Goal: Task Accomplishment & Management: Complete application form

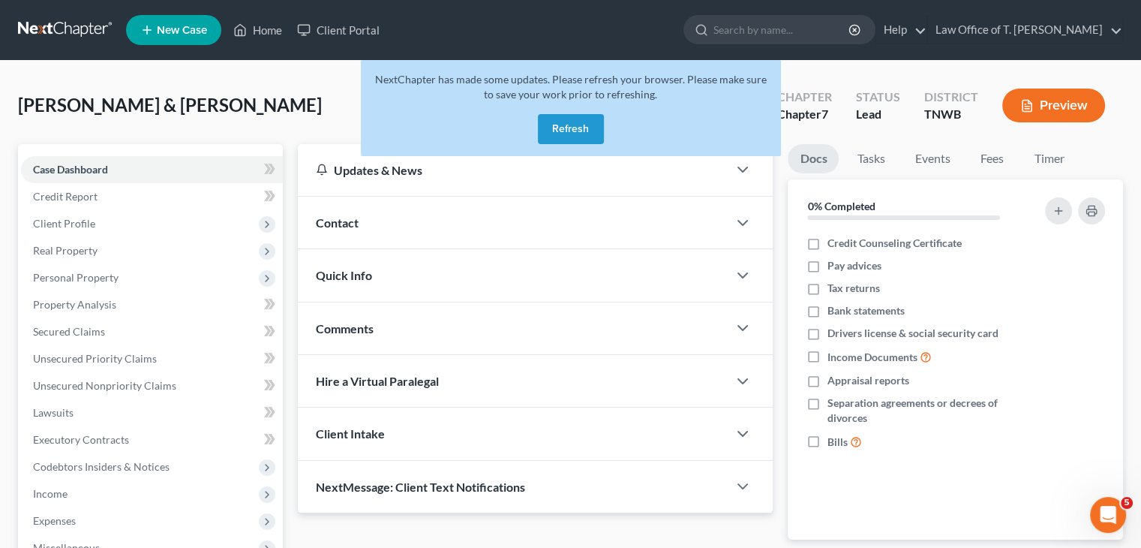
click at [577, 128] on button "Refresh" at bounding box center [571, 129] width 66 height 30
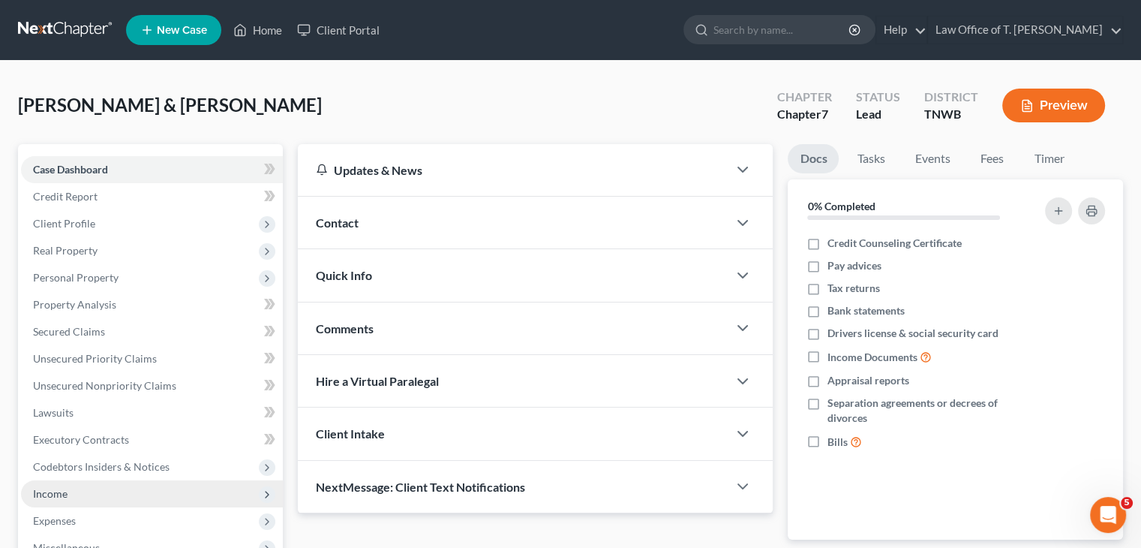
click at [42, 494] on span "Income" at bounding box center [50, 493] width 35 height 13
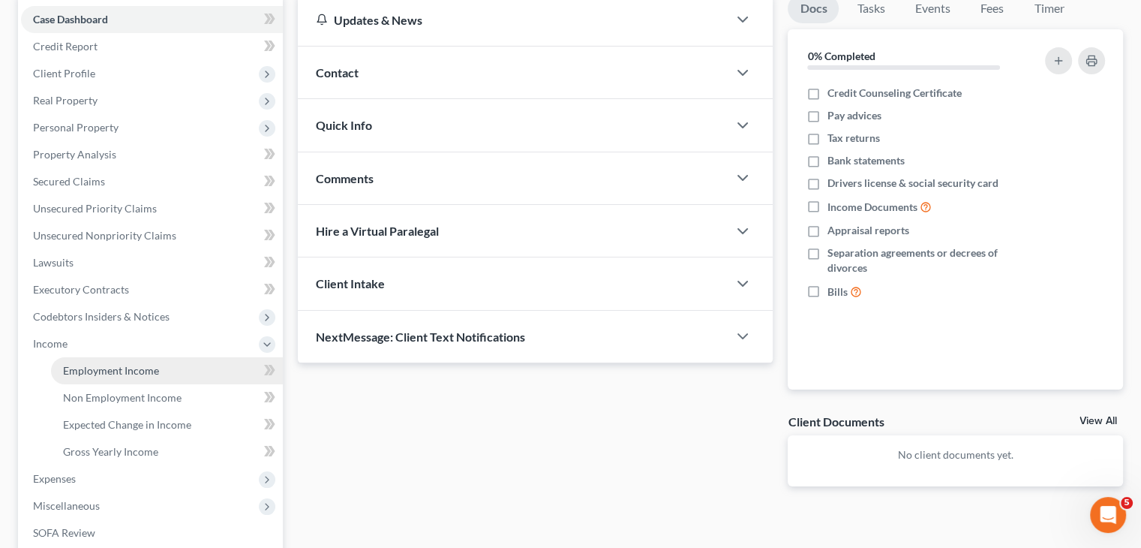
scroll to position [225, 0]
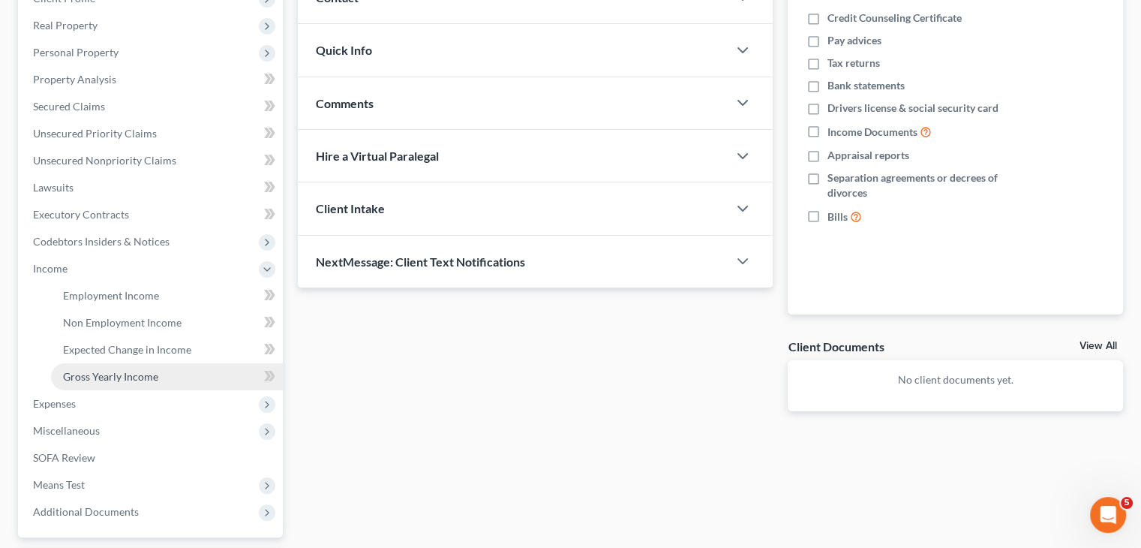
click at [150, 375] on span "Gross Yearly Income" at bounding box center [110, 376] width 95 height 13
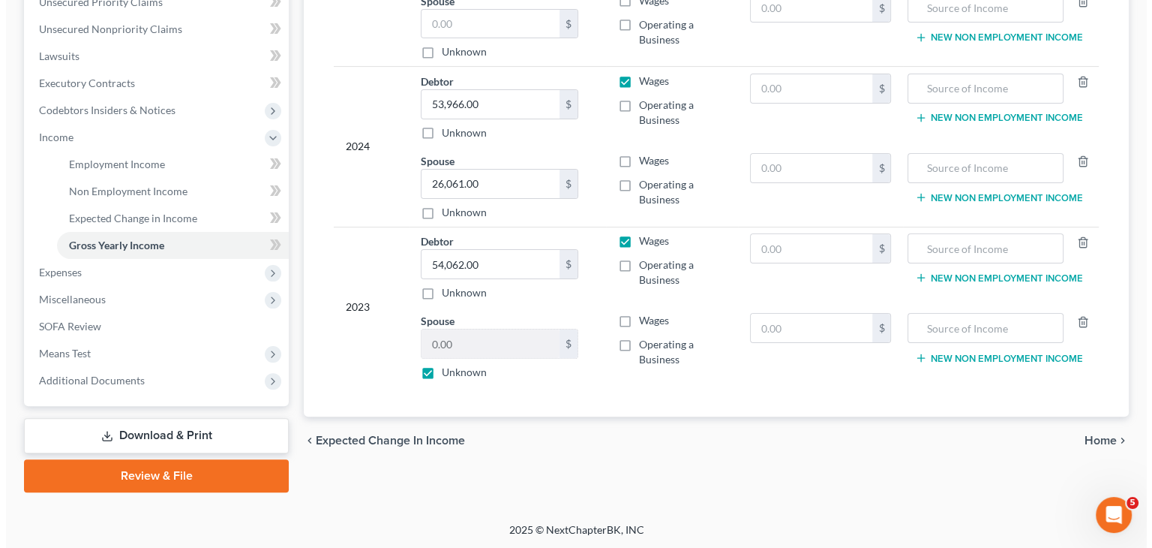
scroll to position [357, 0]
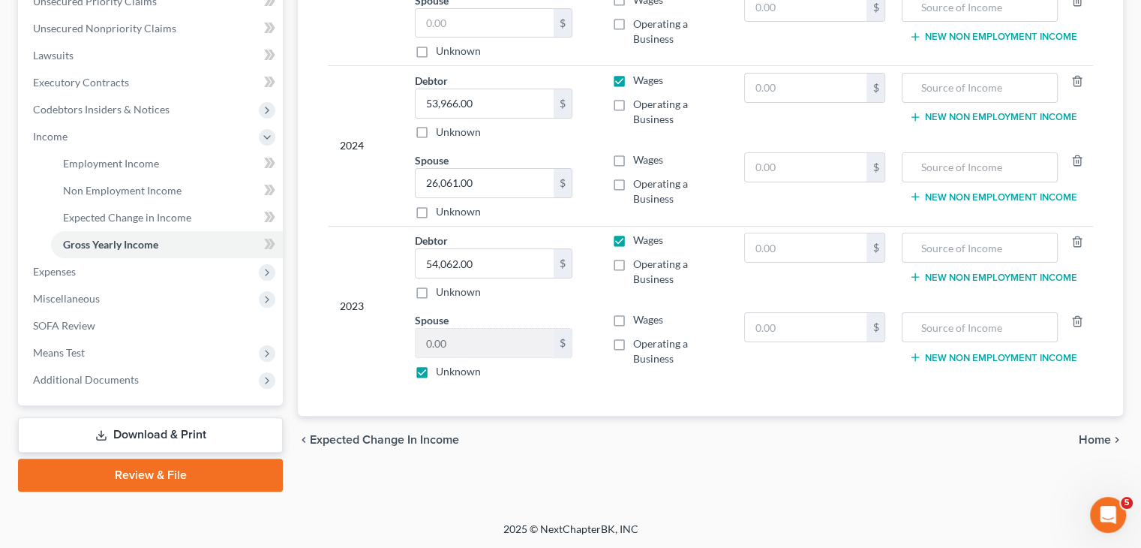
click at [436, 367] on label "Unknown" at bounding box center [458, 371] width 45 height 15
click at [442, 367] on input "Unknown" at bounding box center [447, 369] width 10 height 10
checkbox input "false"
click at [466, 338] on input "0.00" at bounding box center [485, 343] width 138 height 29
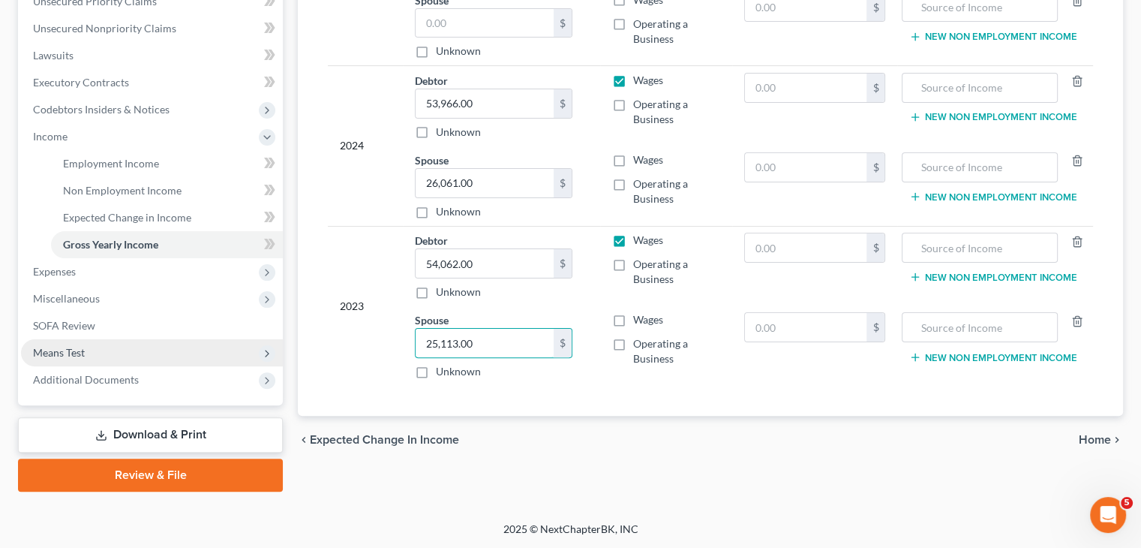
type input "25,113.00"
click at [75, 346] on span "Means Test" at bounding box center [59, 352] width 52 height 13
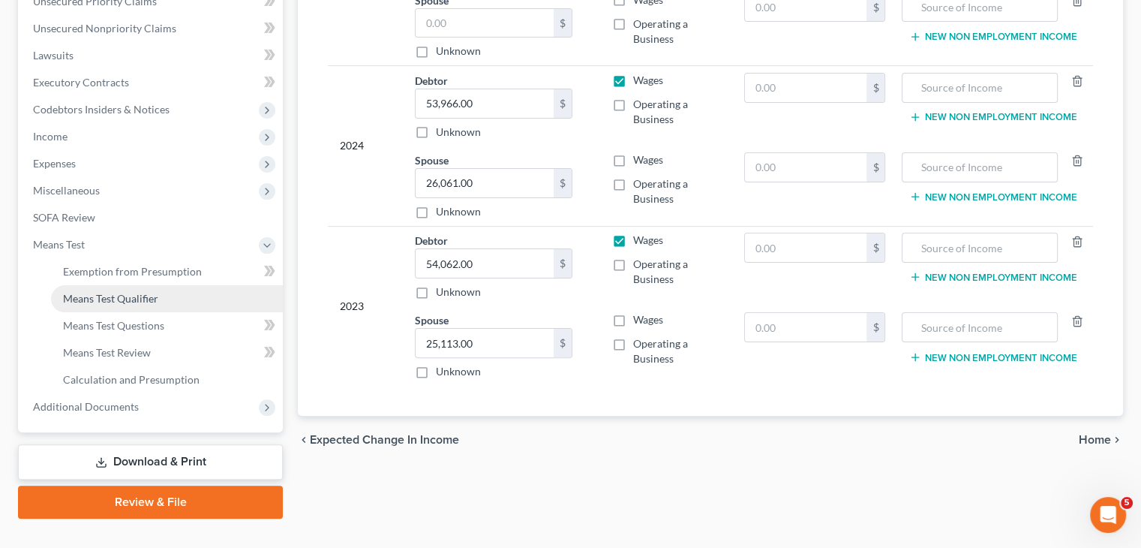
click at [134, 300] on span "Means Test Qualifier" at bounding box center [110, 298] width 95 height 13
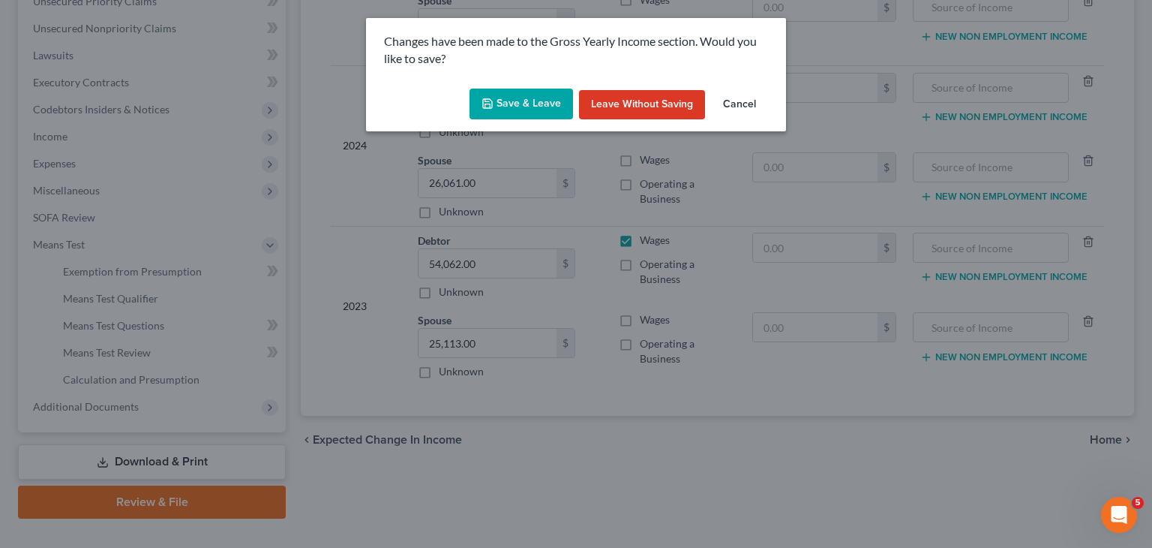
click at [563, 102] on button "Save & Leave" at bounding box center [522, 105] width 104 height 32
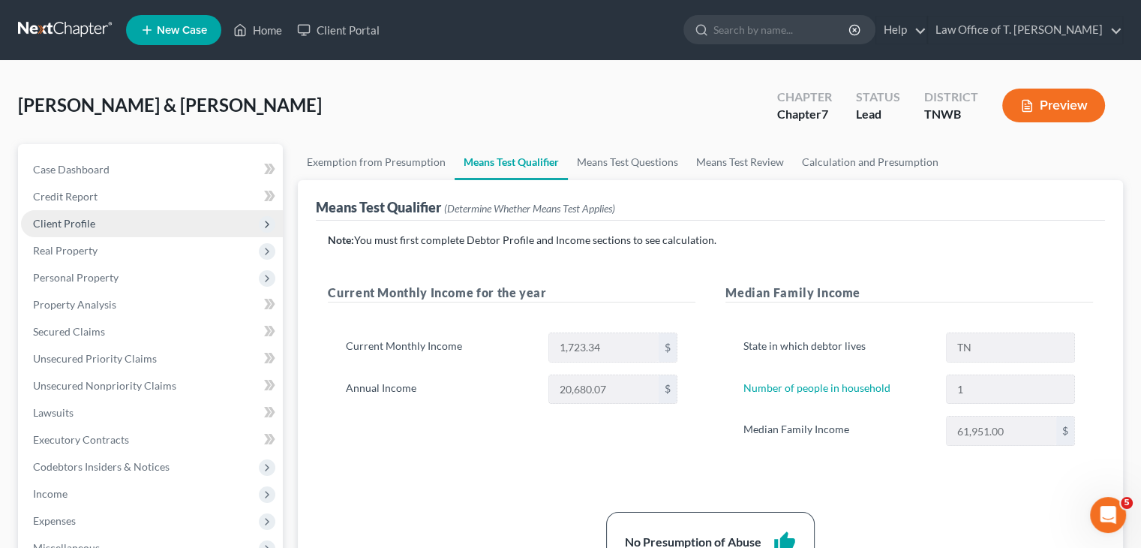
click at [95, 224] on span "Client Profile" at bounding box center [152, 223] width 262 height 27
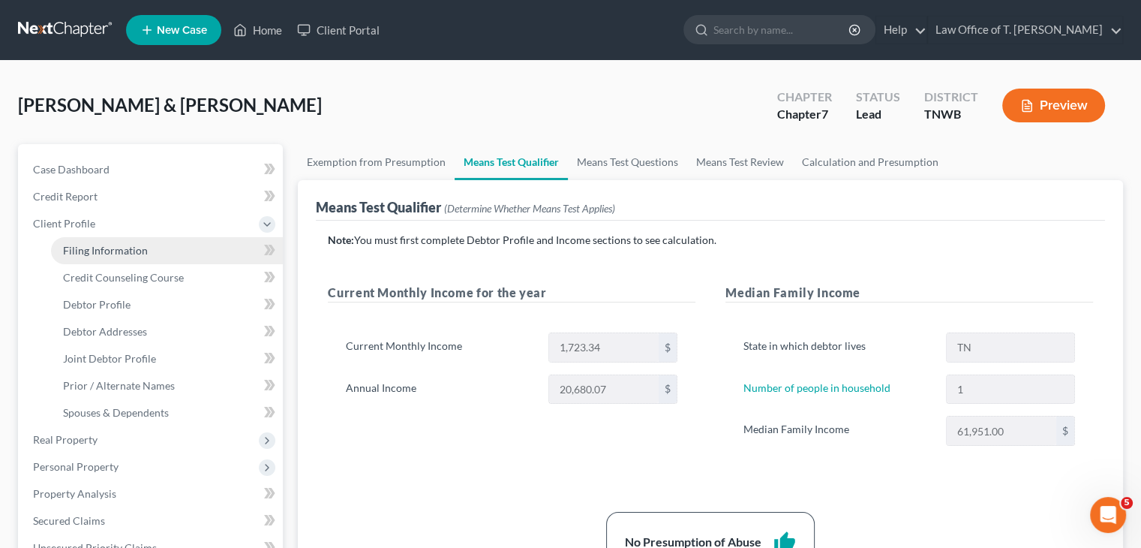
click at [93, 255] on span "Filing Information" at bounding box center [105, 250] width 85 height 13
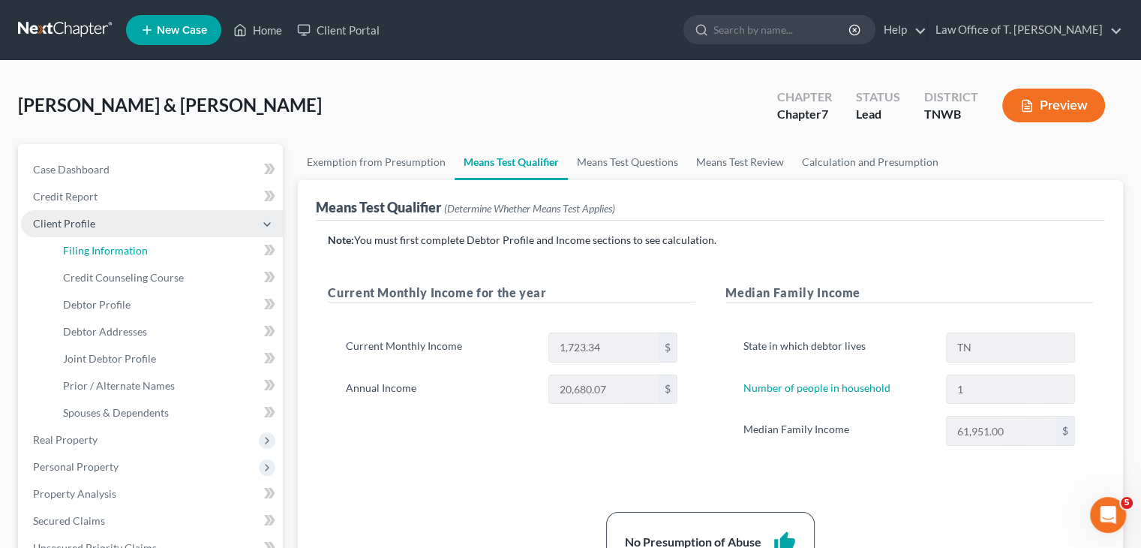
select select "1"
select select "0"
select select "44"
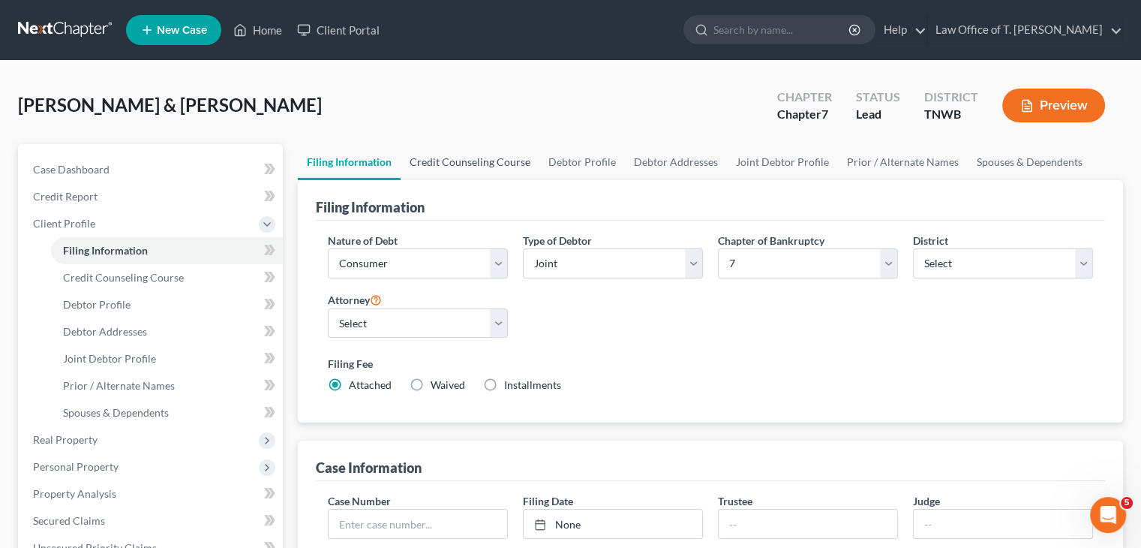
click at [470, 160] on link "Credit Counseling Course" at bounding box center [470, 162] width 139 height 36
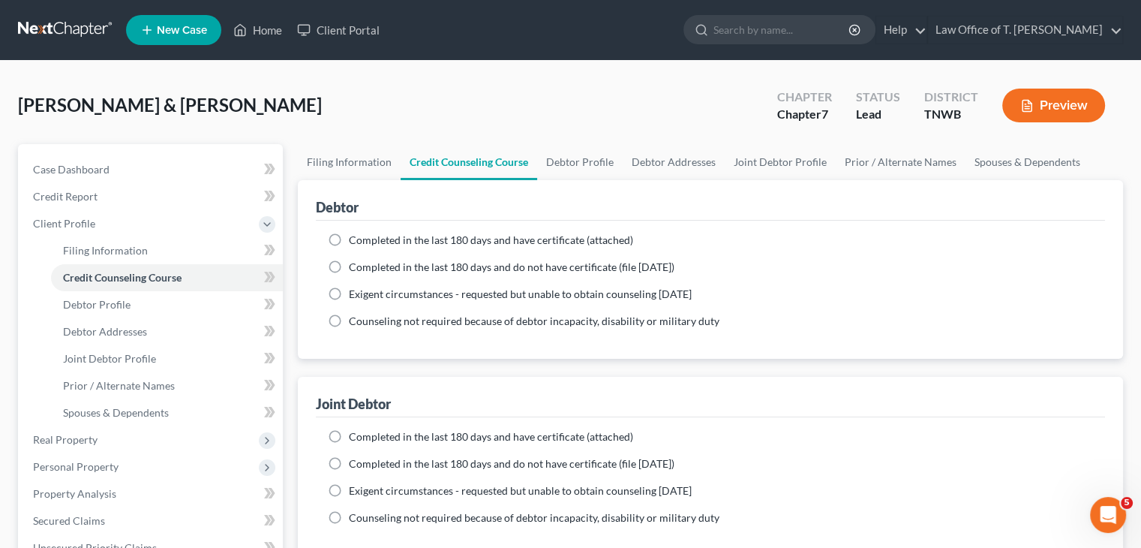
click at [349, 235] on label "Completed in the last 180 days and have certificate (attached)" at bounding box center [491, 240] width 284 height 15
click at [355, 235] on input "Completed in the last 180 days and have certificate (attached)" at bounding box center [360, 238] width 10 height 10
radio input "true"
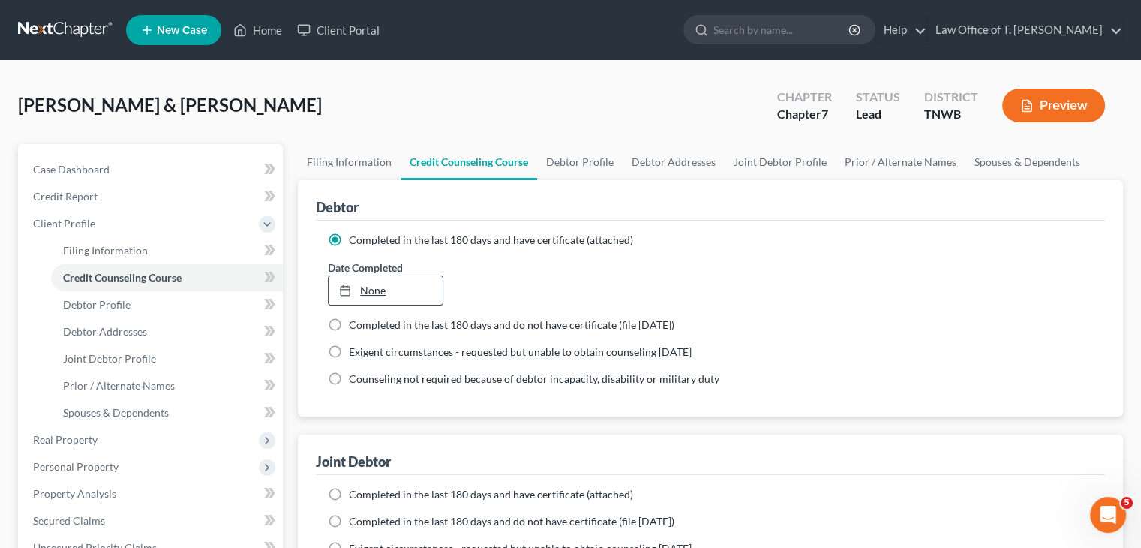
click at [422, 287] on link "None" at bounding box center [385, 290] width 113 height 29
type input "10/7/2025"
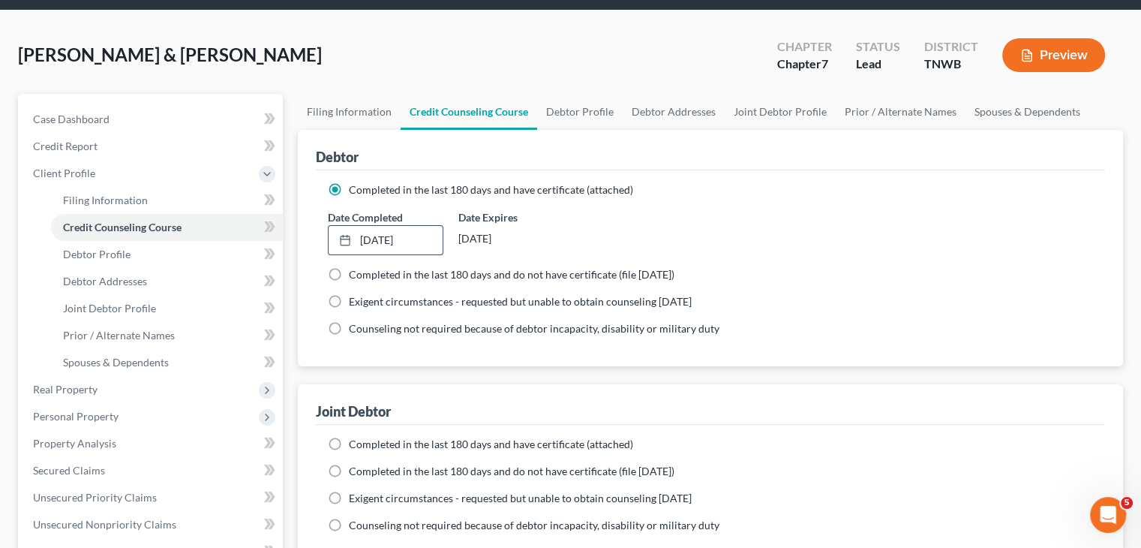
scroll to position [75, 0]
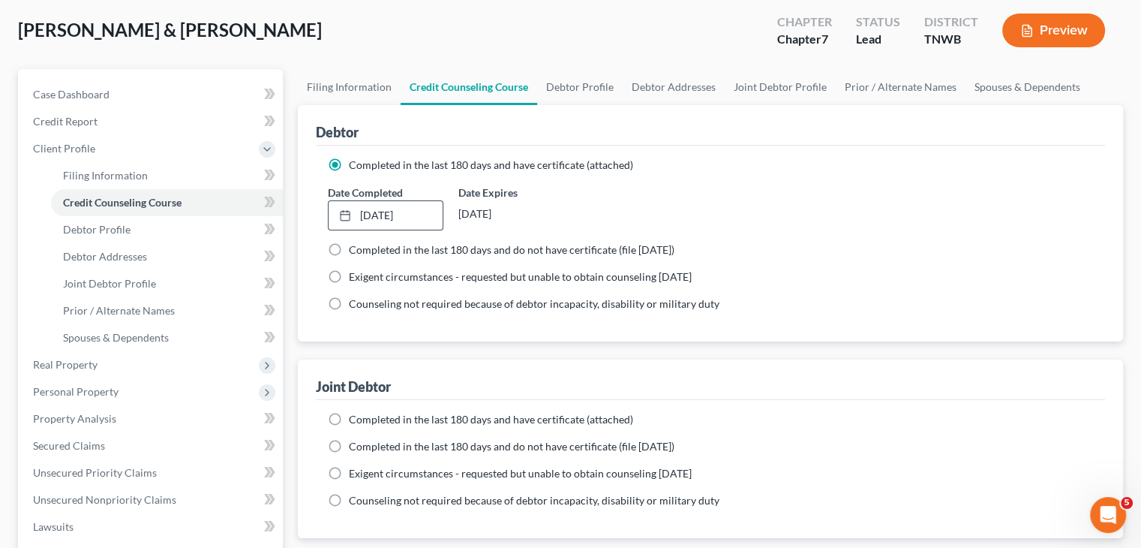
click at [349, 417] on label "Completed in the last 180 days and have certificate (attached)" at bounding box center [491, 419] width 284 height 15
click at [355, 417] on input "Completed in the last 180 days and have certificate (attached)" at bounding box center [360, 417] width 10 height 10
radio input "true"
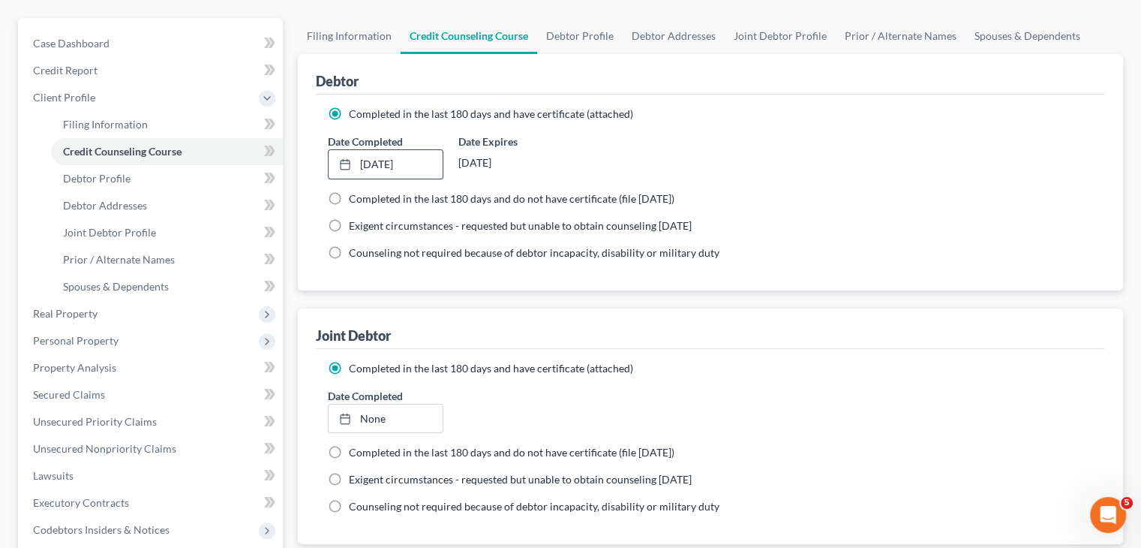
scroll to position [150, 0]
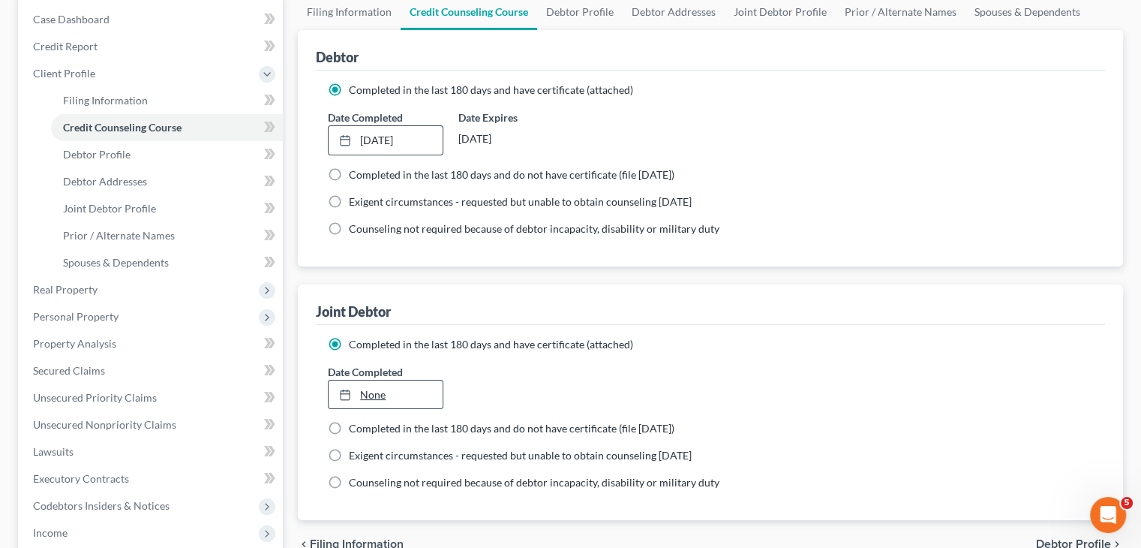
click at [381, 396] on link "None" at bounding box center [385, 394] width 113 height 29
type input "10/7/2025"
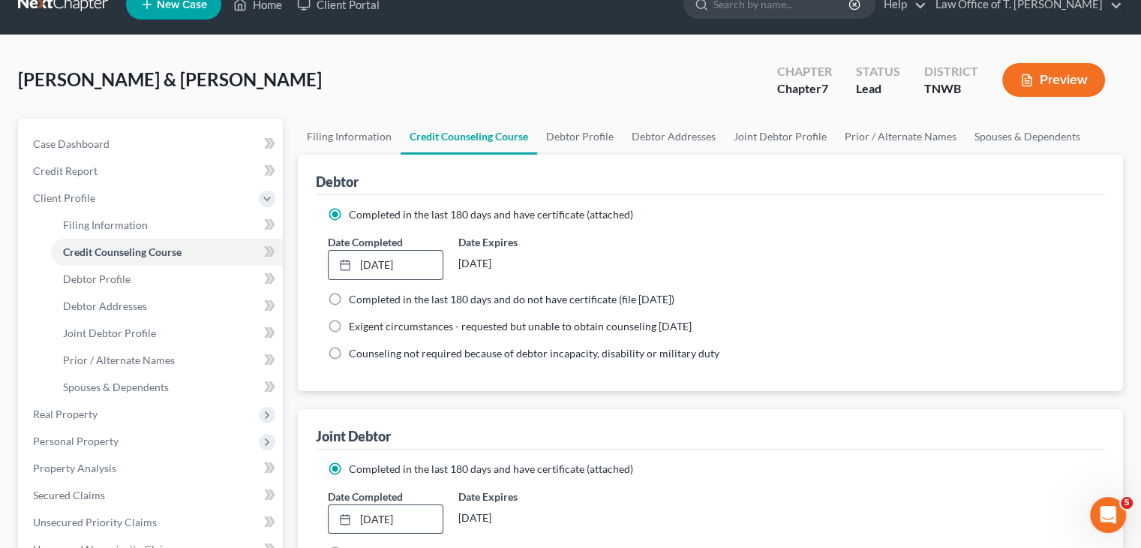
scroll to position [0, 0]
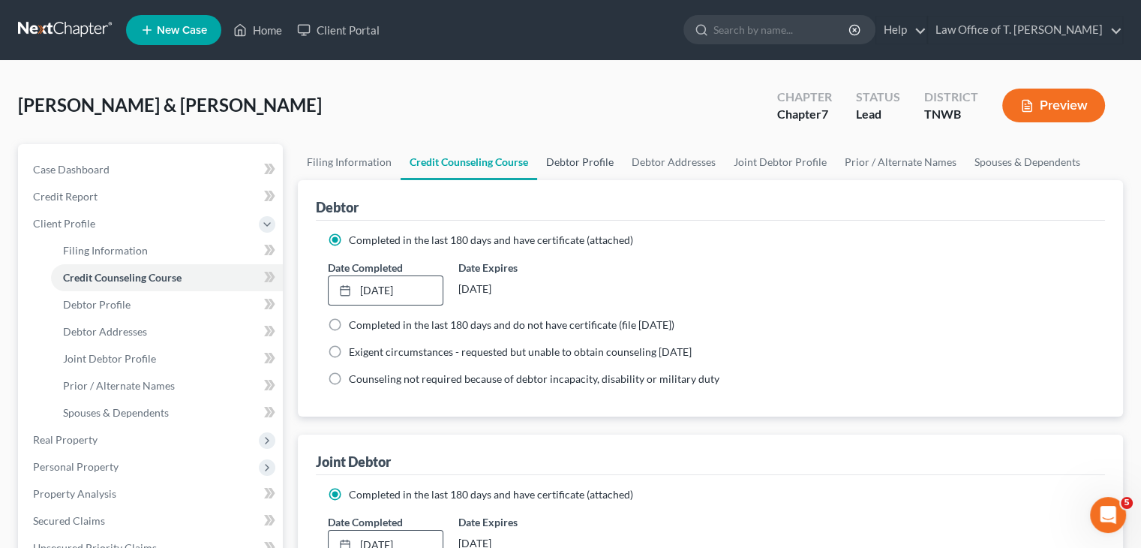
click at [586, 163] on link "Debtor Profile" at bounding box center [580, 162] width 86 height 36
select select "1"
select select "0"
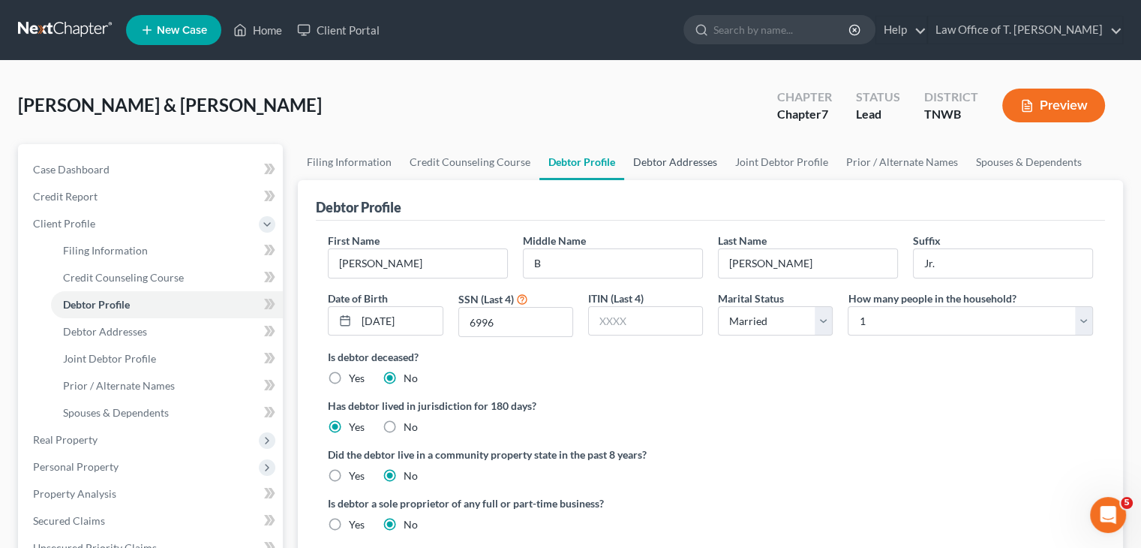
click at [678, 162] on link "Debtor Addresses" at bounding box center [675, 162] width 102 height 36
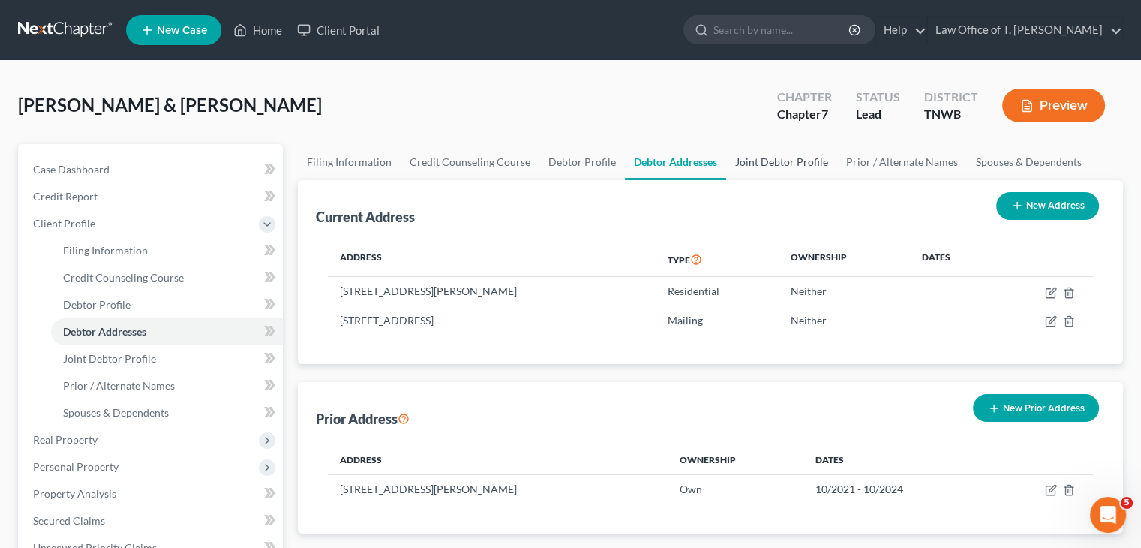
click at [789, 168] on link "Joint Debtor Profile" at bounding box center [781, 162] width 111 height 36
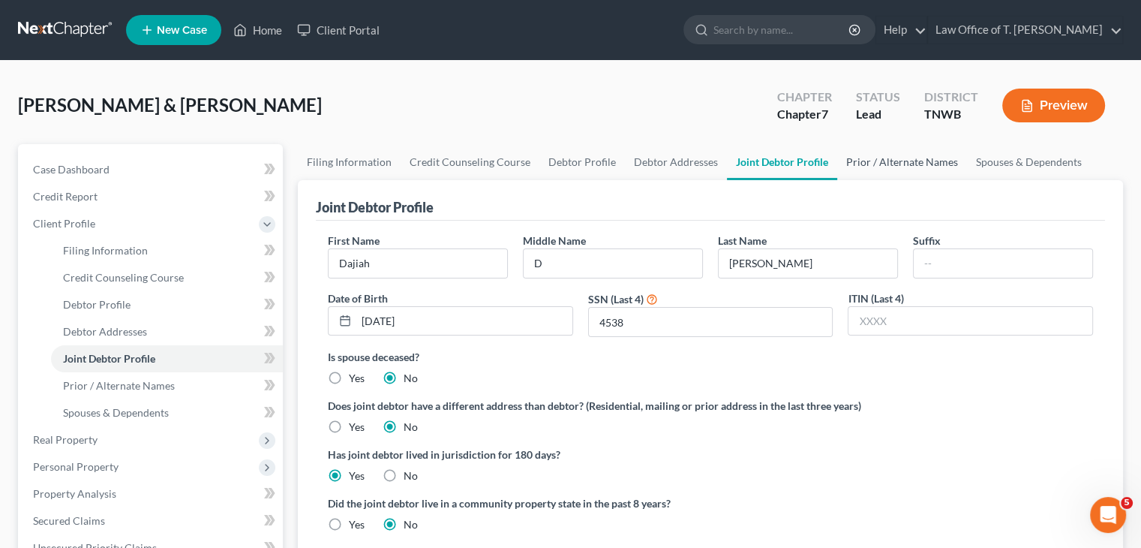
click at [912, 156] on link "Prior / Alternate Names" at bounding box center [902, 162] width 130 height 36
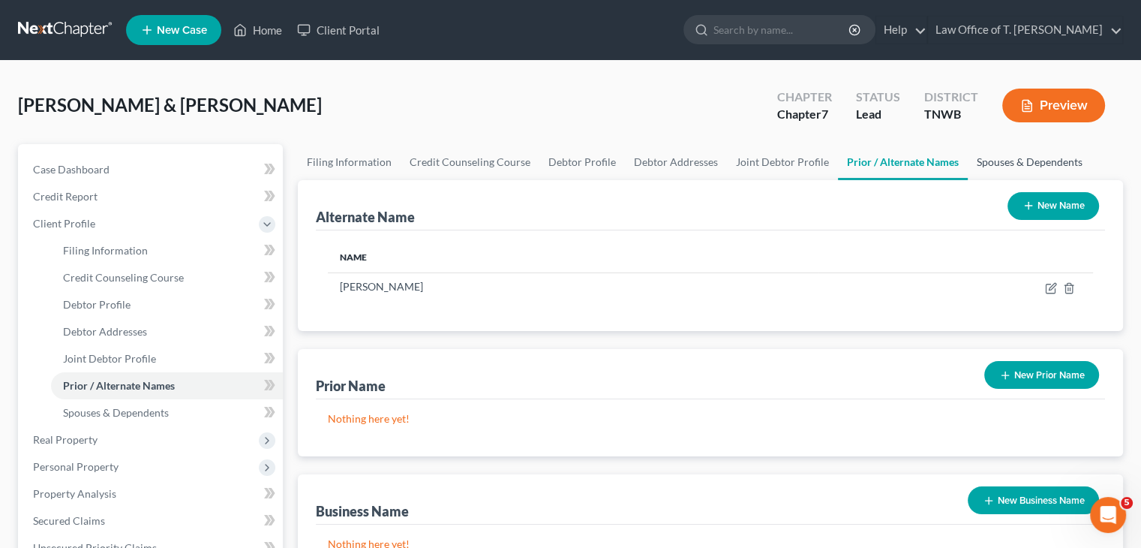
click at [1002, 161] on link "Spouses & Dependents" at bounding box center [1030, 162] width 124 height 36
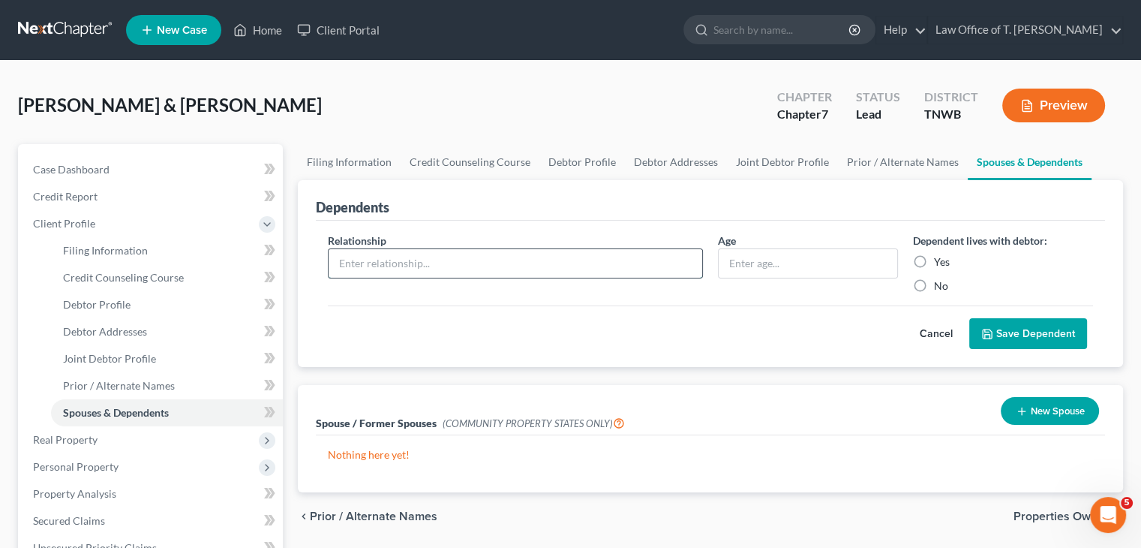
click at [548, 265] on input "text" at bounding box center [516, 263] width 374 height 29
type input "Daughter"
click at [772, 267] on input "text" at bounding box center [808, 263] width 179 height 29
type input "4"
click at [934, 264] on label "Yes" at bounding box center [942, 261] width 16 height 15
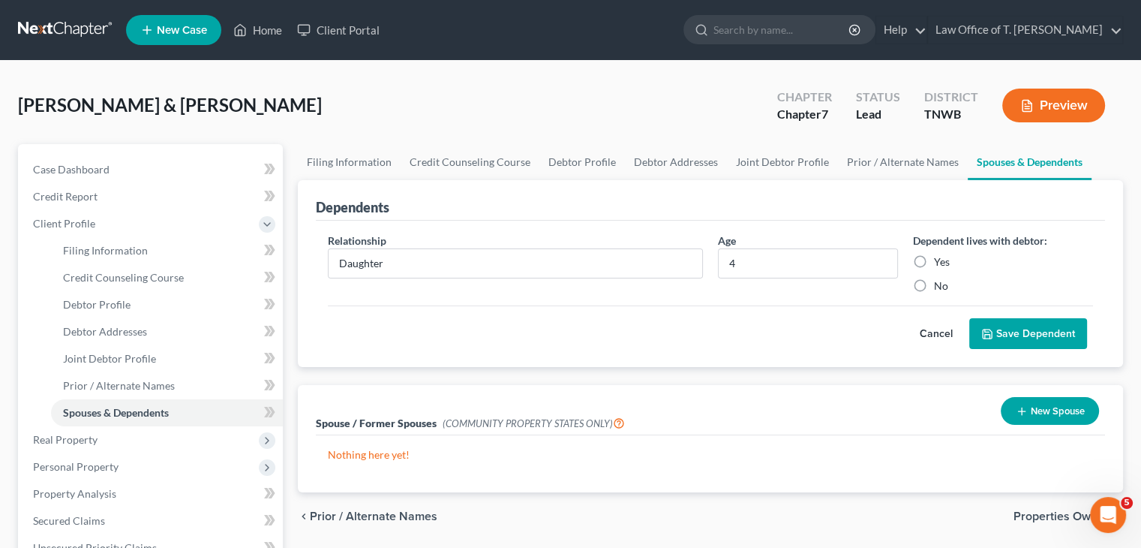
click at [940, 264] on input "Yes" at bounding box center [945, 259] width 10 height 10
radio input "true"
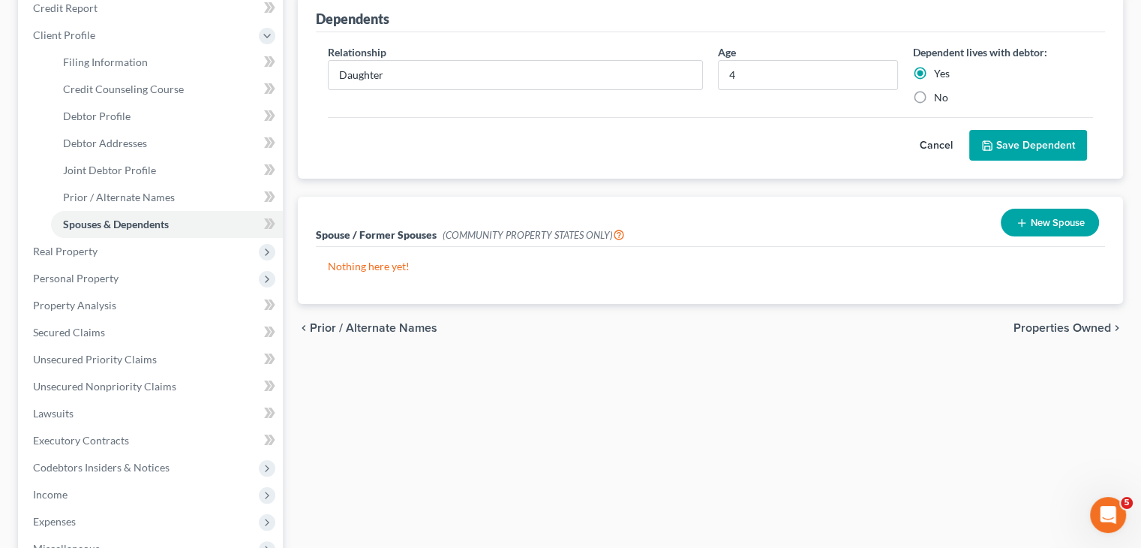
scroll to position [225, 0]
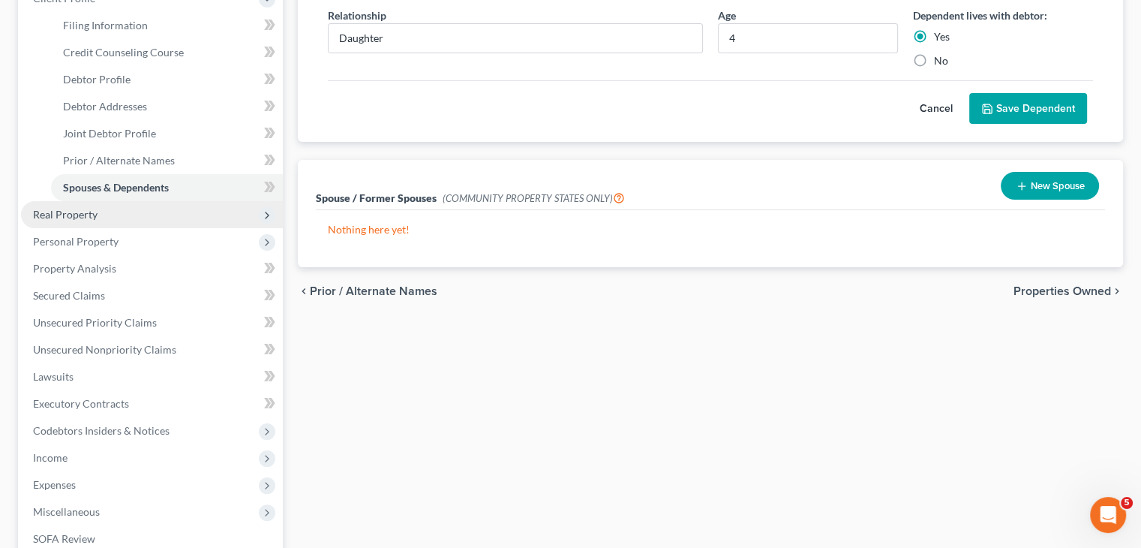
click at [99, 215] on span "Real Property" at bounding box center [152, 214] width 262 height 27
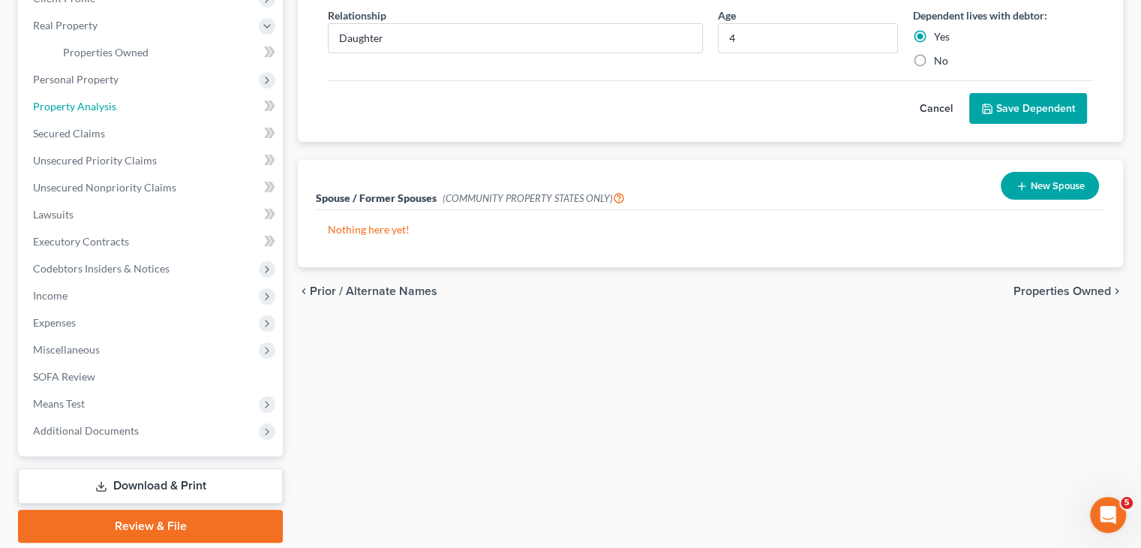
drag, startPoint x: 95, startPoint y: 104, endPoint x: 300, endPoint y: 143, distance: 209.2
click at [95, 104] on span "Property Analysis" at bounding box center [74, 106] width 83 height 13
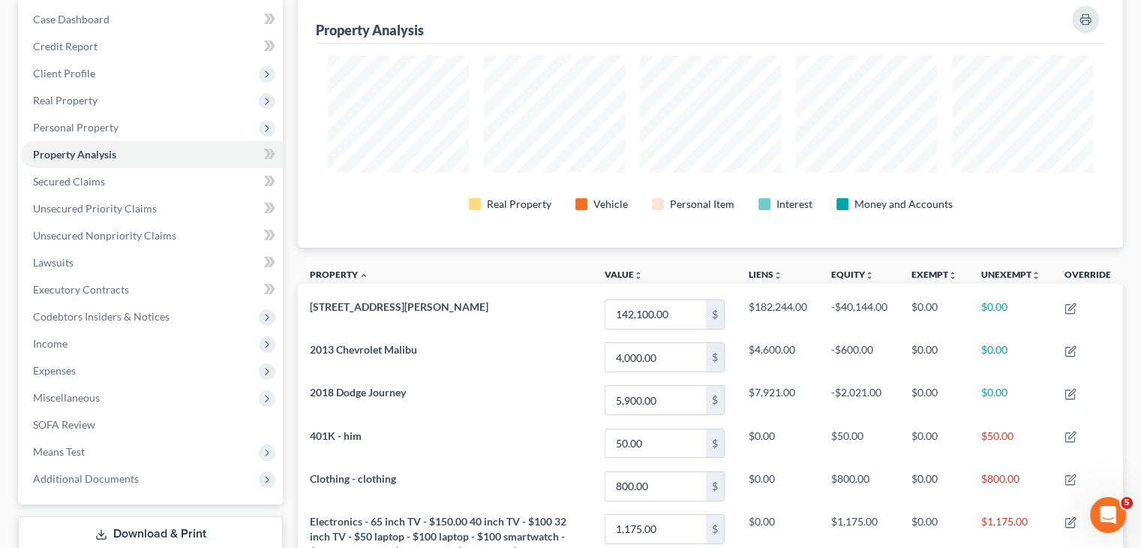
scroll to position [225, 0]
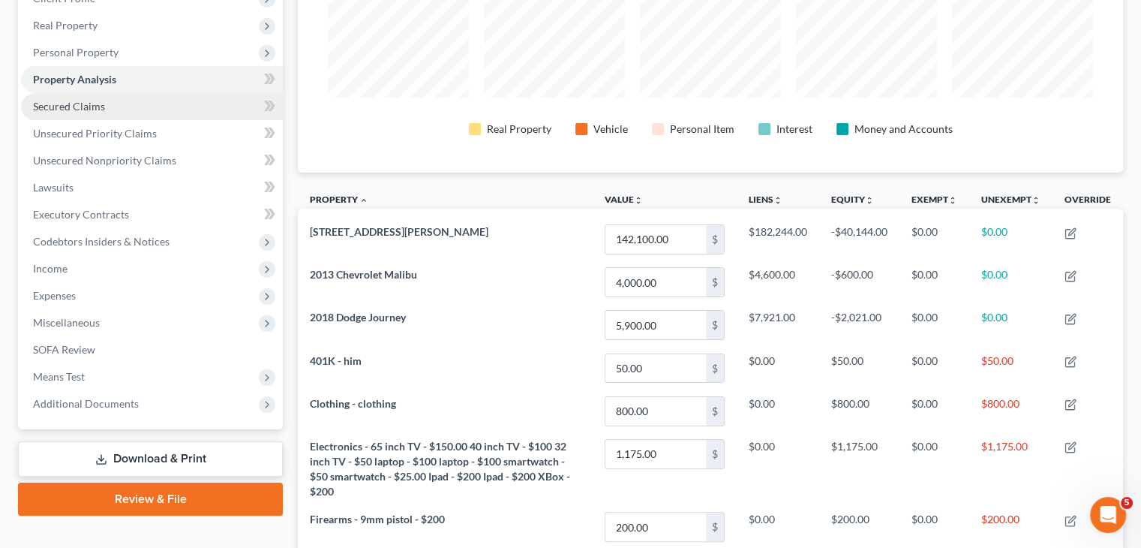
click at [96, 103] on span "Secured Claims" at bounding box center [69, 106] width 72 height 13
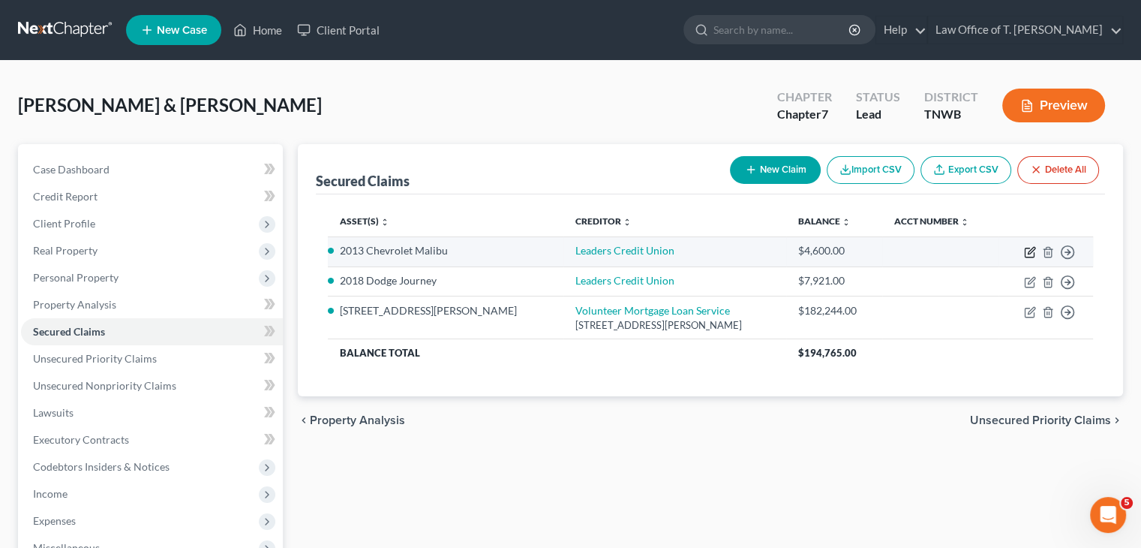
click at [1025, 252] on icon "button" at bounding box center [1030, 252] width 12 height 12
select select "5"
select select "0"
select select "2"
select select "0"
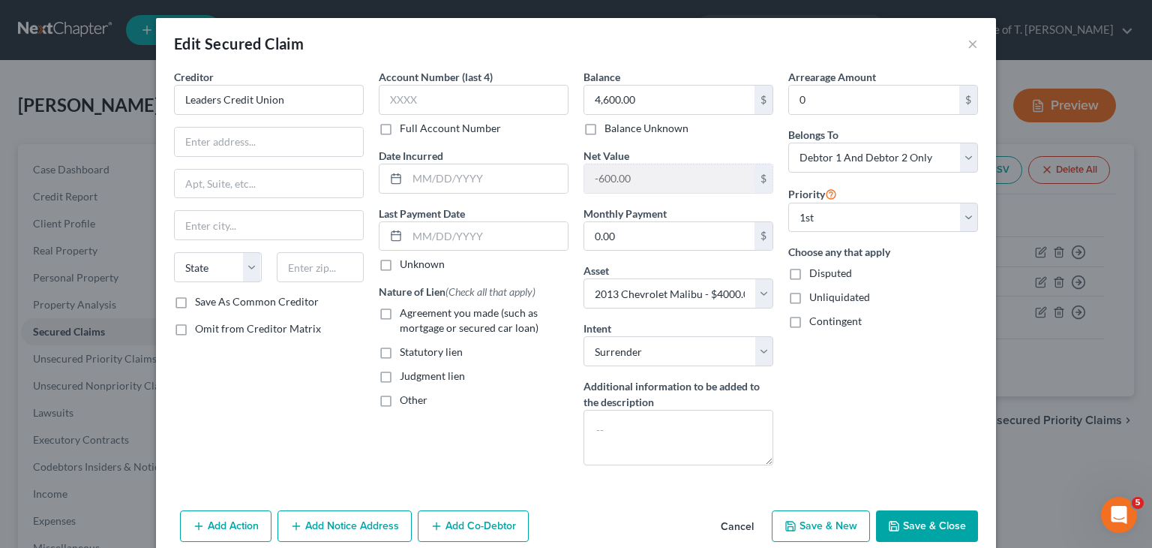
click at [936, 527] on button "Save & Close" at bounding box center [927, 526] width 102 height 32
select select
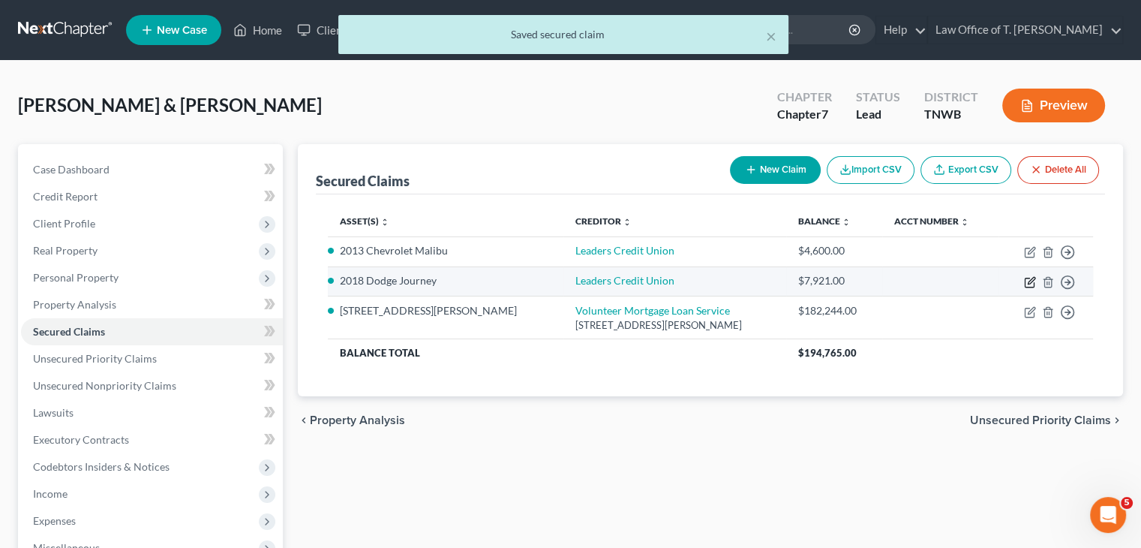
click at [1029, 285] on icon "button" at bounding box center [1030, 282] width 12 height 12
select select "3"
select select "2"
select select "0"
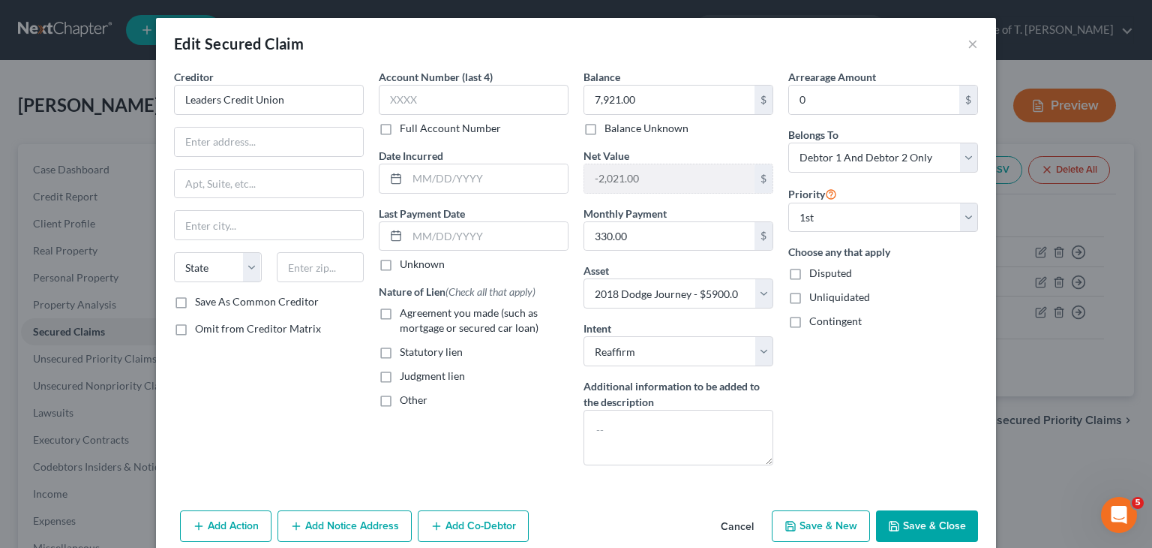
click at [923, 518] on button "Save & Close" at bounding box center [927, 526] width 102 height 32
select select
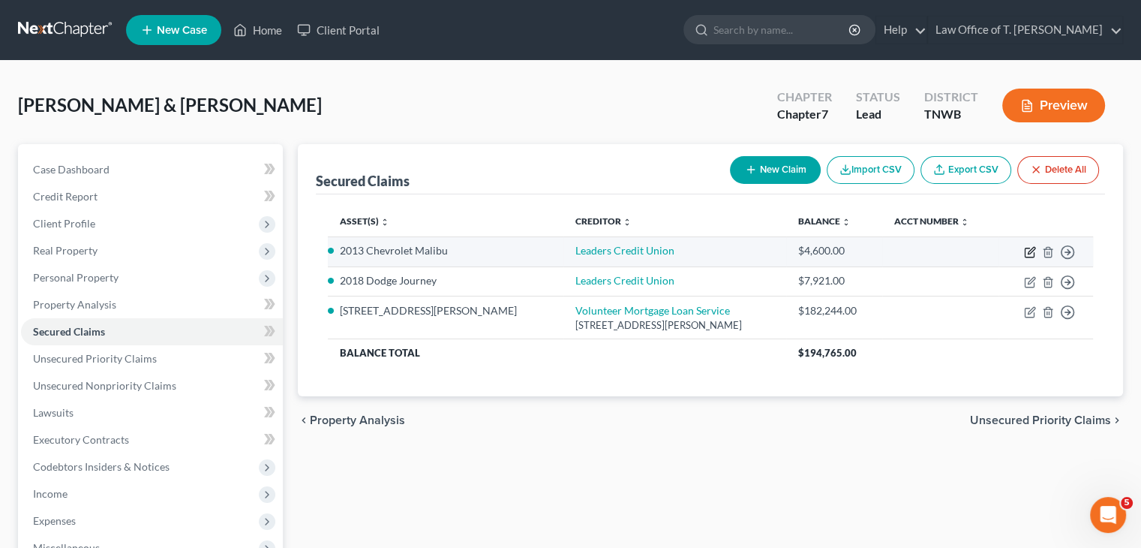
click at [1026, 252] on icon "button" at bounding box center [1030, 252] width 12 height 12
select select "0"
select select "2"
select select "0"
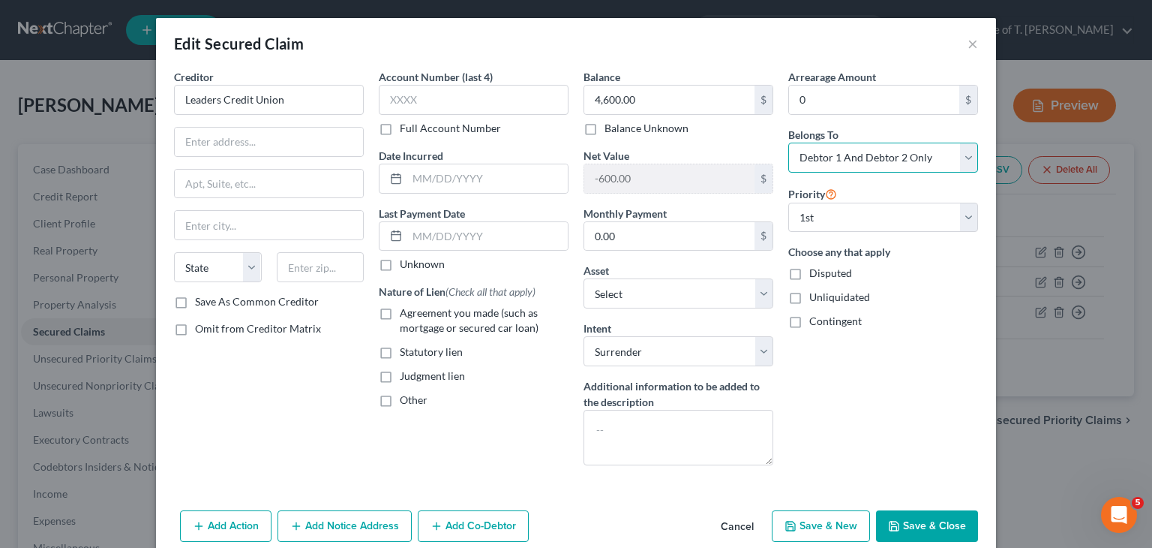
click at [970, 164] on select "Select Debtor 1 Only Debtor 2 Only Debtor 1 And Debtor 2 Only At Least One Of T…" at bounding box center [883, 158] width 190 height 30
select select "0"
click at [788, 143] on select "Select Debtor 1 Only Debtor 2 Only Debtor 1 And Debtor 2 Only At Least One Of T…" at bounding box center [883, 158] width 190 height 30
click at [293, 151] on input "text" at bounding box center [269, 142] width 188 height 29
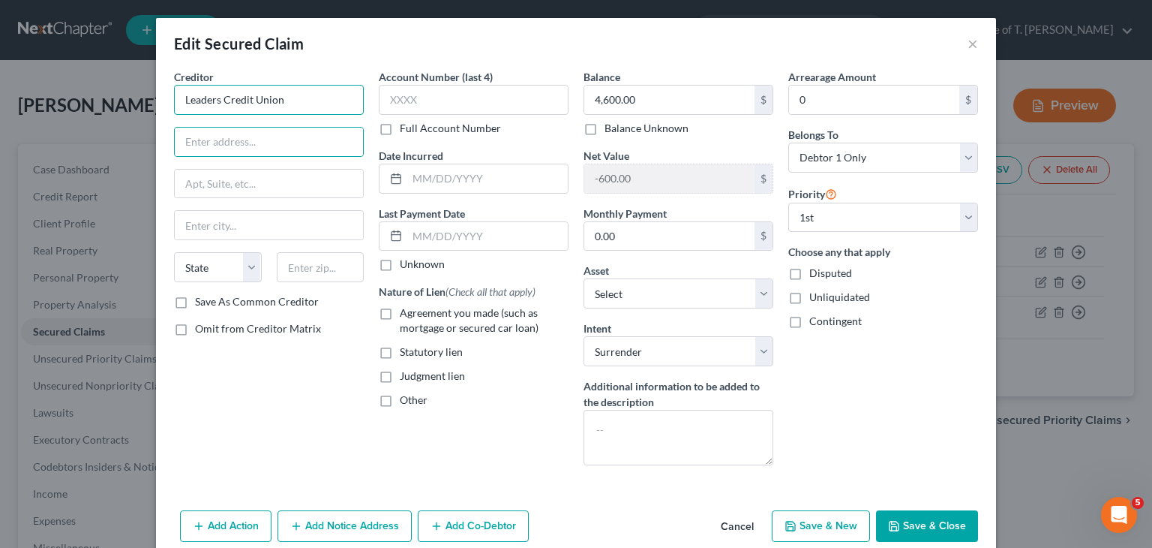
click at [315, 104] on input "Leaders Credit Union" at bounding box center [269, 100] width 190 height 30
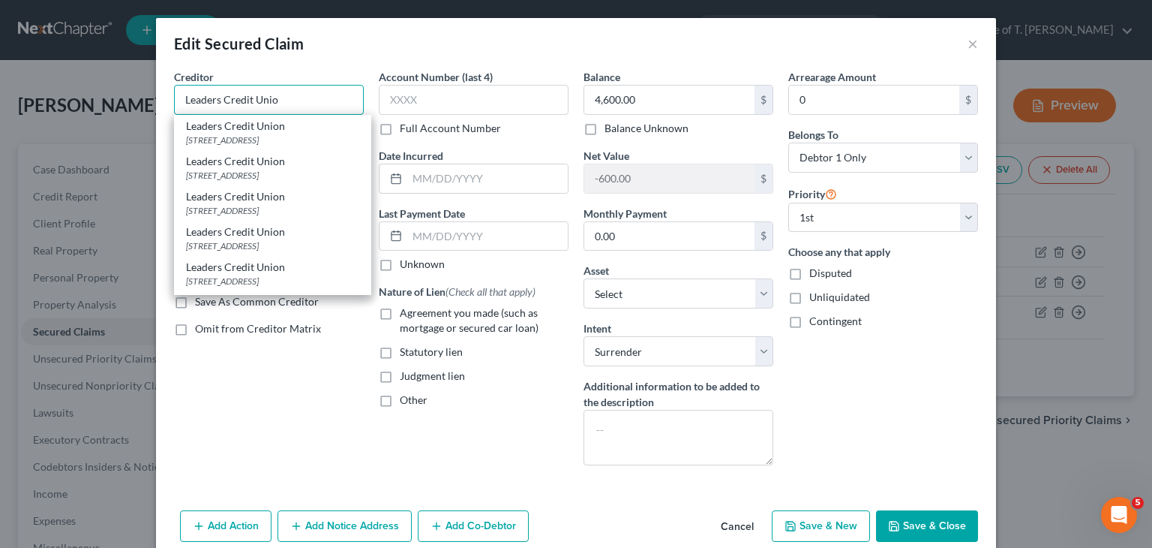
type input "Leaders Credit Union"
click at [266, 169] on div "Leaders Credit Union" at bounding box center [272, 161] width 173 height 15
type input "214 Oil Well Road"
type input "Jackson"
select select "44"
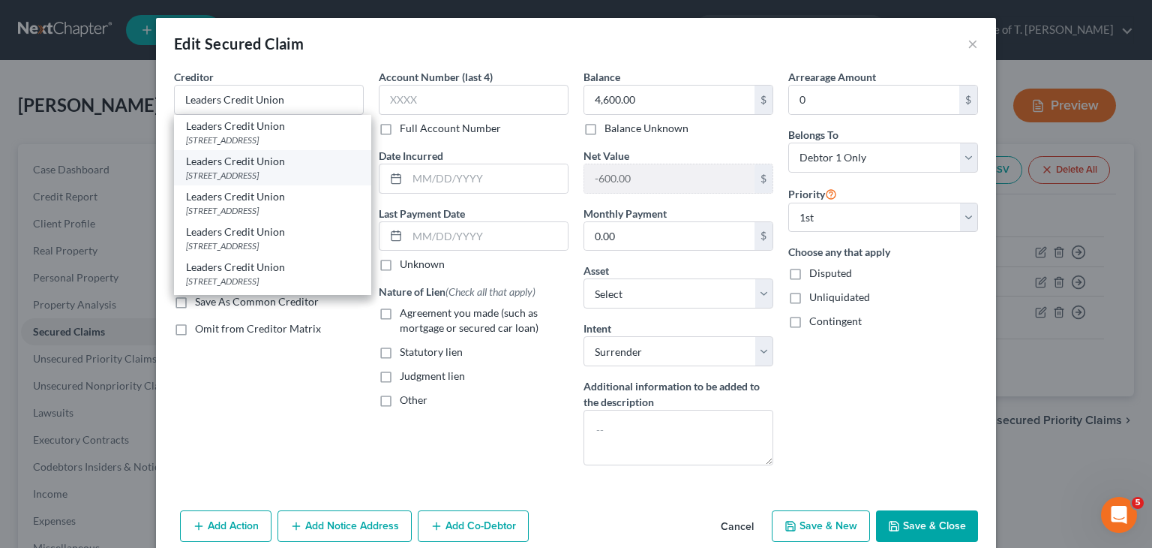
type input "38305-0000"
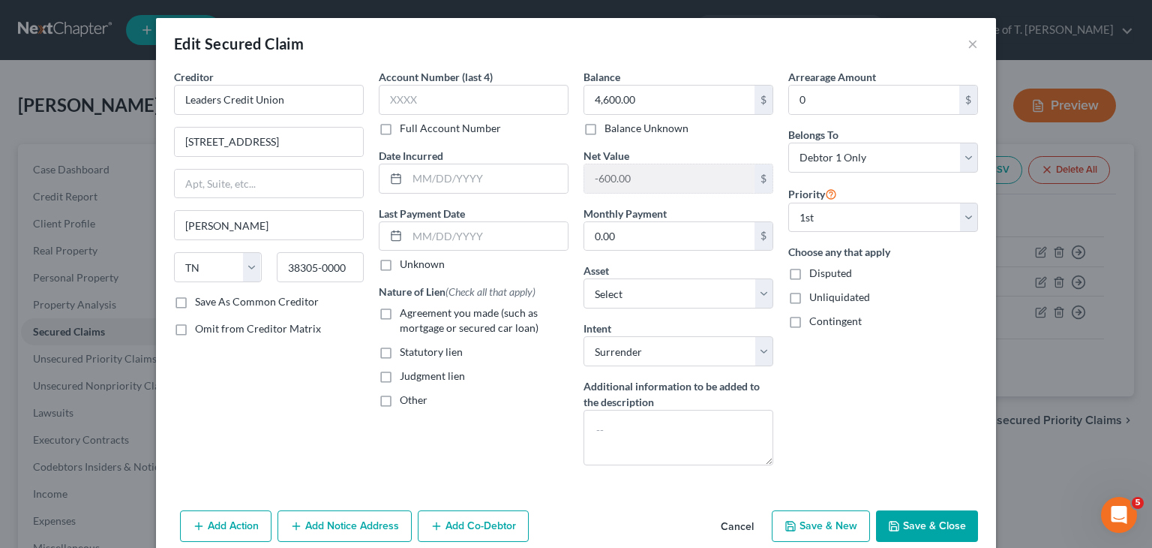
click at [957, 516] on button "Save & Close" at bounding box center [927, 526] width 102 height 32
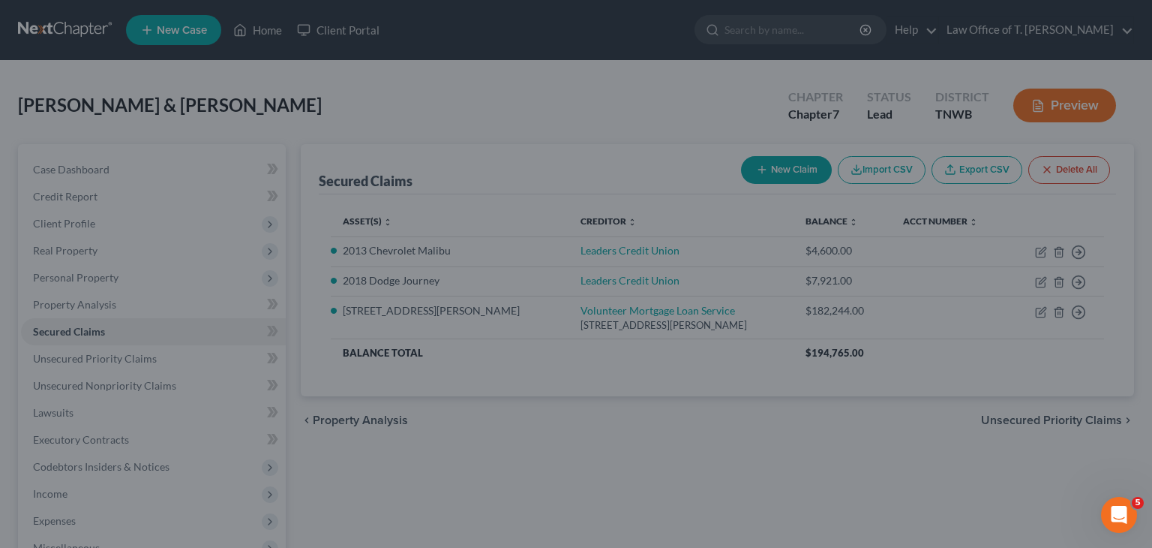
select select "5"
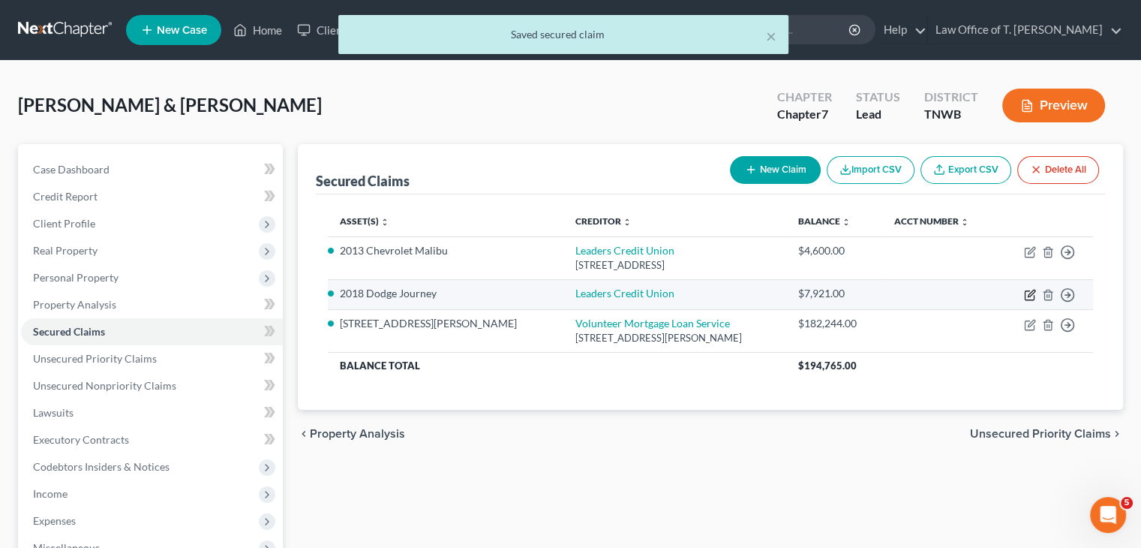
click at [1034, 296] on icon "button" at bounding box center [1030, 295] width 12 height 12
select select "2"
select select "0"
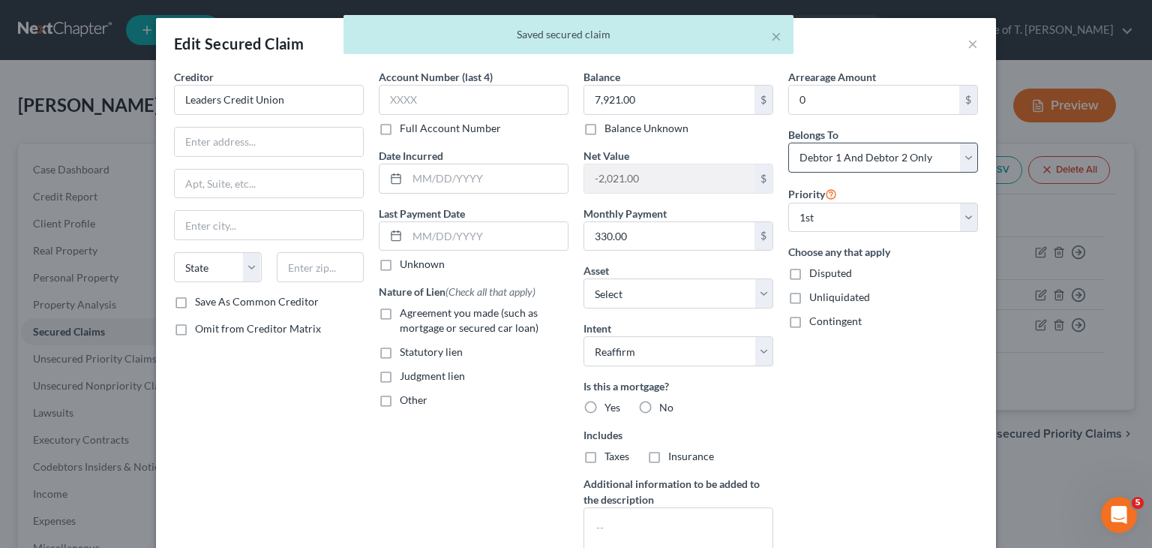
click at [972, 154] on div "Arrearage Amount 0 $ Belongs To * Select Debtor 1 Only Debtor 2 Only Debtor 1 A…" at bounding box center [883, 322] width 205 height 506
click at [963, 157] on select "Select Debtor 1 Only Debtor 2 Only Debtor 1 And Debtor 2 Only At Least One Of T…" at bounding box center [883, 158] width 190 height 30
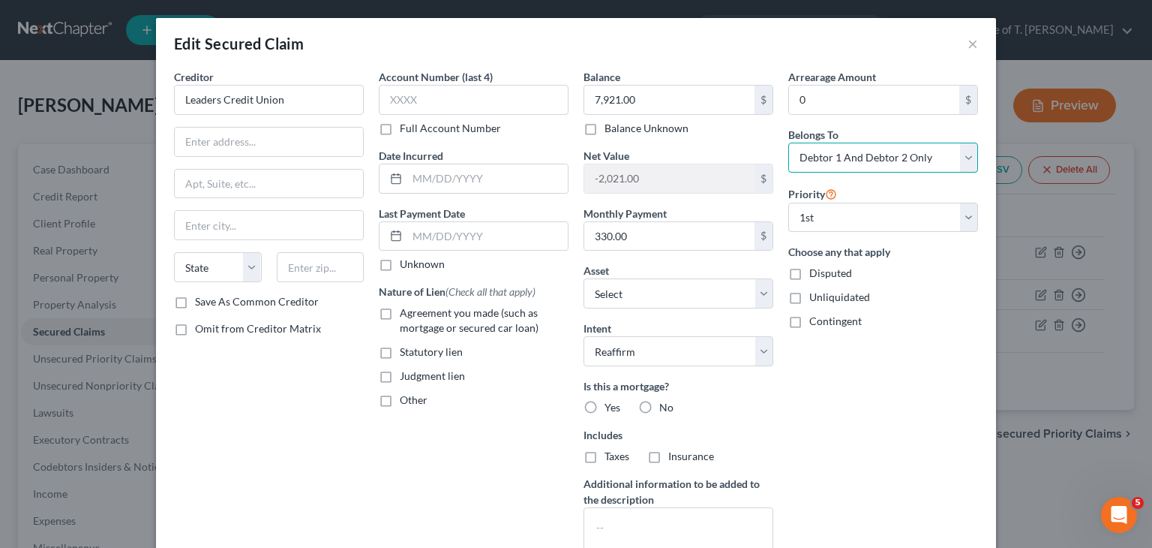
select select "1"
click at [788, 143] on select "Select Debtor 1 Only Debtor 2 Only Debtor 1 And Debtor 2 Only At Least One Of T…" at bounding box center [883, 158] width 190 height 30
click at [263, 142] on input "text" at bounding box center [269, 142] width 188 height 29
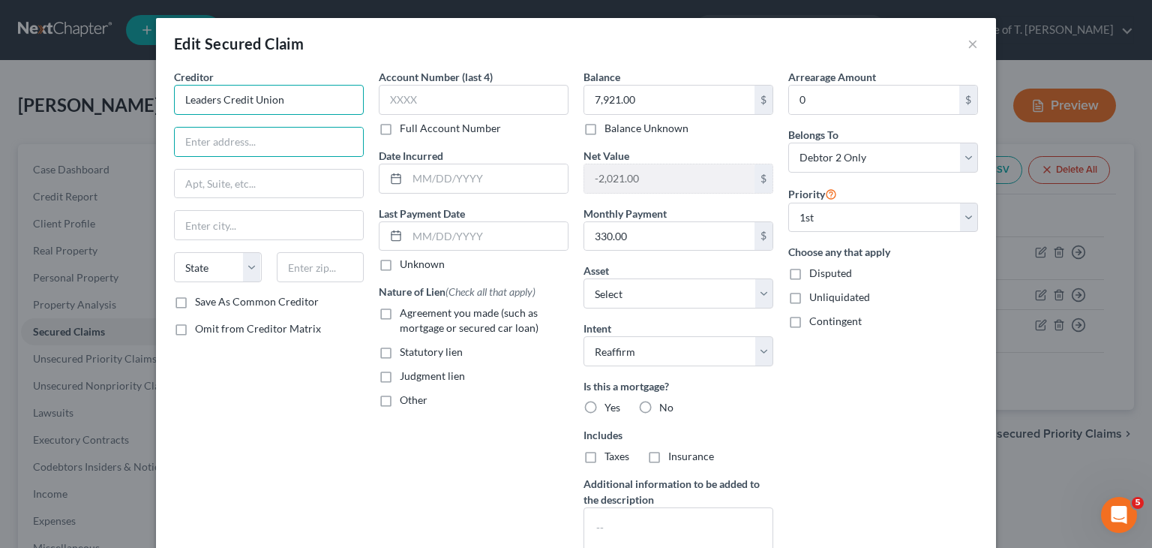
click at [277, 101] on input "Leaders Credit Union" at bounding box center [269, 100] width 190 height 30
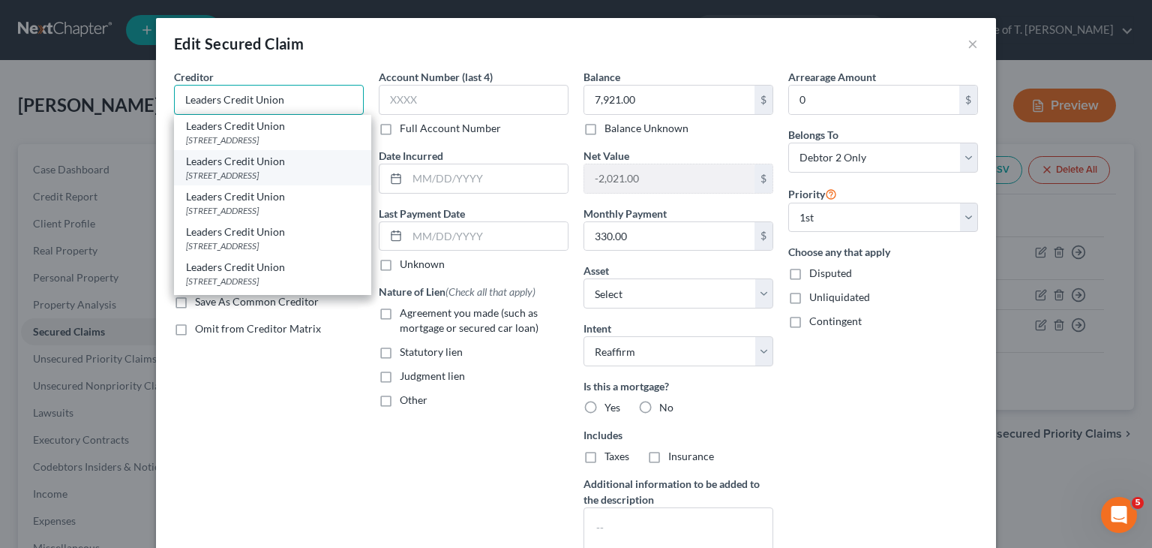
type input "Leaders Credit Union"
click at [259, 181] on div "214 Oil Well Road, Jackson, TN 38305-0000" at bounding box center [272, 175] width 173 height 13
type input "214 Oil Well Road"
type input "Jackson"
select select "44"
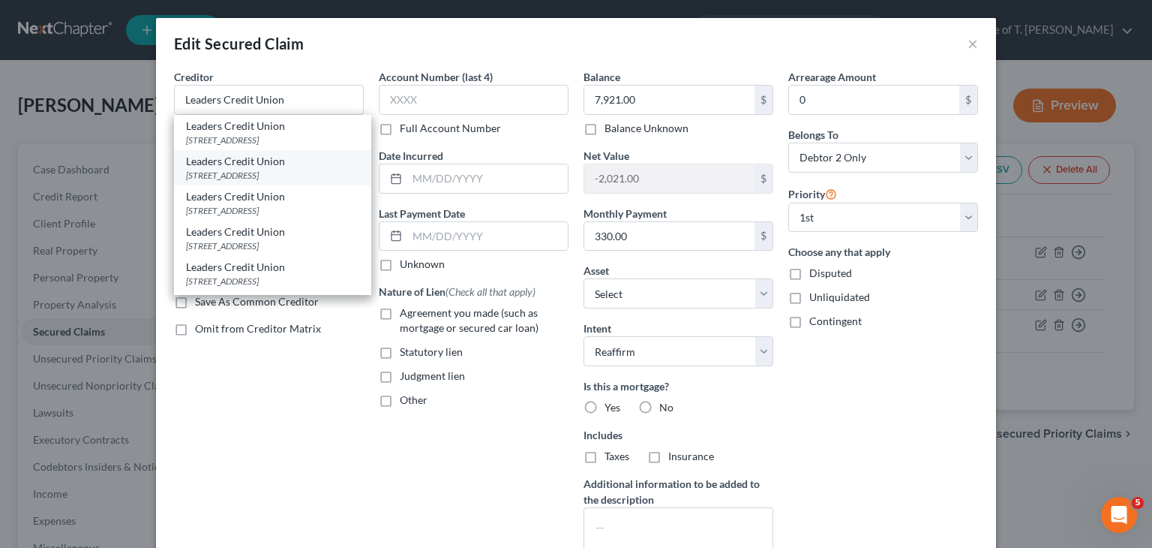
type input "38305-0000"
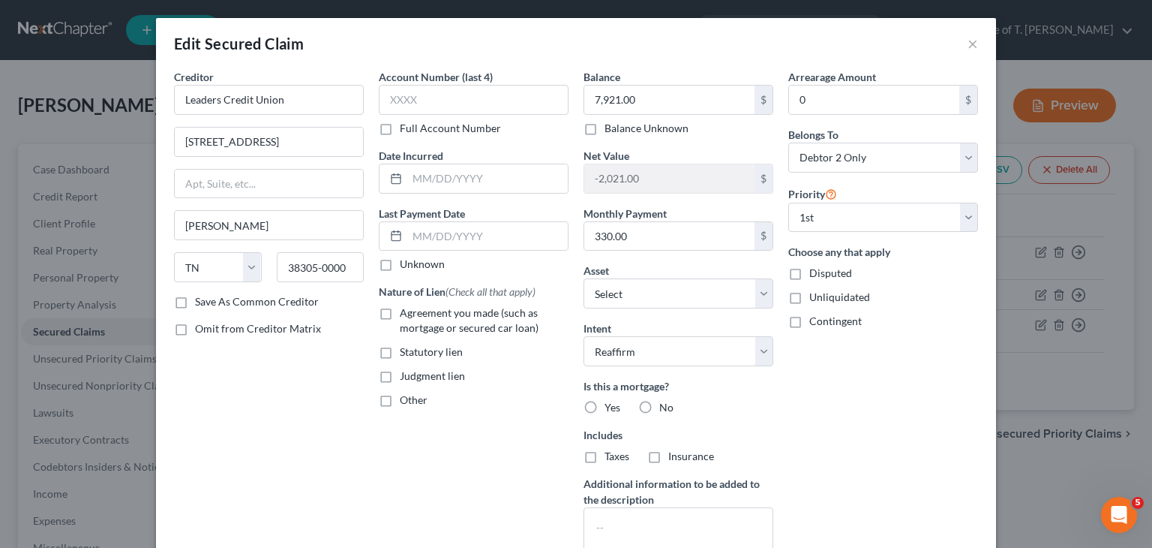
click at [400, 268] on label "Unknown" at bounding box center [422, 264] width 45 height 15
click at [406, 266] on input "Unknown" at bounding box center [411, 262] width 10 height 10
checkbox input "true"
click at [400, 314] on label "Agreement you made (such as mortgage or secured car loan)" at bounding box center [484, 320] width 169 height 30
click at [406, 314] on input "Agreement you made (such as mortgage or secured car loan)" at bounding box center [411, 310] width 10 height 10
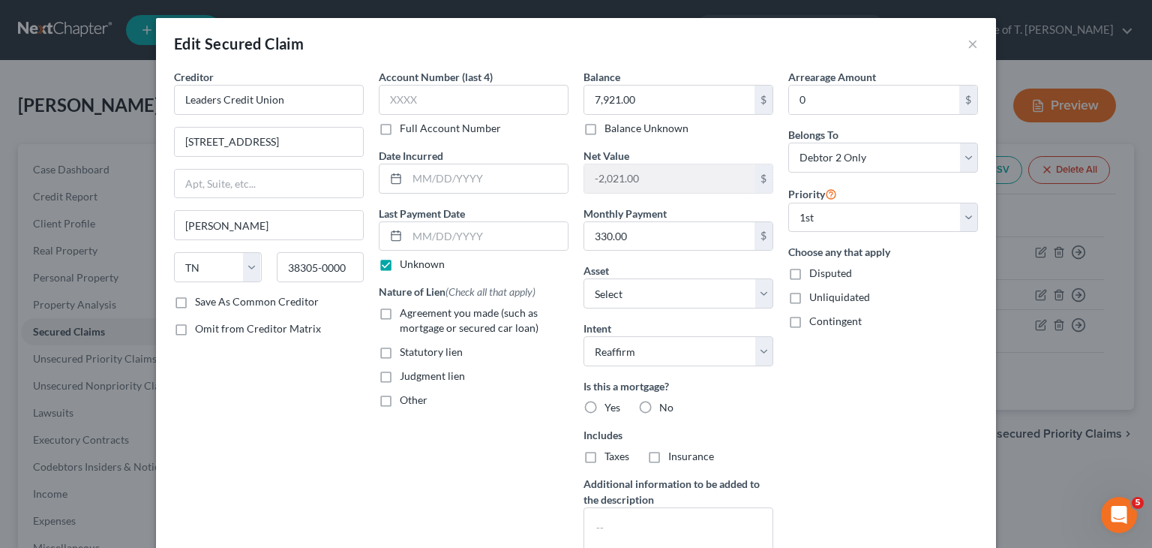
checkbox input "true"
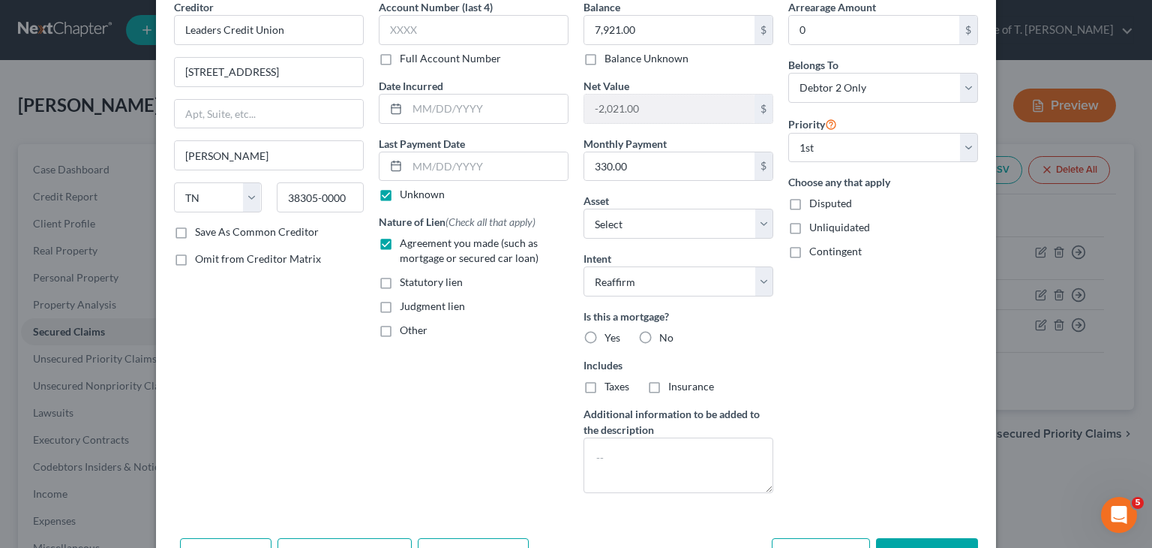
scroll to position [150, 0]
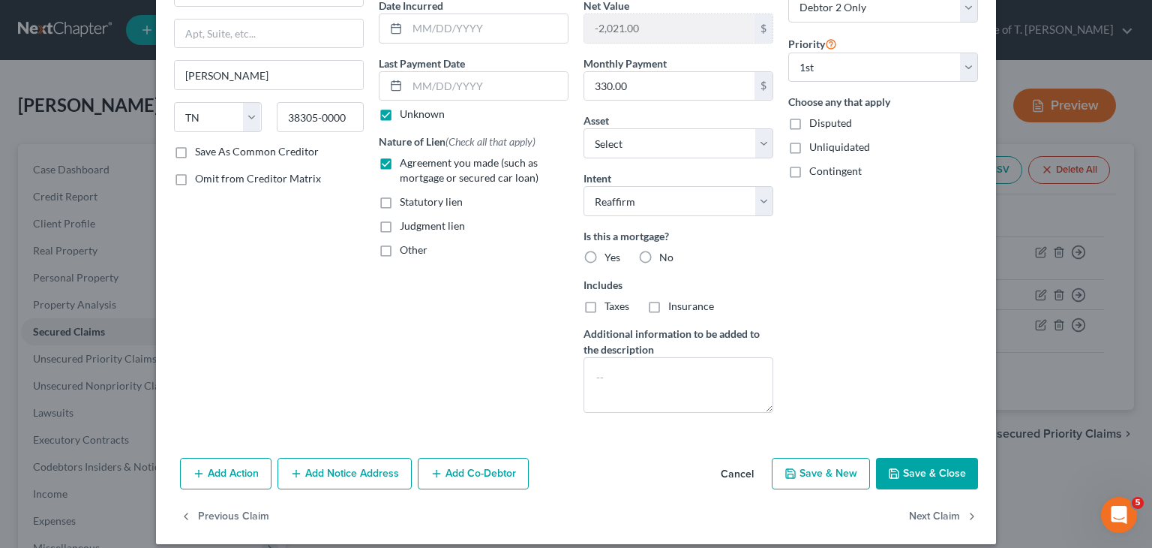
click at [659, 253] on label "No" at bounding box center [666, 257] width 14 height 15
click at [665, 253] on input "No" at bounding box center [670, 255] width 10 height 10
radio input "true"
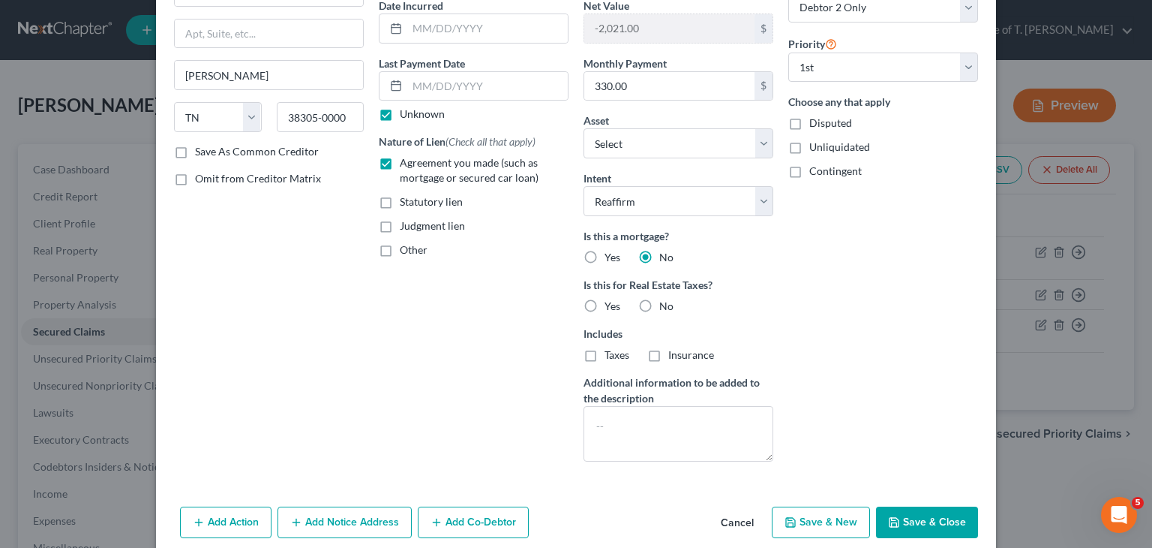
click at [659, 306] on label "No" at bounding box center [666, 306] width 14 height 15
click at [665, 306] on input "No" at bounding box center [670, 304] width 10 height 10
radio input "true"
click at [930, 514] on button "Save & Close" at bounding box center [927, 522] width 102 height 32
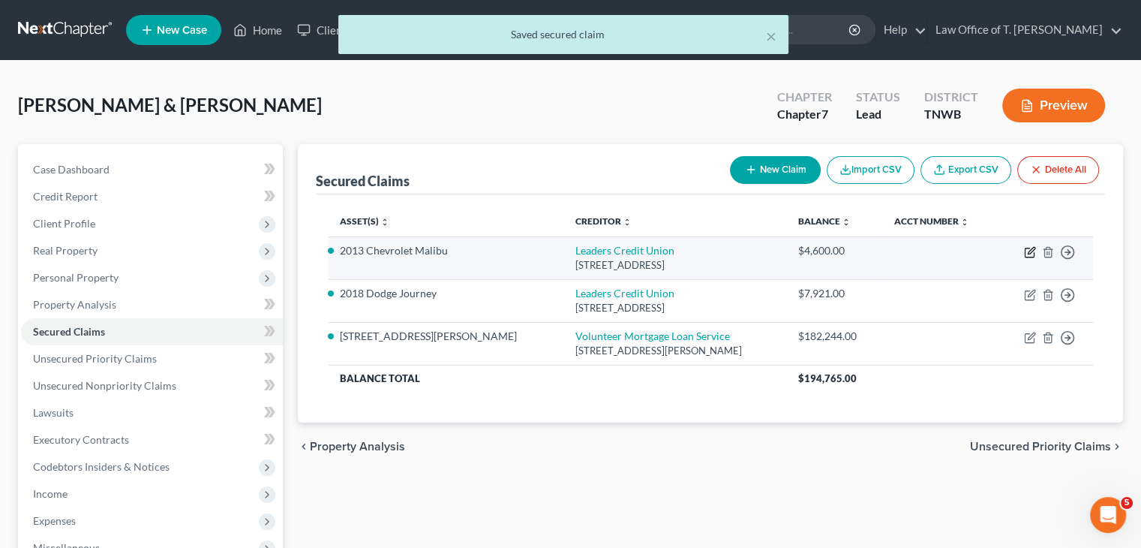
click at [1029, 253] on icon "button" at bounding box center [1031, 250] width 7 height 7
select select "44"
select select "5"
select select "0"
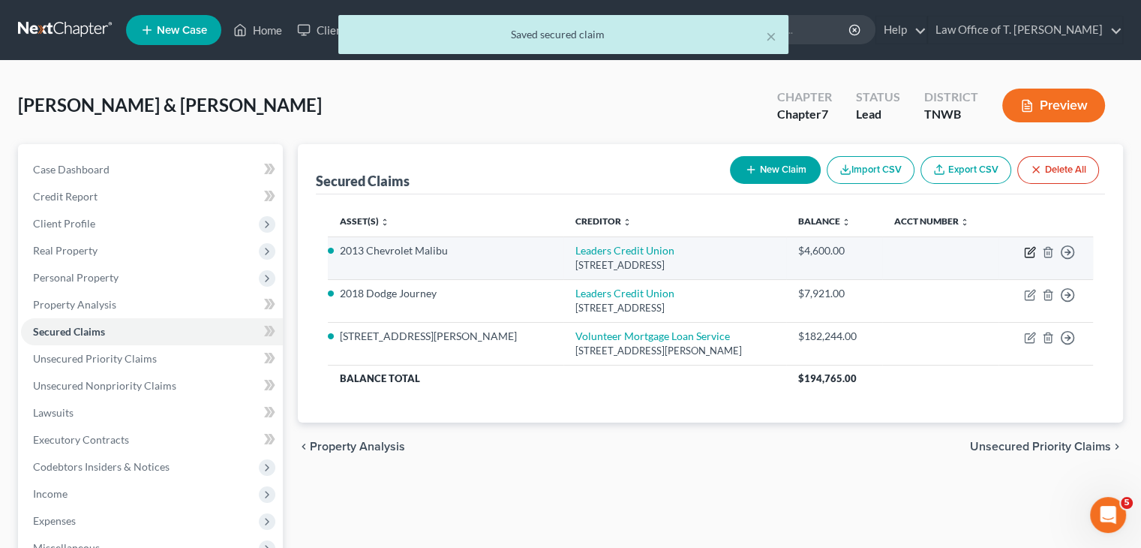
select select "0"
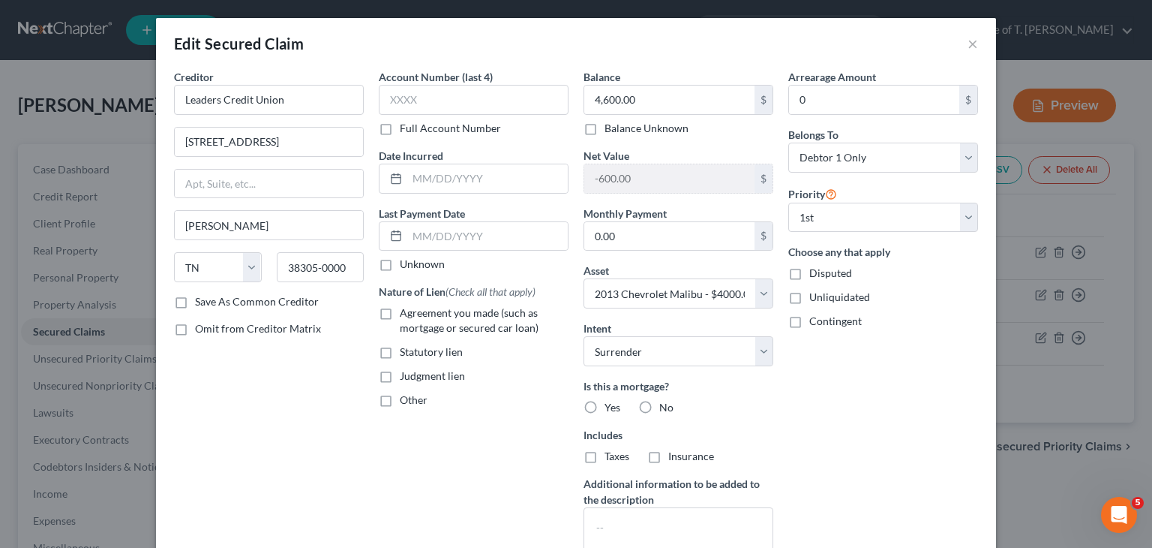
click at [400, 263] on label "Unknown" at bounding box center [422, 264] width 45 height 15
click at [406, 263] on input "Unknown" at bounding box center [411, 262] width 10 height 10
checkbox input "true"
click at [400, 310] on label "Agreement you made (such as mortgage or secured car loan)" at bounding box center [484, 320] width 169 height 30
click at [406, 310] on input "Agreement you made (such as mortgage or secured car loan)" at bounding box center [411, 310] width 10 height 10
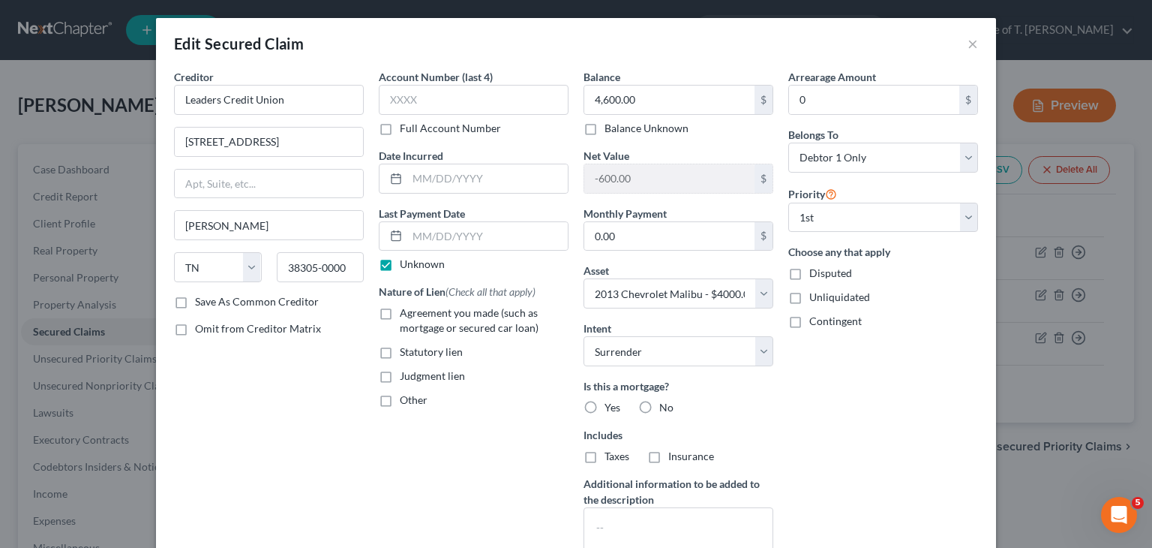
checkbox input "true"
click at [659, 404] on label "No" at bounding box center [666, 407] width 14 height 15
click at [665, 404] on input "No" at bounding box center [670, 405] width 10 height 10
radio input "true"
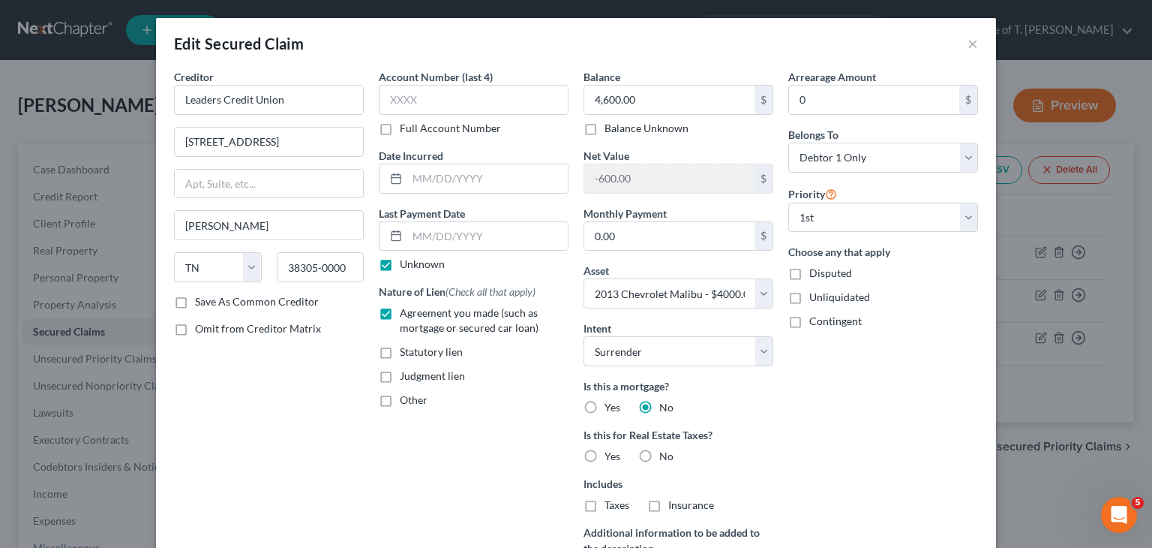
click at [659, 451] on label "No" at bounding box center [666, 456] width 14 height 15
click at [665, 451] on input "No" at bounding box center [670, 454] width 10 height 10
radio input "true"
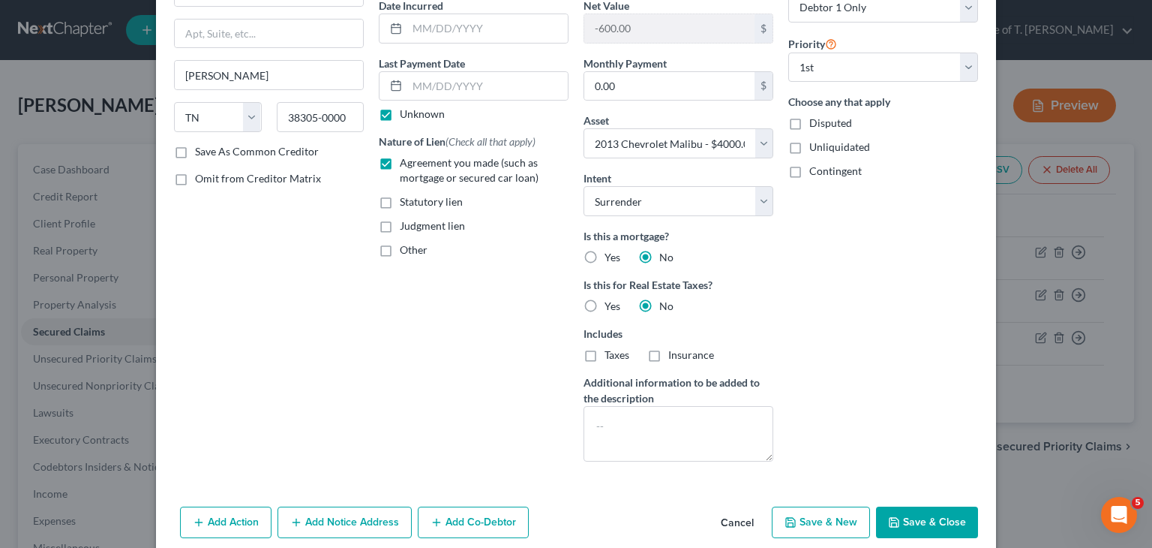
scroll to position [212, 0]
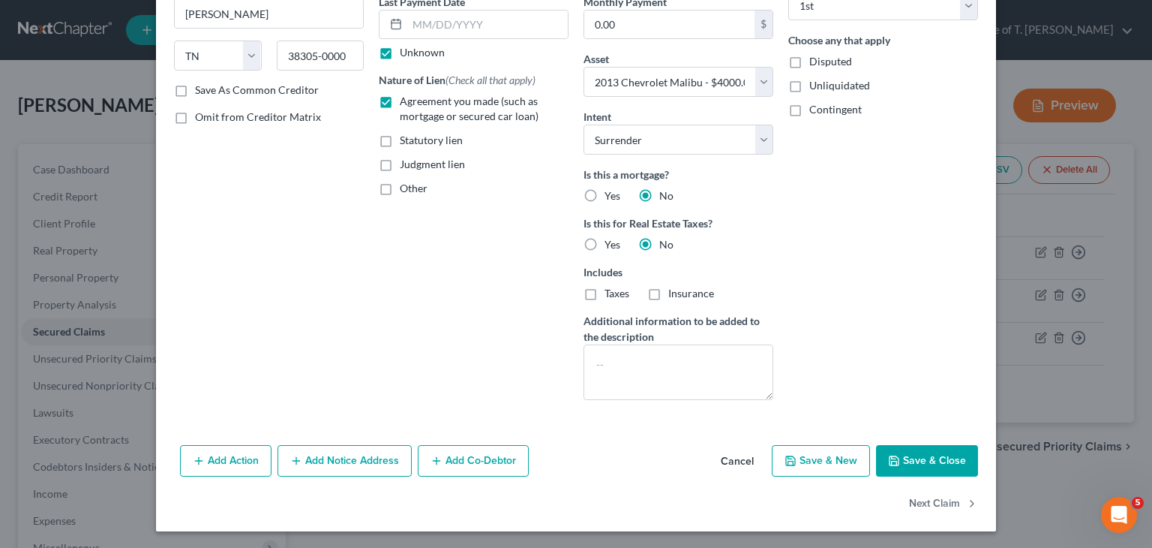
drag, startPoint x: 918, startPoint y: 463, endPoint x: 908, endPoint y: 459, distance: 10.4
click at [918, 463] on button "Save & Close" at bounding box center [927, 461] width 102 height 32
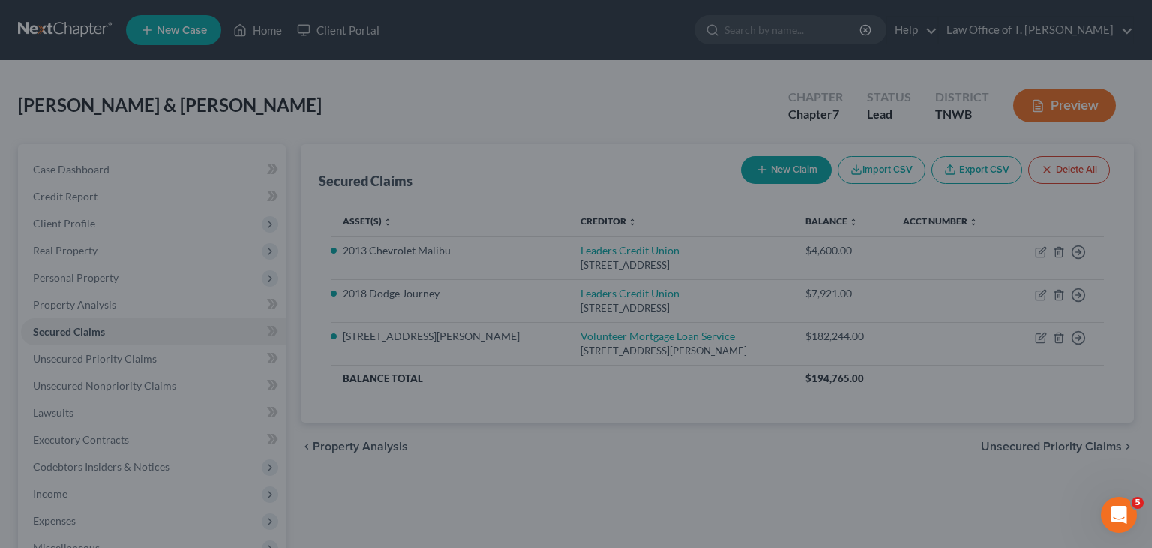
select select "5"
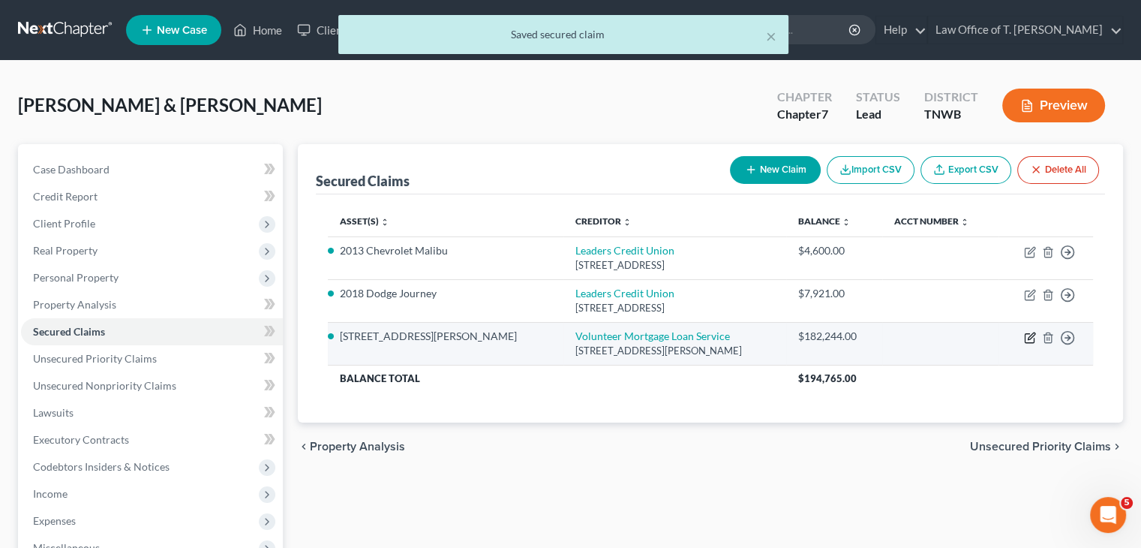
click at [1026, 339] on icon "button" at bounding box center [1030, 338] width 12 height 12
select select "44"
select select "2"
select select "0"
select select "2"
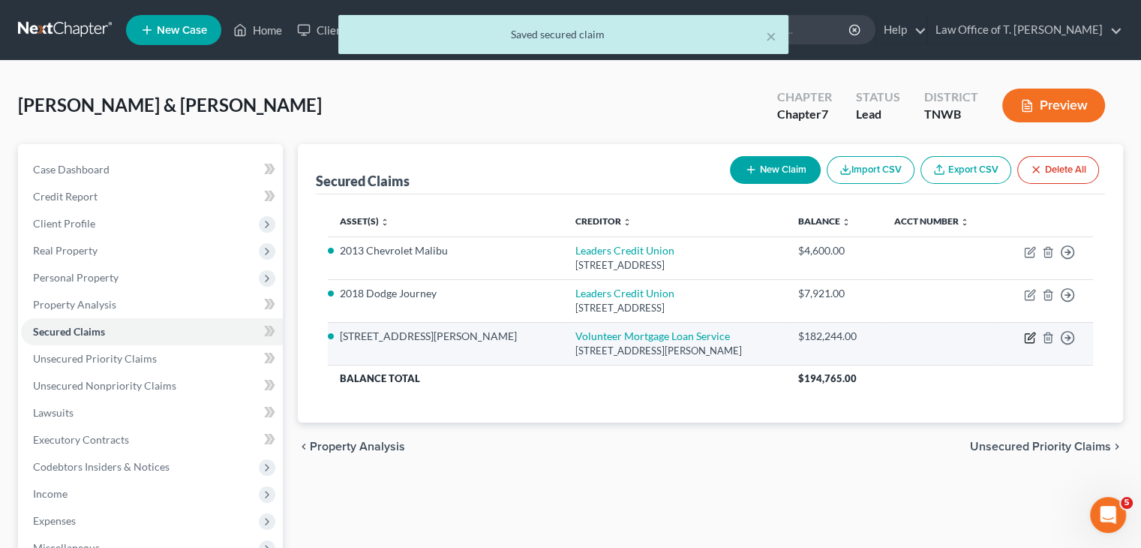
select select "0"
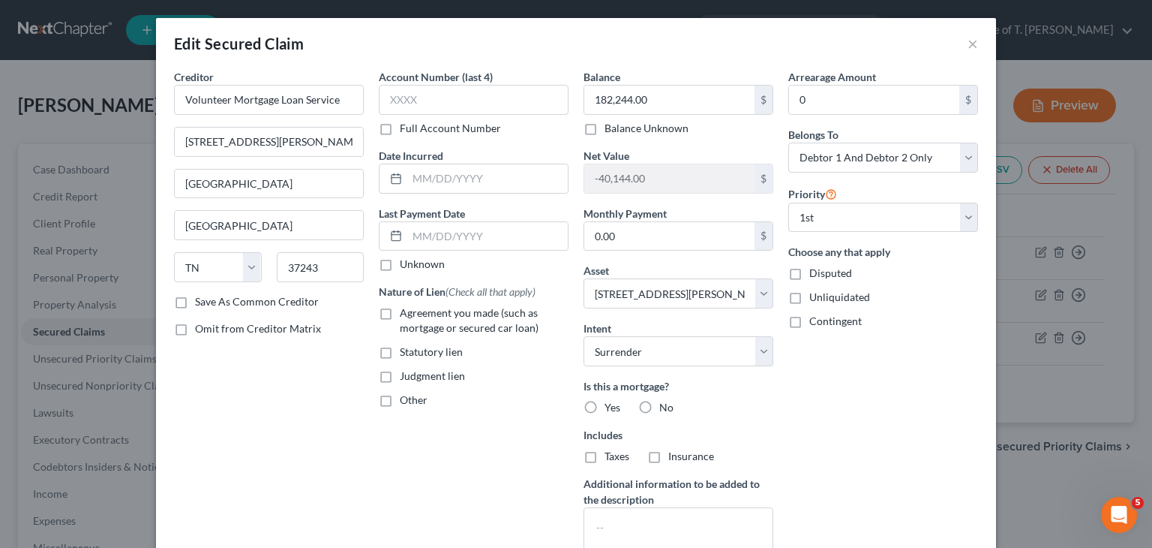
click at [400, 268] on label "Unknown" at bounding box center [422, 264] width 45 height 15
click at [406, 266] on input "Unknown" at bounding box center [411, 262] width 10 height 10
checkbox input "true"
click at [400, 309] on label "Agreement you made (such as mortgage or secured car loan)" at bounding box center [484, 320] width 169 height 30
click at [406, 309] on input "Agreement you made (such as mortgage or secured car loan)" at bounding box center [411, 310] width 10 height 10
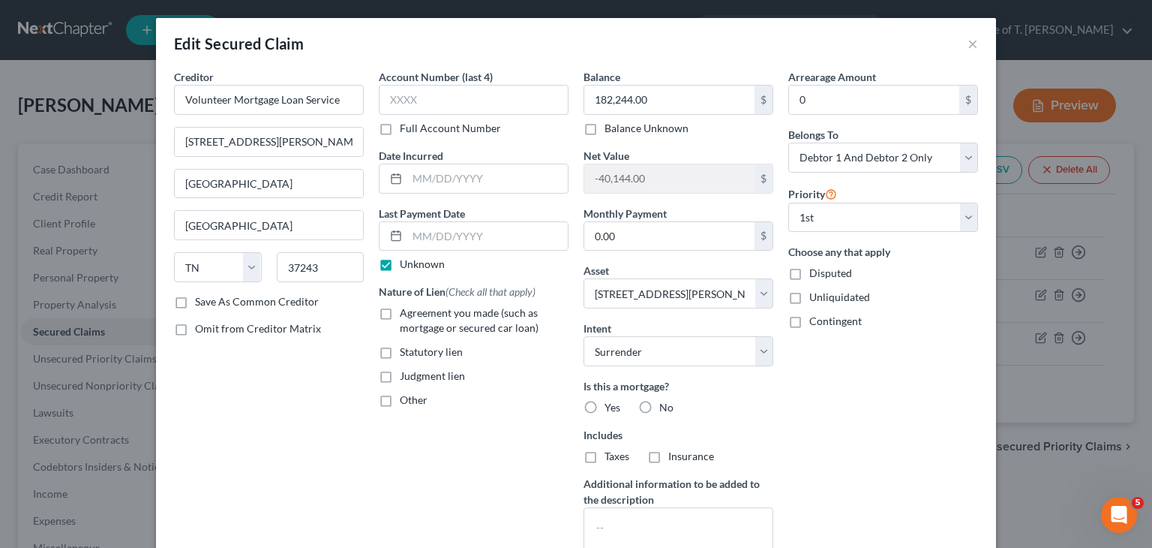
checkbox input "true"
click at [605, 404] on label "Yes" at bounding box center [613, 407] width 16 height 15
click at [611, 404] on input "Yes" at bounding box center [616, 405] width 10 height 10
radio input "true"
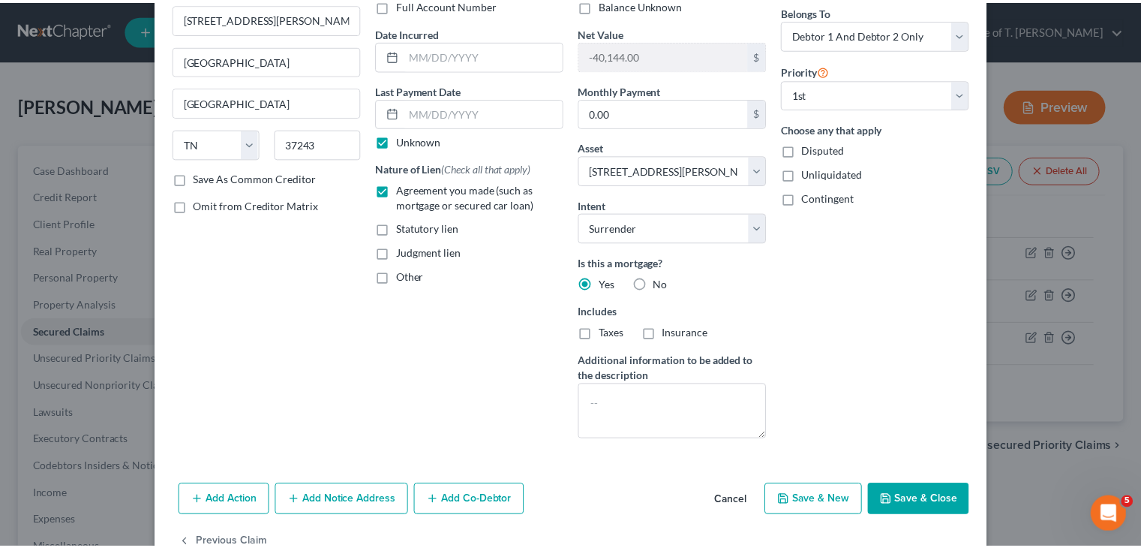
scroll to position [150, 0]
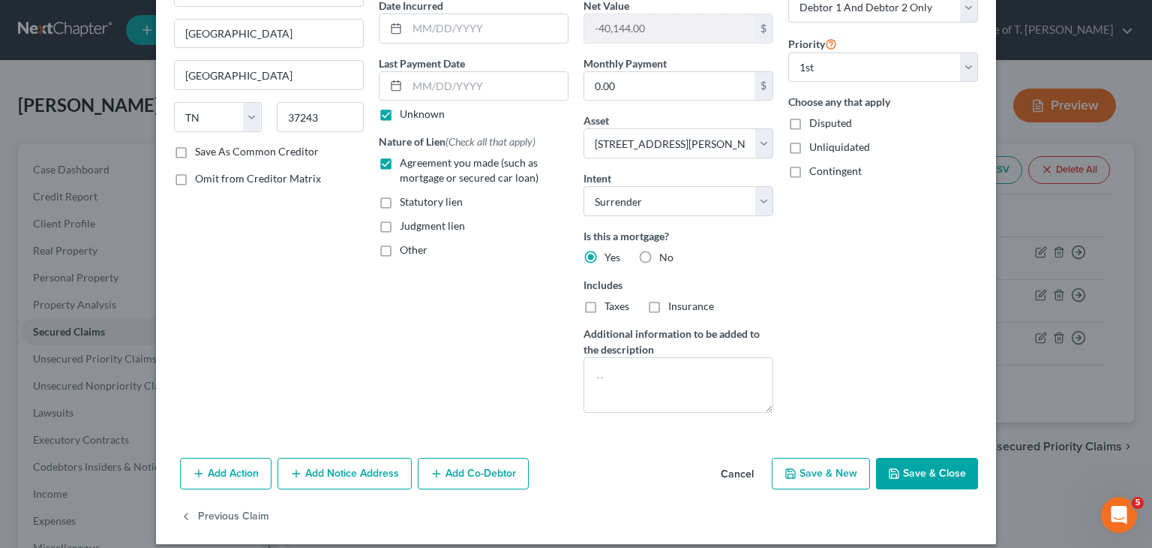
click at [911, 470] on button "Save & Close" at bounding box center [927, 474] width 102 height 32
select select
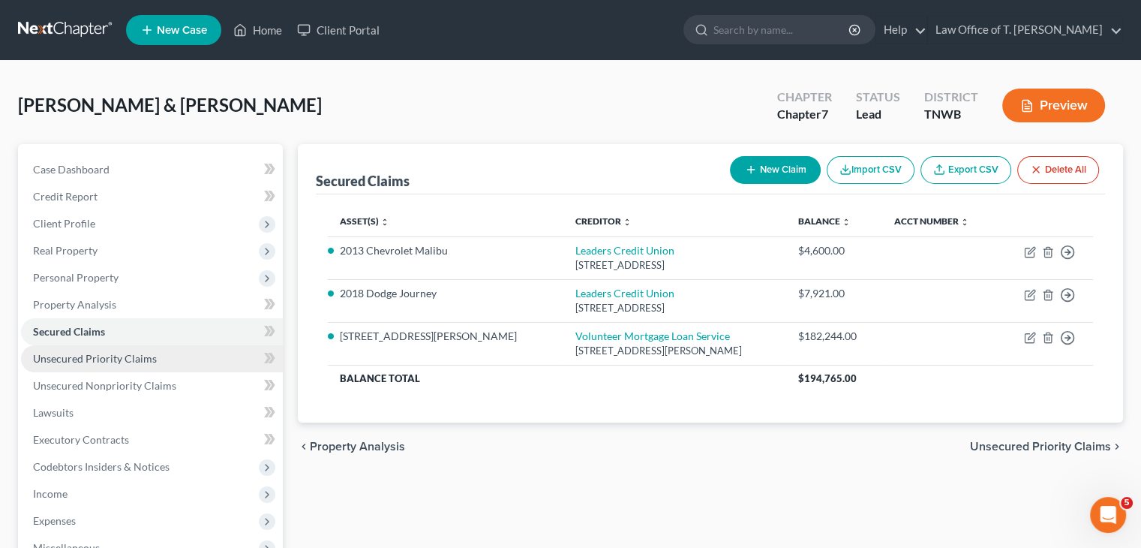
click at [78, 361] on span "Unsecured Priority Claims" at bounding box center [95, 358] width 124 height 13
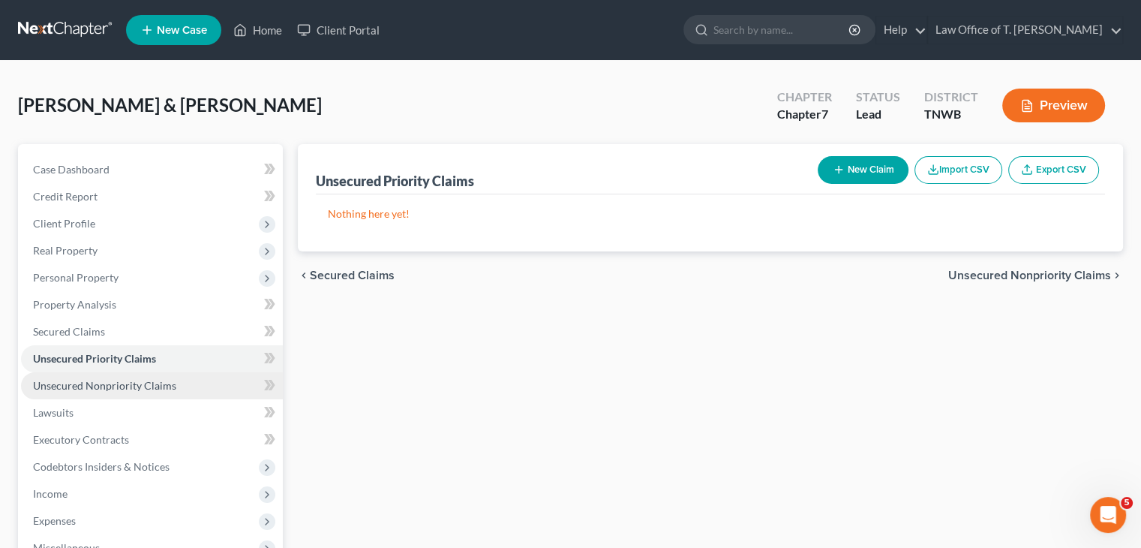
click at [107, 388] on span "Unsecured Nonpriority Claims" at bounding box center [104, 385] width 143 height 13
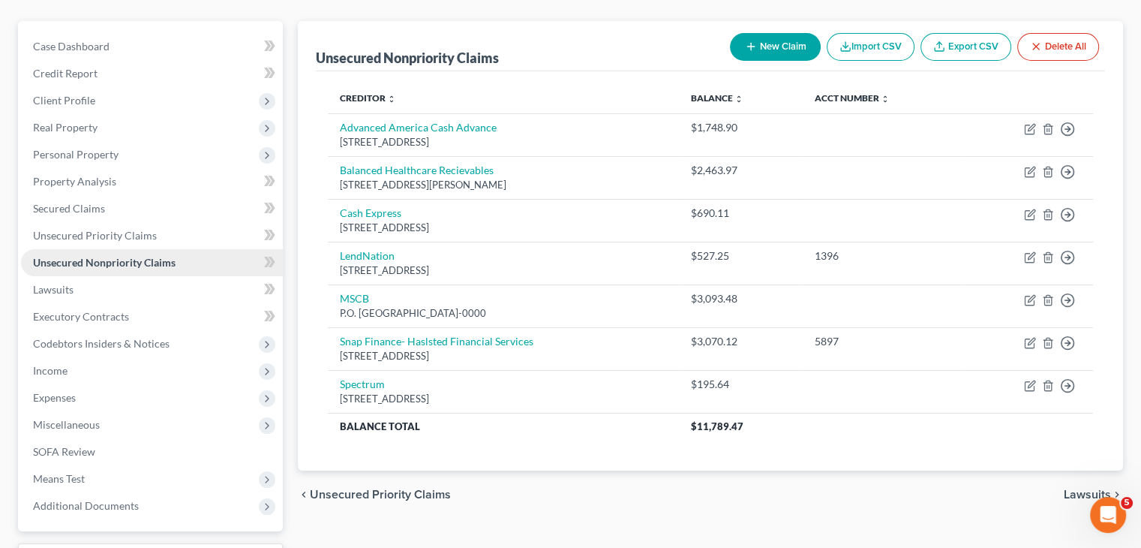
scroll to position [150, 0]
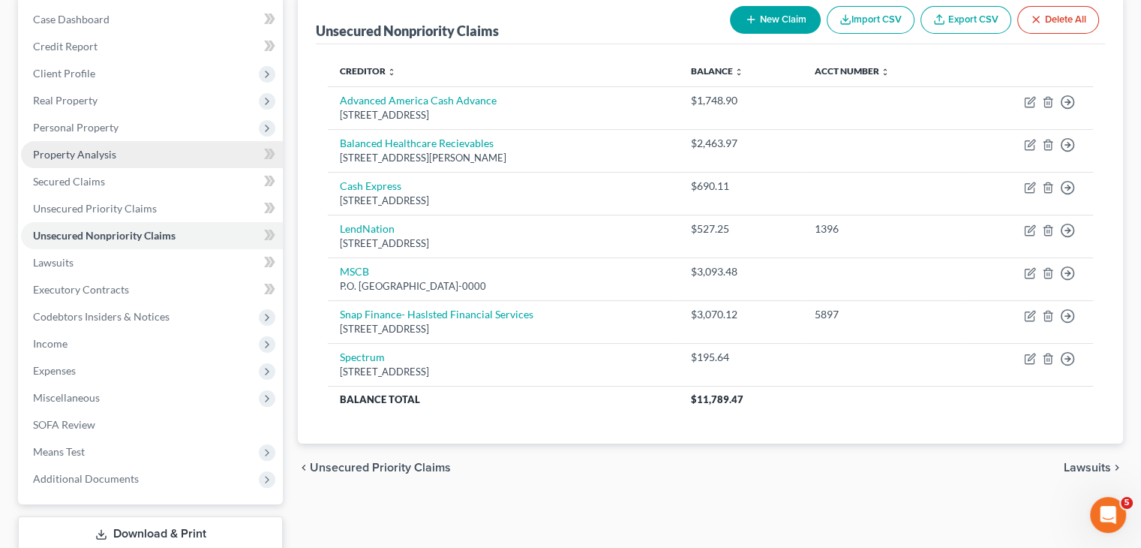
click at [62, 158] on span "Property Analysis" at bounding box center [74, 154] width 83 height 13
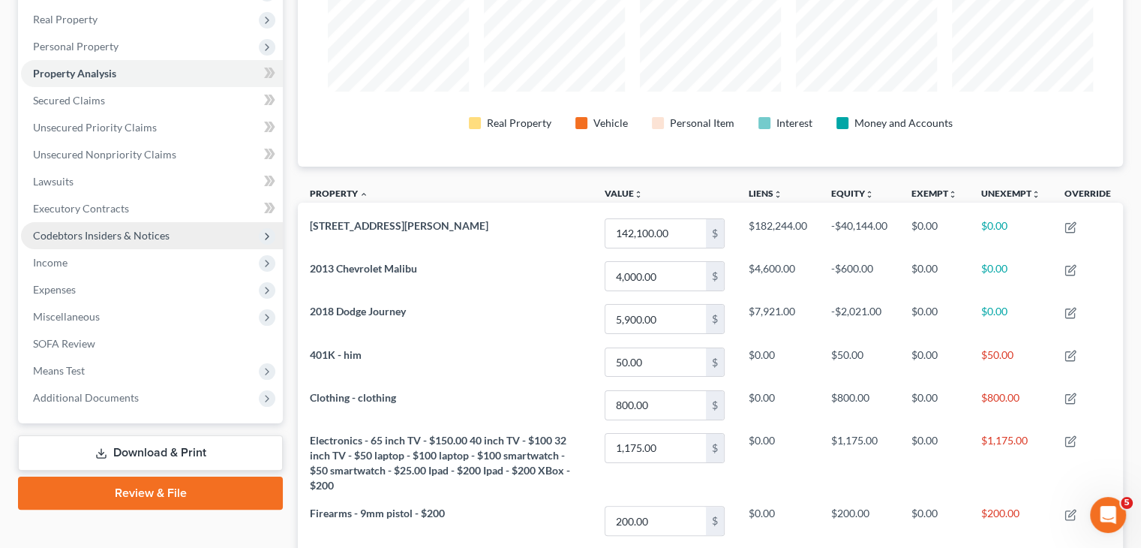
scroll to position [150, 0]
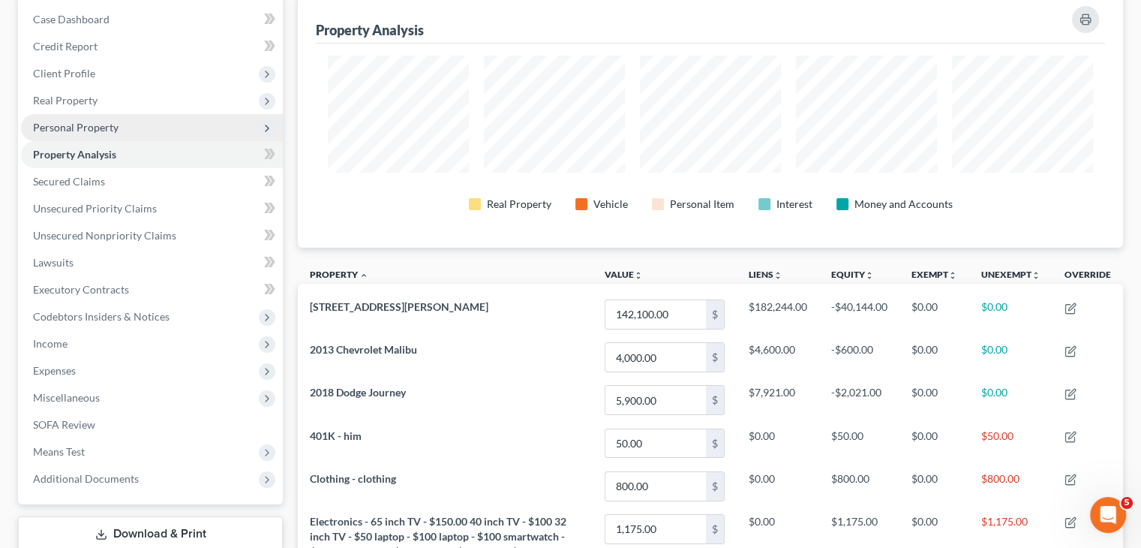
click at [94, 126] on span "Personal Property" at bounding box center [76, 127] width 86 height 13
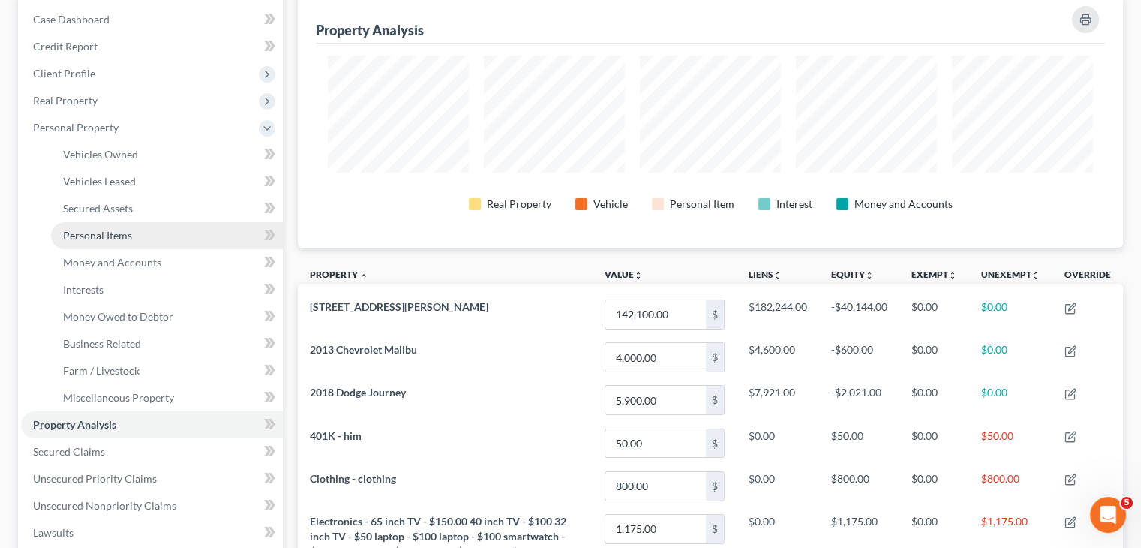
click at [117, 232] on span "Personal Items" at bounding box center [97, 235] width 69 height 13
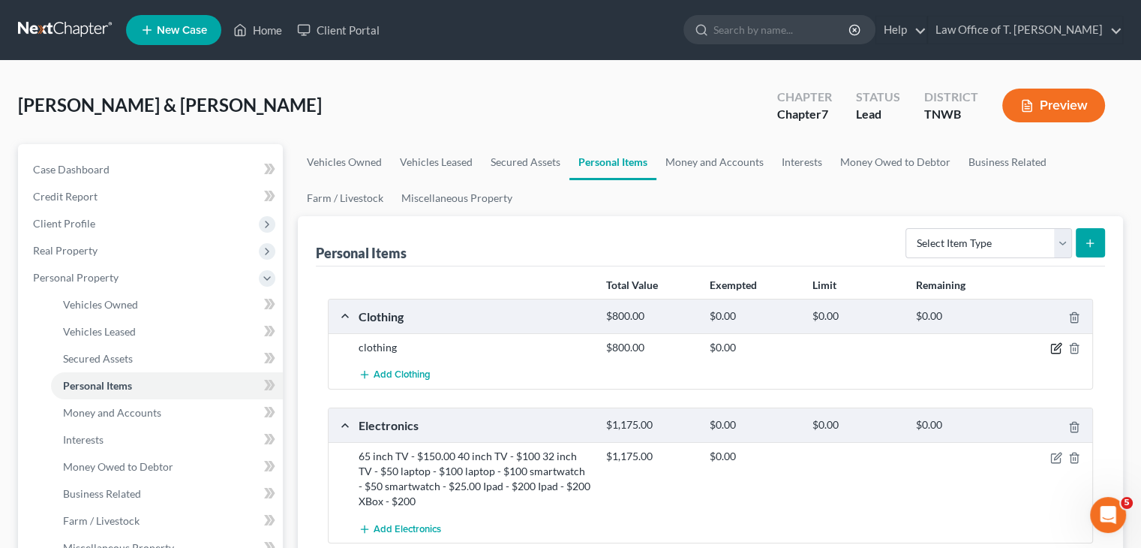
click at [1056, 349] on icon "button" at bounding box center [1056, 348] width 12 height 12
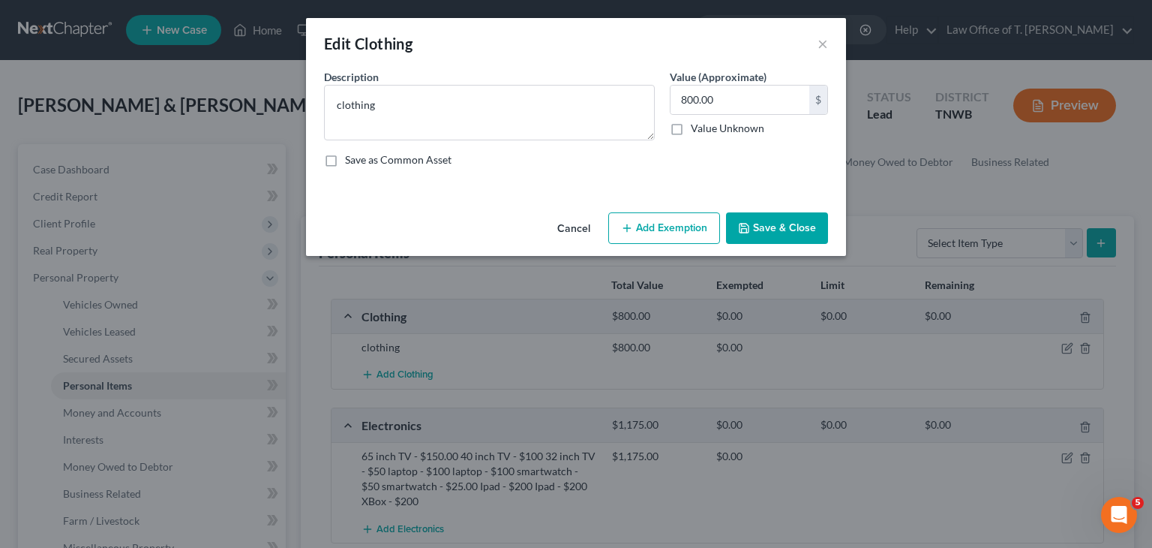
click at [672, 228] on button "Add Exemption" at bounding box center [664, 228] width 112 height 32
select select "2"
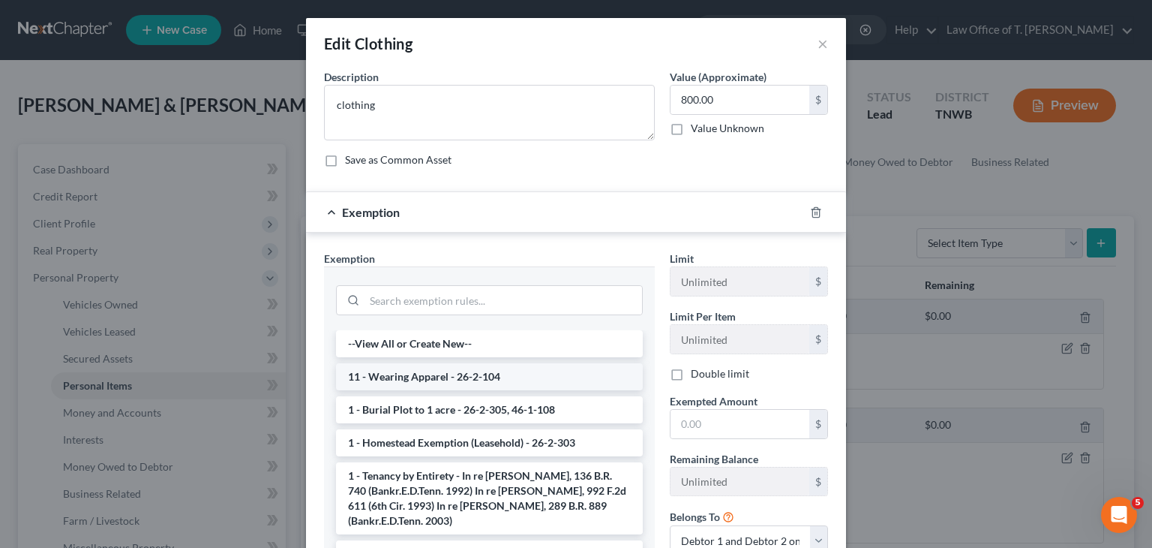
click at [444, 377] on li "11 - Wearing Apparel - 26-2-104" at bounding box center [489, 376] width 307 height 27
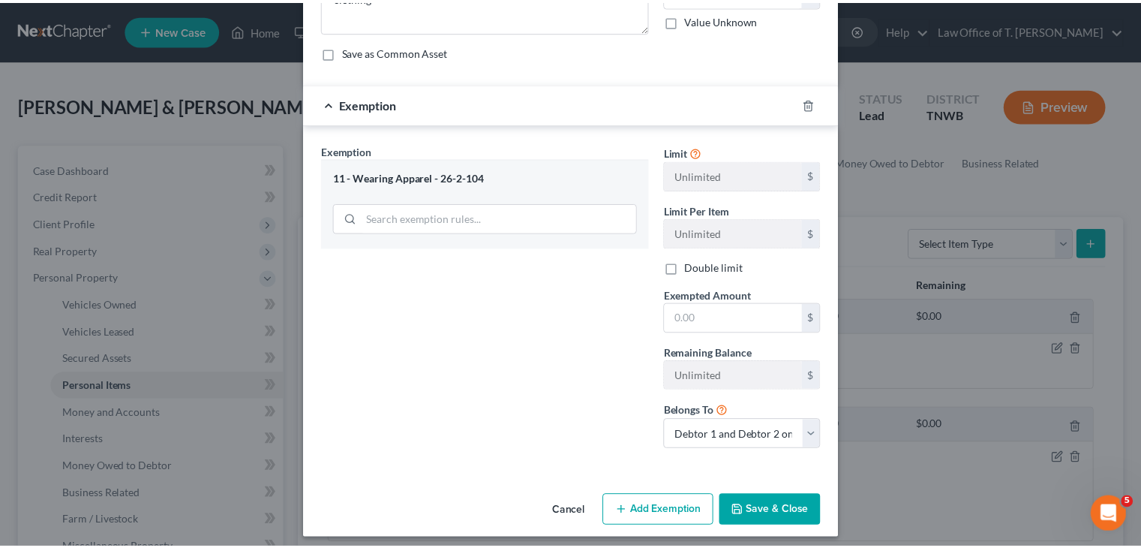
scroll to position [116, 0]
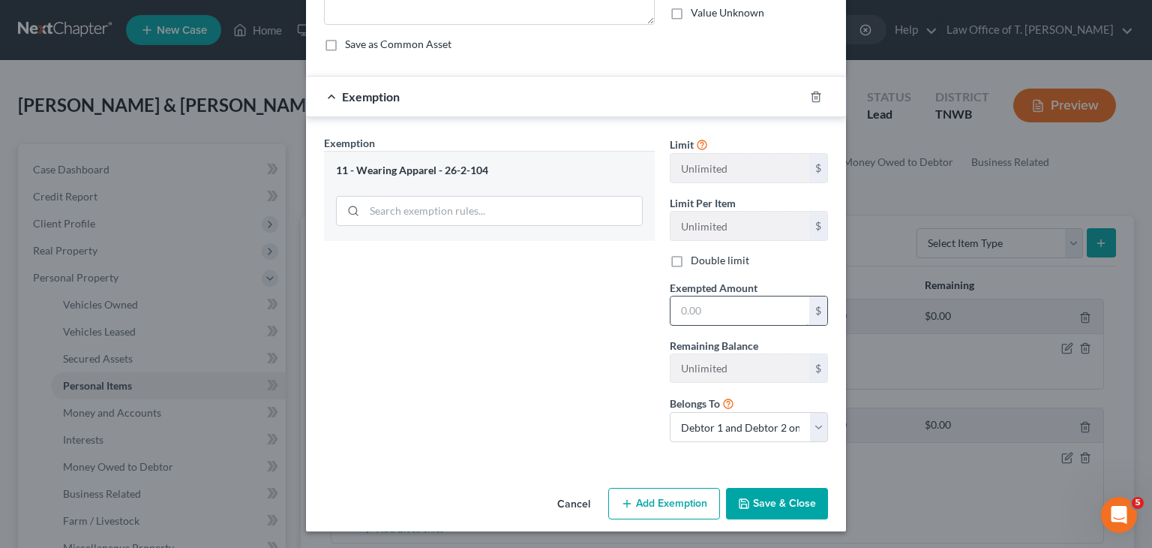
click at [716, 315] on input "text" at bounding box center [740, 310] width 139 height 29
type input "800.00"
click at [801, 504] on button "Save & Close" at bounding box center [777, 504] width 102 height 32
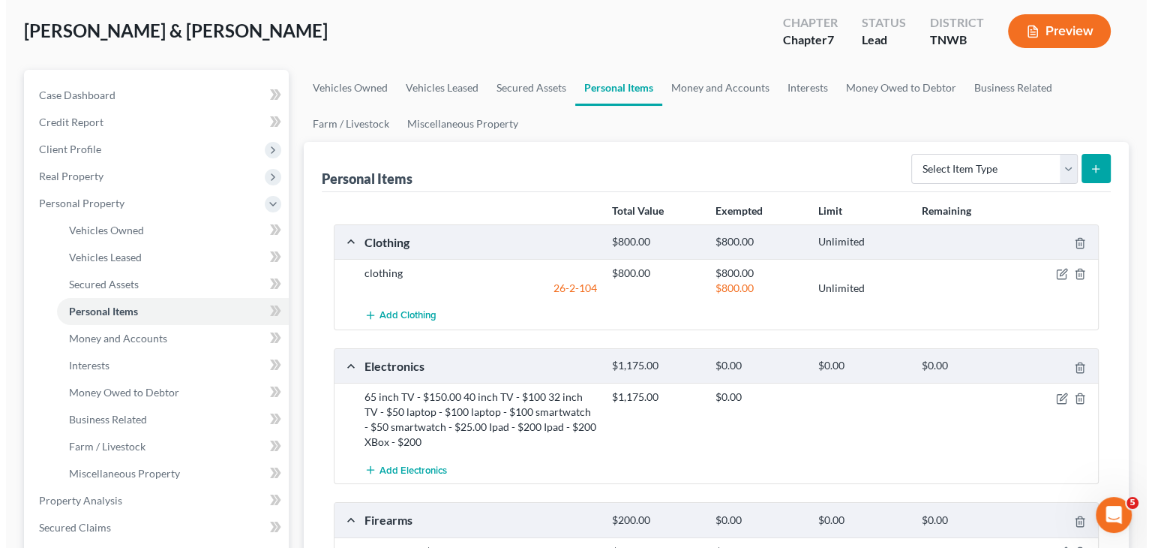
scroll to position [75, 0]
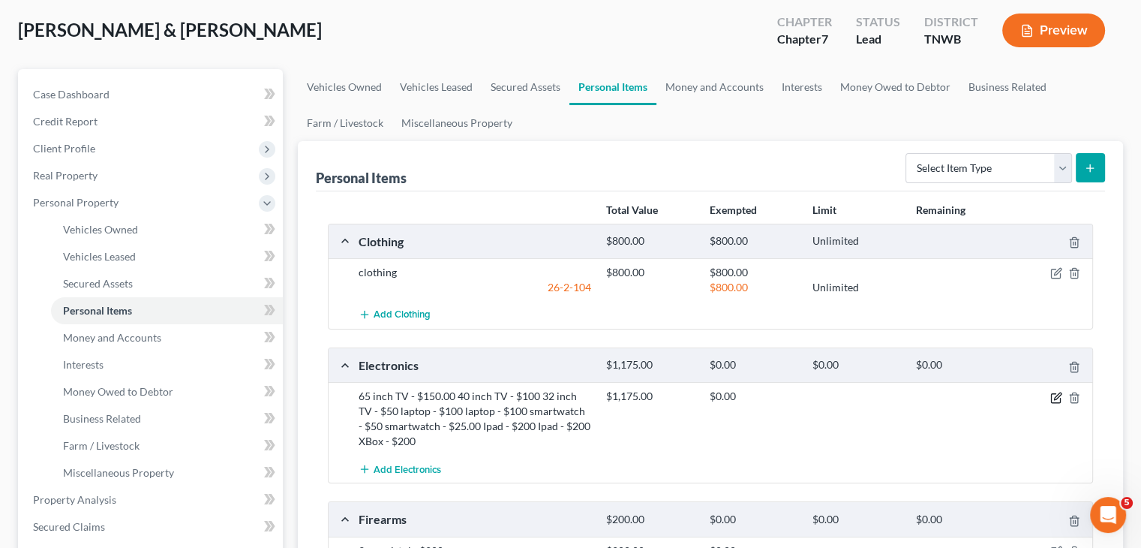
click at [1055, 398] on icon "button" at bounding box center [1056, 398] width 12 height 12
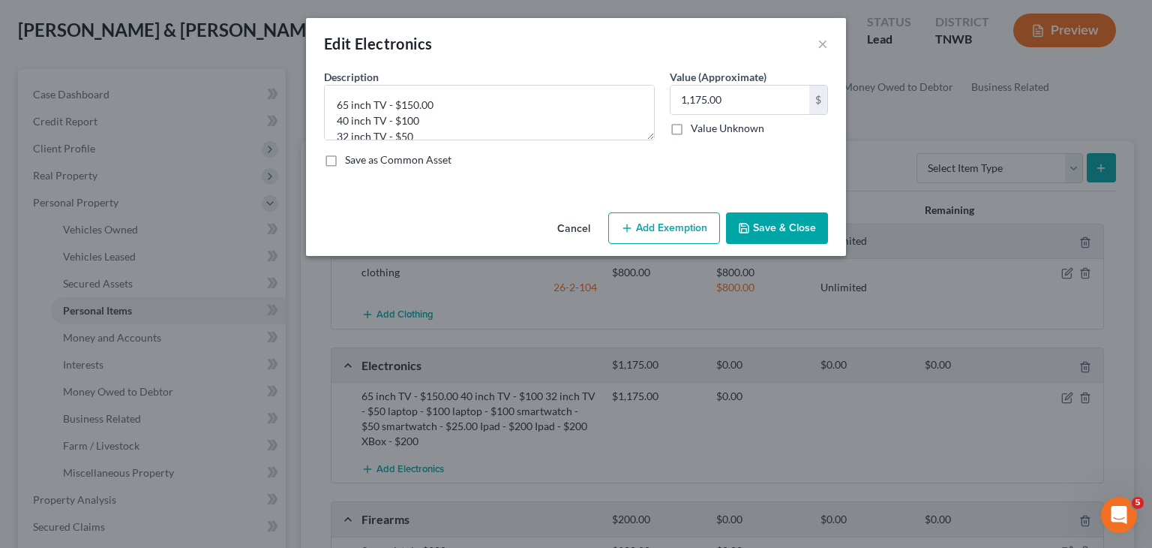
click at [660, 232] on button "Add Exemption" at bounding box center [664, 228] width 112 height 32
select select "2"
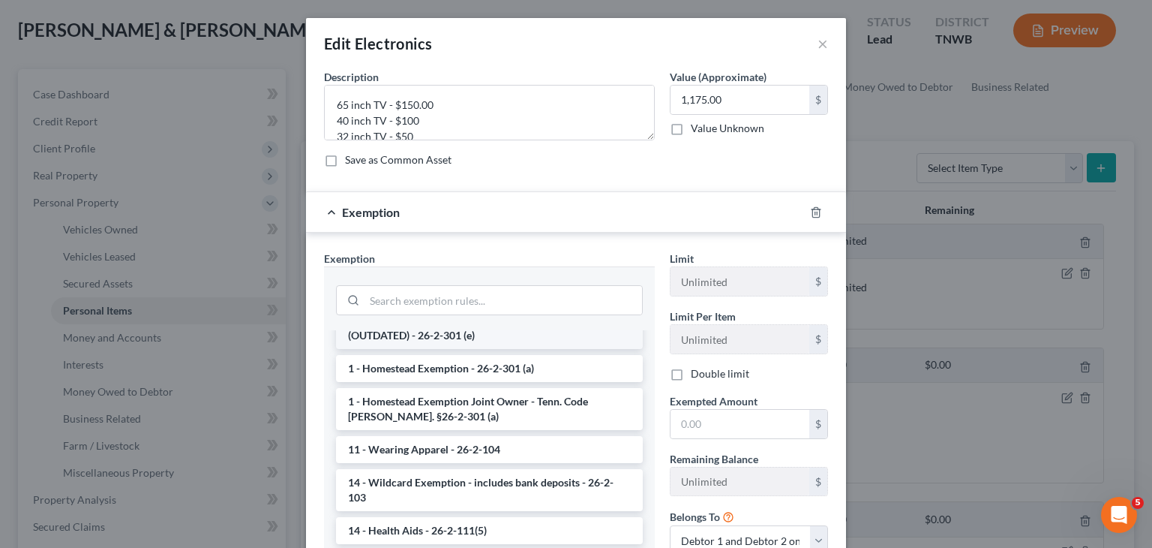
scroll to position [225, 0]
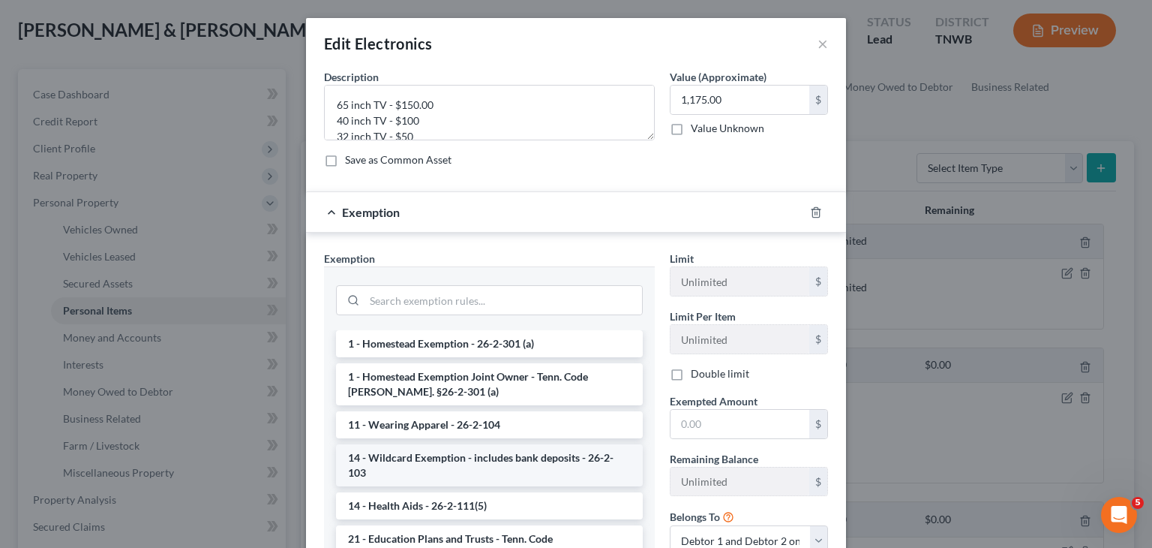
click at [492, 451] on li "14 - Wildcard Exemption - includes bank deposits - 26-2-103" at bounding box center [489, 465] width 307 height 42
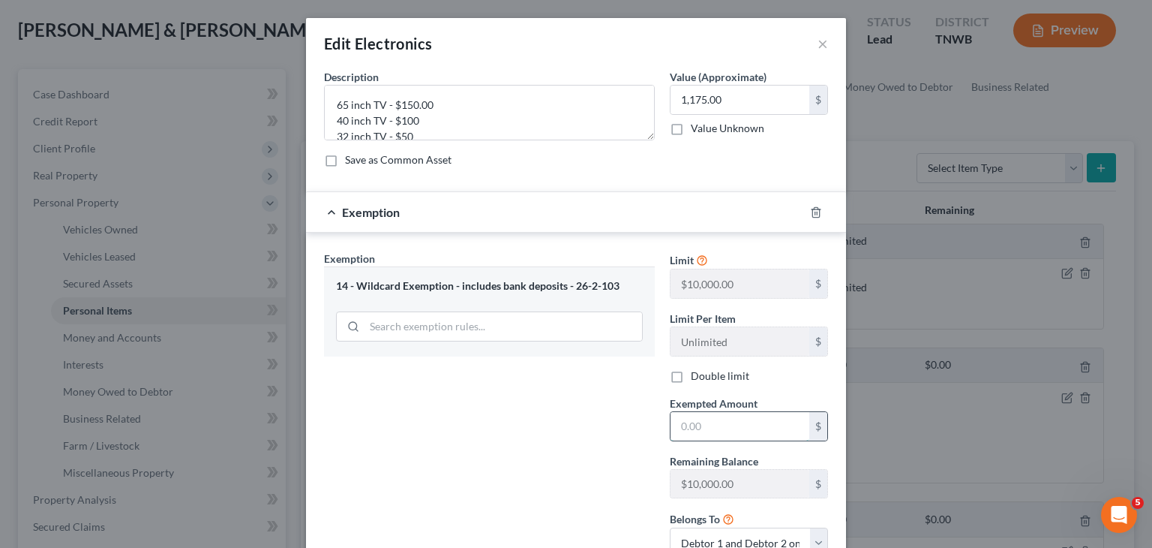
click at [684, 427] on input "text" at bounding box center [740, 426] width 139 height 29
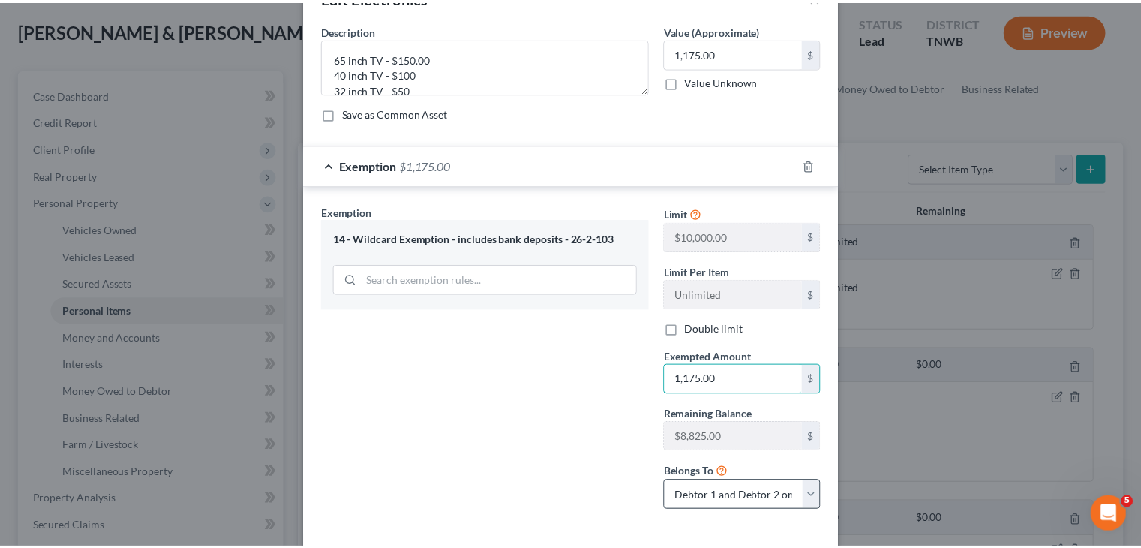
scroll to position [116, 0]
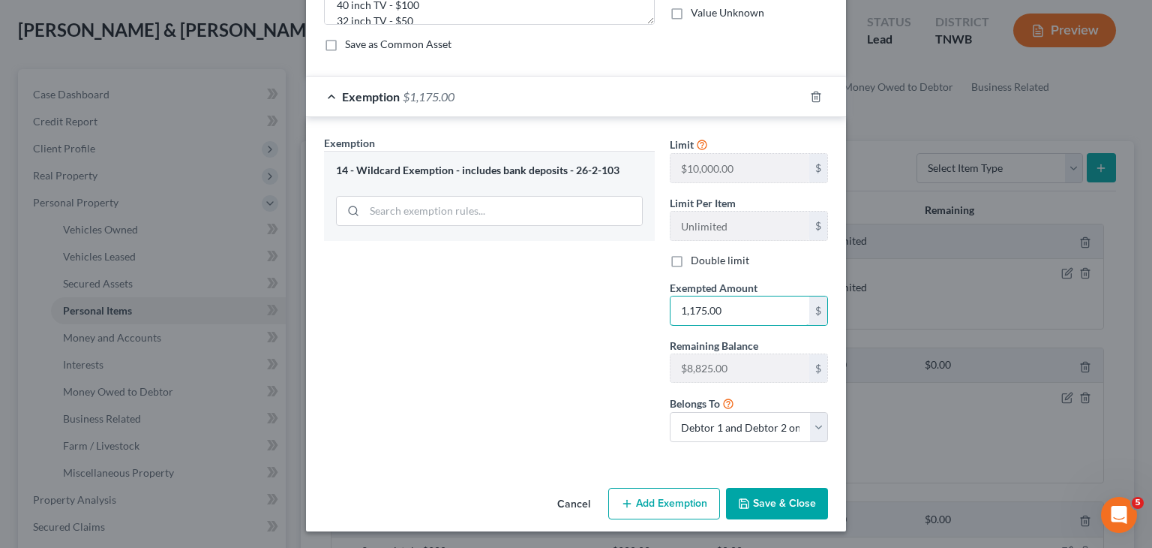
type input "1,175.00"
click at [768, 500] on button "Save & Close" at bounding box center [777, 504] width 102 height 32
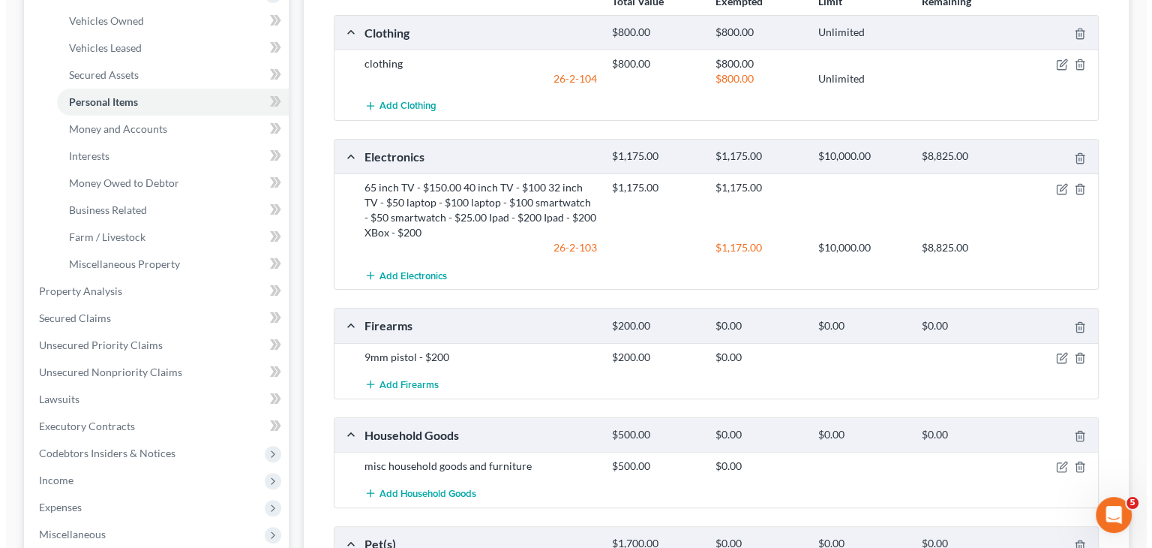
scroll to position [375, 0]
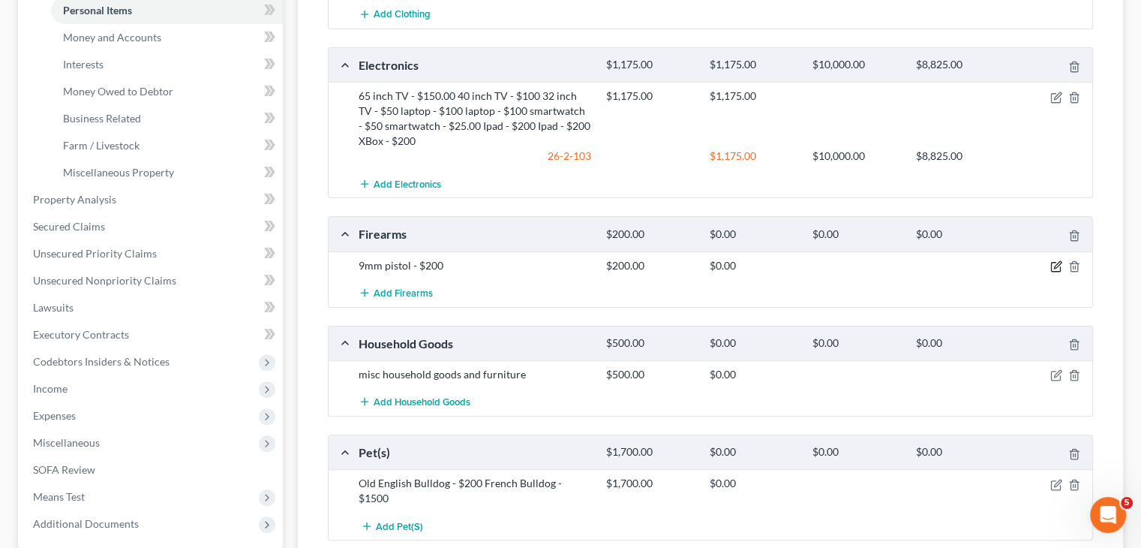
click at [1057, 266] on icon "button" at bounding box center [1056, 266] width 12 height 12
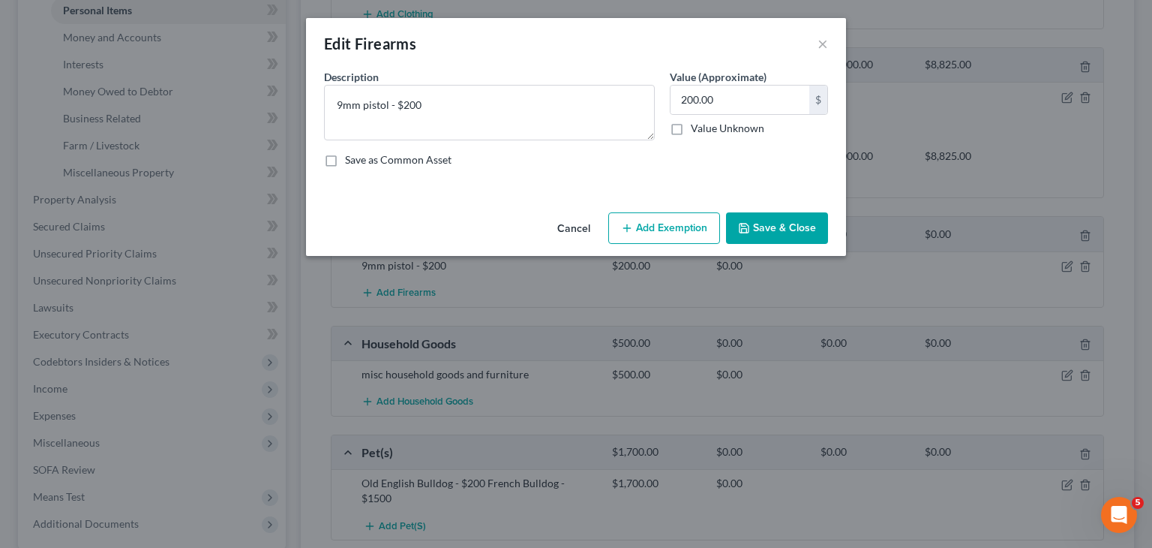
click at [678, 224] on button "Add Exemption" at bounding box center [664, 228] width 112 height 32
select select "2"
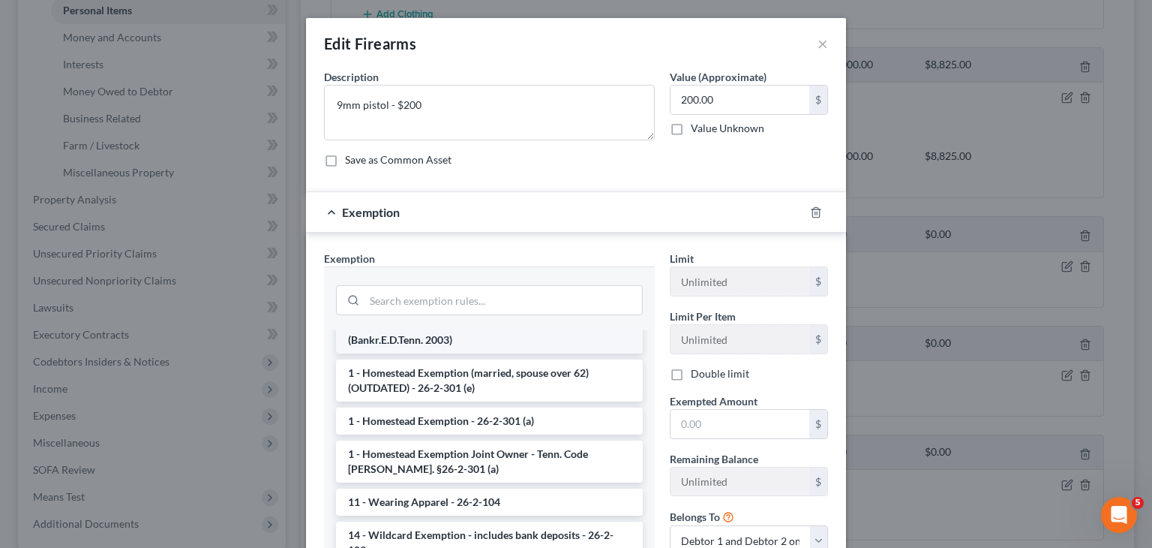
scroll to position [150, 0]
click at [422, 519] on li "14 - Wildcard Exemption - includes bank deposits - 26-2-103" at bounding box center [489, 540] width 307 height 42
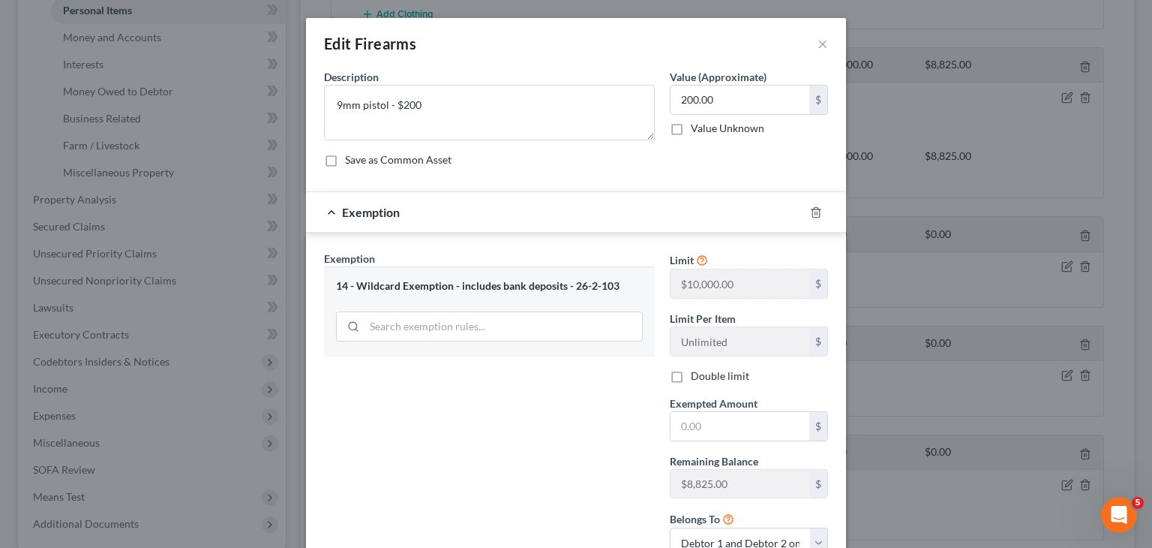
scroll to position [0, 0]
click at [726, 422] on input "text" at bounding box center [740, 426] width 139 height 29
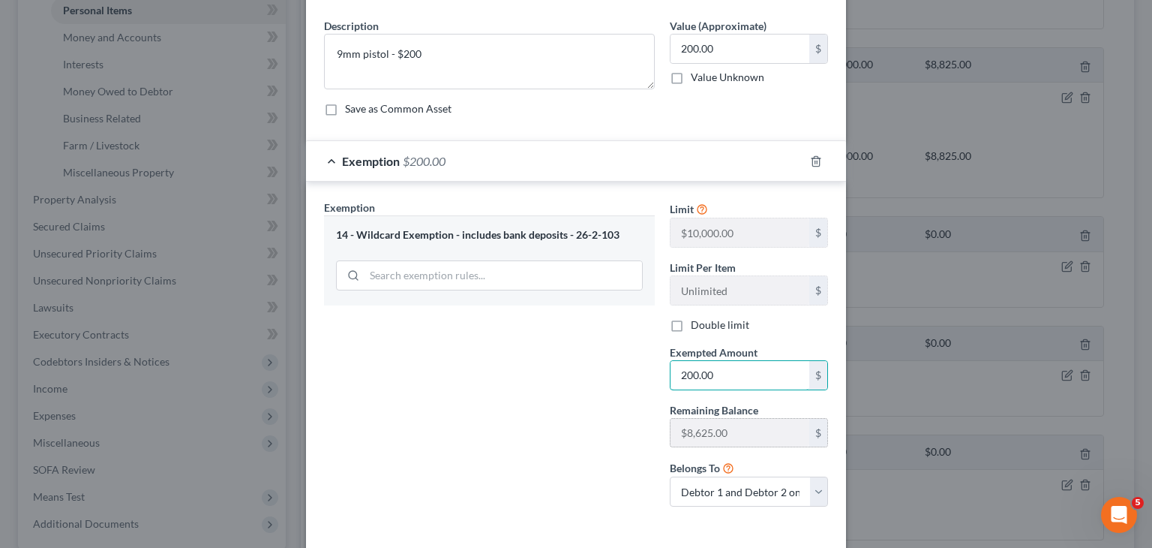
scroll to position [116, 0]
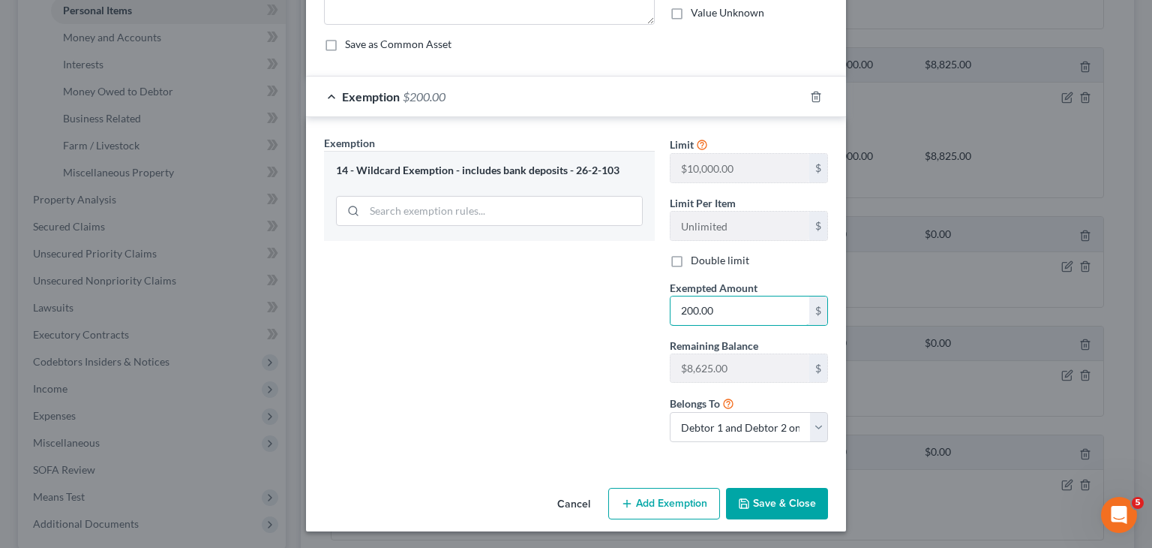
type input "200.00"
click at [777, 511] on button "Save & Close" at bounding box center [777, 504] width 102 height 32
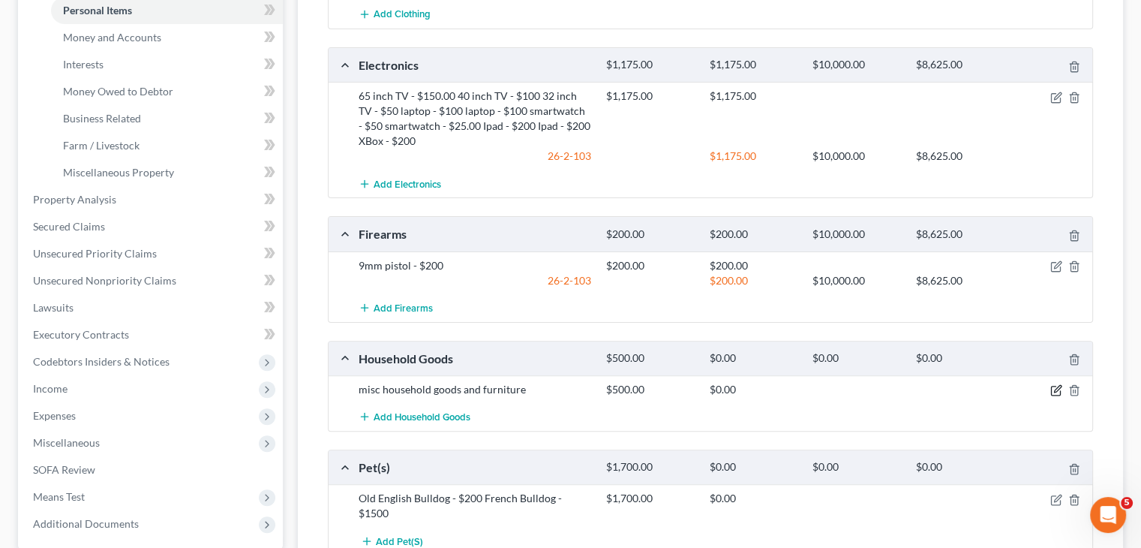
click at [1057, 387] on icon "button" at bounding box center [1056, 390] width 12 height 12
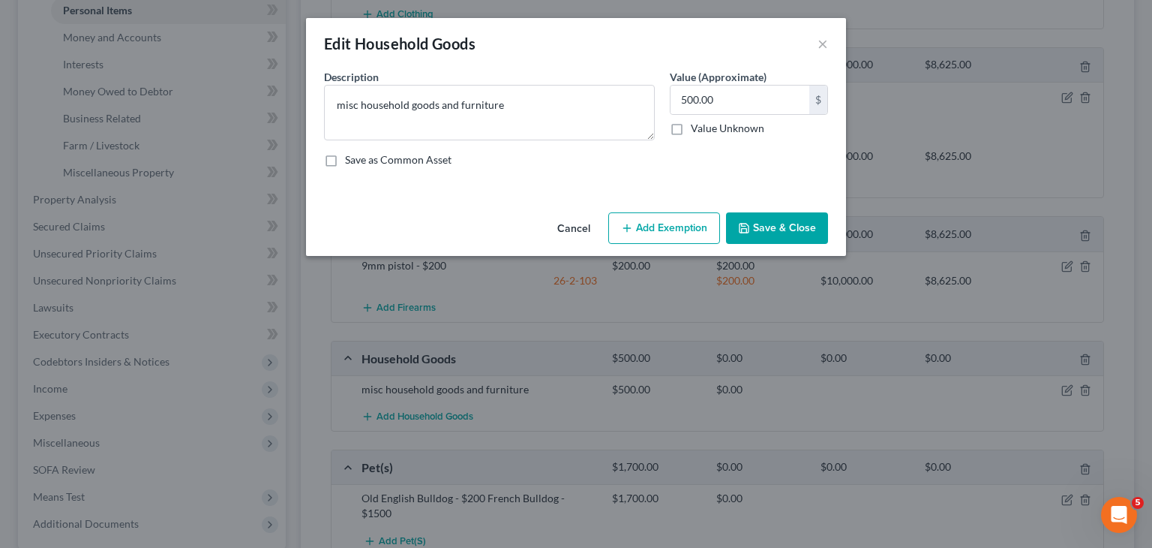
click at [684, 227] on button "Add Exemption" at bounding box center [664, 228] width 112 height 32
select select "2"
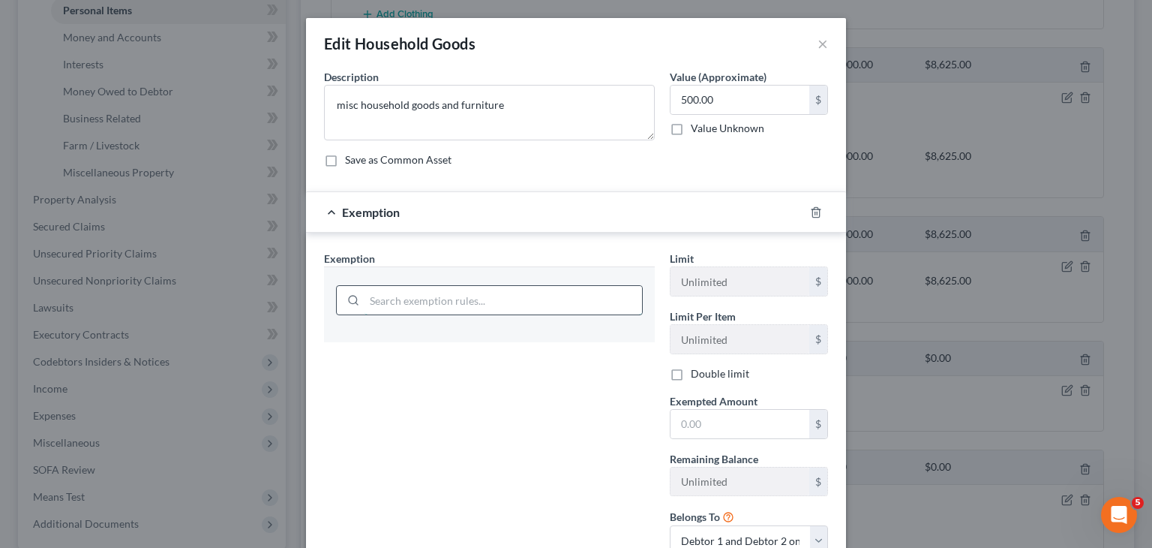
click at [531, 308] on input "search" at bounding box center [504, 300] width 278 height 29
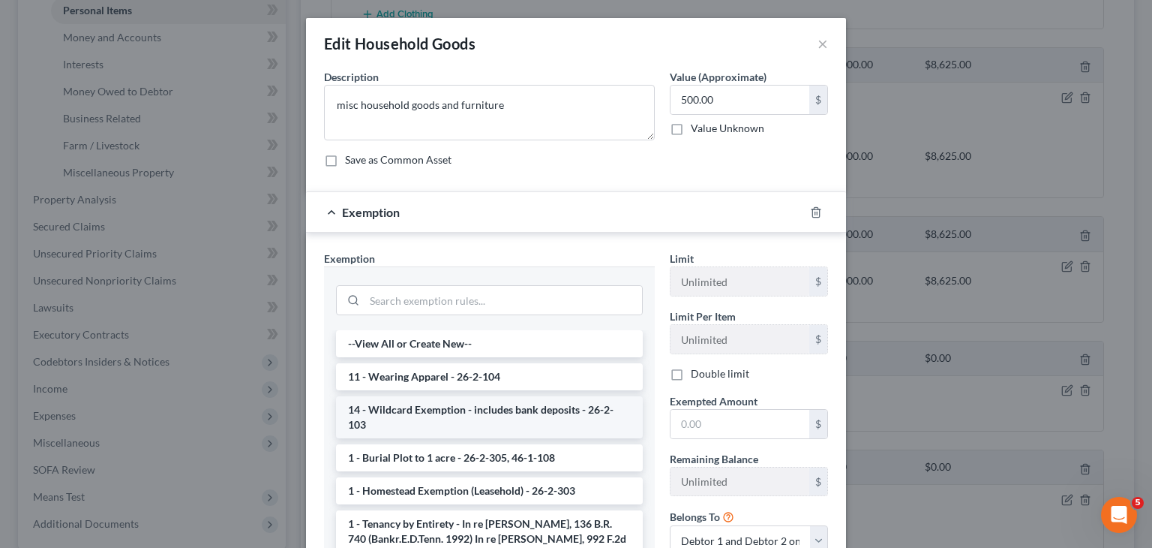
click at [491, 410] on li "14 - Wildcard Exemption - includes bank deposits - 26-2-103" at bounding box center [489, 417] width 307 height 42
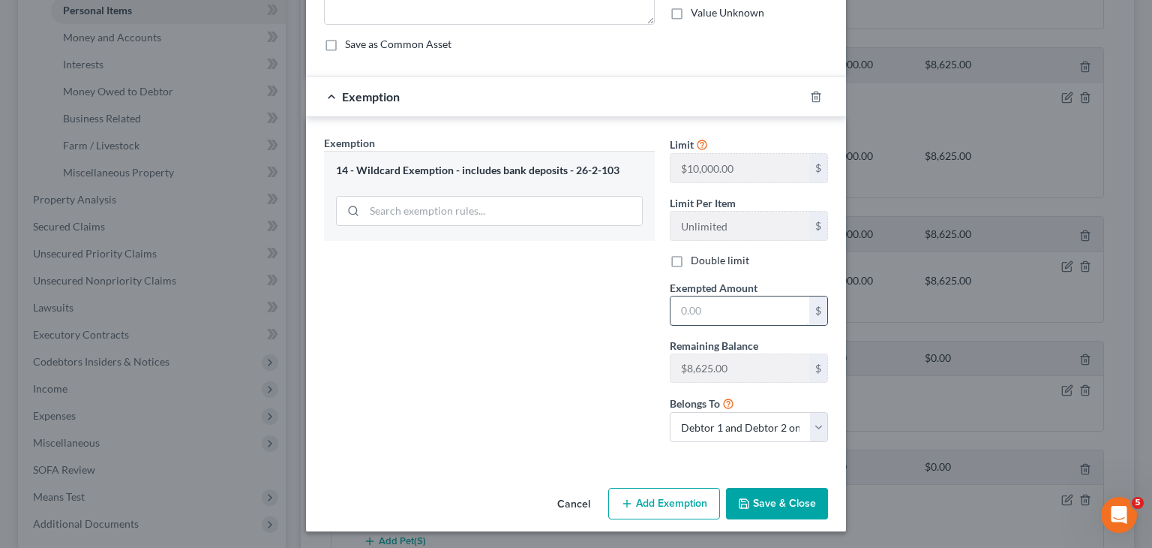
click at [708, 310] on input "text" at bounding box center [740, 310] width 139 height 29
type input "500.00"
click at [789, 500] on button "Save & Close" at bounding box center [777, 504] width 102 height 32
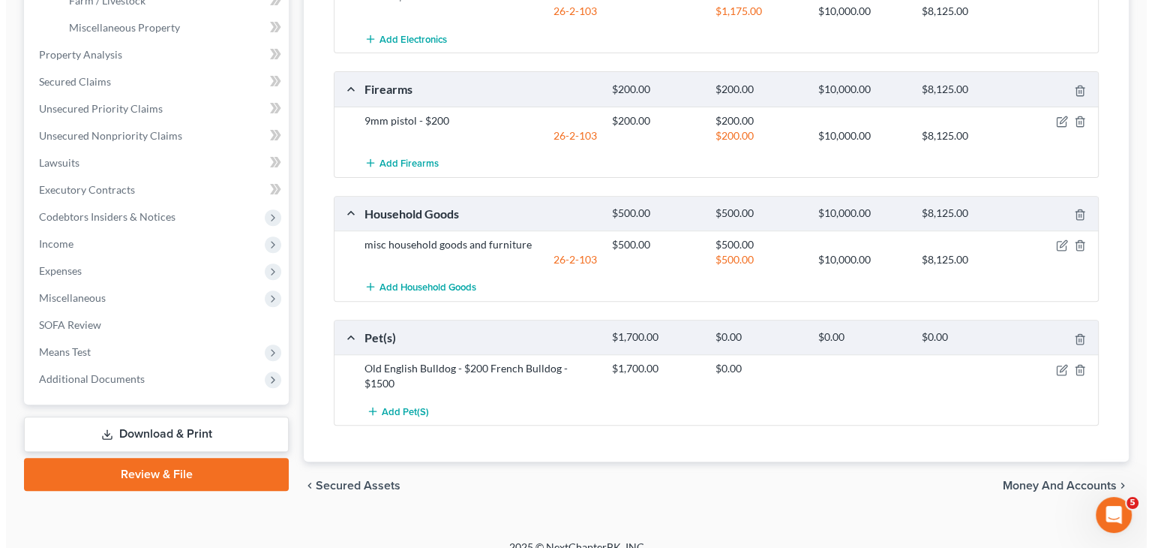
scroll to position [521, 0]
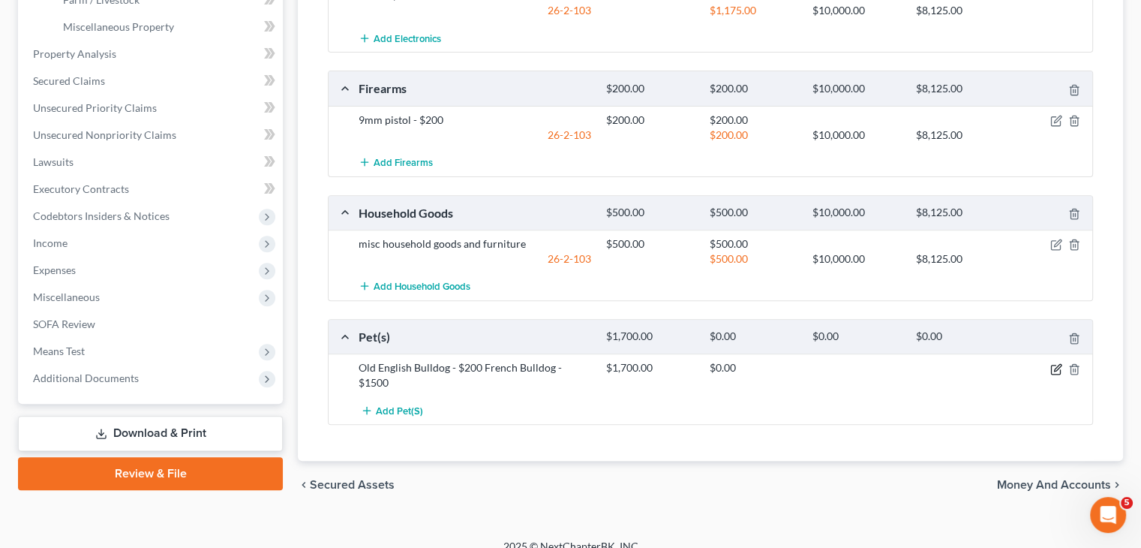
click at [1056, 365] on icon "button" at bounding box center [1056, 369] width 12 height 12
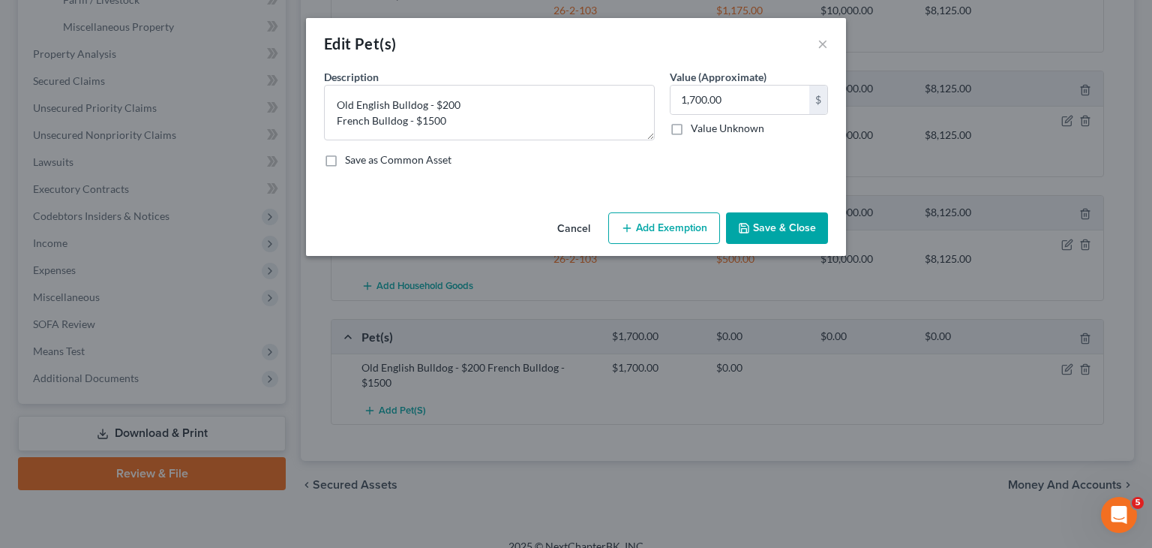
click at [665, 236] on button "Add Exemption" at bounding box center [664, 228] width 112 height 32
select select "2"
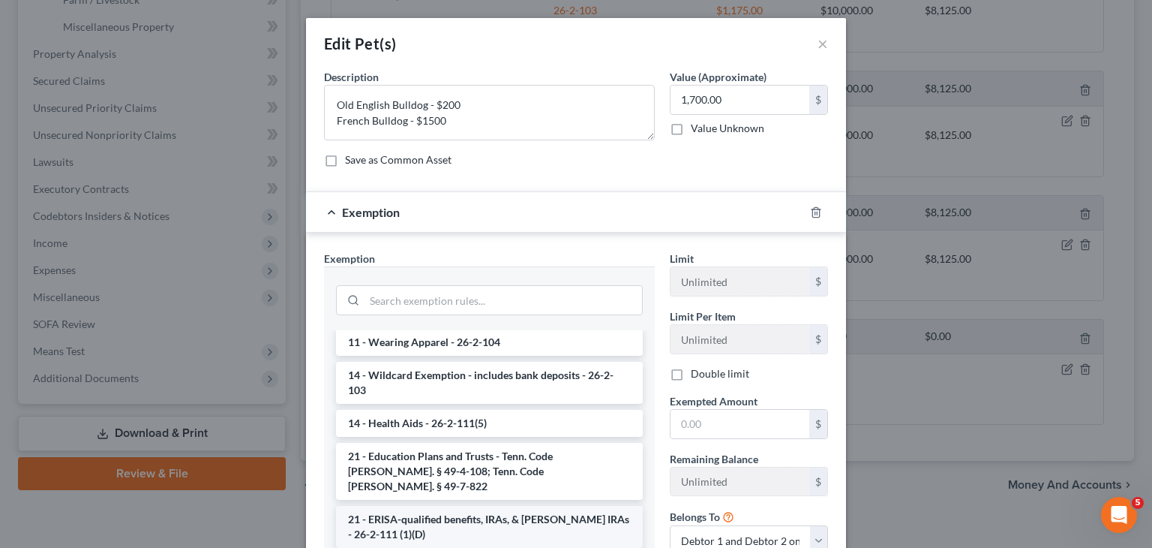
scroll to position [225, 0]
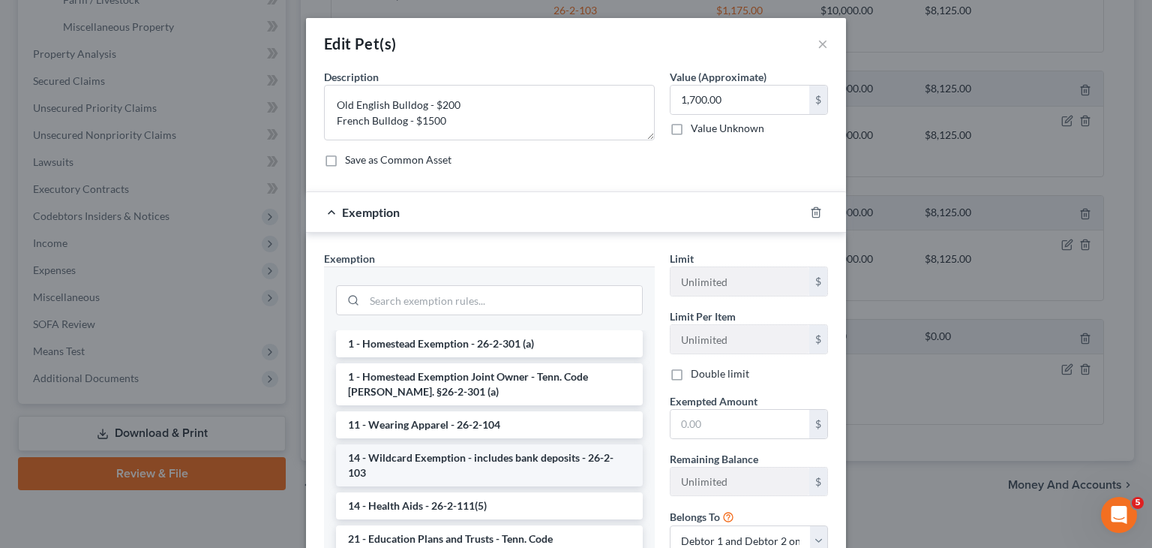
click at [498, 449] on li "14 - Wildcard Exemption - includes bank deposits - 26-2-103" at bounding box center [489, 465] width 307 height 42
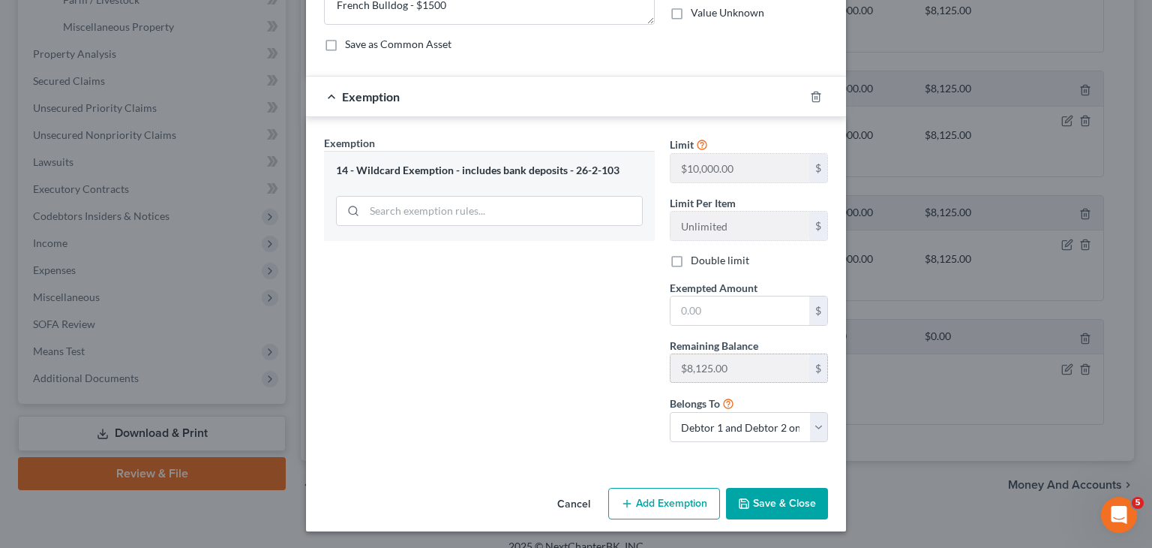
scroll to position [41, 0]
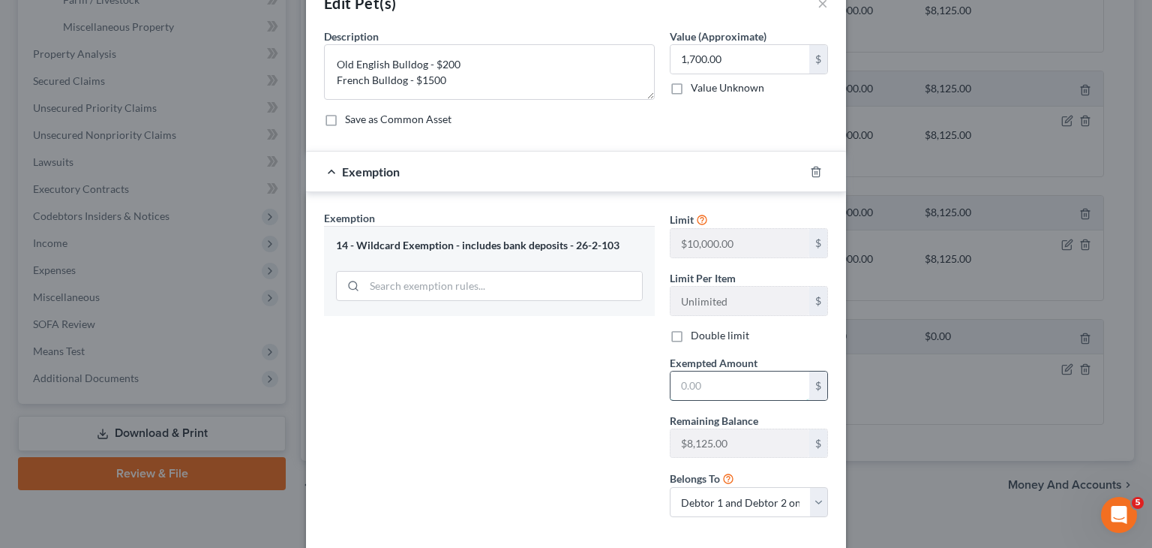
click at [703, 388] on input "text" at bounding box center [740, 385] width 139 height 29
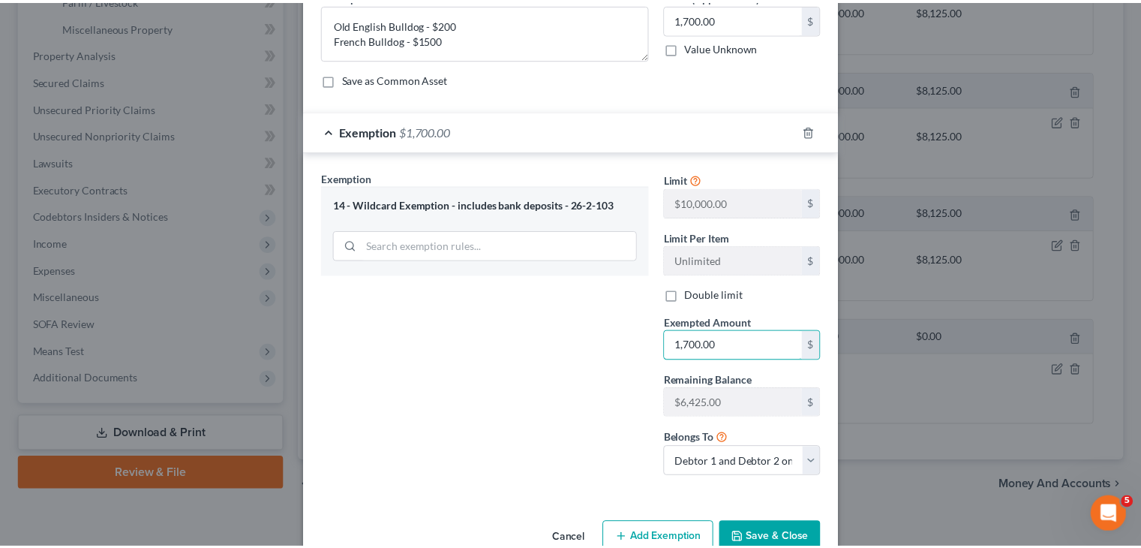
scroll to position [116, 0]
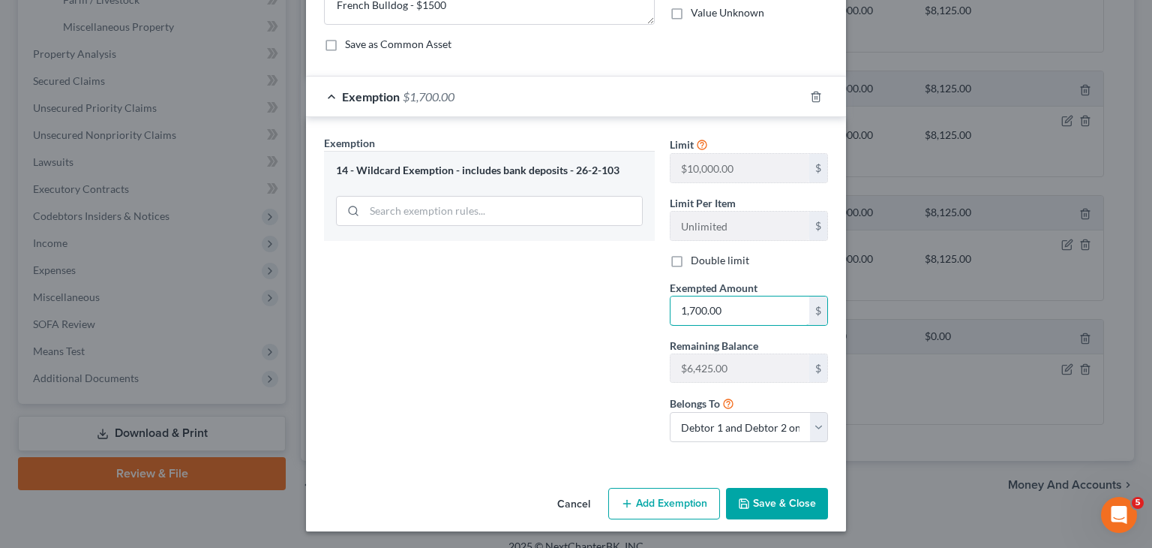
type input "1,700.00"
click at [773, 506] on button "Save & Close" at bounding box center [777, 504] width 102 height 32
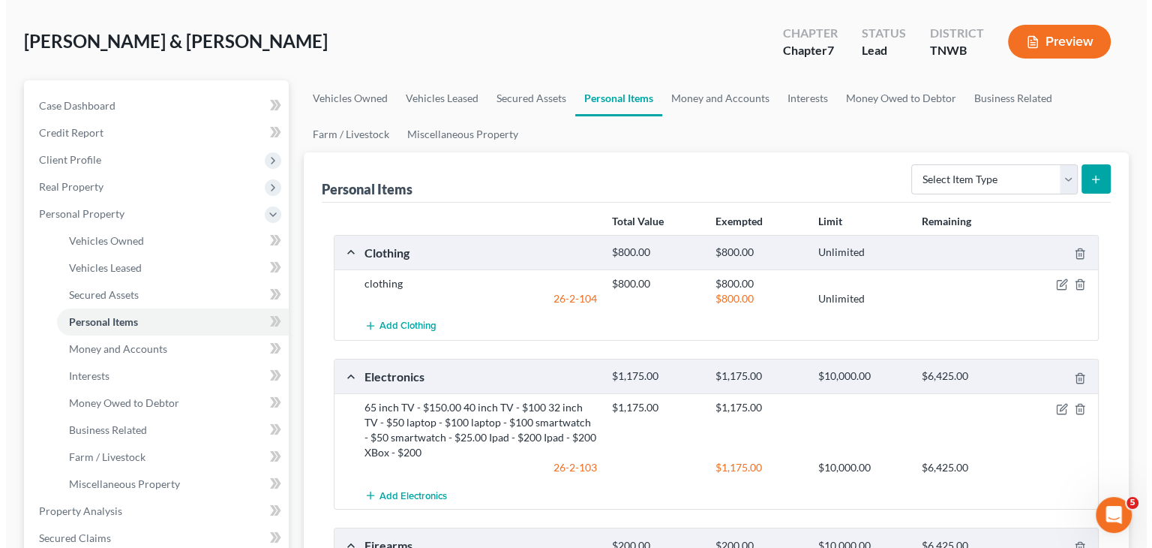
scroll to position [0, 0]
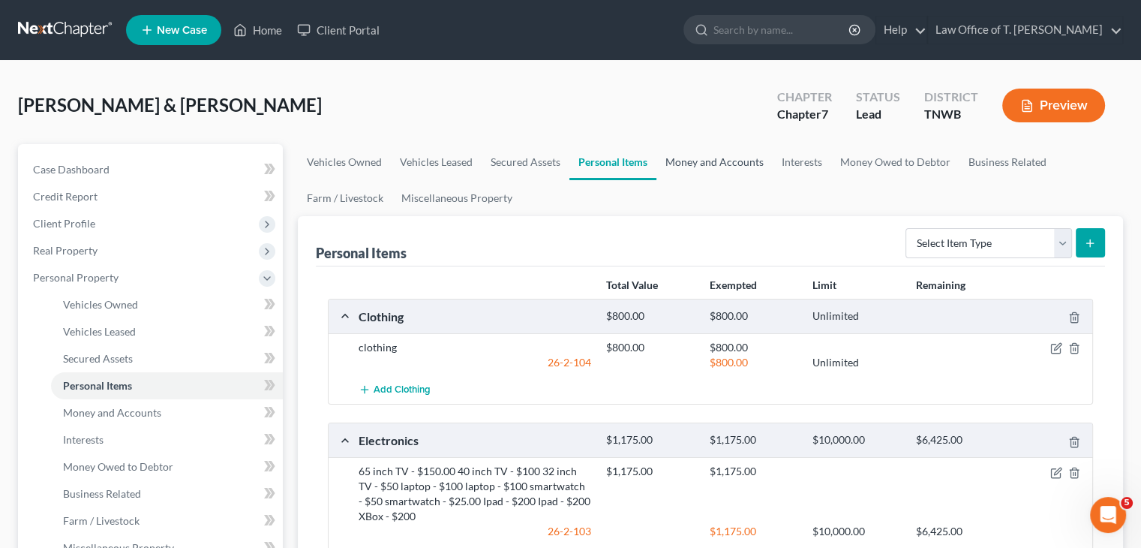
click at [710, 163] on link "Money and Accounts" at bounding box center [714, 162] width 116 height 36
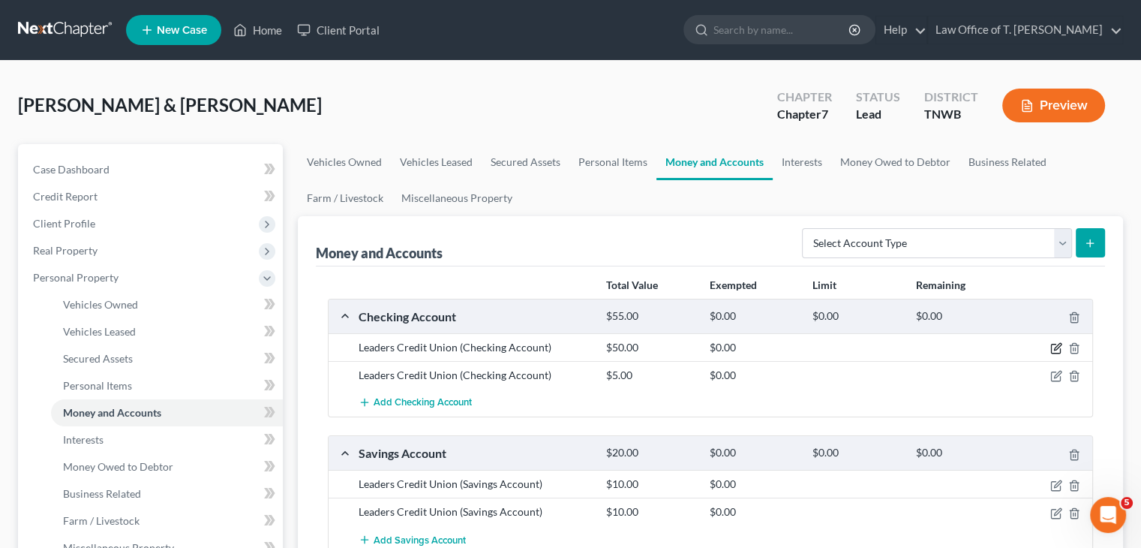
click at [1053, 348] on icon "button" at bounding box center [1056, 348] width 12 height 12
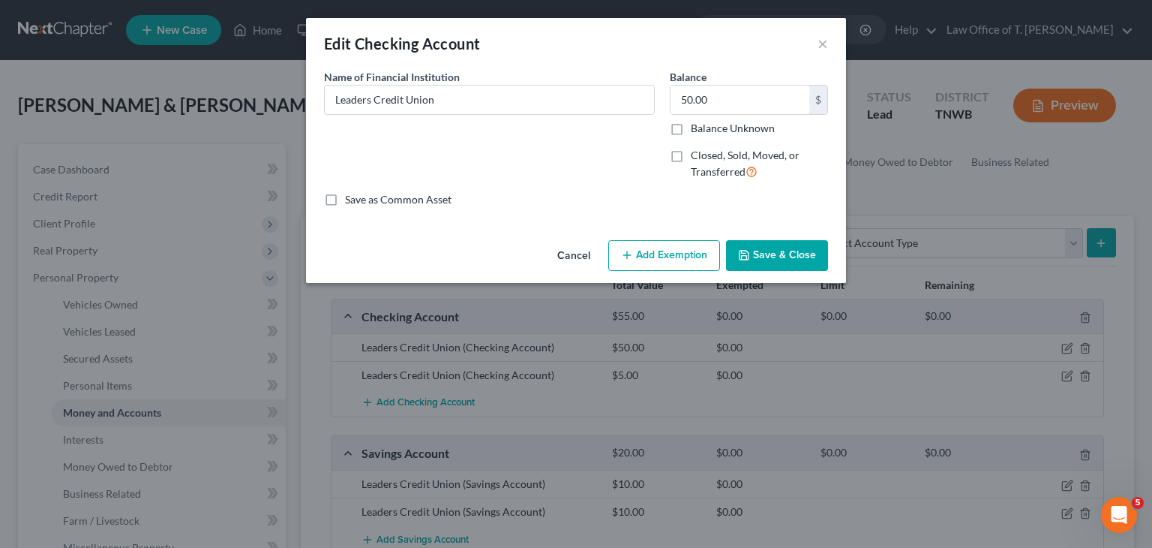
click at [690, 256] on button "Add Exemption" at bounding box center [664, 256] width 112 height 32
select select "2"
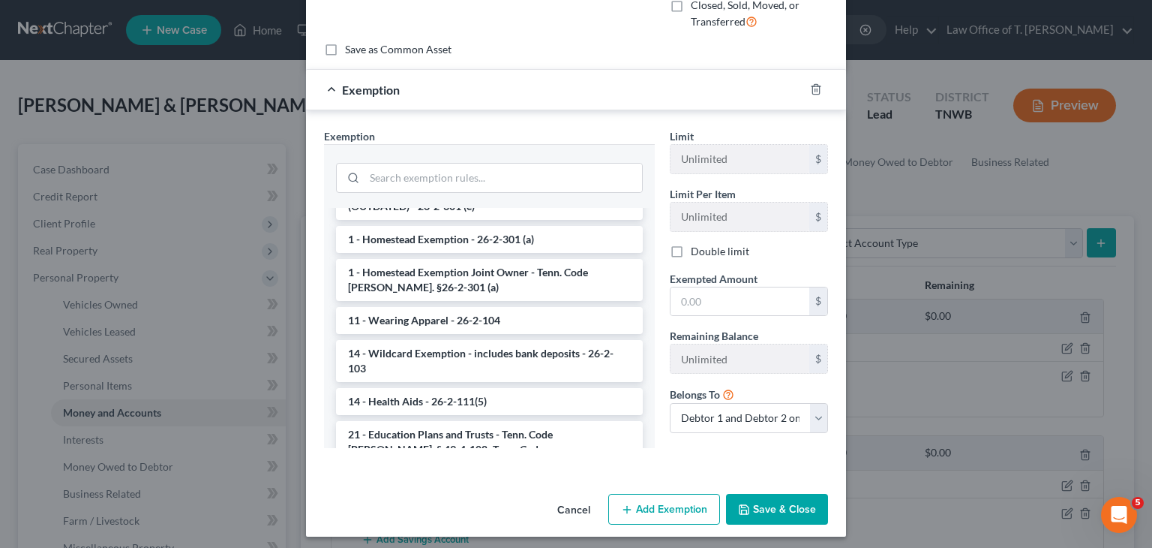
scroll to position [225, 0]
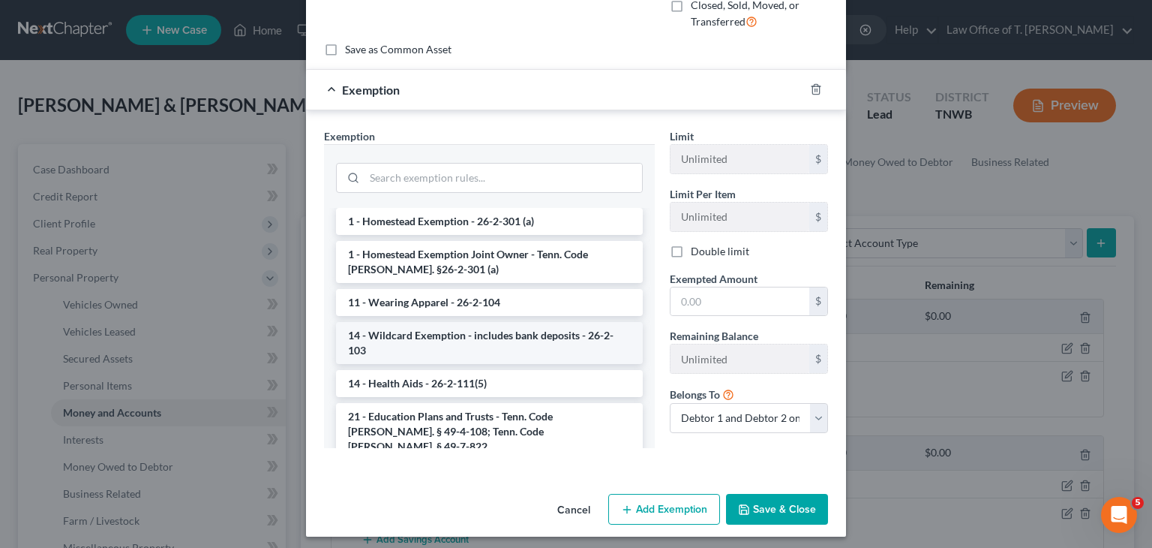
click at [469, 322] on li "14 - Wildcard Exemption - includes bank deposits - 26-2-103" at bounding box center [489, 343] width 307 height 42
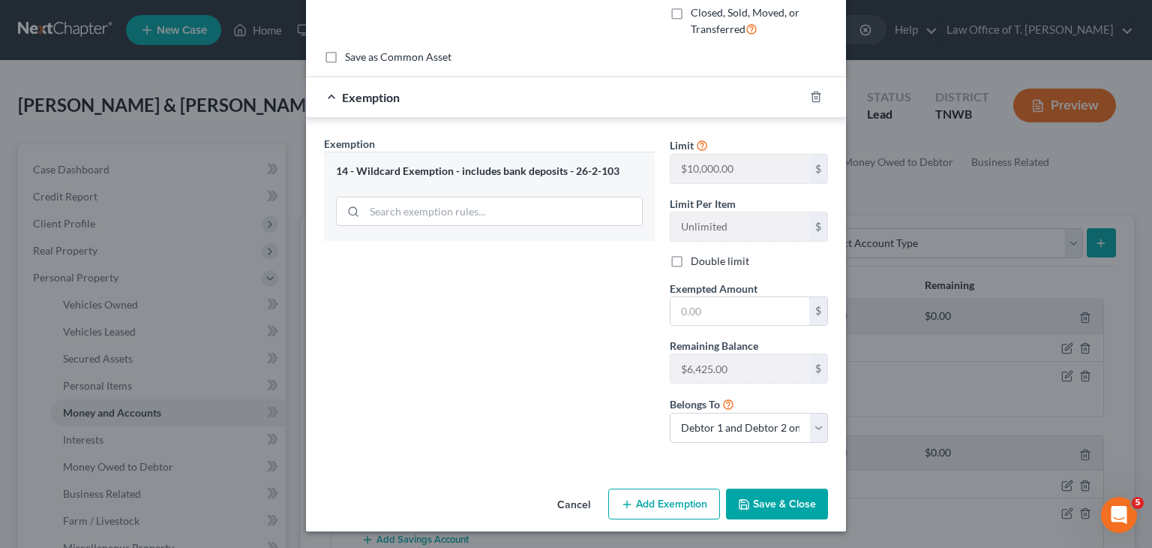
scroll to position [0, 0]
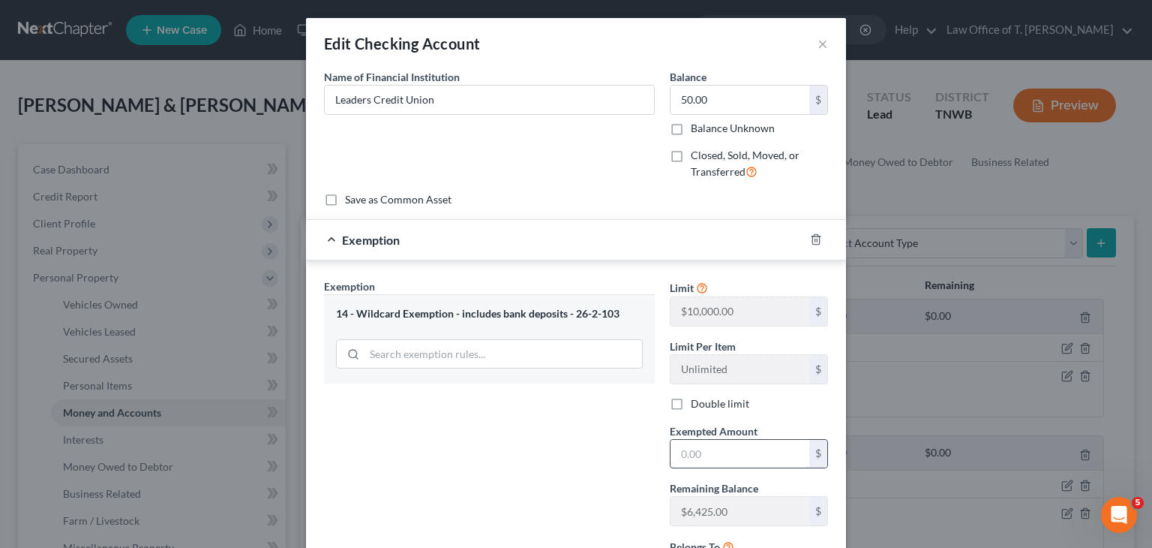
click at [713, 448] on input "text" at bounding box center [740, 454] width 139 height 29
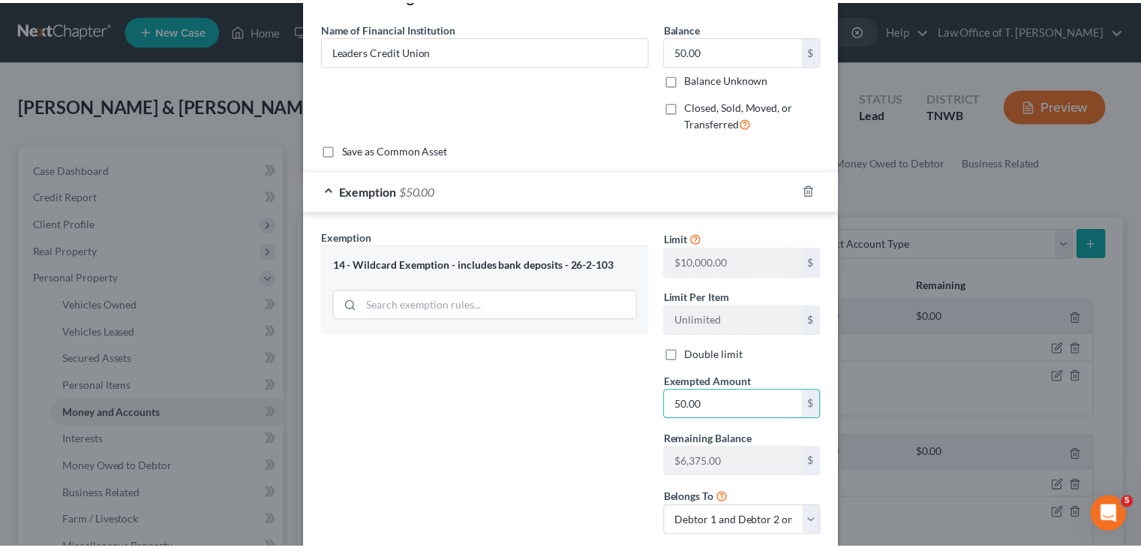
scroll to position [143, 0]
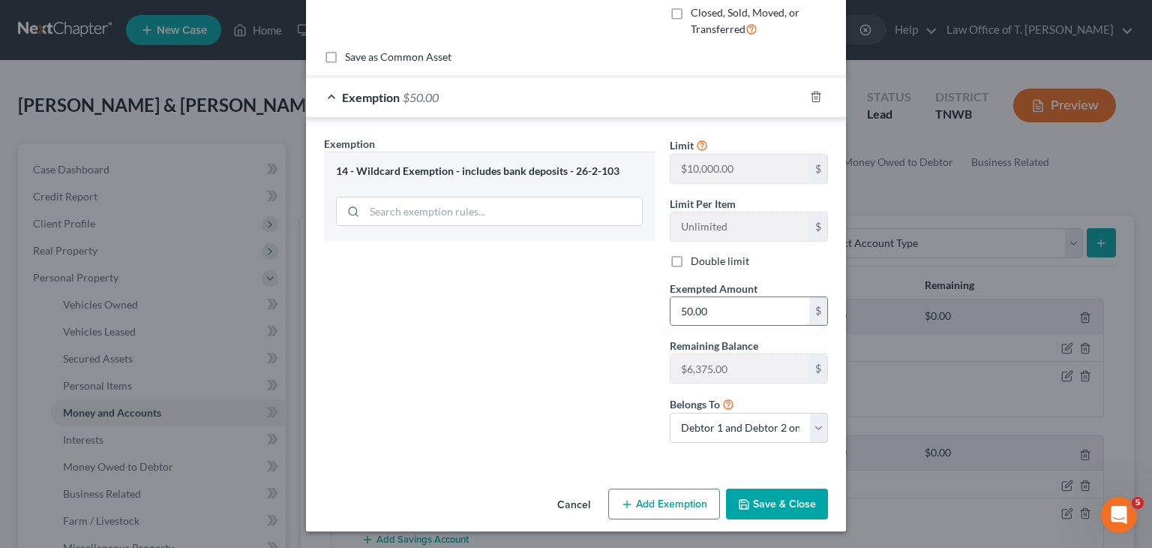
type input "50.00"
click at [786, 506] on button "Save & Close" at bounding box center [777, 504] width 102 height 32
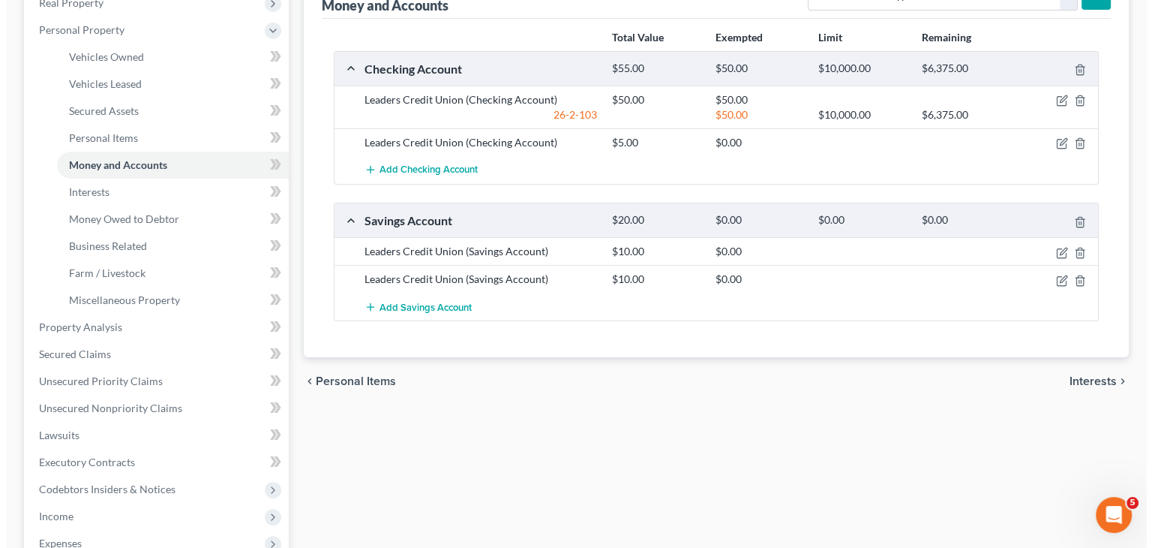
scroll to position [225, 0]
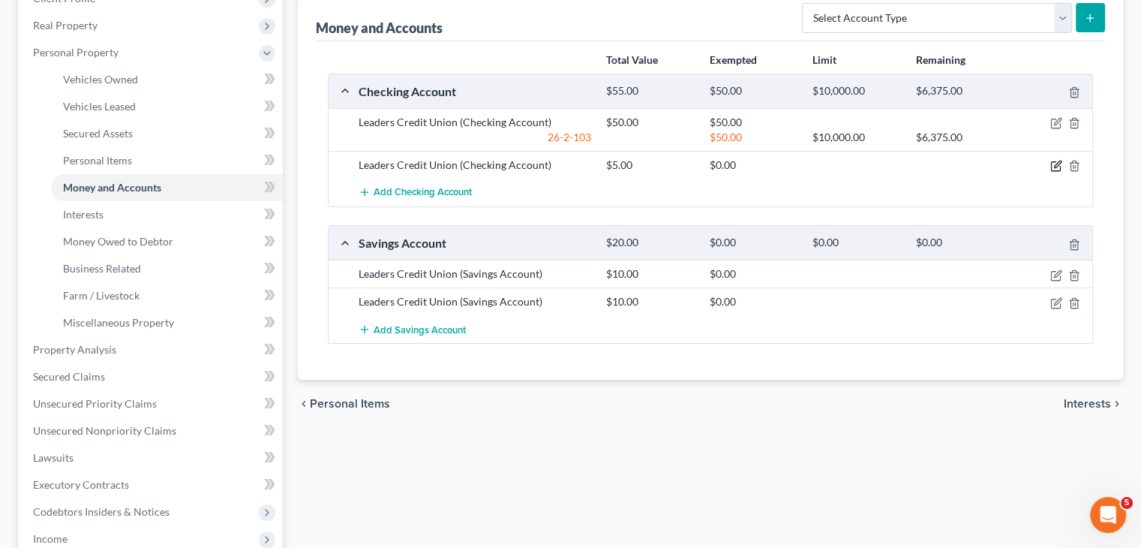
click at [1051, 164] on icon "button" at bounding box center [1055, 166] width 9 height 9
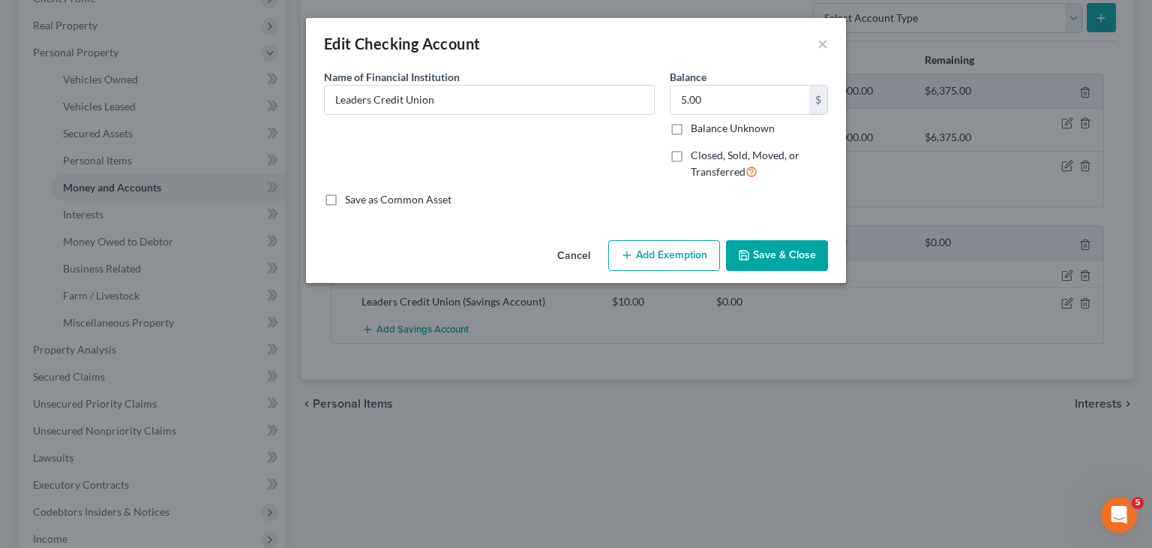
click at [672, 255] on button "Add Exemption" at bounding box center [664, 256] width 112 height 32
select select "2"
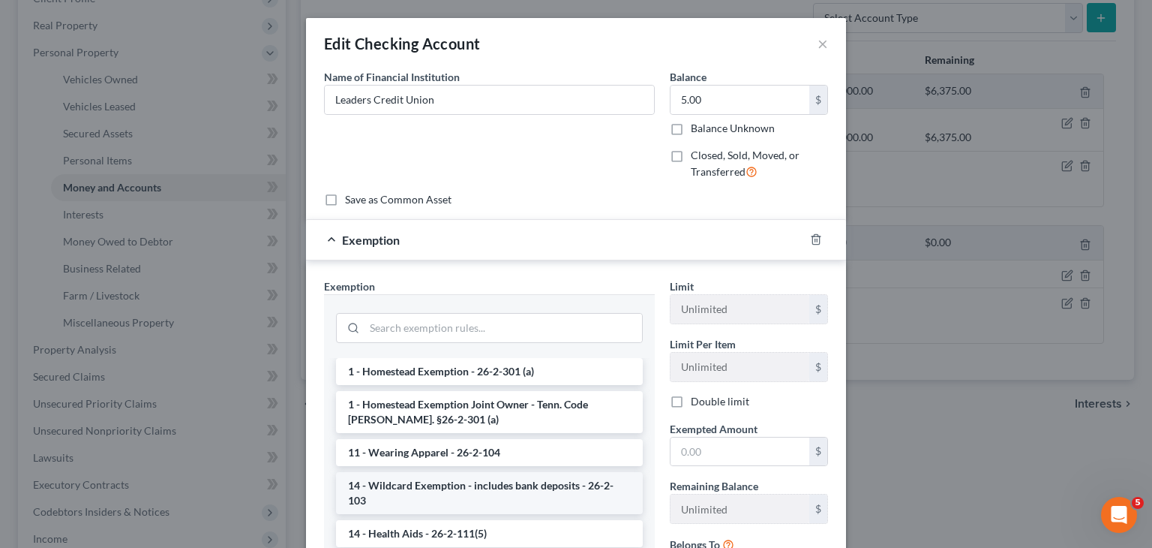
click at [455, 472] on li "14 - Wildcard Exemption - includes bank deposits - 26-2-103" at bounding box center [489, 493] width 307 height 42
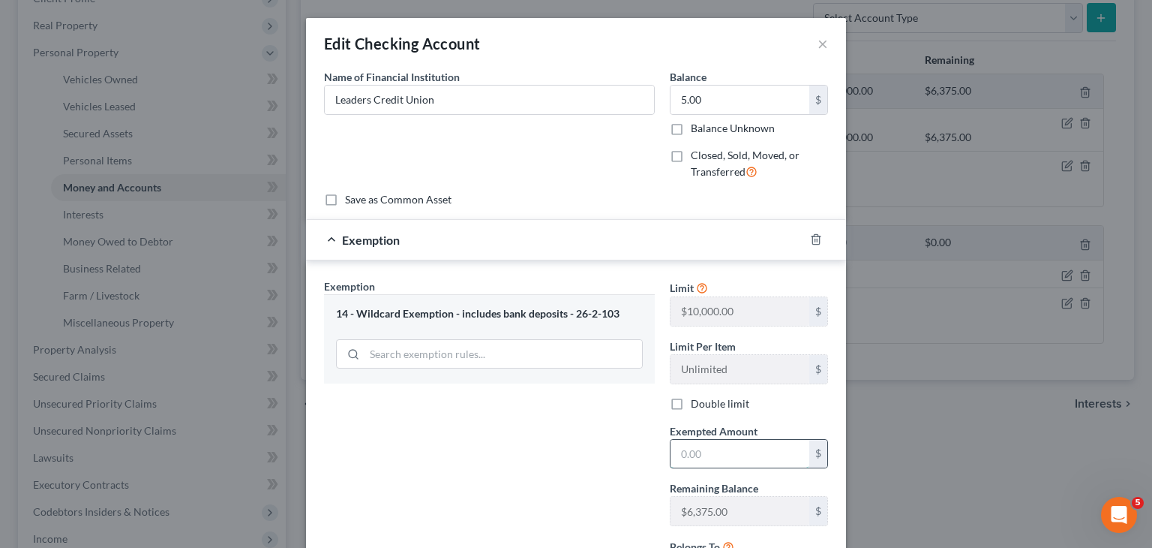
click at [713, 459] on input "text" at bounding box center [740, 454] width 139 height 29
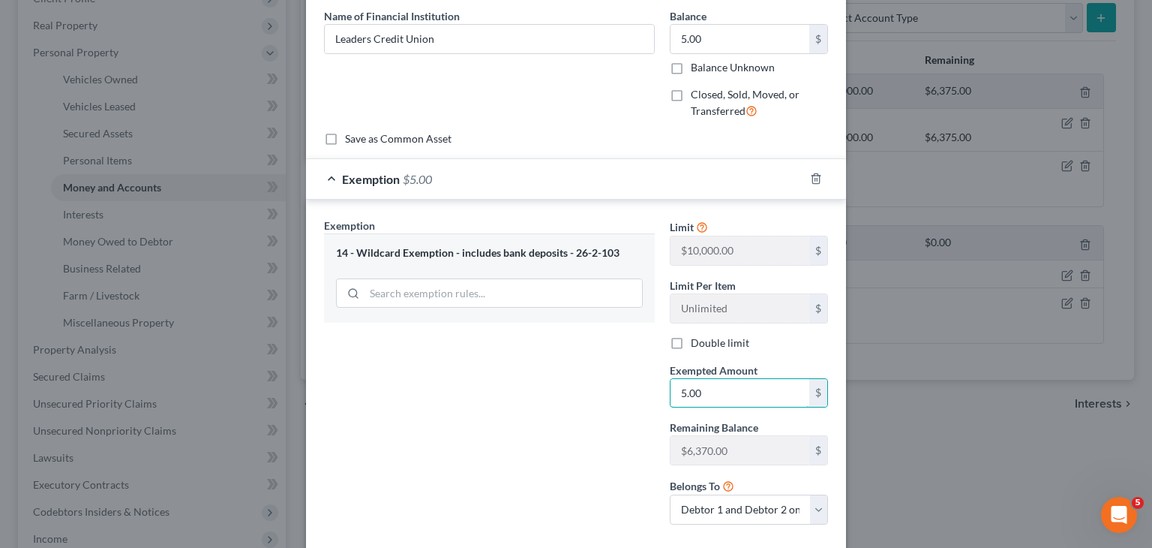
scroll to position [143, 0]
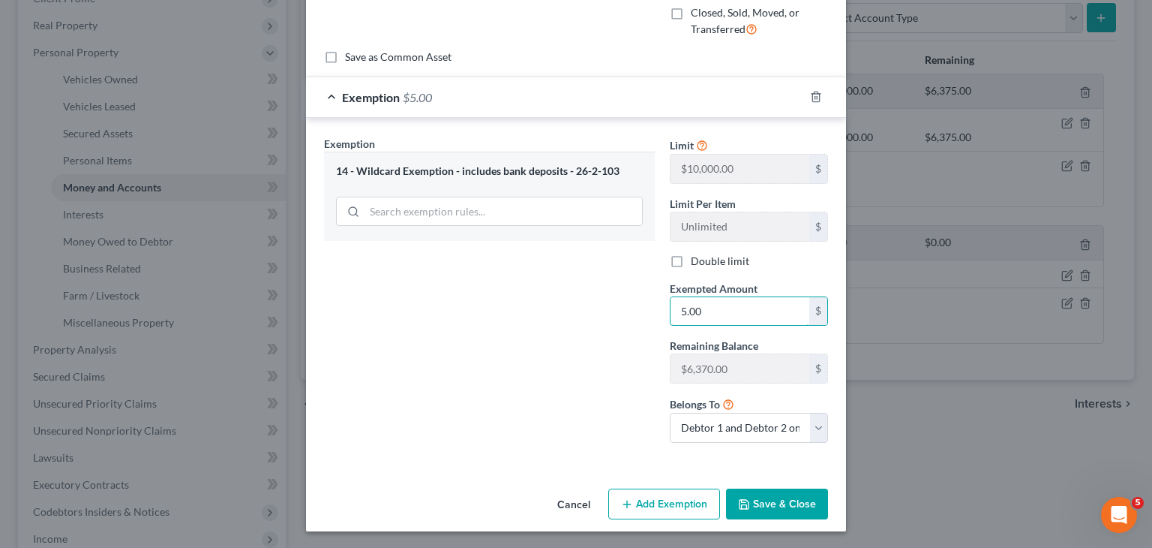
type input "5.00"
click at [759, 502] on button "Save & Close" at bounding box center [777, 504] width 102 height 32
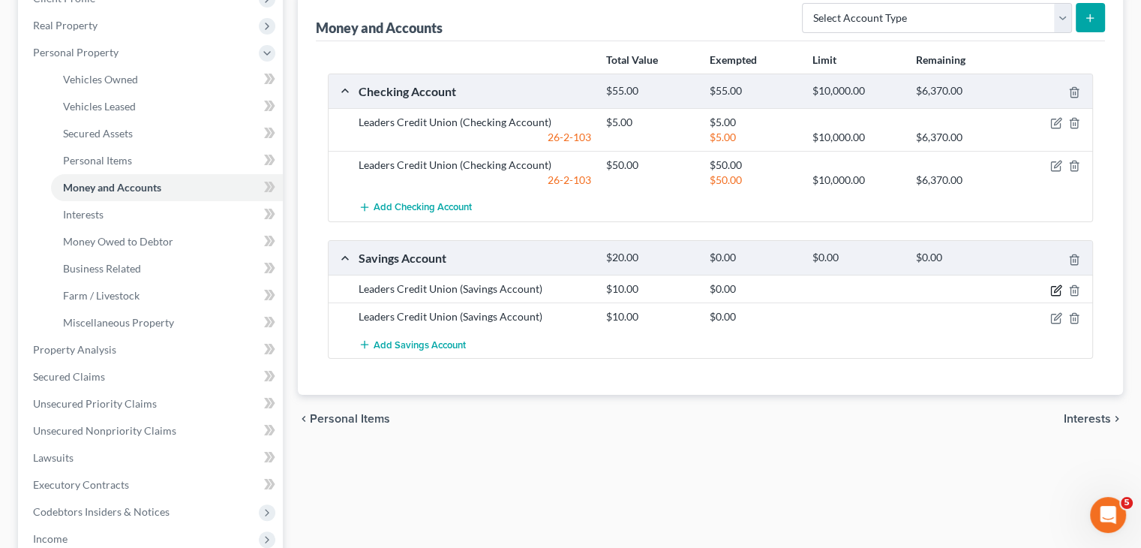
click at [1051, 292] on icon "button" at bounding box center [1055, 290] width 9 height 9
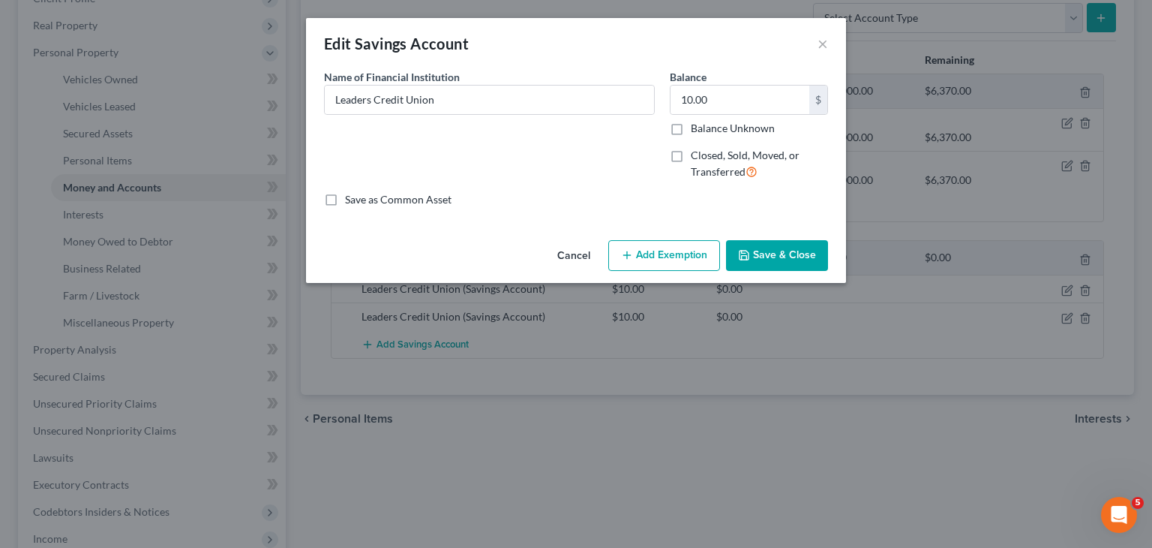
click at [684, 259] on button "Add Exemption" at bounding box center [664, 256] width 112 height 32
select select "2"
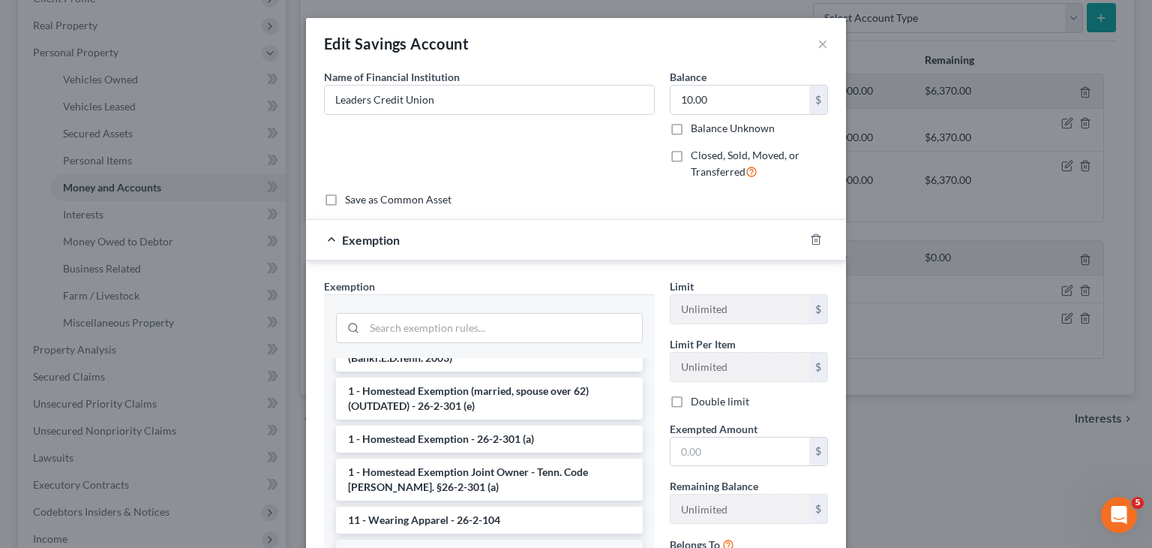
scroll to position [225, 0]
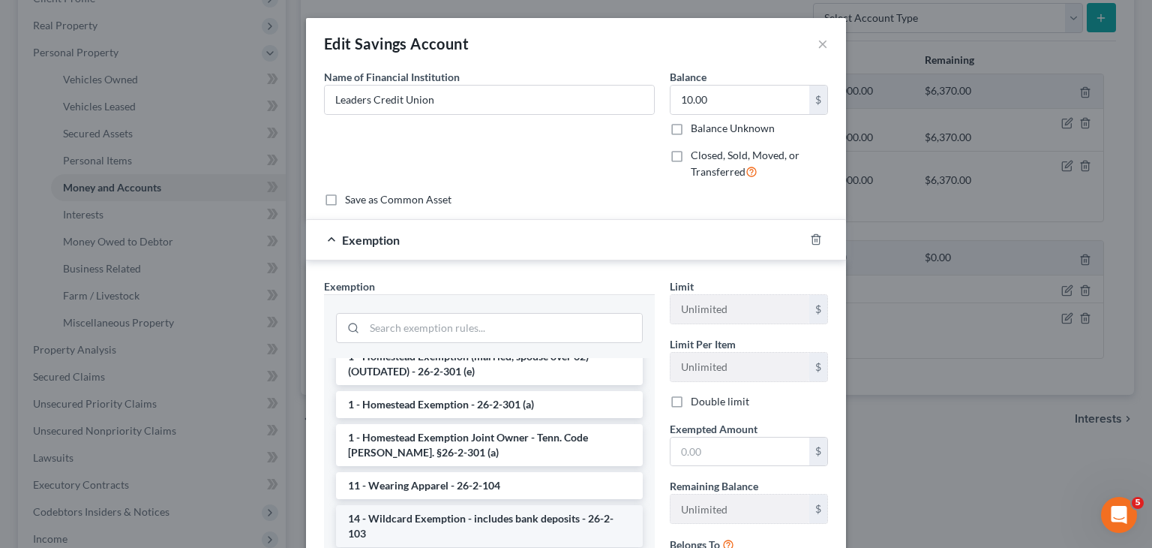
click at [458, 508] on li "14 - Wildcard Exemption - includes bank deposits - 26-2-103" at bounding box center [489, 526] width 307 height 42
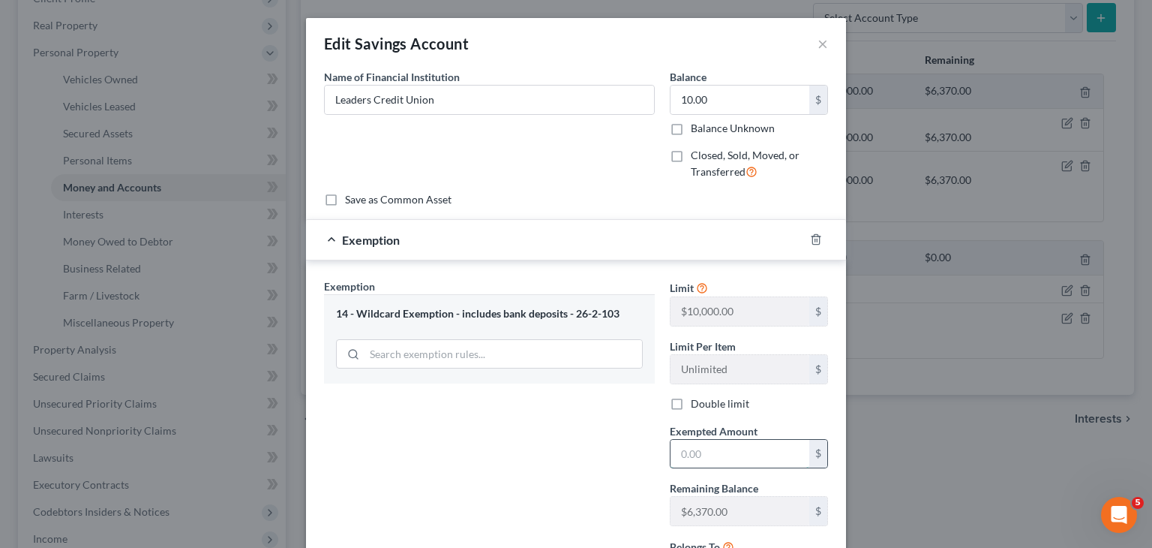
click at [723, 451] on input "text" at bounding box center [740, 454] width 139 height 29
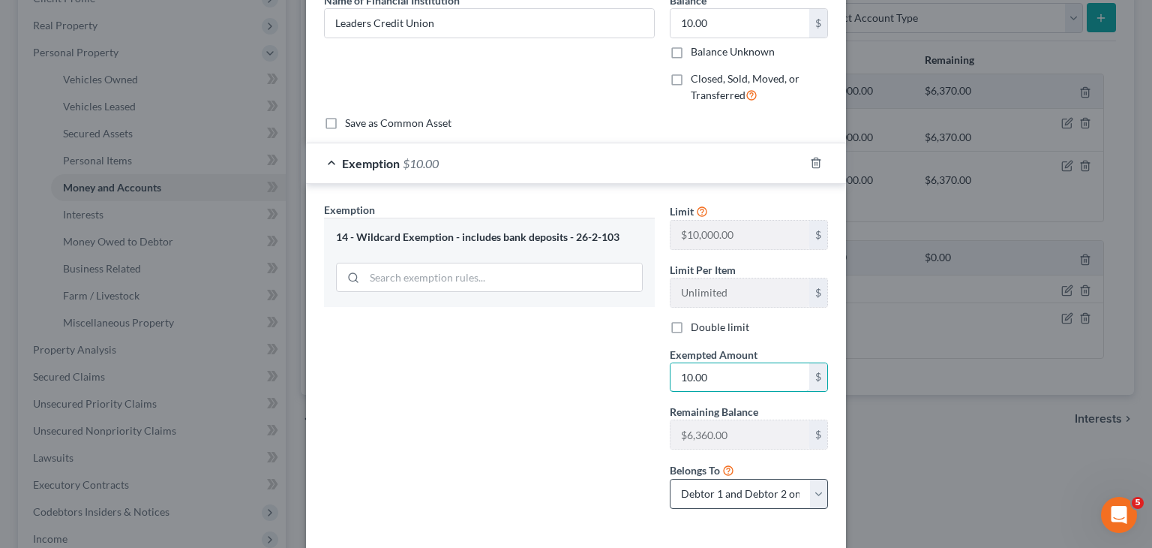
scroll to position [143, 0]
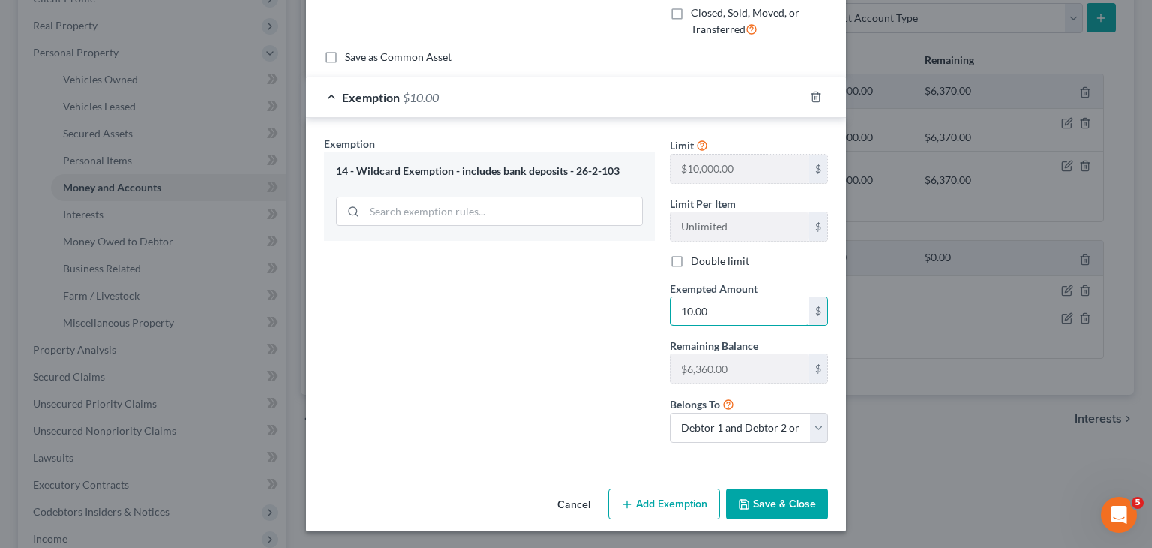
type input "10.00"
click at [776, 518] on div "Cancel Add Exemption Save & Close" at bounding box center [576, 507] width 540 height 50
click at [777, 505] on button "Save & Close" at bounding box center [777, 504] width 102 height 32
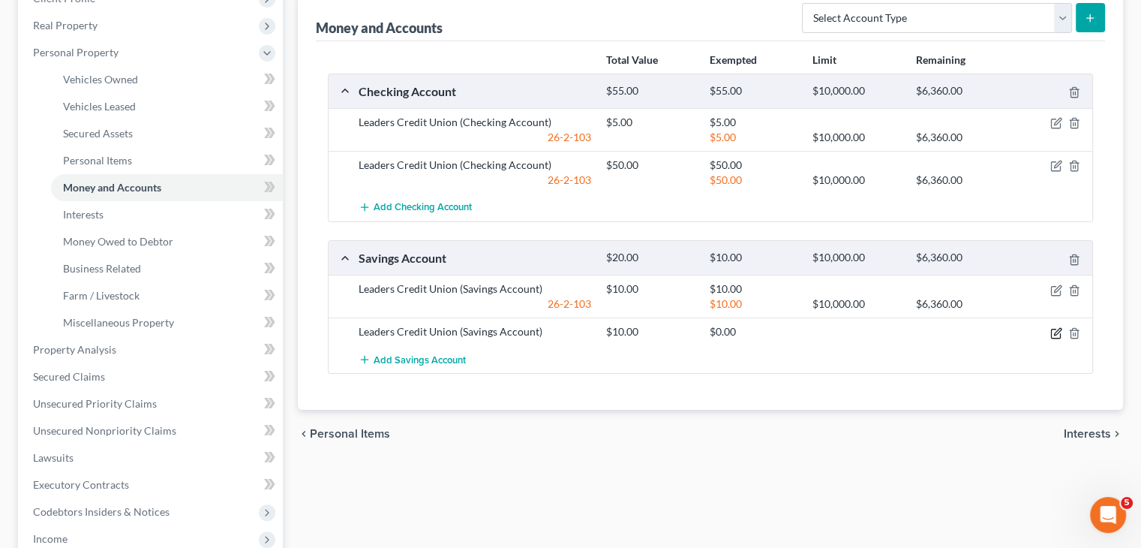
click at [1056, 331] on icon "button" at bounding box center [1056, 333] width 12 height 12
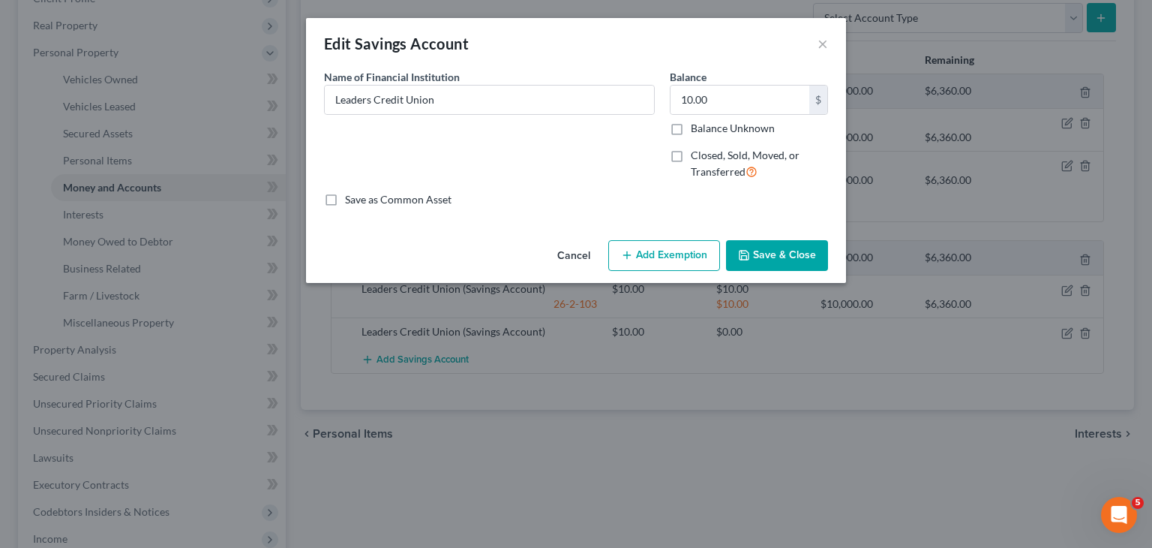
click at [678, 265] on button "Add Exemption" at bounding box center [664, 256] width 112 height 32
select select "2"
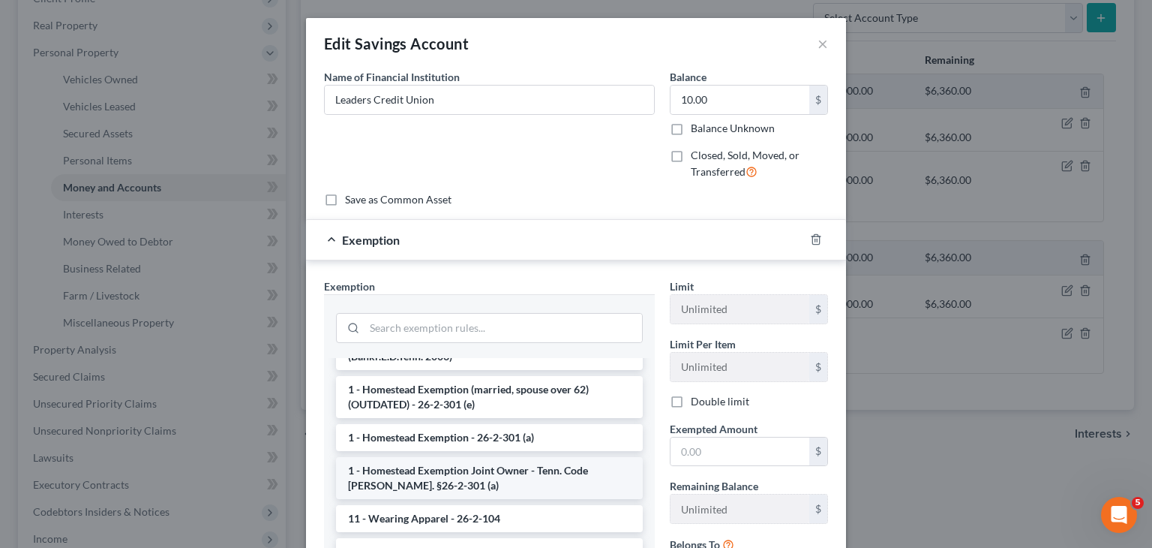
scroll to position [225, 0]
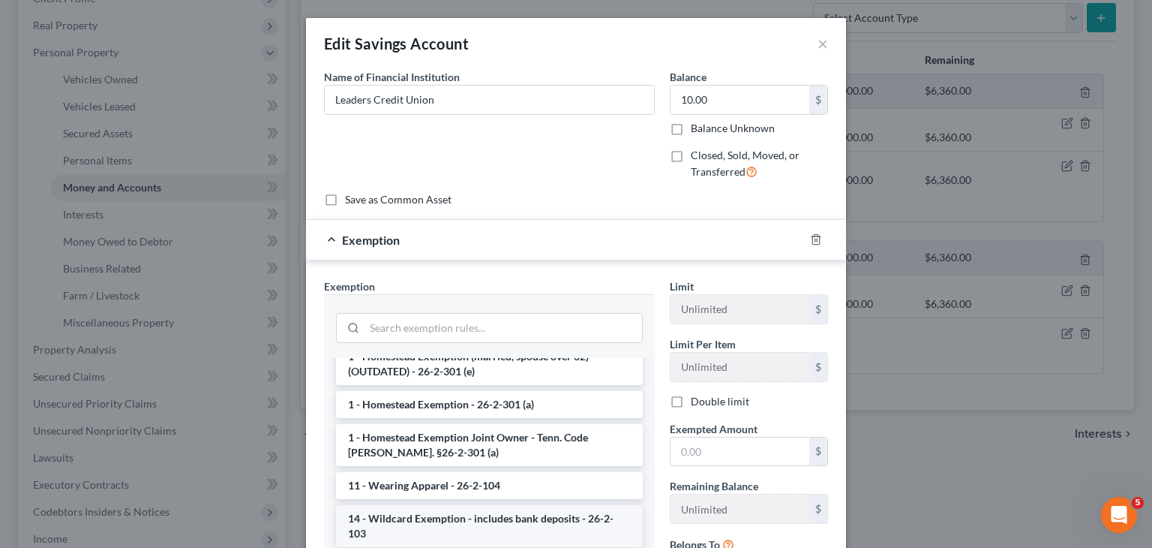
click at [463, 505] on li "14 - Wildcard Exemption - includes bank deposits - 26-2-103" at bounding box center [489, 526] width 307 height 42
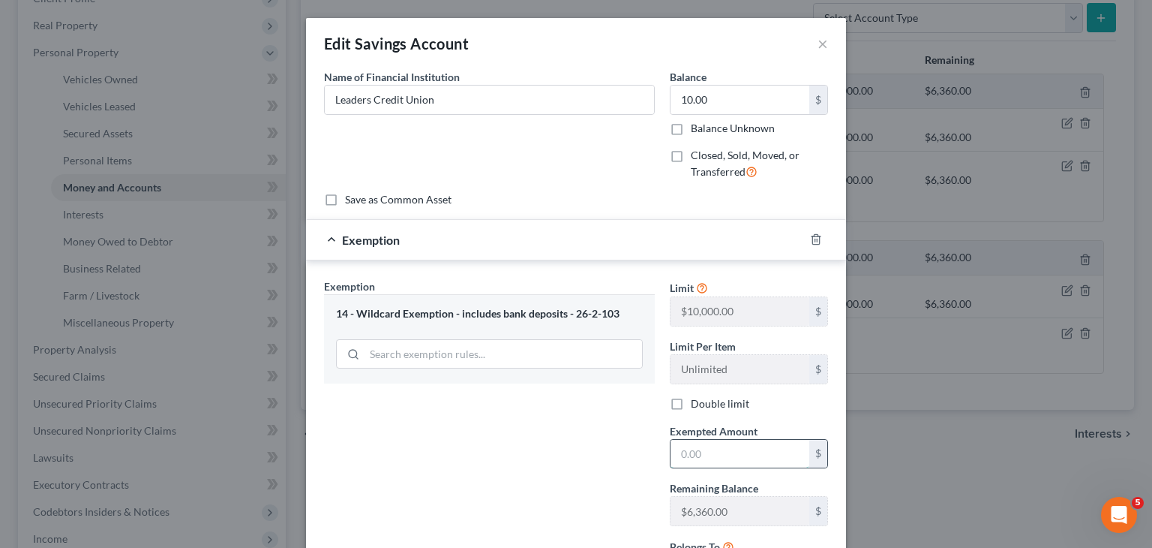
click at [699, 454] on input "text" at bounding box center [740, 454] width 139 height 29
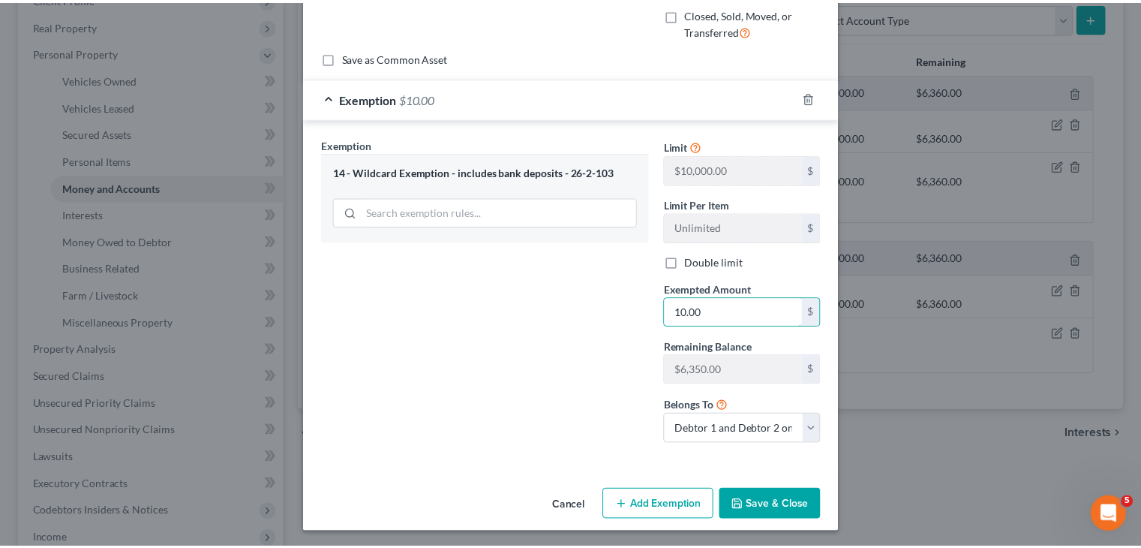
scroll to position [143, 0]
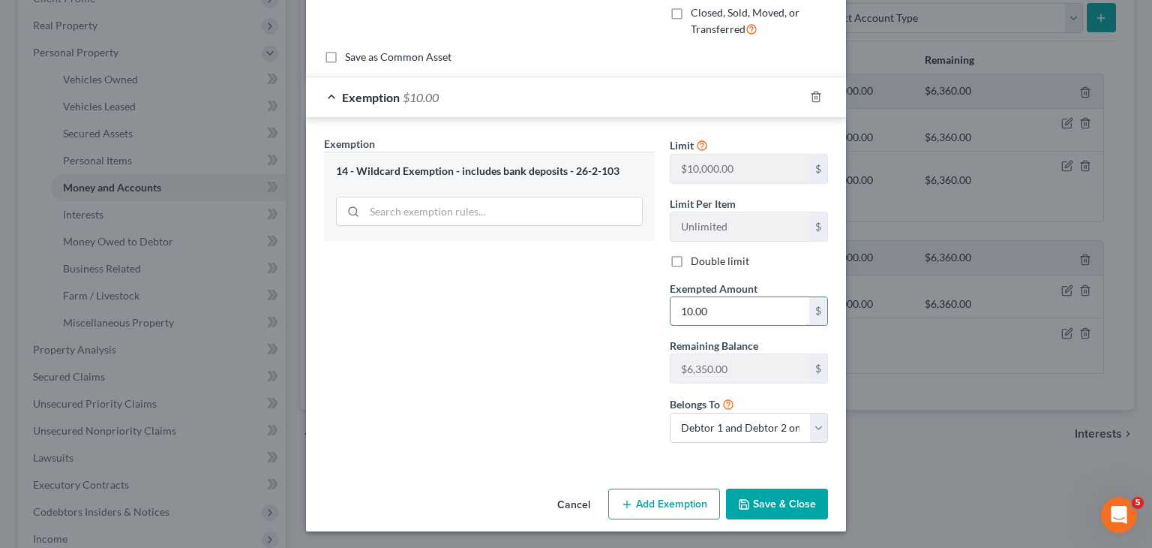
type input "10.00"
click at [760, 509] on button "Save & Close" at bounding box center [777, 504] width 102 height 32
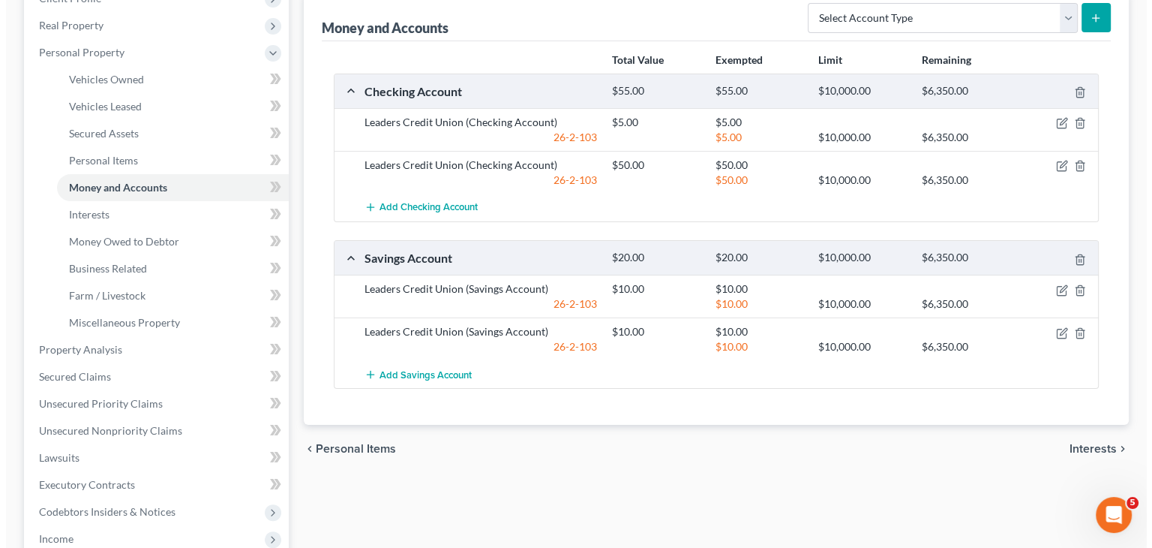
scroll to position [0, 0]
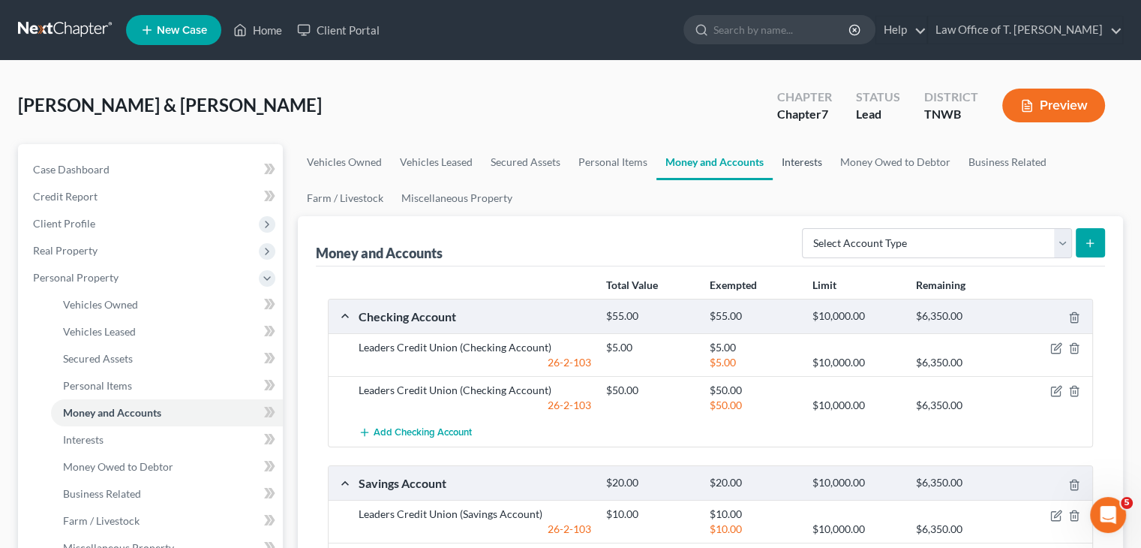
click at [802, 161] on link "Interests" at bounding box center [802, 162] width 59 height 36
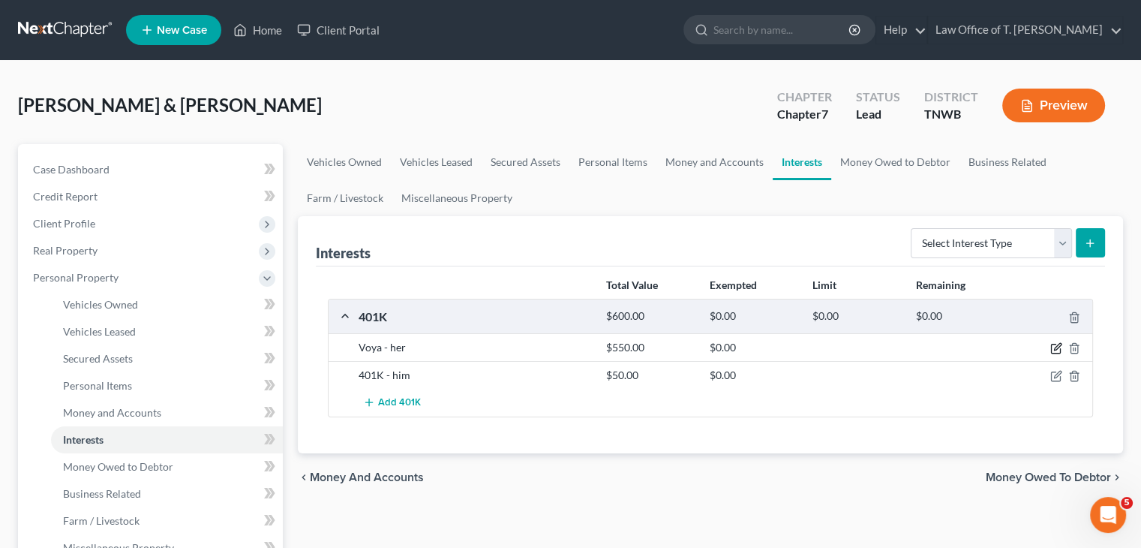
click at [1056, 352] on icon "button" at bounding box center [1055, 348] width 9 height 9
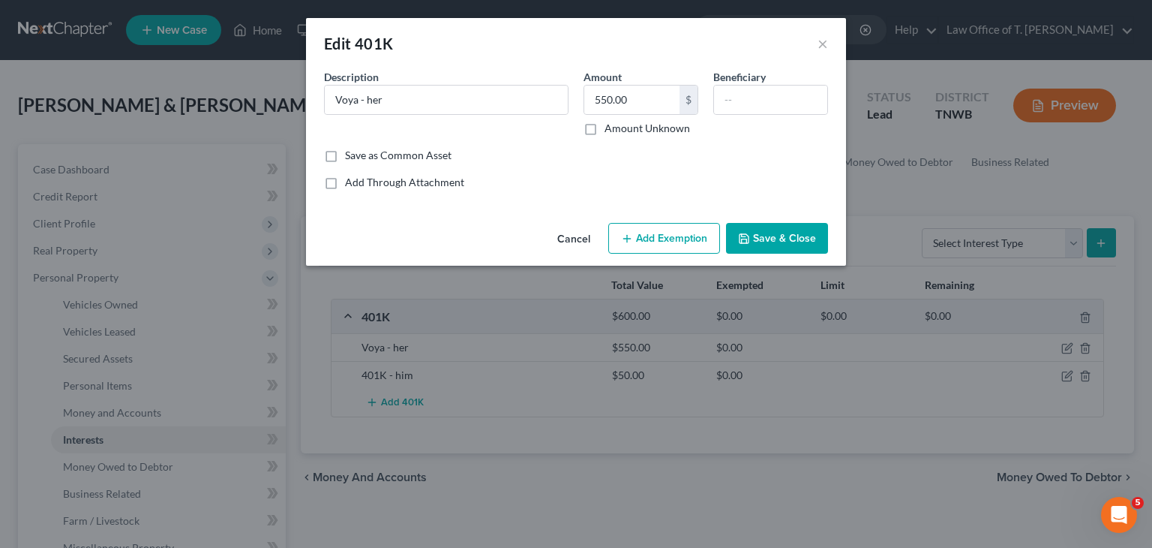
click at [662, 238] on button "Add Exemption" at bounding box center [664, 239] width 112 height 32
select select "2"
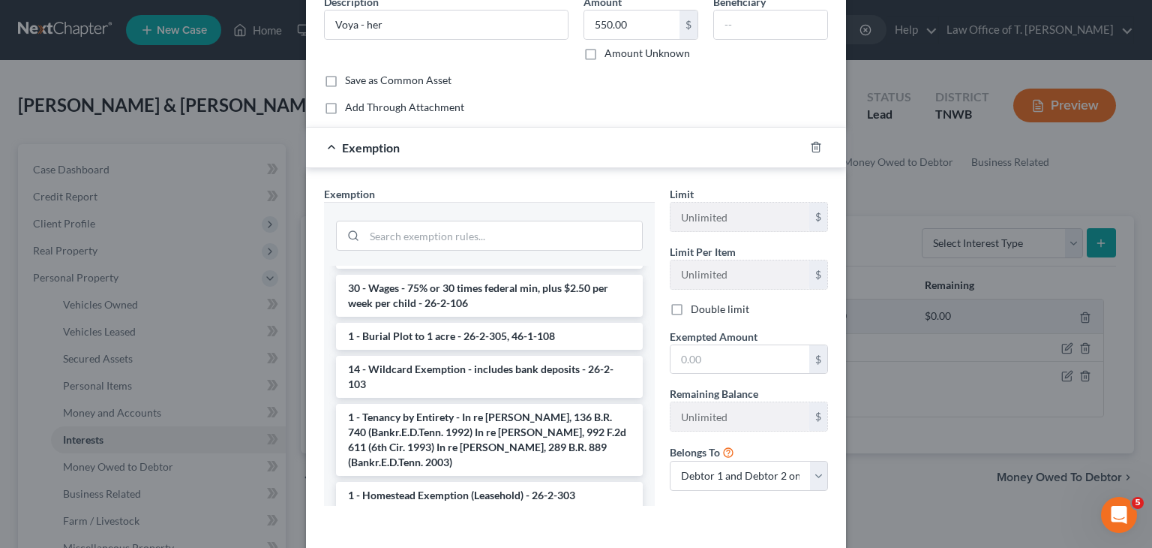
scroll to position [522, 0]
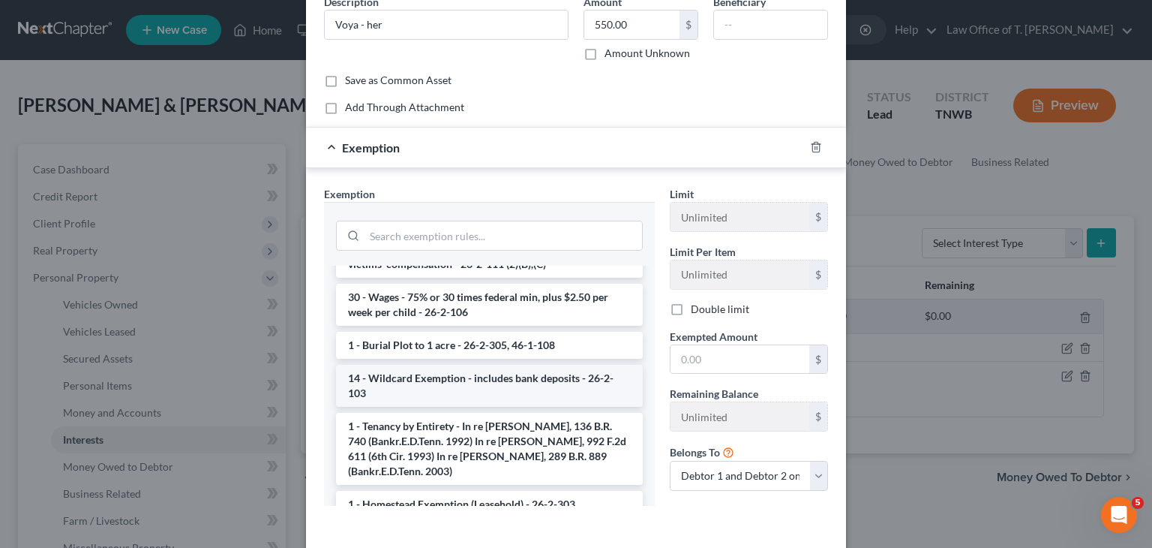
click at [497, 373] on li "14 - Wildcard Exemption - includes bank deposits - 26-2-103" at bounding box center [489, 386] width 307 height 42
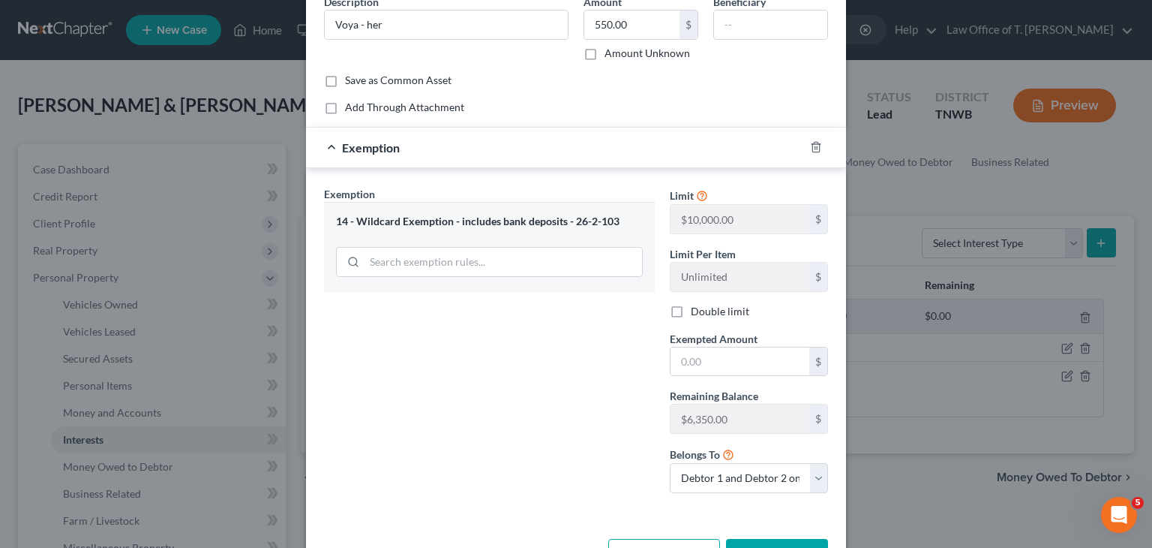
click at [557, 213] on div "14 - Wildcard Exemption - includes bank deposits - 26-2-103" at bounding box center [489, 246] width 331 height 89
click at [548, 259] on input "search" at bounding box center [504, 262] width 278 height 29
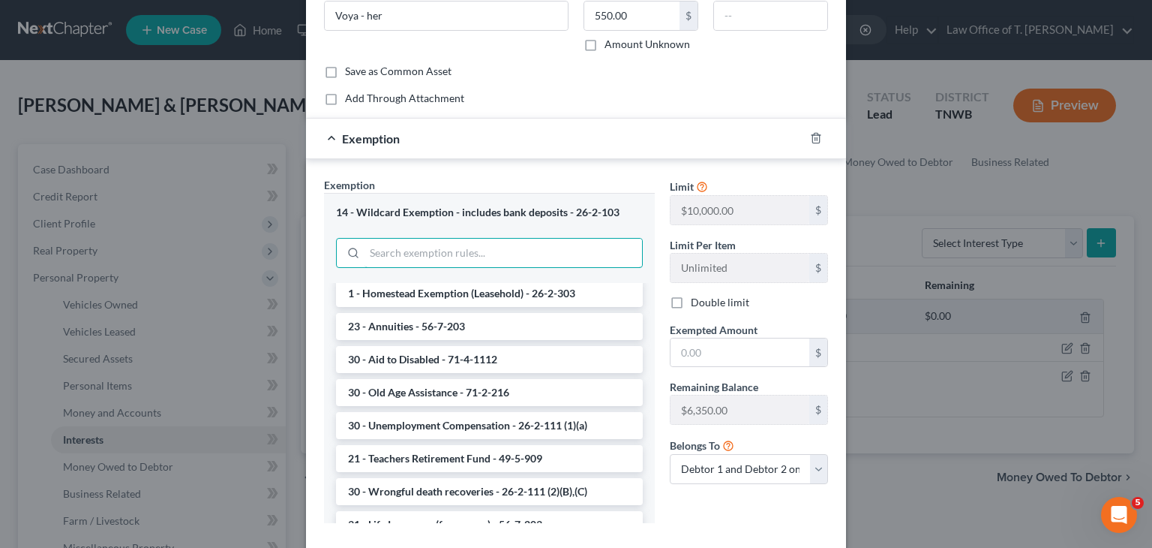
scroll to position [0, 0]
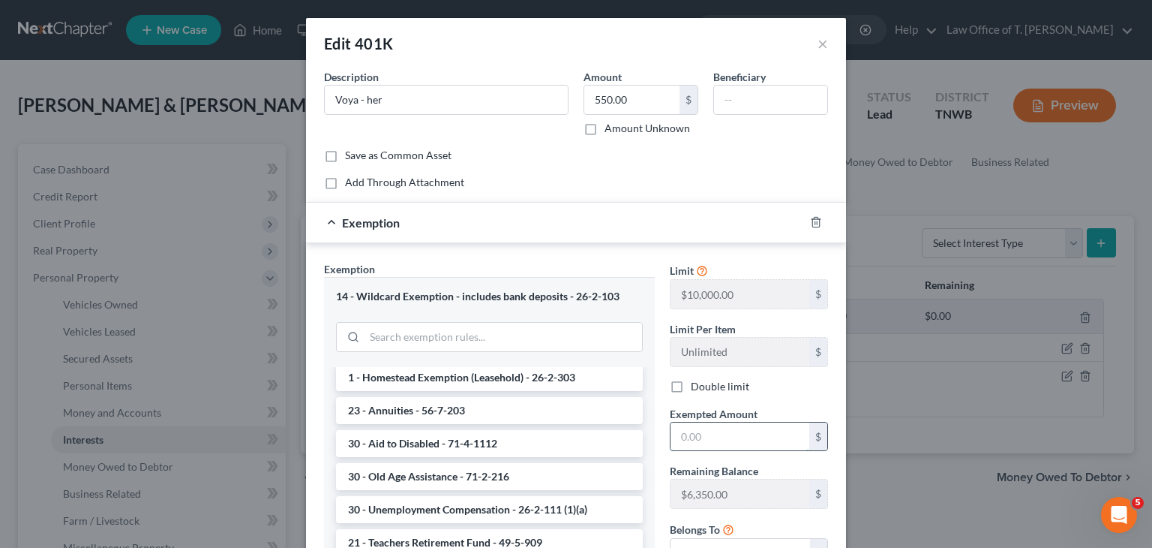
click at [725, 434] on input "text" at bounding box center [740, 436] width 139 height 29
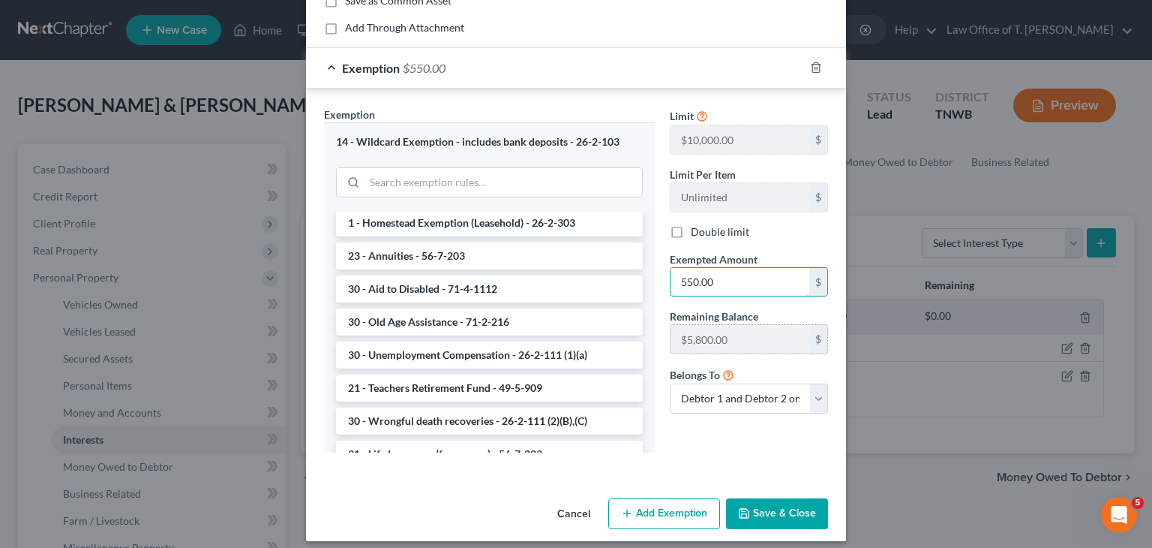
scroll to position [165, 0]
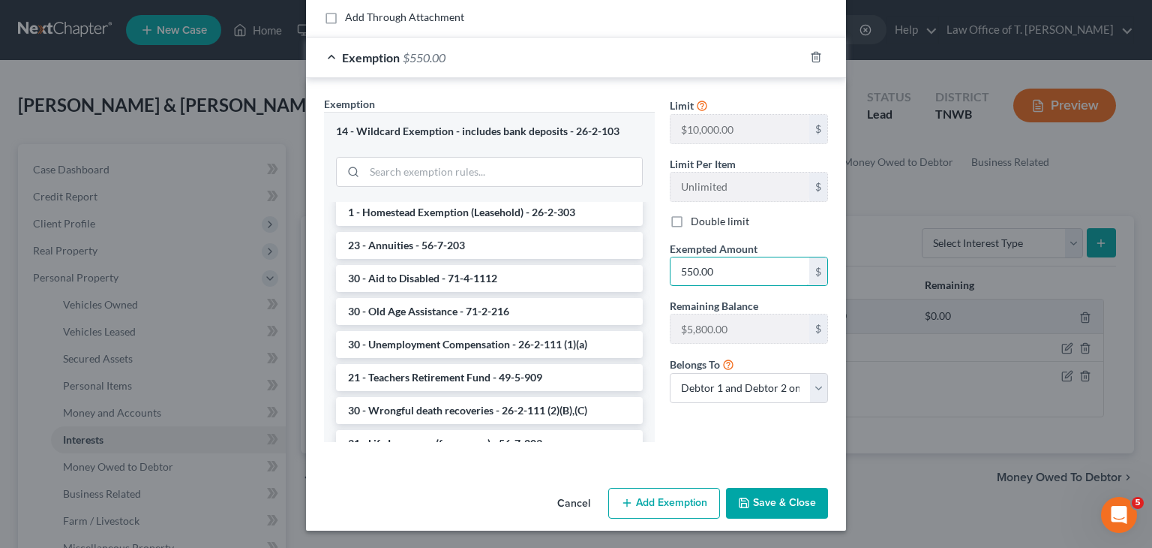
type input "550.00"
click at [789, 514] on button "Save & Close" at bounding box center [777, 504] width 102 height 32
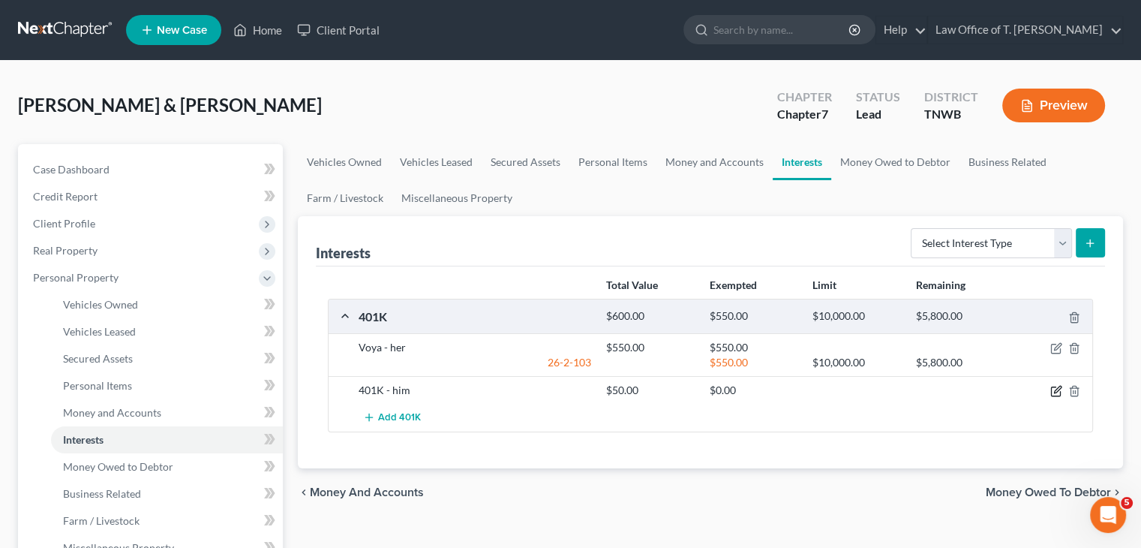
click at [1058, 394] on icon "button" at bounding box center [1056, 391] width 12 height 12
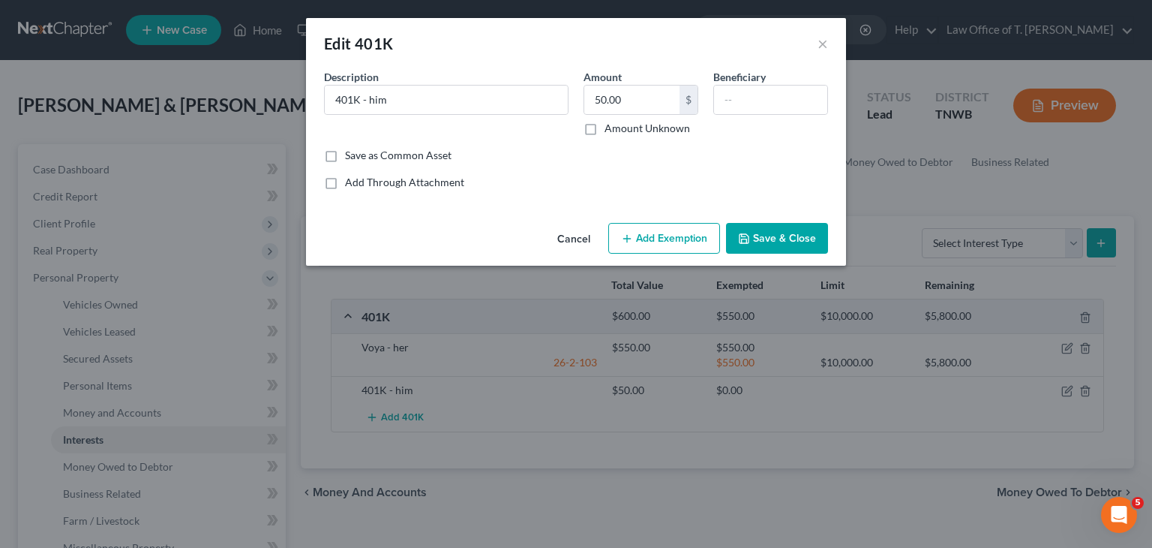
click at [632, 239] on icon "button" at bounding box center [627, 239] width 12 height 12
select select "2"
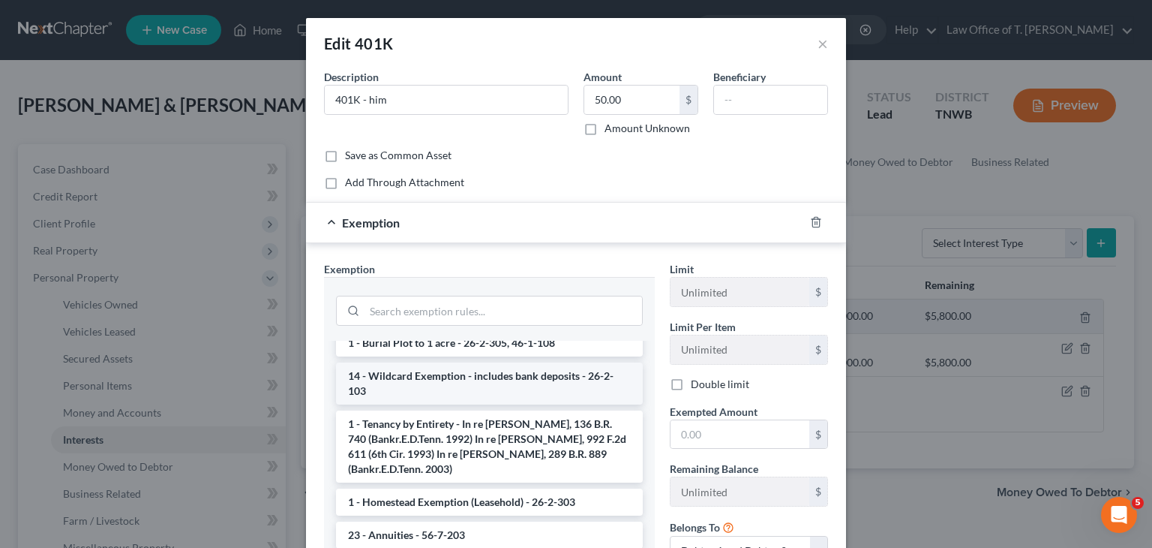
scroll to position [600, 0]
click at [462, 388] on li "14 - Wildcard Exemption - includes bank deposits - 26-2-103" at bounding box center [489, 383] width 307 height 42
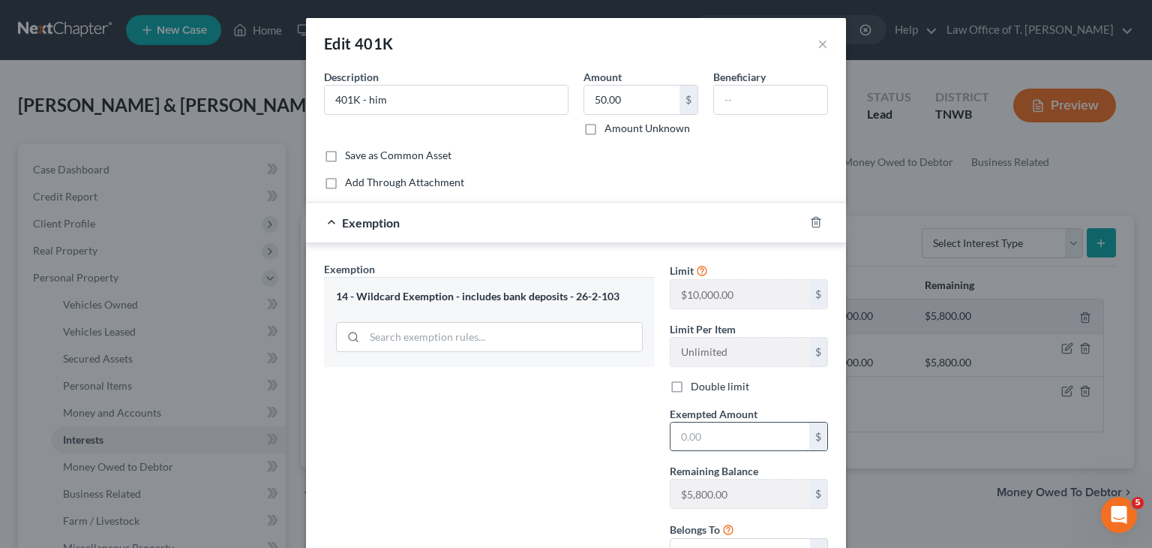
click at [695, 429] on input "text" at bounding box center [740, 436] width 139 height 29
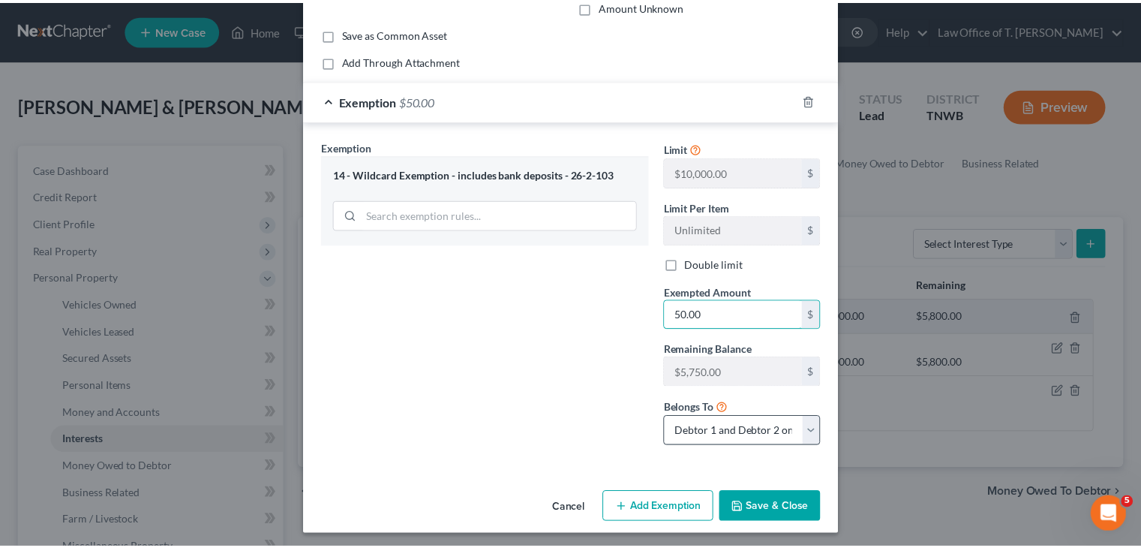
scroll to position [126, 0]
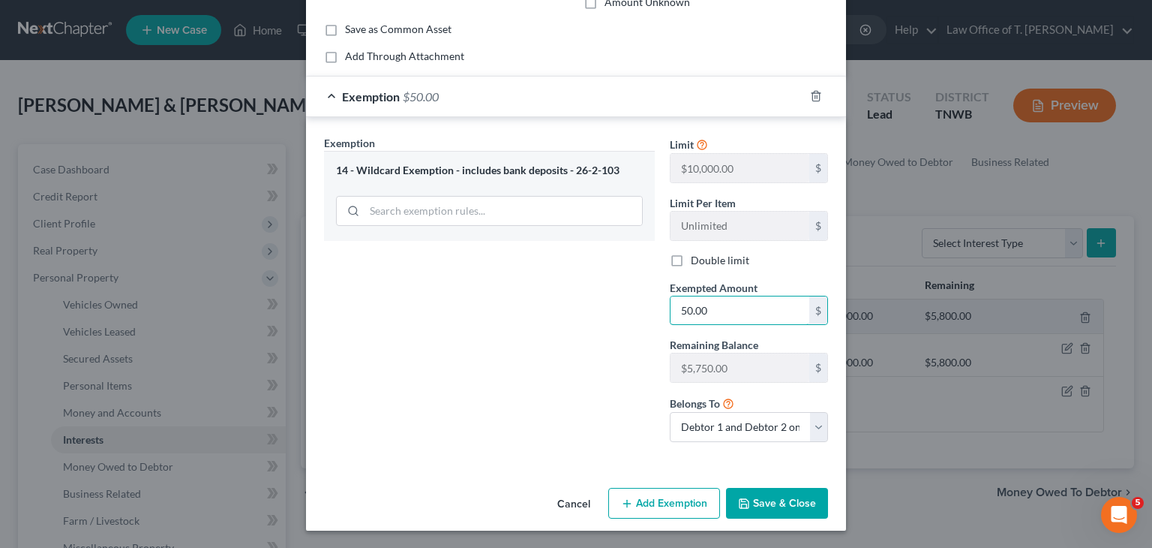
type input "50.00"
click at [782, 503] on button "Save & Close" at bounding box center [777, 504] width 102 height 32
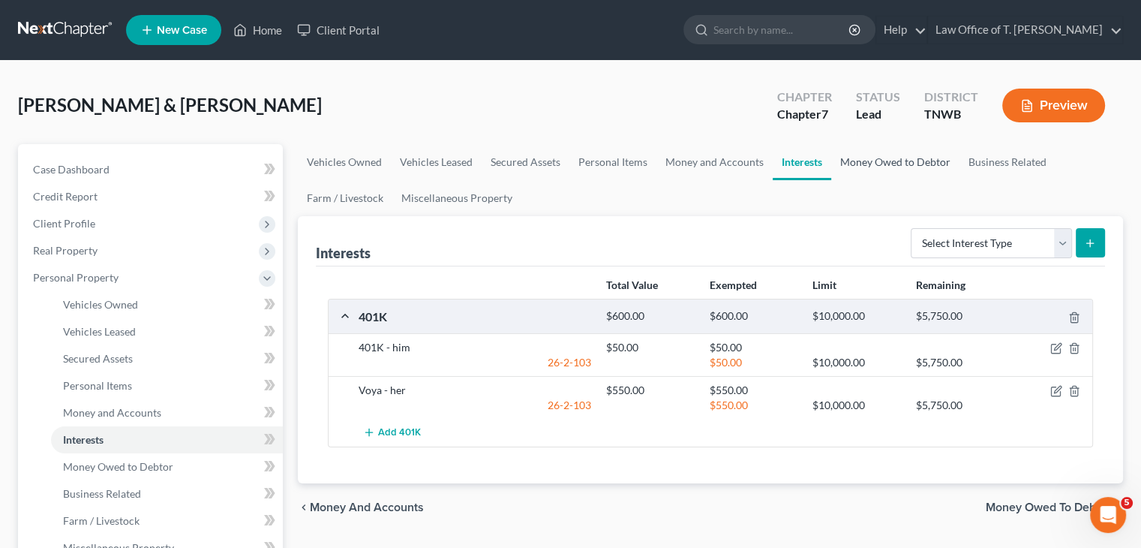
click at [874, 155] on link "Money Owed to Debtor" at bounding box center [895, 162] width 128 height 36
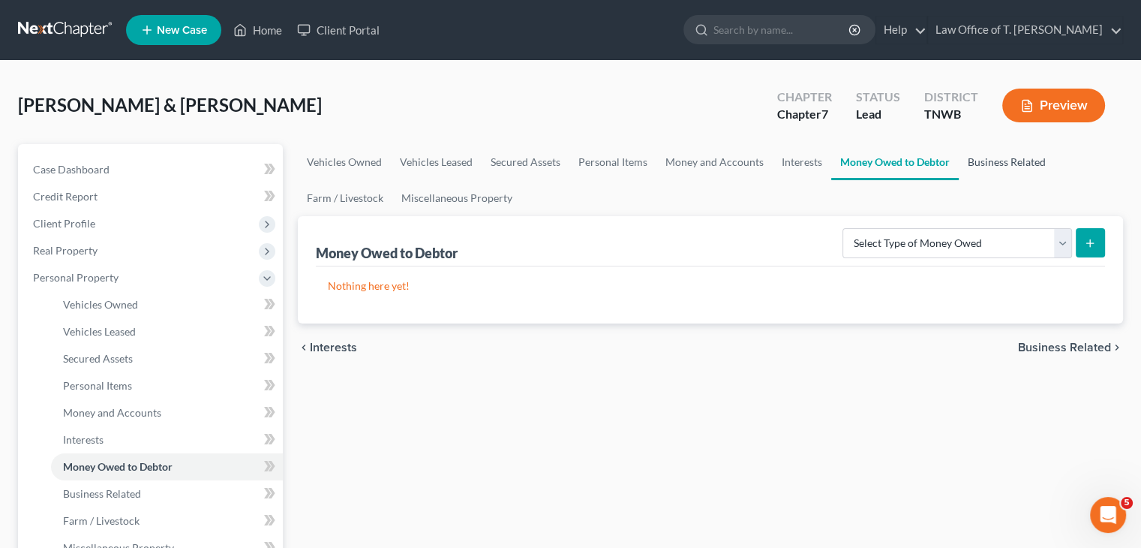
click at [1001, 160] on link "Business Related" at bounding box center [1007, 162] width 96 height 36
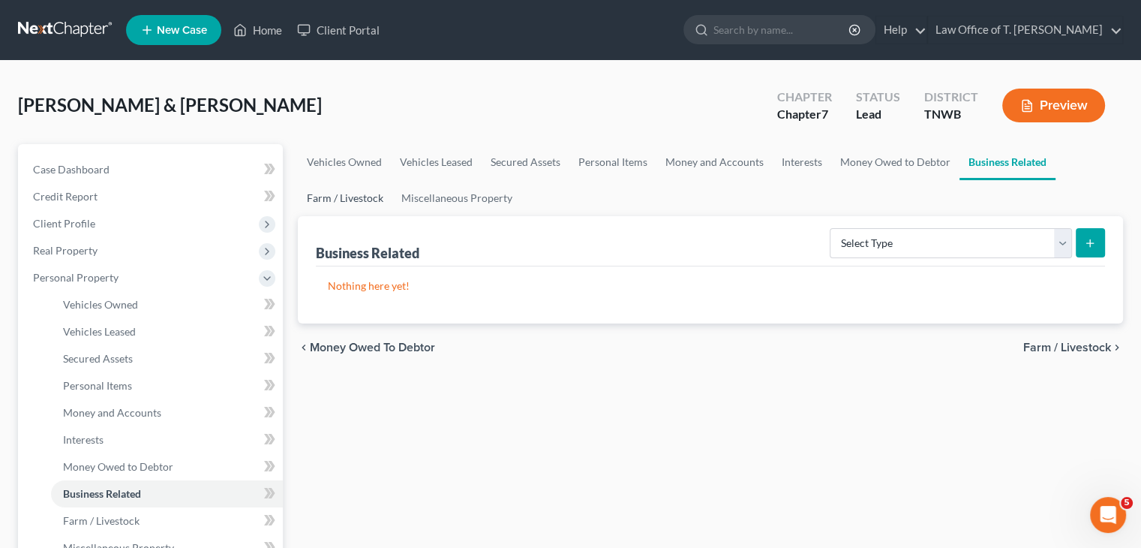
click at [336, 194] on link "Farm / Livestock" at bounding box center [345, 198] width 95 height 36
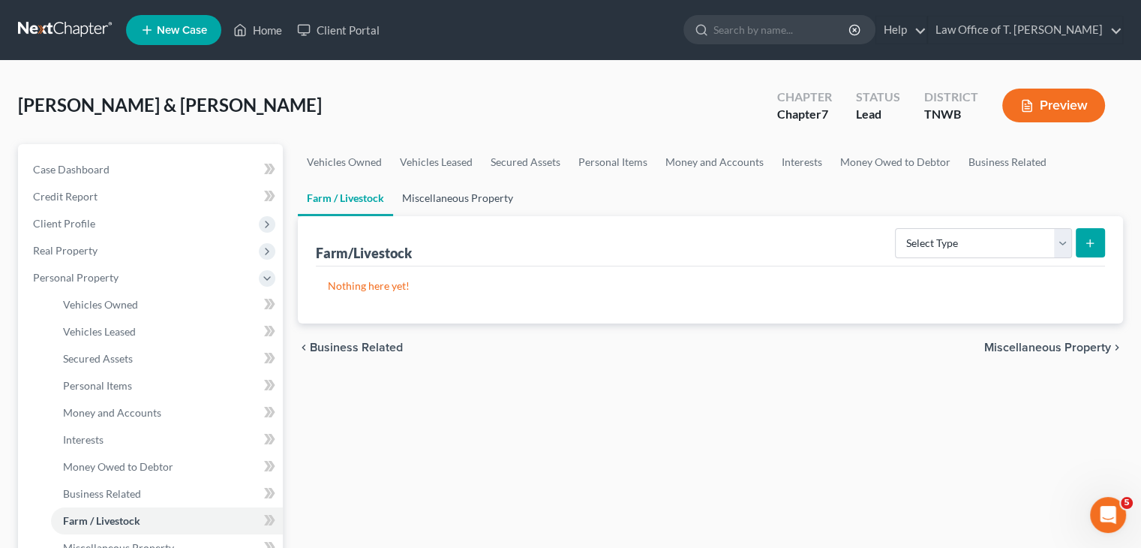
click at [425, 200] on link "Miscellaneous Property" at bounding box center [457, 198] width 129 height 36
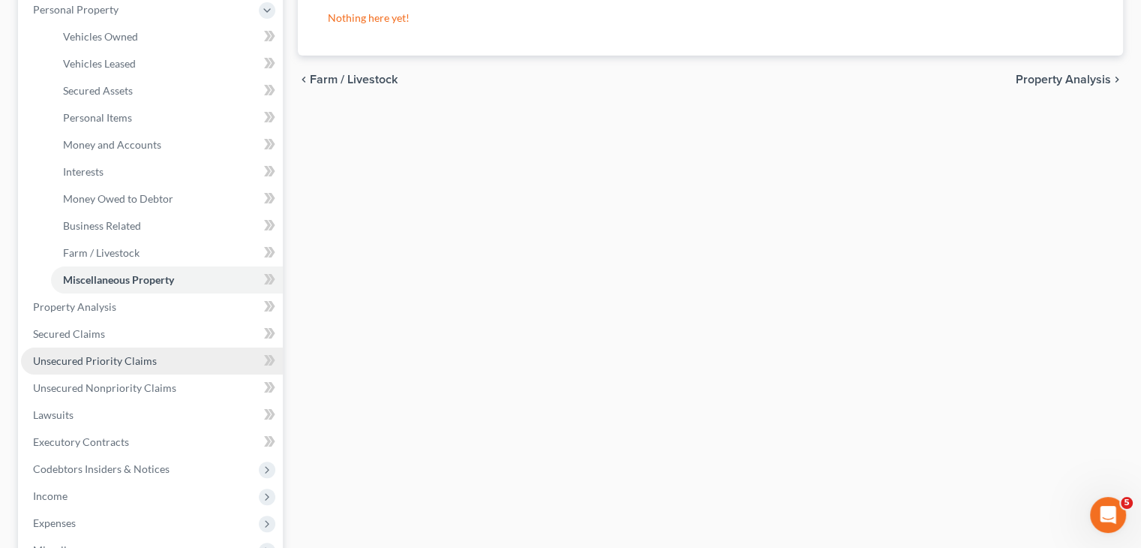
scroll to position [300, 0]
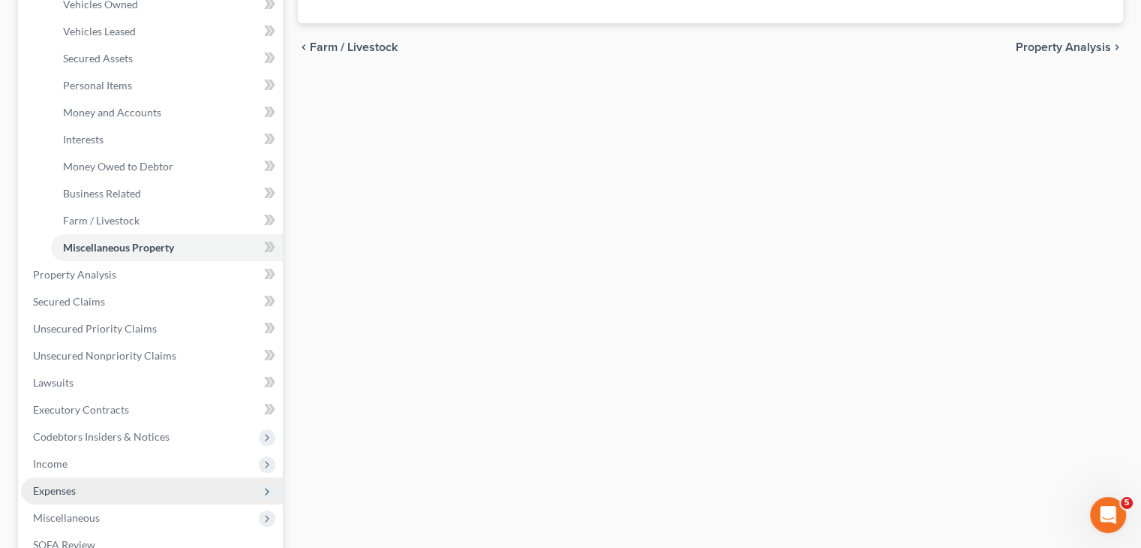
click at [74, 487] on span "Expenses" at bounding box center [54, 490] width 43 height 13
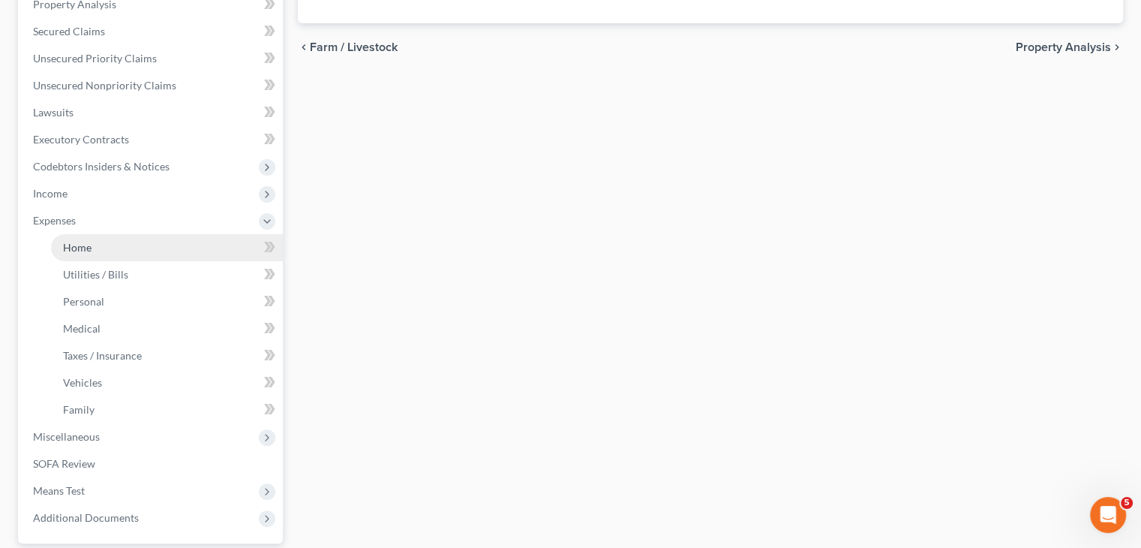
click at [81, 247] on span "Home" at bounding box center [77, 247] width 29 height 13
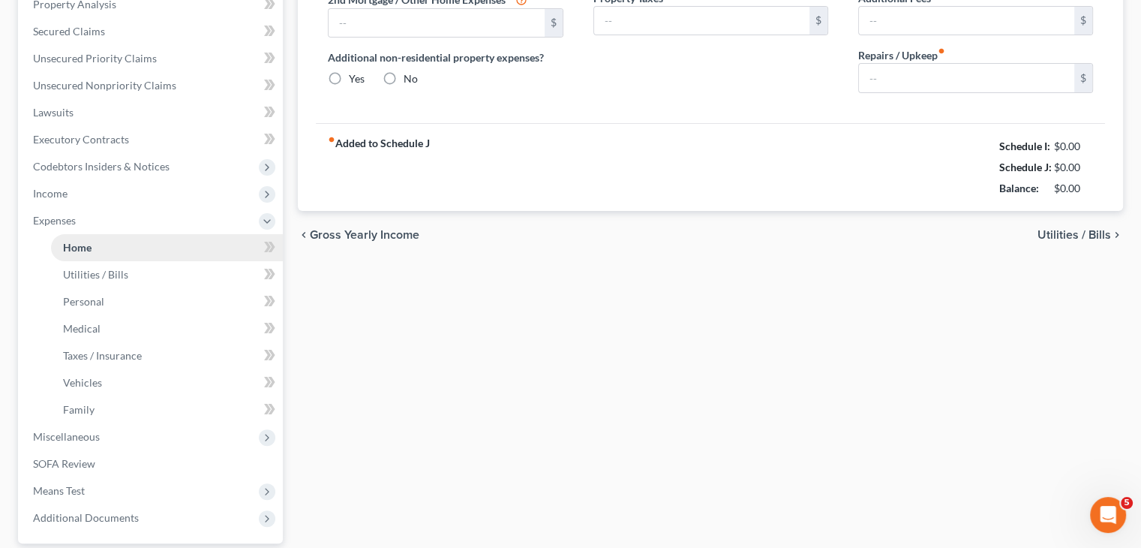
type input "0.00"
radio input "true"
type input "0.00"
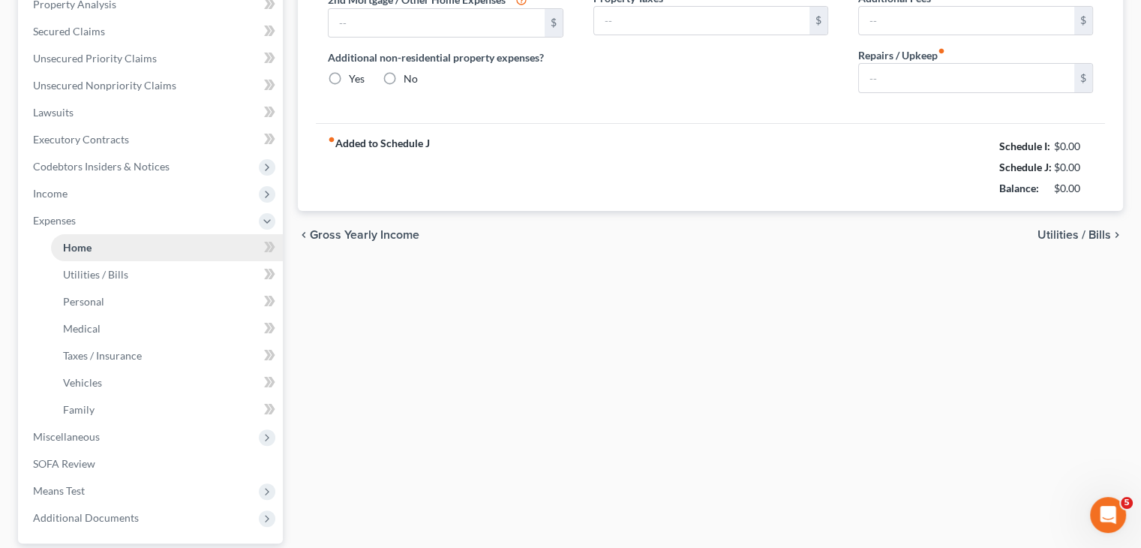
type input "0.00"
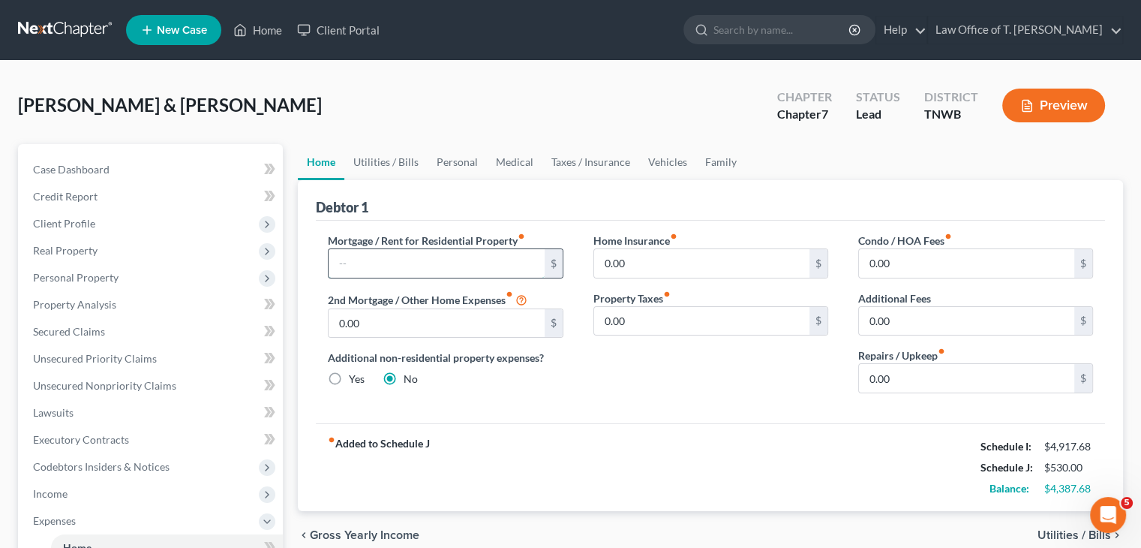
click at [443, 260] on input "text" at bounding box center [436, 263] width 215 height 29
type input "1,300.00"
click at [380, 158] on link "Utilities / Bills" at bounding box center [385, 162] width 83 height 36
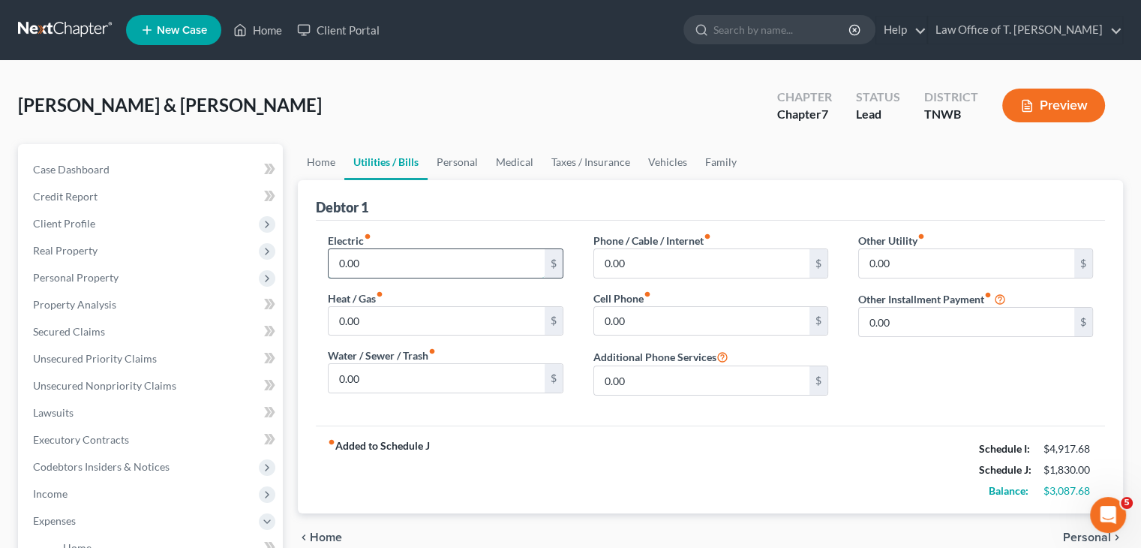
click at [410, 273] on input "0.00" at bounding box center [436, 263] width 215 height 29
type input "400.00"
click at [655, 257] on input "0.00" at bounding box center [701, 263] width 215 height 29
click at [662, 320] on input "0.00" at bounding box center [701, 321] width 215 height 29
type input "317.00"
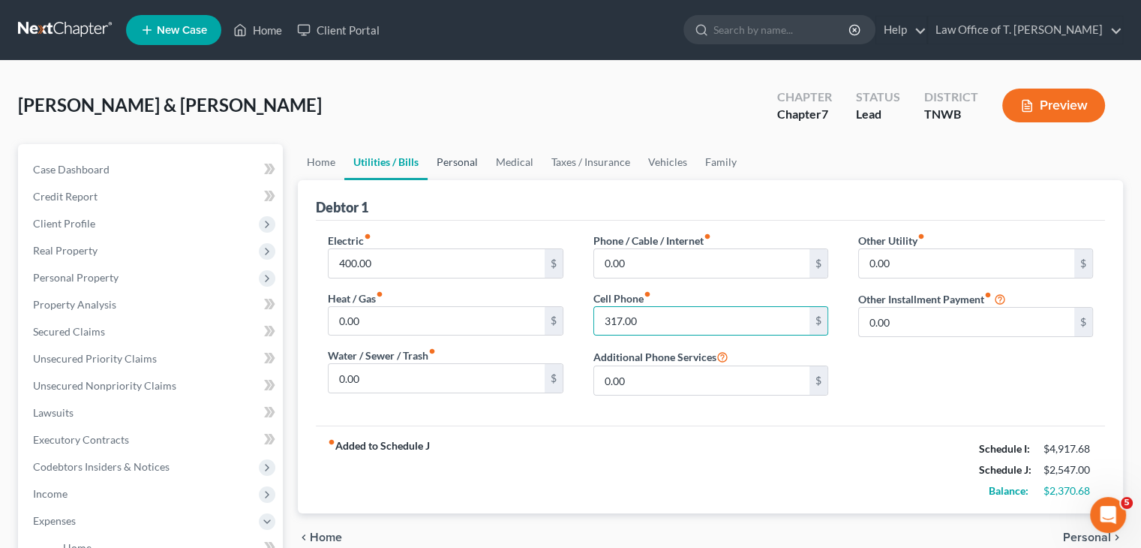
click at [469, 164] on link "Personal" at bounding box center [457, 162] width 59 height 36
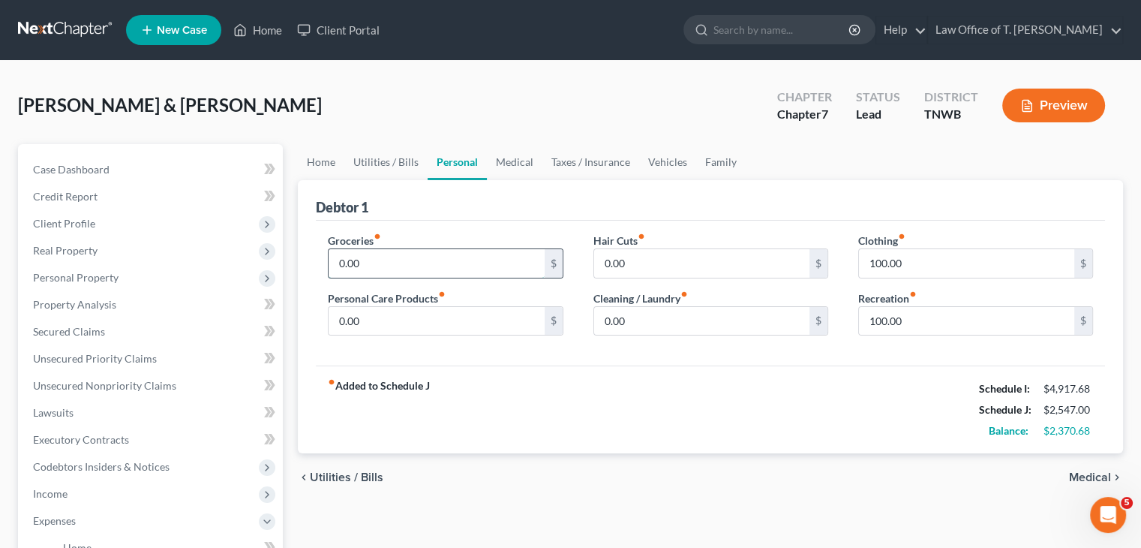
click at [363, 252] on input "0.00" at bounding box center [436, 263] width 215 height 29
type input "700.00"
click at [514, 167] on link "Medical" at bounding box center [515, 162] width 56 height 36
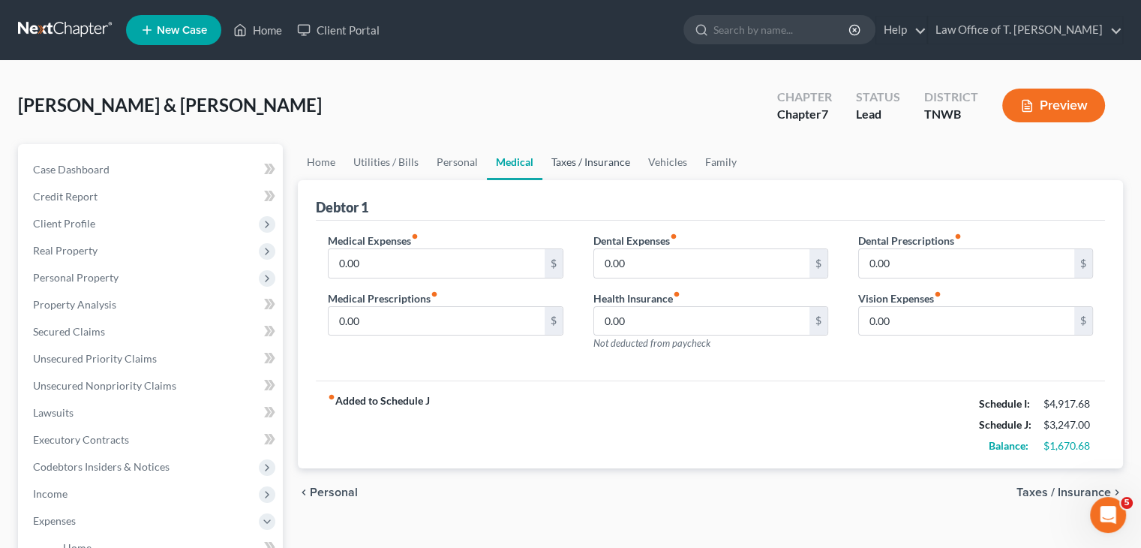
click at [567, 164] on link "Taxes / Insurance" at bounding box center [590, 162] width 97 height 36
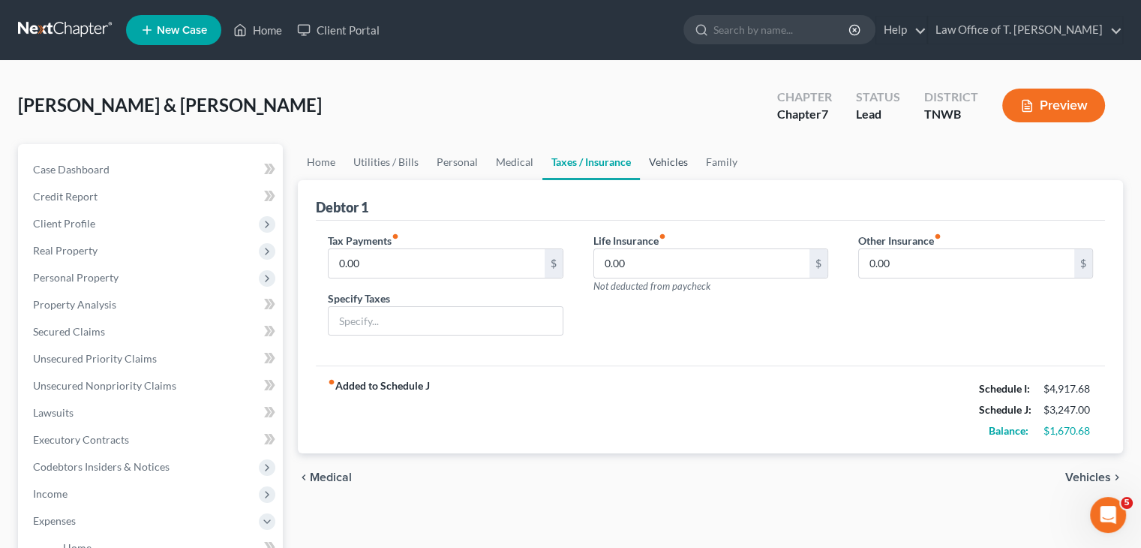
drag, startPoint x: 656, startPoint y: 160, endPoint x: 647, endPoint y: 165, distance: 9.8
click at [656, 160] on link "Vehicles" at bounding box center [668, 162] width 57 height 36
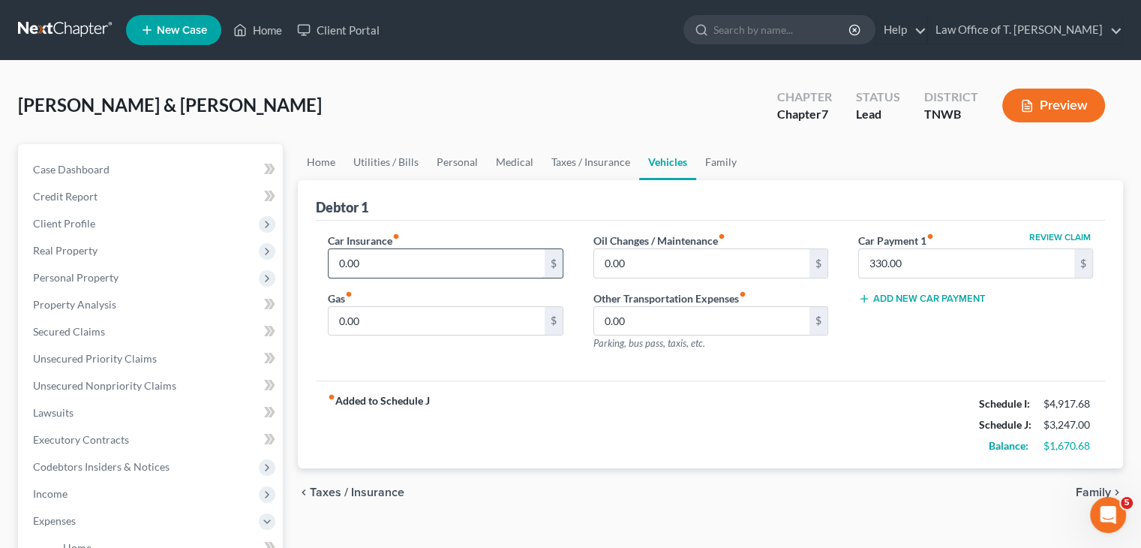
drag, startPoint x: 399, startPoint y: 271, endPoint x: 400, endPoint y: 262, distance: 9.0
click at [399, 271] on input "0.00" at bounding box center [436, 263] width 215 height 29
type input "170.00"
click at [648, 257] on input "0.00" at bounding box center [701, 263] width 215 height 29
type input "130.00"
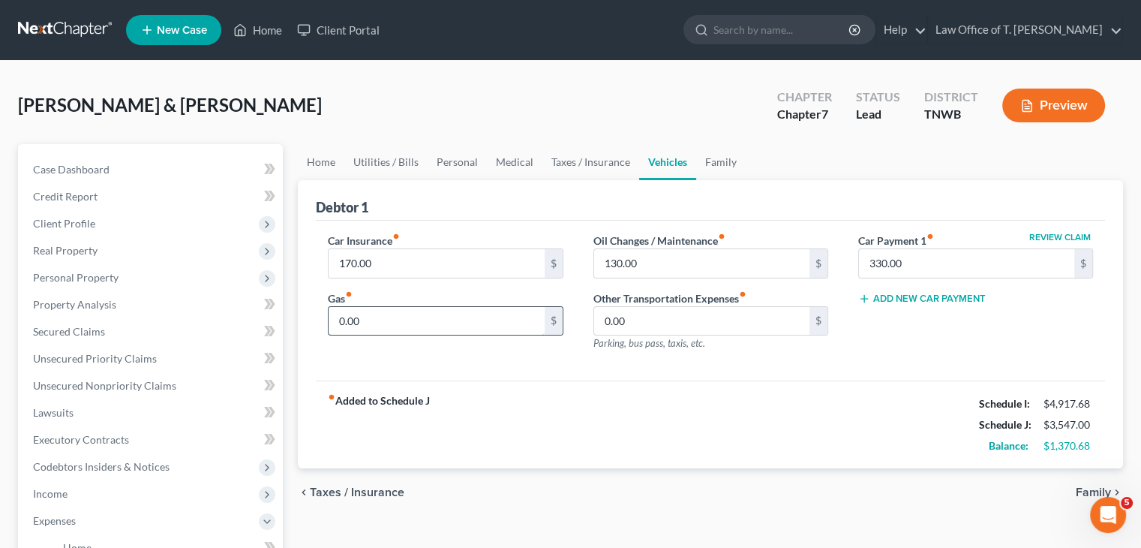
click at [410, 318] on input "0.00" at bounding box center [436, 321] width 215 height 29
type input "275.00"
click at [712, 161] on link "Family" at bounding box center [721, 162] width 50 height 36
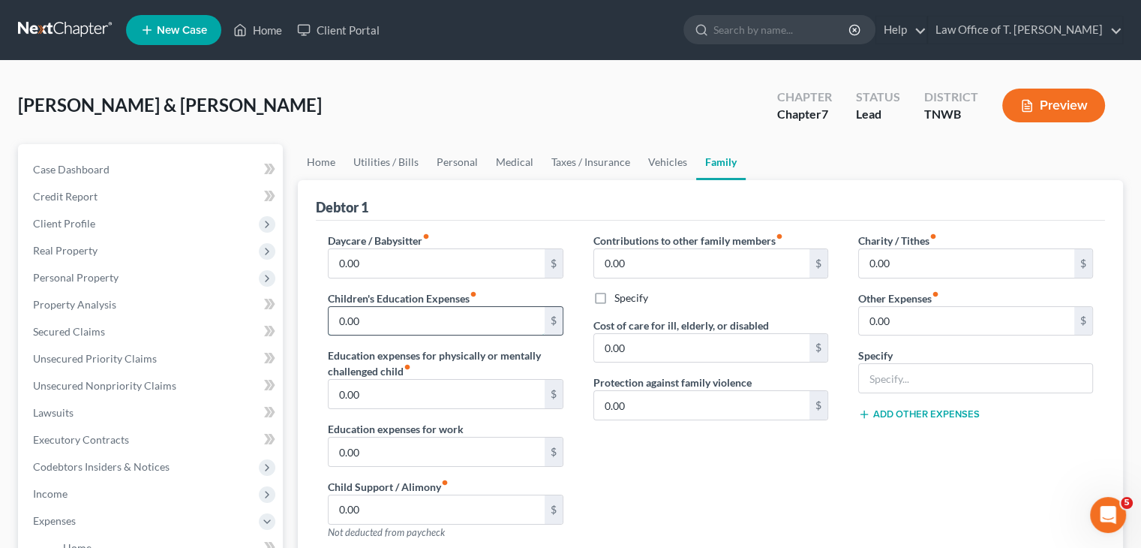
click at [384, 318] on input "0.00" at bounding box center [436, 321] width 215 height 29
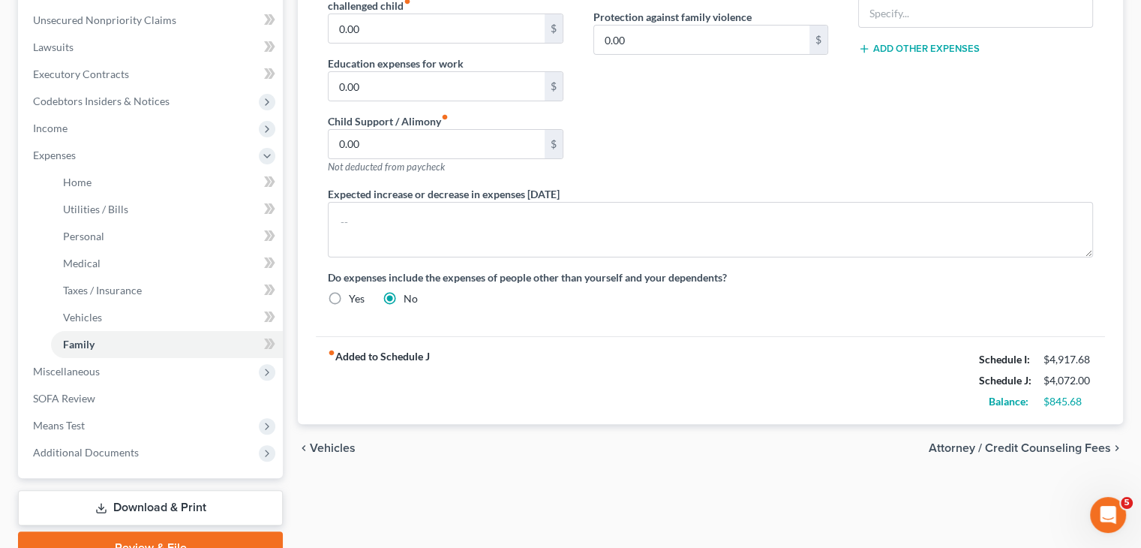
scroll to position [375, 0]
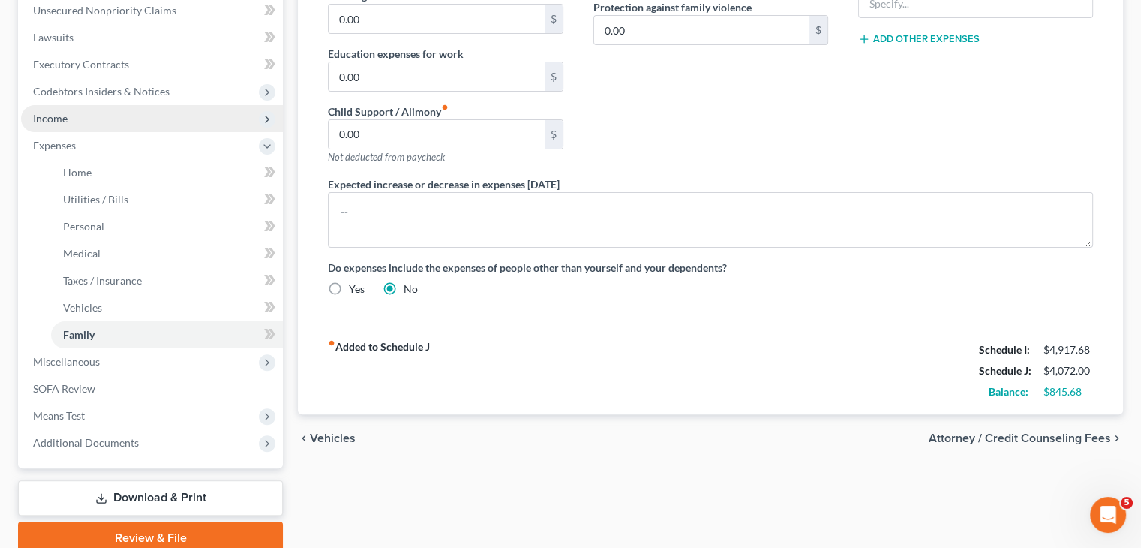
type input "250.00"
click at [64, 117] on span "Income" at bounding box center [50, 118] width 35 height 13
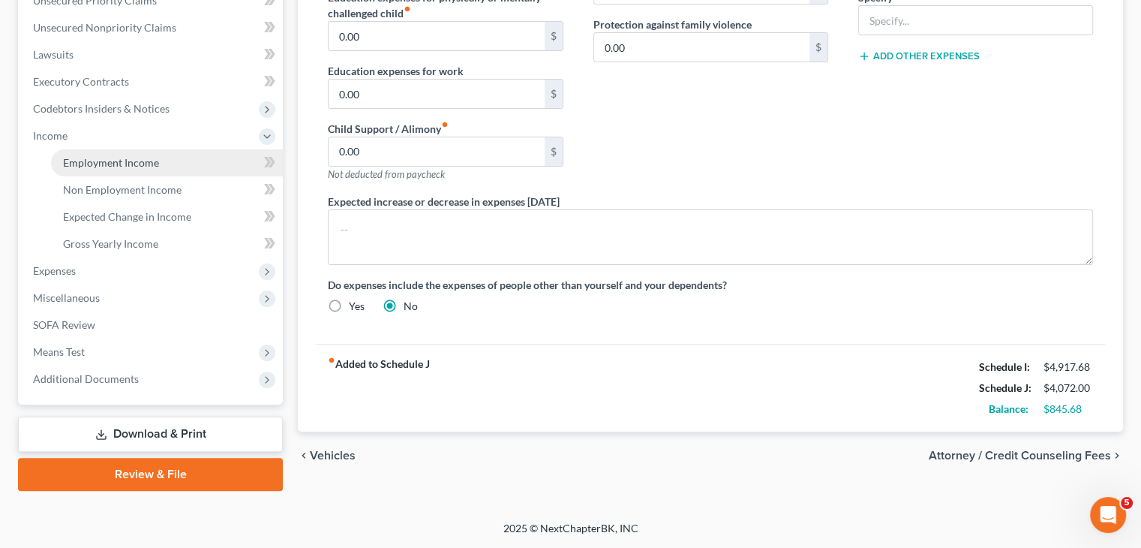
scroll to position [357, 0]
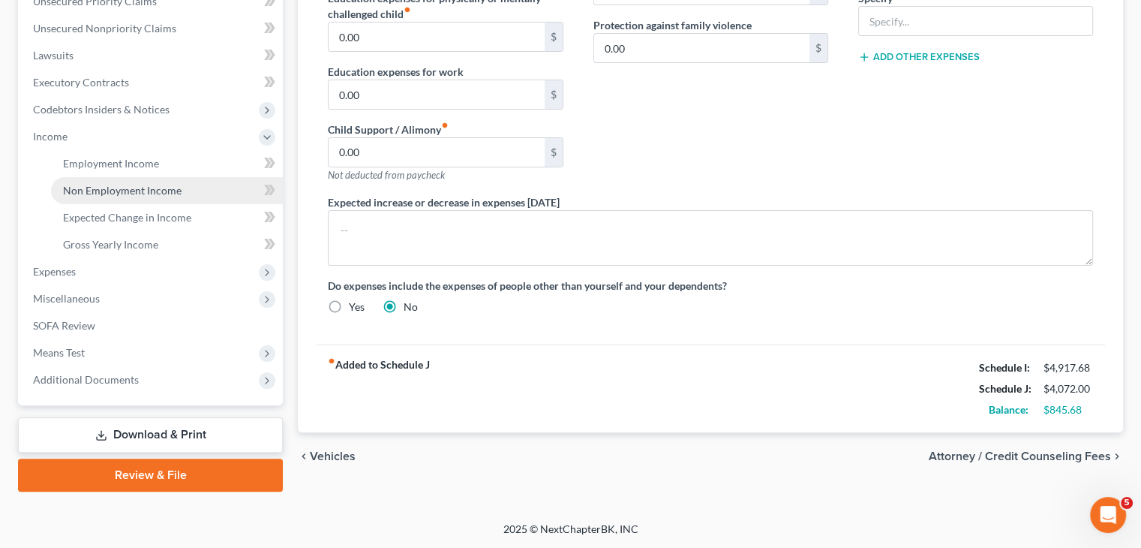
click at [162, 196] on link "Non Employment Income" at bounding box center [167, 190] width 232 height 27
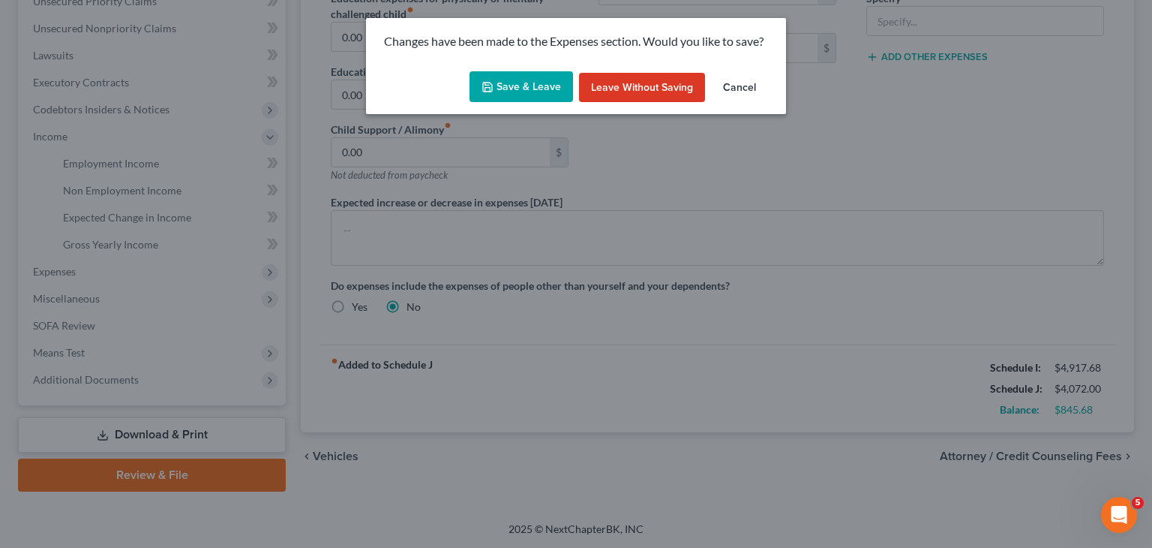
click at [512, 84] on button "Save & Leave" at bounding box center [522, 87] width 104 height 32
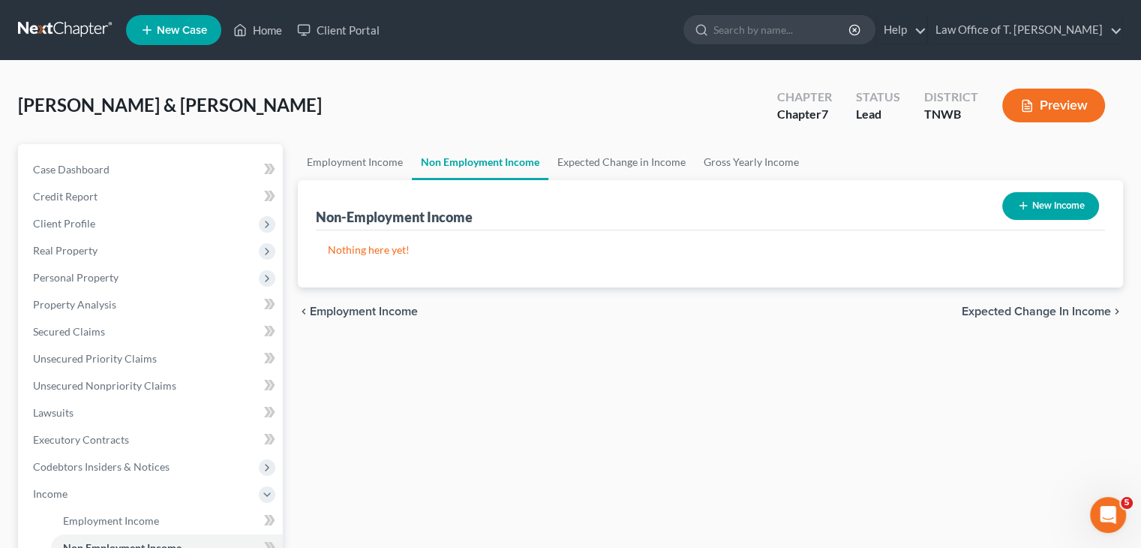
click at [1074, 208] on button "New Income" at bounding box center [1050, 206] width 97 height 28
select select "0"
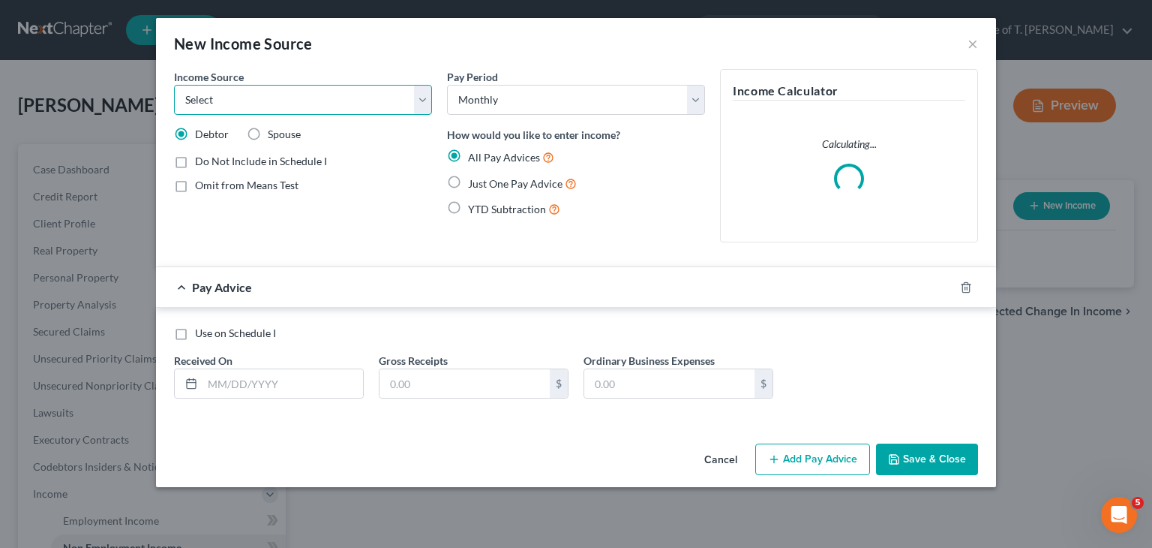
click at [426, 101] on select "Select Unemployment Disability (from employer) Pension Retirement Social Securi…" at bounding box center [303, 100] width 258 height 30
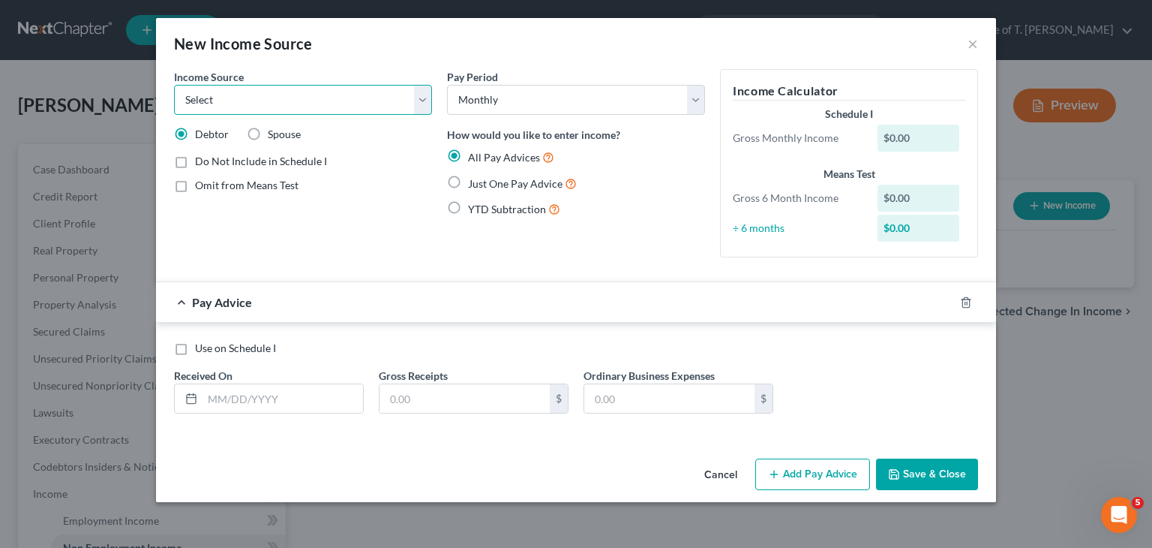
select select "13"
click at [174, 85] on select "Select Unemployment Disability (from employer) Pension Retirement Social Securi…" at bounding box center [303, 100] width 258 height 30
click at [374, 395] on div "Gross Receipts $" at bounding box center [473, 391] width 205 height 46
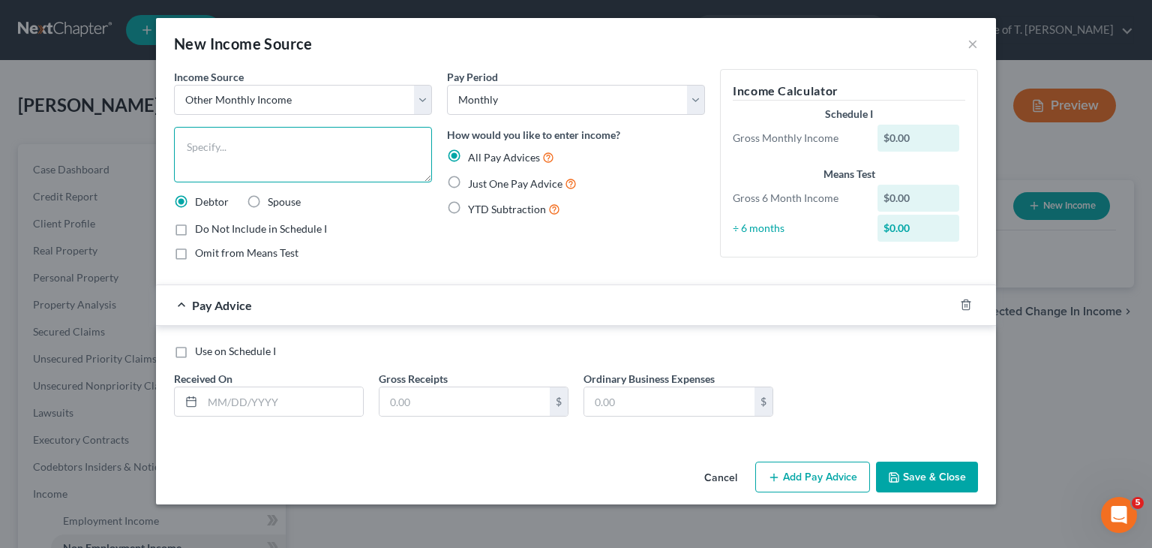
click at [331, 142] on textarea at bounding box center [303, 155] width 258 height 56
type textarea "Foodstamps"
click at [468, 182] on label "Just One Pay Advice" at bounding box center [522, 183] width 109 height 17
click at [474, 182] on input "Just One Pay Advice" at bounding box center [479, 180] width 10 height 10
radio input "true"
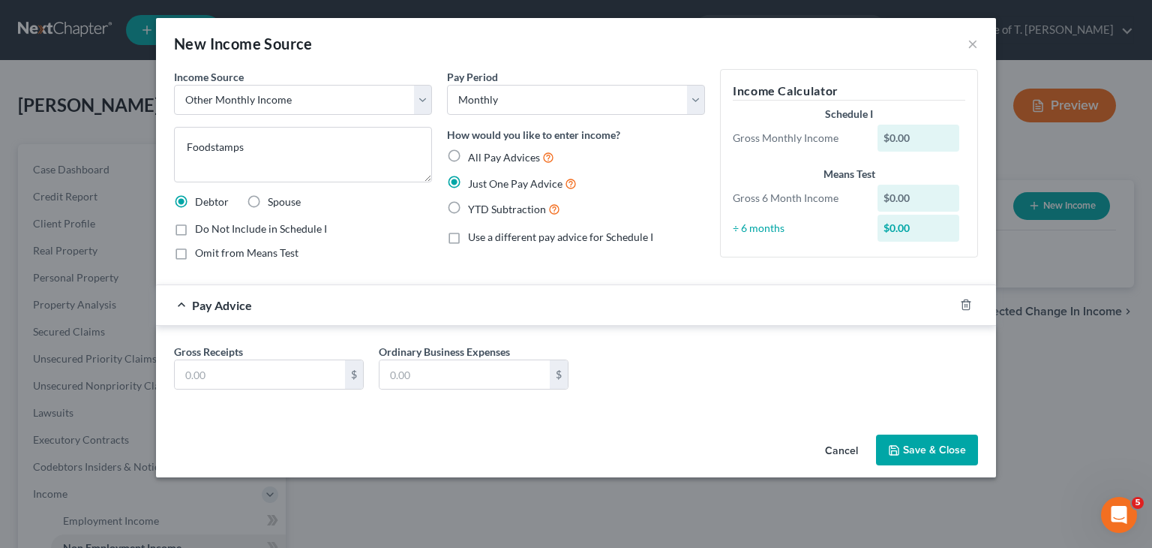
click at [243, 389] on div "Gross Receipts $ Ordinary Business Expenses $" at bounding box center [576, 373] width 819 height 58
click at [268, 200] on label "Spouse" at bounding box center [284, 201] width 33 height 15
click at [274, 200] on input "Spouse" at bounding box center [279, 199] width 10 height 10
radio input "true"
click at [251, 373] on input "text" at bounding box center [260, 374] width 170 height 29
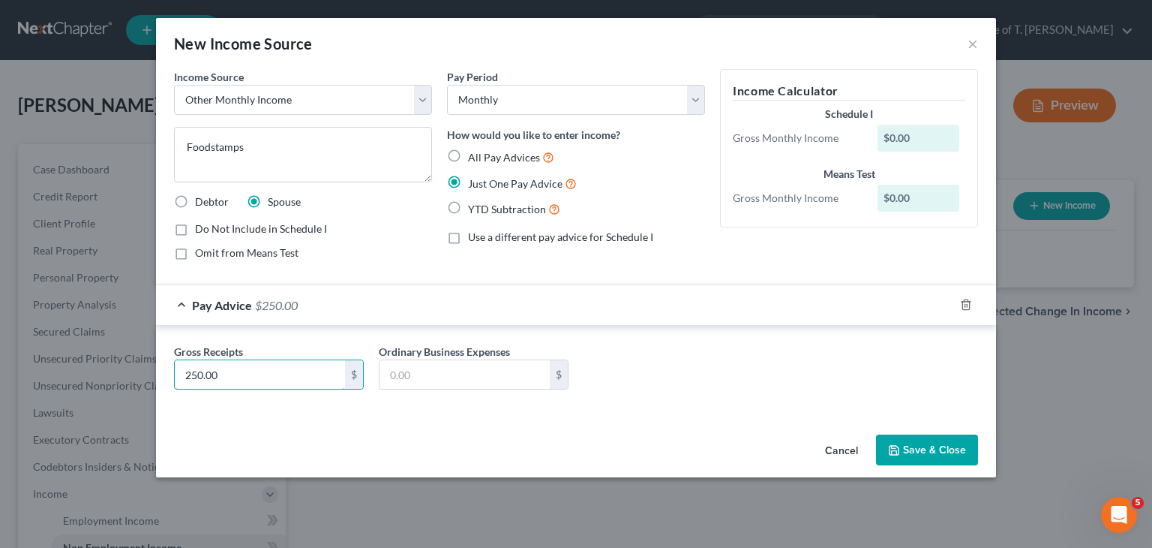
type input "250.00"
click at [920, 445] on button "Save & Close" at bounding box center [927, 450] width 102 height 32
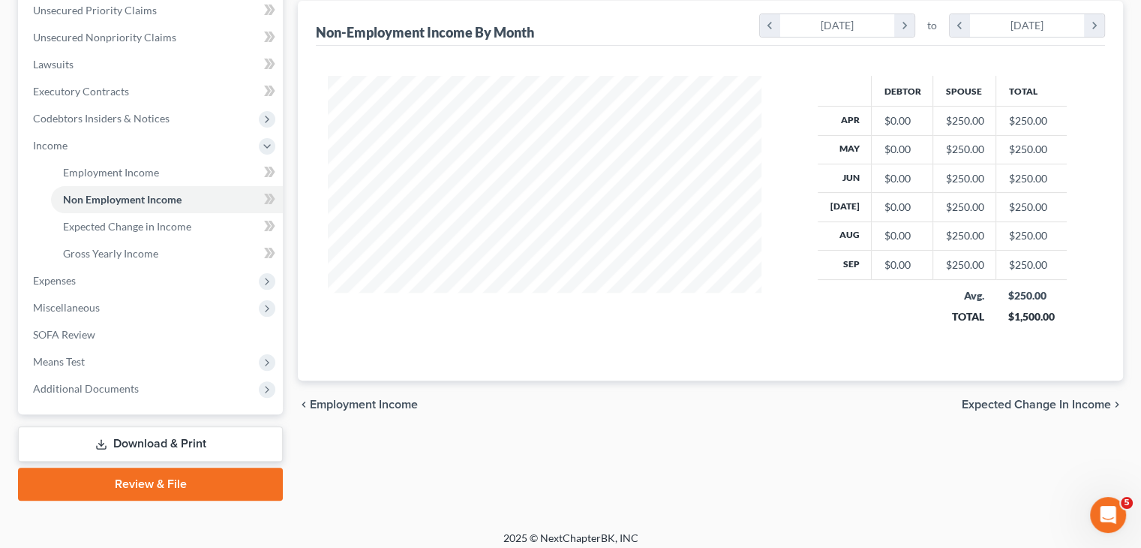
scroll to position [357, 0]
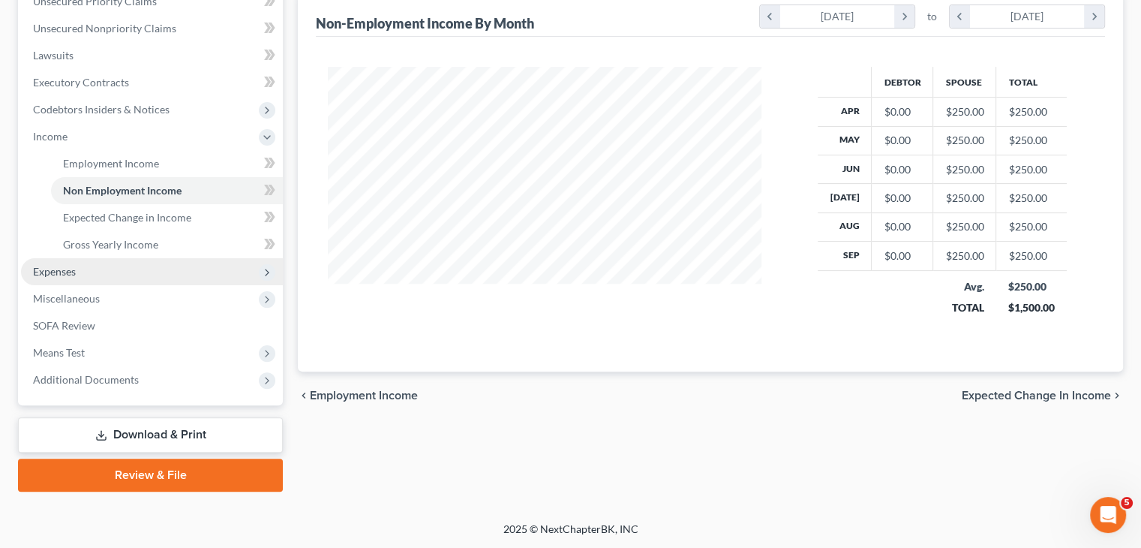
click at [56, 274] on span "Expenses" at bounding box center [54, 271] width 43 height 13
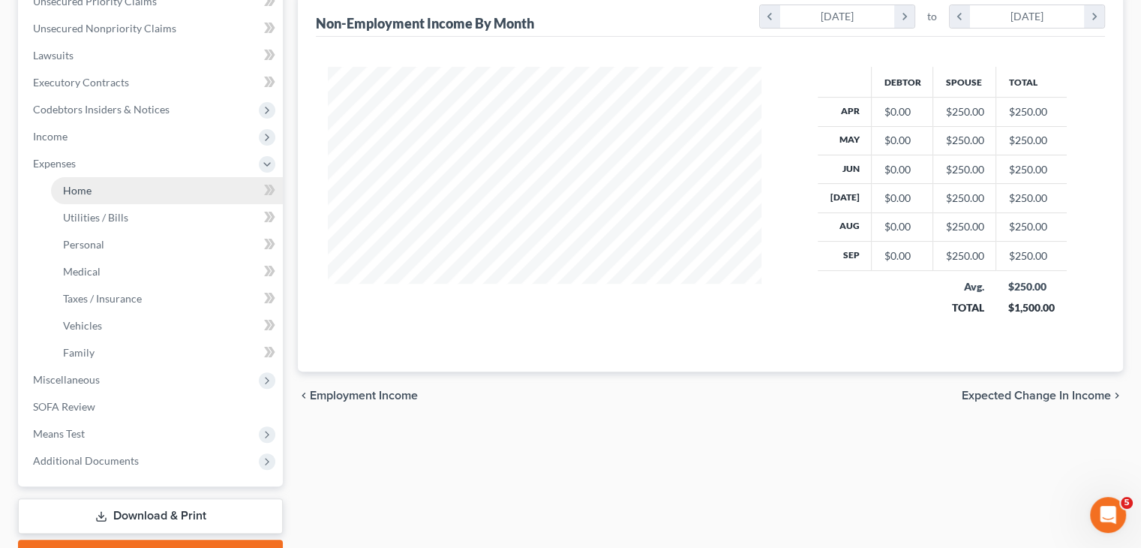
click at [91, 194] on link "Home" at bounding box center [167, 190] width 232 height 27
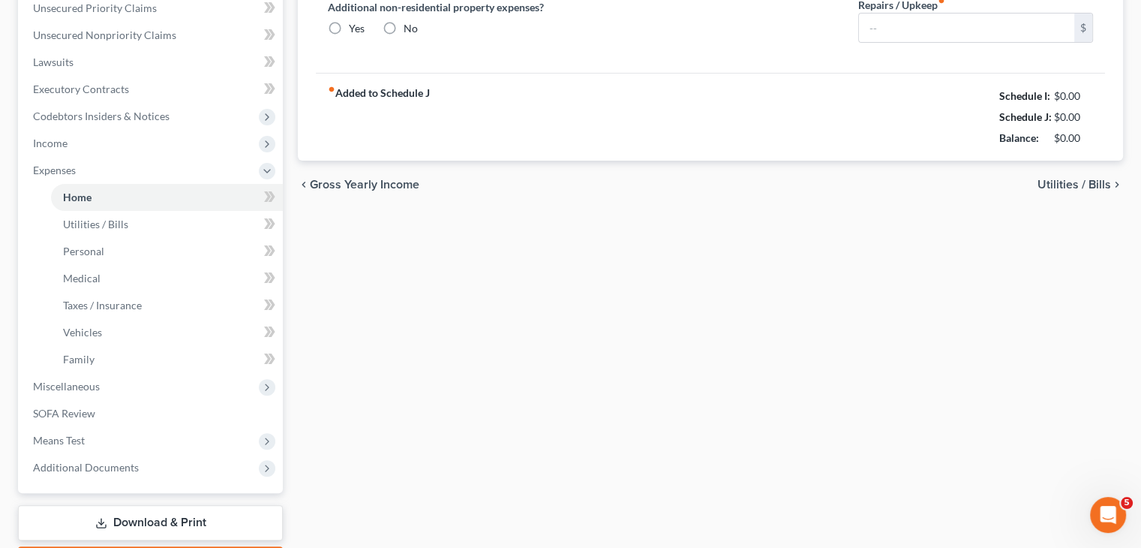
type input "1,300.00"
type input "0.00"
radio input "true"
type input "0.00"
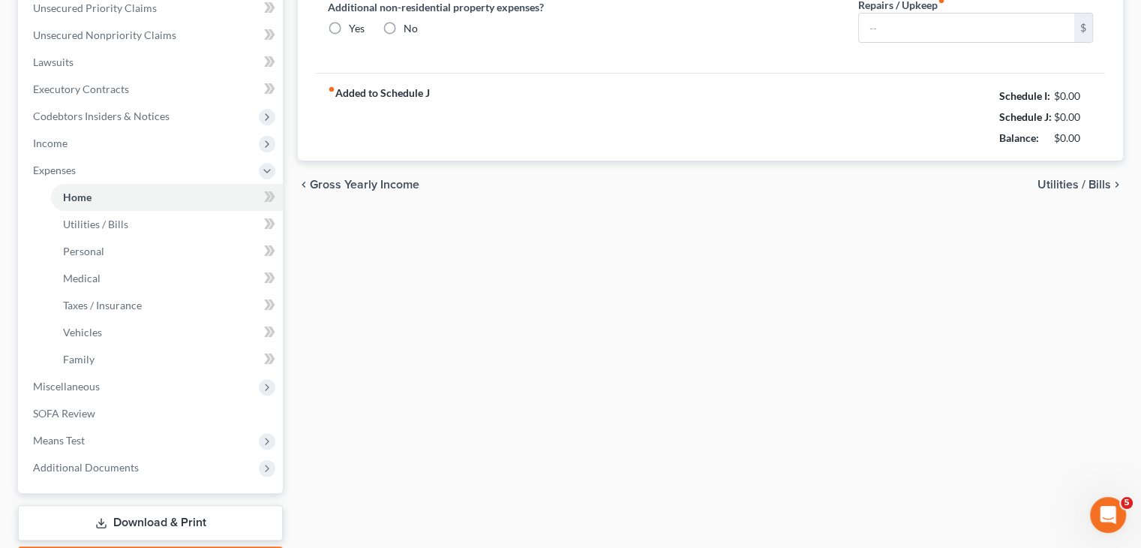
type input "0.00"
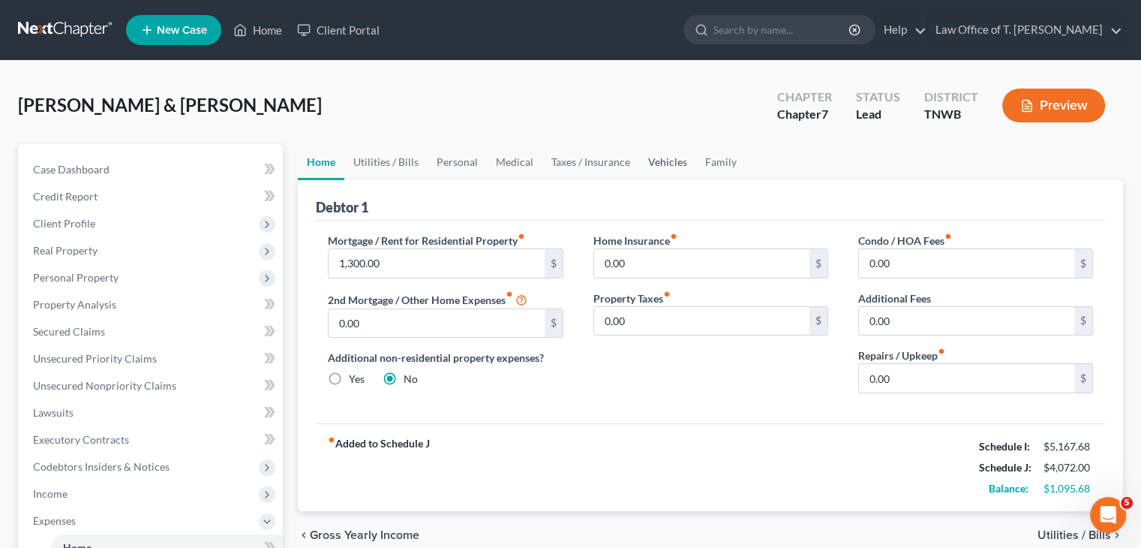
click at [657, 165] on link "Vehicles" at bounding box center [667, 162] width 57 height 36
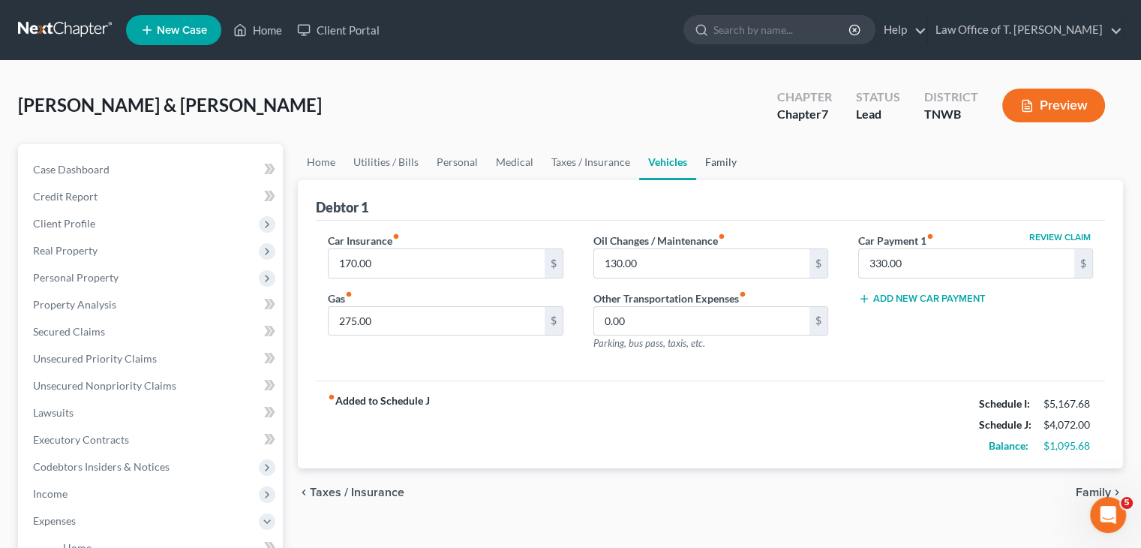
click at [716, 160] on link "Family" at bounding box center [721, 162] width 50 height 36
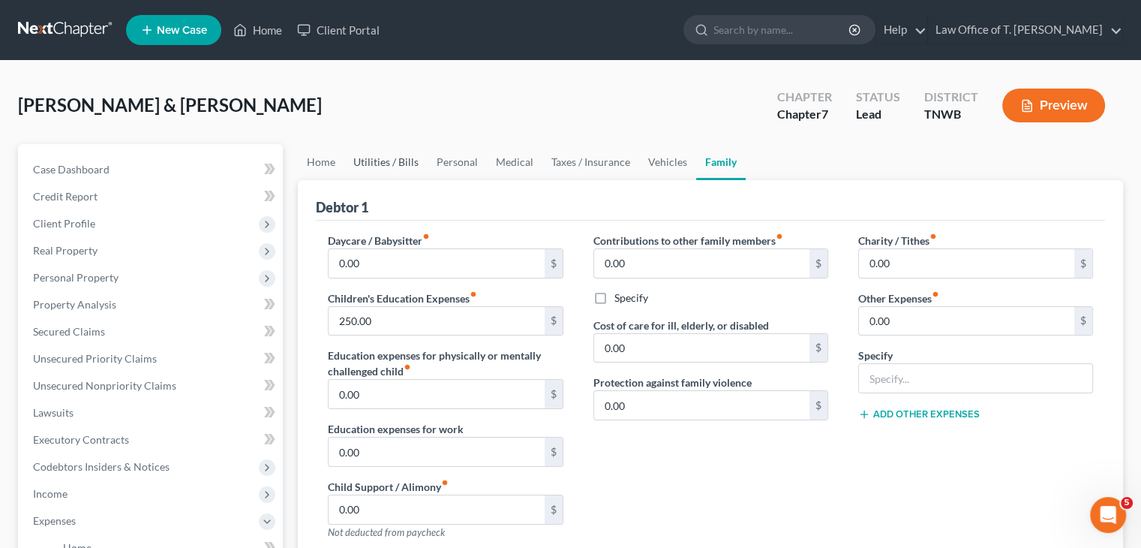
click at [388, 166] on link "Utilities / Bills" at bounding box center [385, 162] width 83 height 36
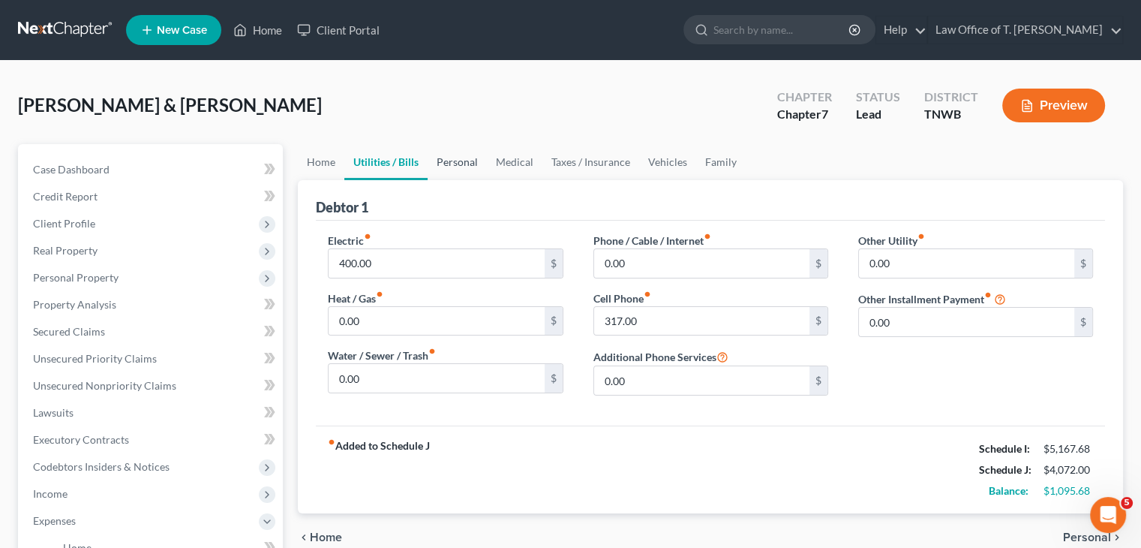
click at [457, 161] on link "Personal" at bounding box center [457, 162] width 59 height 36
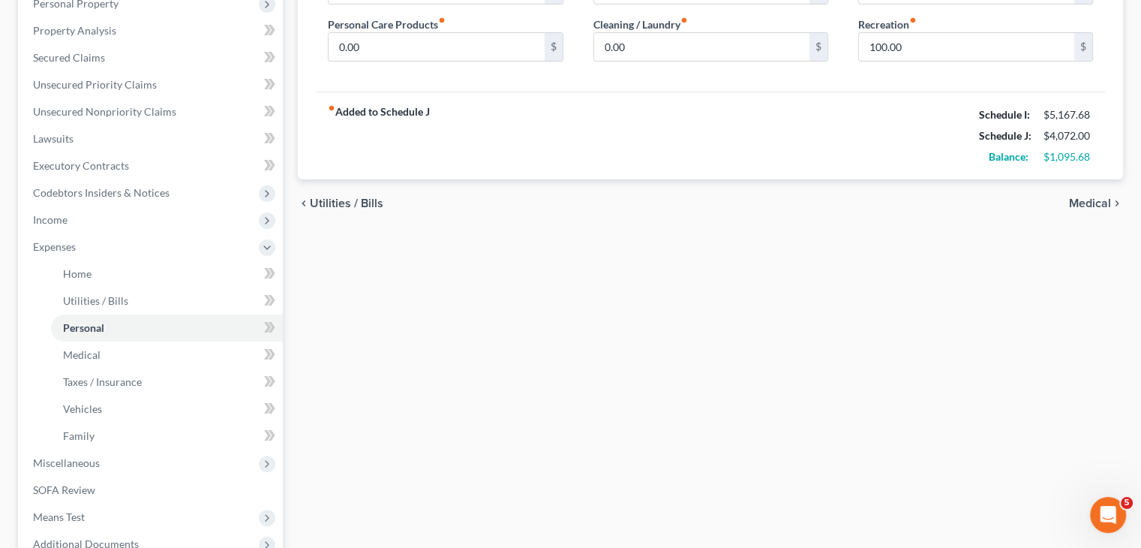
scroll to position [300, 0]
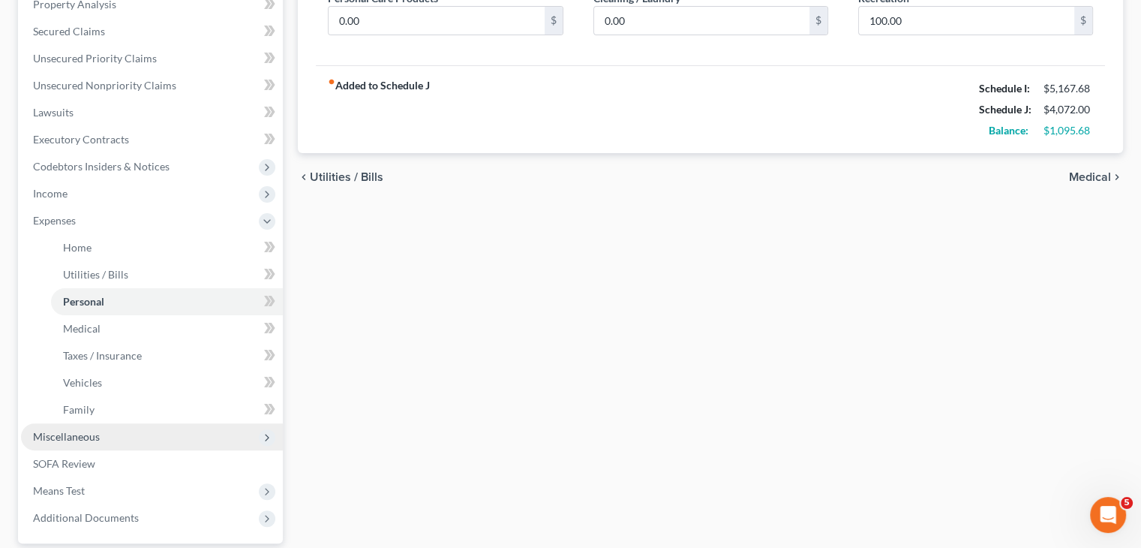
click at [270, 434] on icon at bounding box center [267, 437] width 12 height 12
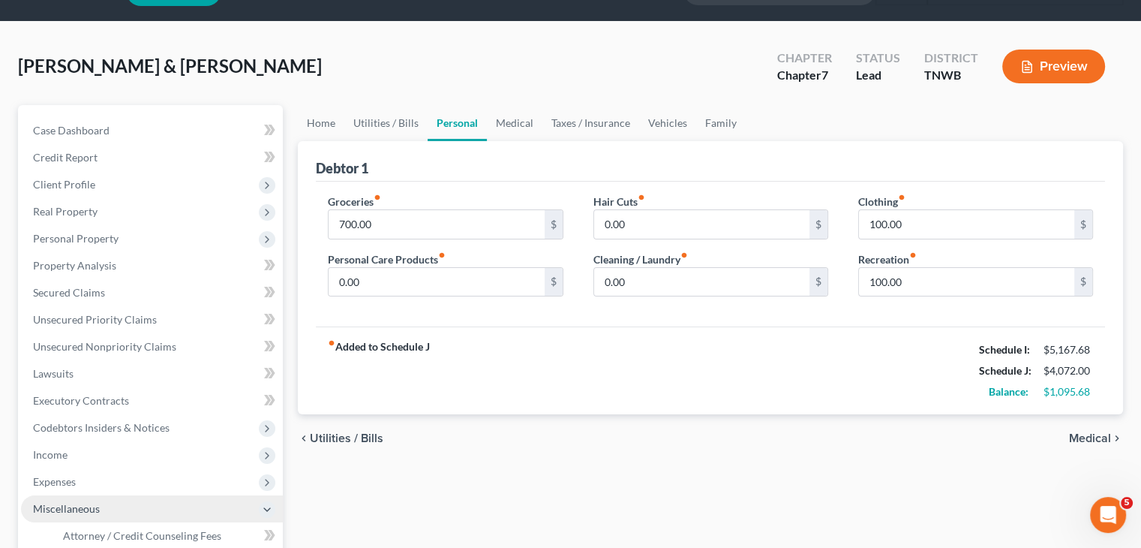
scroll to position [75, 0]
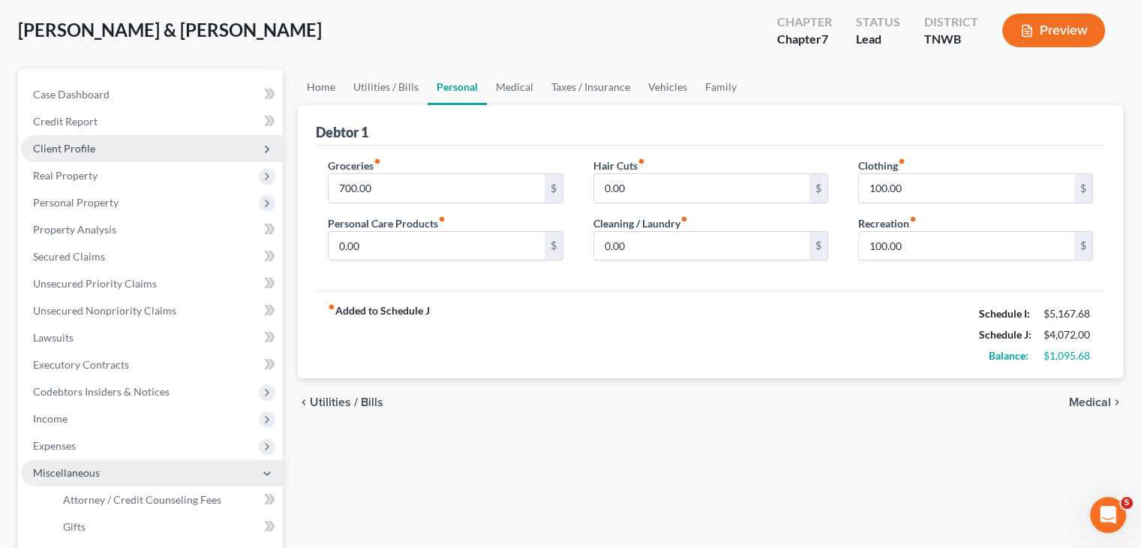
click at [140, 151] on span "Client Profile" at bounding box center [152, 148] width 262 height 27
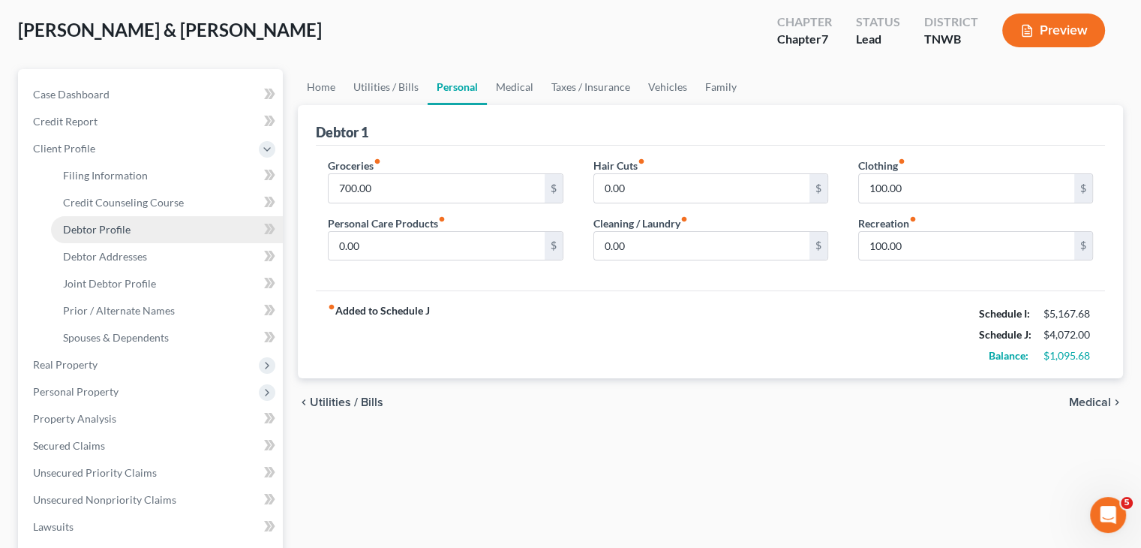
click at [123, 227] on span "Debtor Profile" at bounding box center [97, 229] width 68 height 13
select select "1"
select select "0"
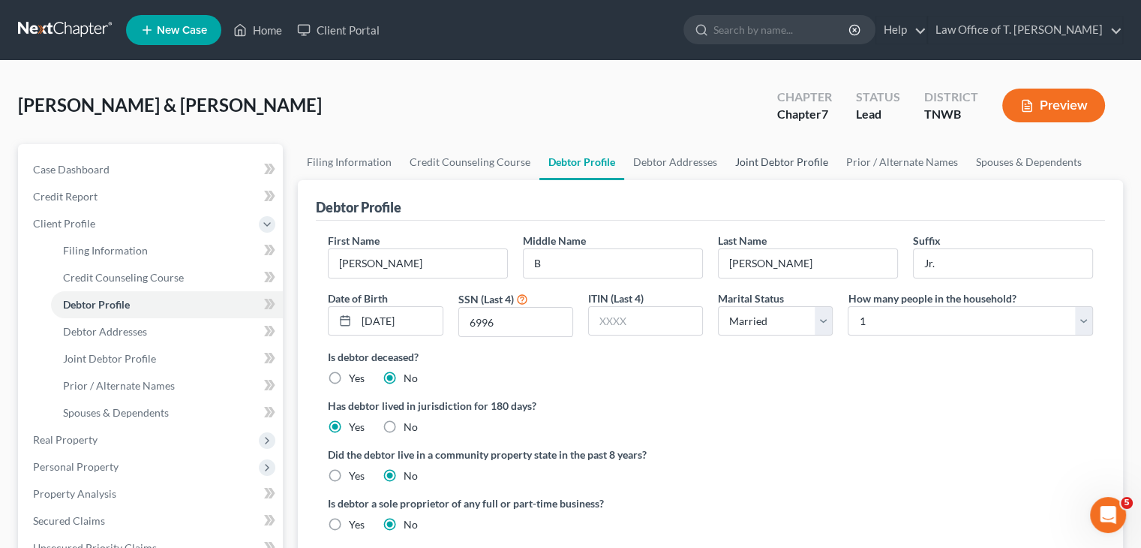
click at [765, 166] on link "Joint Debtor Profile" at bounding box center [781, 162] width 111 height 36
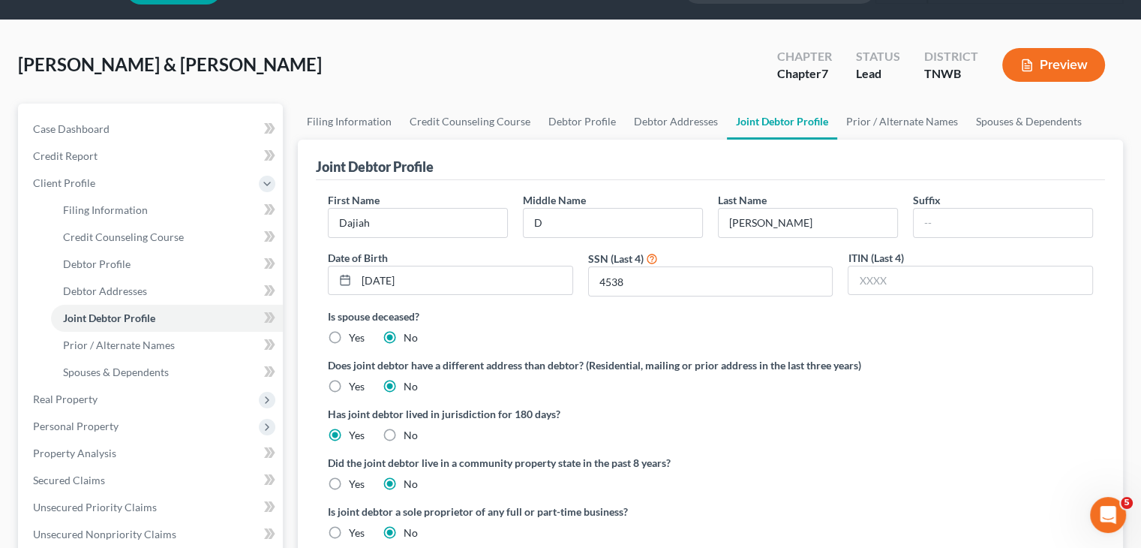
scroll to position [75, 0]
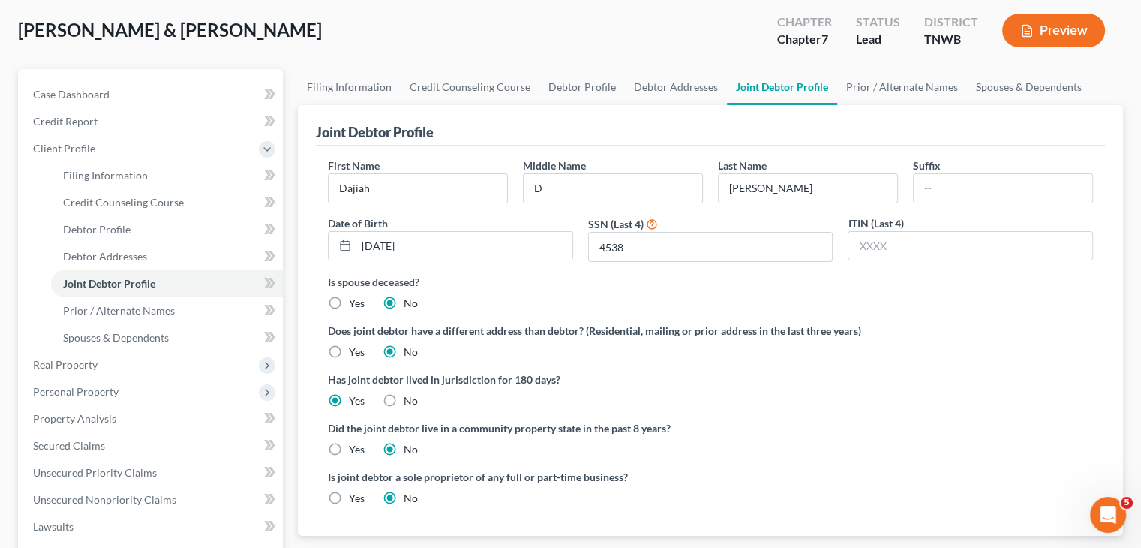
click at [349, 350] on label "Yes" at bounding box center [357, 351] width 16 height 15
click at [355, 350] on input "Yes" at bounding box center [360, 349] width 10 height 10
radio input "true"
radio input "false"
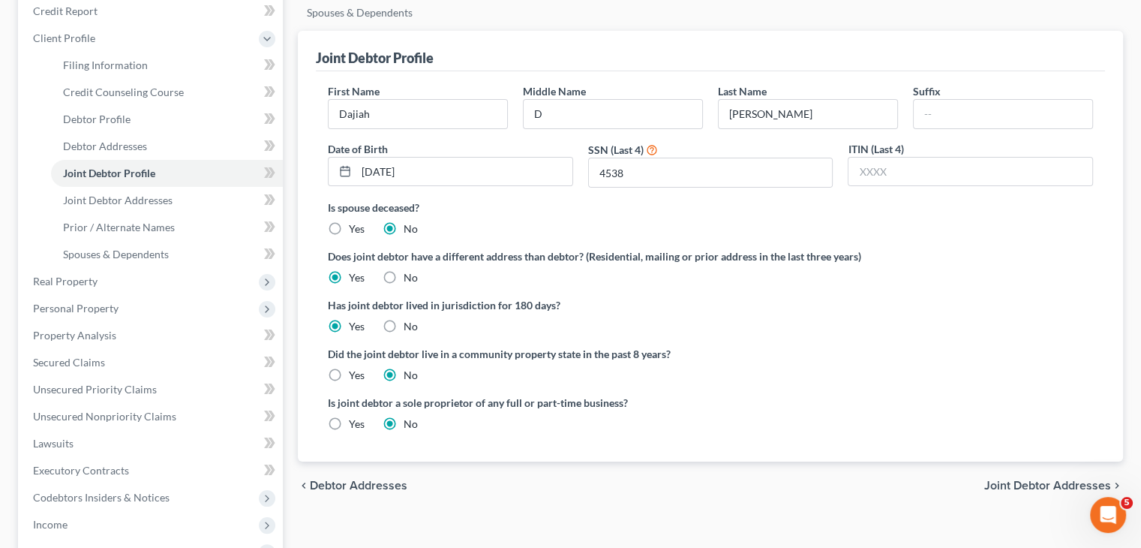
scroll to position [150, 0]
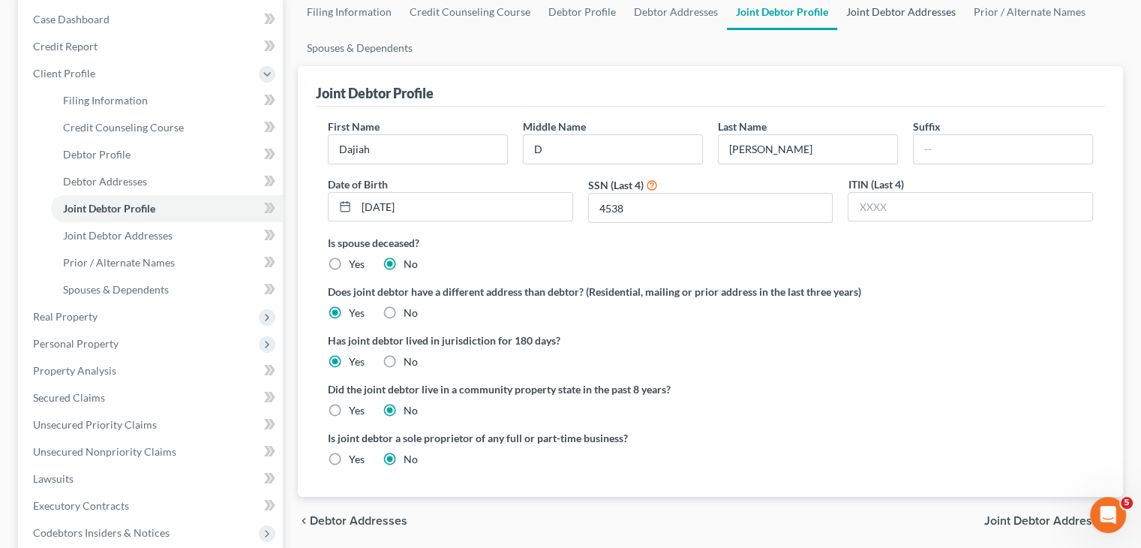
click at [892, 14] on link "Joint Debtor Addresses" at bounding box center [901, 12] width 128 height 36
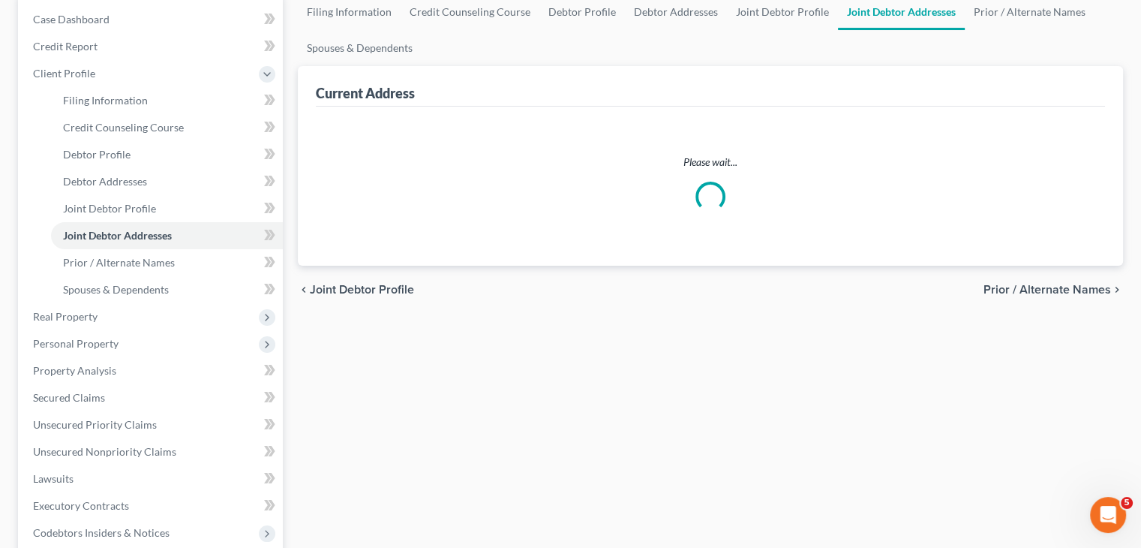
scroll to position [148, 0]
select select "0"
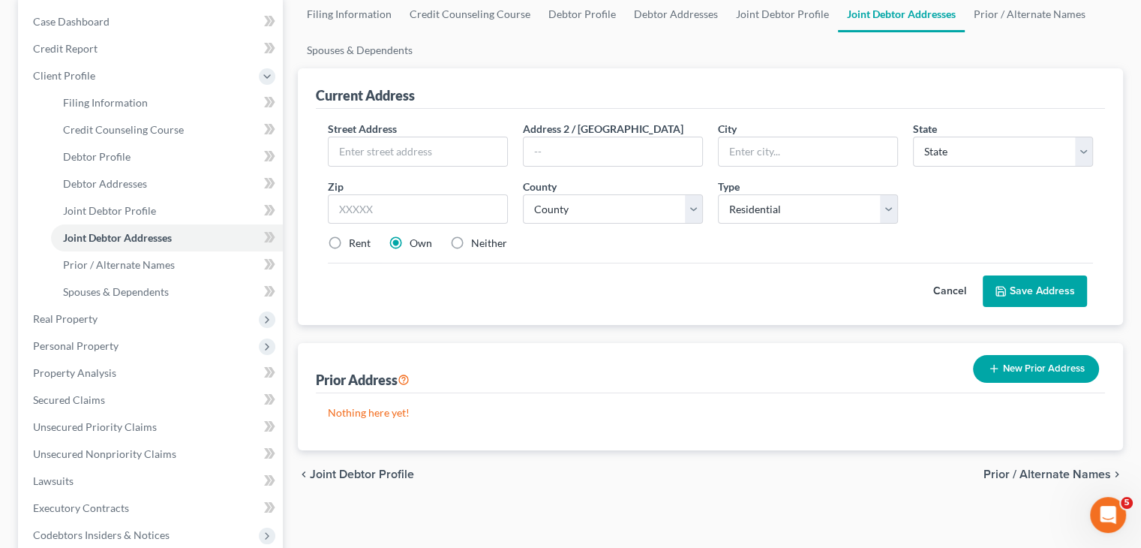
scroll to position [0, 0]
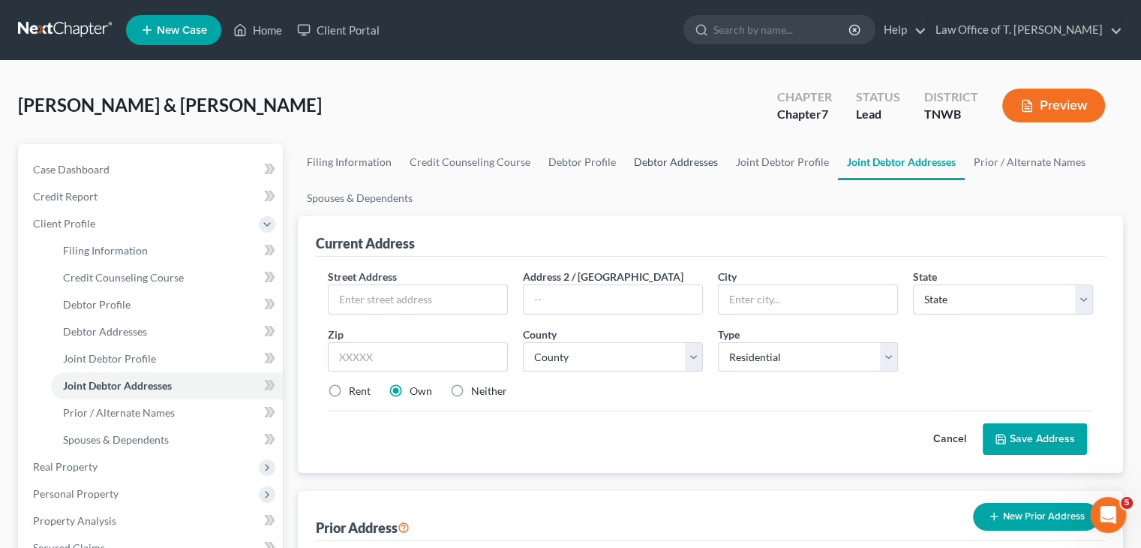
click at [683, 169] on link "Debtor Addresses" at bounding box center [676, 162] width 102 height 36
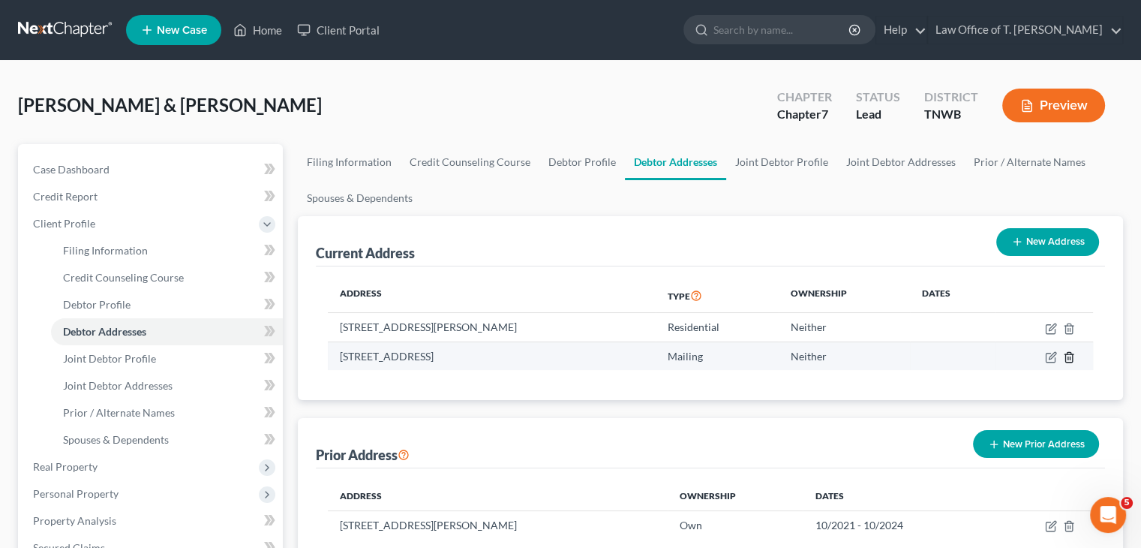
click at [1071, 354] on icon "button" at bounding box center [1068, 357] width 7 height 10
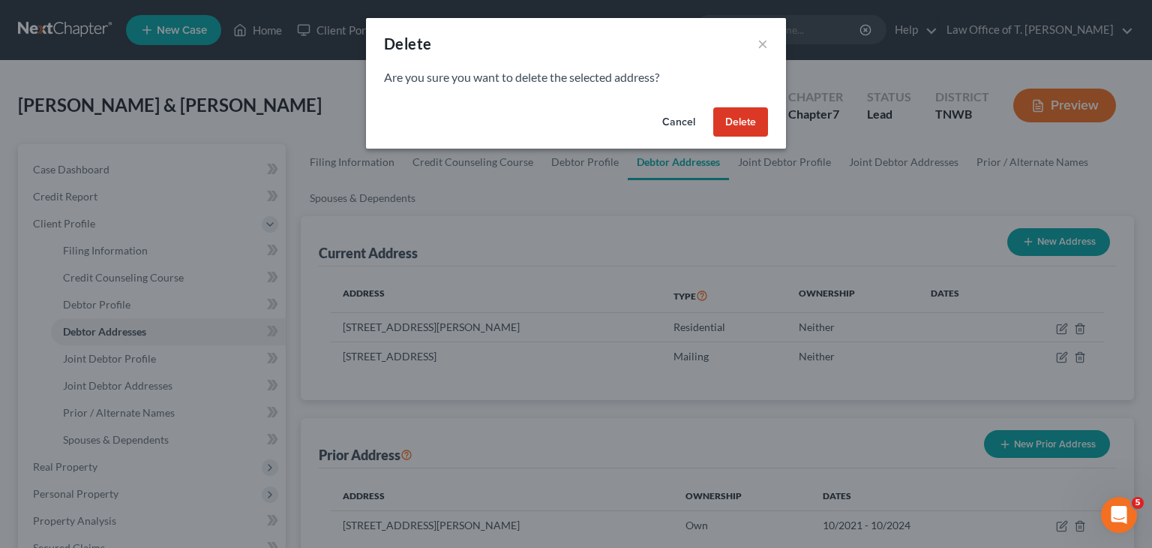
click at [745, 118] on button "Delete" at bounding box center [740, 122] width 55 height 30
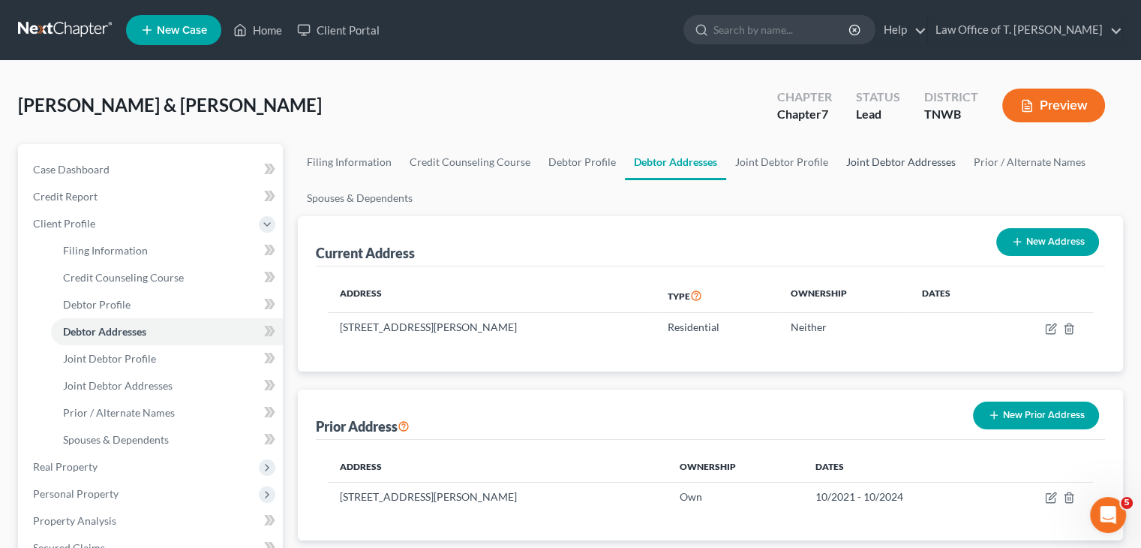
click at [891, 161] on link "Joint Debtor Addresses" at bounding box center [901, 162] width 128 height 36
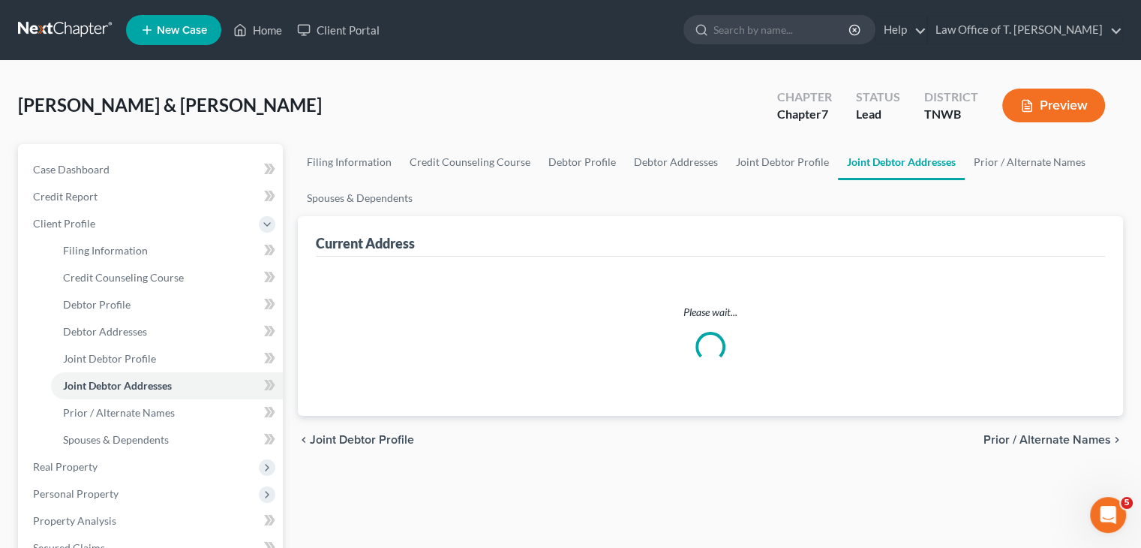
select select "0"
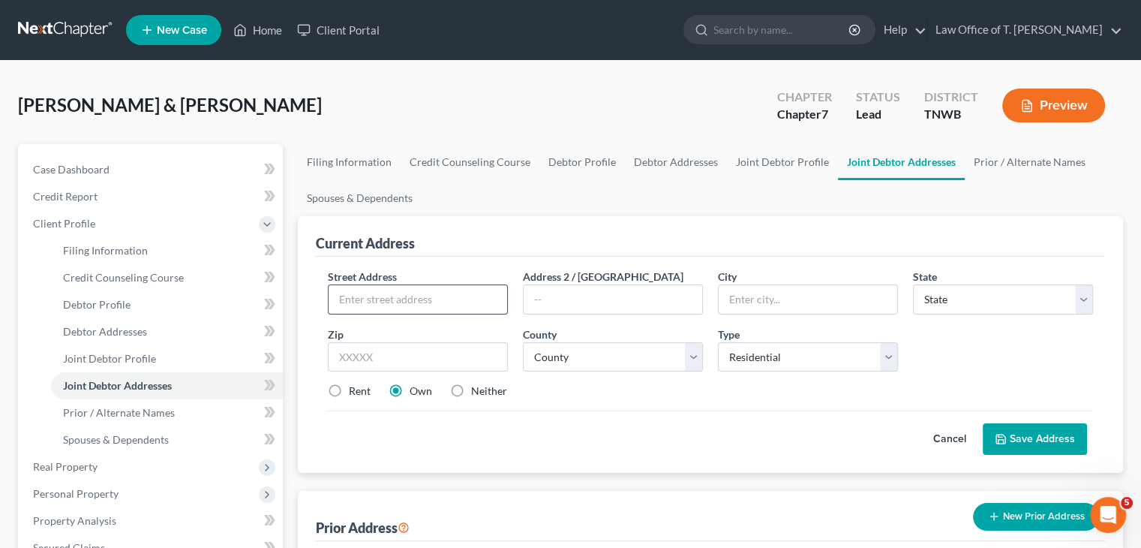
click at [459, 295] on input "text" at bounding box center [418, 299] width 179 height 29
type input "6047 Planer Dr."
type input "Milan"
select select "44"
click at [385, 357] on input "text" at bounding box center [418, 357] width 180 height 30
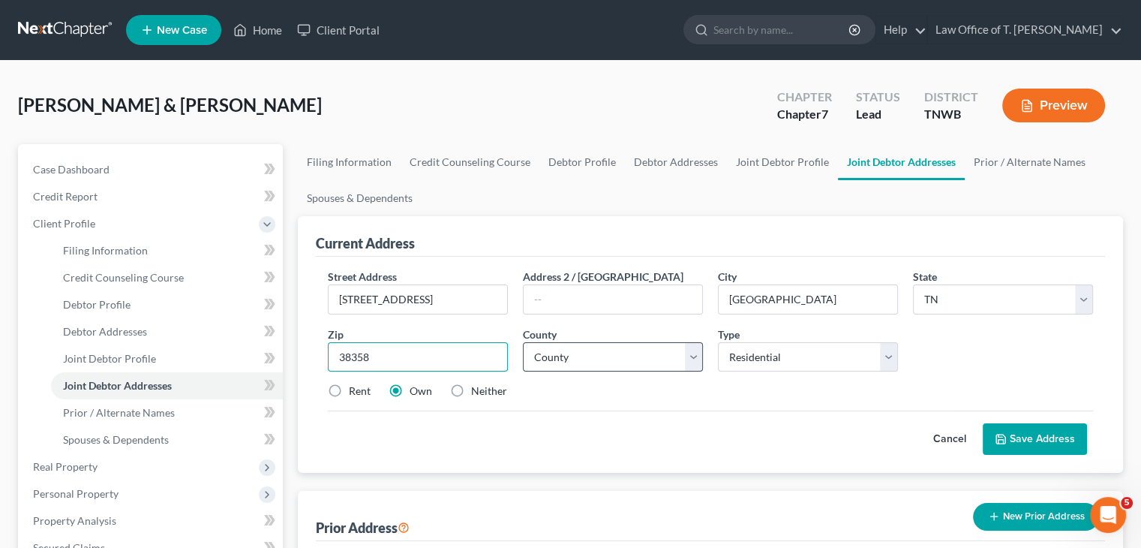
type input "38358"
click at [693, 360] on select "County Anderson County Bedford County Benton County Bledsoe County Blount Count…" at bounding box center [613, 357] width 180 height 30
select select "26"
click at [523, 342] on select "County Anderson County Bedford County Benton County Bledsoe County Blount Count…" at bounding box center [613, 357] width 180 height 30
click at [349, 394] on label "Rent" at bounding box center [360, 390] width 22 height 15
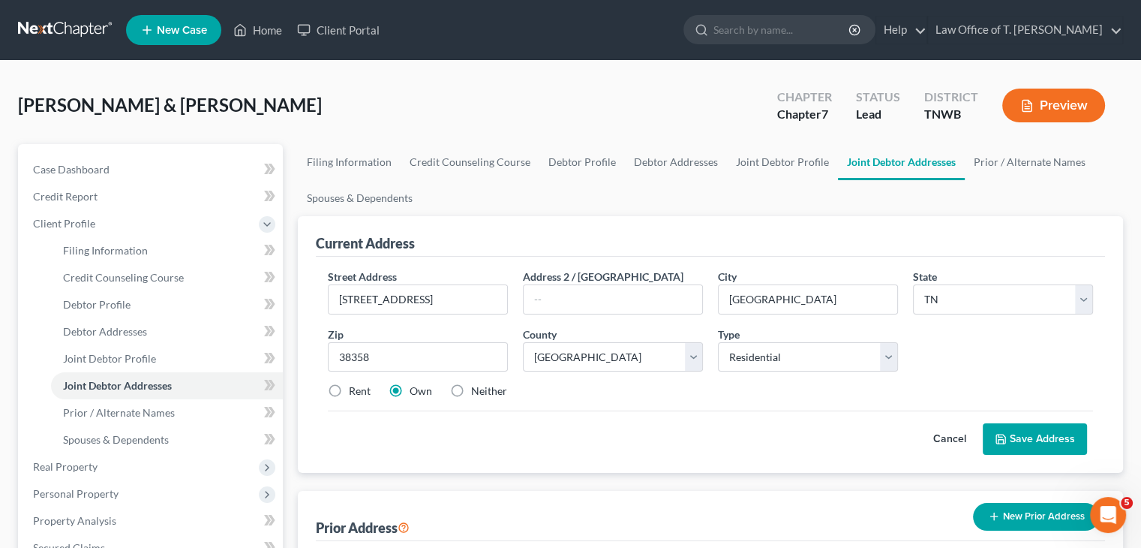
click at [355, 393] on input "Rent" at bounding box center [360, 388] width 10 height 10
radio input "true"
click at [349, 395] on label "Rent" at bounding box center [360, 390] width 22 height 15
click at [355, 393] on input "Rent" at bounding box center [360, 388] width 10 height 10
click at [1053, 444] on button "Save Address" at bounding box center [1035, 439] width 104 height 32
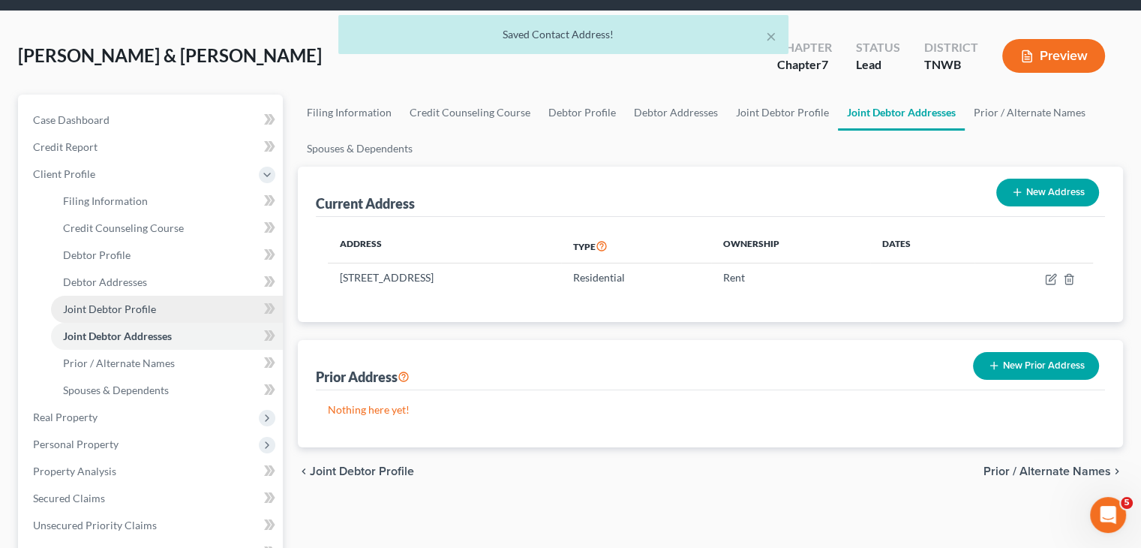
scroll to position [225, 0]
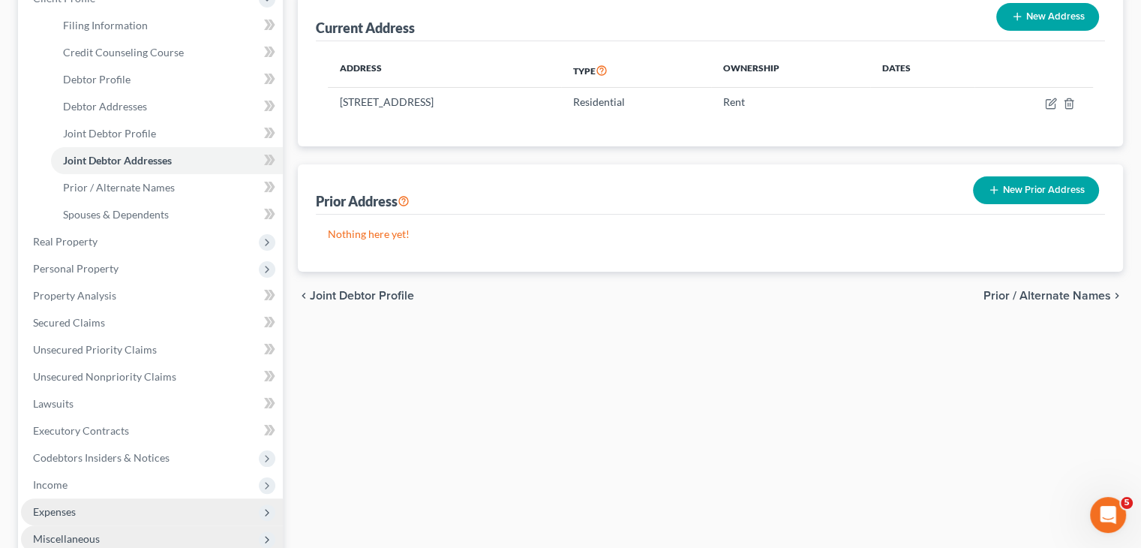
drag, startPoint x: 53, startPoint y: 513, endPoint x: 117, endPoint y: 511, distance: 64.6
click at [53, 513] on span "Expenses" at bounding box center [54, 511] width 43 height 13
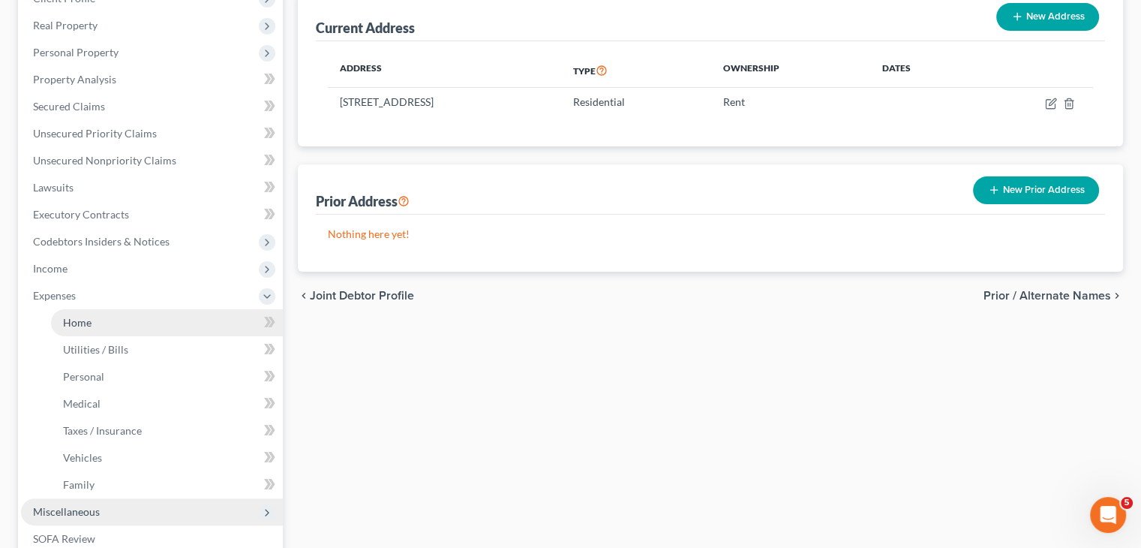
click at [99, 320] on link "Home" at bounding box center [167, 322] width 232 height 27
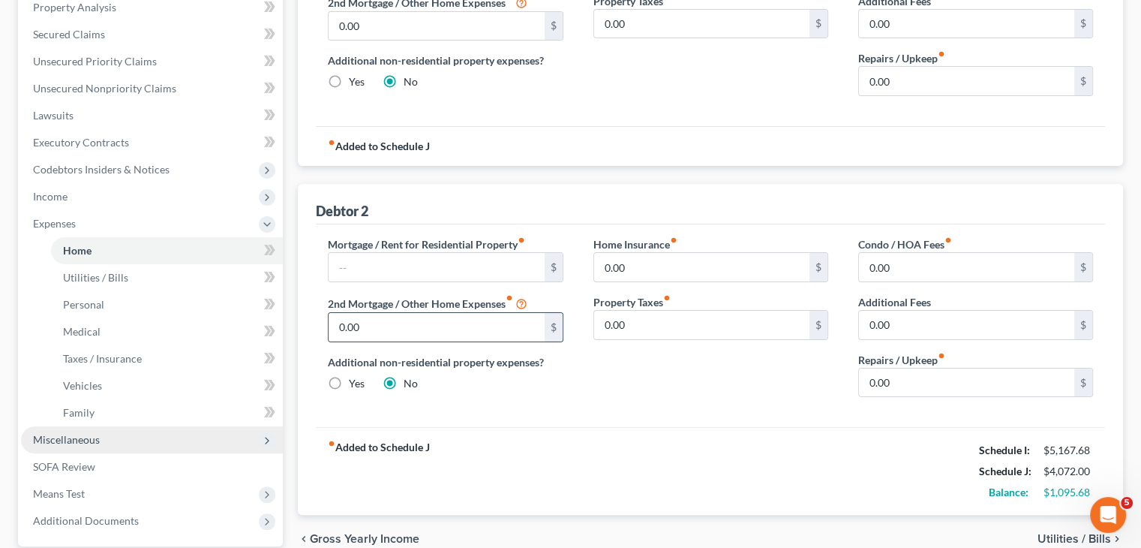
scroll to position [300, 0]
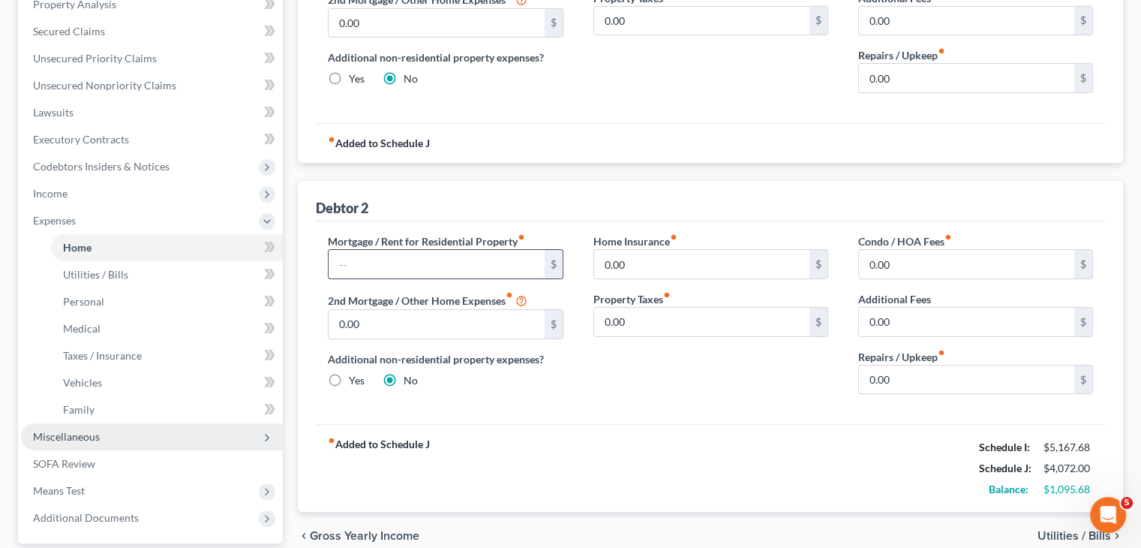
click at [417, 262] on input "text" at bounding box center [436, 264] width 215 height 29
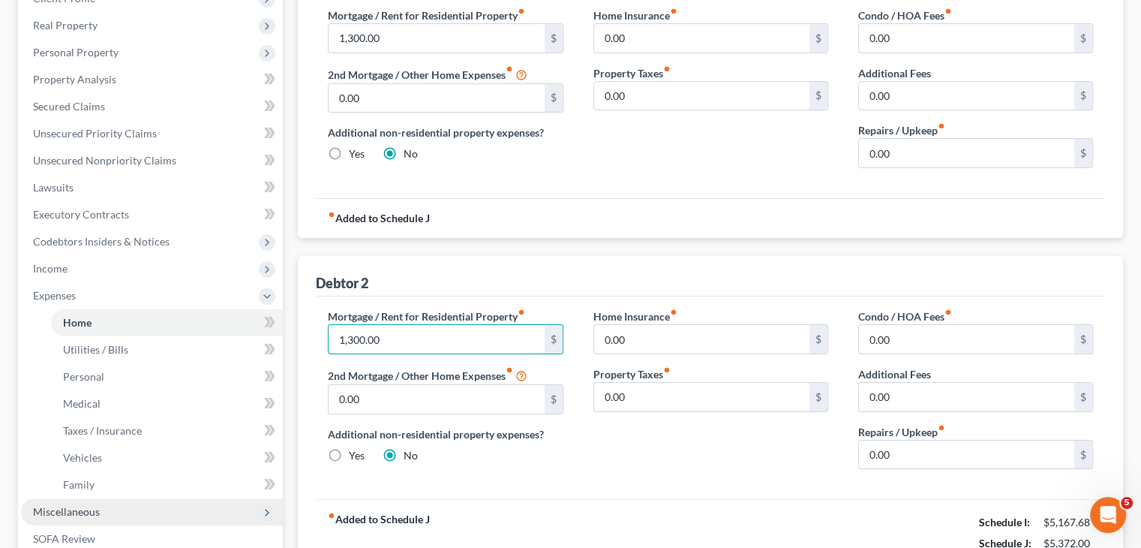
scroll to position [150, 0]
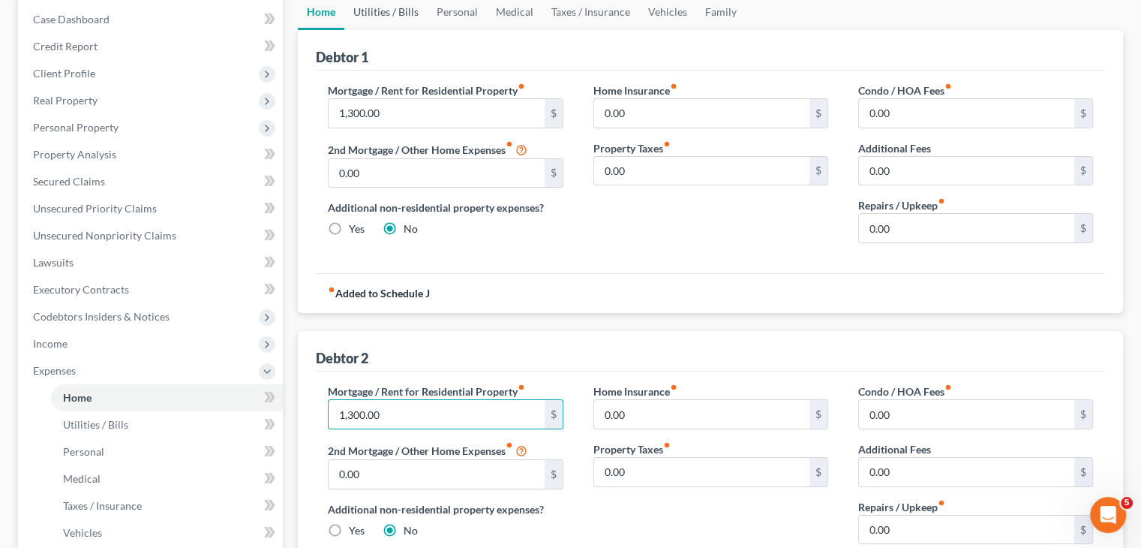
type input "1,300.00"
click at [405, 9] on link "Utilities / Bills" at bounding box center [385, 12] width 83 height 36
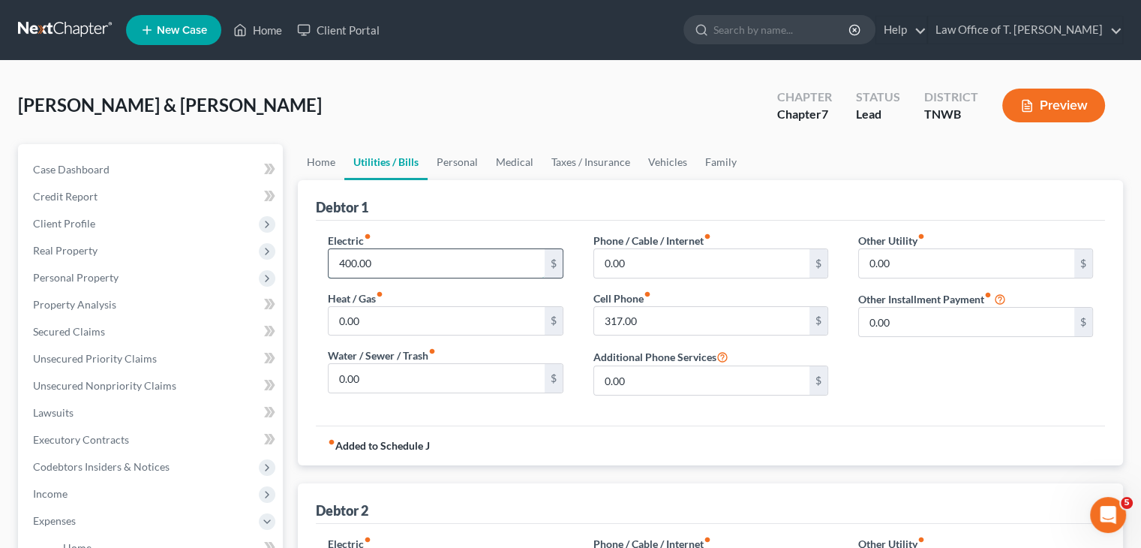
click at [388, 258] on input "400.00" at bounding box center [436, 263] width 215 height 29
type input "200.00"
click at [643, 318] on input "317.00" at bounding box center [701, 321] width 215 height 29
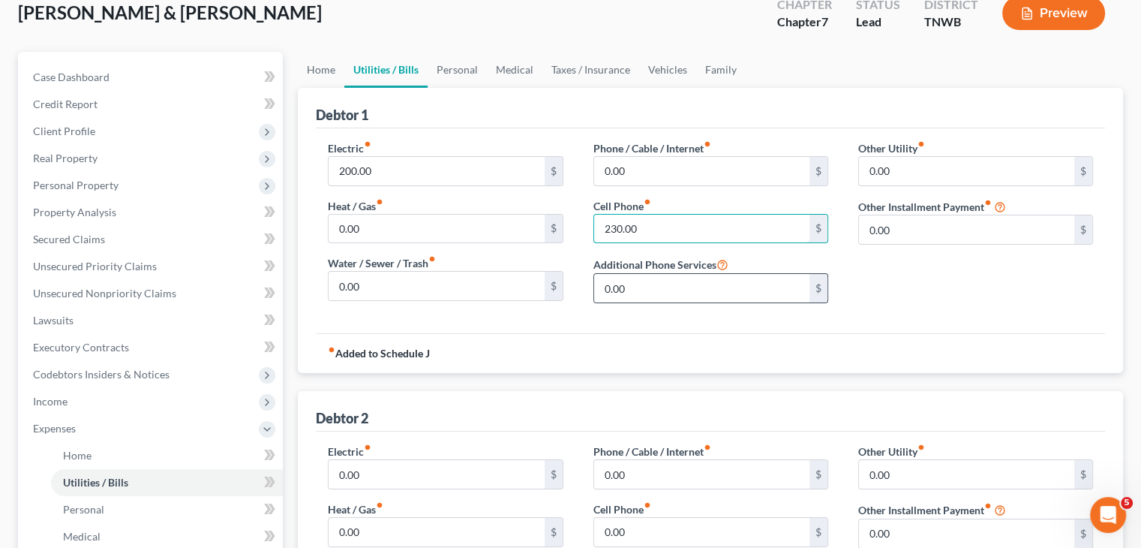
scroll to position [150, 0]
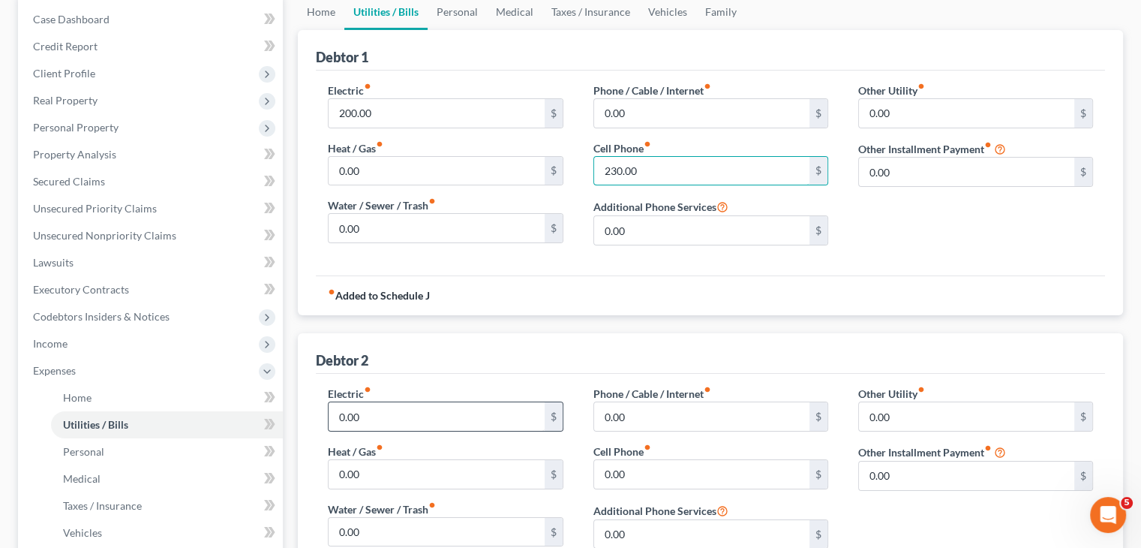
type input "230.00"
click at [396, 422] on input "0.00" at bounding box center [436, 416] width 215 height 29
type input "200.00"
click at [653, 474] on input "0.00" at bounding box center [701, 474] width 215 height 29
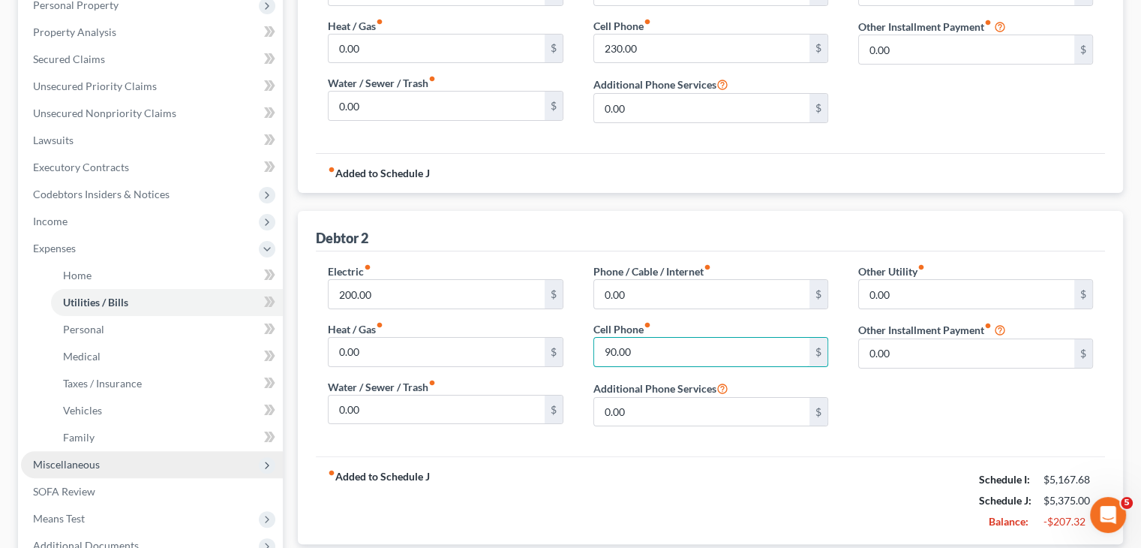
scroll to position [75, 0]
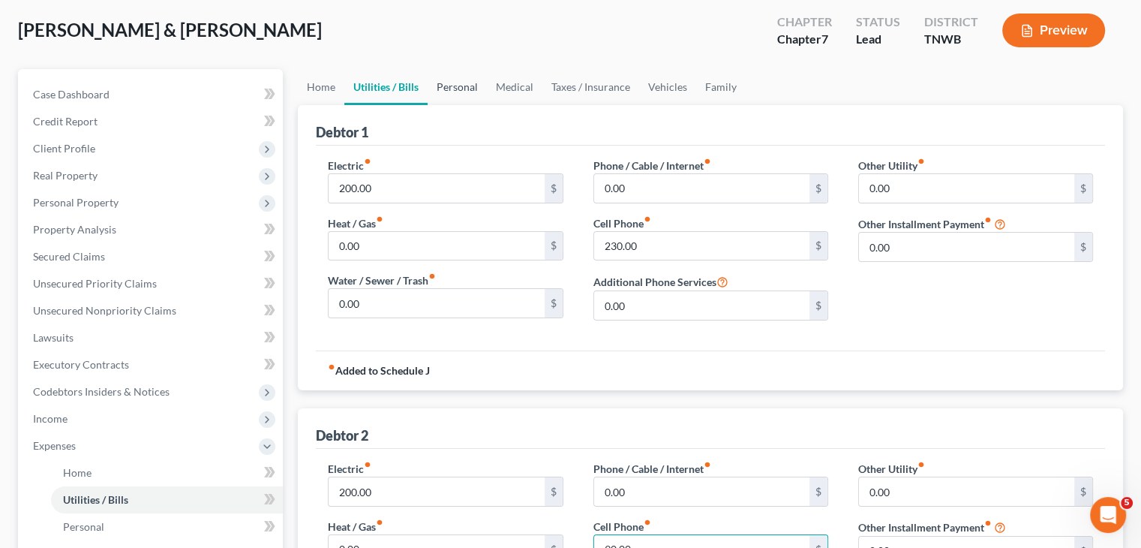
type input "90.00"
click at [451, 89] on link "Personal" at bounding box center [457, 87] width 59 height 36
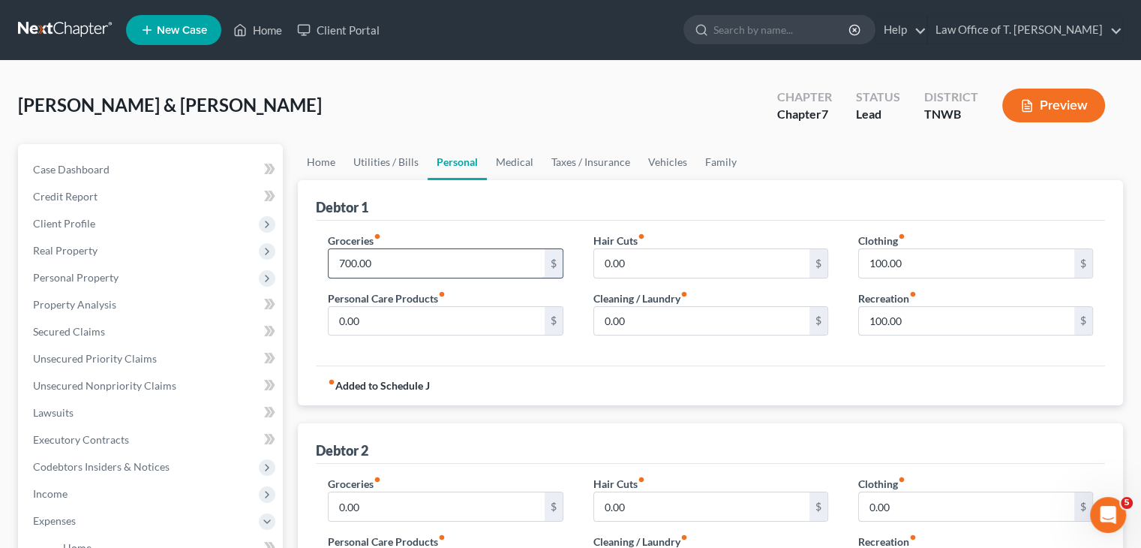
click at [387, 270] on input "700.00" at bounding box center [436, 263] width 215 height 29
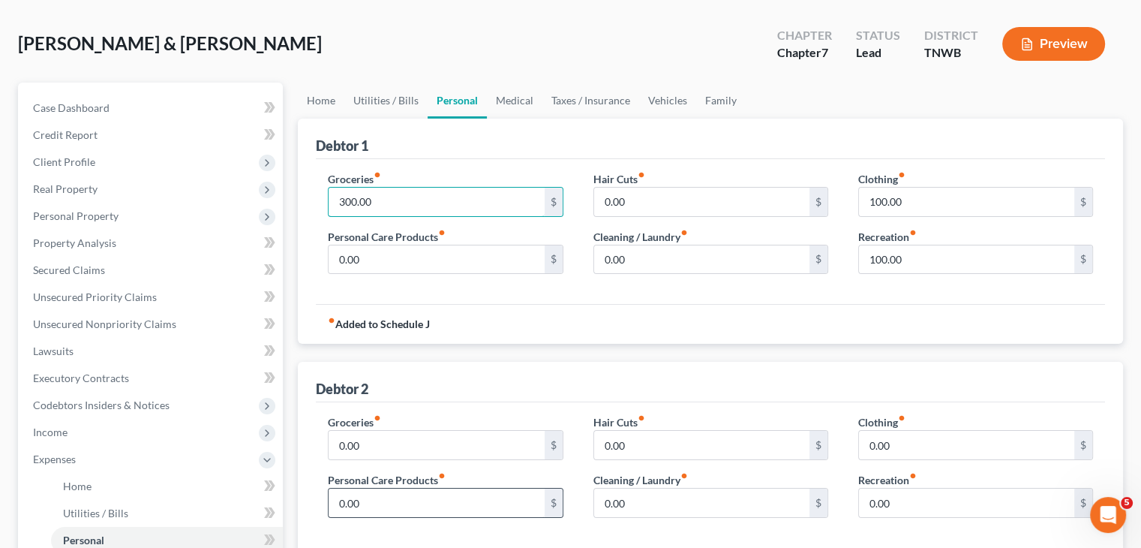
scroll to position [150, 0]
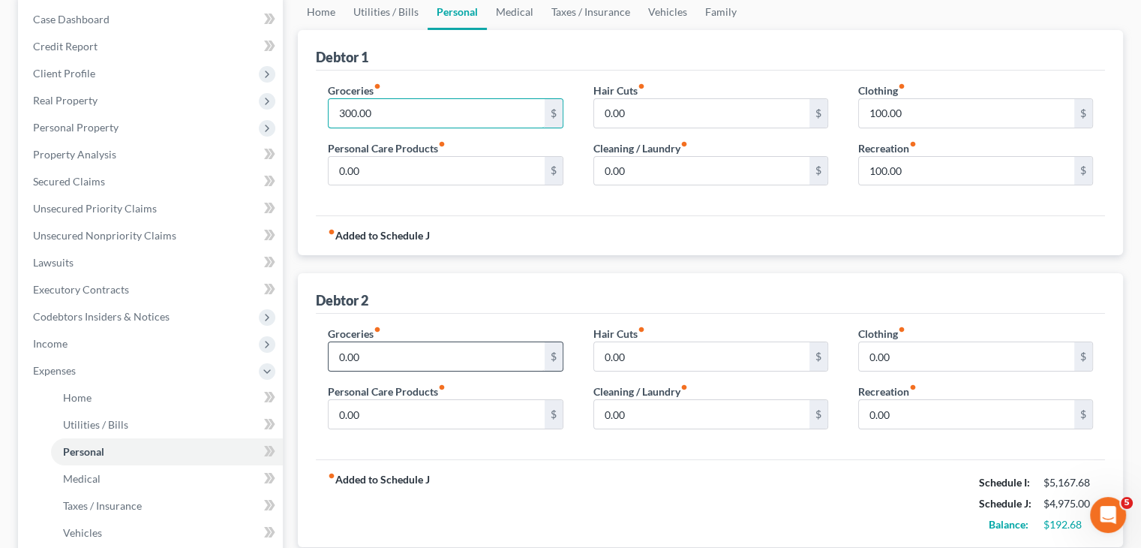
type input "300.00"
click at [374, 358] on input "0.00" at bounding box center [436, 356] width 215 height 29
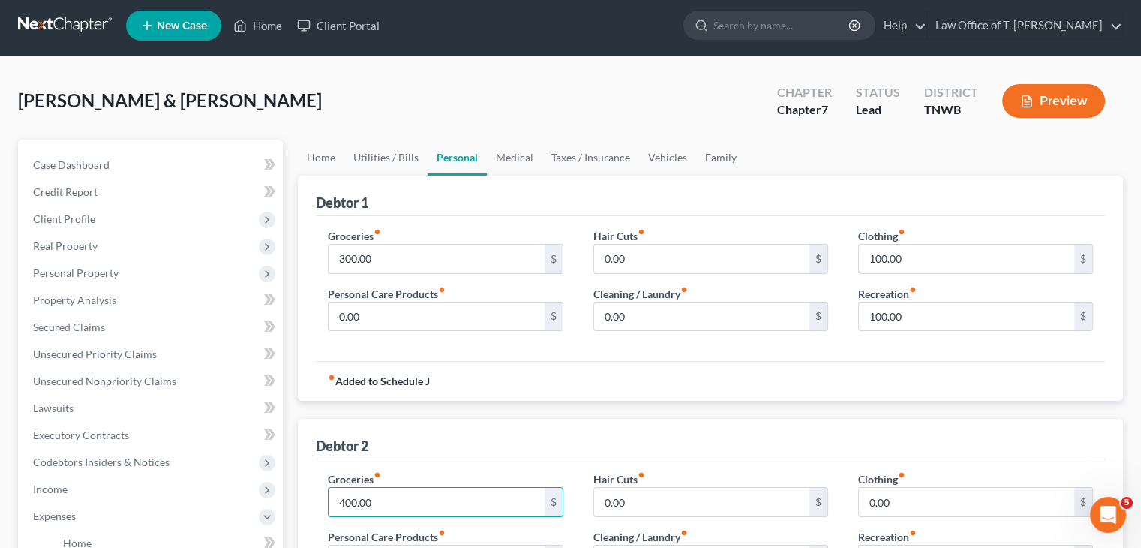
scroll to position [0, 0]
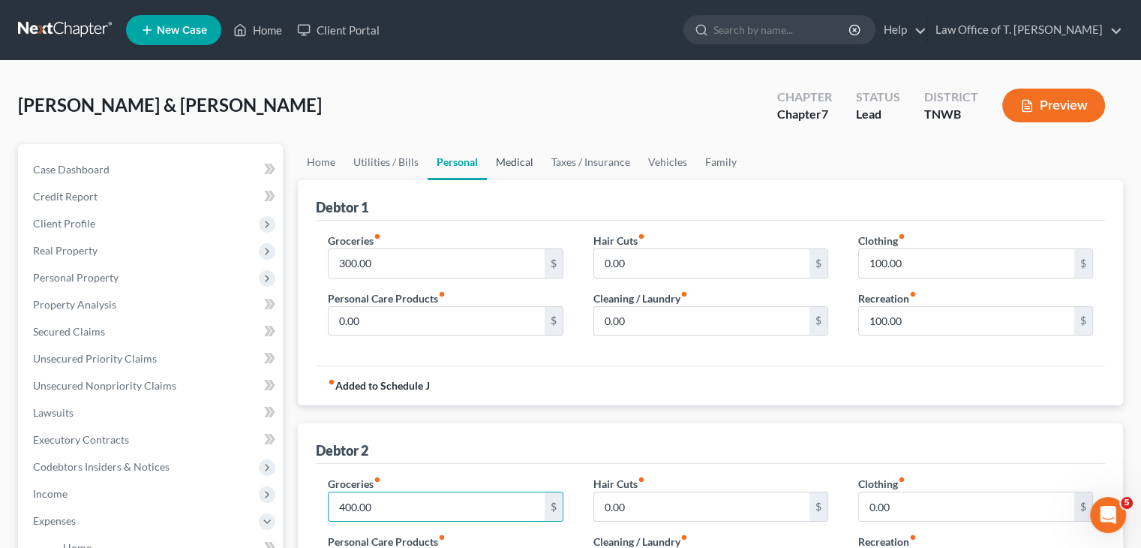
type input "400.00"
click at [512, 157] on link "Medical" at bounding box center [515, 162] width 56 height 36
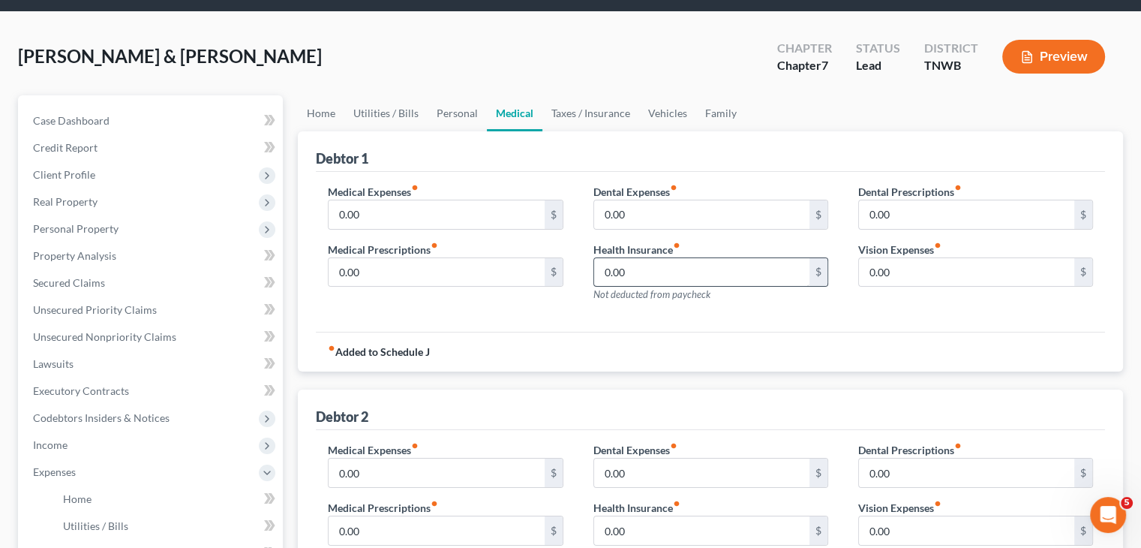
scroll to position [75, 0]
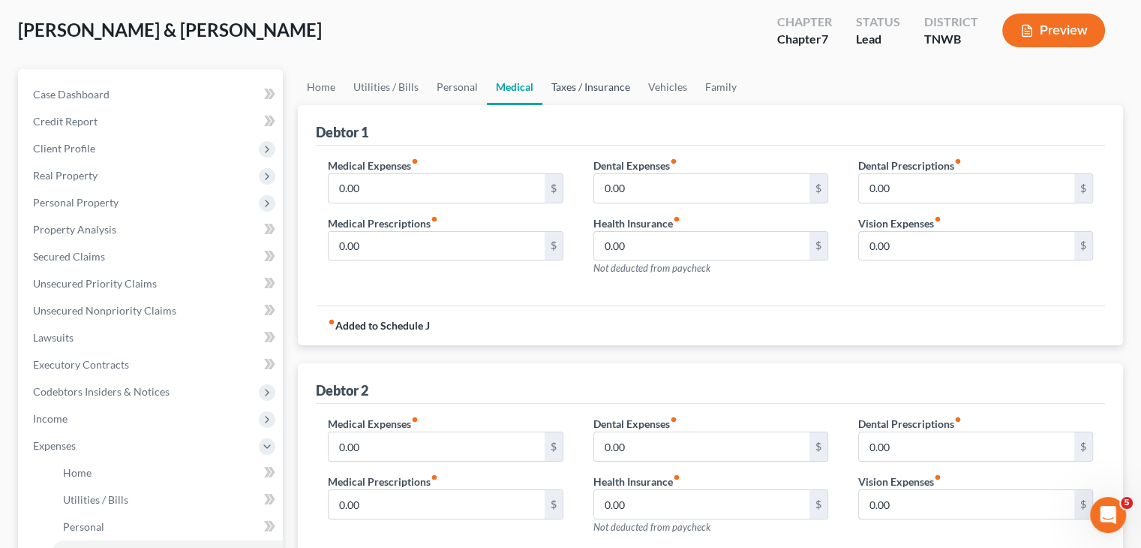
click at [605, 90] on link "Taxes / Insurance" at bounding box center [590, 87] width 97 height 36
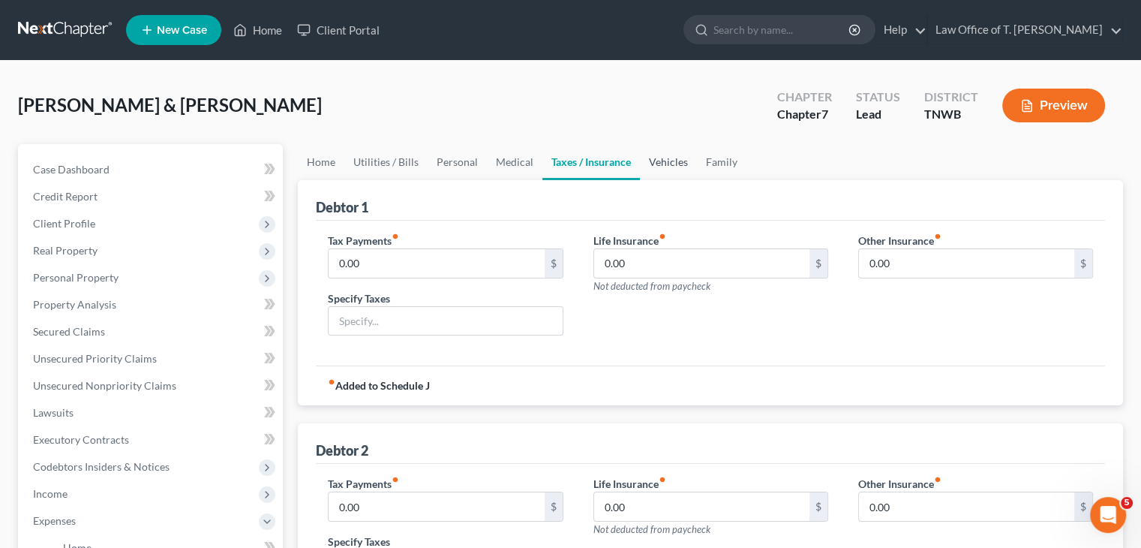
click at [663, 164] on link "Vehicles" at bounding box center [668, 162] width 57 height 36
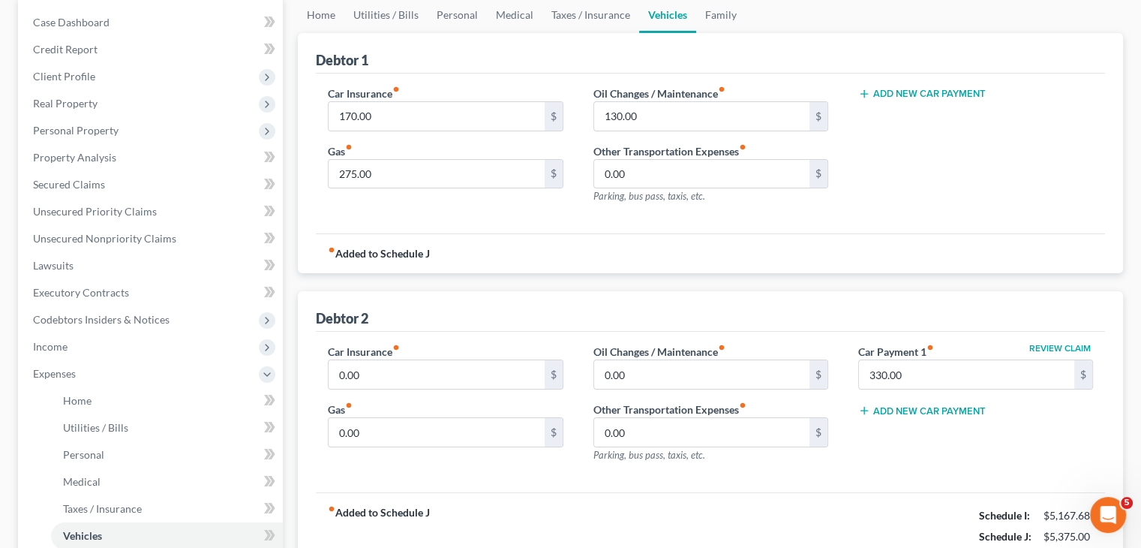
scroll to position [150, 0]
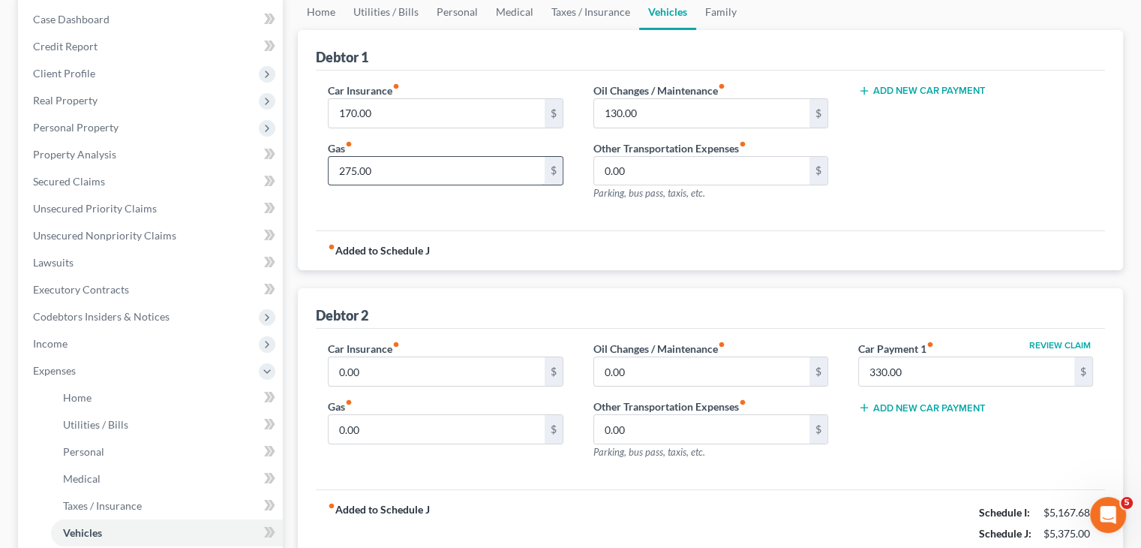
click at [401, 166] on input "275.00" at bounding box center [436, 171] width 215 height 29
type input "100.00"
click at [385, 113] on input "170.00" at bounding box center [436, 113] width 215 height 29
click at [378, 371] on input "0.00" at bounding box center [436, 371] width 215 height 29
type input "170.00"
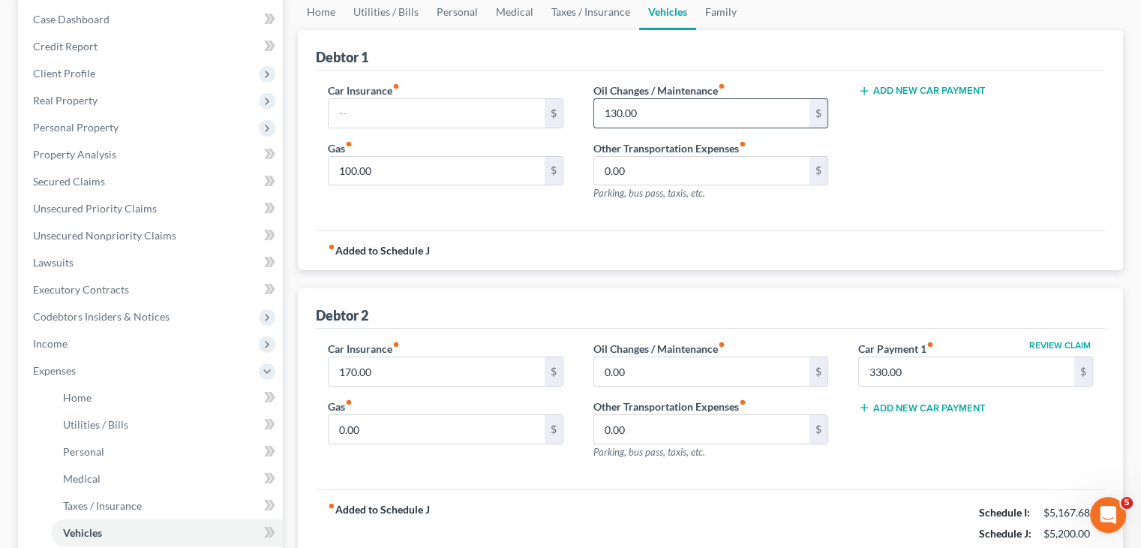
click at [650, 109] on input "130.00" at bounding box center [701, 113] width 215 height 29
type input "65.00"
click at [662, 370] on input "0.00" at bounding box center [701, 371] width 215 height 29
type input "65.00"
click at [369, 425] on input "0.00" at bounding box center [436, 429] width 215 height 29
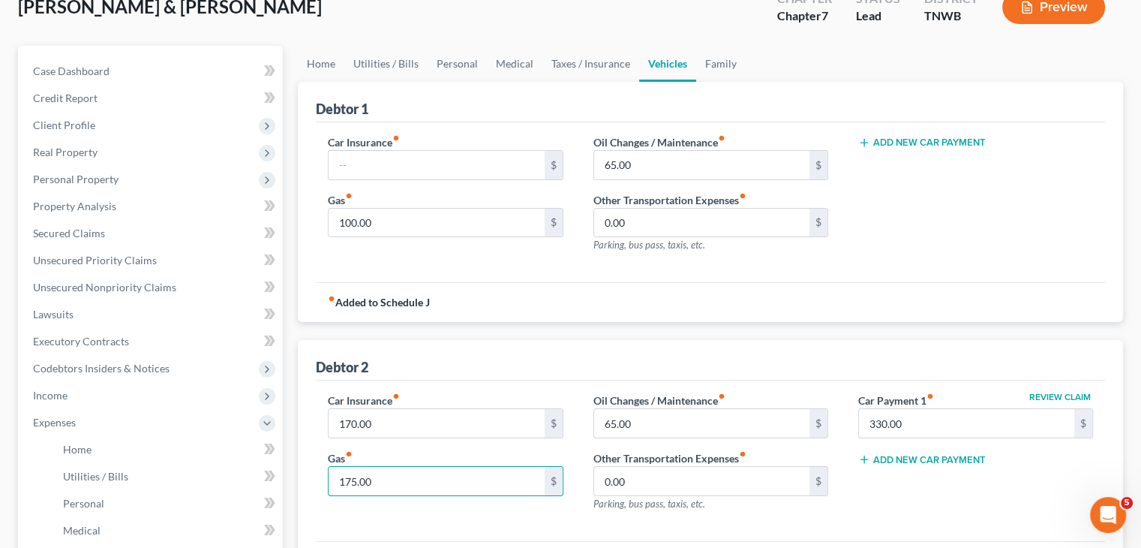
scroll to position [75, 0]
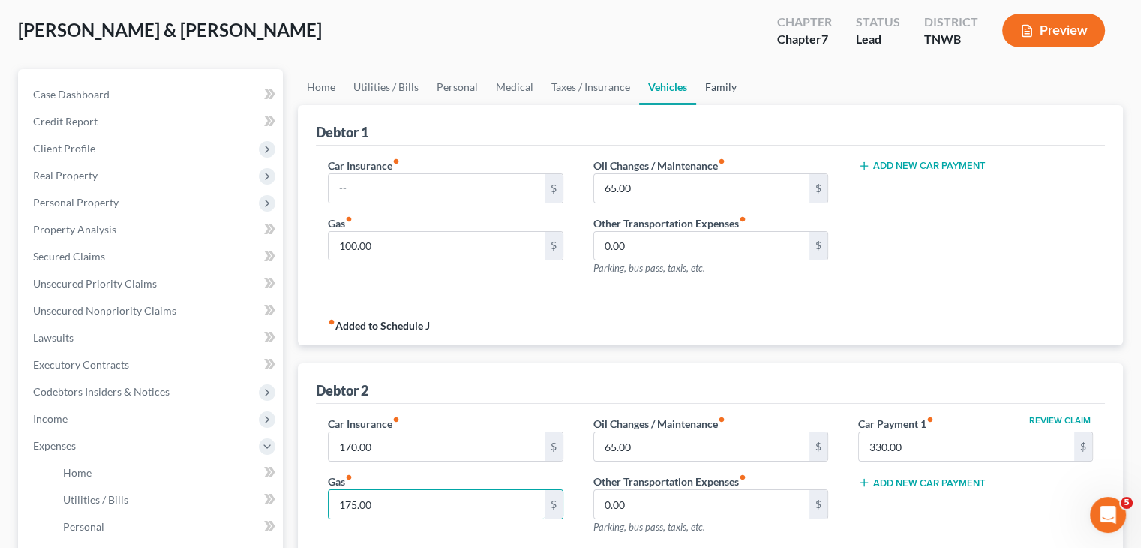
type input "175.00"
click at [729, 90] on link "Family" at bounding box center [721, 87] width 50 height 36
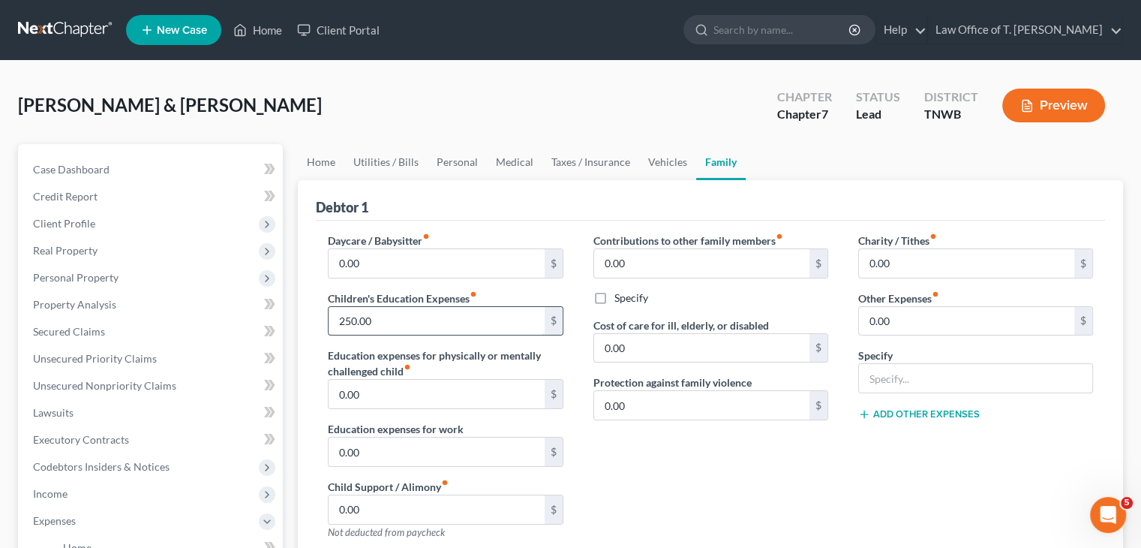
click at [434, 328] on input "250.00" at bounding box center [436, 321] width 215 height 29
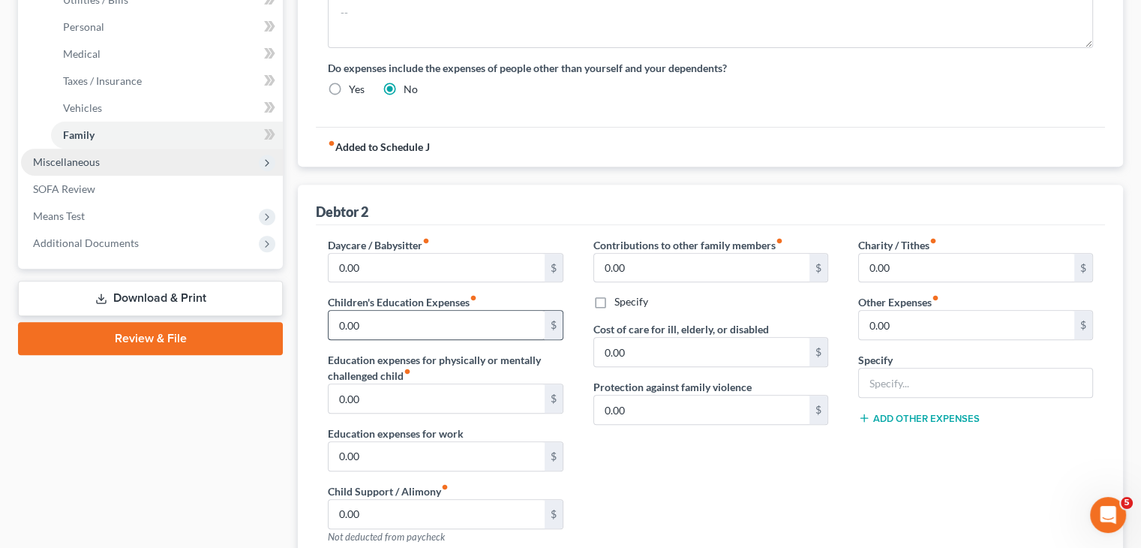
scroll to position [600, 0]
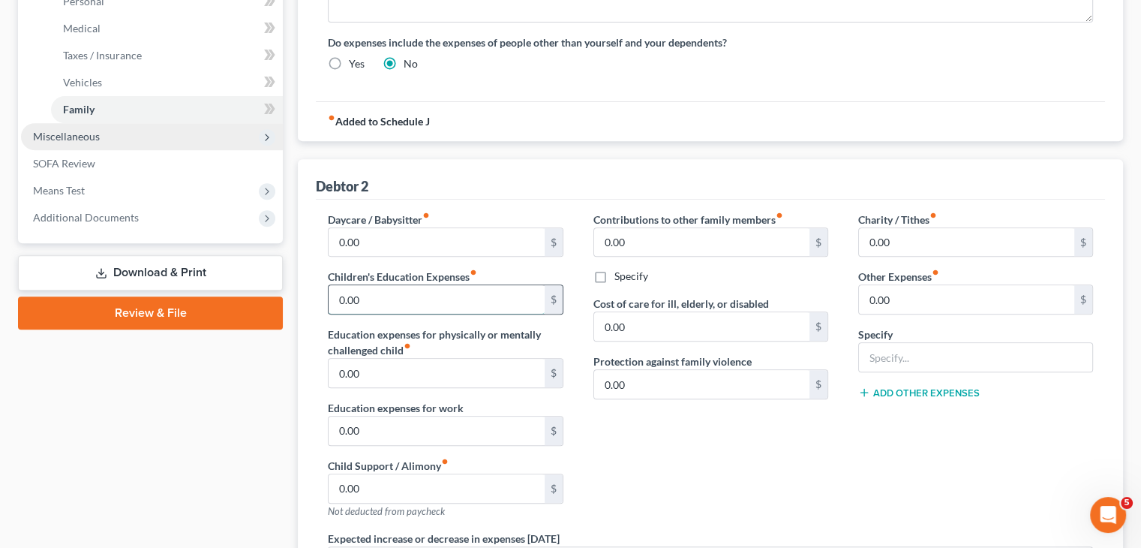
click at [380, 293] on input "0.00" at bounding box center [436, 299] width 215 height 29
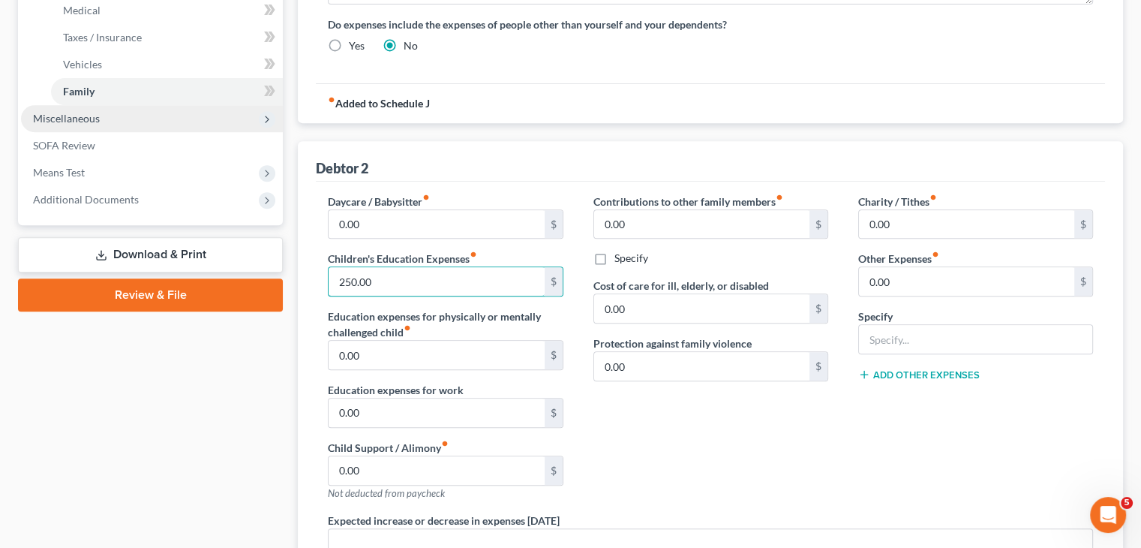
scroll to position [621, 0]
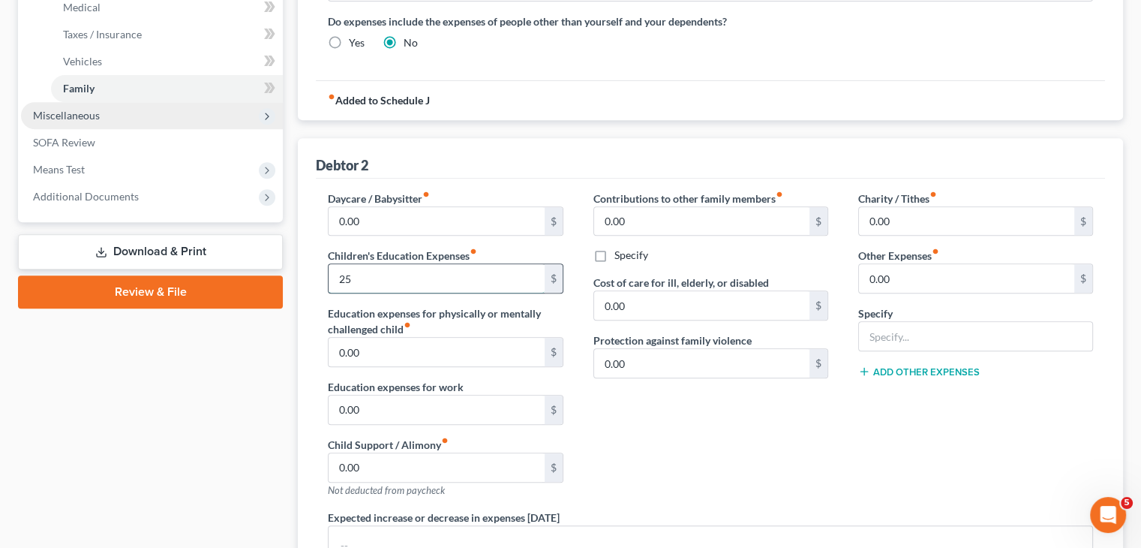
type input "2"
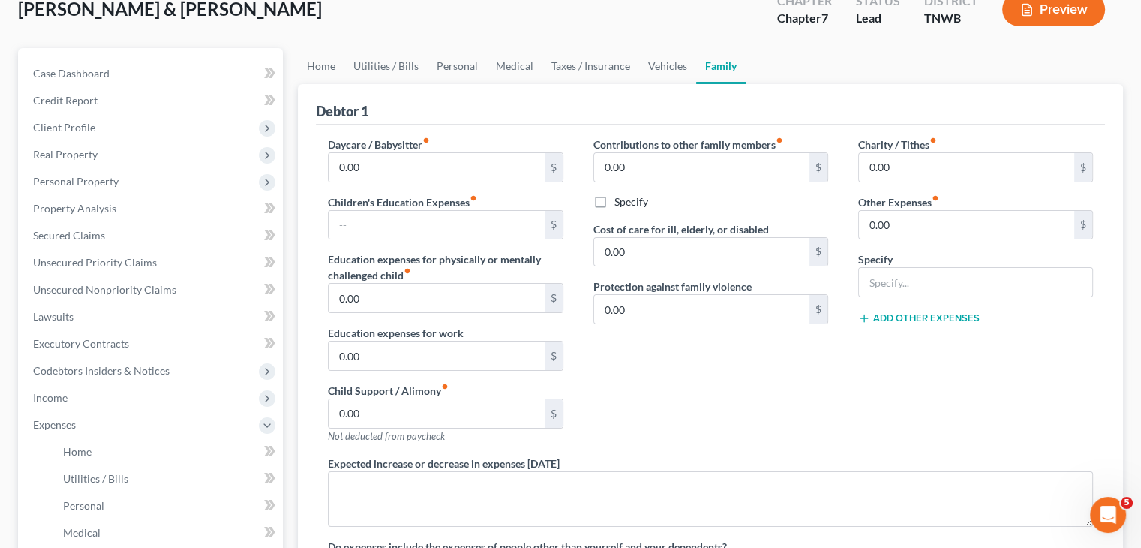
scroll to position [21, 0]
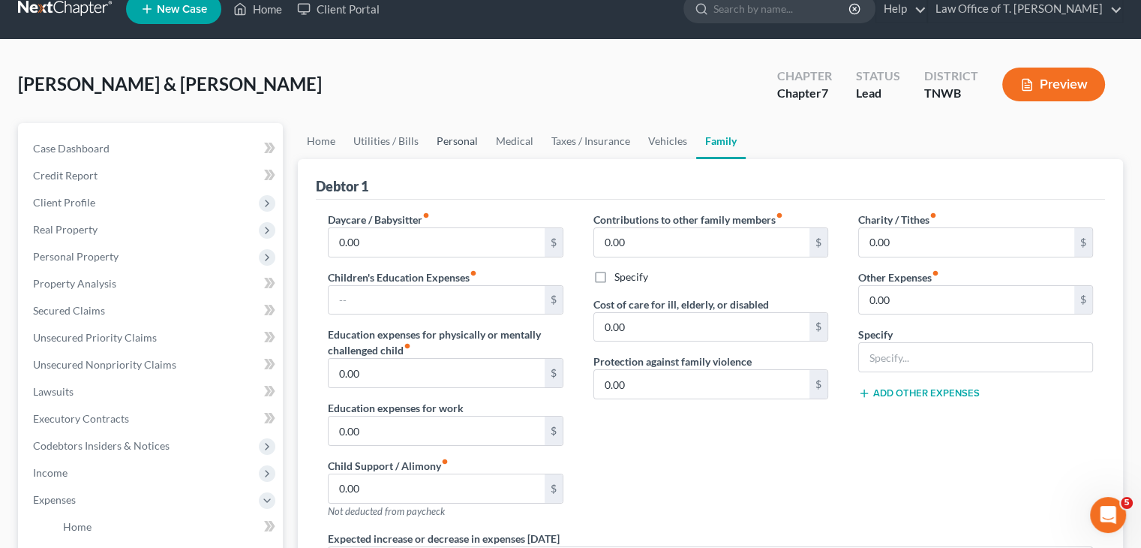
click at [453, 143] on link "Personal" at bounding box center [457, 141] width 59 height 36
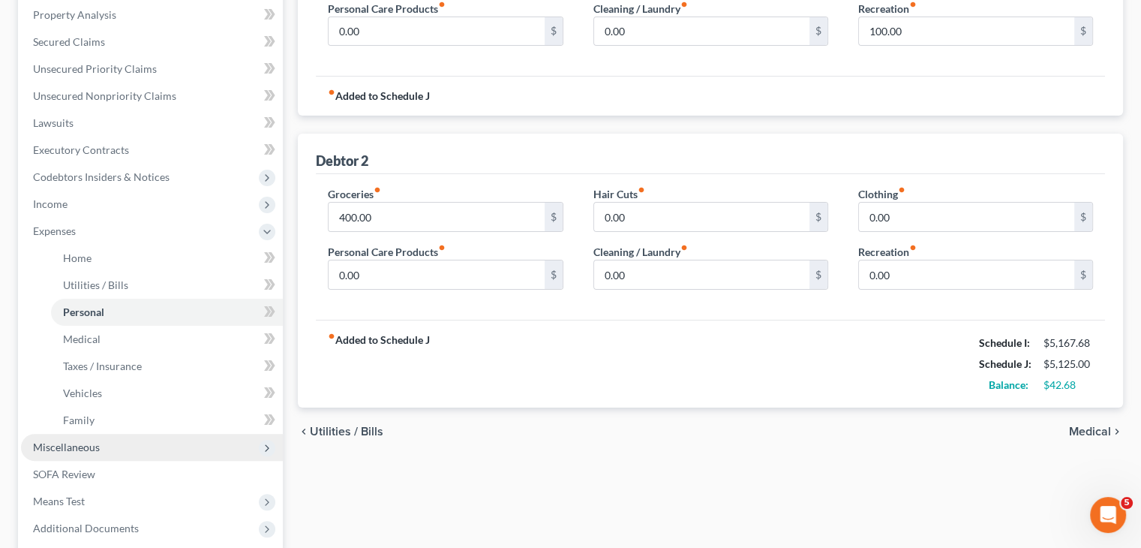
scroll to position [225, 0]
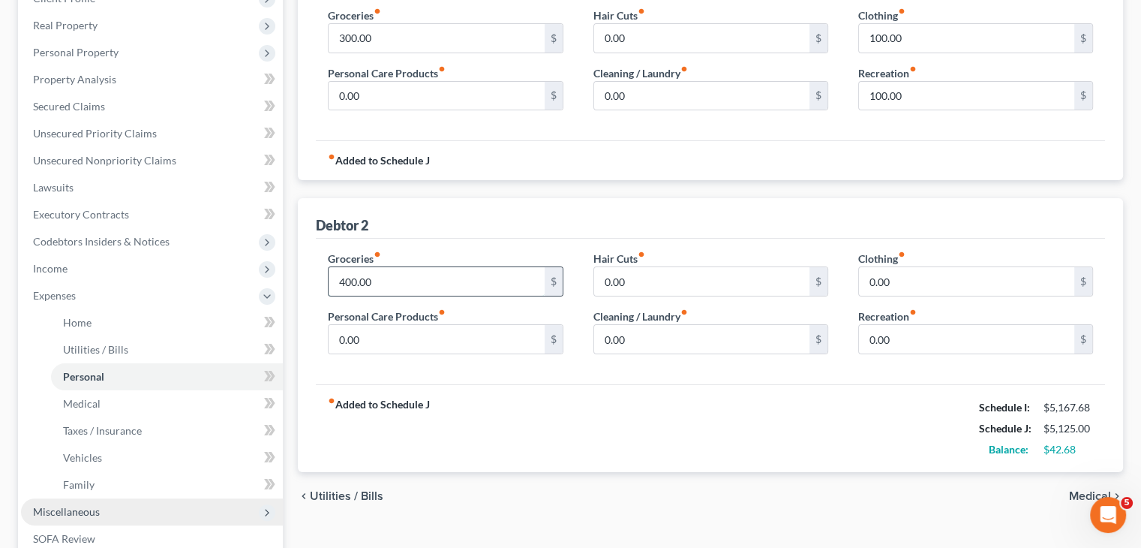
click at [437, 281] on input "400.00" at bounding box center [436, 281] width 215 height 29
type input "420.00"
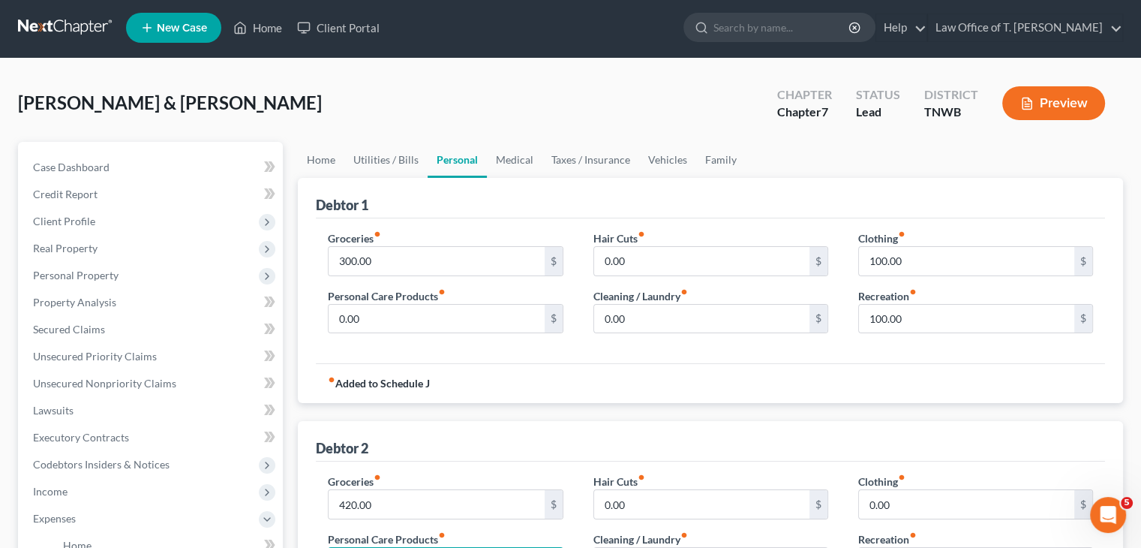
scroll to position [0, 0]
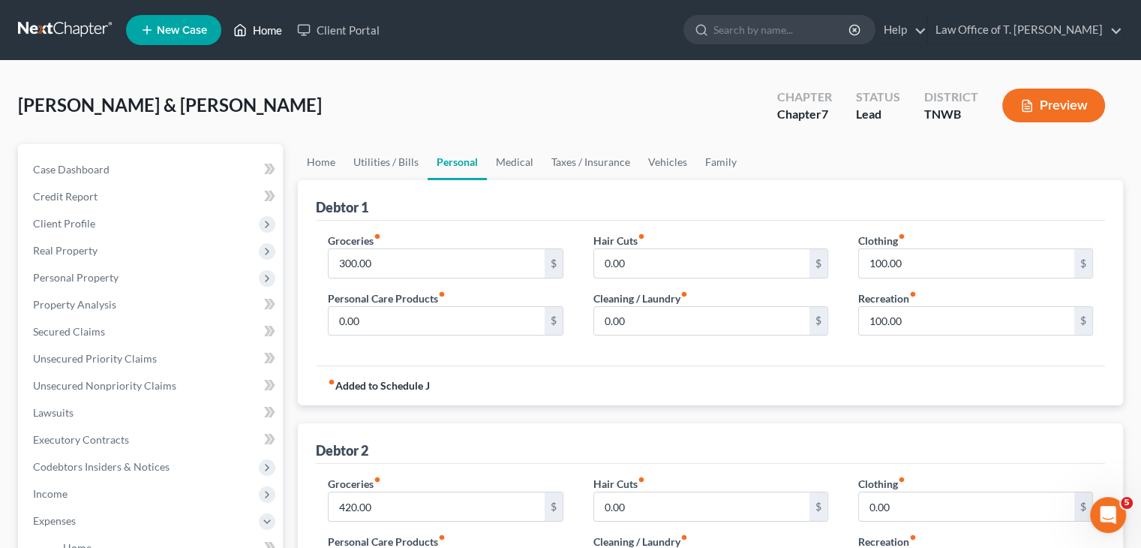
click at [262, 29] on link "Home" at bounding box center [258, 30] width 64 height 27
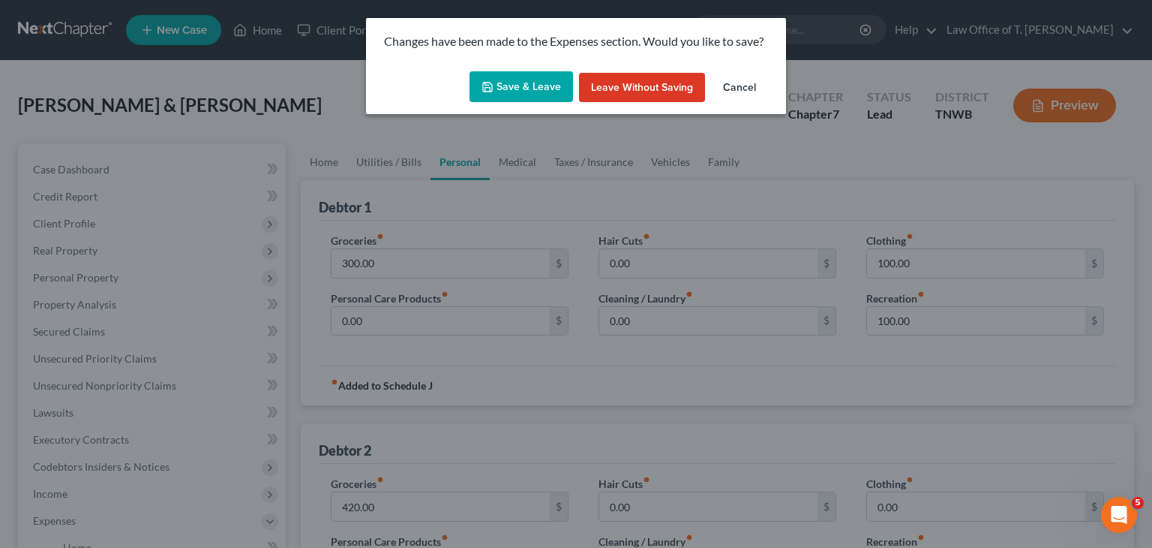
click at [512, 80] on button "Save & Leave" at bounding box center [522, 87] width 104 height 32
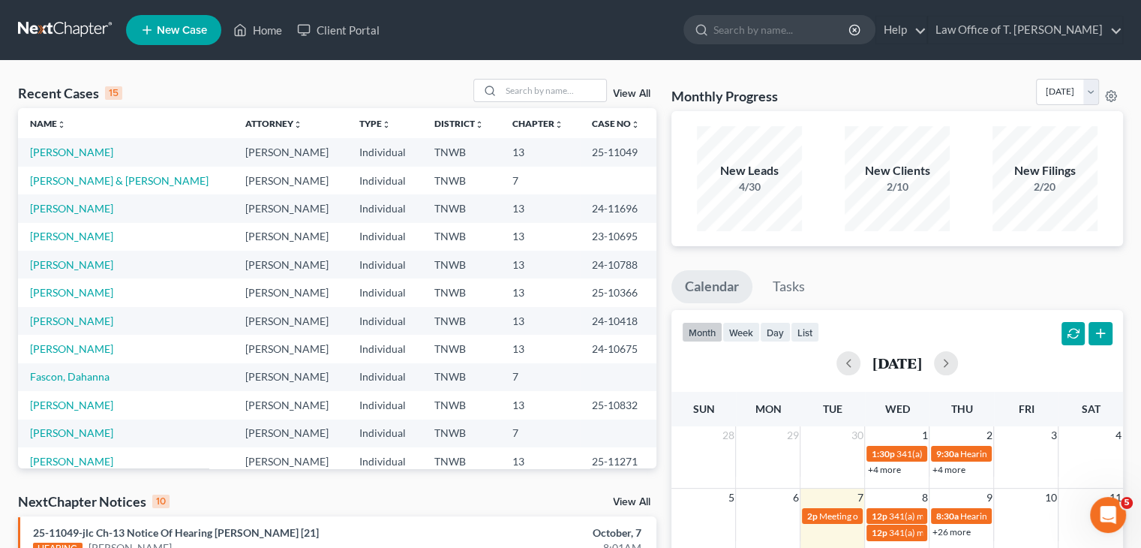
click at [203, 38] on link "New Case" at bounding box center [173, 30] width 95 height 30
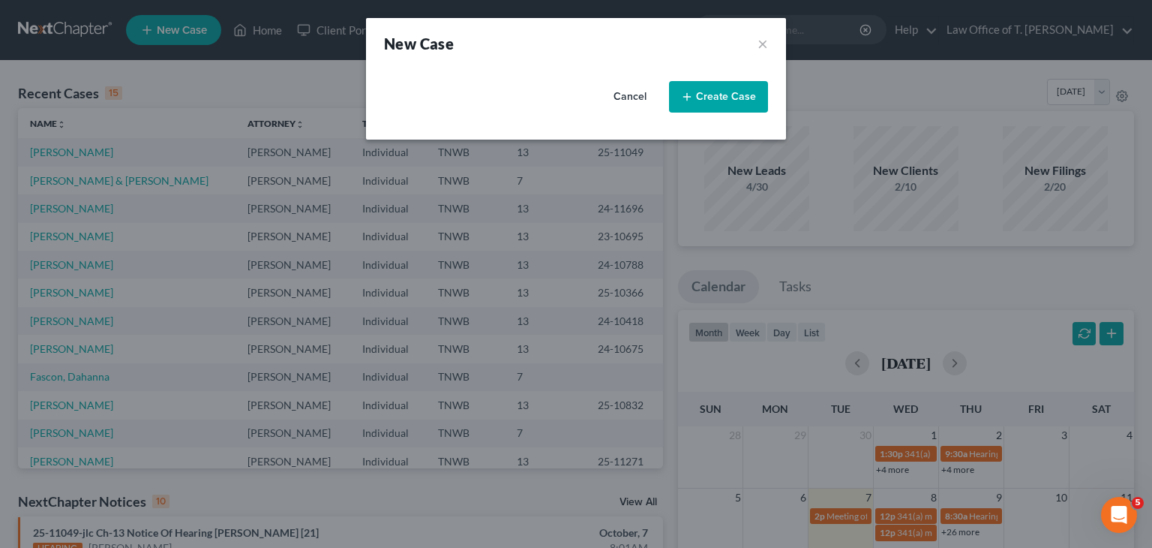
select select "76"
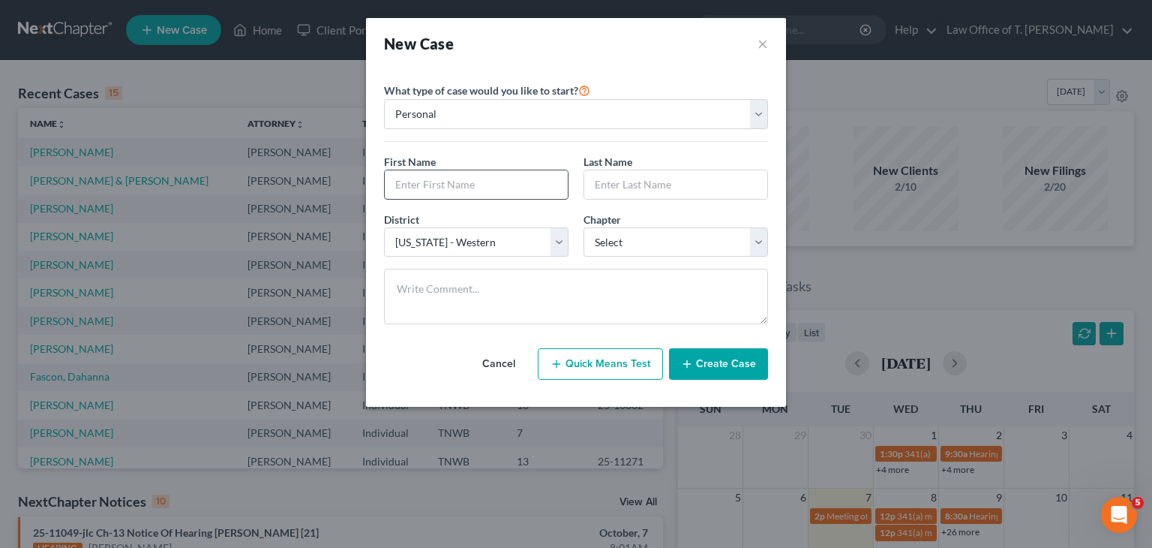
click at [471, 184] on input "text" at bounding box center [476, 184] width 183 height 29
type input "Tyesha"
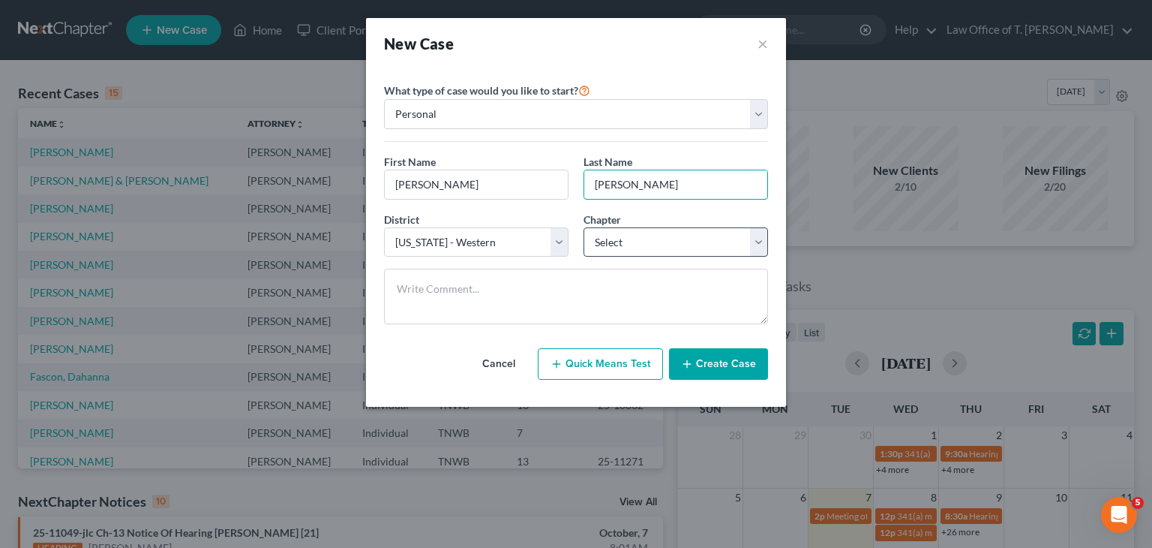
type input "Glenn"
click at [747, 244] on select "Select 7 11 12 13" at bounding box center [676, 242] width 185 height 30
select select "3"
click at [584, 227] on select "Select 7 11 12 13" at bounding box center [676, 242] width 185 height 30
click at [733, 370] on button "Create Case" at bounding box center [718, 364] width 99 height 32
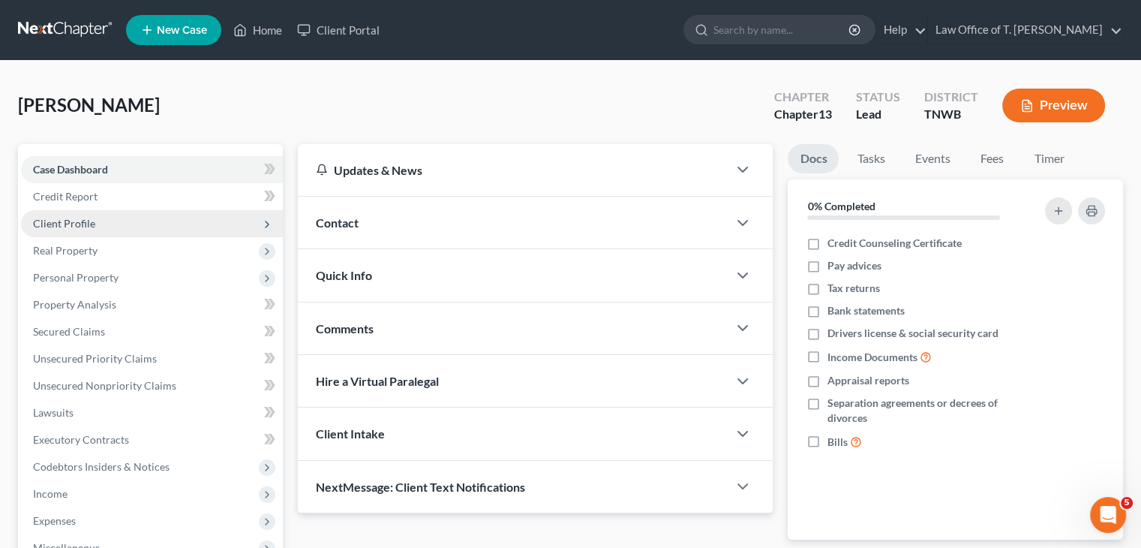
click at [110, 227] on span "Client Profile" at bounding box center [152, 223] width 262 height 27
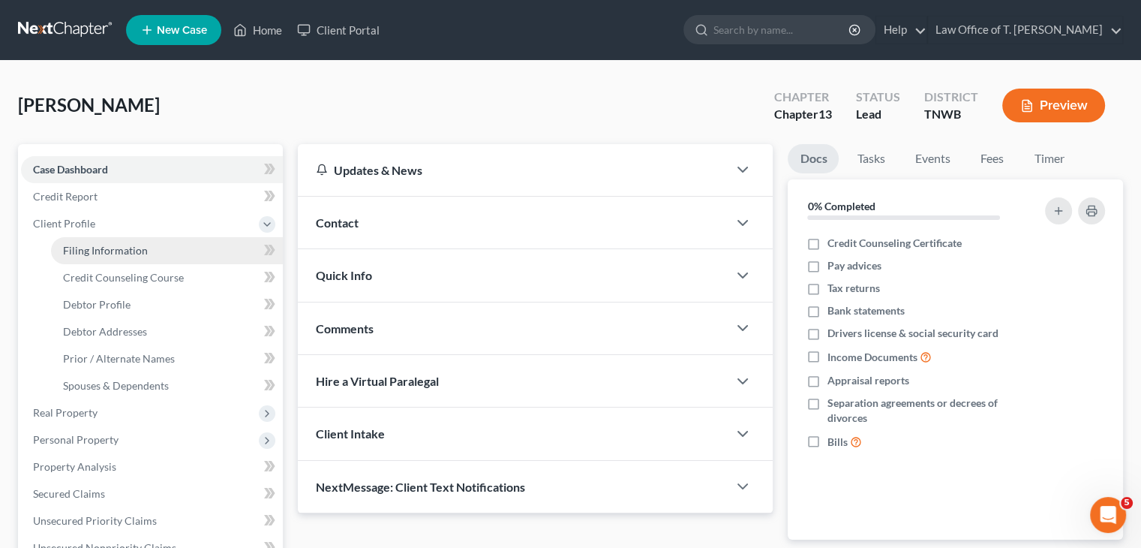
drag, startPoint x: 153, startPoint y: 247, endPoint x: 193, endPoint y: 251, distance: 40.0
click at [155, 247] on link "Filing Information" at bounding box center [167, 250] width 232 height 27
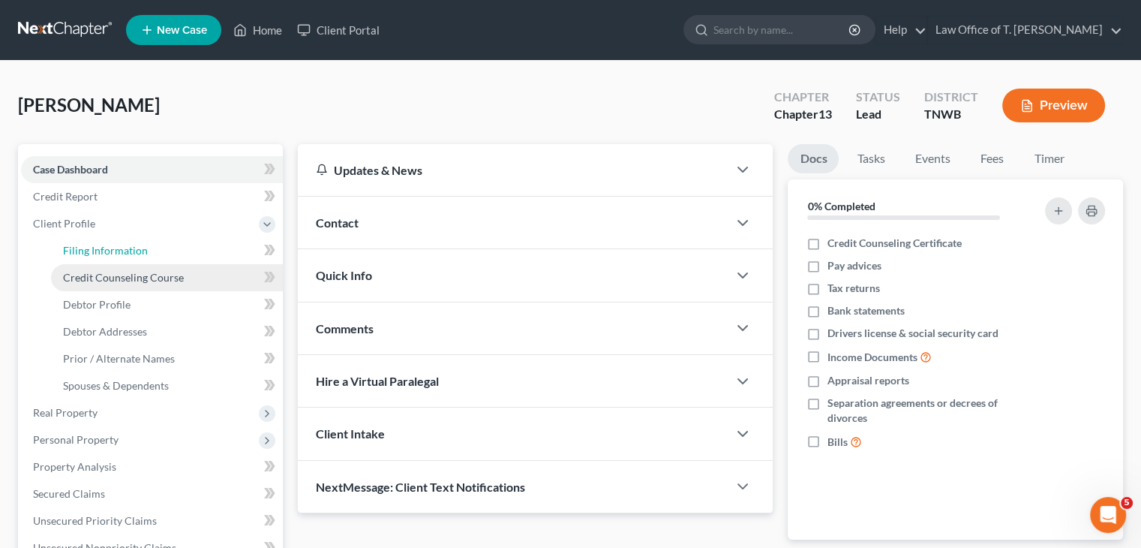
select select "1"
select select "0"
select select "3"
select select "76"
select select "44"
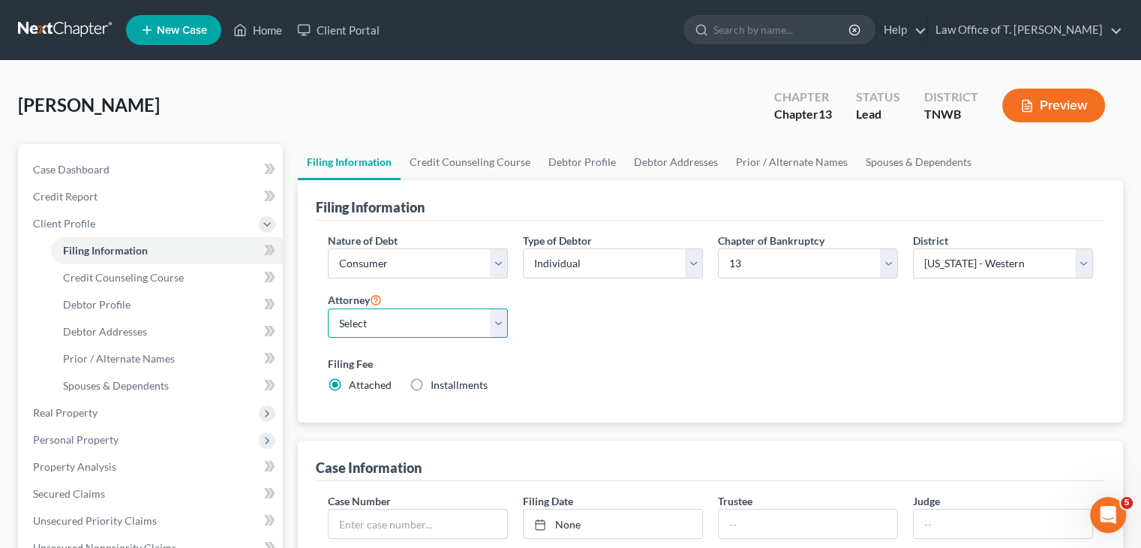
click at [501, 324] on select "Select Verner Smith - TNWB Verner Smith - TNMB" at bounding box center [418, 323] width 180 height 30
select select "0"
click at [328, 308] on select "Select Verner Smith - TNWB Verner Smith - TNMB" at bounding box center [418, 323] width 180 height 30
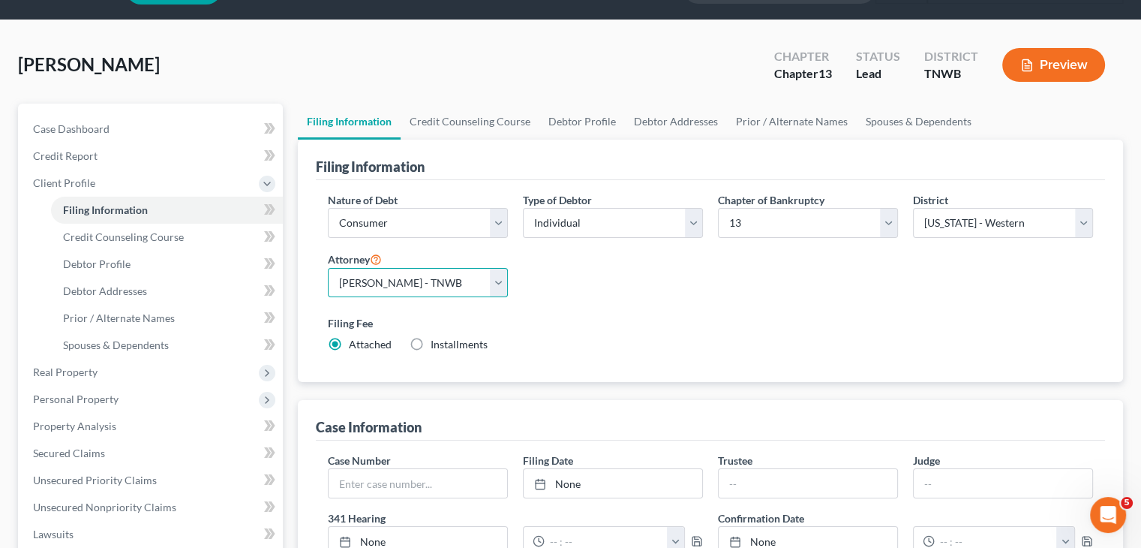
scroll to position [75, 0]
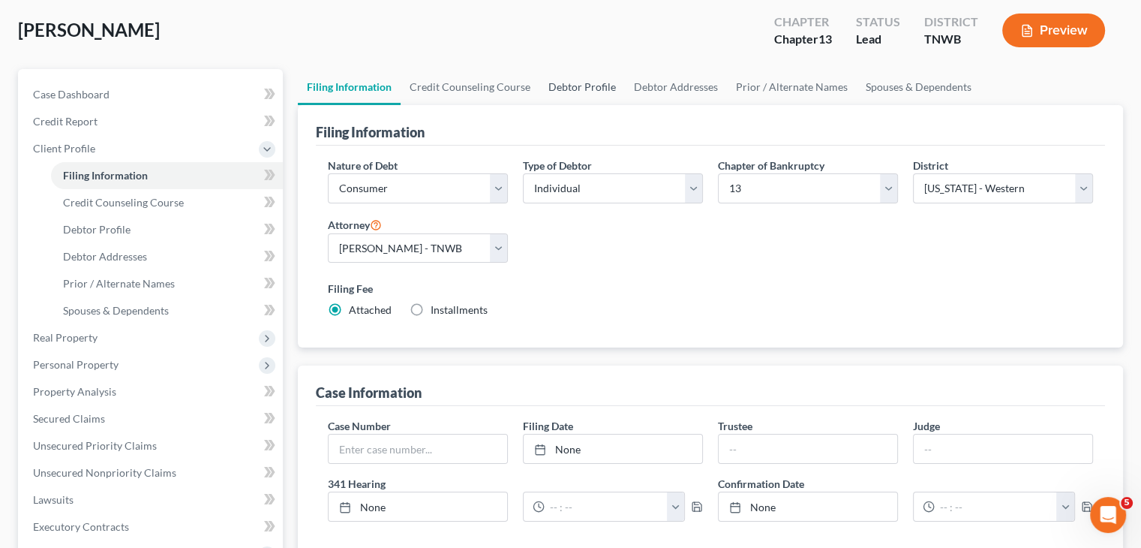
click at [576, 87] on link "Debtor Profile" at bounding box center [582, 87] width 86 height 36
select select "0"
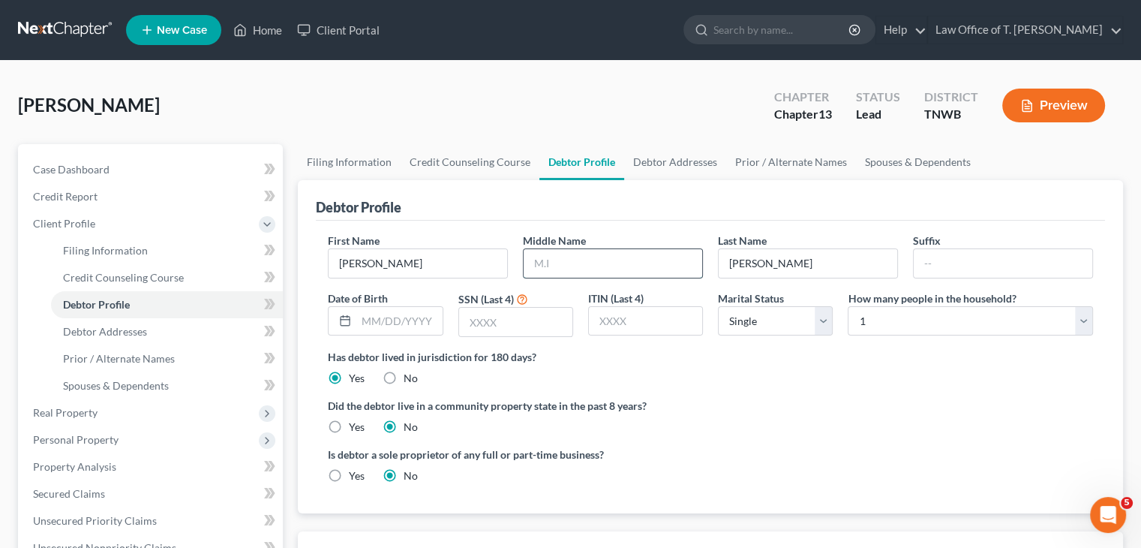
click at [573, 264] on input "text" at bounding box center [613, 263] width 179 height 29
type input "L"
click at [418, 325] on input "text" at bounding box center [399, 321] width 86 height 29
type input "03/26/1996"
click at [515, 326] on input "text" at bounding box center [515, 322] width 113 height 29
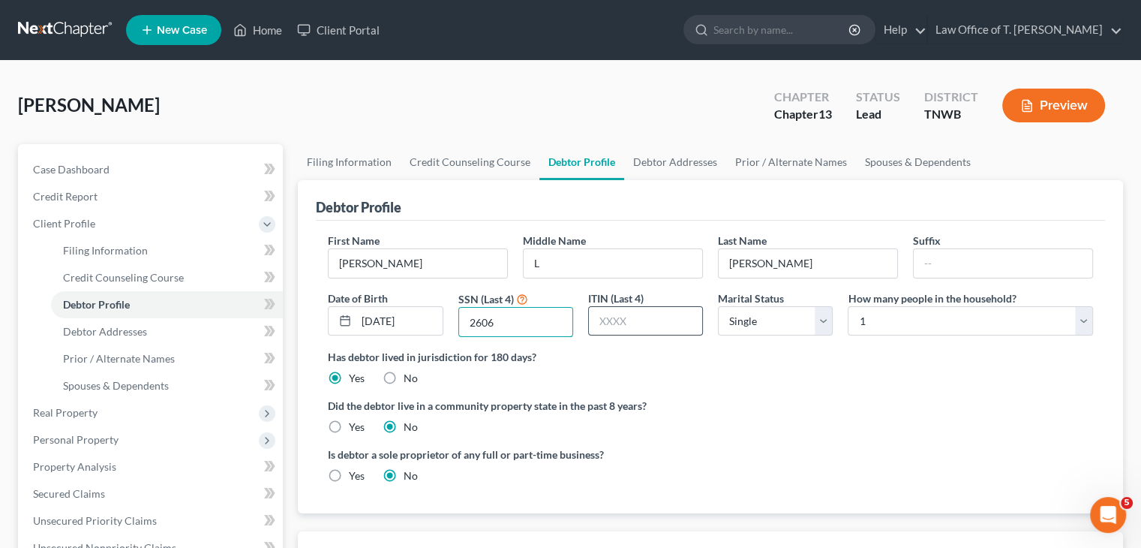
type input "2606"
click at [645, 327] on input "text" at bounding box center [645, 321] width 113 height 29
type input "2606"
click at [671, 159] on link "Debtor Addresses" at bounding box center [675, 162] width 102 height 36
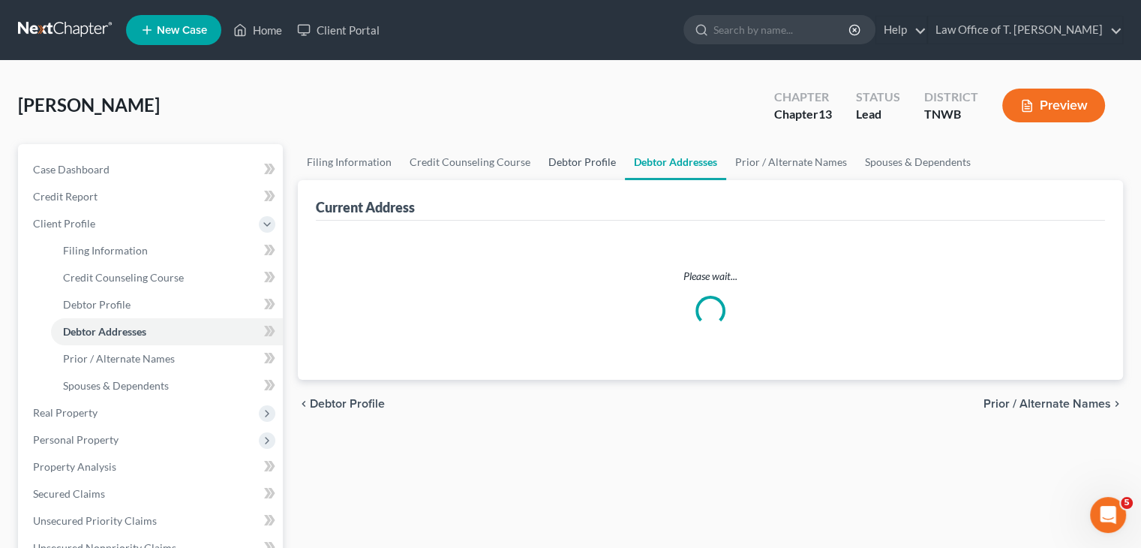
select select "0"
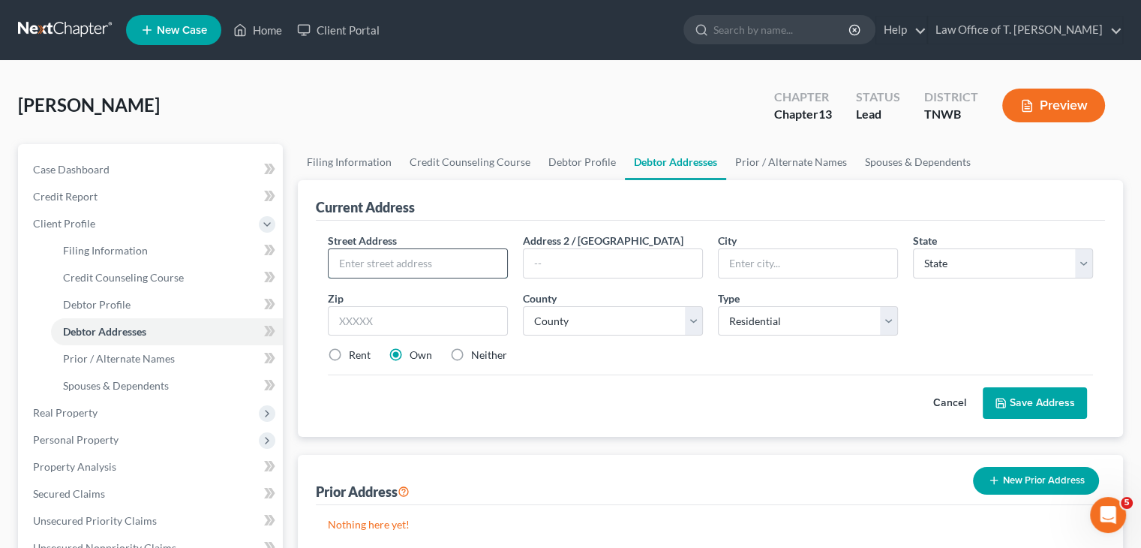
click at [445, 268] on input "text" at bounding box center [418, 263] width 179 height 29
type input "28 Reviere Circle"
click at [778, 267] on input "text" at bounding box center [808, 263] width 179 height 29
type input "Jackson"
click at [955, 262] on select "State AL AK AR AZ CA CO CT DE DC FL GA GU HI ID IL IN IA KS KY LA ME MD MA MI M…" at bounding box center [1003, 263] width 180 height 30
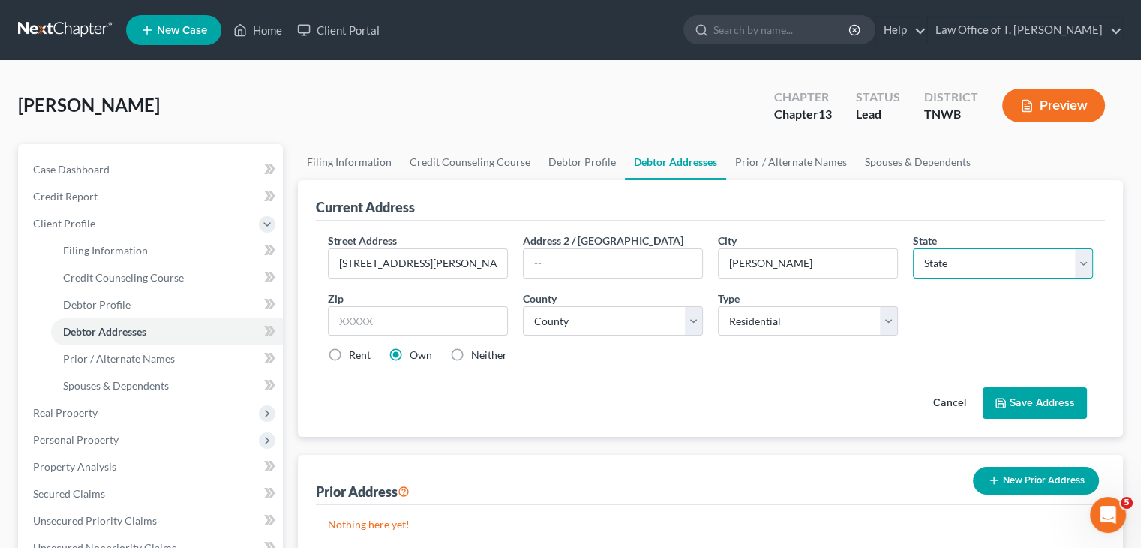
select select "44"
click at [913, 248] on select "State AL AK AR AZ CA CO CT DE DC FL GA GU HI ID IL IN IA KS KY LA ME MD MA MI M…" at bounding box center [1003, 263] width 180 height 30
click at [408, 322] on input "text" at bounding box center [418, 321] width 180 height 30
type input "38305"
click at [656, 341] on div "Street Address * 28 Reviere Circle Address 2 / PO Box City * Jackson State * St…" at bounding box center [710, 304] width 780 height 143
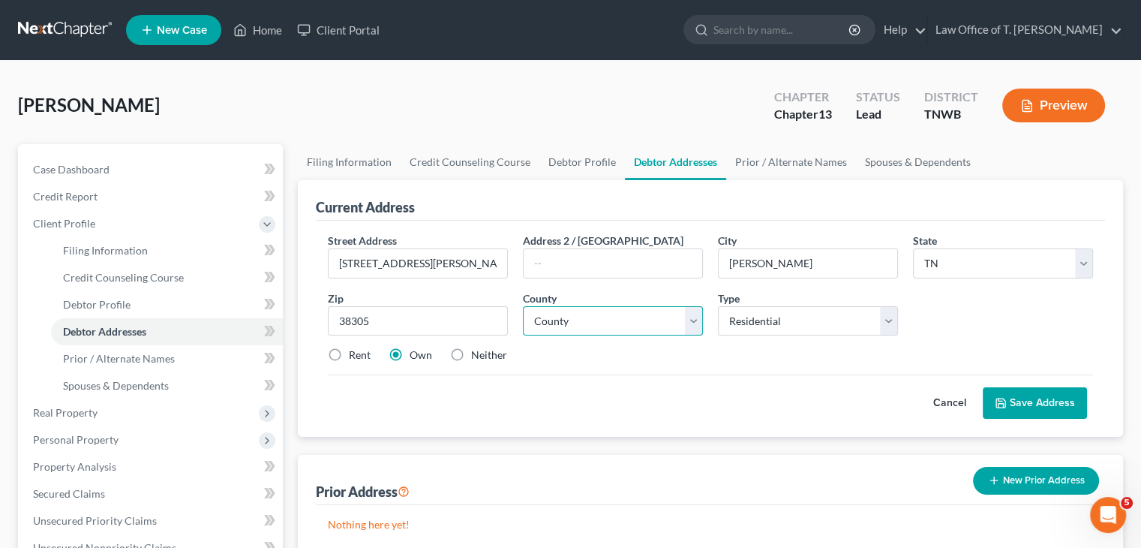
click at [640, 322] on select "County Anderson County Bedford County Benton County Bledsoe County Blount Count…" at bounding box center [613, 321] width 180 height 30
select select "54"
click at [523, 306] on select "County Anderson County Bedford County Benton County Bledsoe County Blount Count…" at bounding box center [613, 321] width 180 height 30
click at [349, 350] on label "Rent" at bounding box center [360, 354] width 22 height 15
click at [355, 350] on input "Rent" at bounding box center [360, 352] width 10 height 10
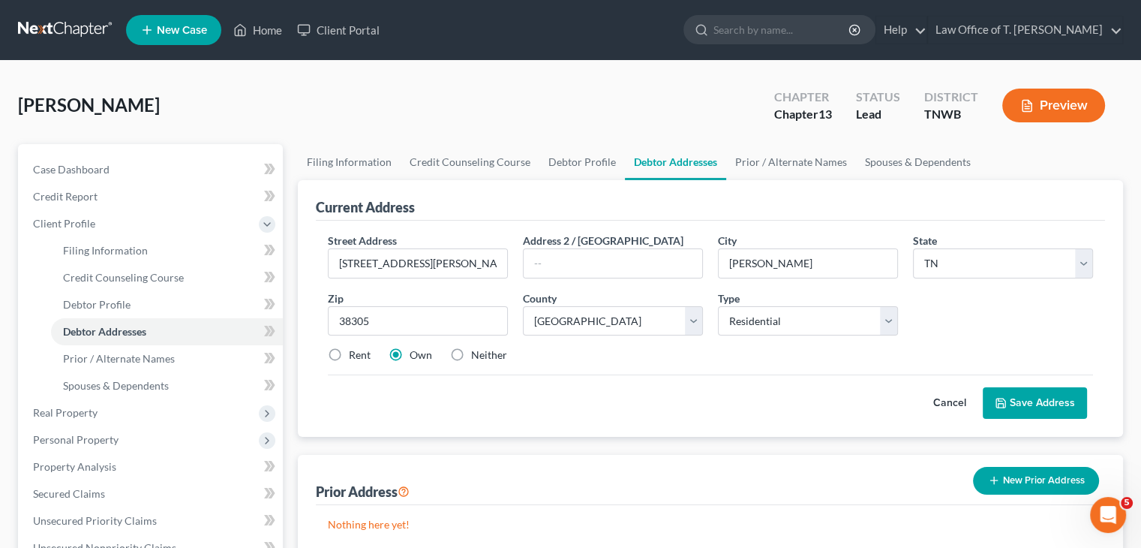
radio input "true"
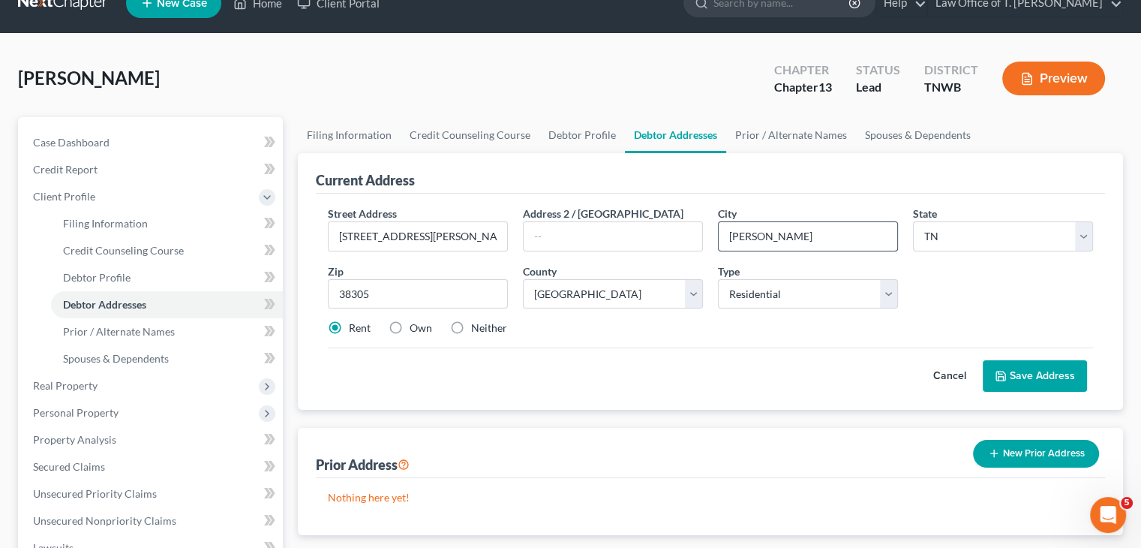
scroll to position [75, 0]
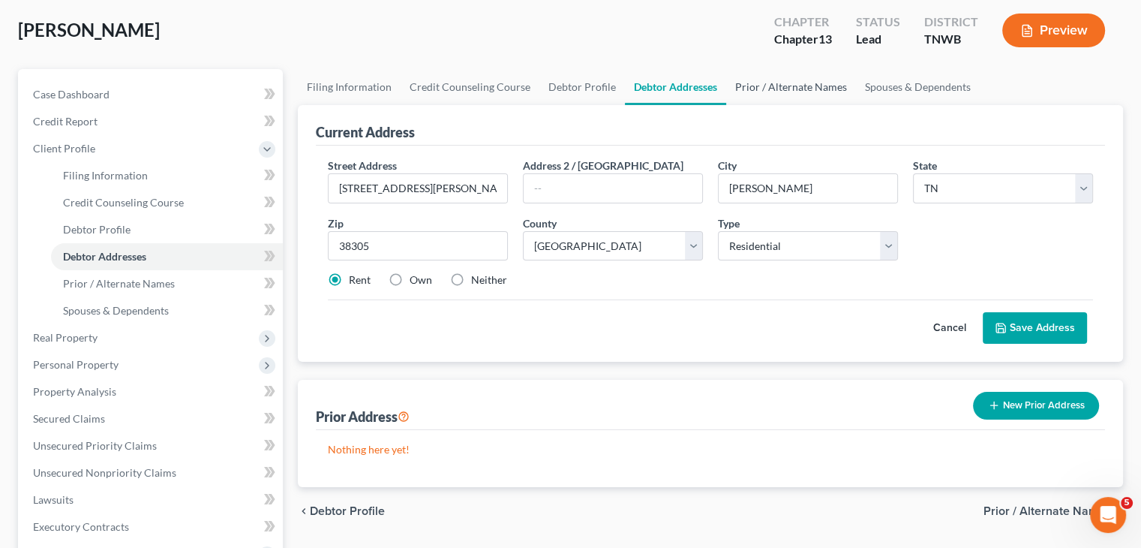
drag, startPoint x: 794, startPoint y: 88, endPoint x: 801, endPoint y: 90, distance: 7.8
click at [794, 88] on link "Prior / Alternate Names" at bounding box center [791, 87] width 130 height 36
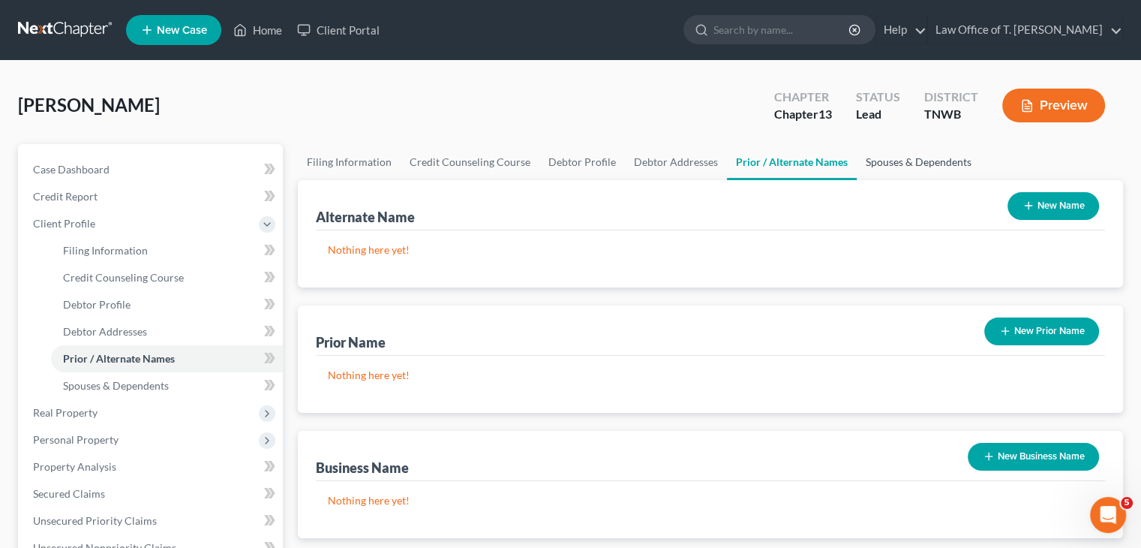
click at [902, 165] on link "Spouses & Dependents" at bounding box center [919, 162] width 124 height 36
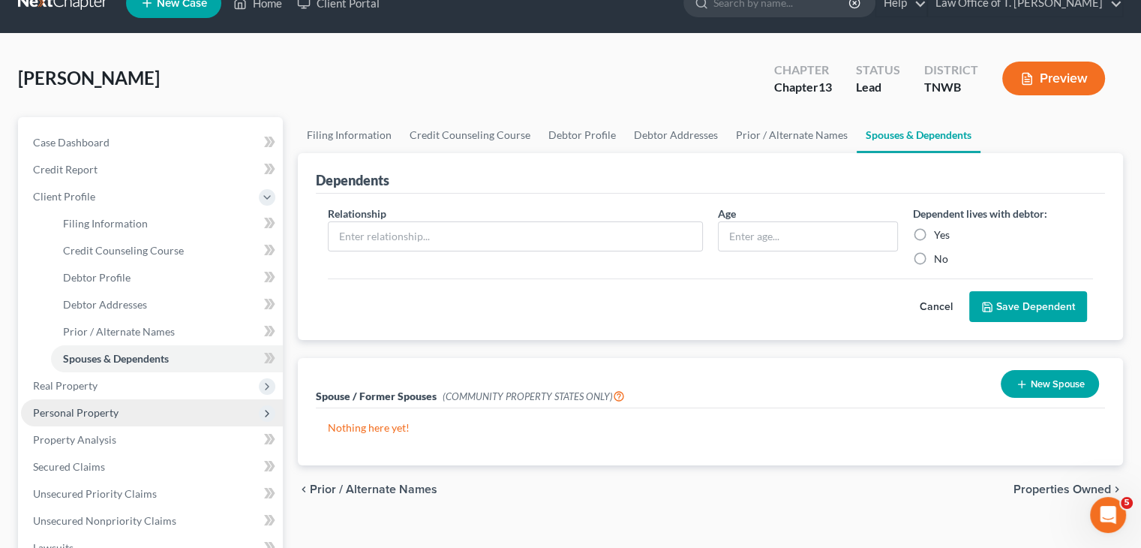
scroll to position [75, 0]
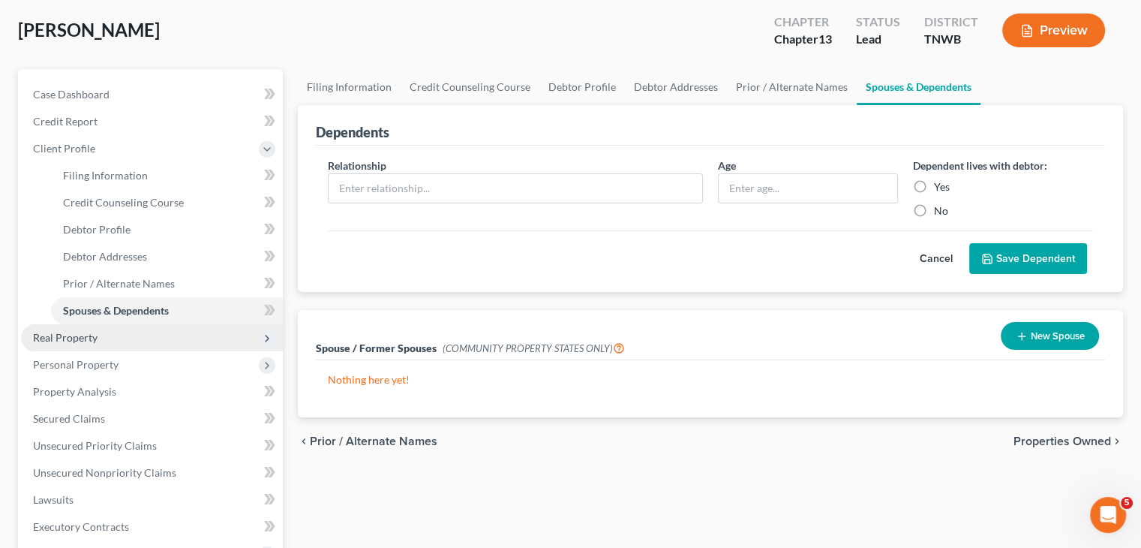
click at [145, 342] on span "Real Property" at bounding box center [152, 337] width 262 height 27
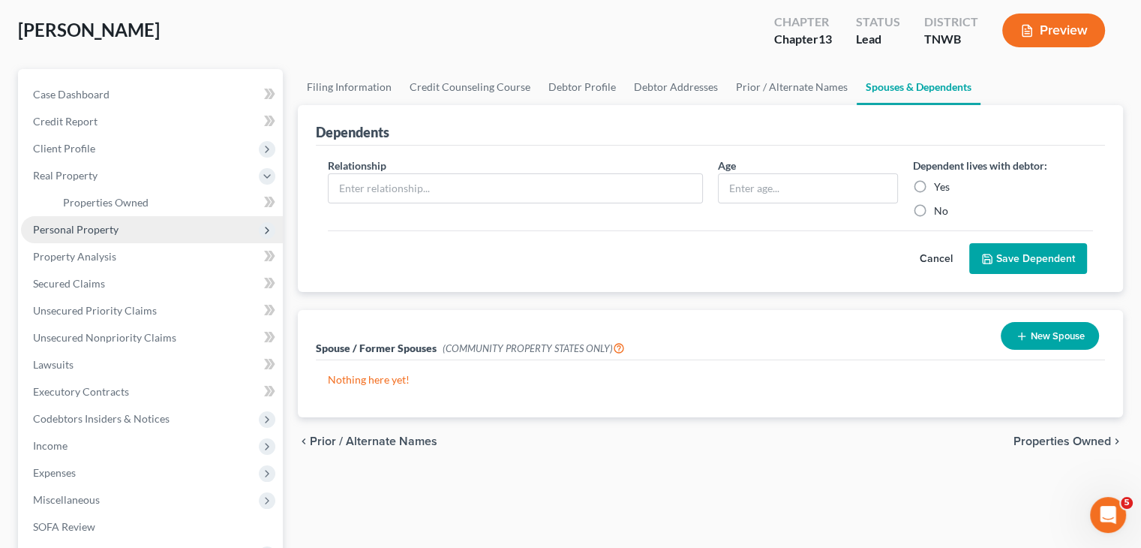
click at [110, 229] on span "Personal Property" at bounding box center [76, 229] width 86 height 13
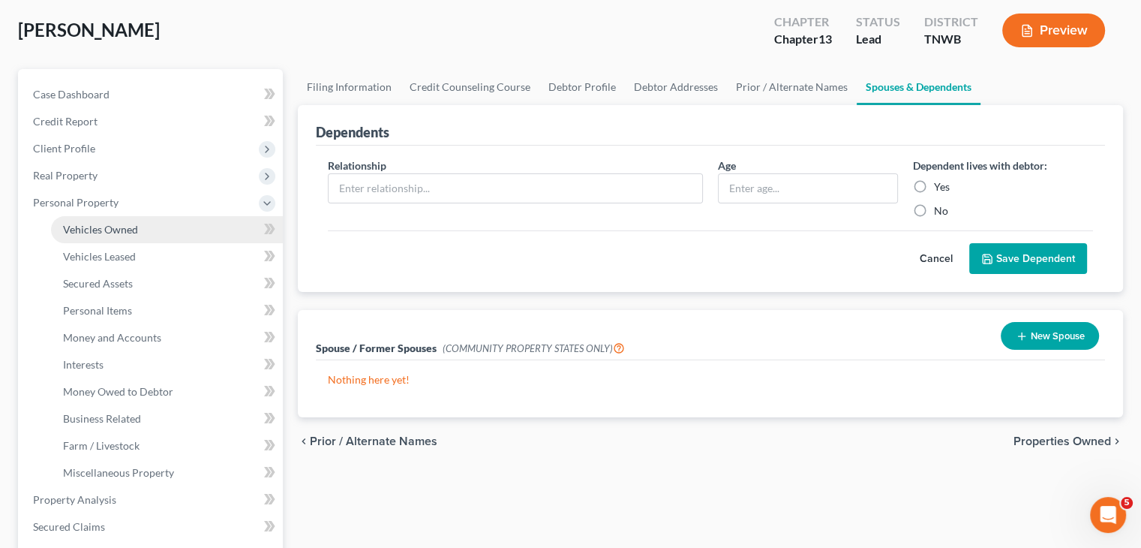
click at [143, 232] on link "Vehicles Owned" at bounding box center [167, 229] width 232 height 27
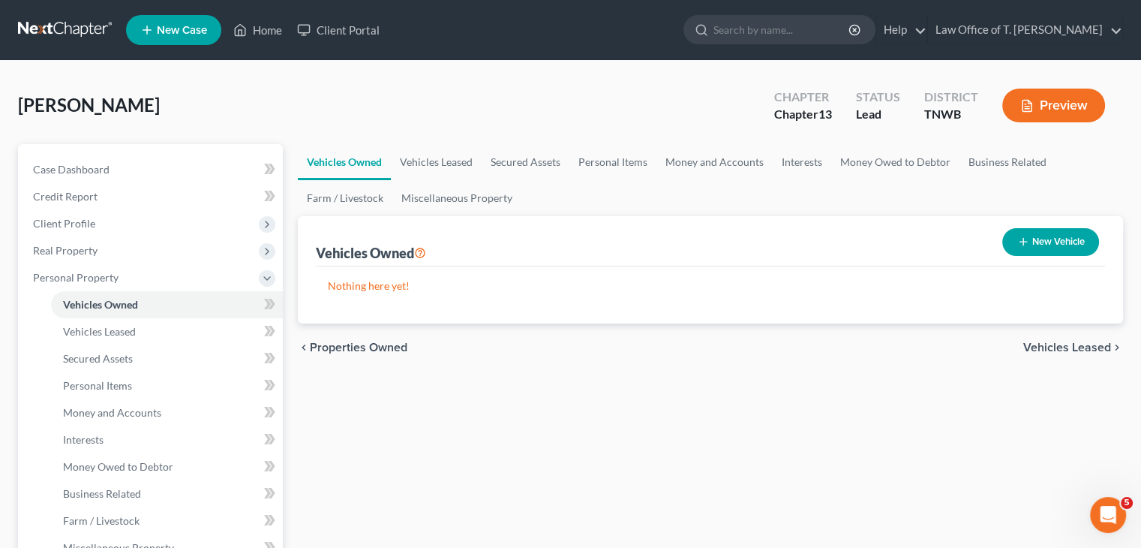
click at [1044, 241] on button "New Vehicle" at bounding box center [1050, 242] width 97 height 28
select select "0"
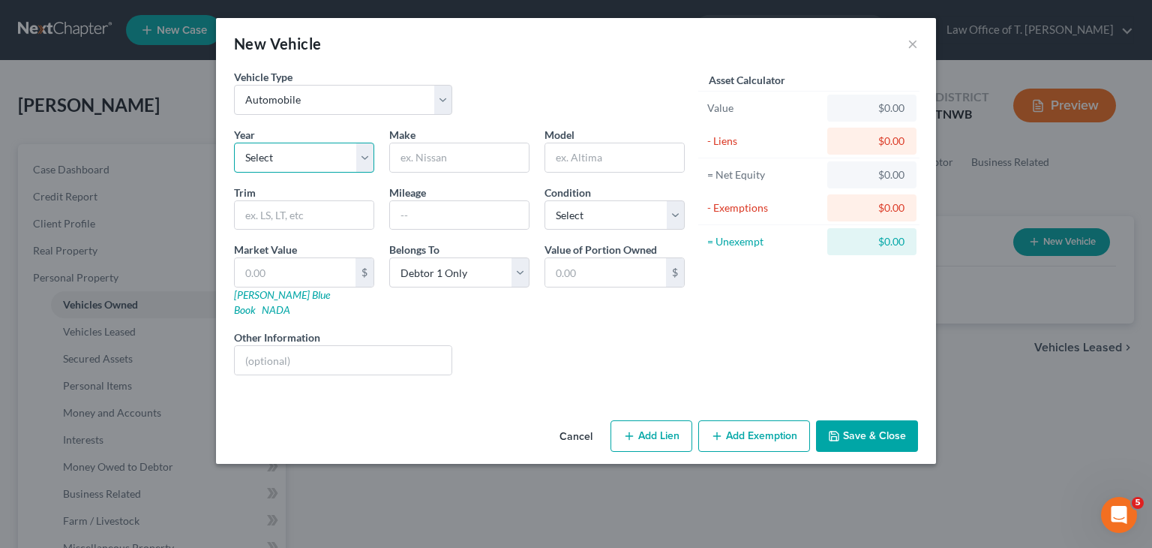
drag, startPoint x: 368, startPoint y: 160, endPoint x: 365, endPoint y: 170, distance: 10.2
click at [368, 160] on select "Select 2026 2025 2024 2023 2022 2021 2020 2019 2018 2017 2016 2015 2014 2013 20…" at bounding box center [304, 158] width 140 height 30
select select "8"
click at [234, 143] on select "Select 2026 2025 2024 2023 2022 2021 2020 2019 2018 2017 2016 2015 2014 2013 20…" at bounding box center [304, 158] width 140 height 30
click at [477, 162] on input "text" at bounding box center [459, 157] width 139 height 29
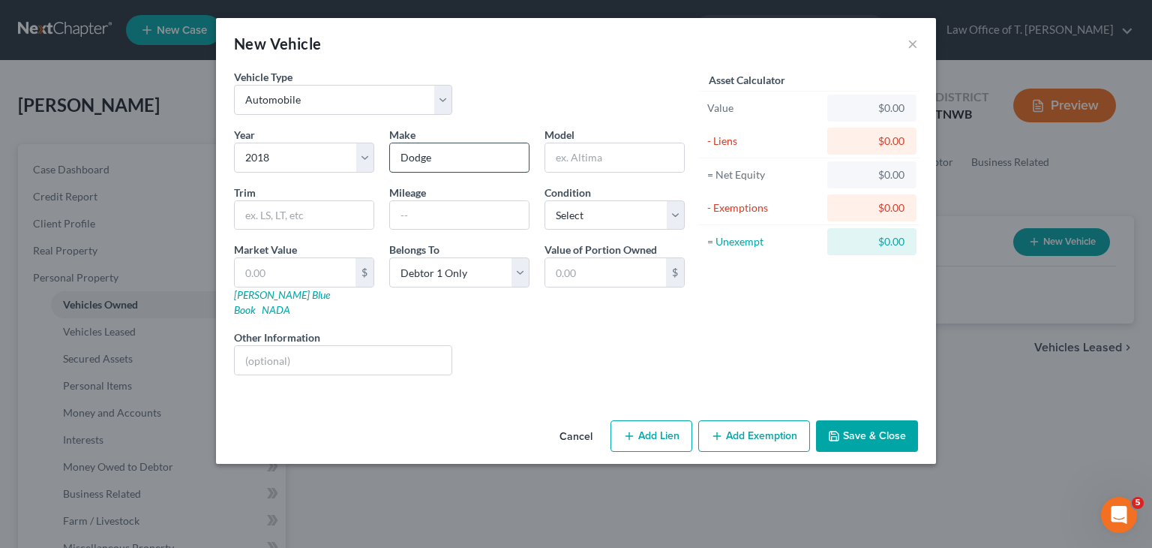
type input "Dodge"
type input "Charger"
click at [452, 217] on input "text" at bounding box center [459, 215] width 139 height 29
type input "190,000.00"
click at [681, 217] on select "Select Excellent Very Good Good Fair Poor" at bounding box center [615, 215] width 140 height 30
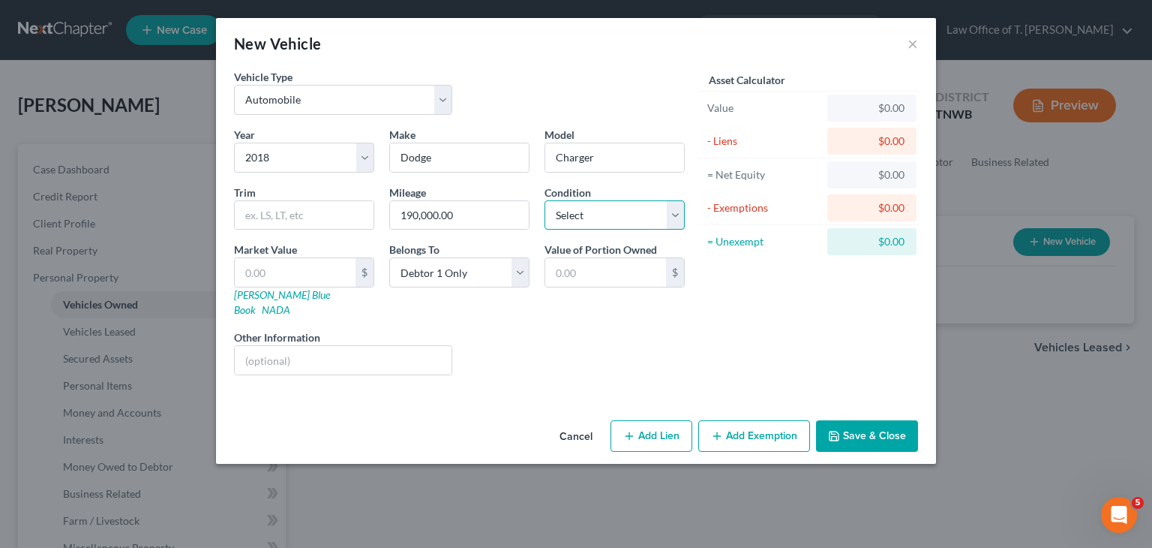
select select "2"
click at [545, 200] on select "Select Excellent Very Good Good Fair Poor" at bounding box center [615, 215] width 140 height 30
click at [290, 303] on link "NADA" at bounding box center [276, 309] width 29 height 13
click at [309, 266] on input "text" at bounding box center [295, 272] width 121 height 29
type input "4"
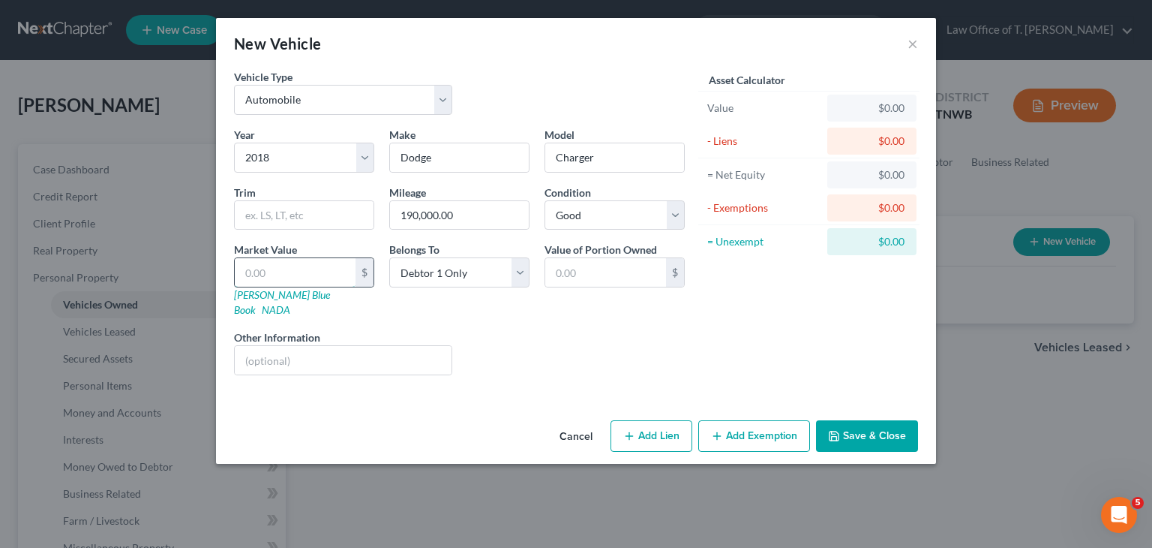
type input "4.00"
type input "42"
type input "42.00"
type input "4"
type input "4.00"
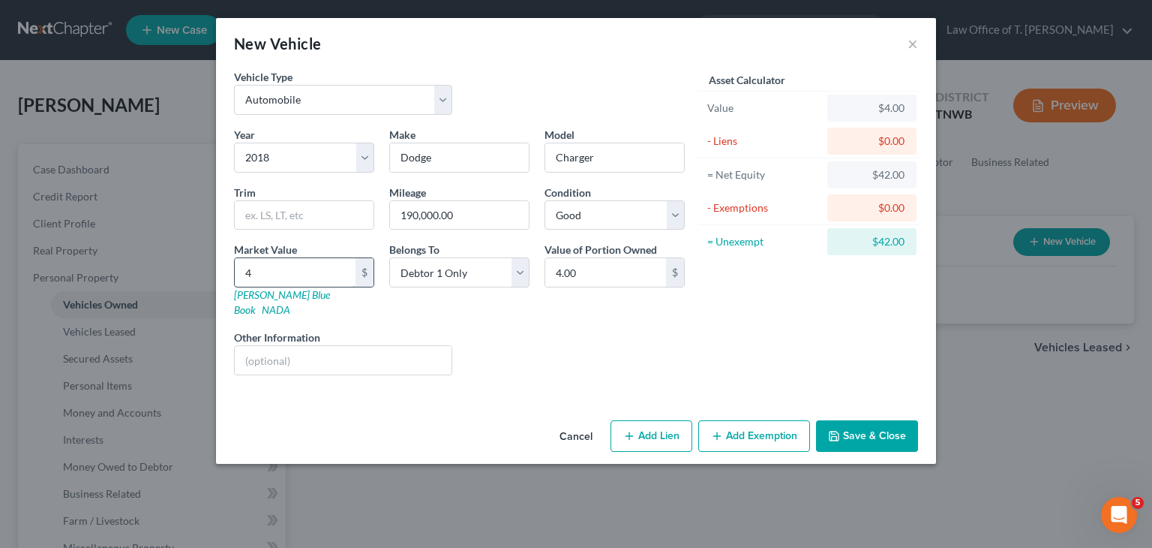
type input "41"
type input "41.00"
type input "4"
type input "4.00"
type input "1"
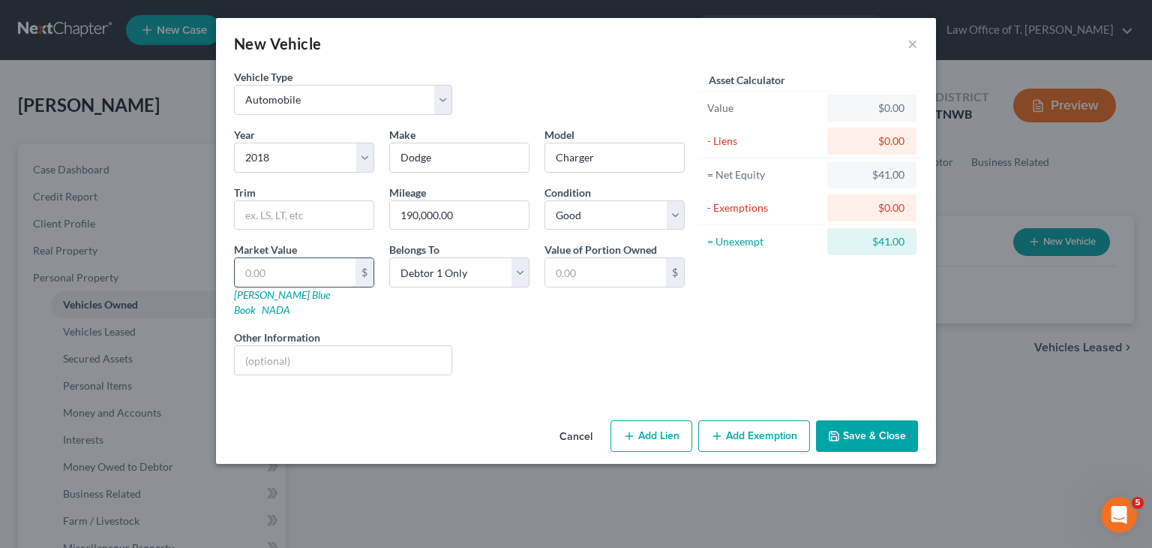
type input "1.00"
type input "14"
type input "14.00"
click at [287, 273] on input "14" at bounding box center [295, 272] width 121 height 29
type input "141"
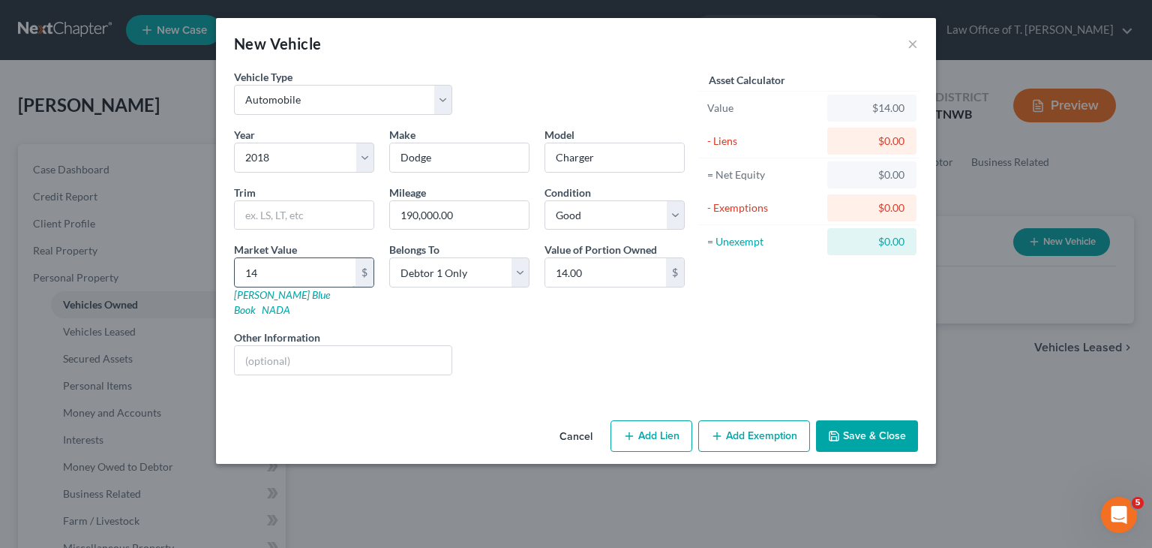
type input "141.00"
type input "1414"
type input "1,414.00"
type input "1,41"
type input "141.00"
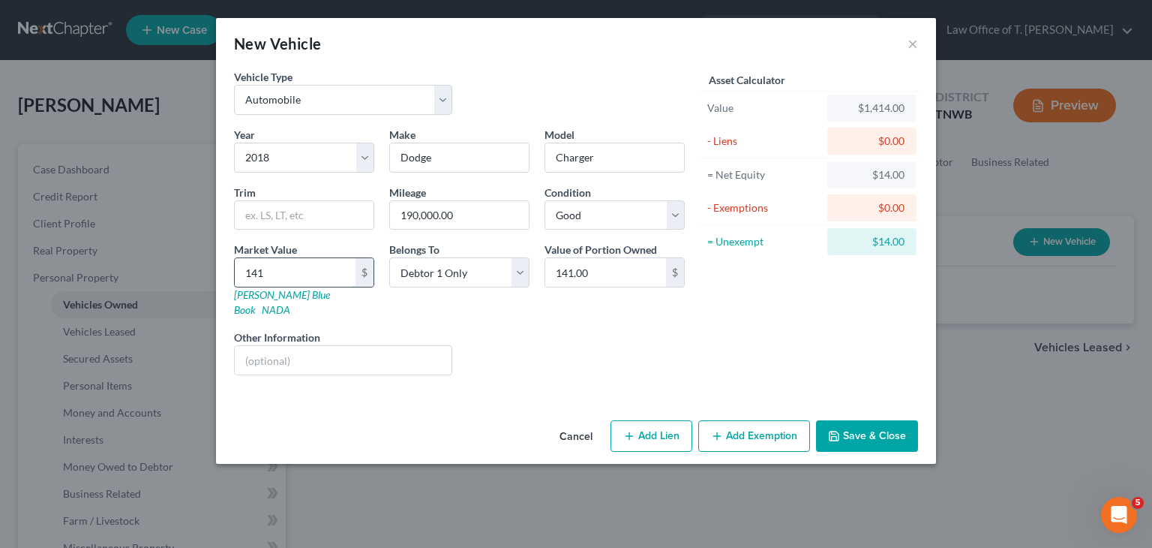
type input "14"
click at [287, 208] on input "text" at bounding box center [304, 215] width 139 height 29
click at [859, 427] on button "Save & Close" at bounding box center [867, 436] width 102 height 32
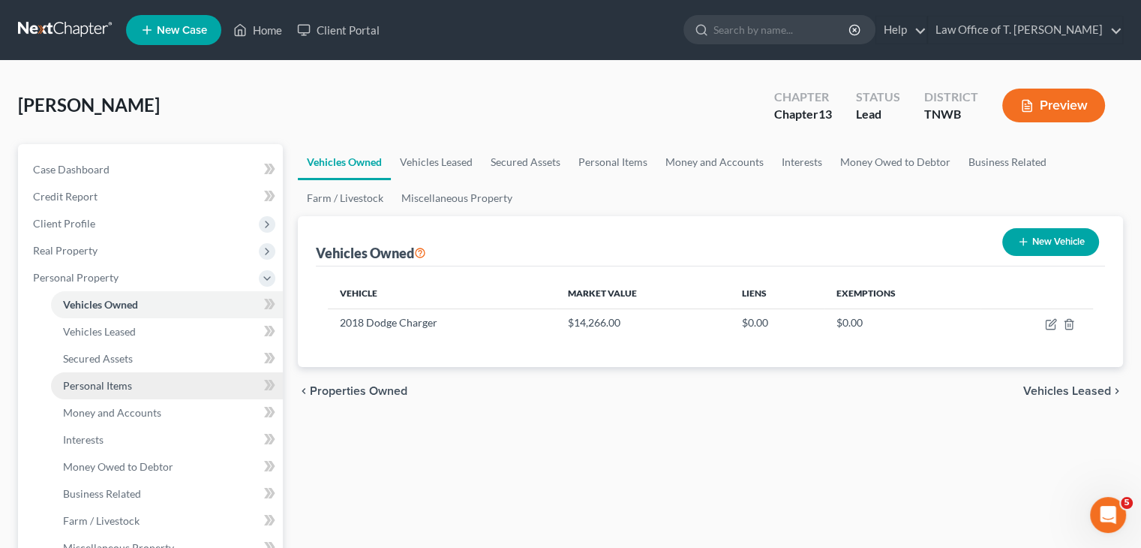
click at [135, 385] on link "Personal Items" at bounding box center [167, 385] width 232 height 27
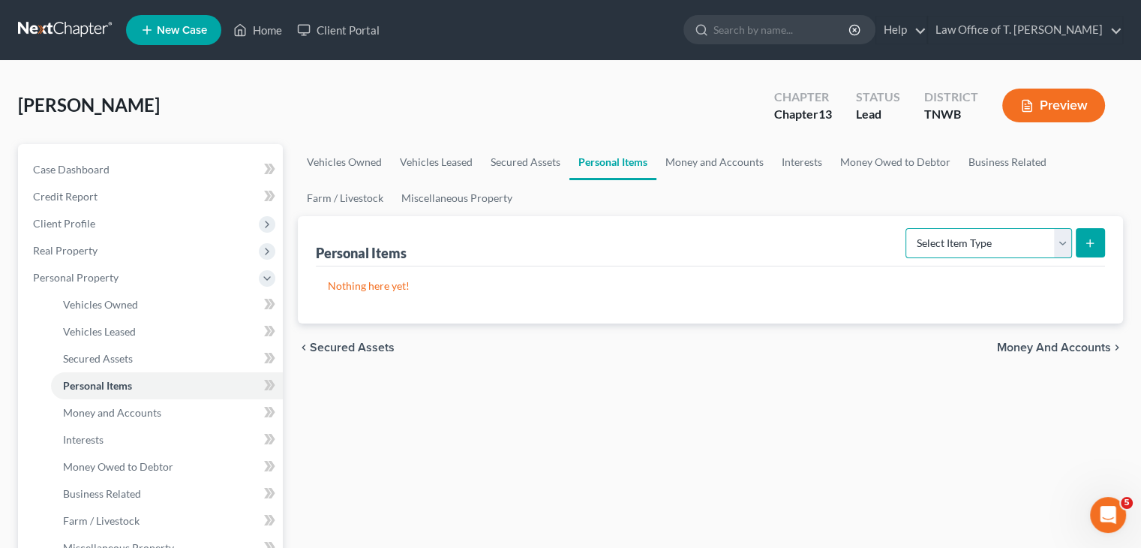
click at [1059, 245] on select "Select Item Type Clothing Collectibles Of Value Electronics Firearms Household …" at bounding box center [988, 243] width 167 height 30
click at [907, 228] on select "Select Item Type Clothing Collectibles Of Value Electronics Firearms Household …" at bounding box center [988, 243] width 167 height 30
click at [1091, 251] on button "submit" at bounding box center [1090, 242] width 29 height 29
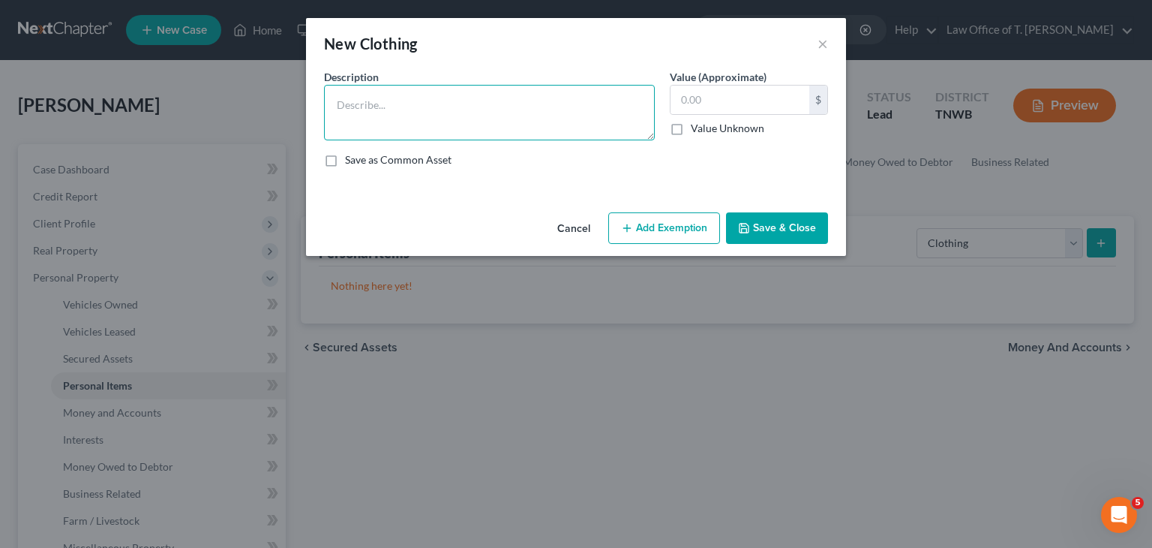
click at [456, 104] on textarea at bounding box center [489, 113] width 331 height 56
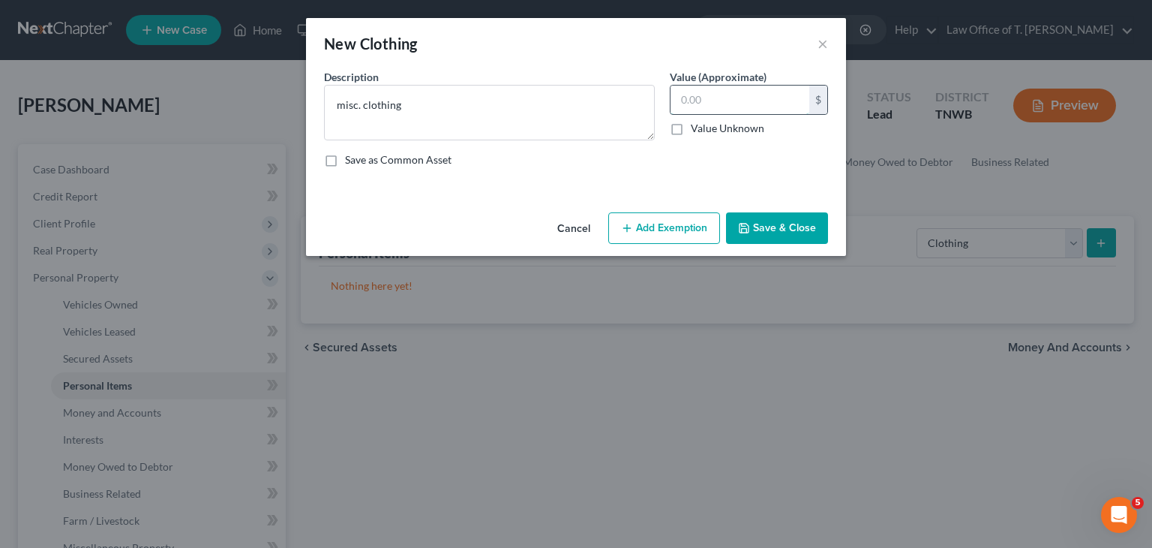
click at [713, 107] on input "text" at bounding box center [740, 100] width 139 height 29
click at [791, 232] on button "Save & Close" at bounding box center [777, 228] width 102 height 32
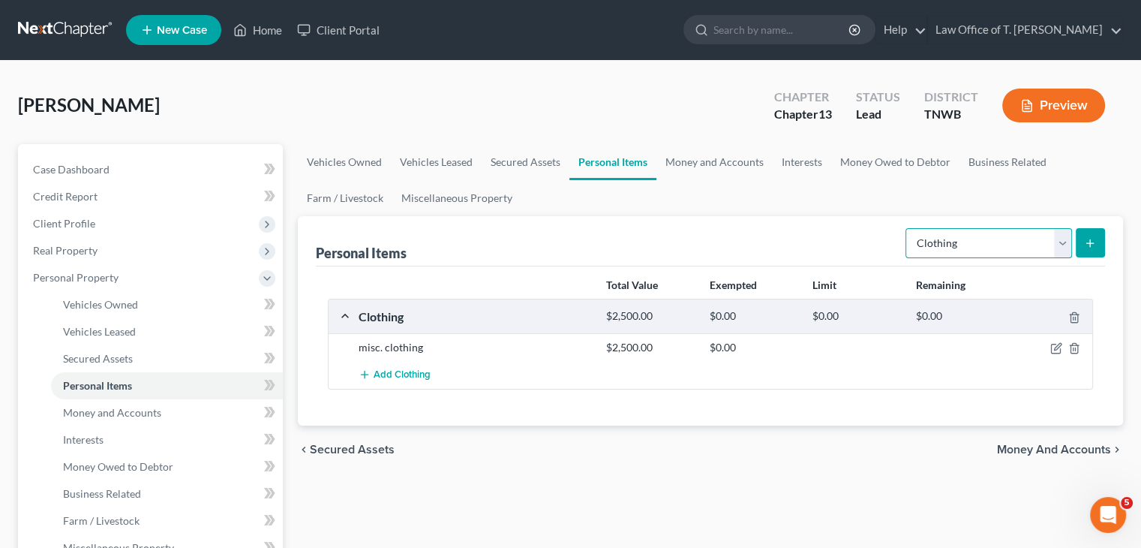
drag, startPoint x: 1061, startPoint y: 244, endPoint x: 1053, endPoint y: 248, distance: 9.1
click at [1061, 244] on select "Select Item Type Clothing Collectibles Of Value Electronics Firearms Household …" at bounding box center [988, 243] width 167 height 30
click at [907, 228] on select "Select Item Type Clothing Collectibles Of Value Electronics Firearms Household …" at bounding box center [988, 243] width 167 height 30
click at [1093, 234] on button "submit" at bounding box center [1090, 242] width 29 height 29
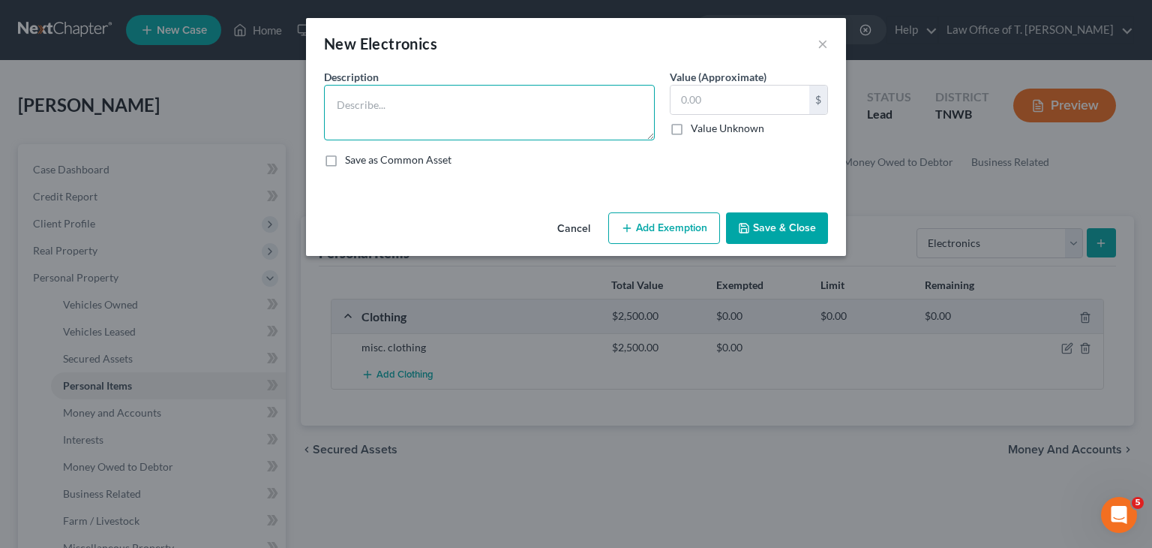
click at [495, 101] on textarea at bounding box center [489, 113] width 331 height 56
click at [495, 101] on textarea "32 inch-" at bounding box center [489, 113] width 331 height 56
click at [485, 104] on textarea "32 inch- $ 37 inch-$" at bounding box center [489, 113] width 331 height 56
click at [427, 124] on textarea "32 inch- $100.00 37 inch-$" at bounding box center [489, 113] width 331 height 56
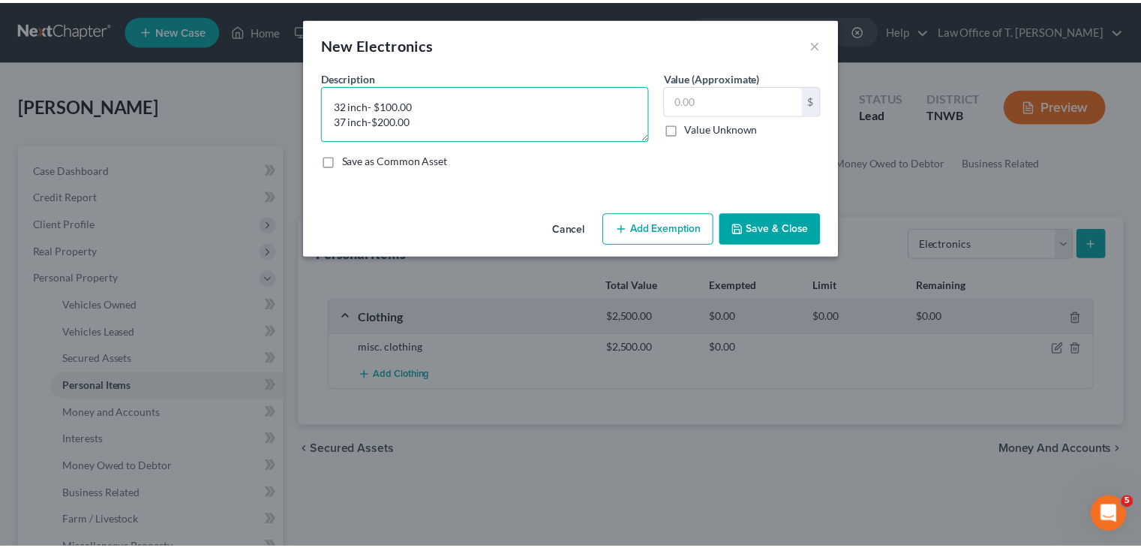
scroll to position [3, 0]
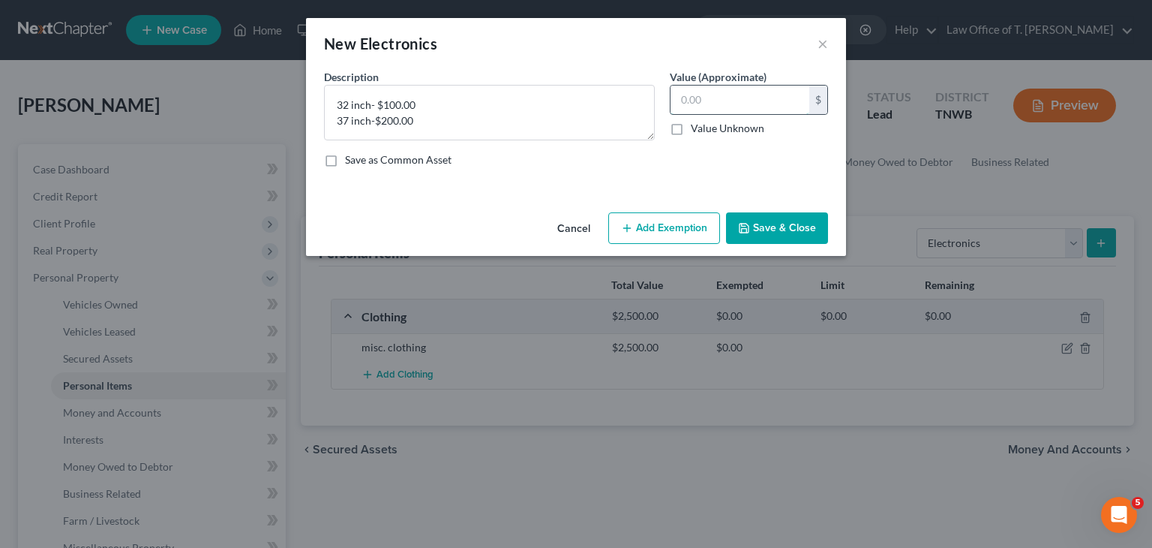
click at [703, 107] on input "text" at bounding box center [740, 100] width 139 height 29
click at [798, 227] on button "Save & Close" at bounding box center [777, 228] width 102 height 32
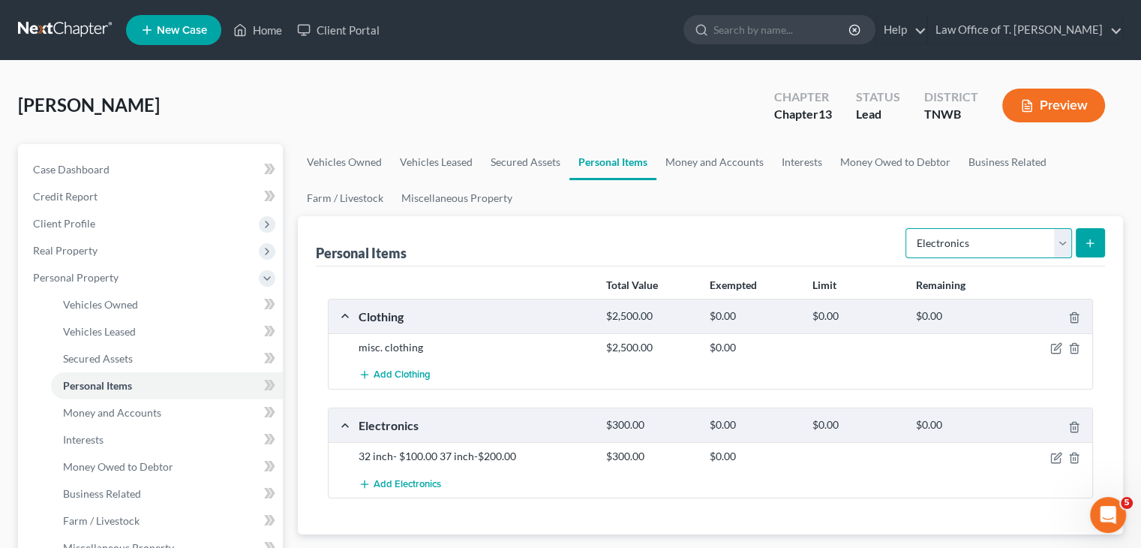
click at [1061, 244] on select "Select Item Type Clothing Collectibles Of Value Electronics Firearms Household …" at bounding box center [988, 243] width 167 height 30
click at [907, 228] on select "Select Item Type Clothing Collectibles Of Value Electronics Firearms Household …" at bounding box center [988, 243] width 167 height 30
click at [1083, 251] on button "submit" at bounding box center [1090, 242] width 29 height 29
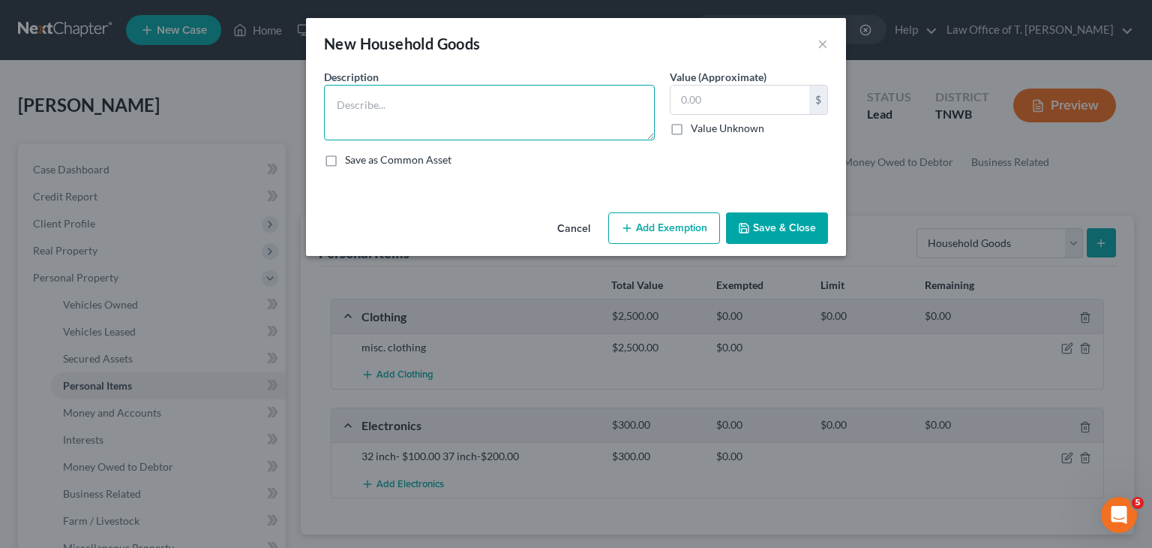
click at [411, 103] on textarea at bounding box center [489, 113] width 331 height 56
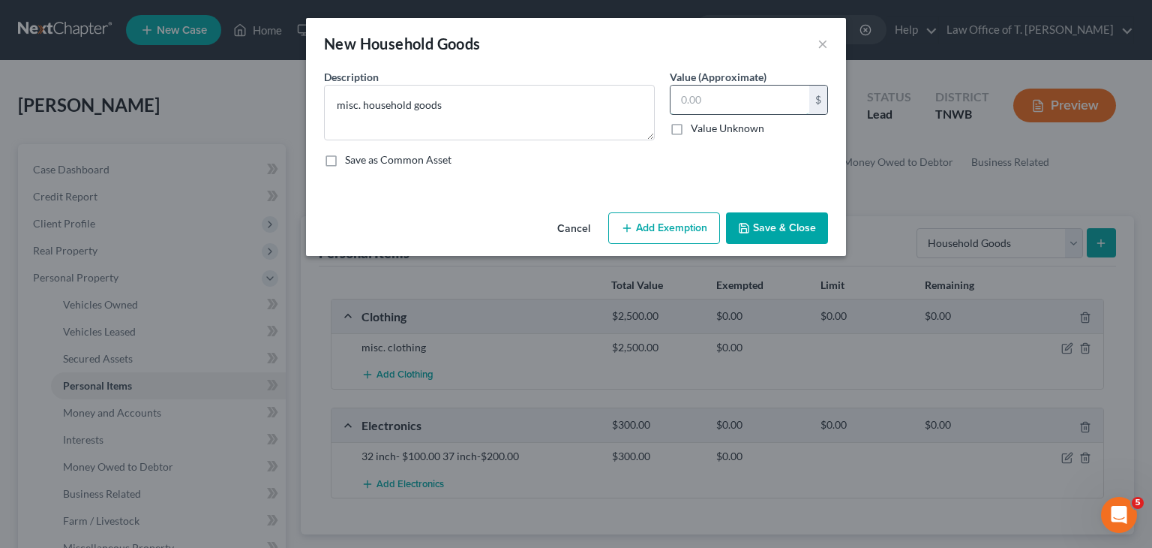
click at [741, 101] on input "text" at bounding box center [740, 100] width 139 height 29
click at [788, 234] on button "Save & Close" at bounding box center [777, 228] width 102 height 32
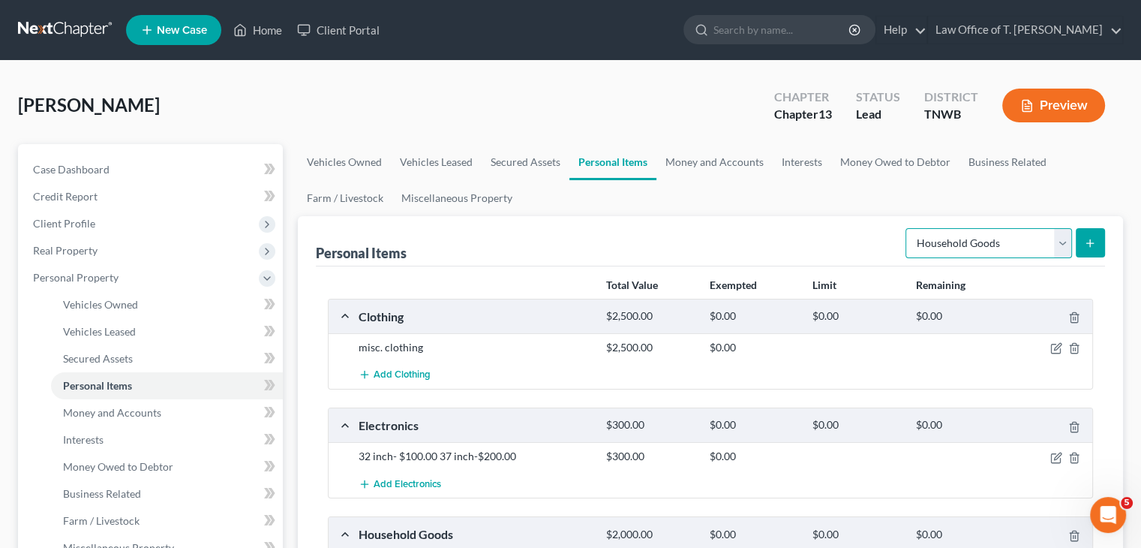
click at [1058, 244] on select "Select Item Type Clothing Collectibles Of Value Electronics Firearms Household …" at bounding box center [988, 243] width 167 height 30
click at [732, 163] on link "Money and Accounts" at bounding box center [714, 162] width 116 height 36
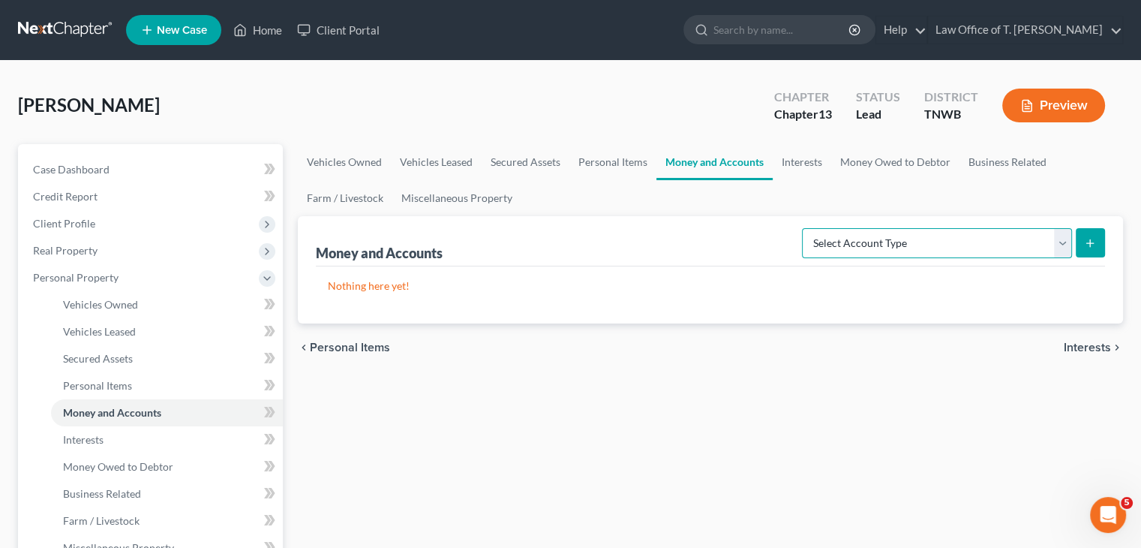
drag, startPoint x: 1062, startPoint y: 244, endPoint x: 1044, endPoint y: 245, distance: 18.1
click at [1062, 244] on select "Select Account Type Brokerage Cash on Hand Certificates of Deposit Checking Acc…" at bounding box center [937, 243] width 270 height 30
click at [805, 228] on select "Select Account Type Brokerage Cash on Hand Certificates of Deposit Checking Acc…" at bounding box center [937, 243] width 270 height 30
click at [1089, 248] on button "submit" at bounding box center [1090, 242] width 29 height 29
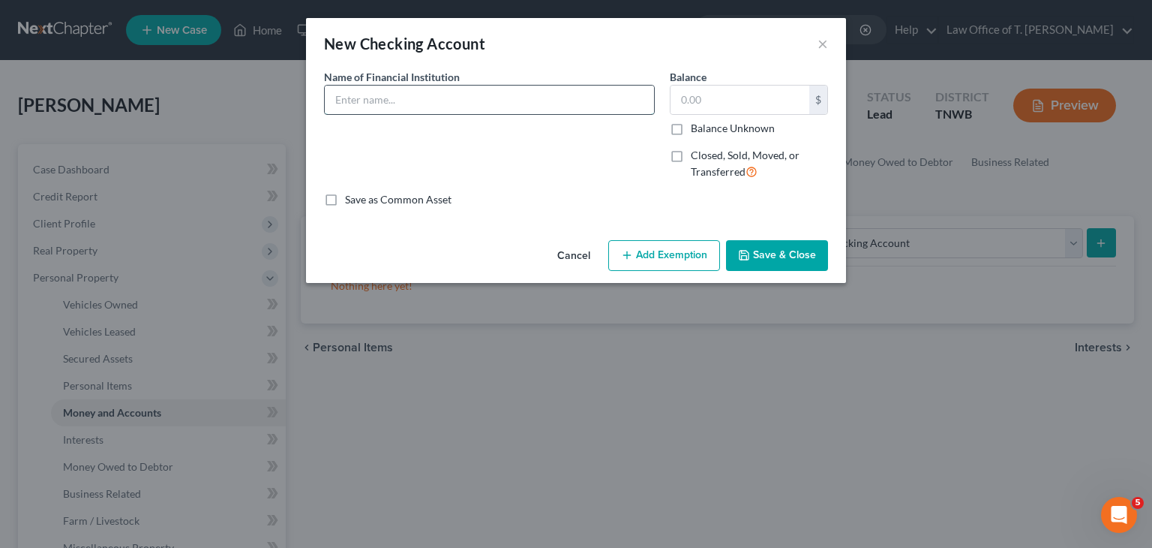
click at [370, 100] on input "text" at bounding box center [489, 100] width 329 height 29
click at [716, 104] on input "text" at bounding box center [740, 100] width 139 height 29
click at [788, 263] on button "Save & Close" at bounding box center [777, 256] width 102 height 32
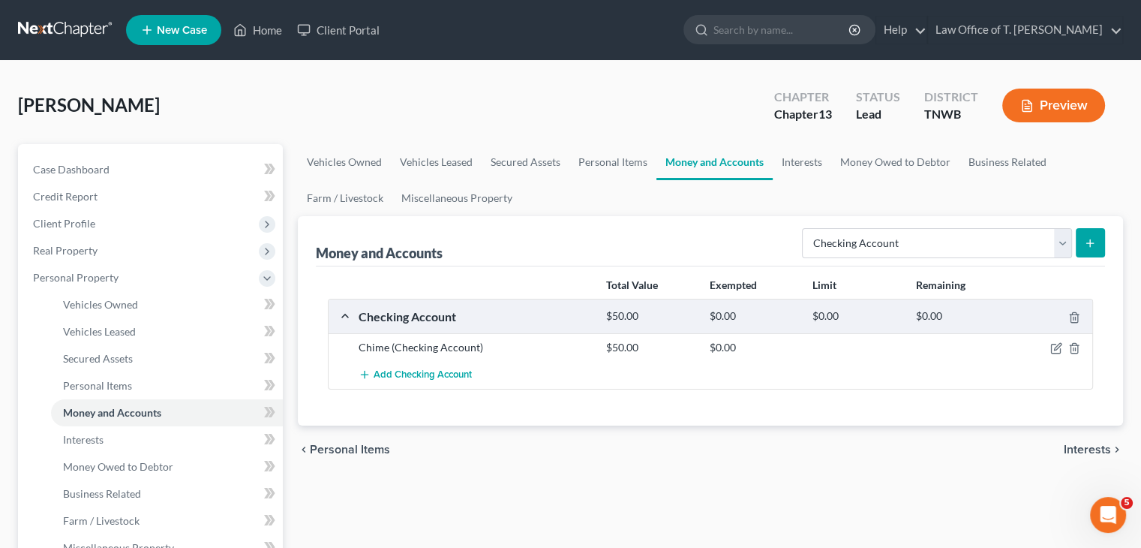
click at [1097, 246] on button "submit" at bounding box center [1090, 242] width 29 height 29
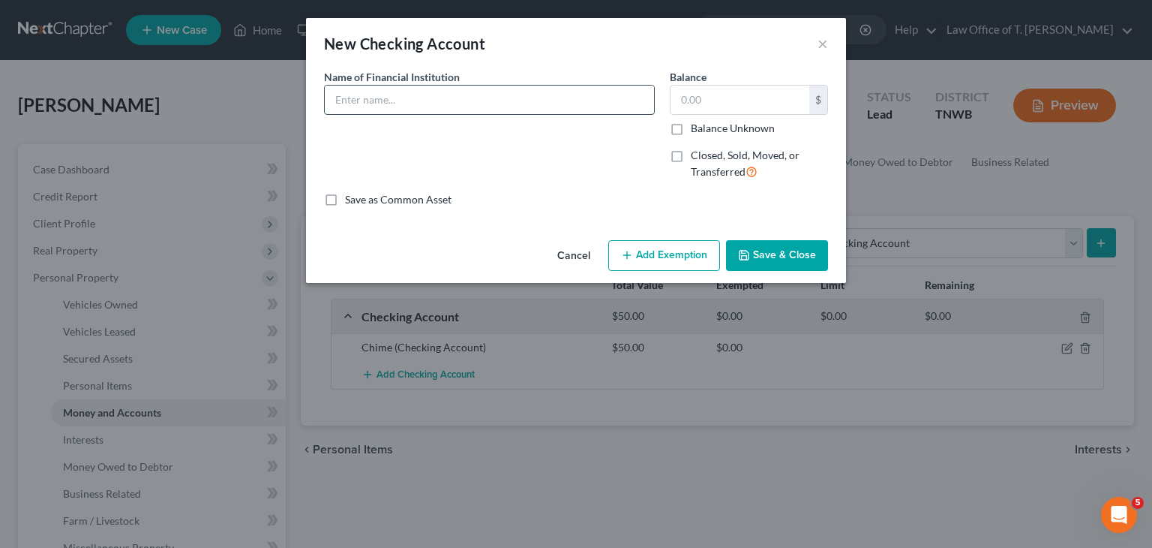
drag, startPoint x: 498, startPoint y: 110, endPoint x: 489, endPoint y: 110, distance: 9.0
click at [498, 110] on input "text" at bounding box center [489, 100] width 329 height 29
click at [711, 107] on input "text" at bounding box center [740, 100] width 139 height 29
click at [796, 263] on button "Save & Close" at bounding box center [777, 256] width 102 height 32
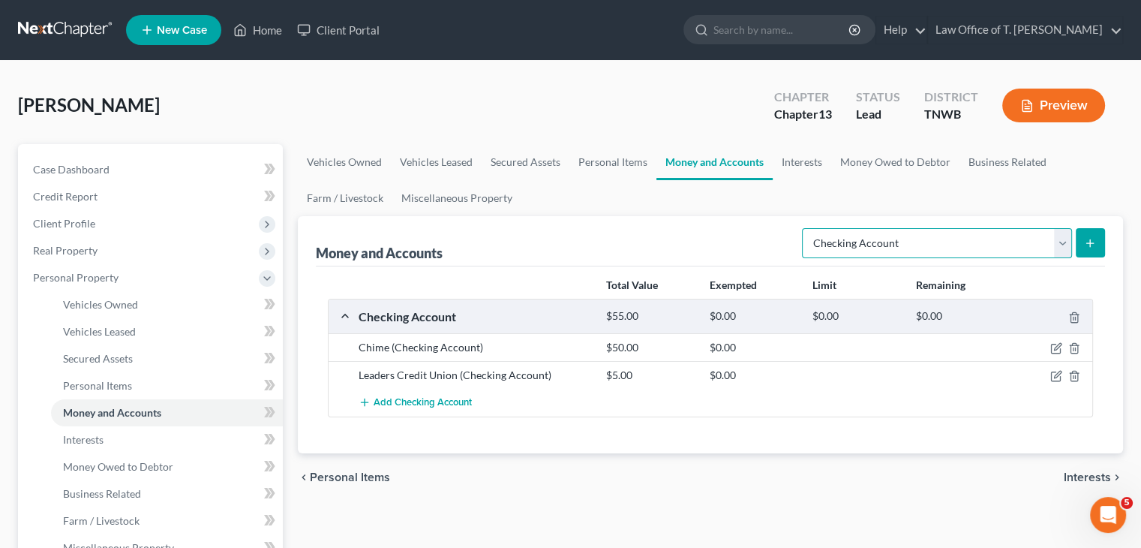
click at [1067, 250] on select "Select Account Type Brokerage Cash on Hand Certificates of Deposit Checking Acc…" at bounding box center [937, 243] width 270 height 30
click at [805, 228] on select "Select Account Type Brokerage Cash on Hand Certificates of Deposit Checking Acc…" at bounding box center [937, 243] width 270 height 30
click at [1087, 241] on icon "submit" at bounding box center [1090, 243] width 12 height 12
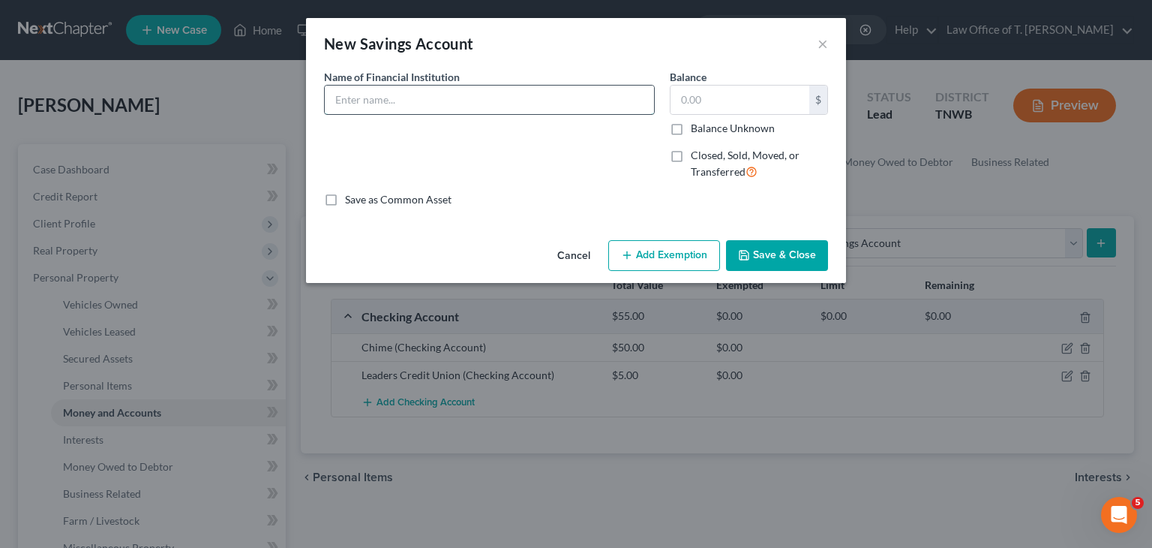
click at [479, 112] on input "text" at bounding box center [489, 100] width 329 height 29
click at [728, 104] on input "text" at bounding box center [740, 100] width 139 height 29
click at [795, 268] on button "Save & Close" at bounding box center [777, 256] width 102 height 32
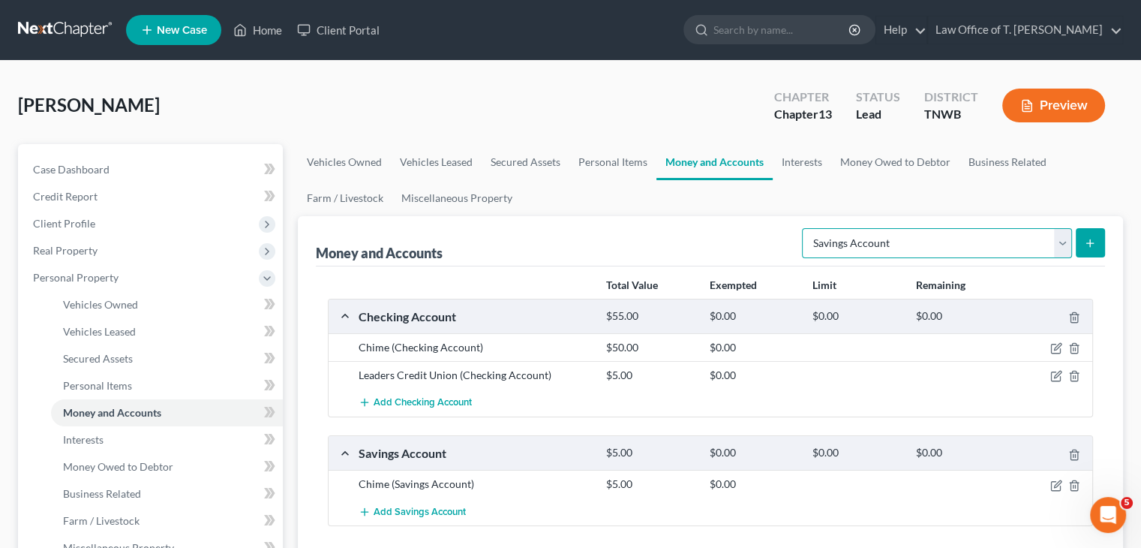
drag, startPoint x: 1070, startPoint y: 248, endPoint x: 1062, endPoint y: 254, distance: 9.6
click at [1070, 248] on select "Select Account Type Brokerage Cash on Hand Certificates of Deposit Checking Acc…" at bounding box center [937, 243] width 270 height 30
click at [805, 228] on select "Select Account Type Brokerage Cash on Hand Certificates of Deposit Checking Acc…" at bounding box center [937, 243] width 270 height 30
click at [1095, 249] on button "submit" at bounding box center [1090, 242] width 29 height 29
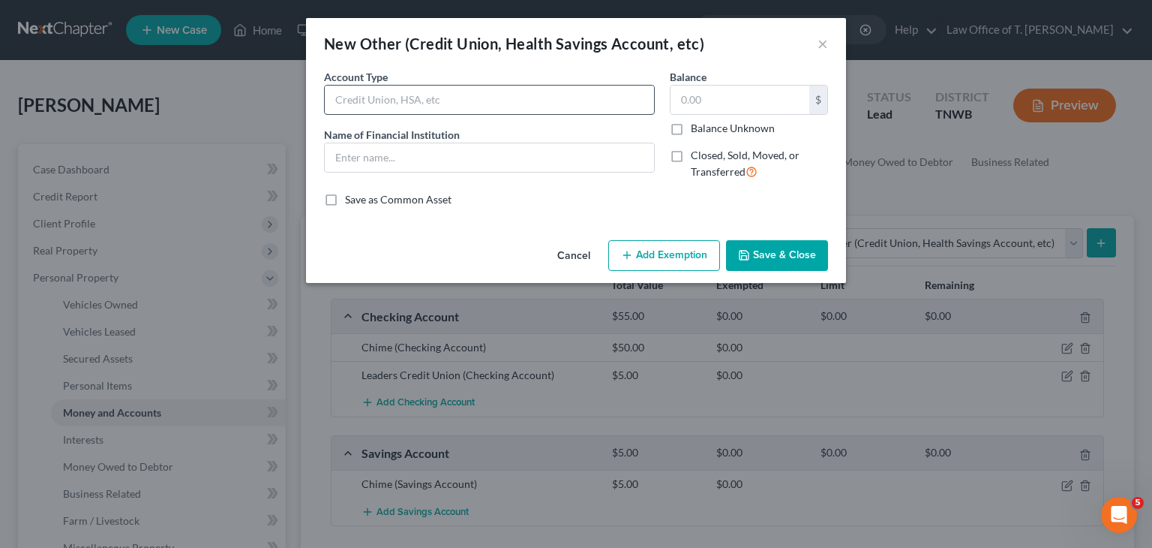
click at [464, 101] on input "text" at bounding box center [489, 100] width 329 height 29
click at [558, 160] on input "text" at bounding box center [489, 157] width 329 height 29
click at [720, 103] on input "text" at bounding box center [740, 100] width 139 height 29
click at [766, 254] on button "Save & Close" at bounding box center [777, 256] width 102 height 32
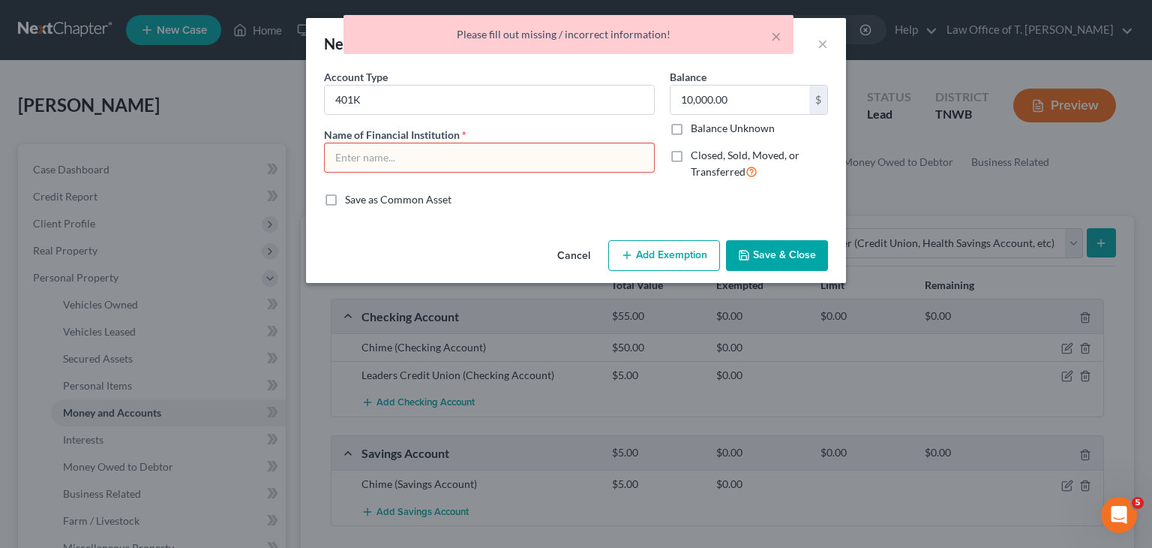
click at [588, 259] on button "Cancel" at bounding box center [573, 257] width 57 height 30
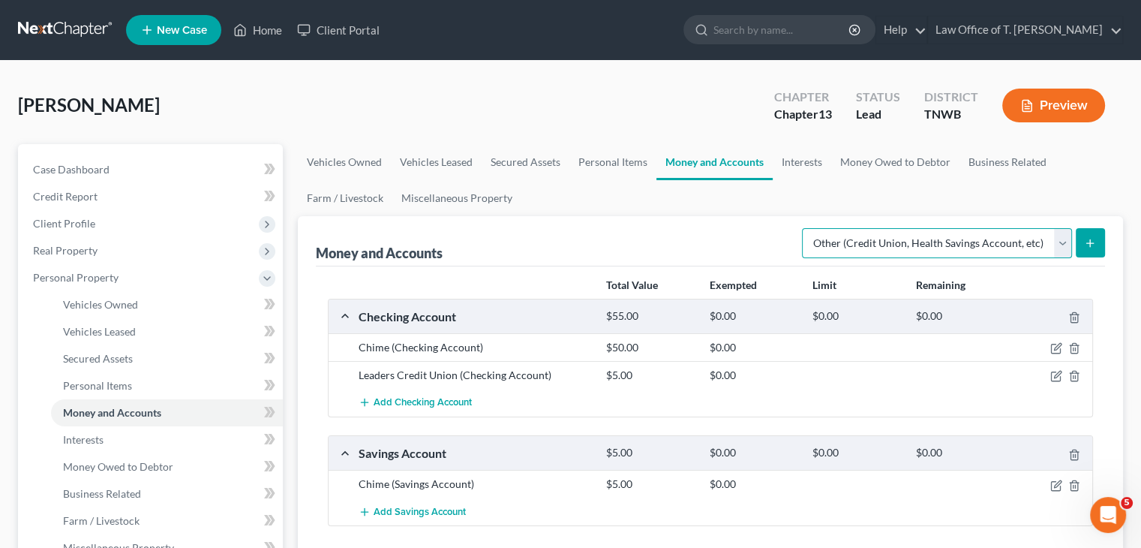
click at [1064, 248] on select "Select Account Type Brokerage Cash on Hand Certificates of Deposit Checking Acc…" at bounding box center [937, 243] width 270 height 30
click at [786, 158] on link "Interests" at bounding box center [802, 162] width 59 height 36
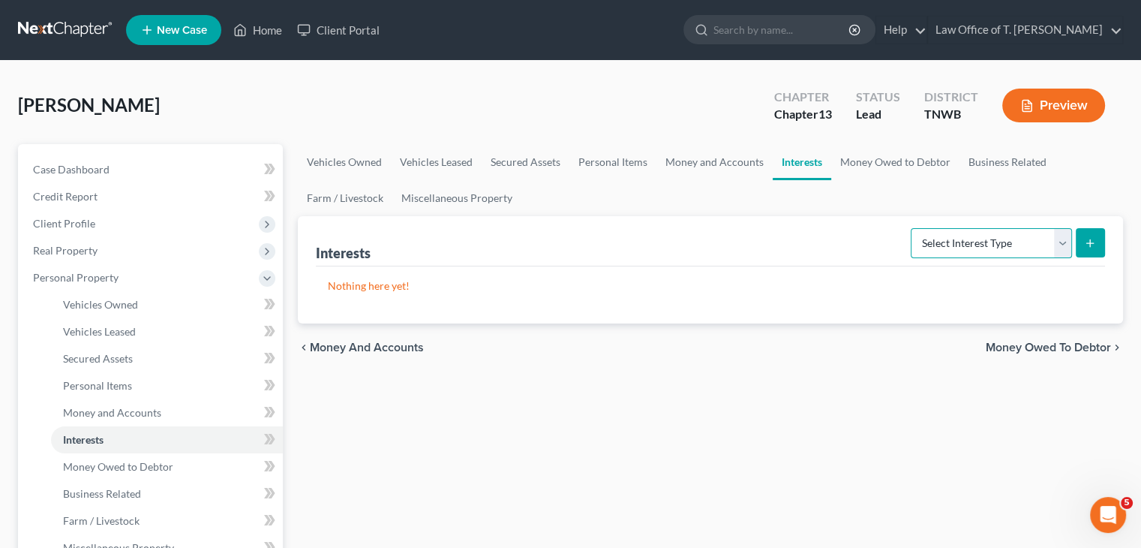
click at [1063, 243] on select "Select Interest Type 401K Annuity Bond Education IRA Government Bond Government…" at bounding box center [991, 243] width 161 height 30
click at [912, 228] on select "Select Interest Type 401K Annuity Bond Education IRA Government Bond Government…" at bounding box center [991, 243] width 161 height 30
click at [1090, 239] on line "submit" at bounding box center [1090, 242] width 0 height 7
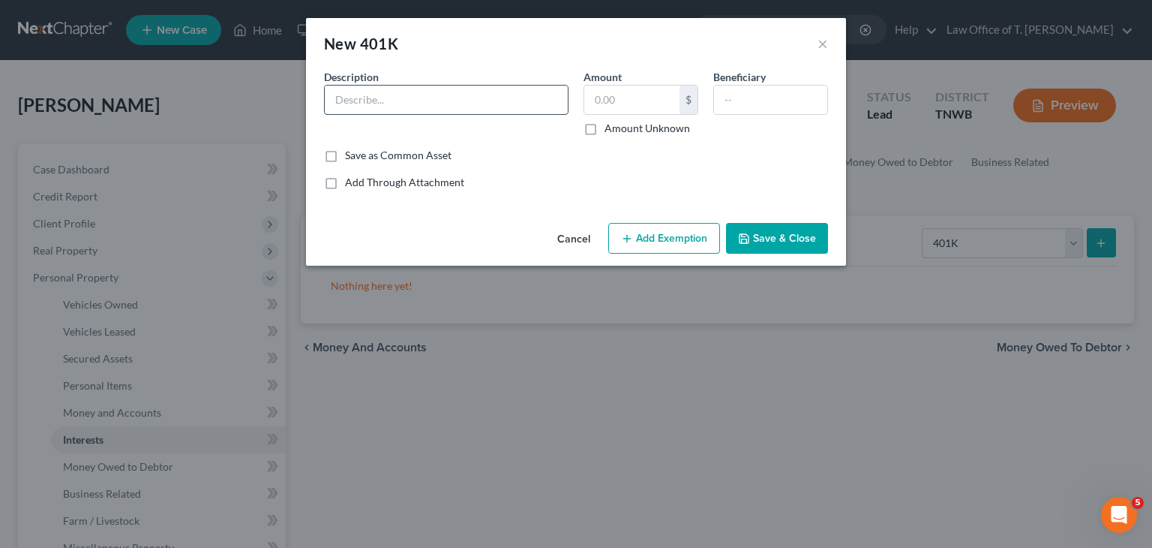
click at [453, 106] on input "text" at bounding box center [446, 100] width 243 height 29
drag, startPoint x: 597, startPoint y: 106, endPoint x: 603, endPoint y: 95, distance: 12.1
click at [603, 95] on input "text" at bounding box center [631, 100] width 95 height 29
click at [782, 242] on button "Save & Close" at bounding box center [777, 239] width 102 height 32
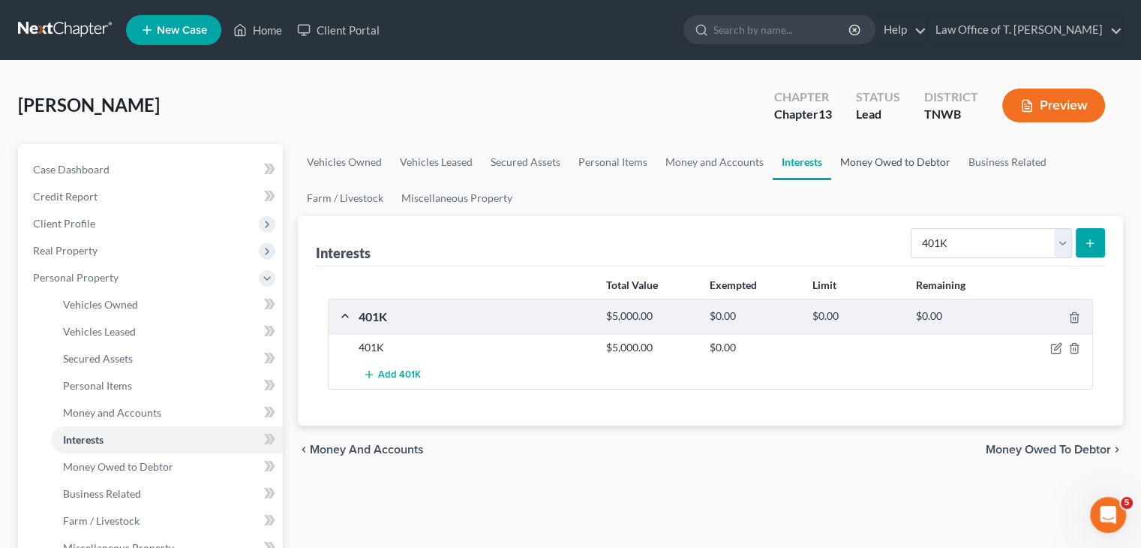
click at [890, 162] on link "Money Owed to Debtor" at bounding box center [895, 162] width 128 height 36
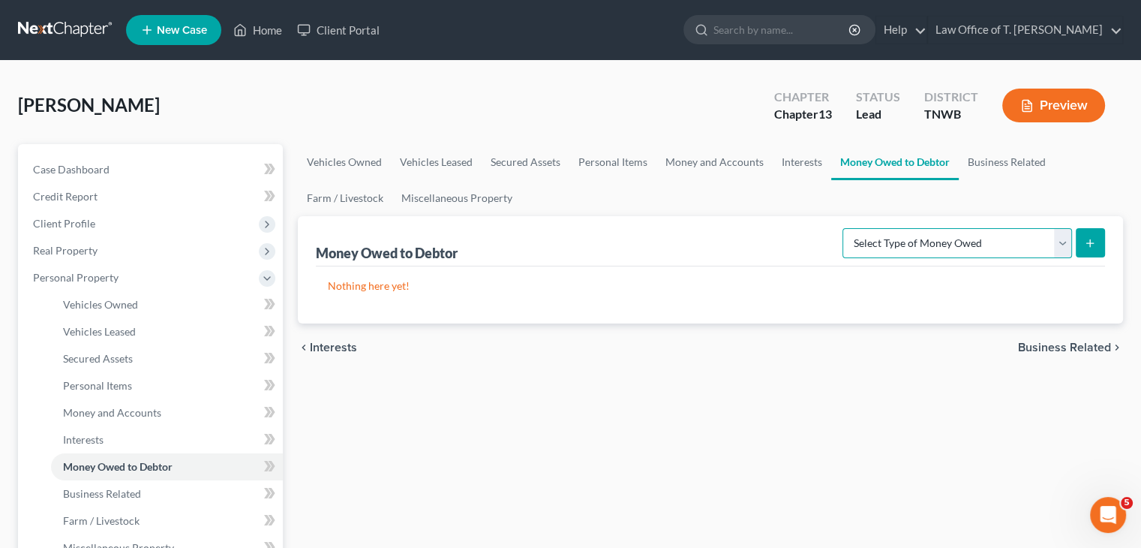
click at [1064, 241] on select "Select Type of Money Owed Accounts Receivable Alimony Child Support Claims Agai…" at bounding box center [957, 243] width 230 height 30
drag, startPoint x: 768, startPoint y: 280, endPoint x: 840, endPoint y: 256, distance: 75.9
click at [768, 280] on p "Nothing here yet!" at bounding box center [710, 285] width 765 height 15
drag, startPoint x: 1004, startPoint y: 165, endPoint x: 680, endPoint y: 170, distance: 324.8
click at [1004, 165] on link "Business Related" at bounding box center [1007, 162] width 96 height 36
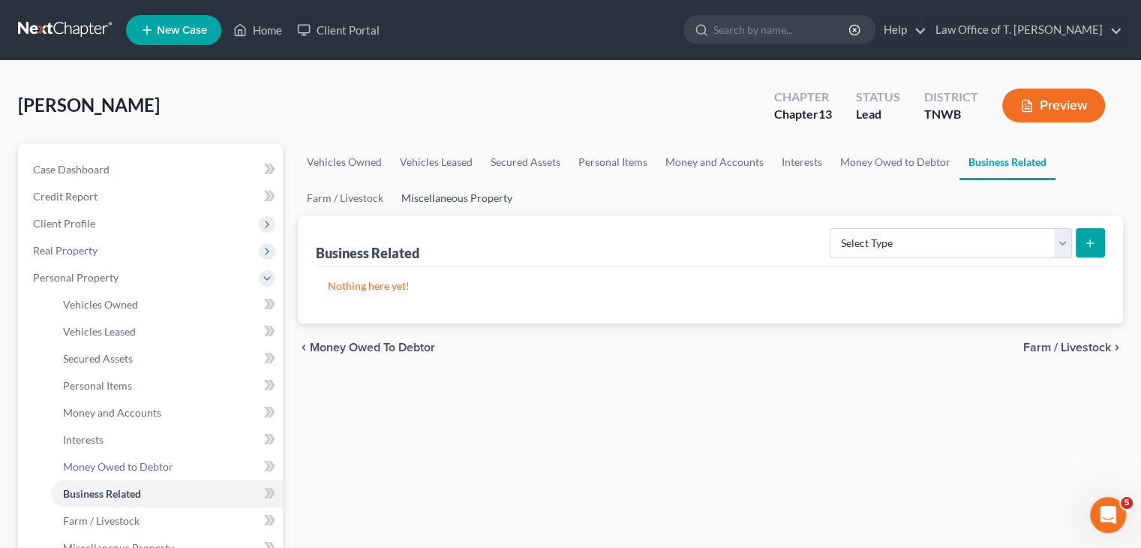
click at [460, 200] on link "Miscellaneous Property" at bounding box center [456, 198] width 129 height 36
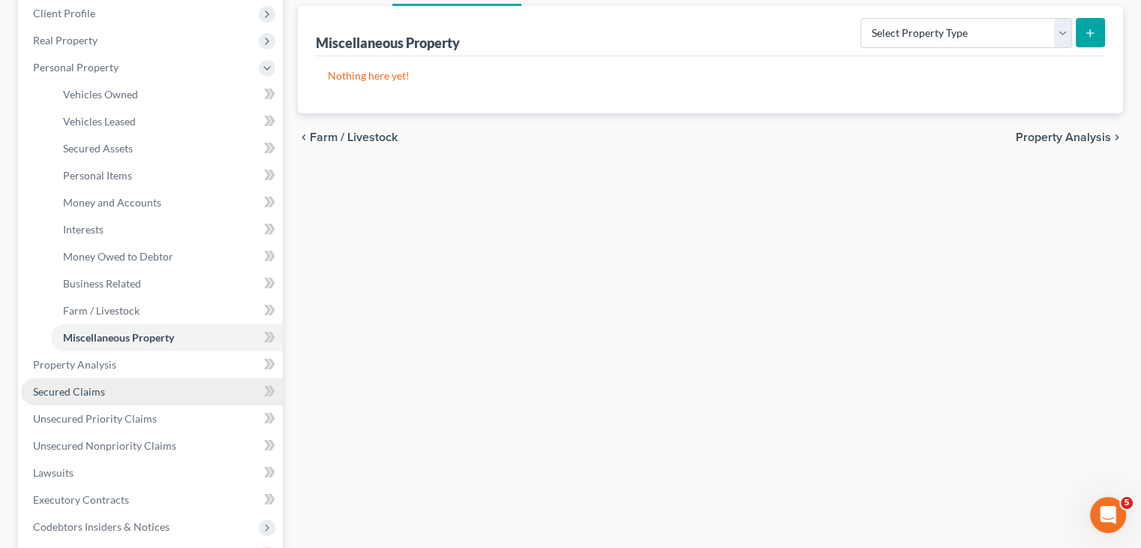
scroll to position [300, 0]
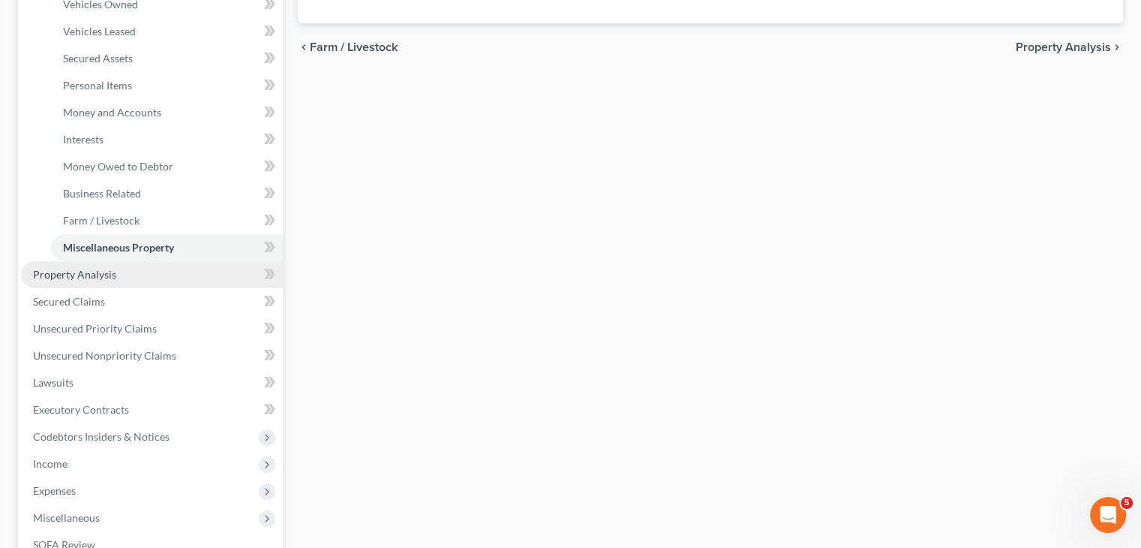
click at [100, 276] on span "Property Analysis" at bounding box center [74, 274] width 83 height 13
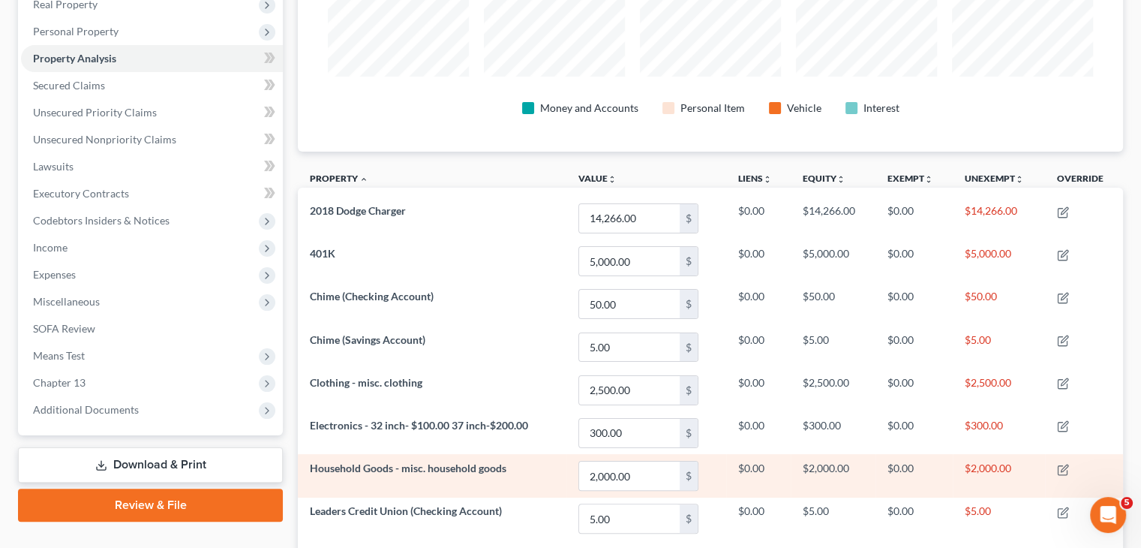
scroll to position [383, 0]
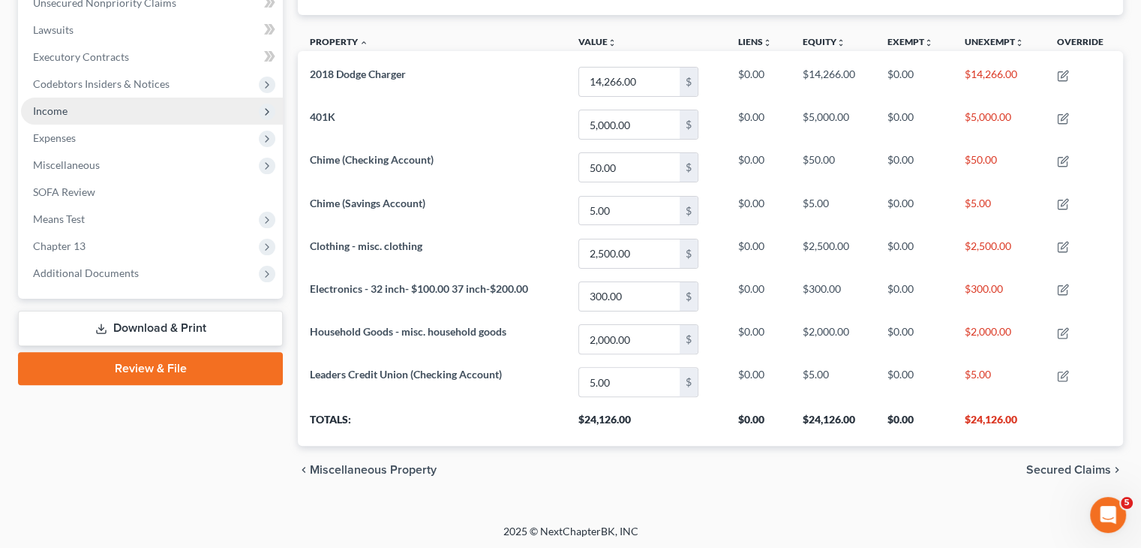
click at [68, 116] on span "Income" at bounding box center [152, 111] width 262 height 27
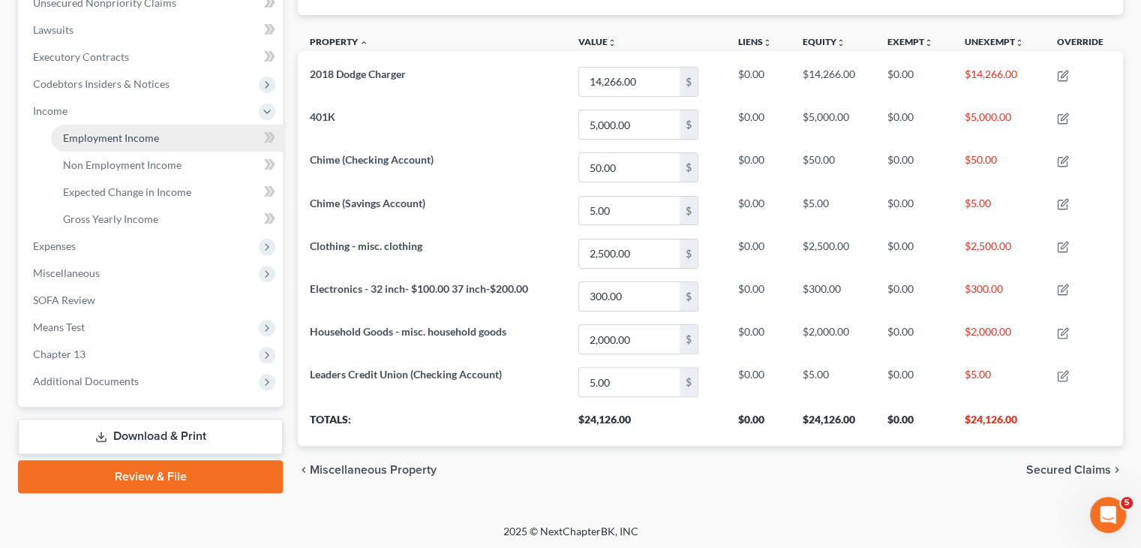
click at [111, 138] on span "Employment Income" at bounding box center [111, 137] width 96 height 13
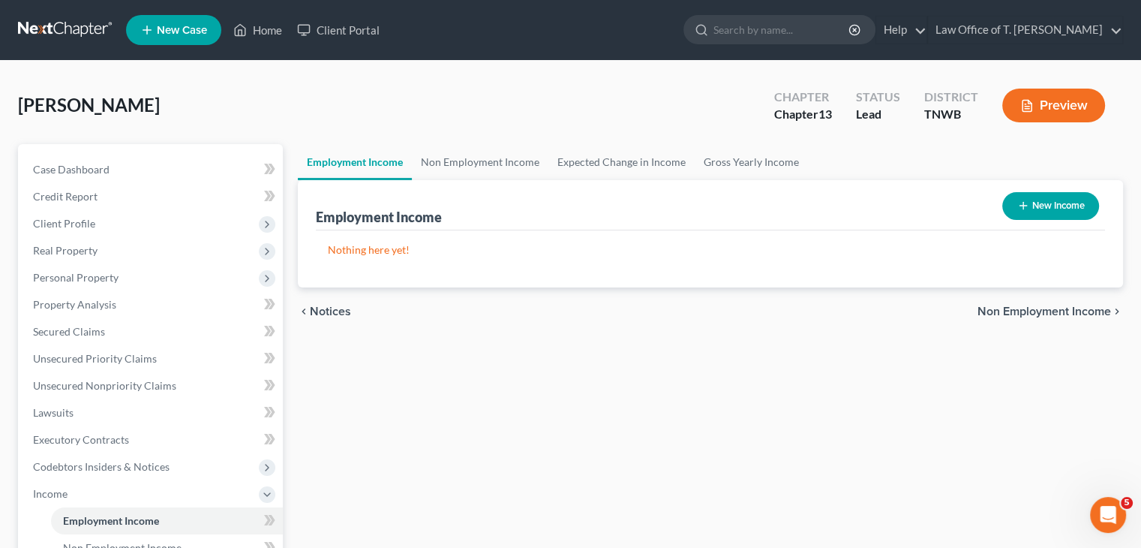
click at [1047, 208] on button "New Income" at bounding box center [1050, 206] width 97 height 28
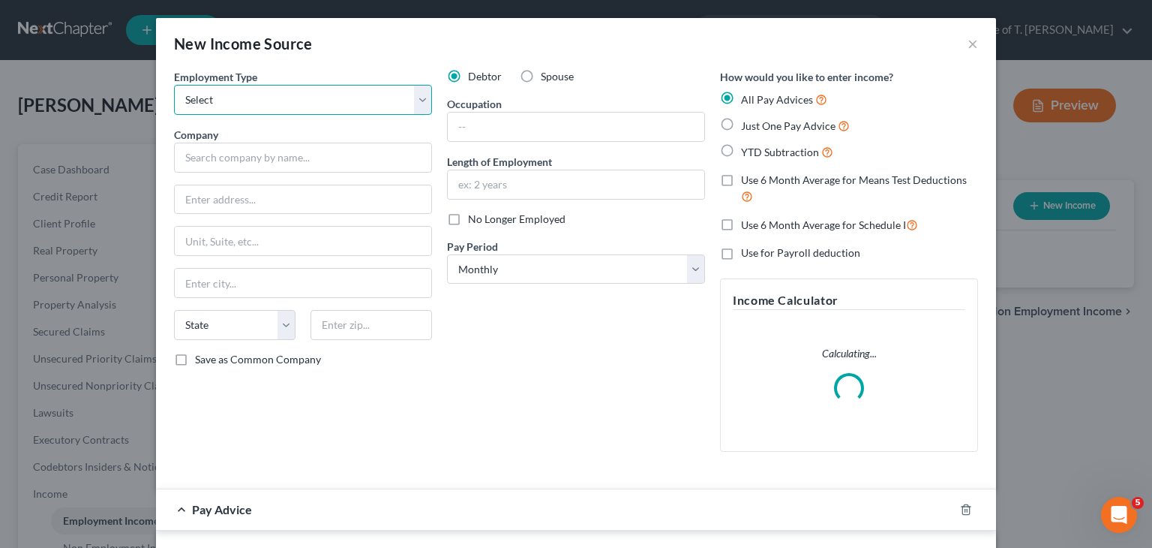
drag, startPoint x: 413, startPoint y: 104, endPoint x: 406, endPoint y: 106, distance: 7.8
click at [414, 104] on select "Select Full or Part Time Employment Self Employment" at bounding box center [303, 100] width 258 height 30
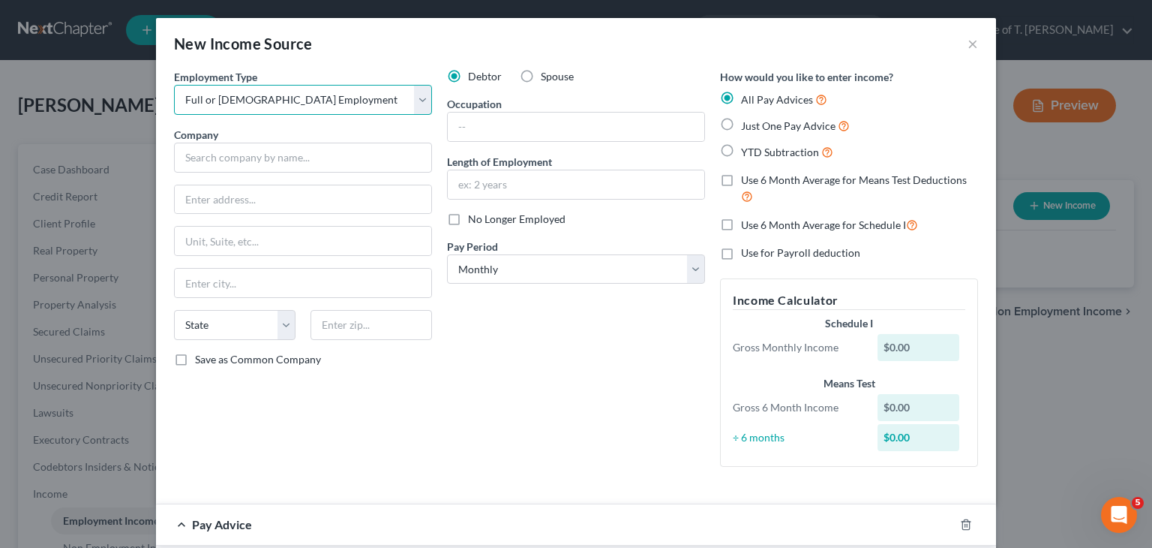
click at [174, 85] on select "Select Full or Part Time Employment Self Employment" at bounding box center [303, 100] width 258 height 30
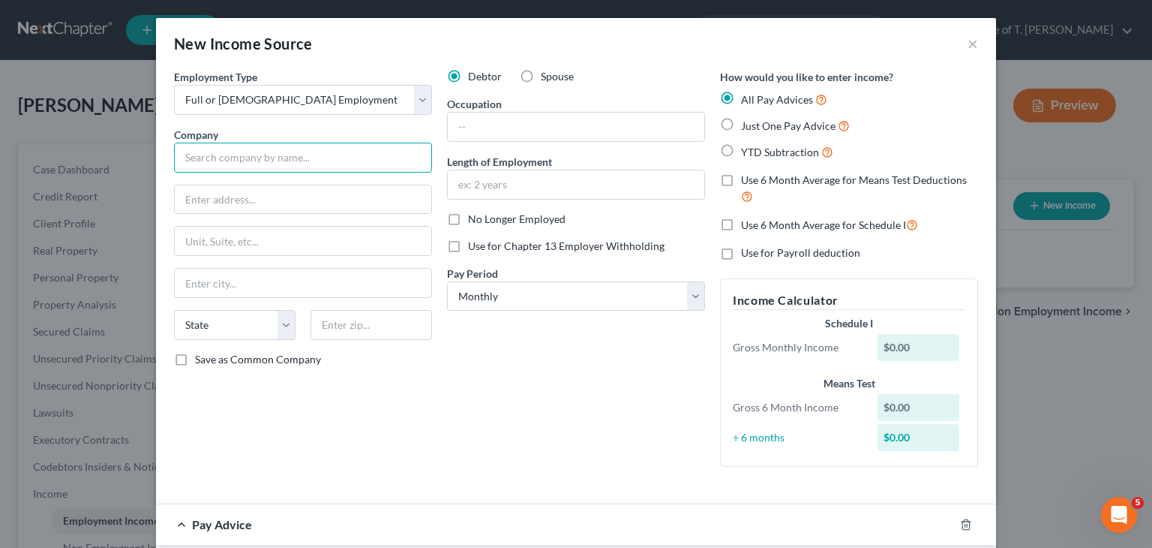
click at [263, 152] on input "text" at bounding box center [303, 158] width 258 height 30
click at [466, 121] on input "text" at bounding box center [576, 127] width 257 height 29
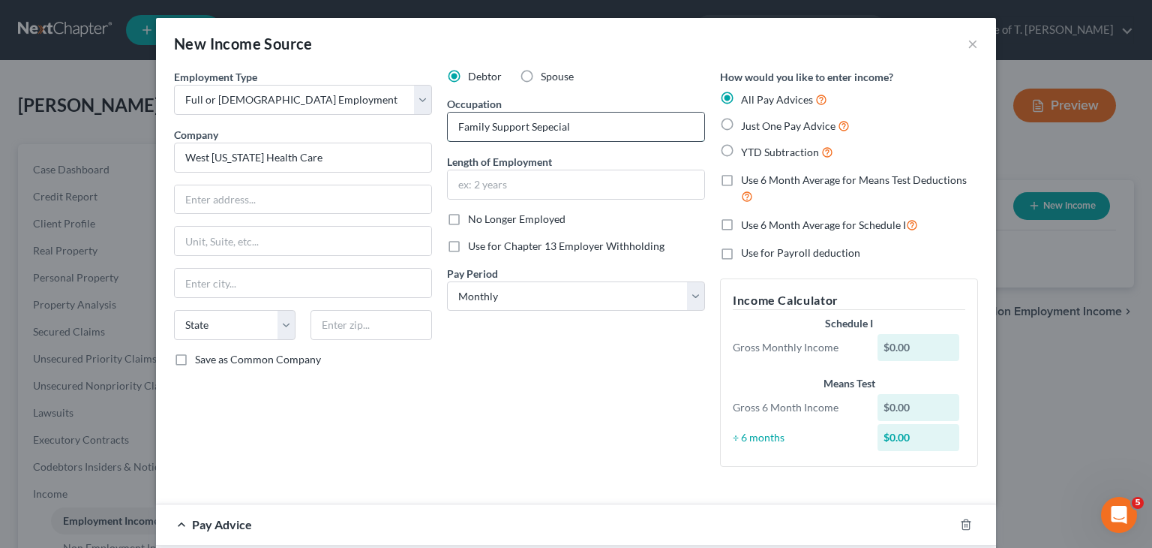
click at [549, 134] on input "Family Support Sepecial" at bounding box center [576, 127] width 257 height 29
click at [575, 186] on input "text" at bounding box center [576, 184] width 257 height 29
click at [741, 153] on label "YTD Subtraction" at bounding box center [787, 151] width 92 height 17
click at [747, 153] on input "YTD Subtraction" at bounding box center [752, 148] width 10 height 10
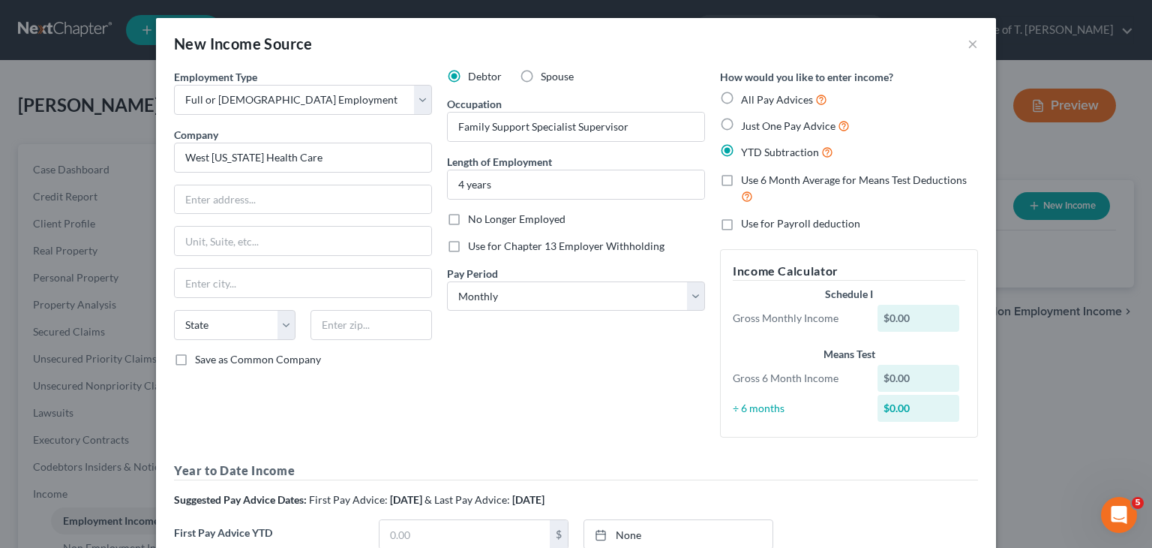
click at [741, 148] on label "YTD Subtraction" at bounding box center [787, 151] width 92 height 17
click at [747, 148] on input "YTD Subtraction" at bounding box center [752, 148] width 10 height 10
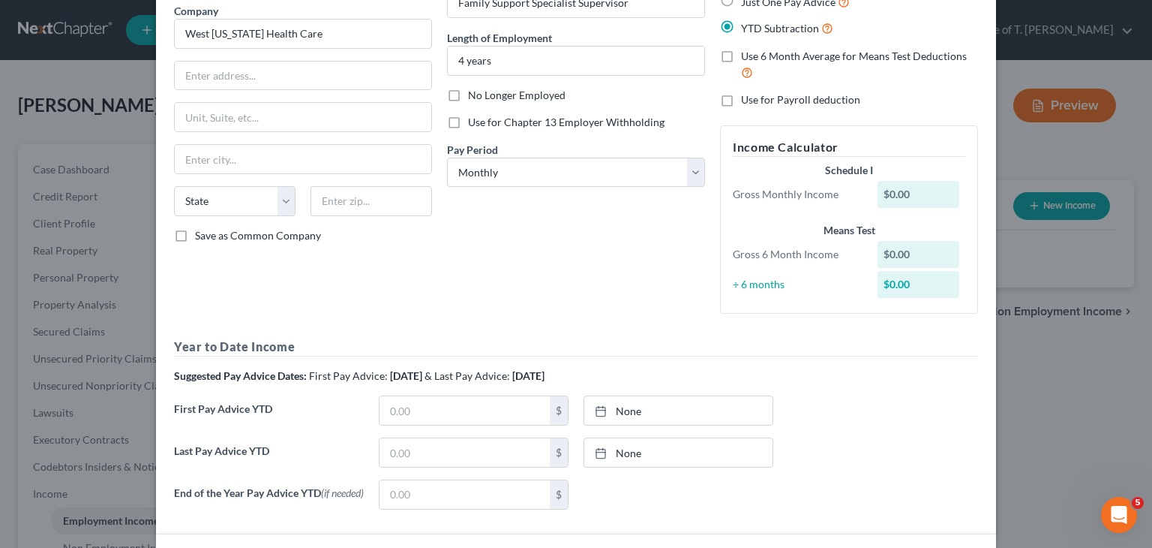
scroll to position [150, 0]
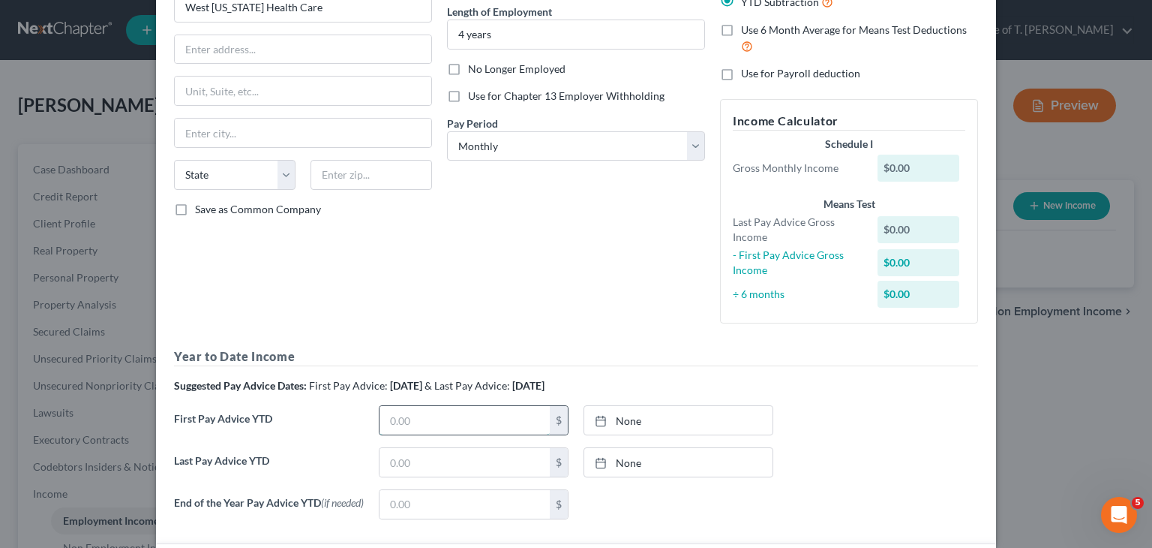
click at [444, 425] on input "text" at bounding box center [465, 420] width 170 height 29
click at [633, 424] on link "None" at bounding box center [678, 420] width 188 height 29
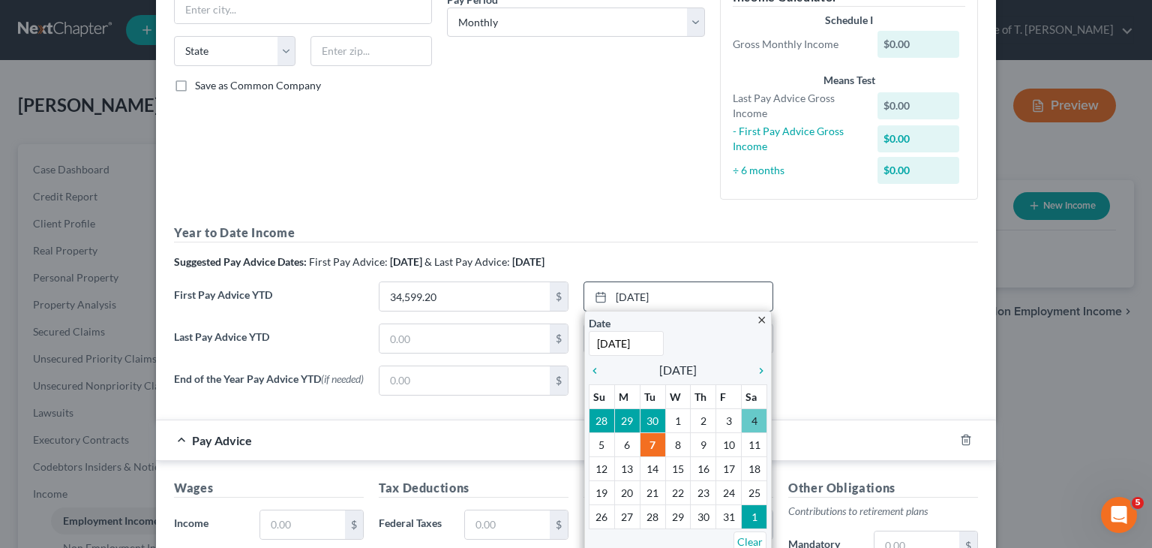
scroll to position [300, 0]
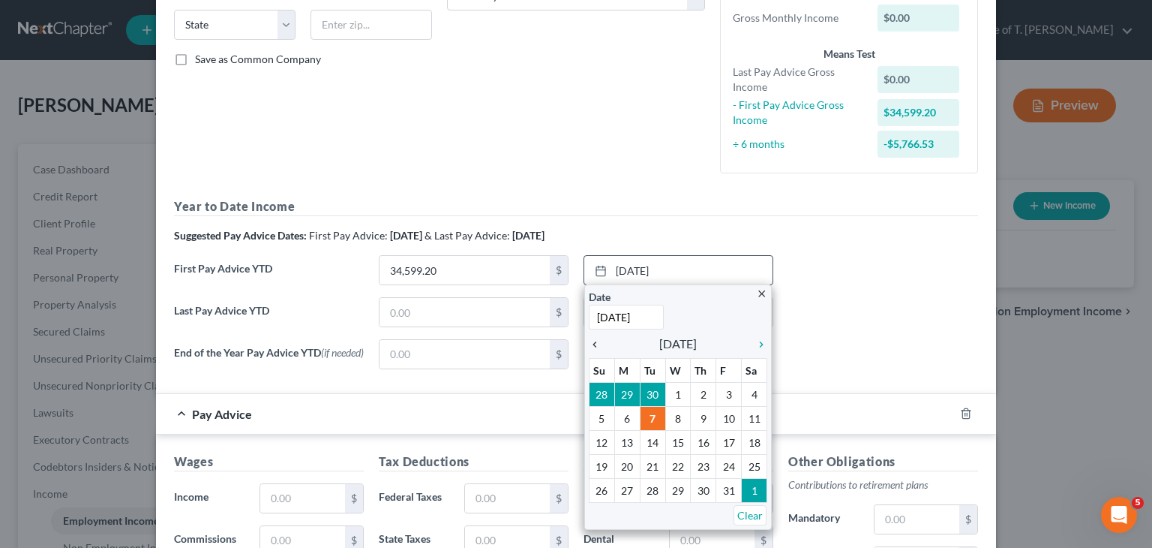
click at [584, 344] on div "close Date 10/7/2025 Time 12:00 AM chevron_left October 2025 chevron_right Su M…" at bounding box center [678, 406] width 188 height 245
click at [594, 345] on icon "chevron_left" at bounding box center [599, 344] width 20 height 12
click at [589, 346] on icon "chevron_left" at bounding box center [599, 344] width 20 height 12
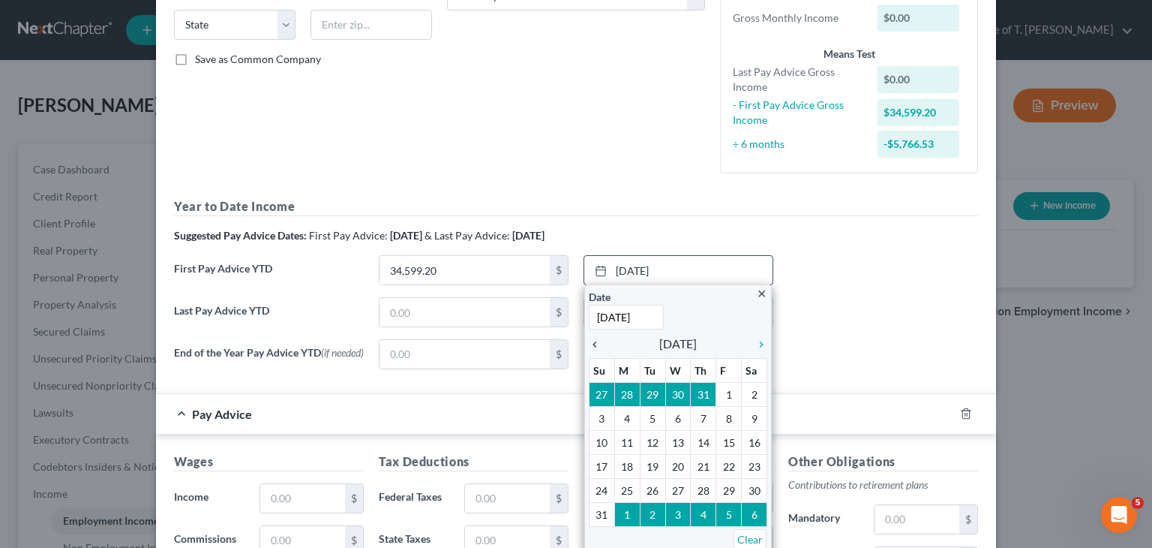
click at [589, 346] on icon "chevron_left" at bounding box center [599, 344] width 20 height 12
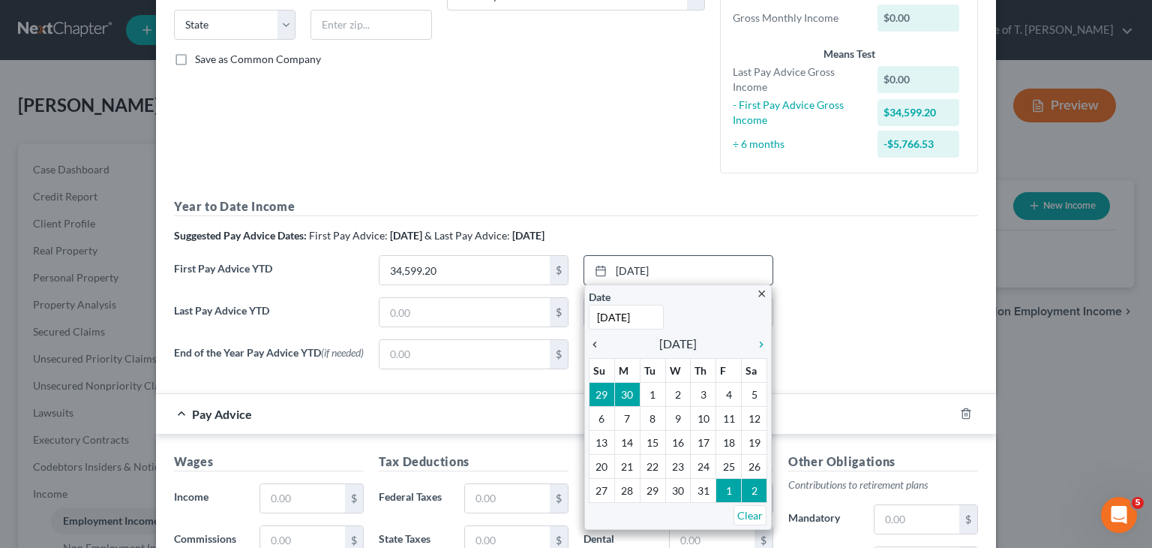
click at [590, 346] on icon "chevron_left" at bounding box center [599, 344] width 20 height 12
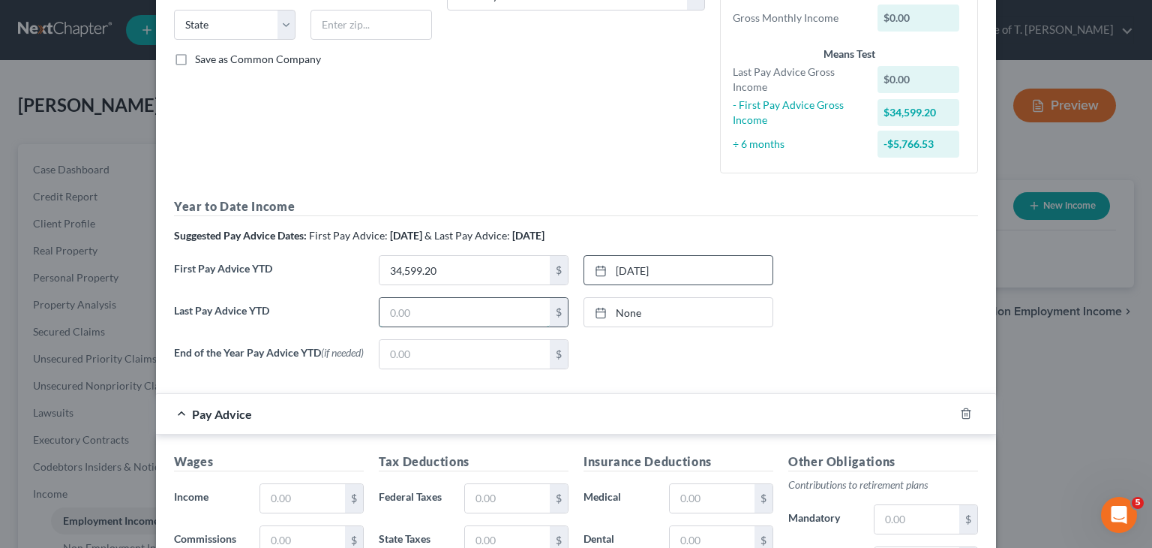
click at [471, 320] on input "text" at bounding box center [465, 312] width 170 height 29
click at [654, 323] on link "10/7/2025" at bounding box center [678, 312] width 188 height 29
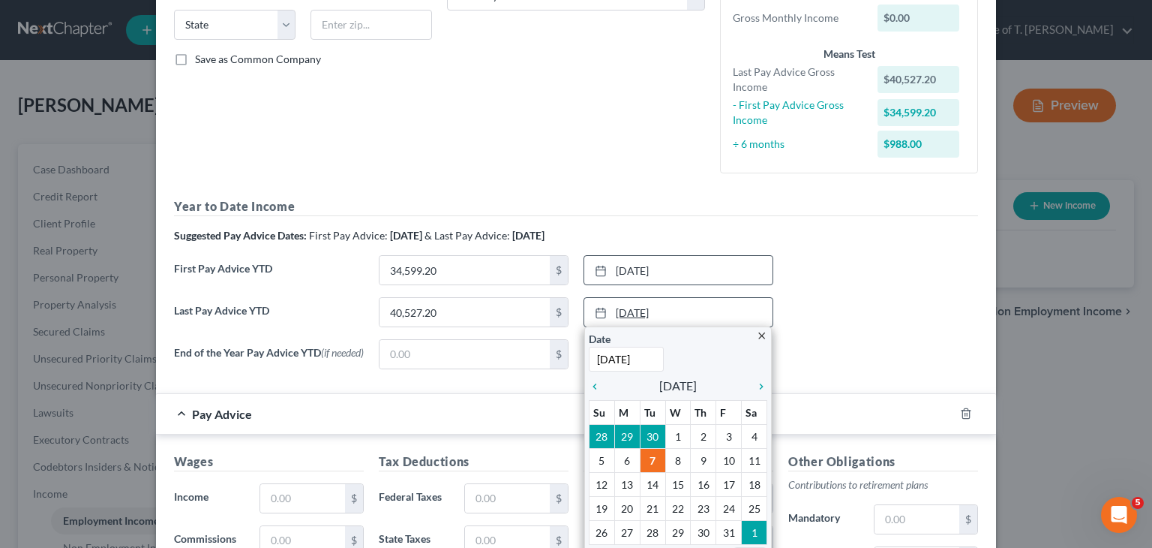
click at [662, 311] on link "10/7/2025" at bounding box center [678, 312] width 188 height 29
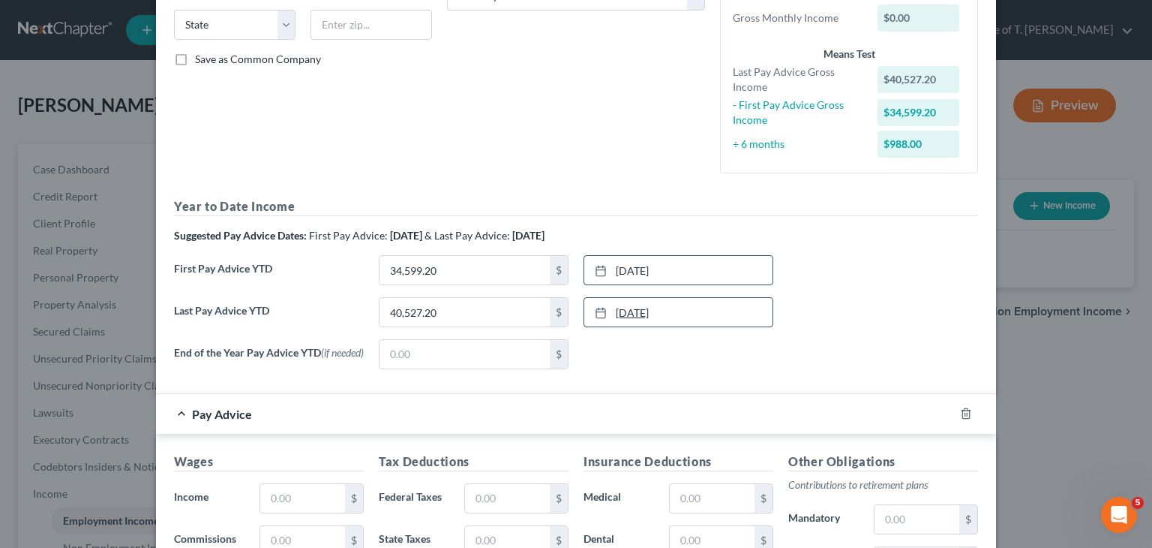
click at [668, 309] on link "10/7/2025" at bounding box center [678, 312] width 188 height 29
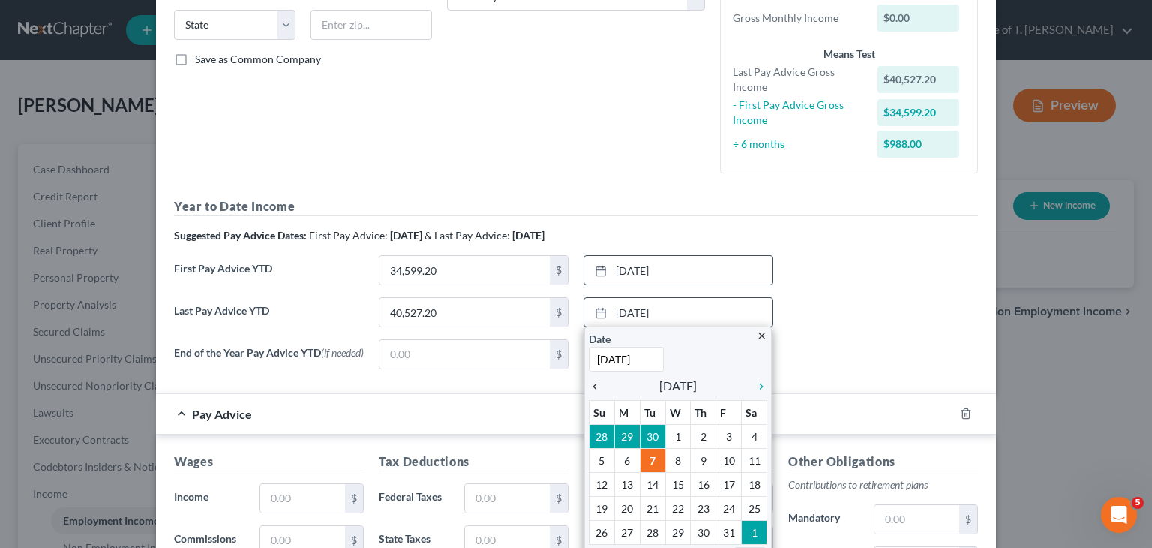
click at [589, 383] on icon "chevron_left" at bounding box center [599, 386] width 20 height 12
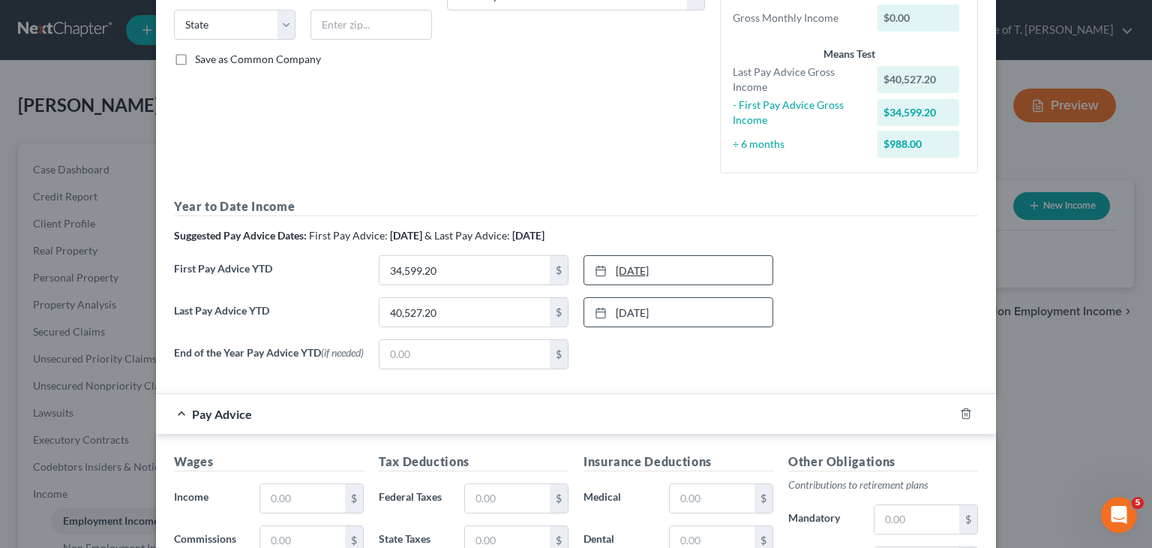
click at [638, 266] on link "6/27/2025" at bounding box center [678, 270] width 188 height 29
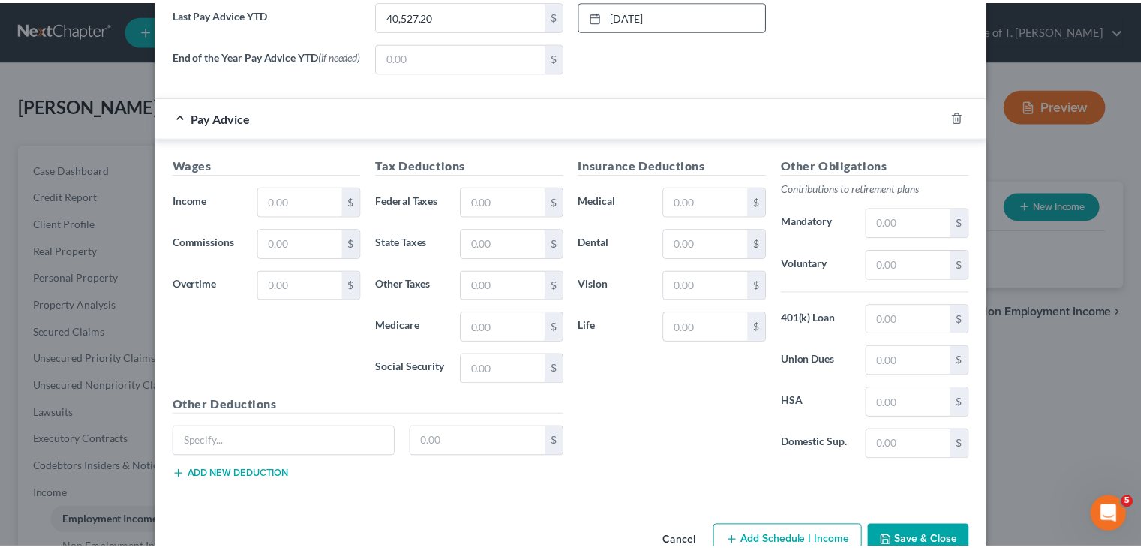
scroll to position [600, 0]
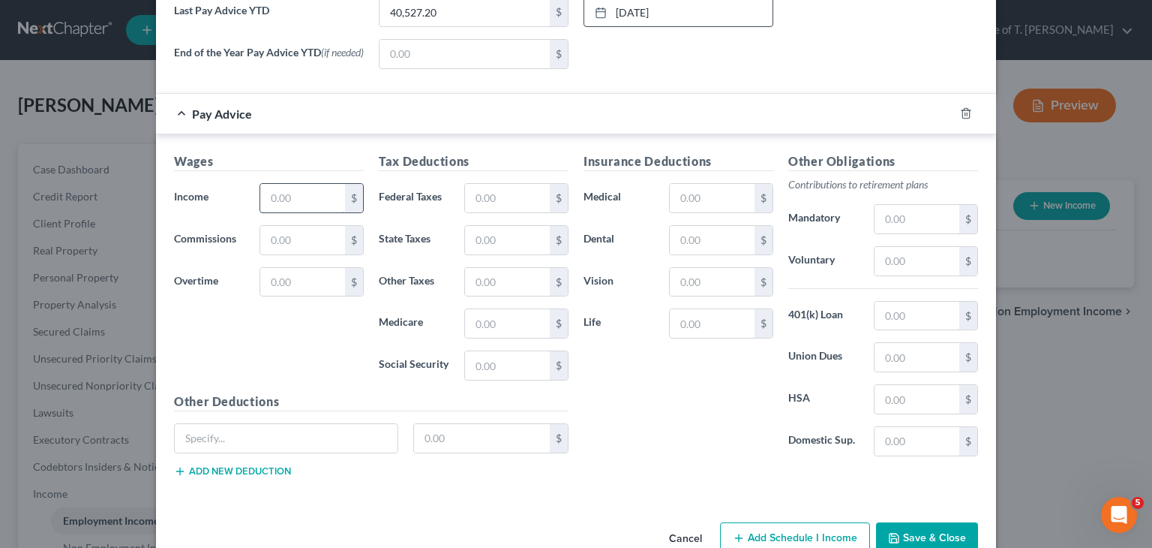
click at [289, 206] on input "text" at bounding box center [302, 198] width 85 height 29
click at [500, 207] on input "text" at bounding box center [507, 198] width 85 height 29
click at [618, 451] on div "Insurance Deductions Medical $ Dental $ Vision $ Life $" at bounding box center [678, 310] width 205 height 316
click at [681, 238] on input "text" at bounding box center [712, 240] width 85 height 29
click at [688, 288] on input "text" at bounding box center [712, 282] width 85 height 29
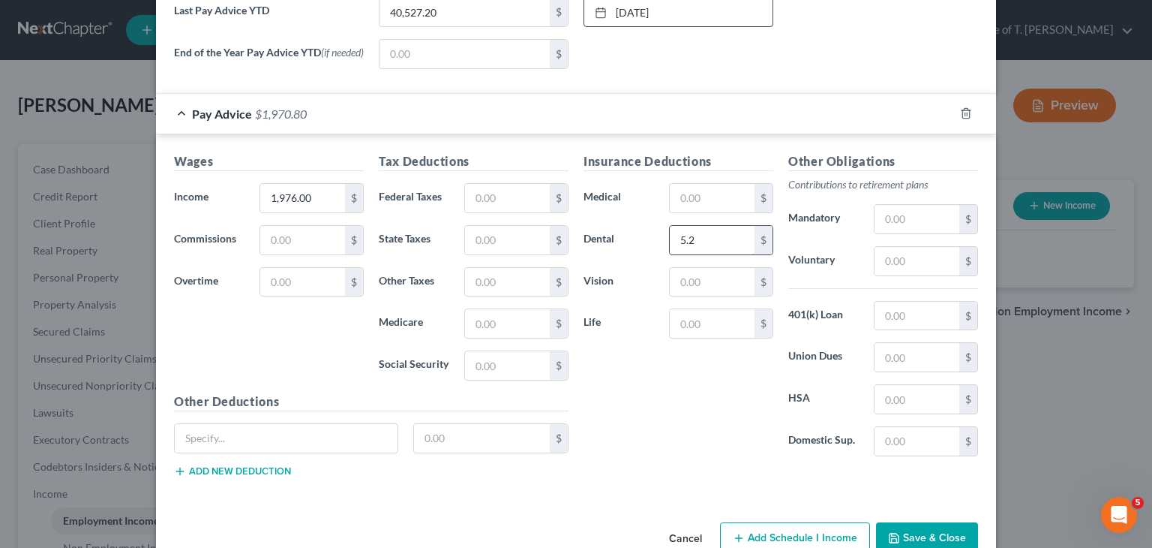
click at [702, 236] on input "5.2" at bounding box center [712, 240] width 85 height 29
click at [662, 293] on div "$" at bounding box center [721, 282] width 119 height 30
click at [692, 284] on input "text" at bounding box center [712, 282] width 85 height 29
click at [689, 329] on input "text" at bounding box center [712, 323] width 85 height 29
click at [497, 206] on input "text" at bounding box center [507, 198] width 85 height 29
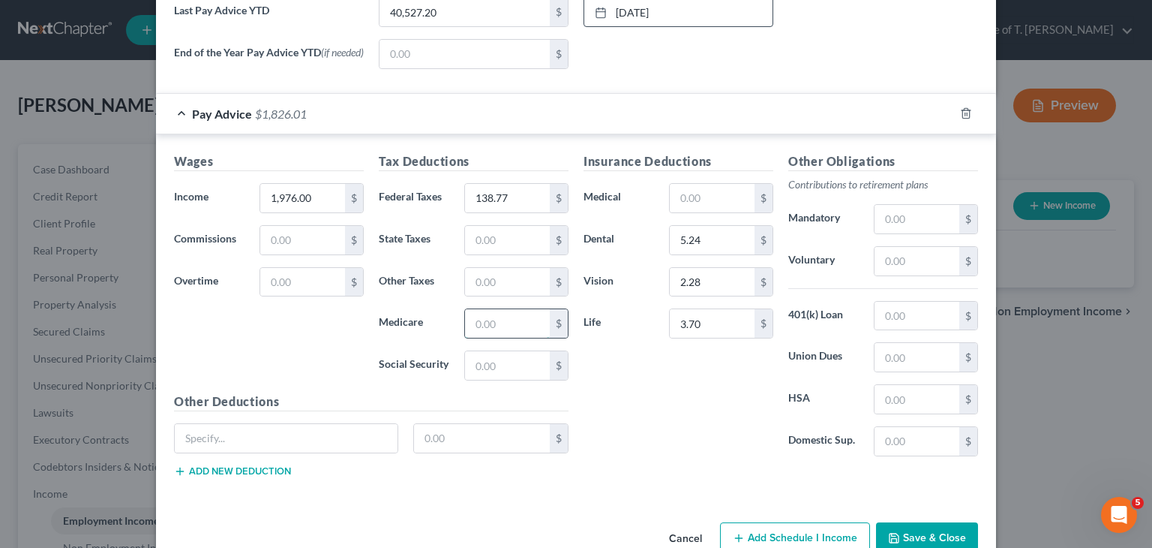
click at [482, 328] on input "text" at bounding box center [507, 323] width 85 height 29
click at [507, 361] on input "text" at bounding box center [507, 365] width 85 height 29
click at [922, 325] on input "text" at bounding box center [917, 316] width 85 height 29
click at [927, 538] on button "Save & Close" at bounding box center [927, 538] width 102 height 32
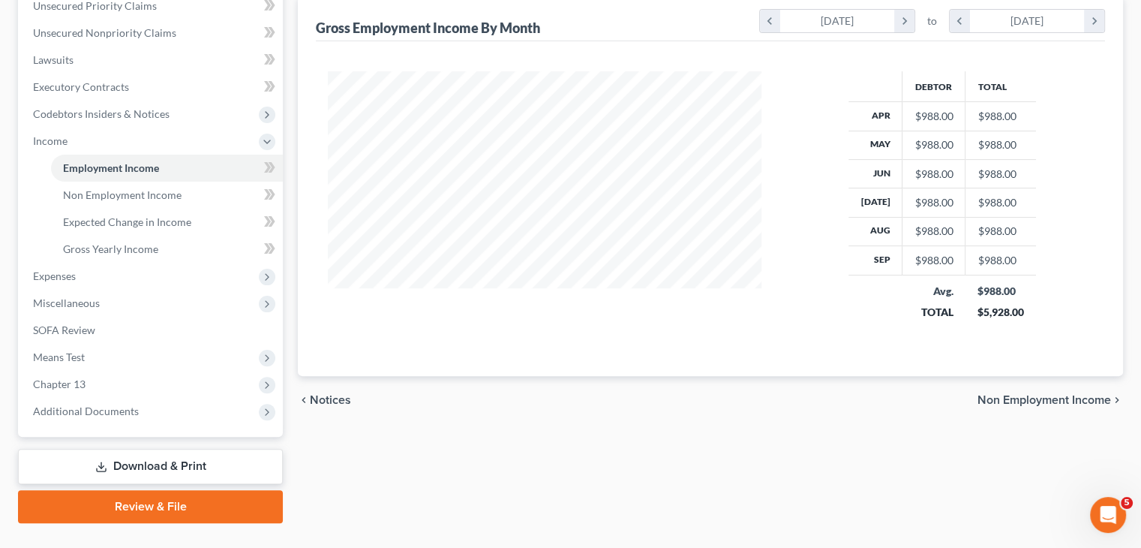
scroll to position [375, 0]
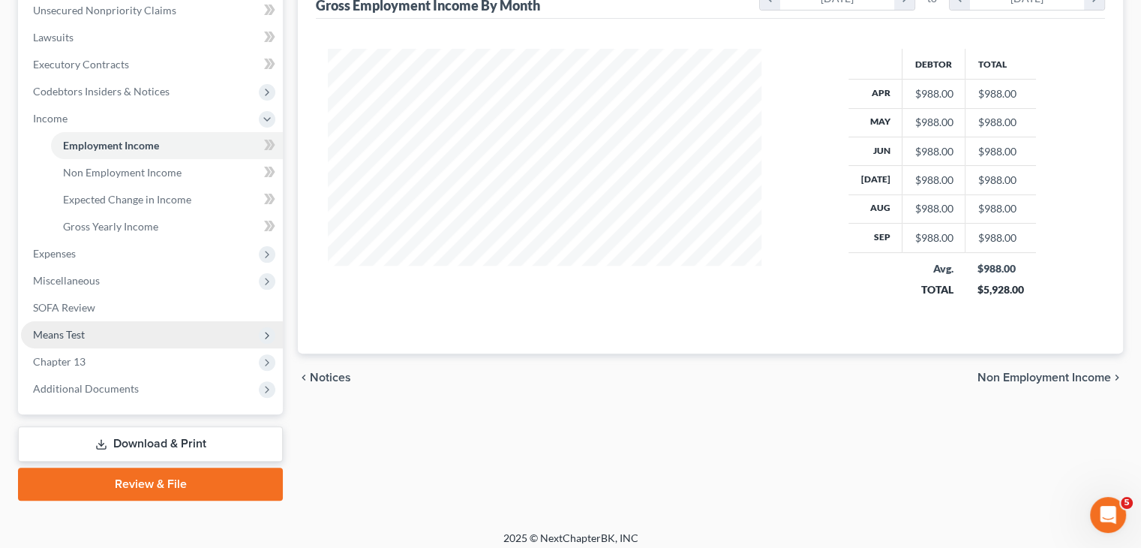
click at [75, 334] on span "Means Test" at bounding box center [59, 334] width 52 height 13
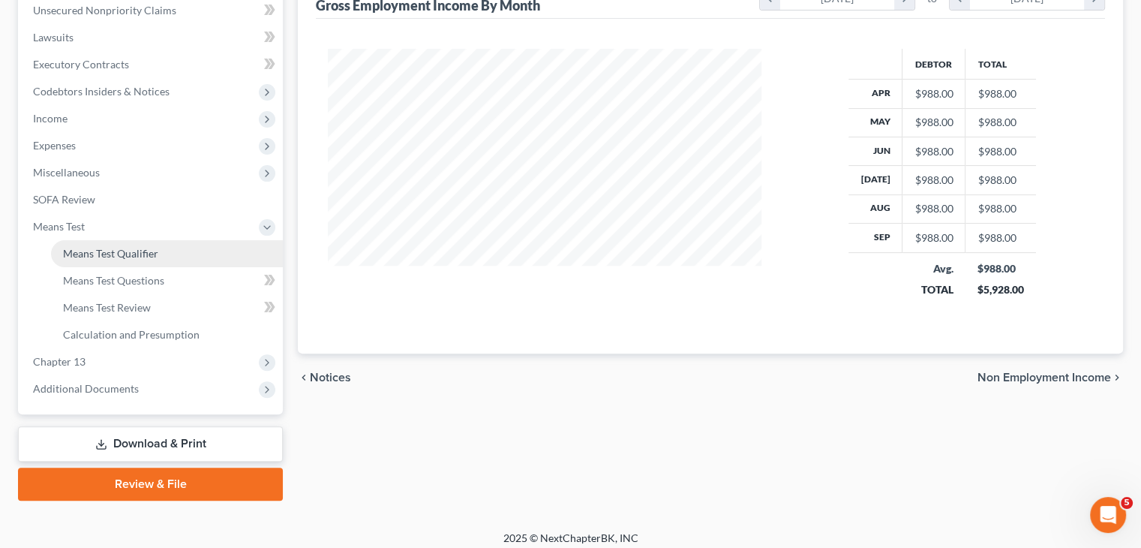
click at [146, 253] on span "Means Test Qualifier" at bounding box center [110, 253] width 95 height 13
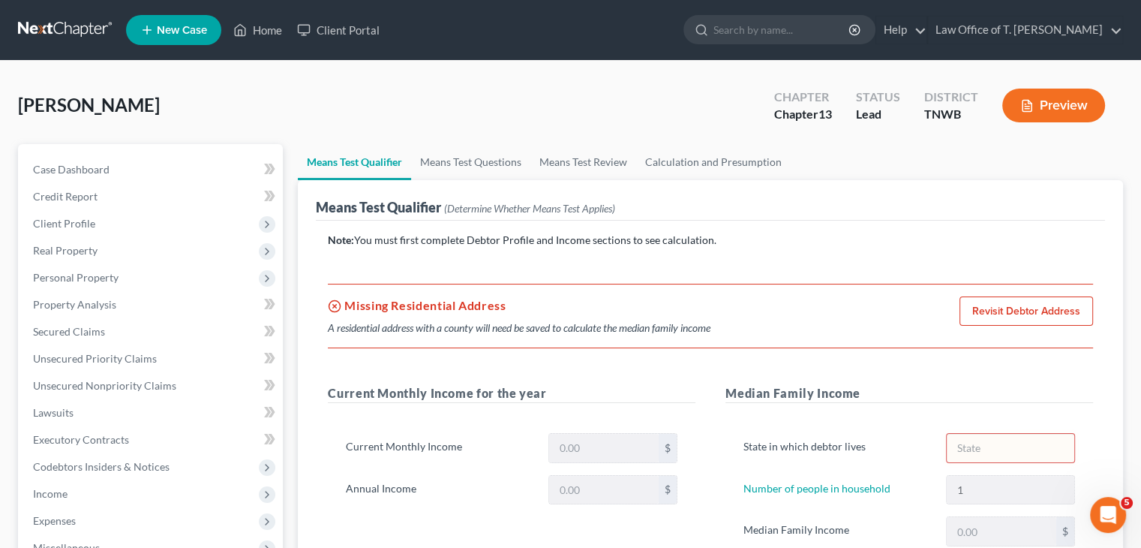
click at [1016, 306] on link "Revisit Debtor Address" at bounding box center [1026, 311] width 134 height 30
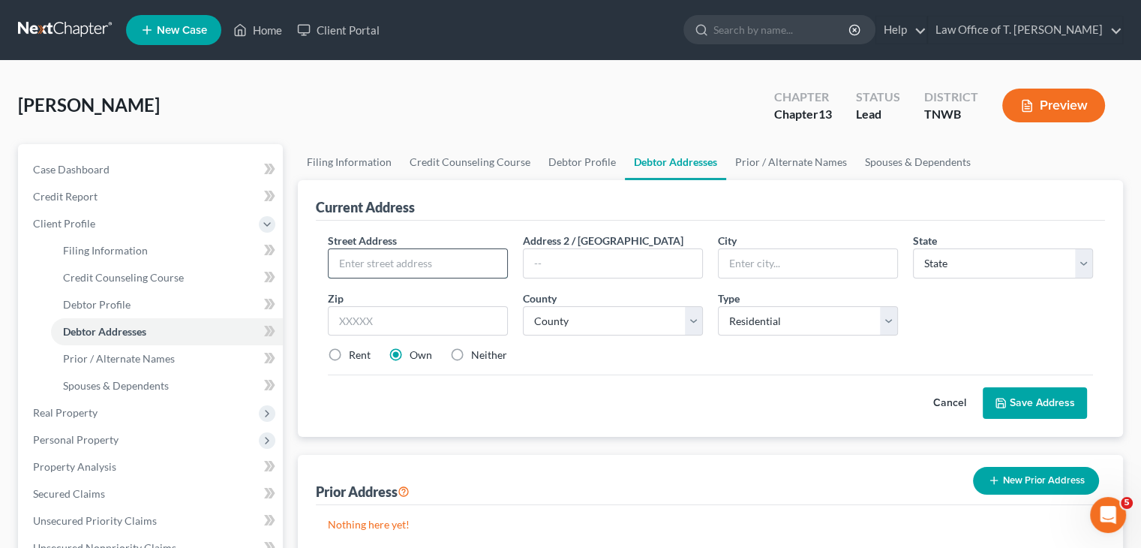
click at [444, 256] on input "text" at bounding box center [418, 263] width 179 height 29
click at [596, 272] on input "text" at bounding box center [613, 263] width 179 height 29
drag, startPoint x: 339, startPoint y: 350, endPoint x: 435, endPoint y: 371, distance: 98.3
click at [349, 351] on label "Rent" at bounding box center [360, 354] width 22 height 15
click at [355, 351] on input "Rent" at bounding box center [360, 352] width 10 height 10
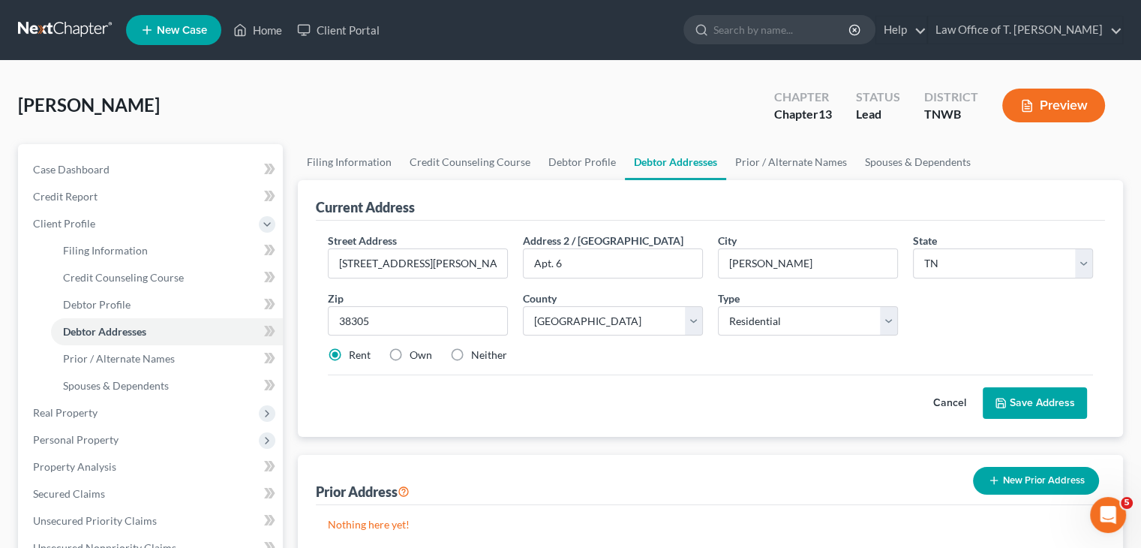
click at [1038, 402] on button "Save Address" at bounding box center [1035, 403] width 104 height 32
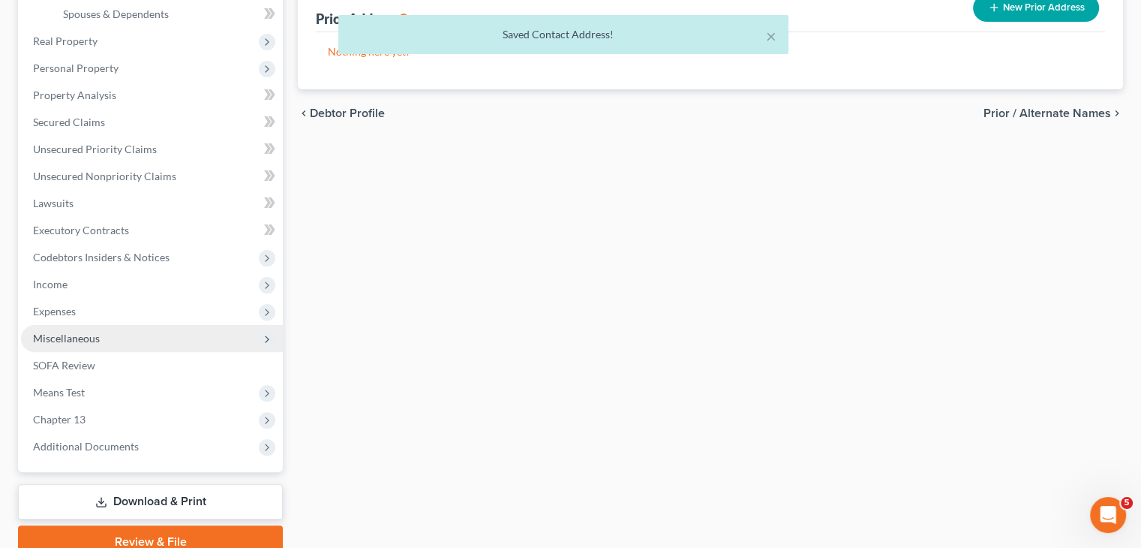
scroll to position [438, 0]
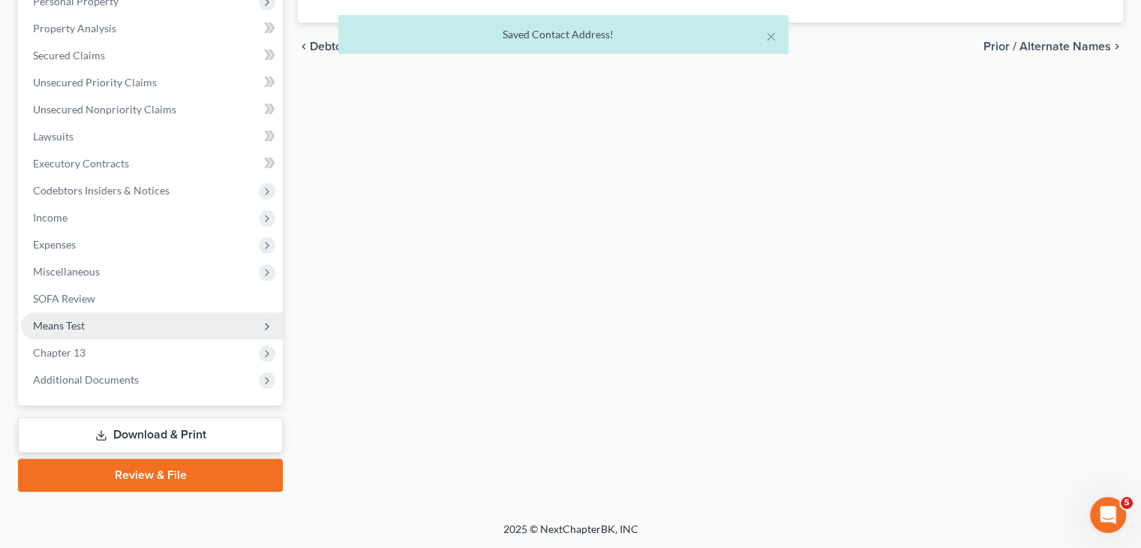
click at [82, 319] on span "Means Test" at bounding box center [59, 325] width 52 height 13
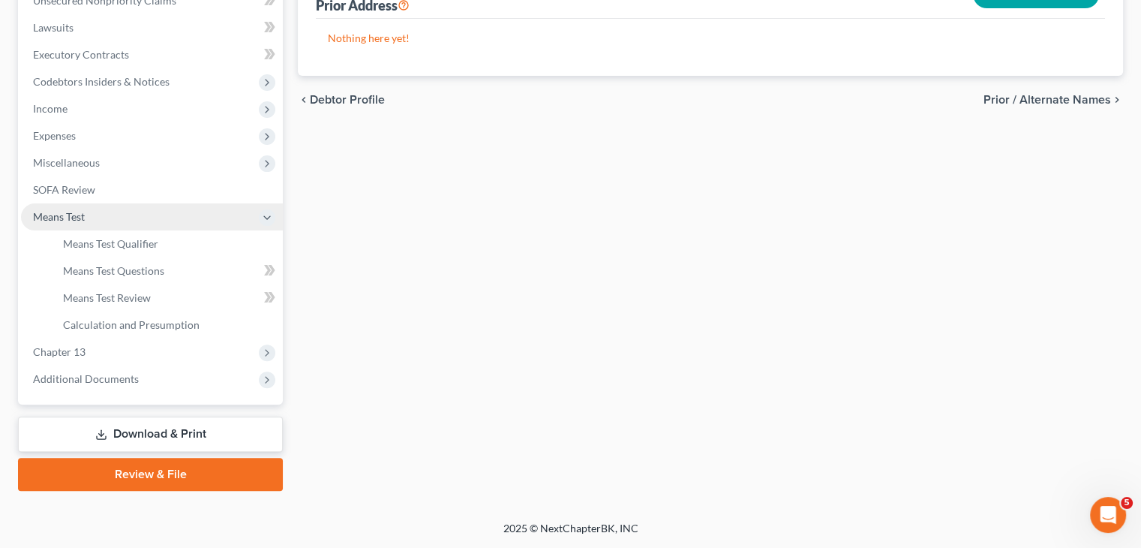
scroll to position [276, 0]
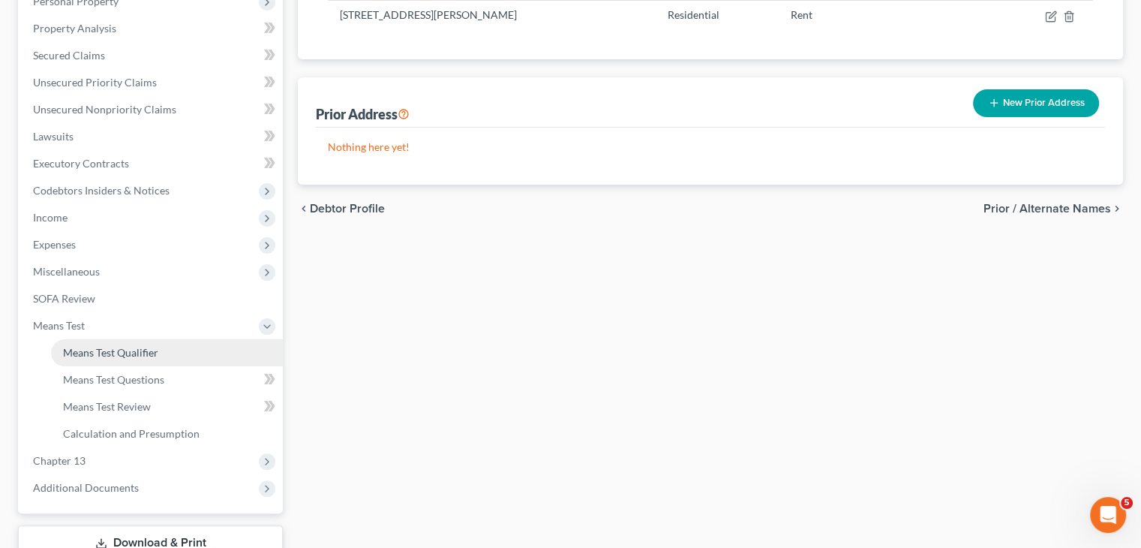
click at [144, 356] on span "Means Test Qualifier" at bounding box center [110, 352] width 95 height 13
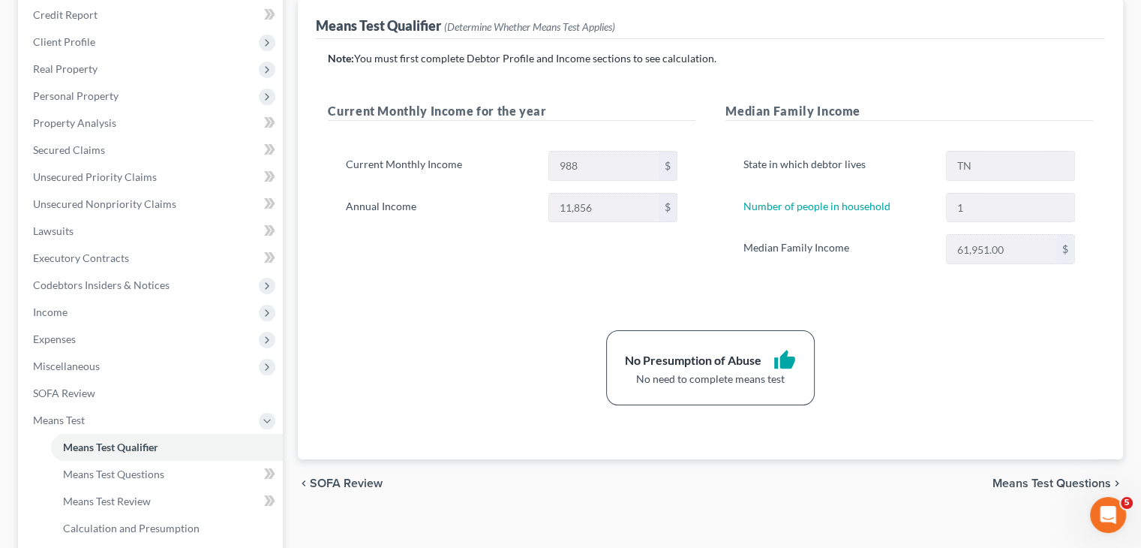
scroll to position [300, 0]
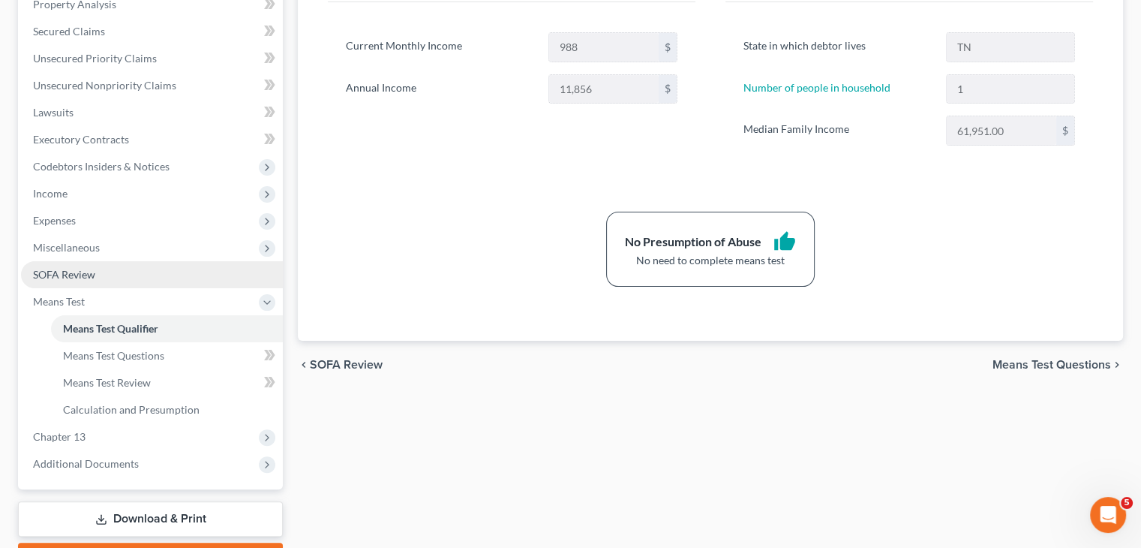
click at [71, 271] on span "SOFA Review" at bounding box center [64, 274] width 62 height 13
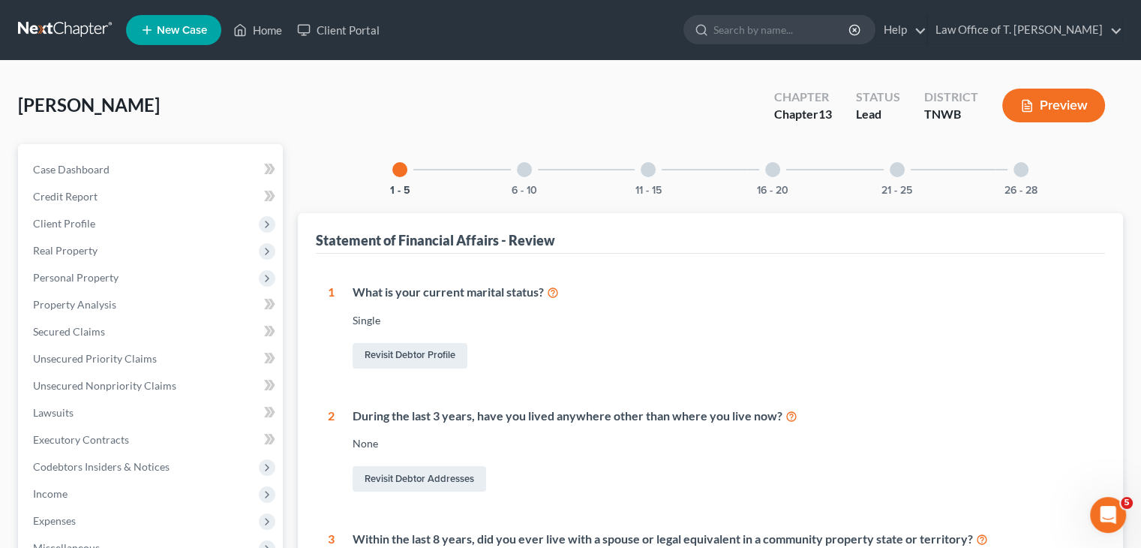
click at [1020, 171] on div at bounding box center [1020, 169] width 15 height 15
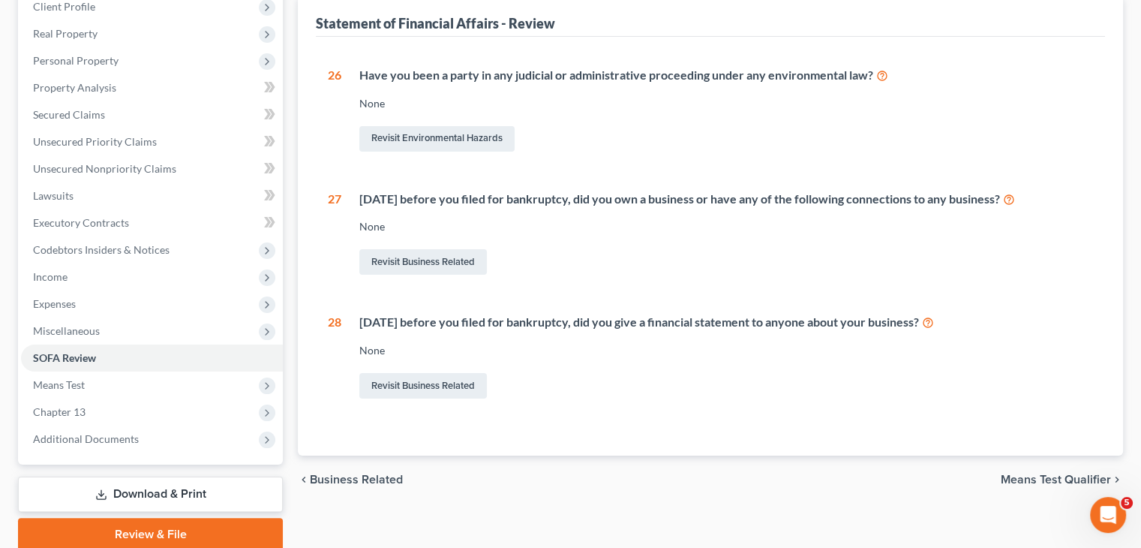
scroll to position [126, 0]
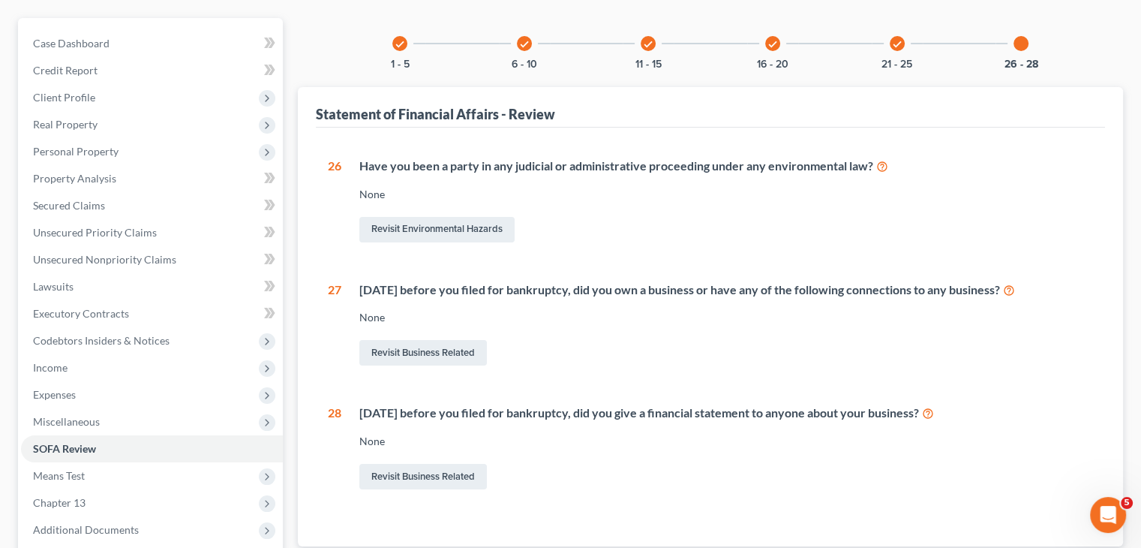
click at [1018, 45] on div at bounding box center [1020, 43] width 15 height 15
click at [1021, 44] on div at bounding box center [1020, 43] width 15 height 15
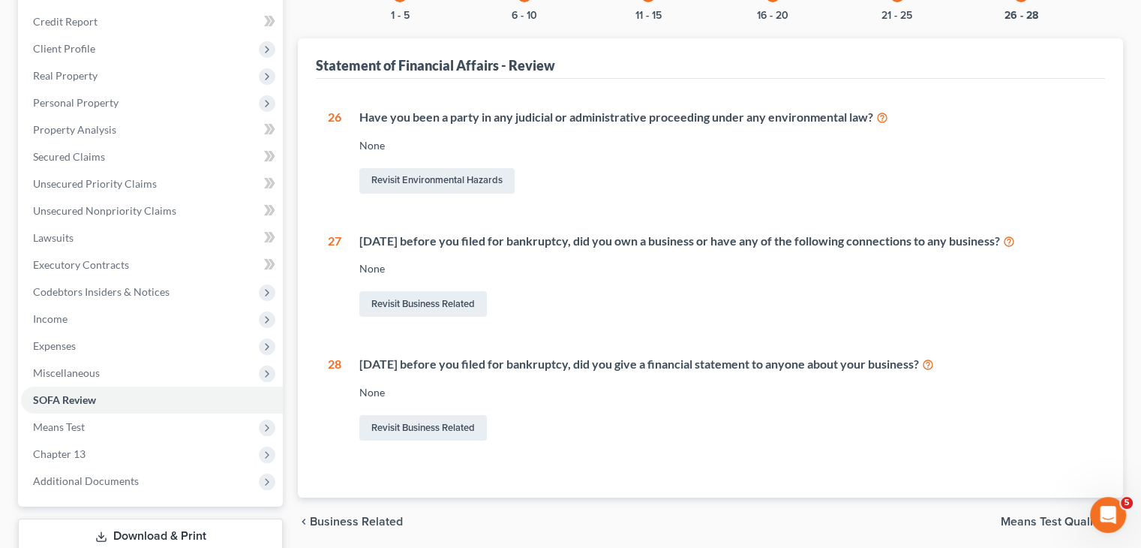
scroll to position [51, 0]
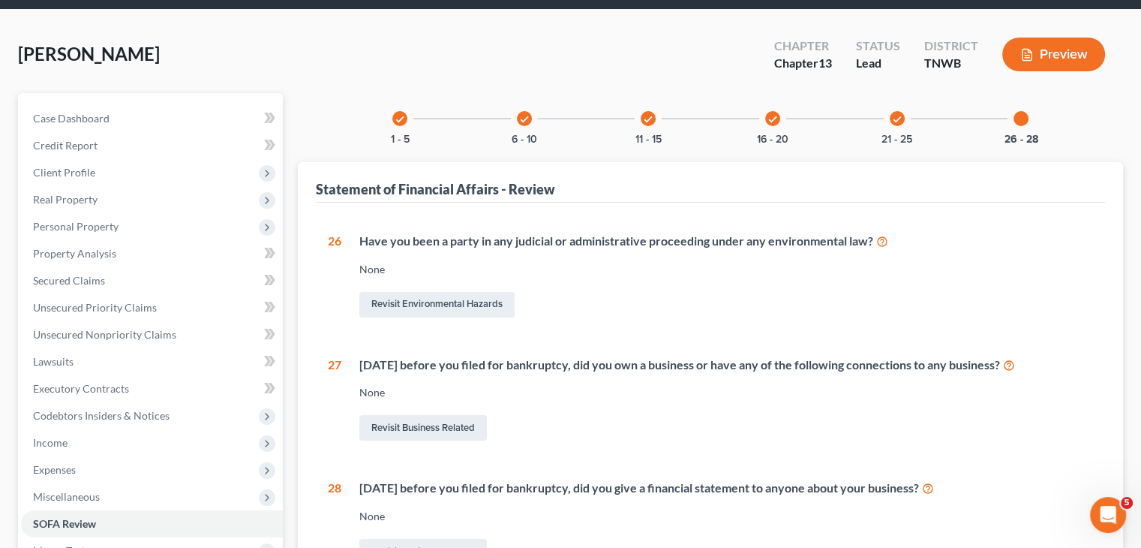
click at [899, 118] on icon "check" at bounding box center [897, 119] width 11 height 11
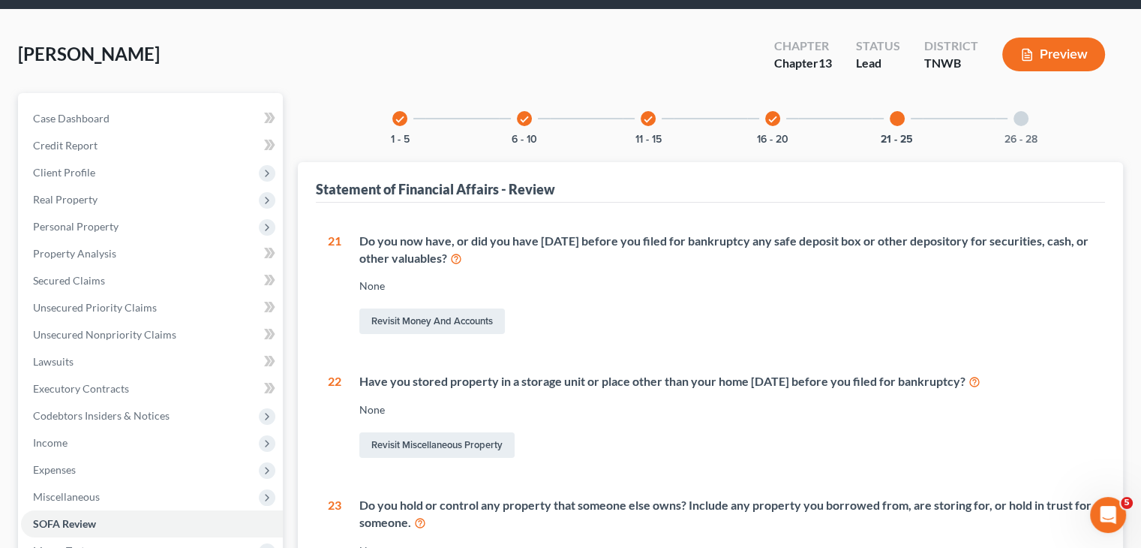
click at [1017, 125] on div "26 - 28" at bounding box center [1020, 118] width 51 height 51
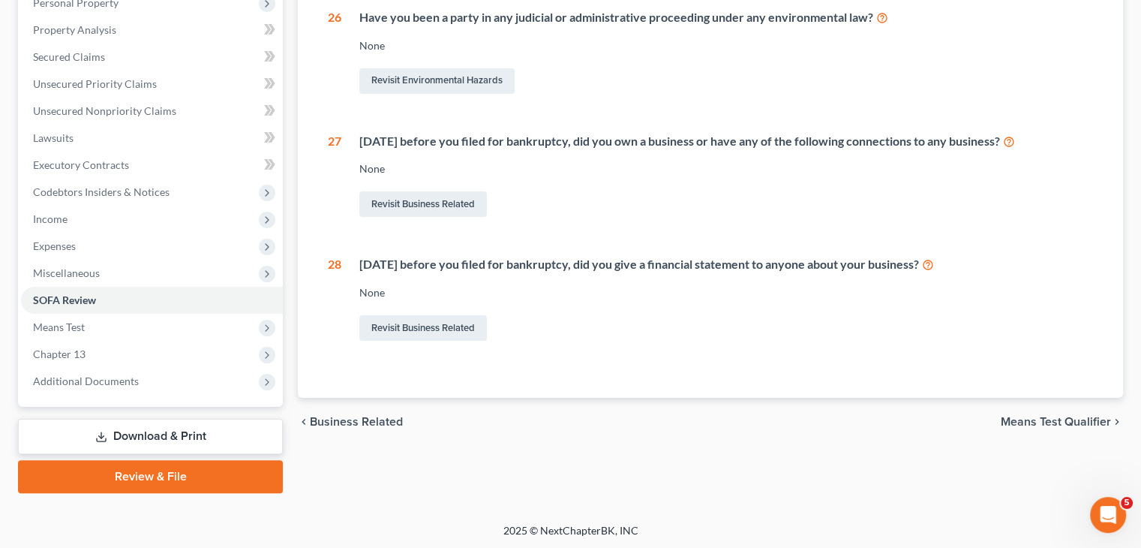
scroll to position [276, 0]
drag, startPoint x: 159, startPoint y: 433, endPoint x: 203, endPoint y: 438, distance: 43.8
click at [159, 433] on link "Download & Print" at bounding box center [150, 434] width 265 height 35
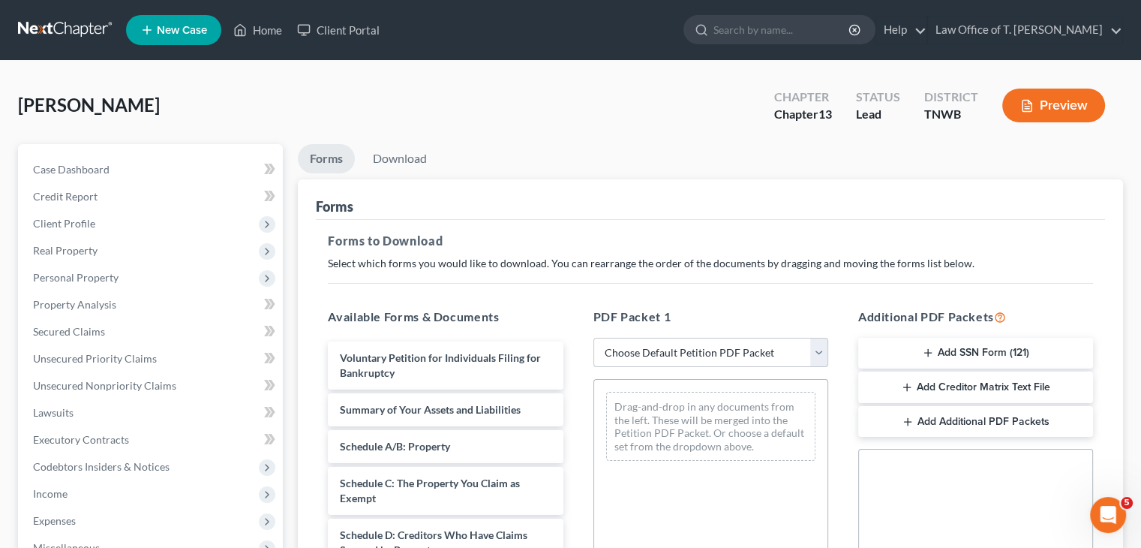
click at [820, 353] on select "Choose Default Petition PDF Packet Complete Bankruptcy Petition (all forms and …" at bounding box center [710, 353] width 235 height 30
click at [593, 338] on select "Choose Default Petition PDF Packet Complete Bankruptcy Petition (all forms and …" at bounding box center [710, 353] width 235 height 30
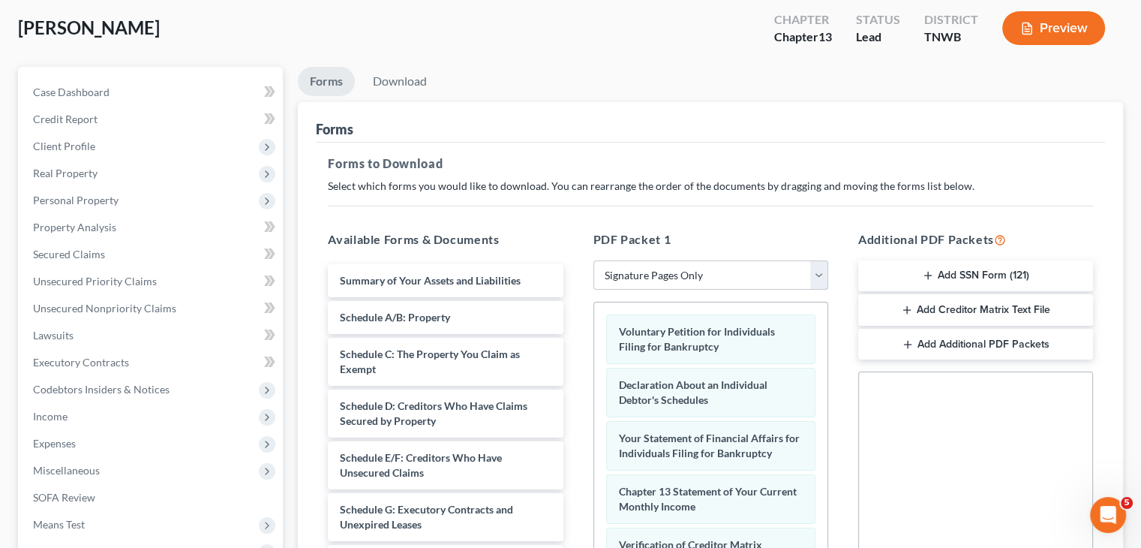
scroll to position [150, 0]
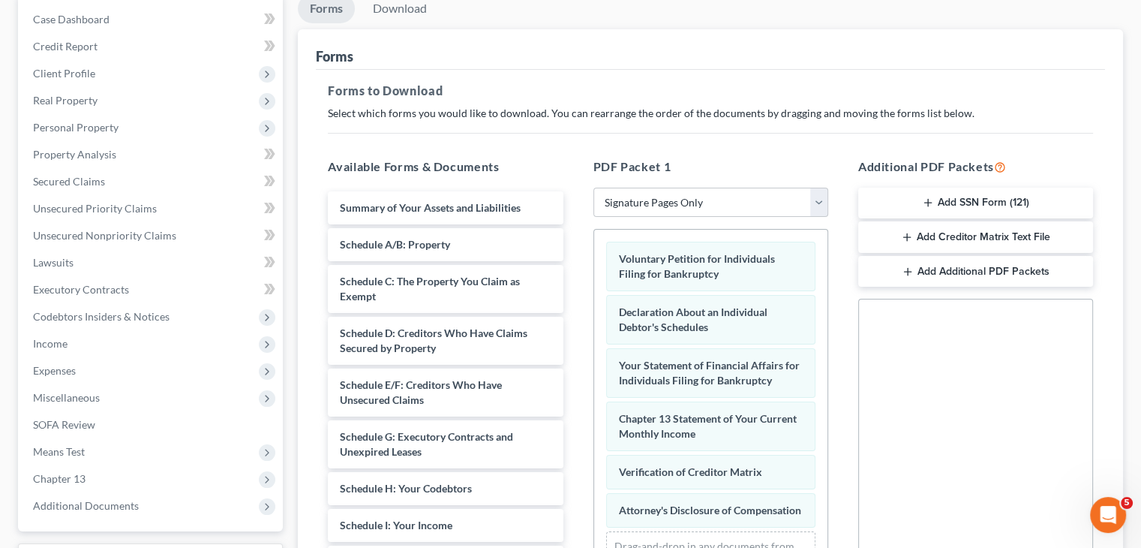
click at [975, 202] on button "Add SSN Form (121)" at bounding box center [975, 204] width 235 height 32
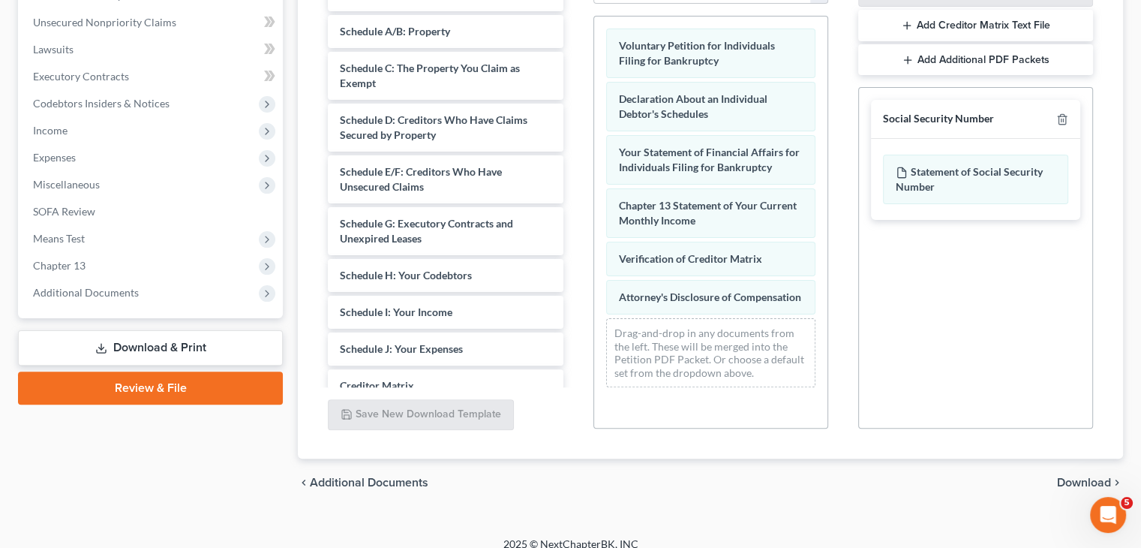
scroll to position [378, 0]
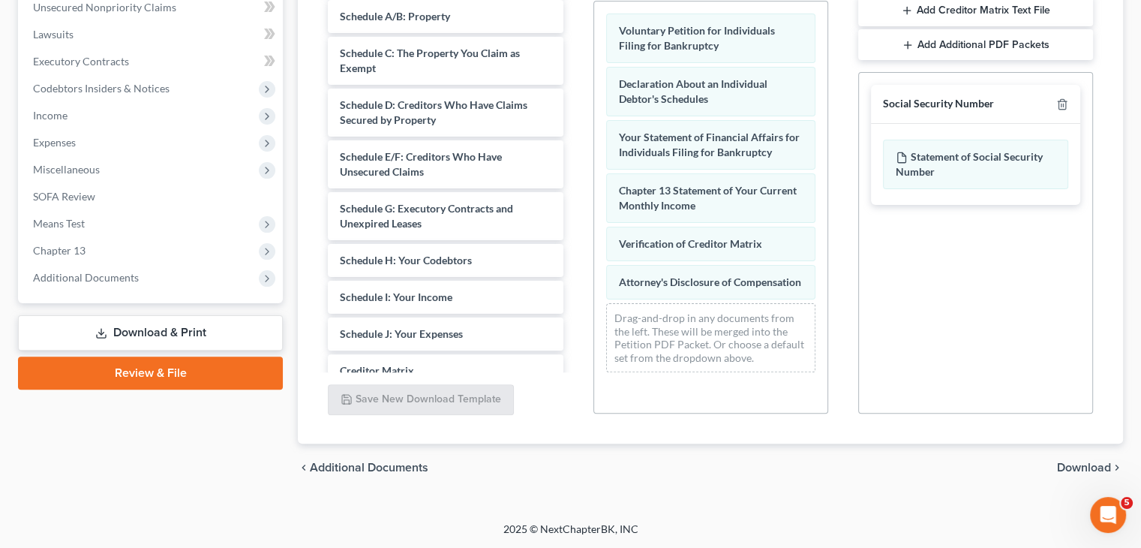
click at [1081, 466] on span "Download" at bounding box center [1084, 467] width 54 height 12
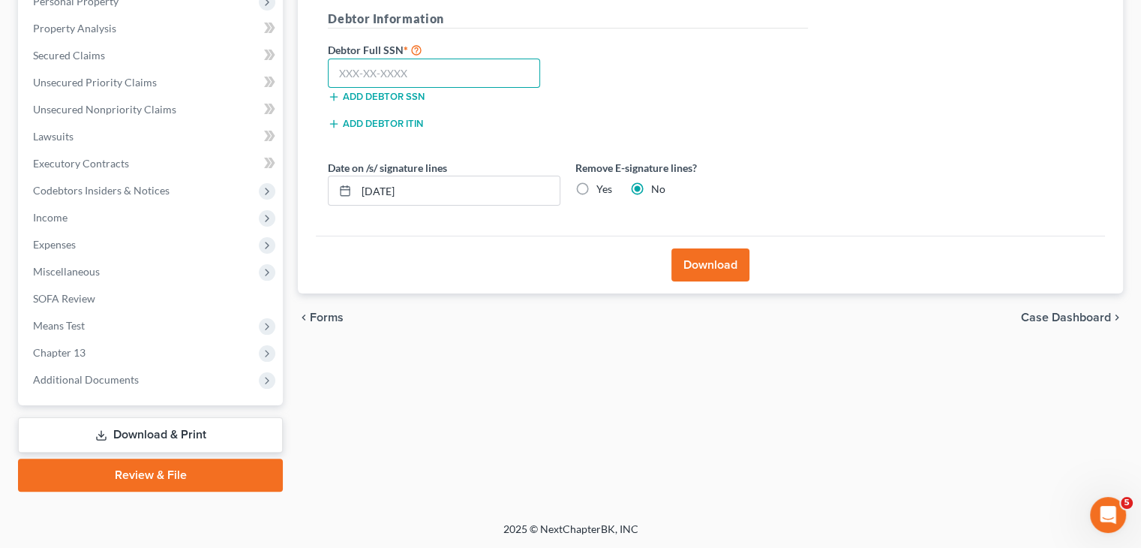
click at [377, 77] on input "text" at bounding box center [434, 74] width 212 height 30
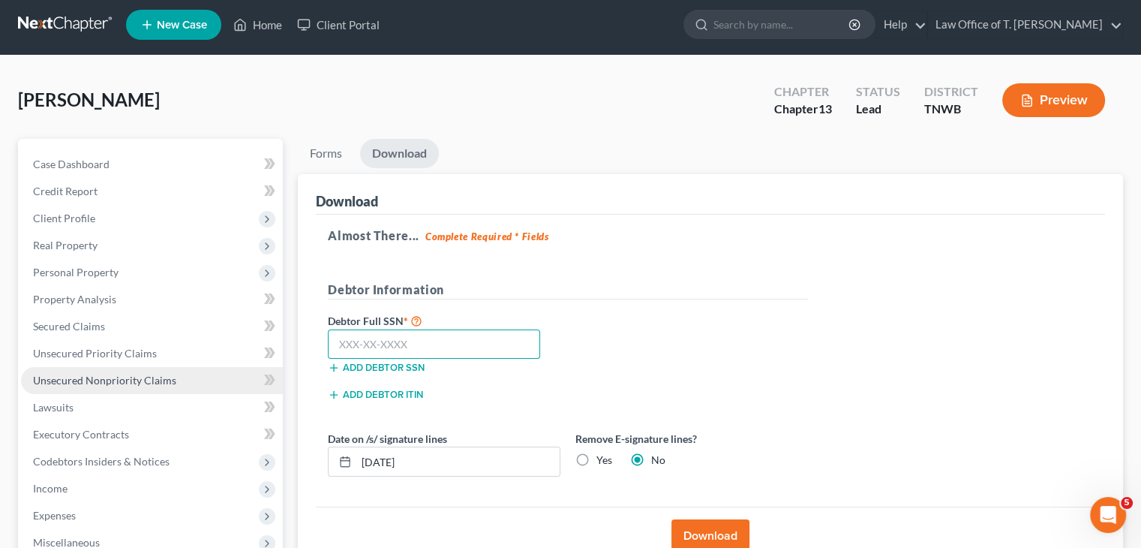
scroll to position [0, 0]
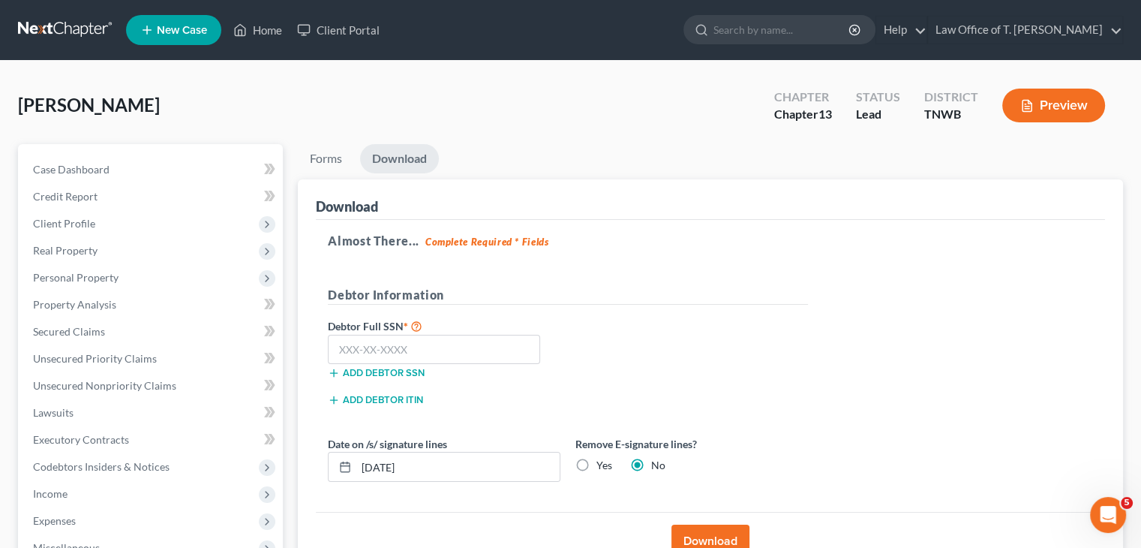
drag, startPoint x: 92, startPoint y: 223, endPoint x: 287, endPoint y: 223, distance: 195.8
click at [92, 223] on span "Client Profile" at bounding box center [64, 223] width 62 height 13
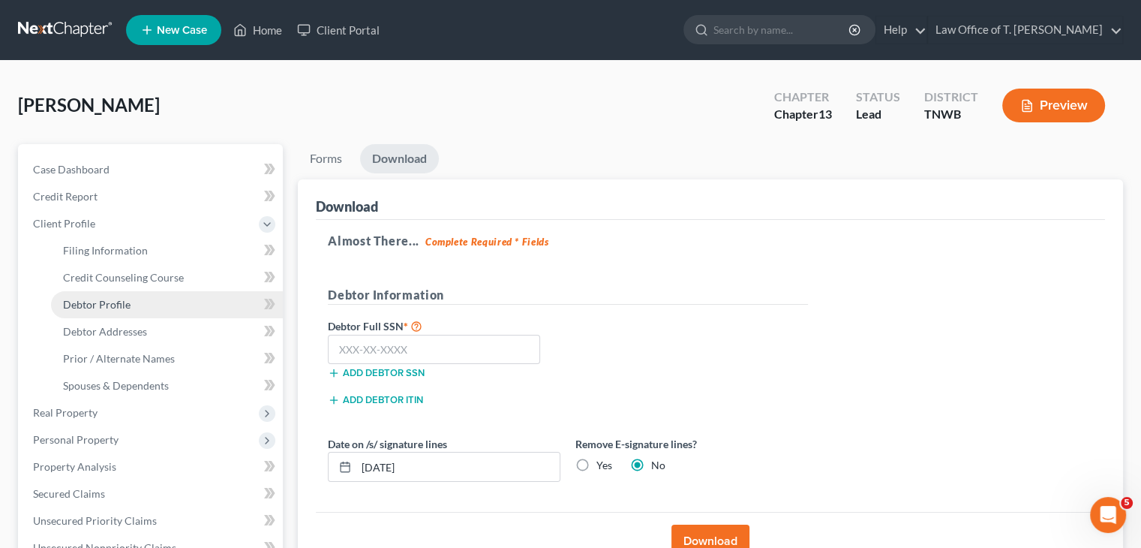
click at [125, 307] on span "Debtor Profile" at bounding box center [97, 304] width 68 height 13
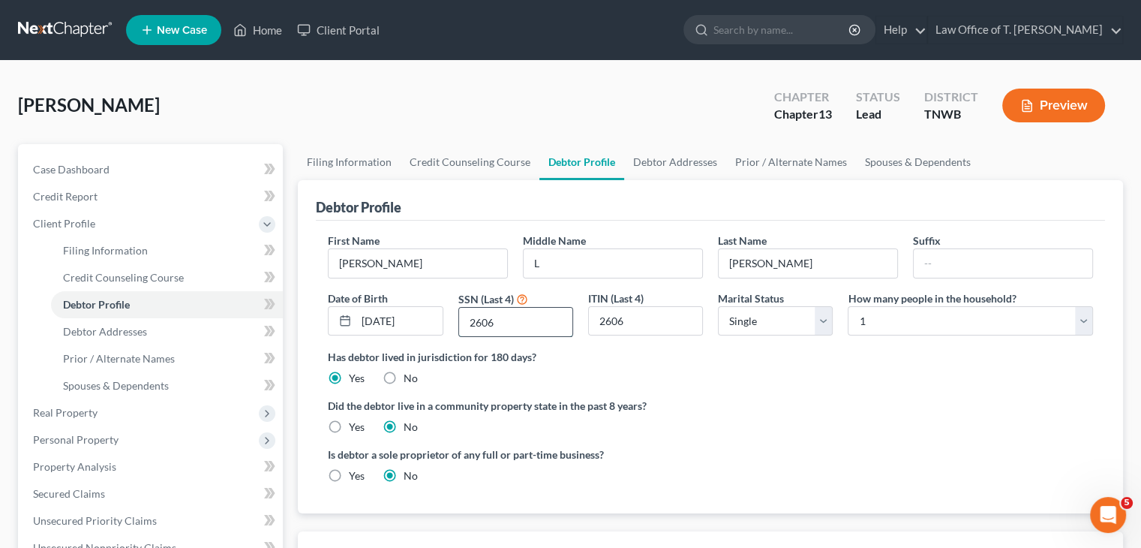
click at [507, 320] on input "2606" at bounding box center [515, 322] width 113 height 29
click at [641, 319] on input "2606" at bounding box center [645, 321] width 113 height 29
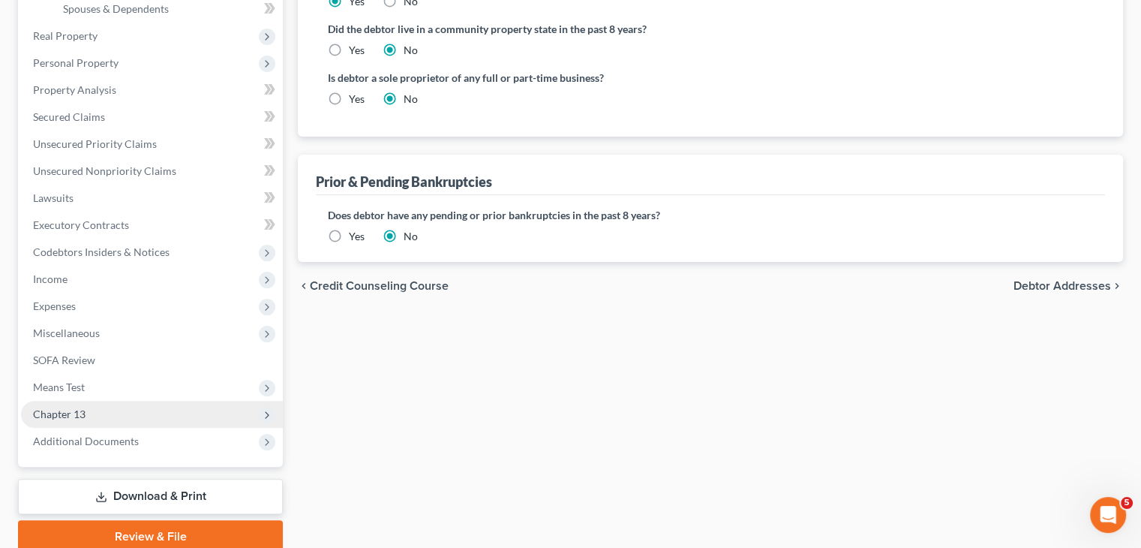
scroll to position [438, 0]
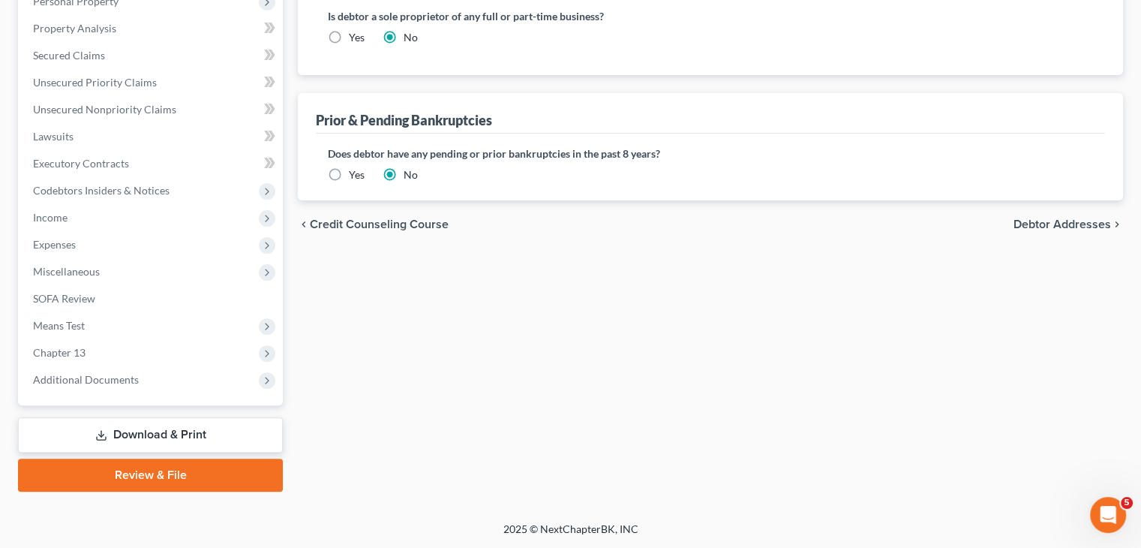
click at [174, 435] on link "Download & Print" at bounding box center [150, 434] width 265 height 35
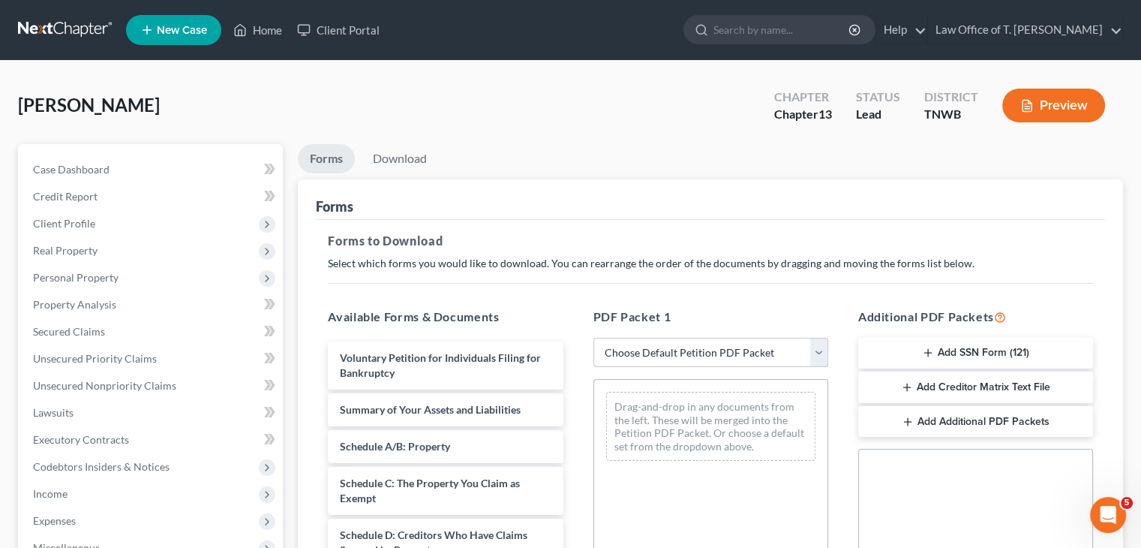
click at [820, 355] on select "Choose Default Petition PDF Packet Complete Bankruptcy Petition (all forms and …" at bounding box center [710, 353] width 235 height 30
click at [593, 338] on select "Choose Default Petition PDF Packet Complete Bankruptcy Petition (all forms and …" at bounding box center [710, 353] width 235 height 30
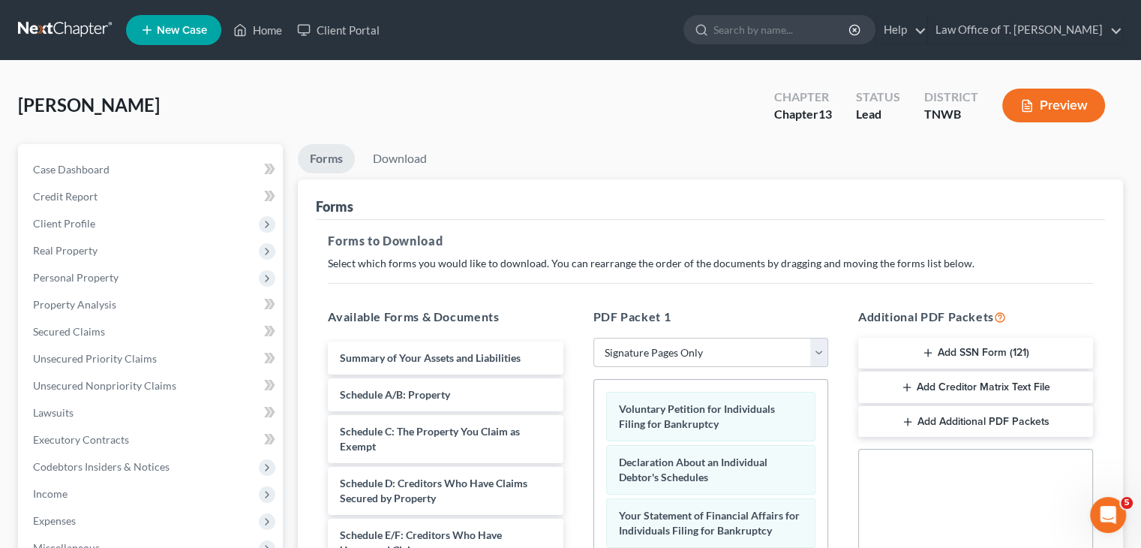
click at [992, 350] on button "Add SSN Form (121)" at bounding box center [975, 354] width 235 height 32
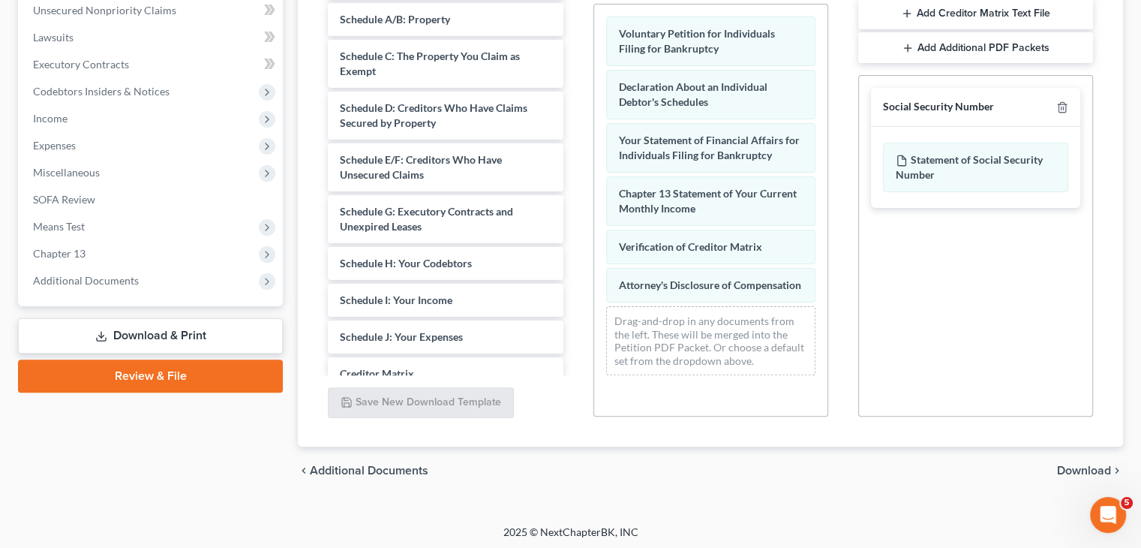
scroll to position [378, 0]
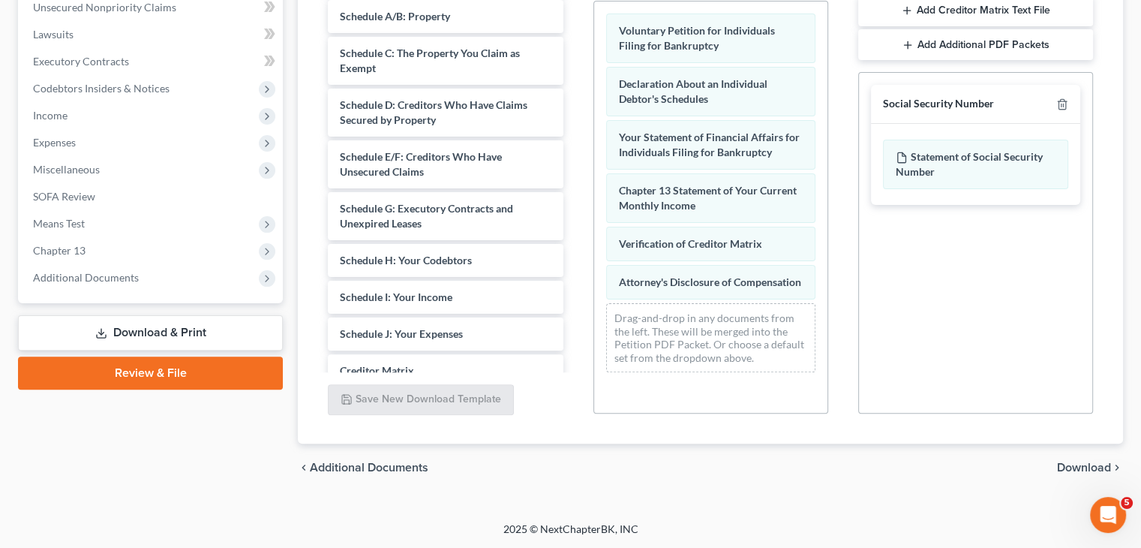
click at [1082, 463] on span "Download" at bounding box center [1084, 467] width 54 height 12
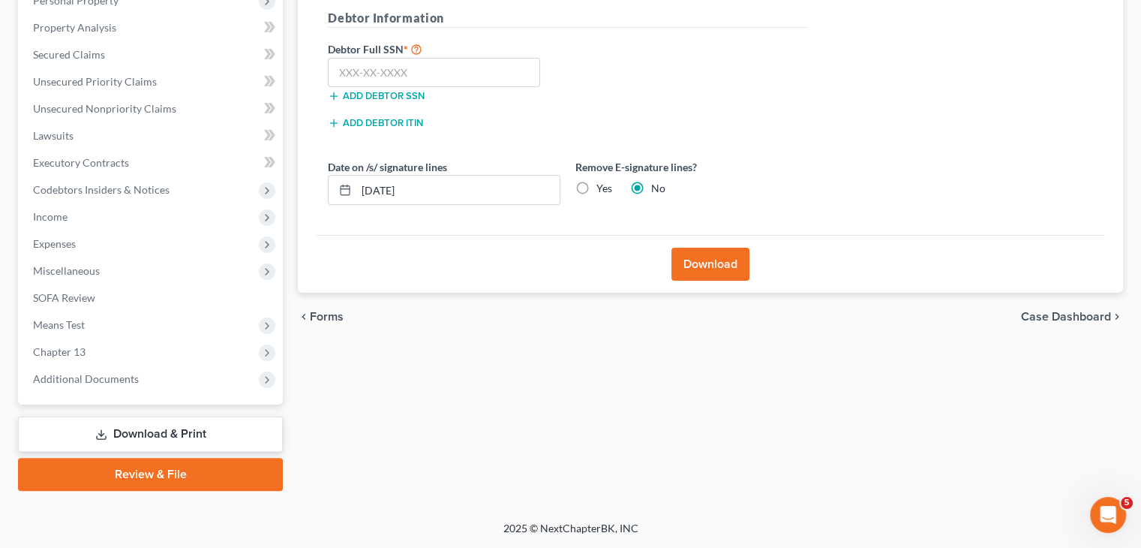
scroll to position [276, 0]
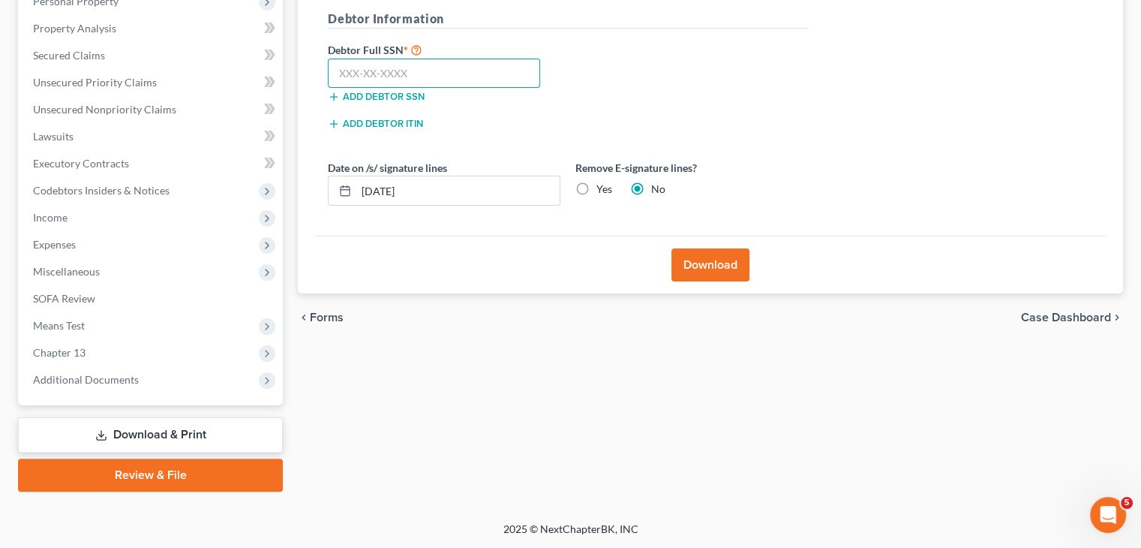
click at [369, 68] on input "text" at bounding box center [434, 74] width 212 height 30
click at [731, 266] on button "Download" at bounding box center [710, 264] width 78 height 33
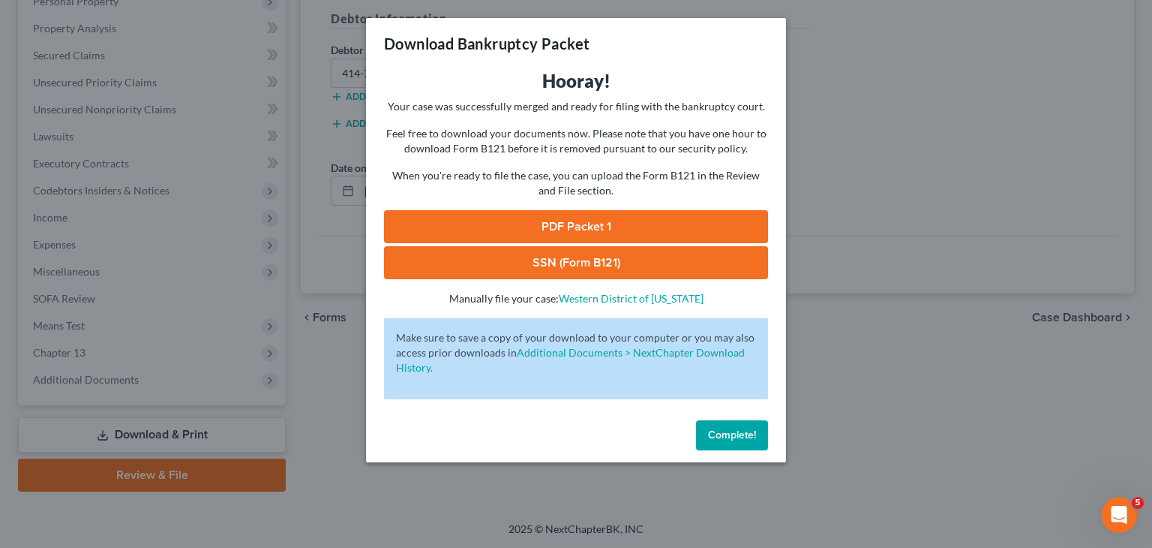
click at [679, 221] on link "PDF Packet 1" at bounding box center [576, 226] width 384 height 33
click at [596, 262] on link "SSN (Form B121)" at bounding box center [576, 262] width 384 height 33
click at [746, 440] on span "Complete!" at bounding box center [732, 434] width 48 height 13
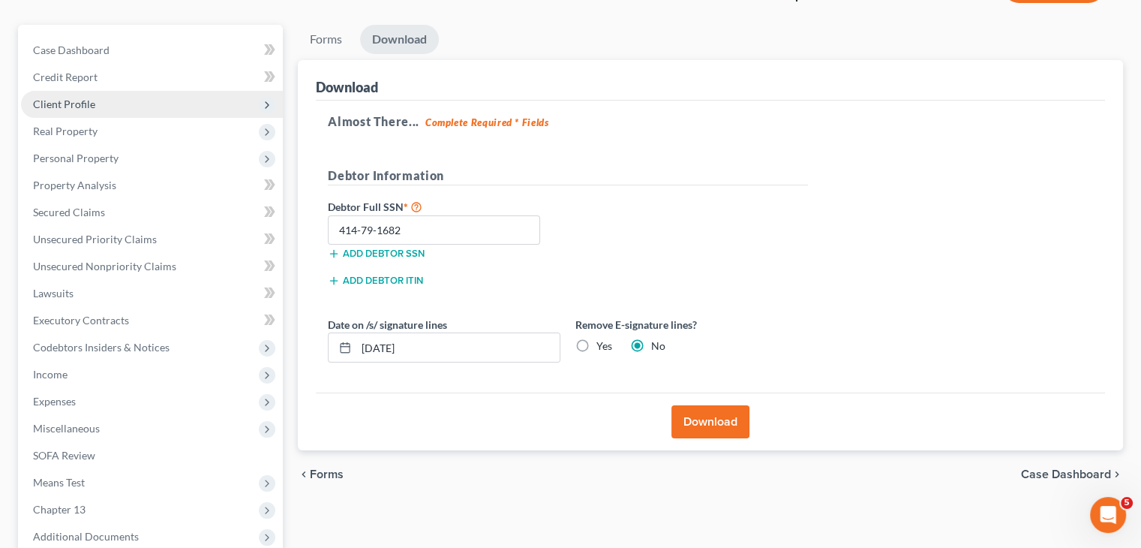
scroll to position [0, 0]
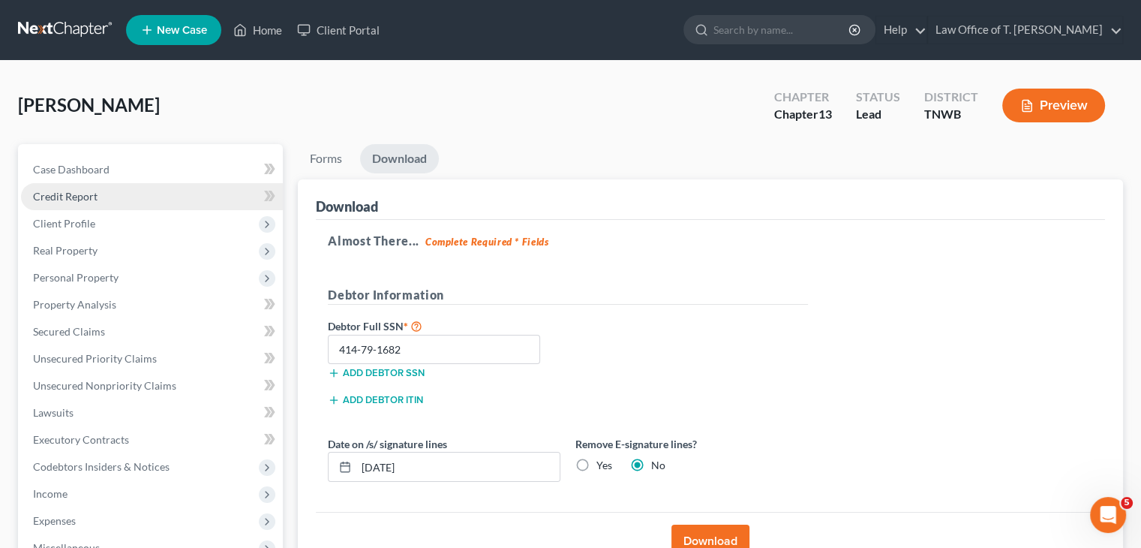
click at [90, 198] on span "Credit Report" at bounding box center [65, 196] width 65 height 13
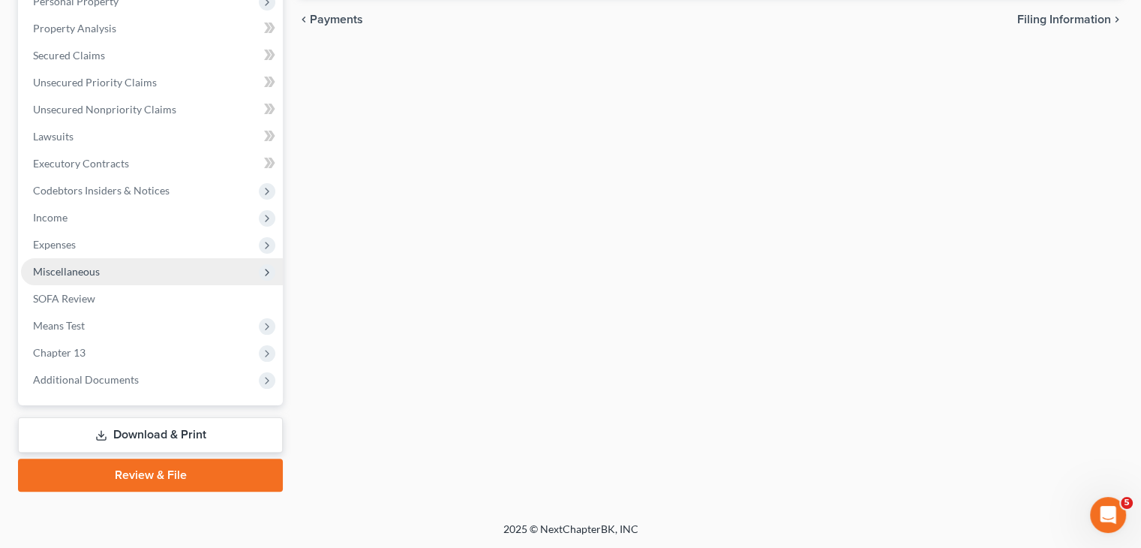
scroll to position [201, 0]
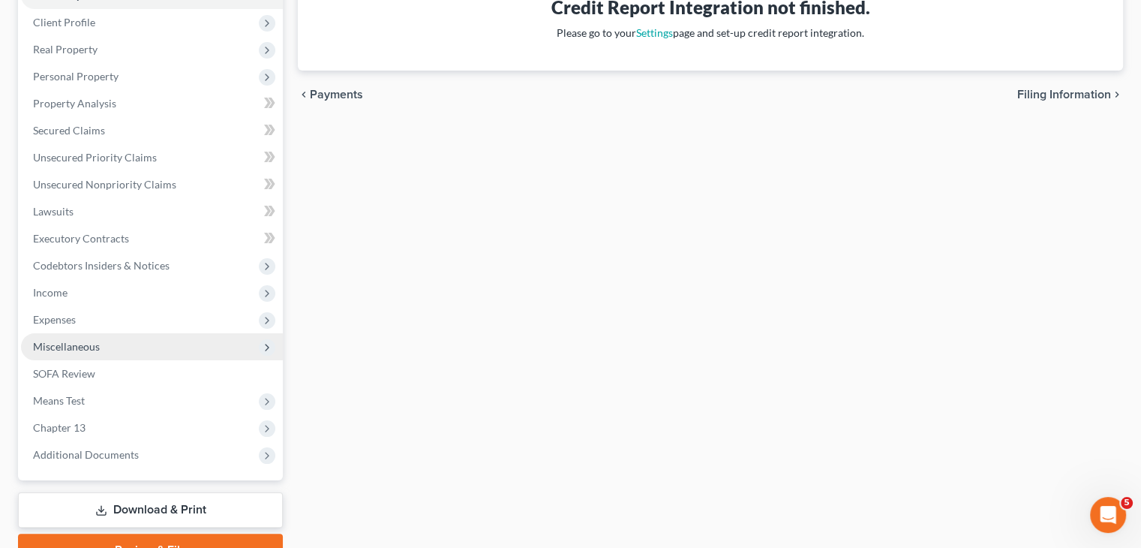
drag, startPoint x: 98, startPoint y: 343, endPoint x: 252, endPoint y: 346, distance: 154.6
click at [98, 343] on span "Miscellaneous" at bounding box center [66, 346] width 67 height 13
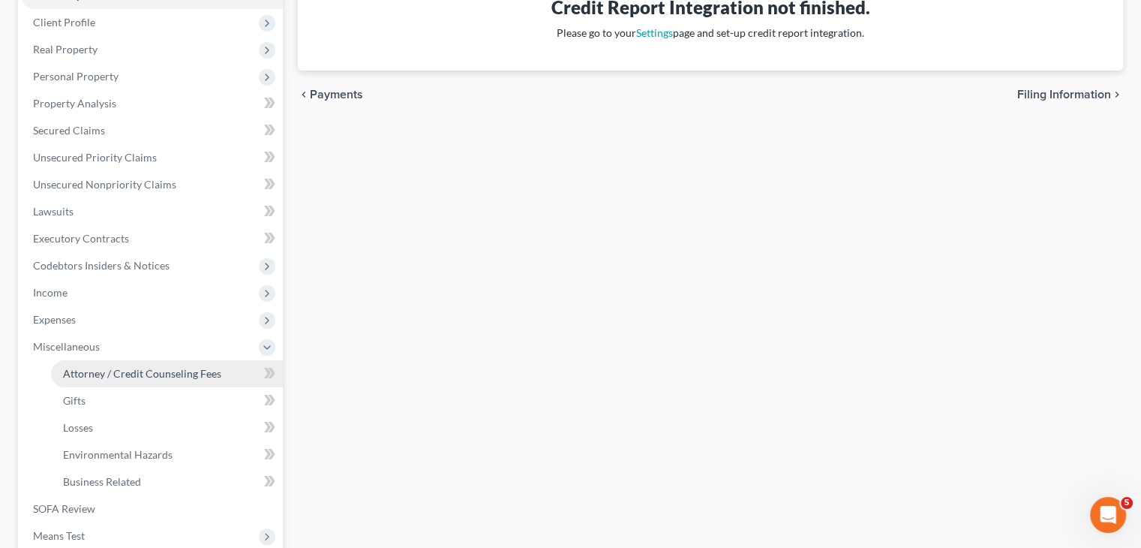
click at [197, 377] on span "Attorney / Credit Counseling Fees" at bounding box center [142, 373] width 158 height 13
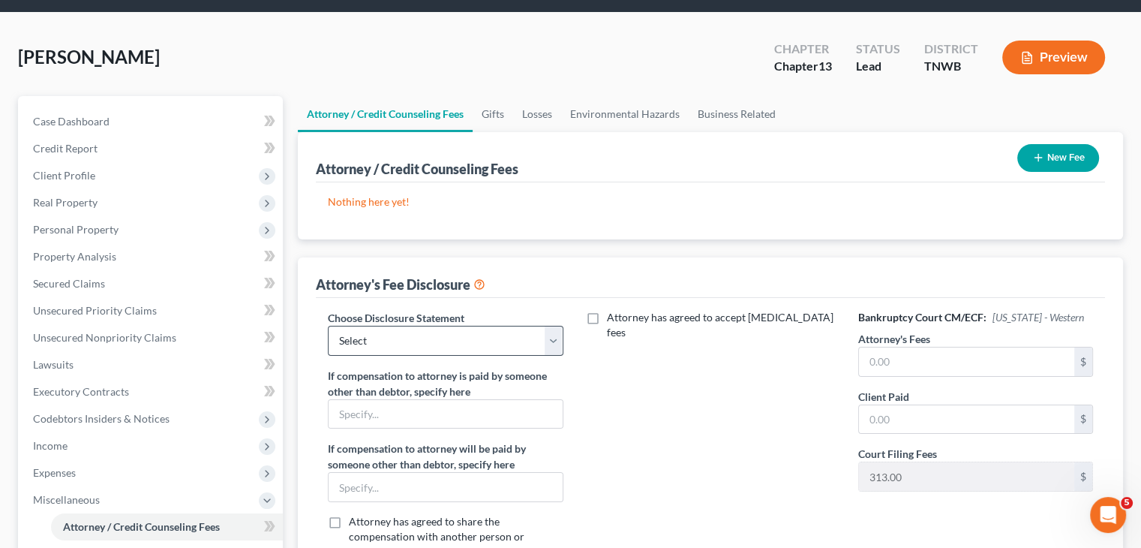
scroll to position [75, 0]
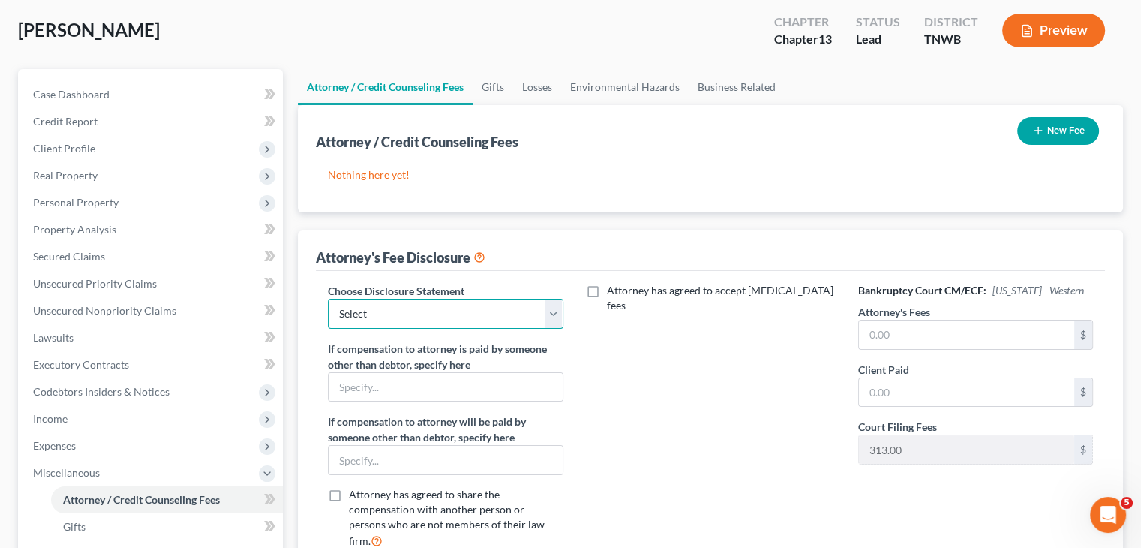
drag, startPoint x: 560, startPoint y: 315, endPoint x: 540, endPoint y: 326, distance: 22.8
click at [560, 315] on select "Select Chapter 11 Ch 13 Chapter 7" at bounding box center [445, 314] width 235 height 30
click at [328, 299] on select "Select Chapter 11 Ch 13 Chapter 7" at bounding box center [445, 314] width 235 height 30
click at [892, 338] on input "text" at bounding box center [966, 334] width 215 height 29
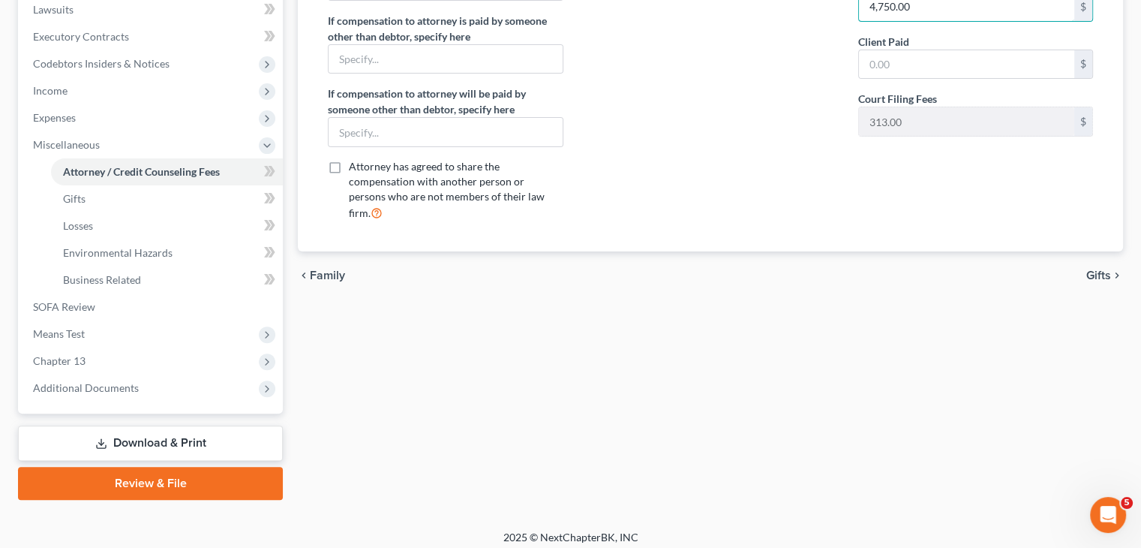
scroll to position [411, 0]
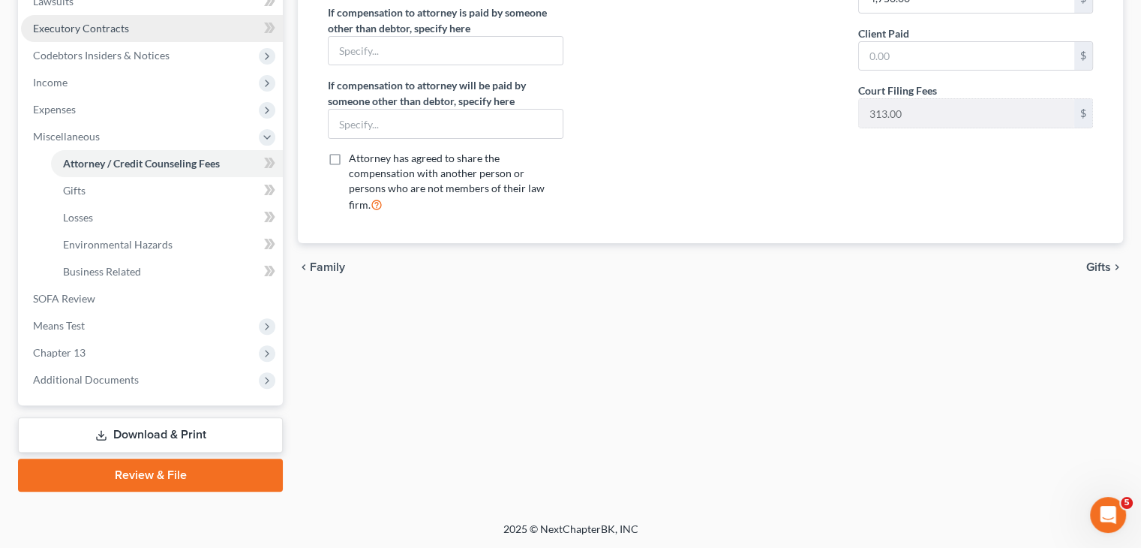
click at [64, 39] on link "Executory Contracts" at bounding box center [152, 28] width 262 height 27
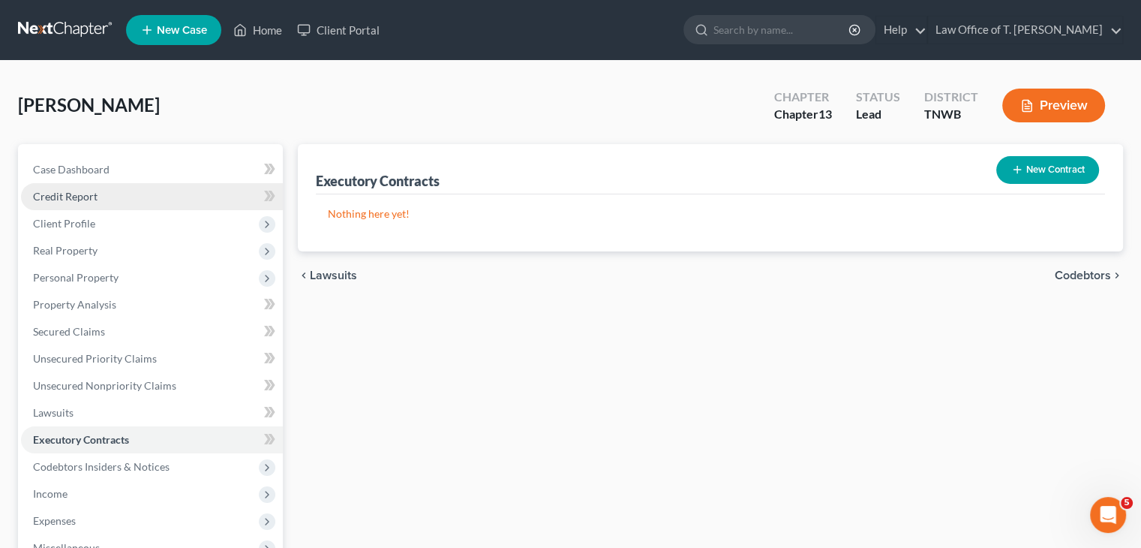
click at [74, 199] on span "Credit Report" at bounding box center [65, 196] width 65 height 13
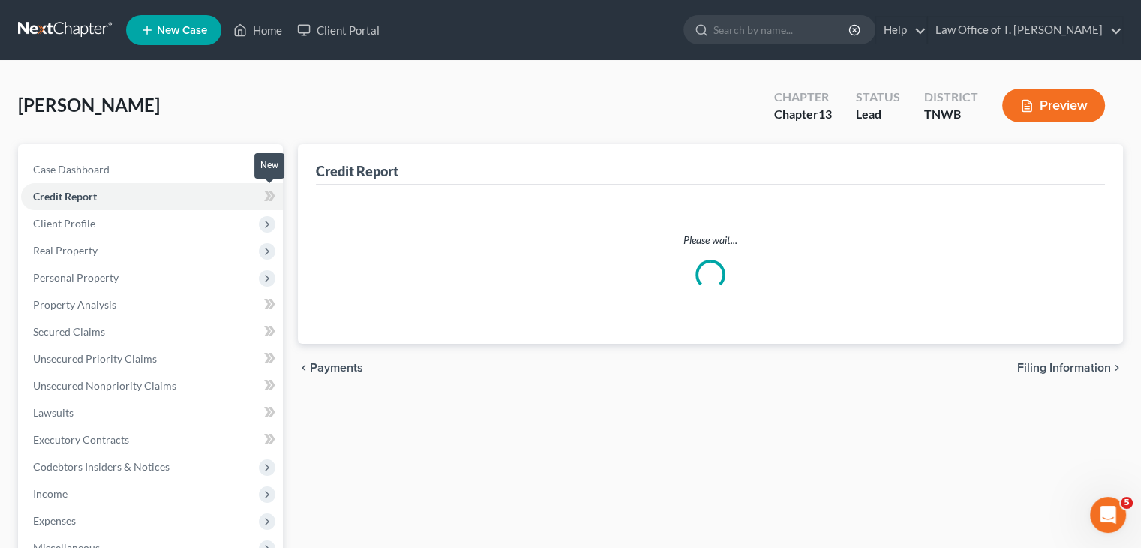
click at [264, 194] on icon at bounding box center [269, 196] width 11 height 19
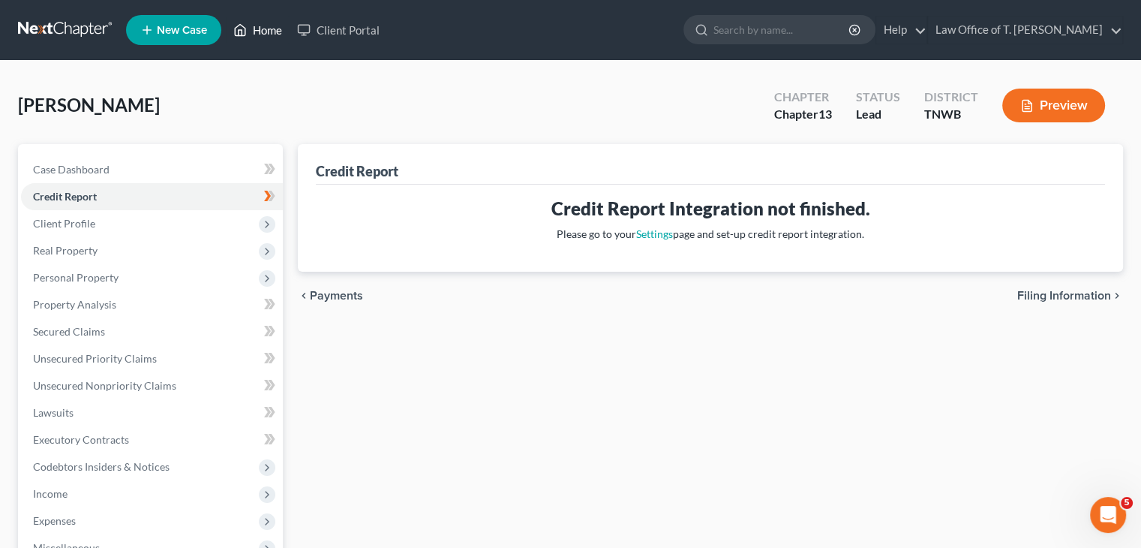
click at [262, 30] on link "Home" at bounding box center [258, 30] width 64 height 27
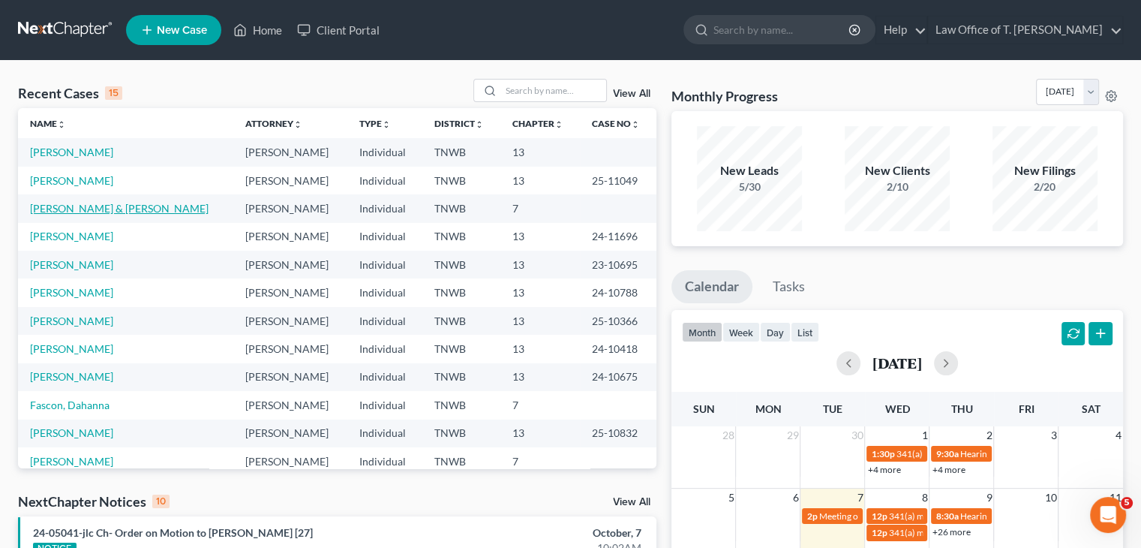
click at [94, 205] on link "[PERSON_NAME] & [PERSON_NAME]" at bounding box center [119, 208] width 179 height 13
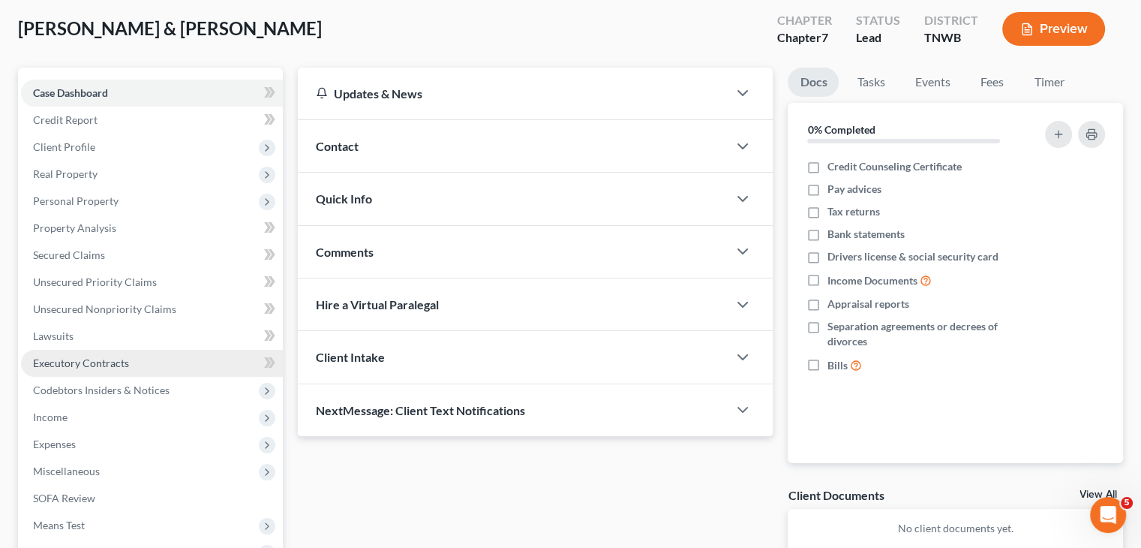
scroll to position [150, 0]
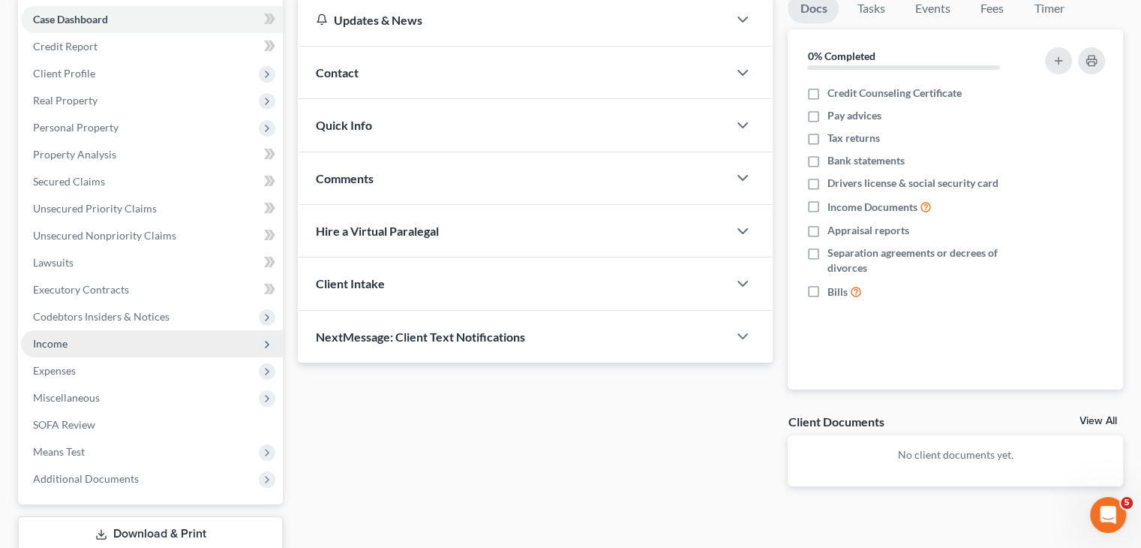
click at [71, 349] on span "Income" at bounding box center [152, 343] width 262 height 27
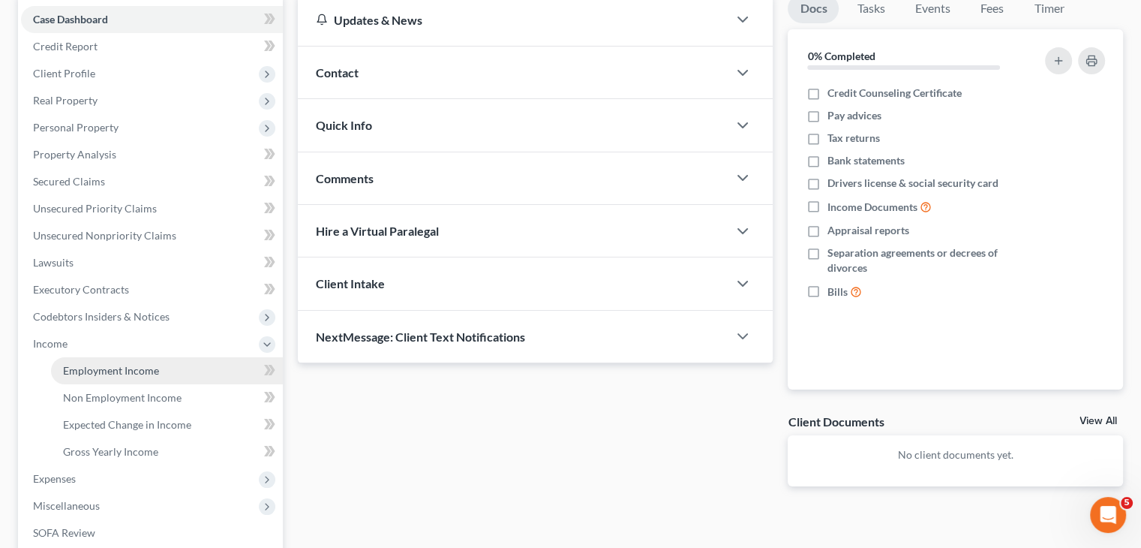
click at [116, 367] on span "Employment Income" at bounding box center [111, 370] width 96 height 13
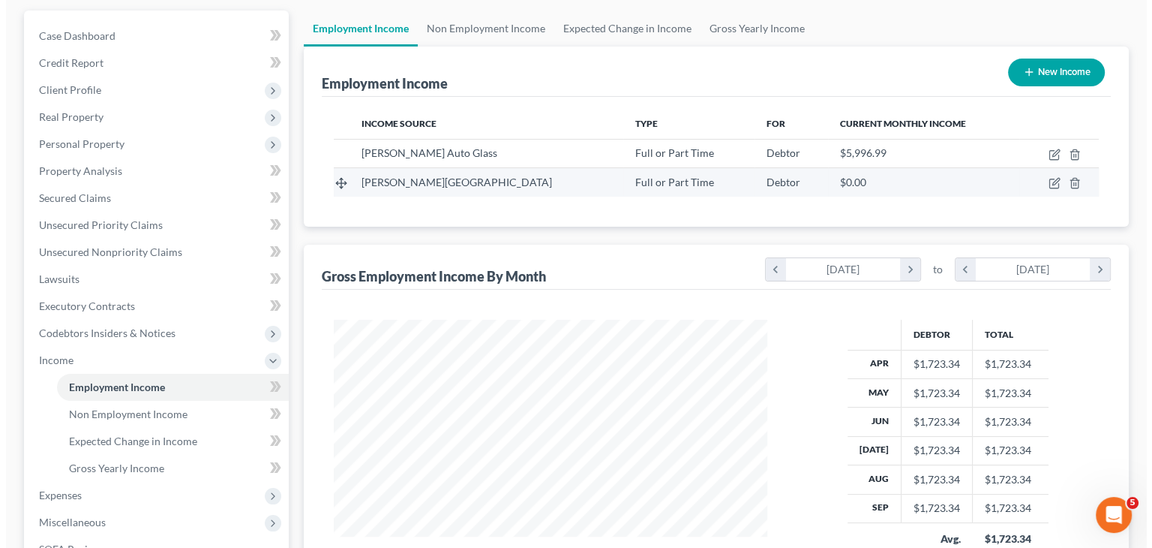
scroll to position [150, 0]
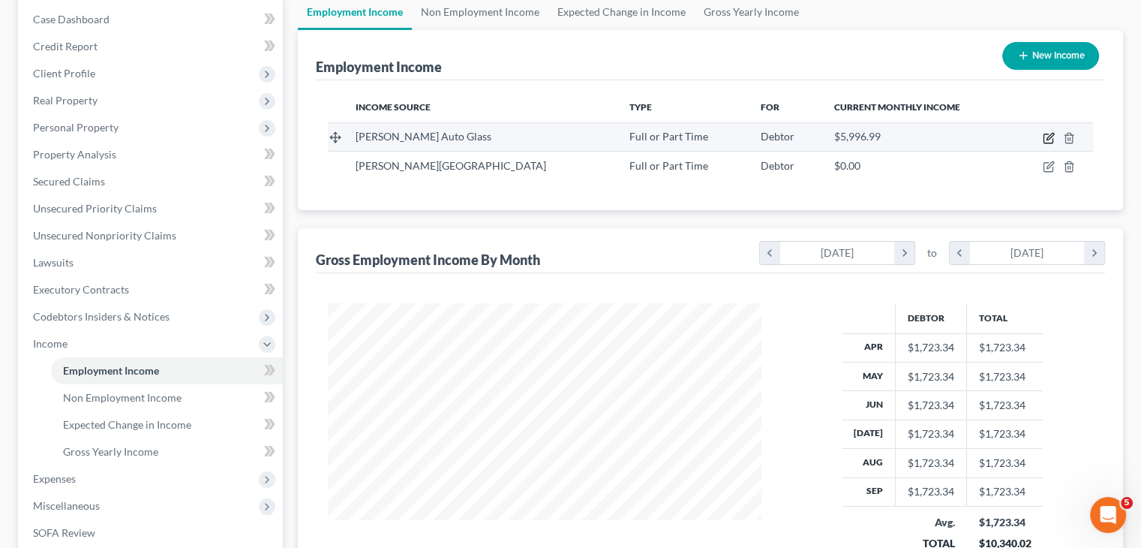
click at [1049, 139] on icon "button" at bounding box center [1049, 138] width 12 height 12
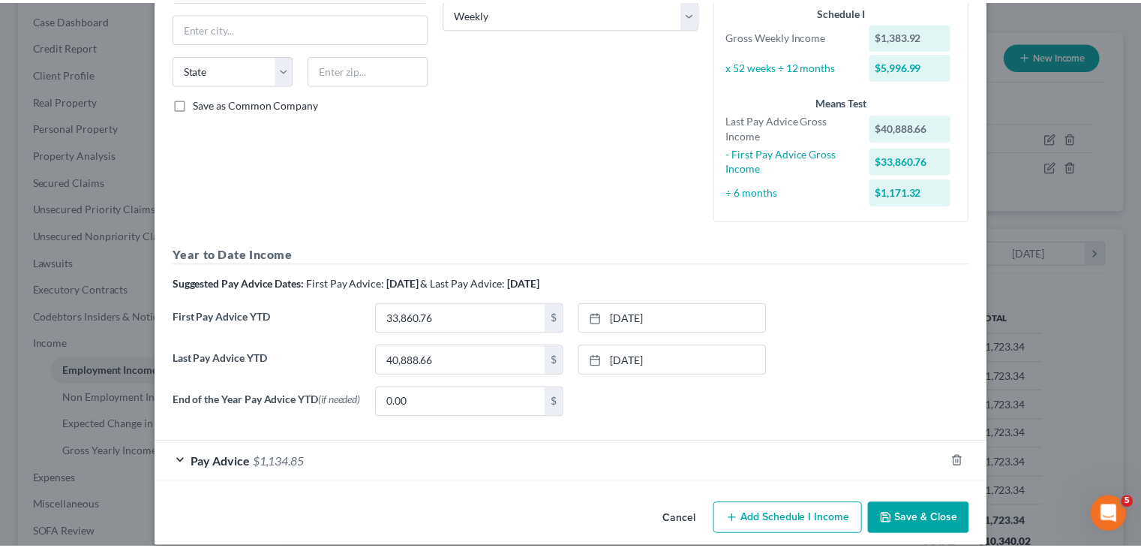
scroll to position [274, 0]
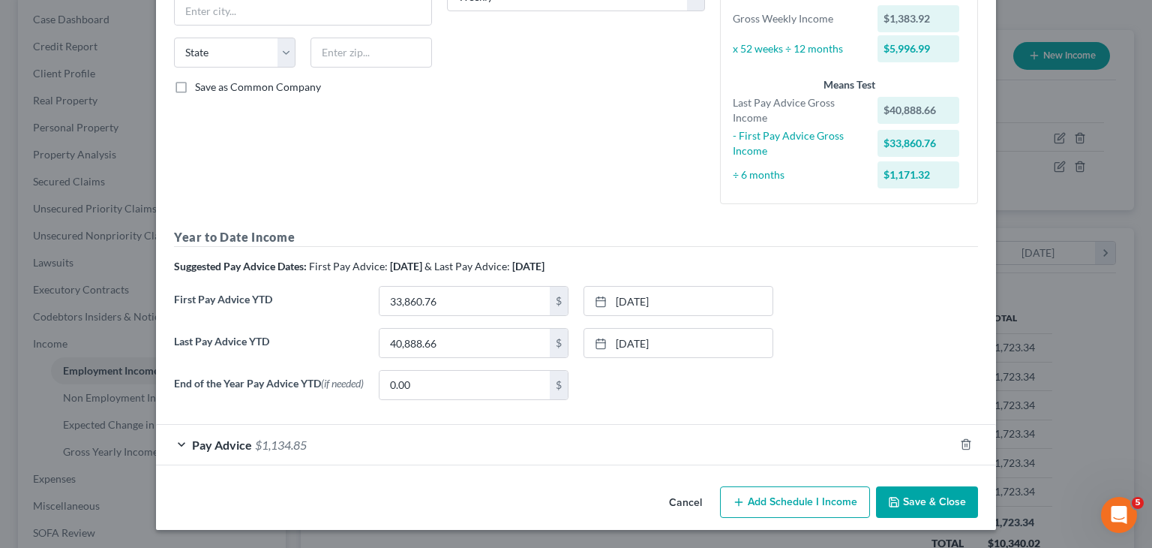
click at [923, 497] on button "Save & Close" at bounding box center [927, 502] width 102 height 32
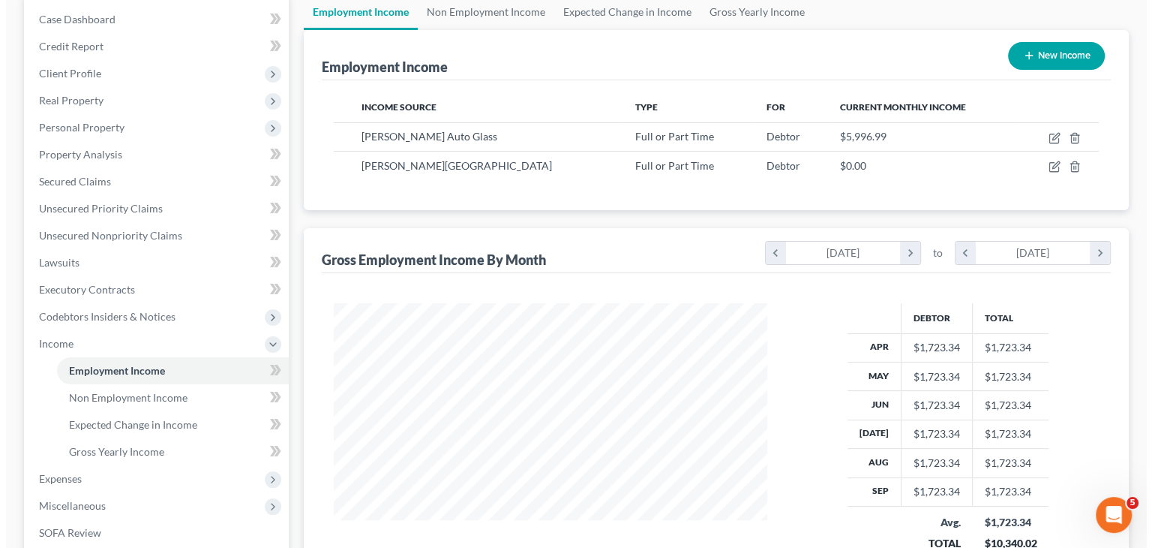
scroll to position [749889, 749693]
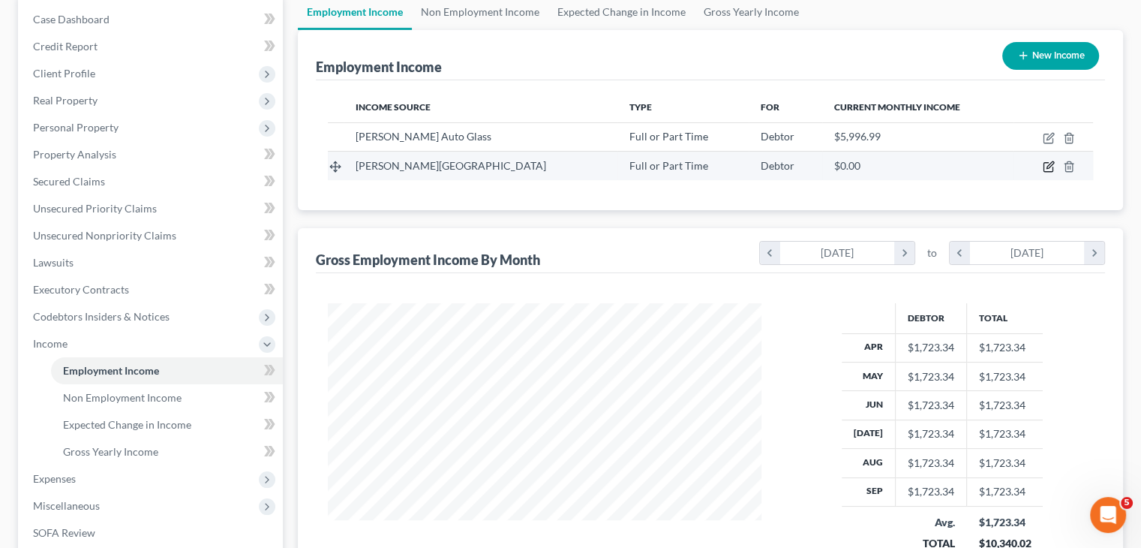
click at [1052, 168] on icon "button" at bounding box center [1047, 167] width 9 height 9
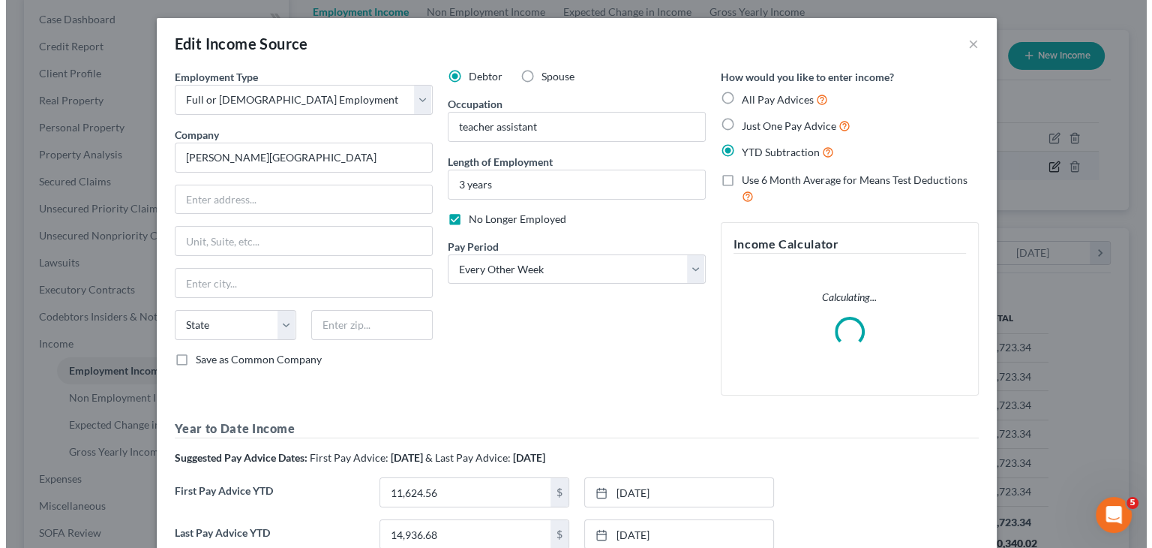
scroll to position [267, 468]
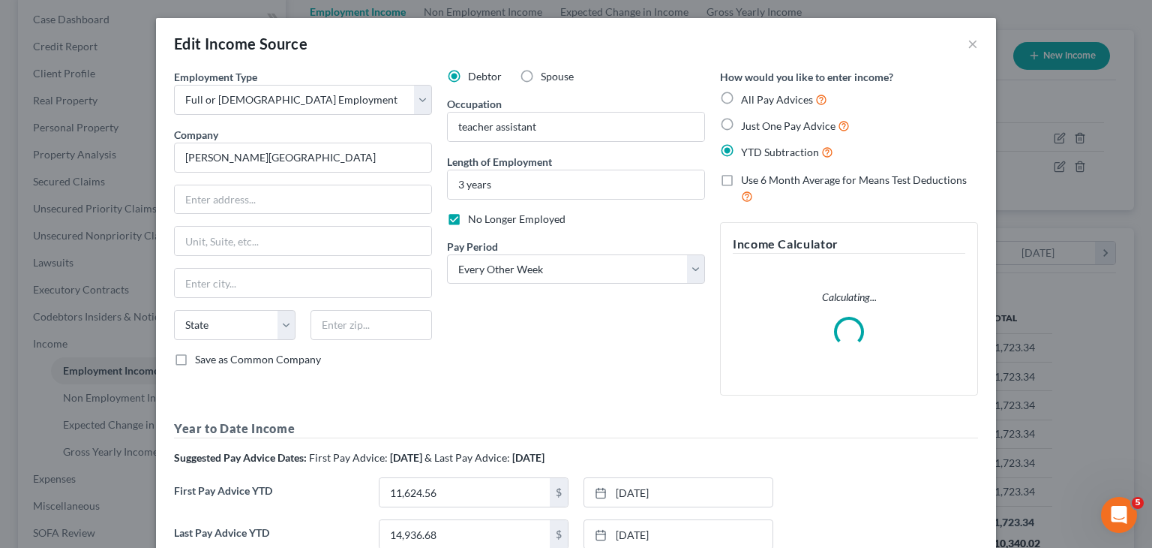
click at [541, 79] on label "Spouse" at bounding box center [557, 76] width 33 height 15
click at [547, 79] on input "Spouse" at bounding box center [552, 74] width 10 height 10
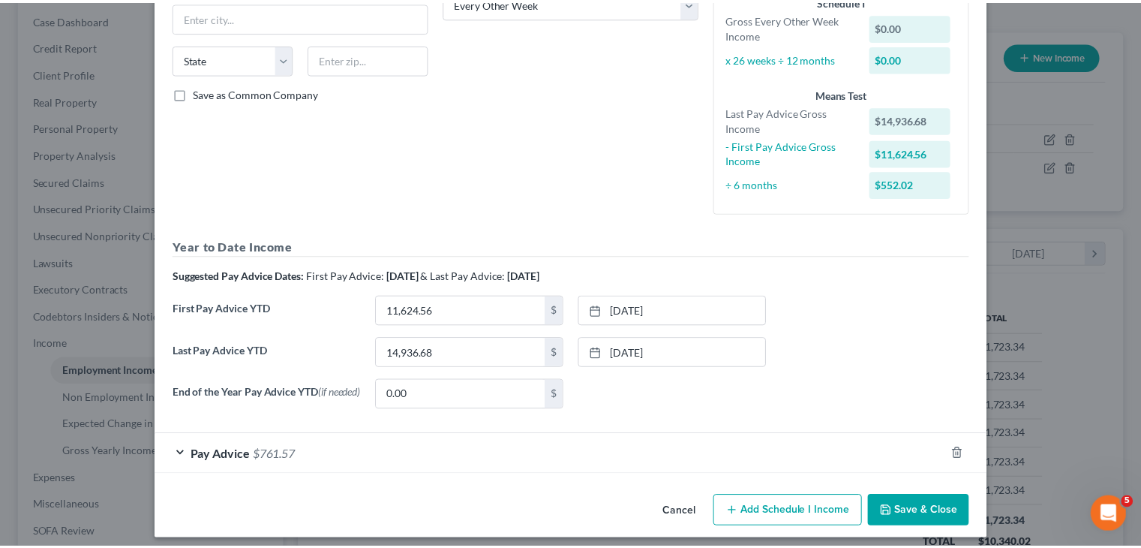
scroll to position [277, 0]
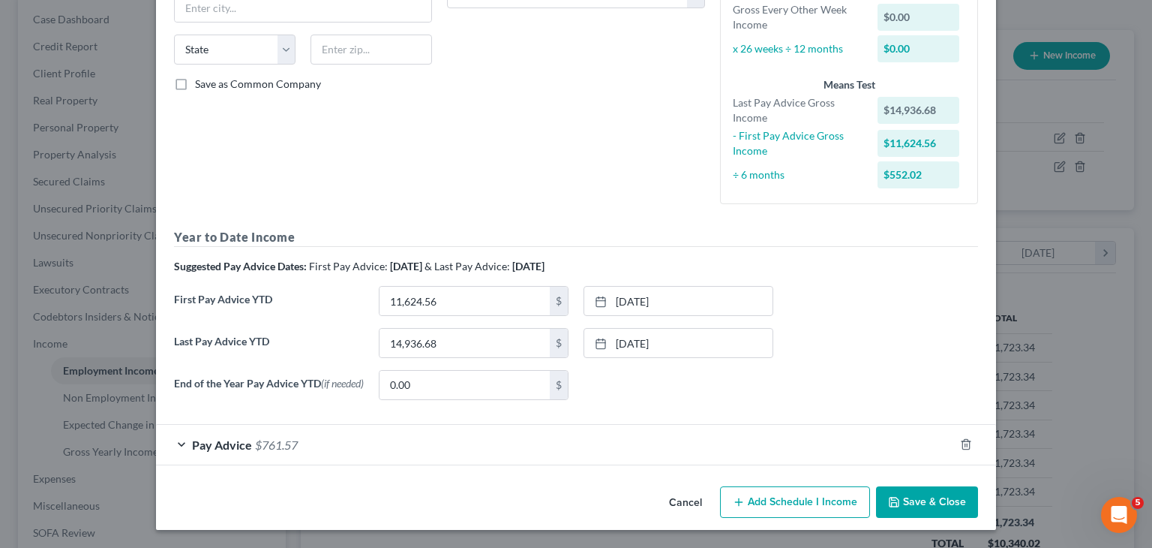
click at [945, 500] on button "Save & Close" at bounding box center [927, 502] width 102 height 32
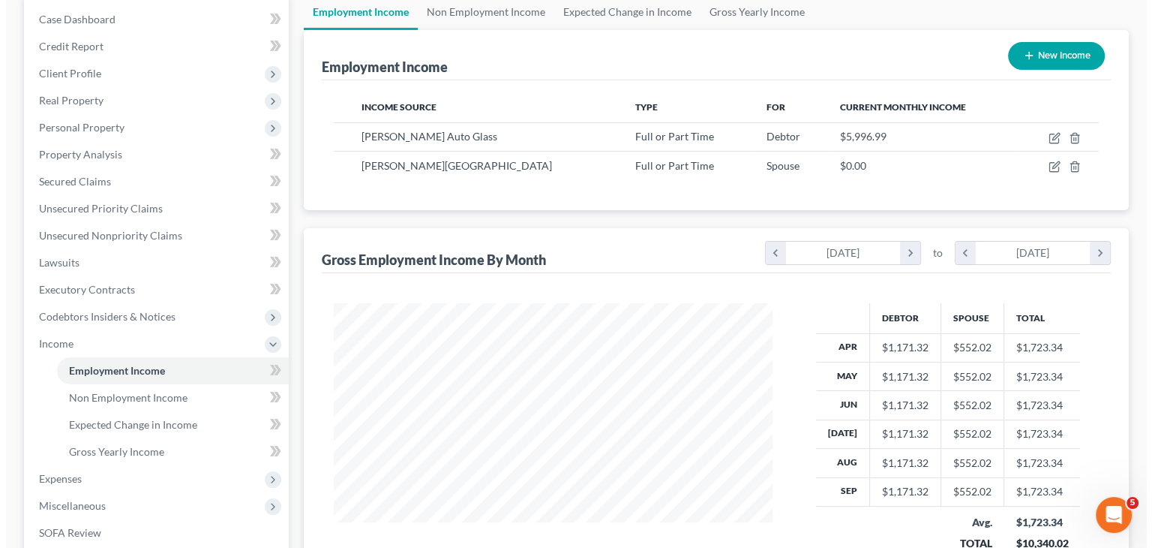
scroll to position [749889, 749693]
click at [1053, 63] on button "New Income" at bounding box center [1050, 56] width 97 height 28
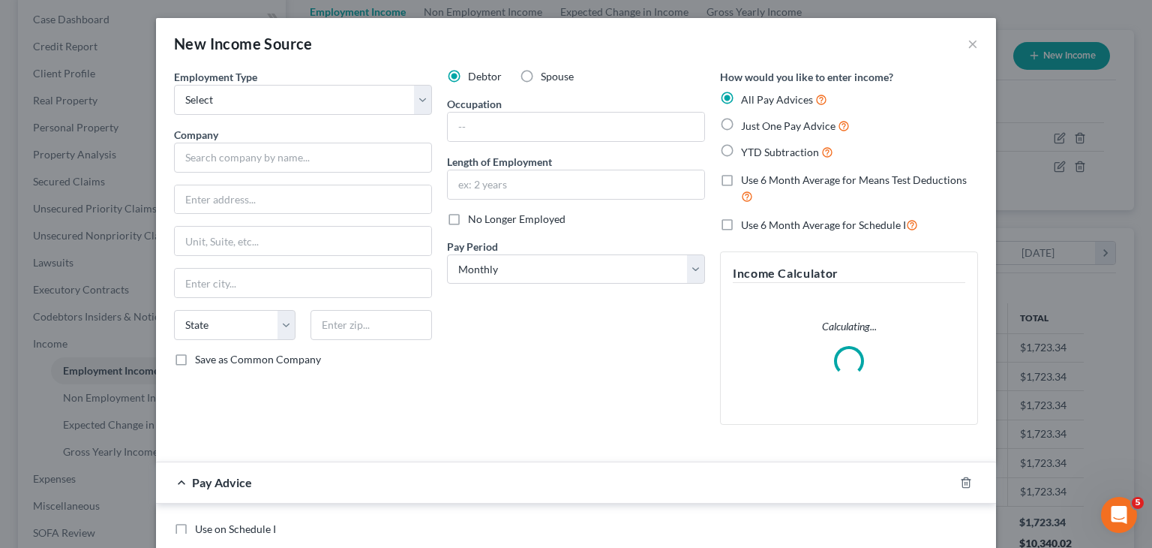
scroll to position [267, 468]
click at [417, 100] on select "Select Full or Part Time Employment Self Employment" at bounding box center [303, 100] width 258 height 30
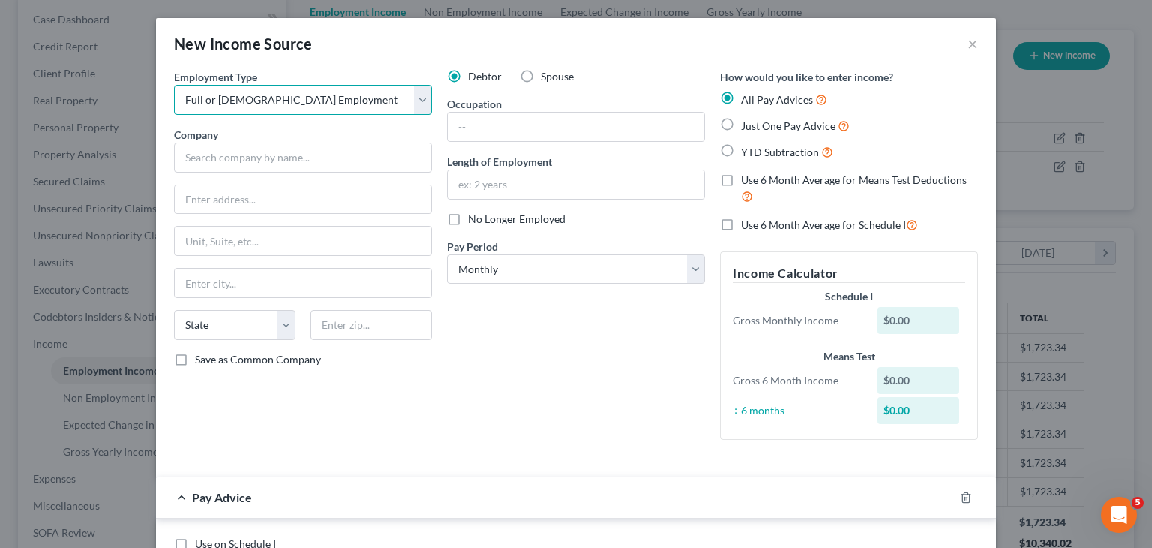
click at [174, 85] on select "Select Full or Part Time Employment Self Employment" at bounding box center [303, 100] width 258 height 30
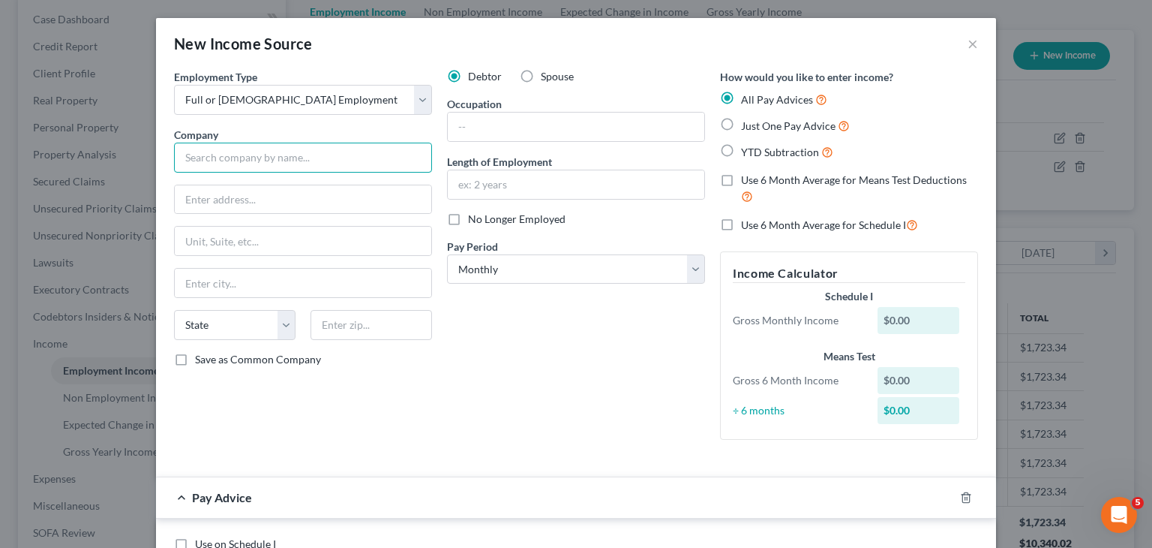
click at [327, 160] on input "text" at bounding box center [303, 158] width 258 height 30
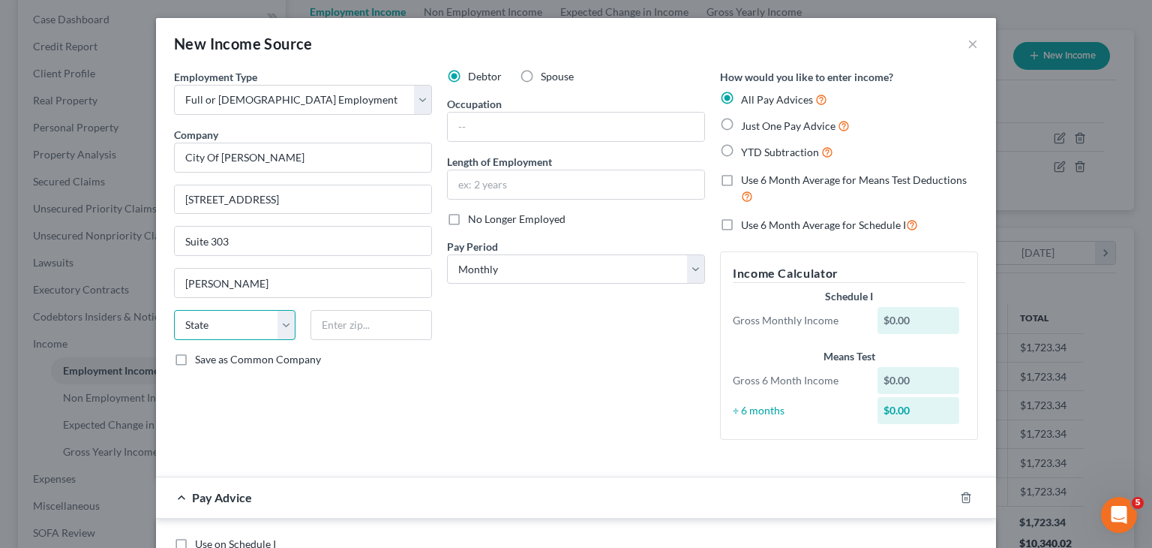
click at [271, 319] on select "State AL AK AR AZ CA CO CT DE DC FL GA GU HI ID IL IN IA KS KY LA ME MD MA MI M…" at bounding box center [235, 325] width 122 height 30
click at [174, 310] on select "State AL AK AR AZ CA CO CT DE DC FL GA GU HI ID IL IN IA KS KY LA ME MD MA MI M…" at bounding box center [235, 325] width 122 height 30
click at [334, 326] on input "text" at bounding box center [372, 325] width 122 height 30
click at [475, 132] on input "text" at bounding box center [576, 127] width 257 height 29
click at [467, 126] on input "Centarl" at bounding box center [576, 127] width 257 height 29
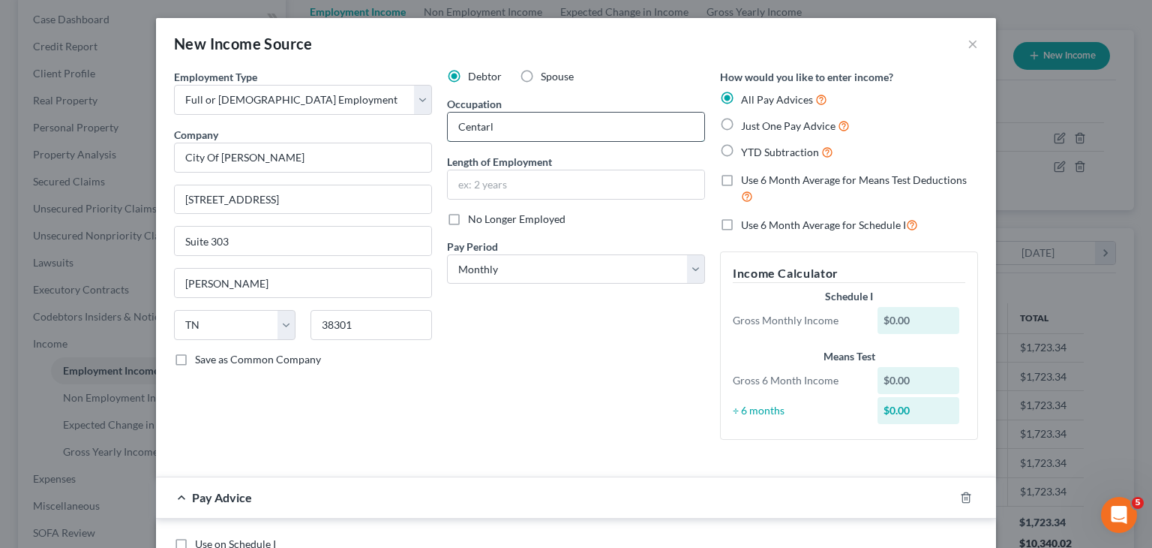
click at [471, 128] on input "Centarl" at bounding box center [576, 127] width 257 height 29
click at [548, 188] on input "text" at bounding box center [576, 184] width 257 height 29
click at [741, 127] on label "Just One Pay Advice" at bounding box center [795, 125] width 109 height 17
click at [747, 127] on input "Just One Pay Advice" at bounding box center [752, 122] width 10 height 10
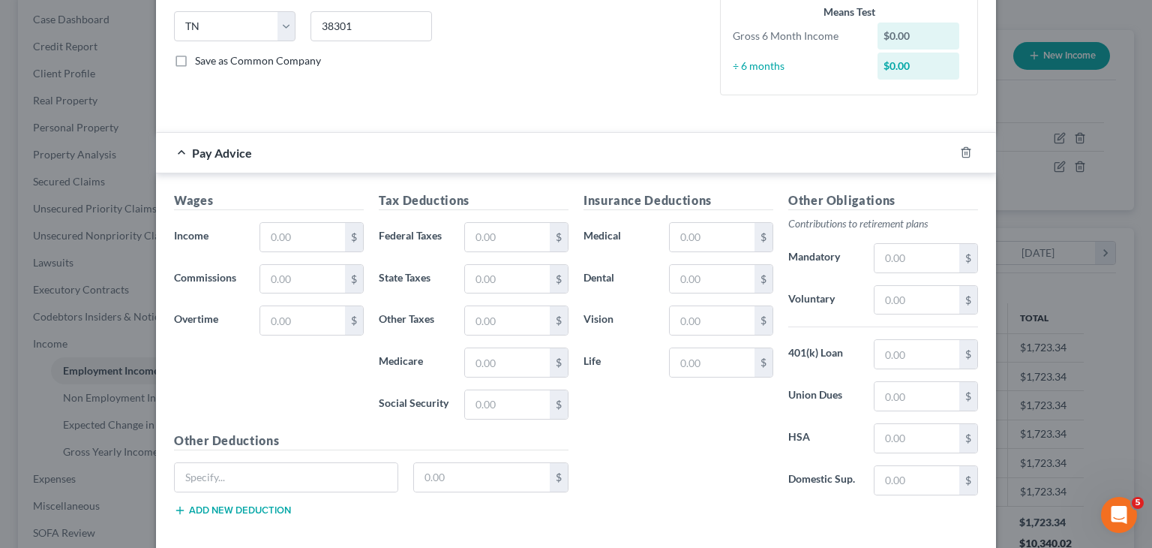
scroll to position [300, 0]
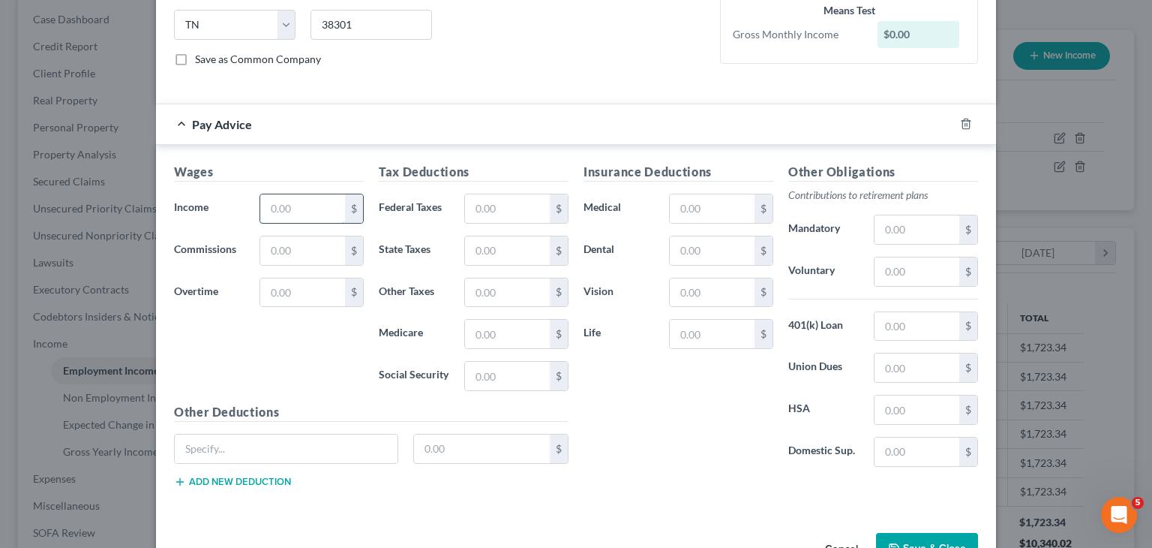
click at [291, 207] on input "text" at bounding box center [302, 208] width 85 height 29
drag, startPoint x: 476, startPoint y: 200, endPoint x: 484, endPoint y: 202, distance: 7.7
click at [477, 201] on input "text" at bounding box center [507, 208] width 85 height 29
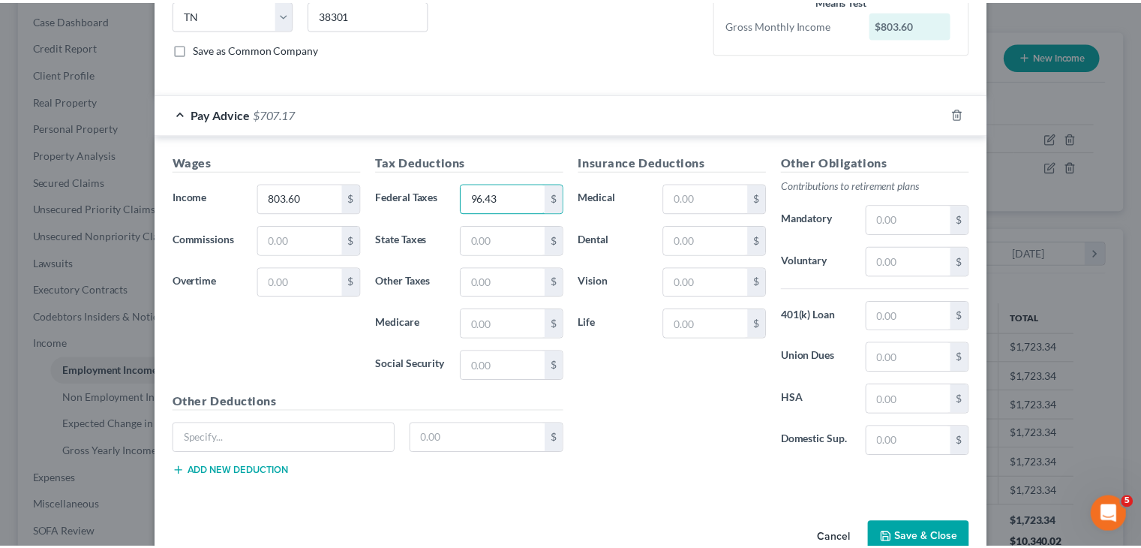
scroll to position [342, 0]
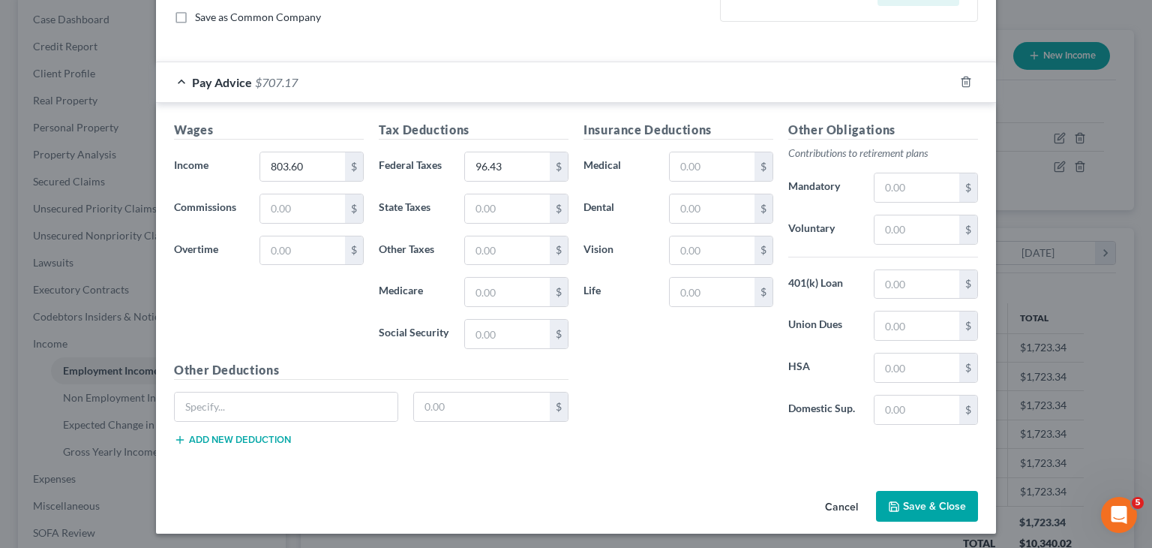
click at [921, 503] on button "Save & Close" at bounding box center [927, 507] width 102 height 32
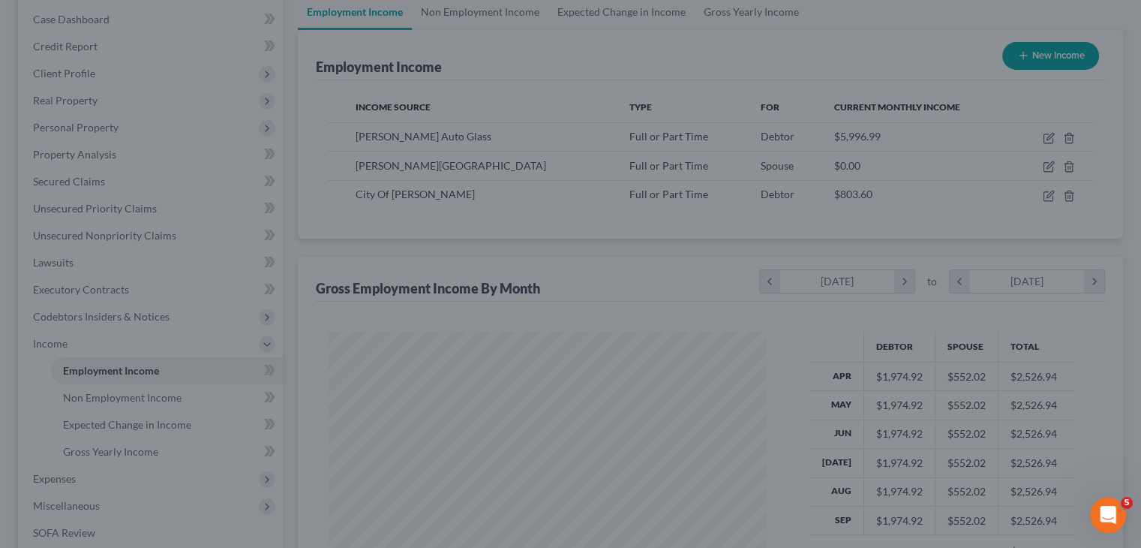
scroll to position [749889, 749693]
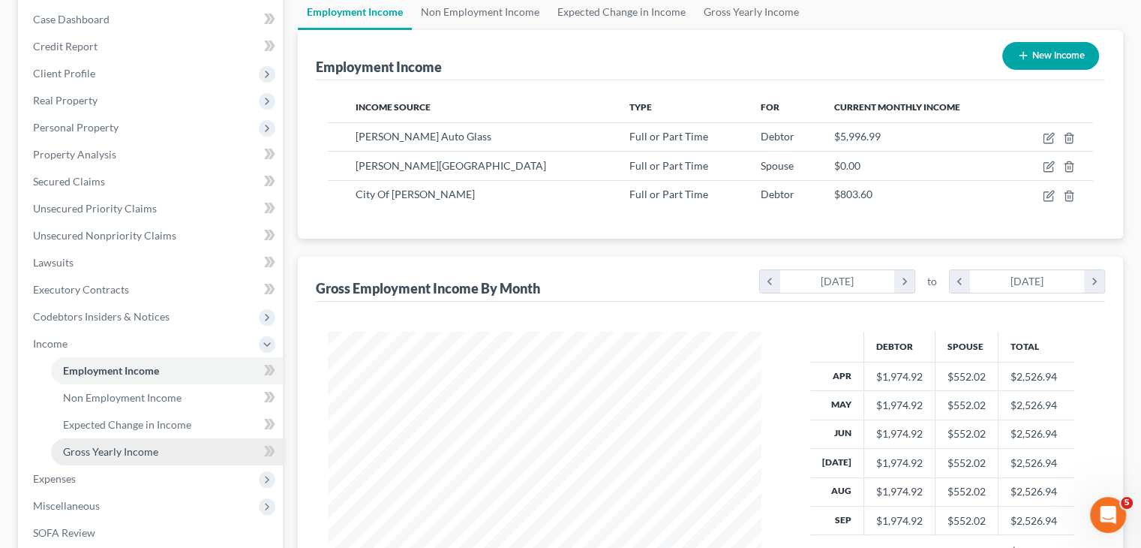
drag, startPoint x: 85, startPoint y: 478, endPoint x: 99, endPoint y: 453, distance: 28.6
click at [85, 478] on span "Expenses" at bounding box center [152, 478] width 262 height 27
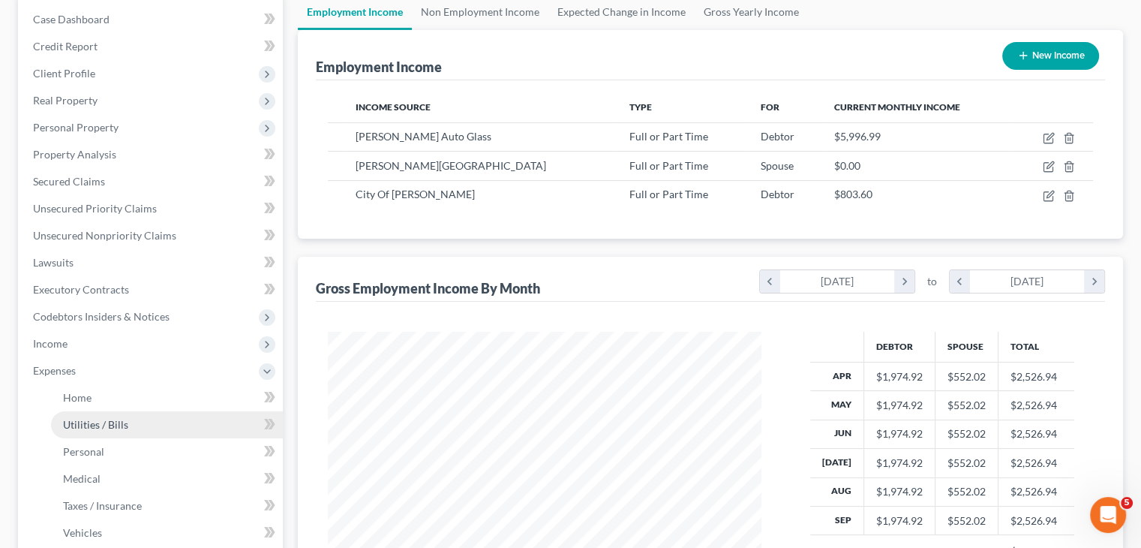
click at [124, 423] on span "Utilities / Bills" at bounding box center [95, 424] width 65 height 13
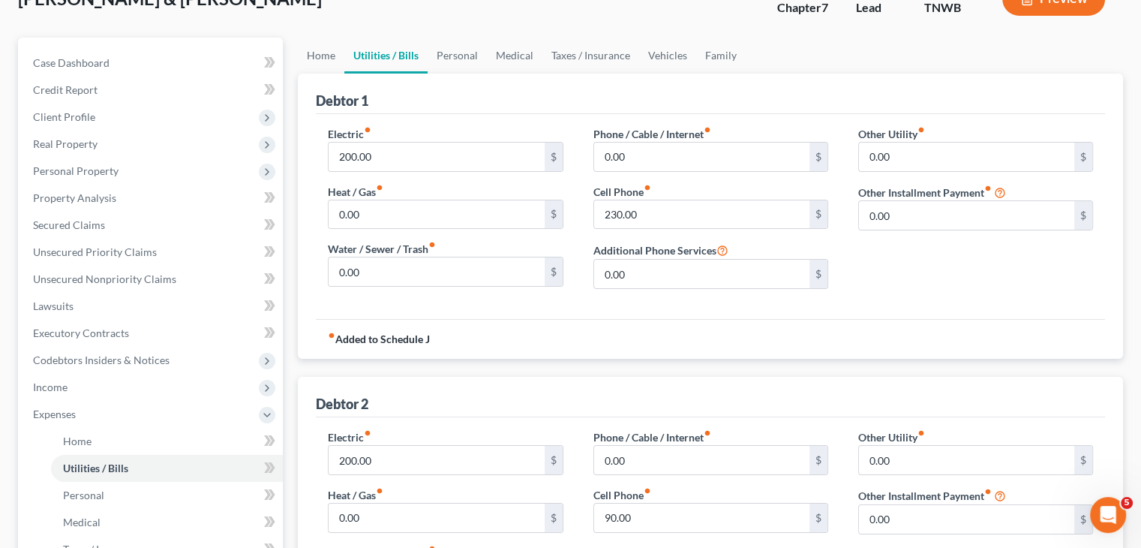
scroll to position [75, 0]
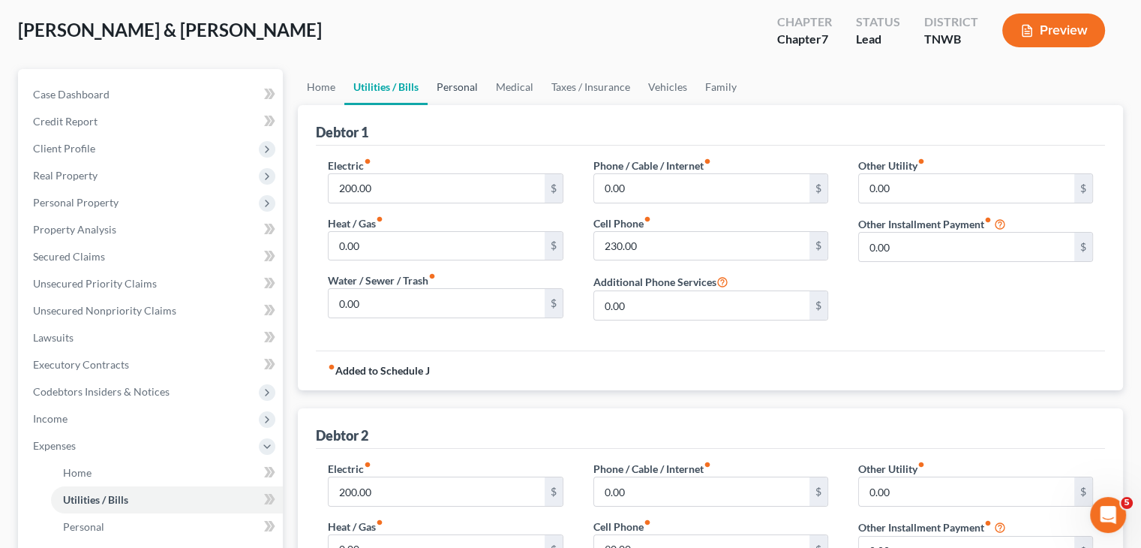
click at [457, 92] on link "Personal" at bounding box center [457, 87] width 59 height 36
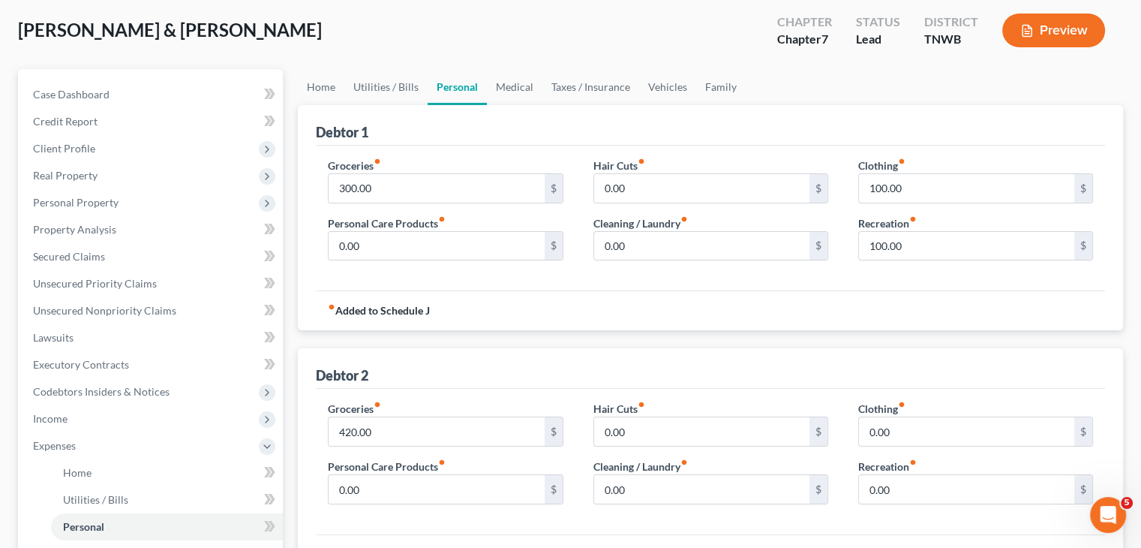
scroll to position [150, 0]
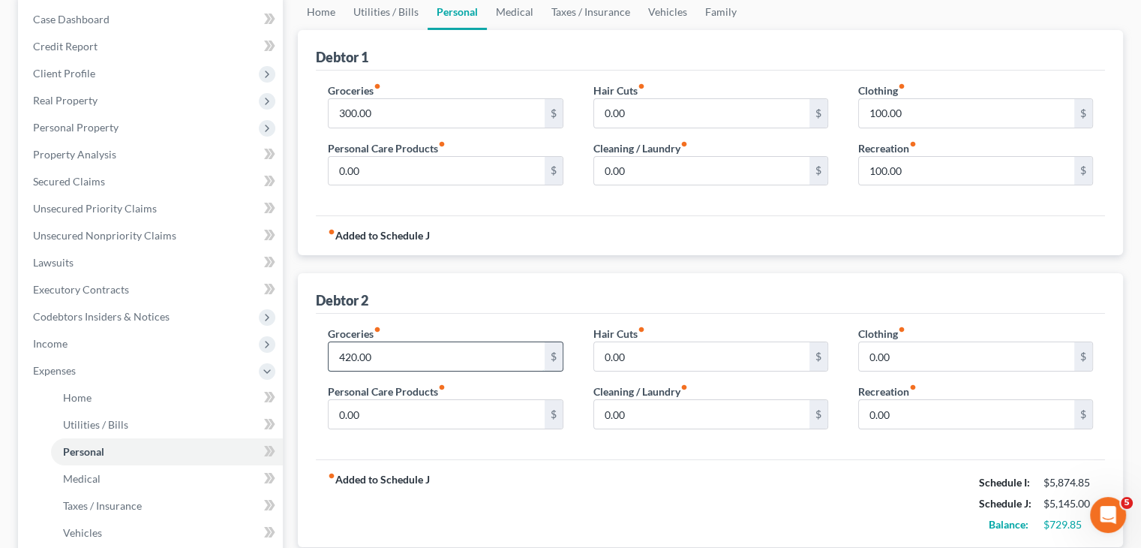
click at [403, 358] on input "420.00" at bounding box center [436, 356] width 215 height 29
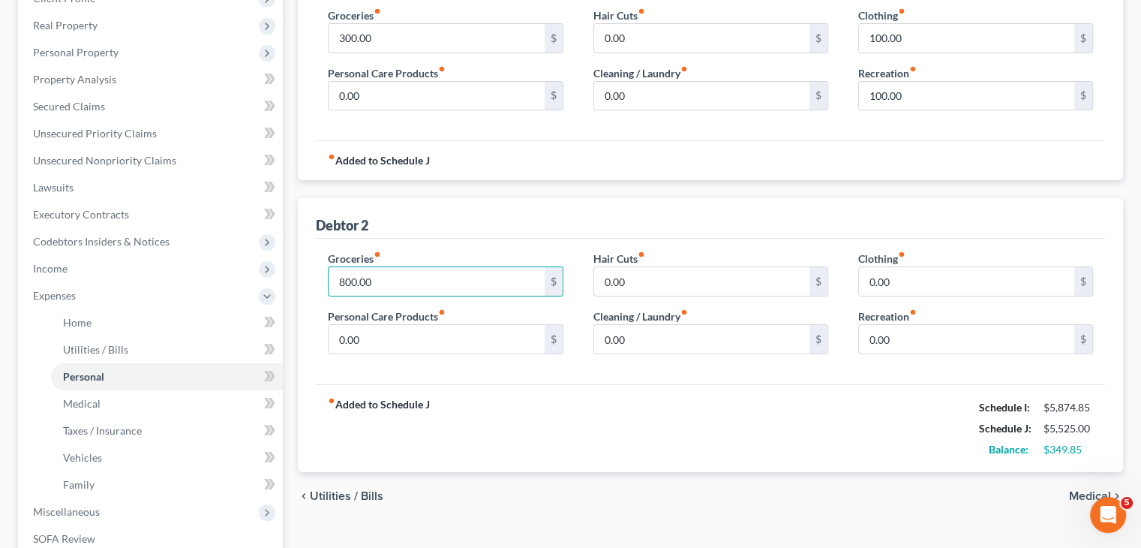
click at [655, 411] on div "fiber_manual_record Added to Schedule J Schedule I: $5,874.85 Schedule J: $5,52…" at bounding box center [710, 428] width 789 height 88
click at [373, 340] on input "0.00" at bounding box center [436, 339] width 215 height 29
click at [408, 98] on input "0.00" at bounding box center [436, 96] width 215 height 29
click at [901, 285] on input "0.00" at bounding box center [966, 281] width 215 height 29
click at [904, 335] on input "0.00" at bounding box center [966, 339] width 215 height 29
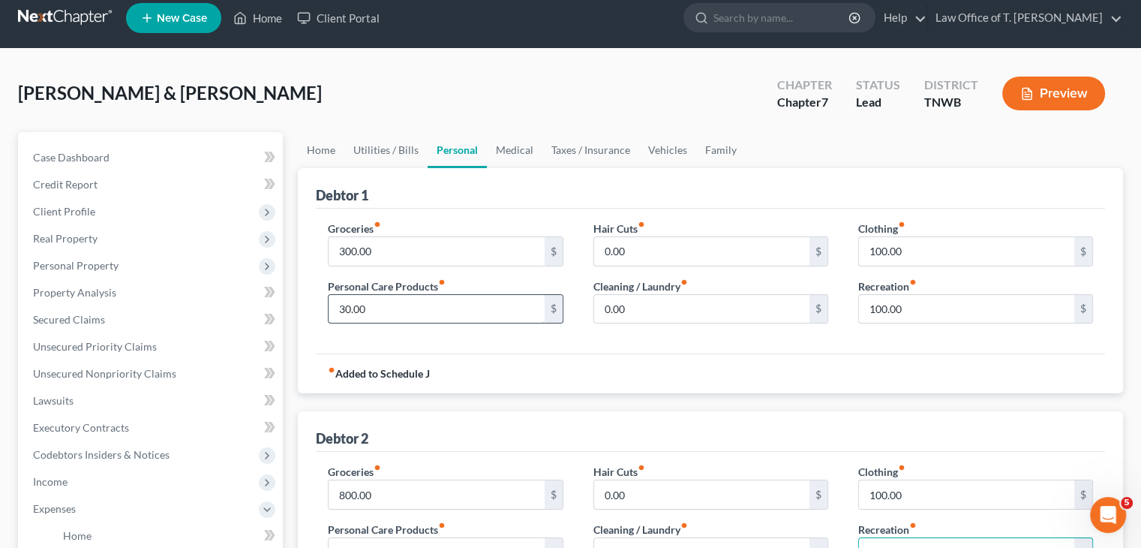
scroll to position [0, 0]
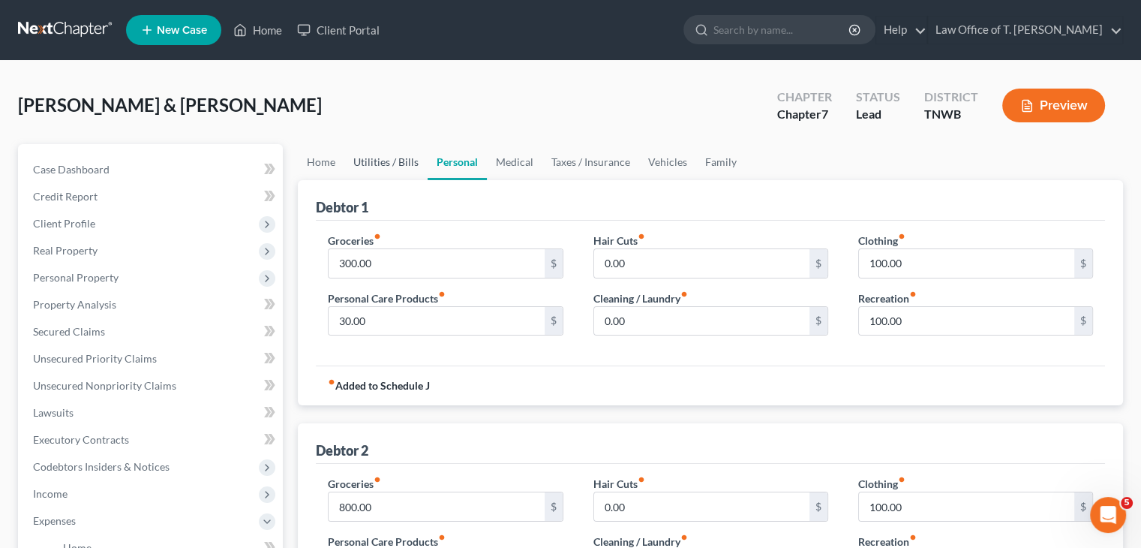
click at [390, 161] on link "Utilities / Bills" at bounding box center [385, 162] width 83 height 36
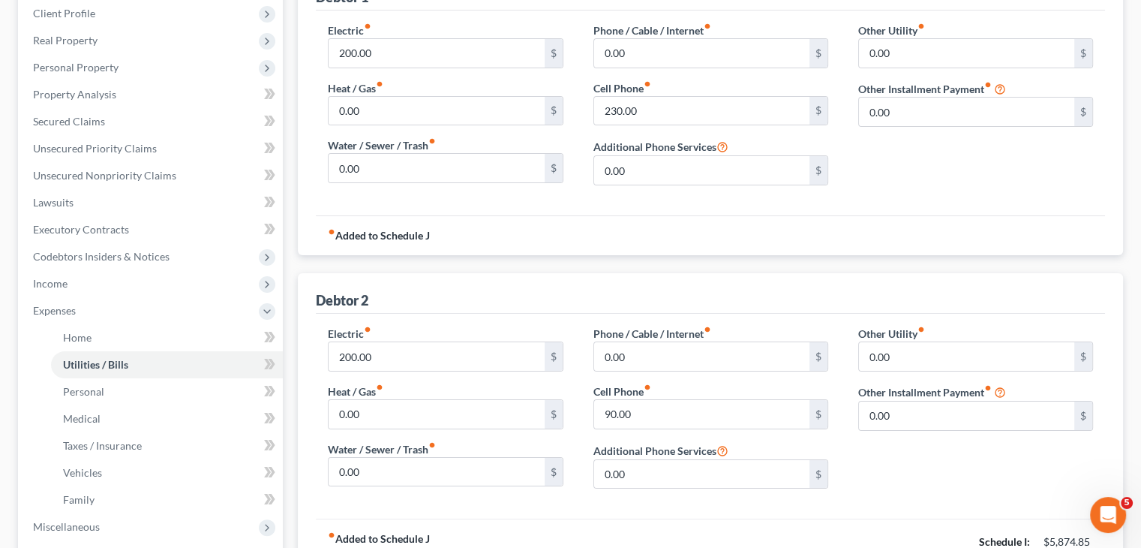
scroll to position [300, 0]
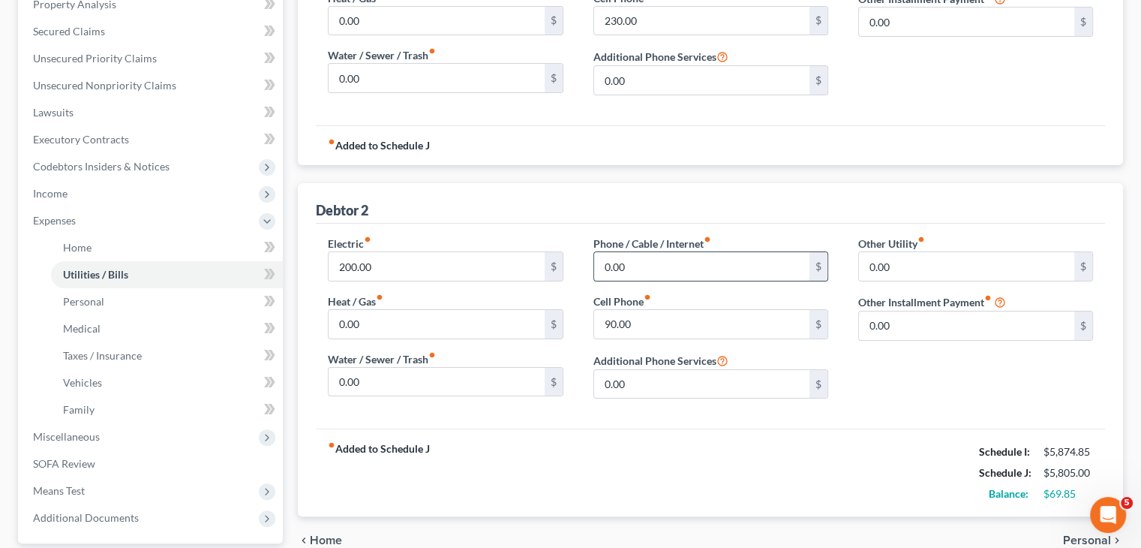
click at [629, 262] on input "0.00" at bounding box center [701, 266] width 215 height 29
click at [737, 445] on div "fiber_manual_record Added to Schedule J Schedule I: $5,874.85 Schedule J: $5,83…" at bounding box center [710, 472] width 789 height 88
click at [385, 264] on input "200.00" at bounding box center [436, 266] width 215 height 29
click at [681, 449] on div "fiber_manual_record Added to Schedule J Schedule I: $5,874.85 Schedule J: $5,85…" at bounding box center [710, 472] width 789 height 88
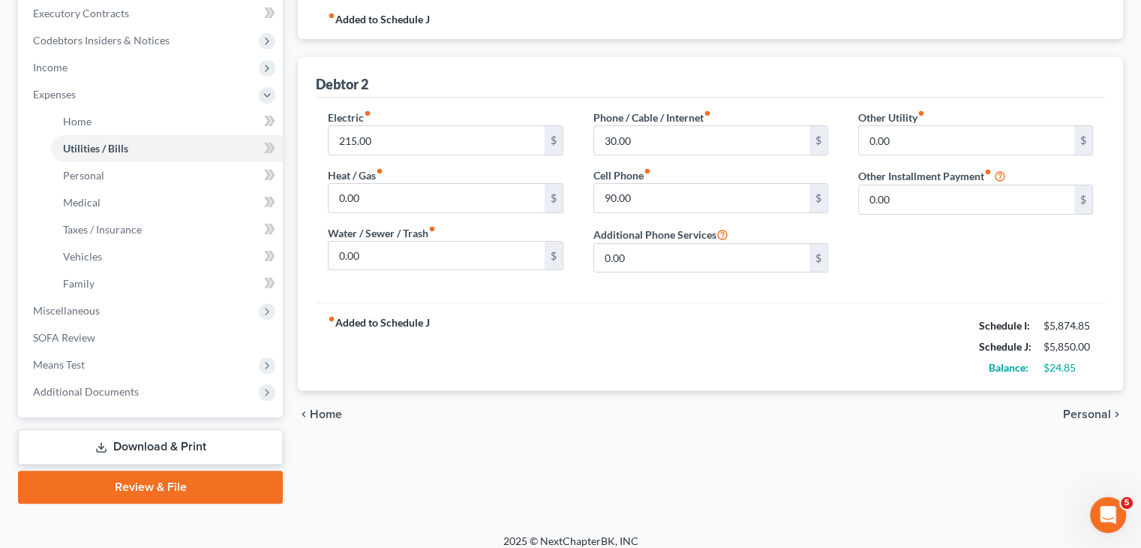
scroll to position [438, 0]
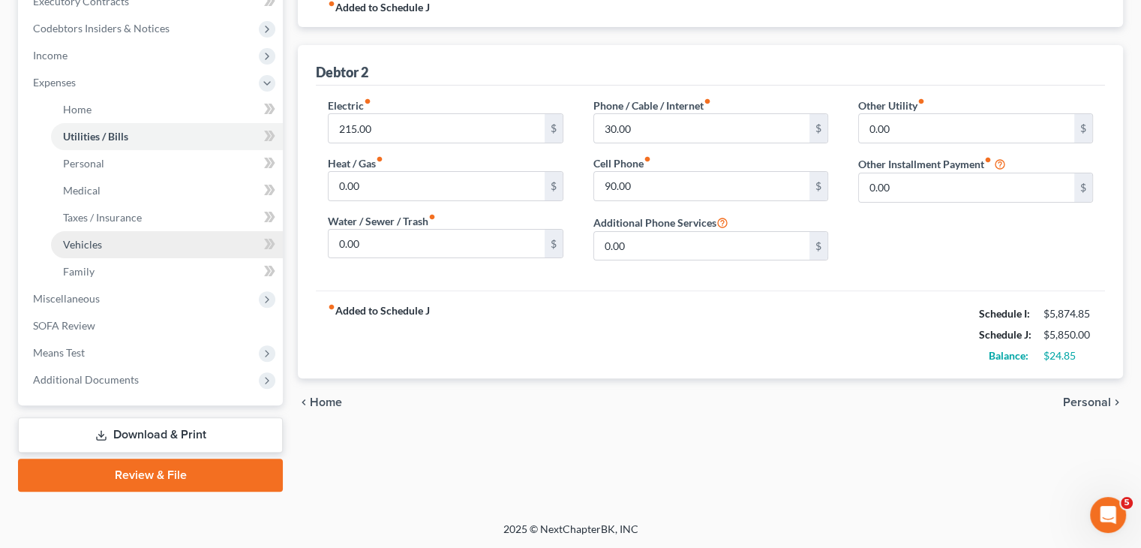
click at [95, 250] on span "Vehicles" at bounding box center [82, 244] width 39 height 13
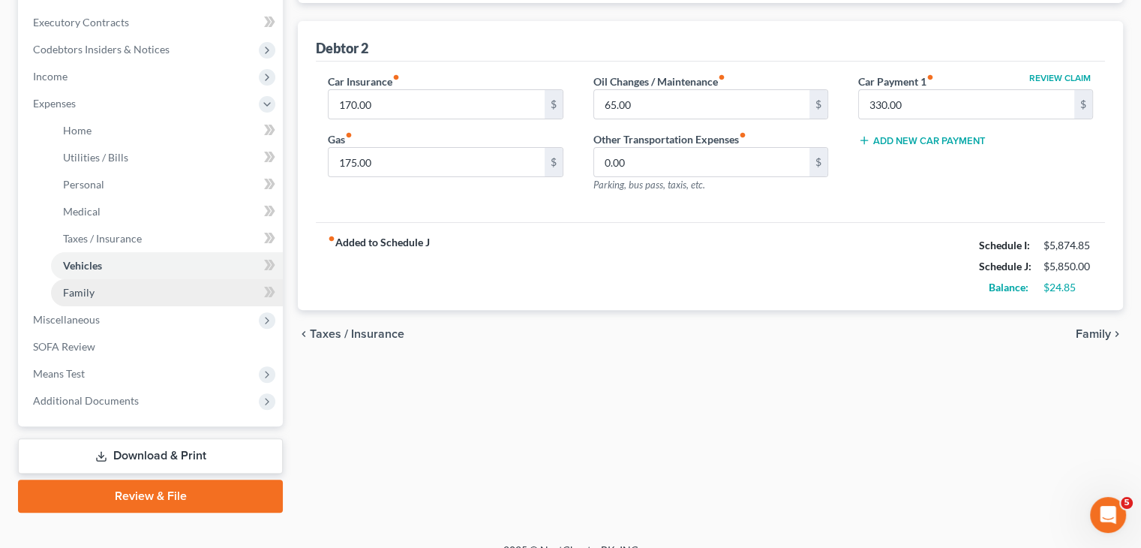
scroll to position [438, 0]
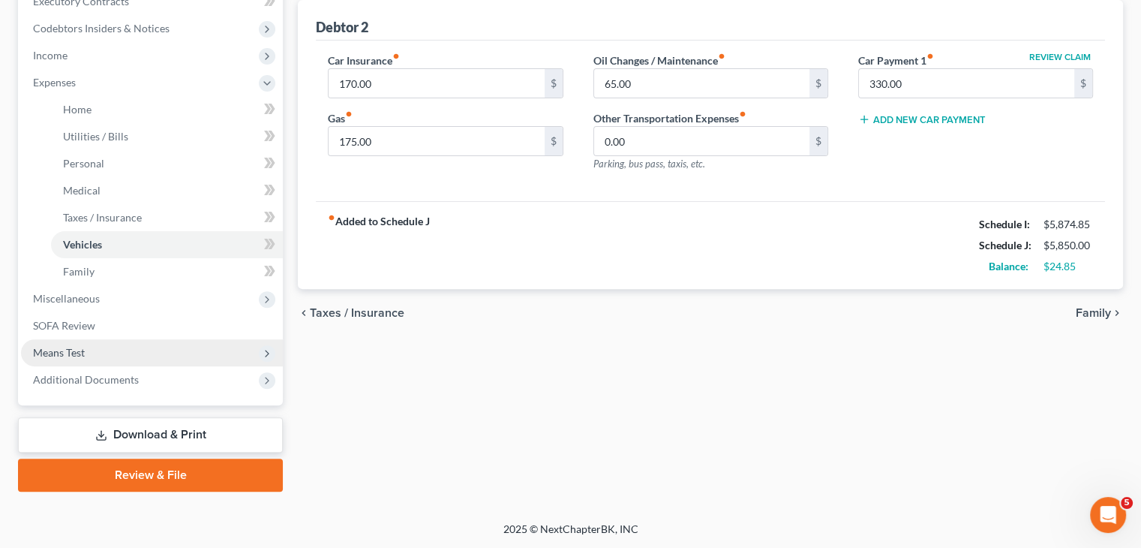
click at [93, 350] on span "Means Test" at bounding box center [152, 352] width 262 height 27
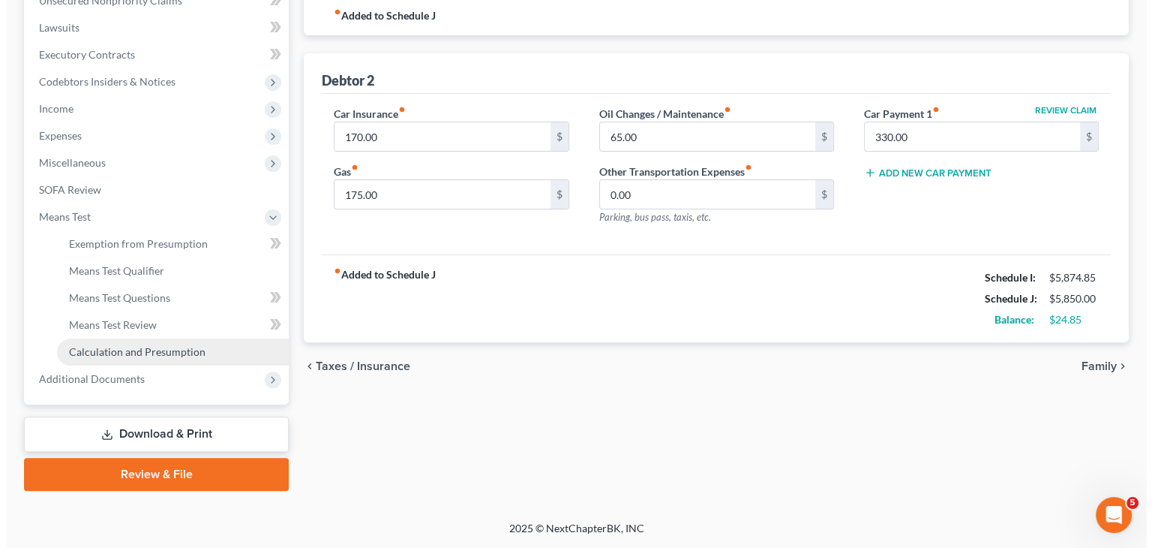
scroll to position [384, 0]
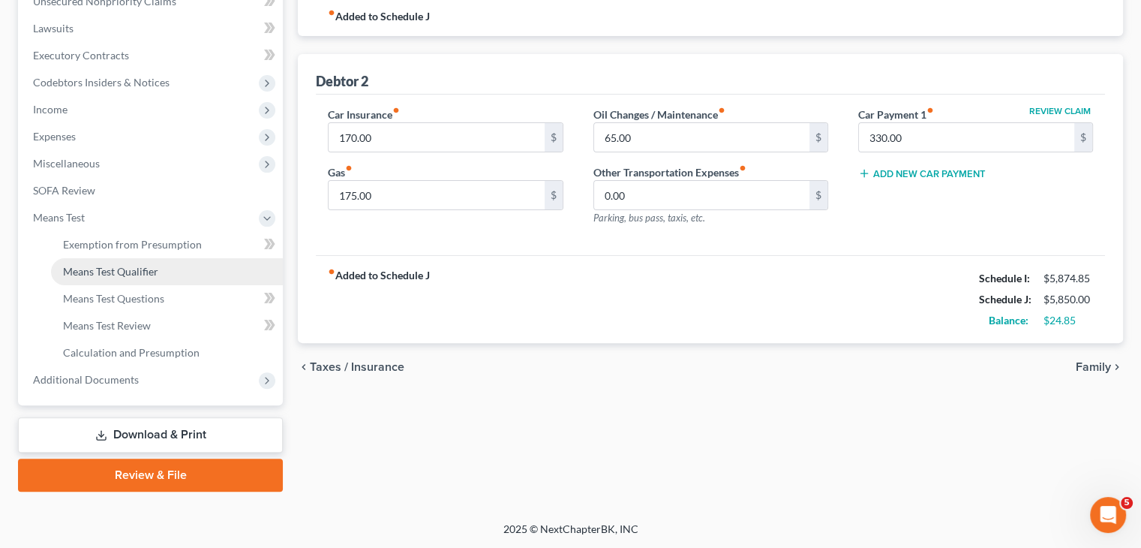
click at [105, 272] on span "Means Test Qualifier" at bounding box center [110, 271] width 95 height 13
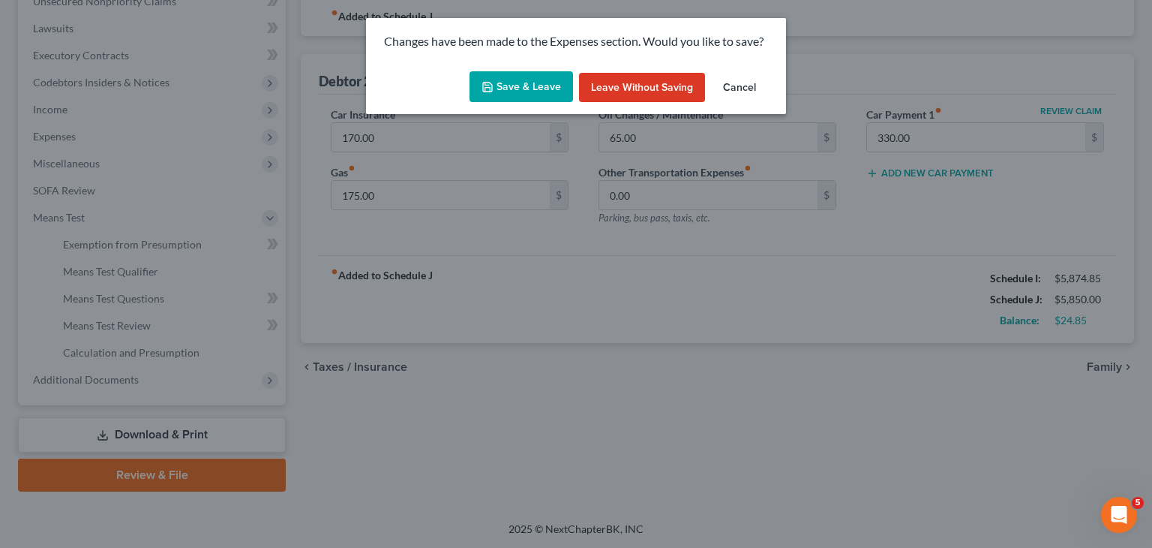
click at [509, 85] on button "Save & Leave" at bounding box center [522, 87] width 104 height 32
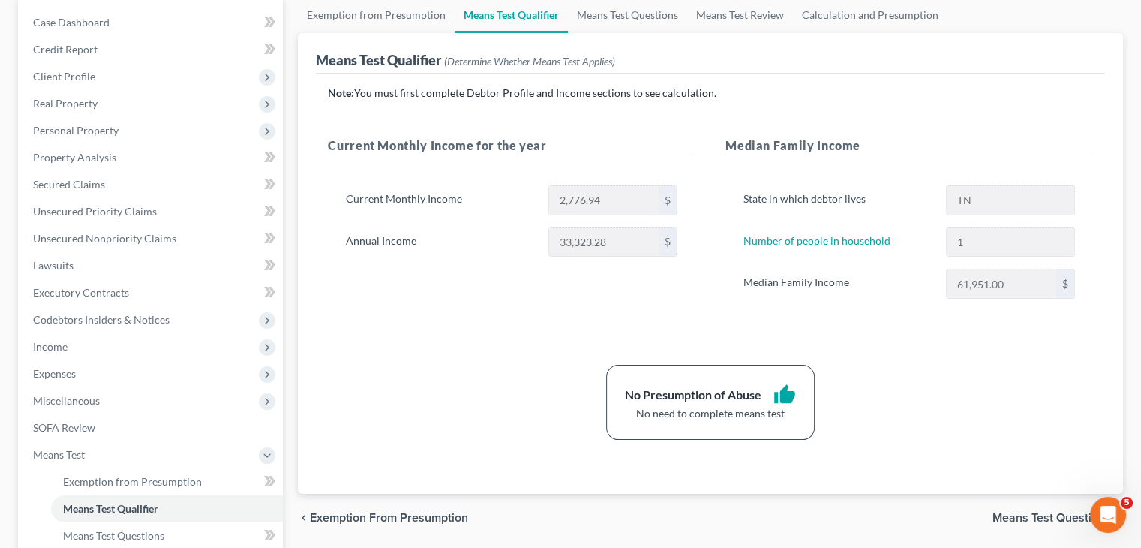
scroll to position [150, 0]
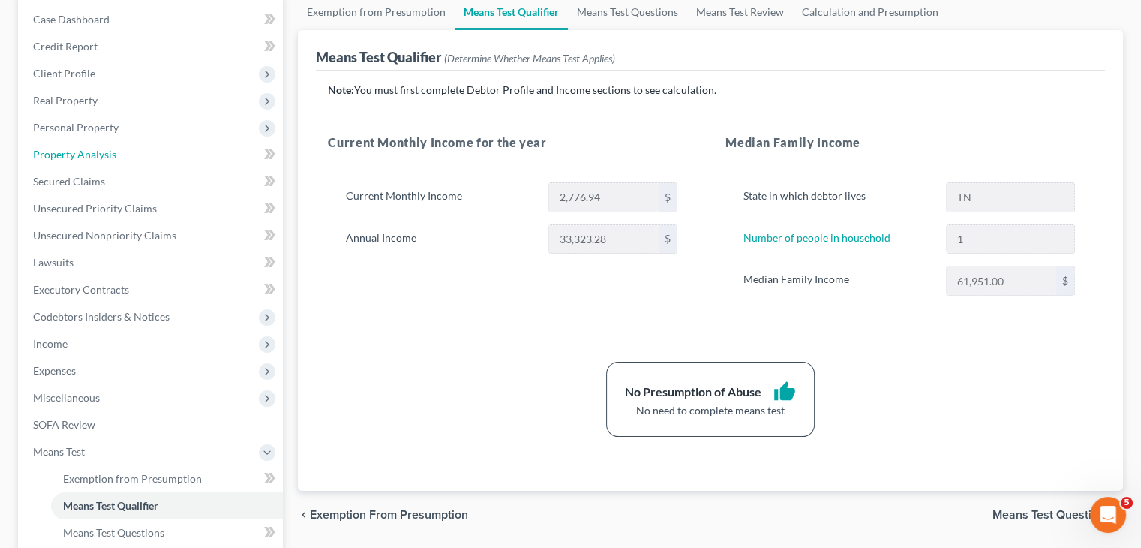
drag, startPoint x: 101, startPoint y: 155, endPoint x: 690, endPoint y: 231, distance: 594.6
click at [101, 155] on span "Property Analysis" at bounding box center [74, 154] width 83 height 13
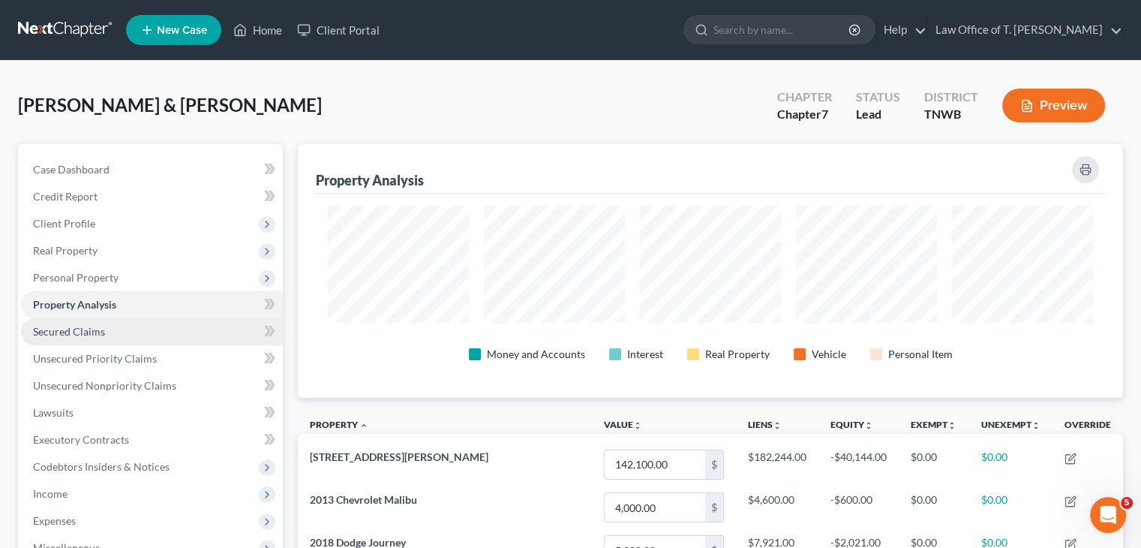
drag, startPoint x: 105, startPoint y: 333, endPoint x: 125, endPoint y: 341, distance: 21.2
click at [105, 333] on link "Secured Claims" at bounding box center [152, 331] width 262 height 27
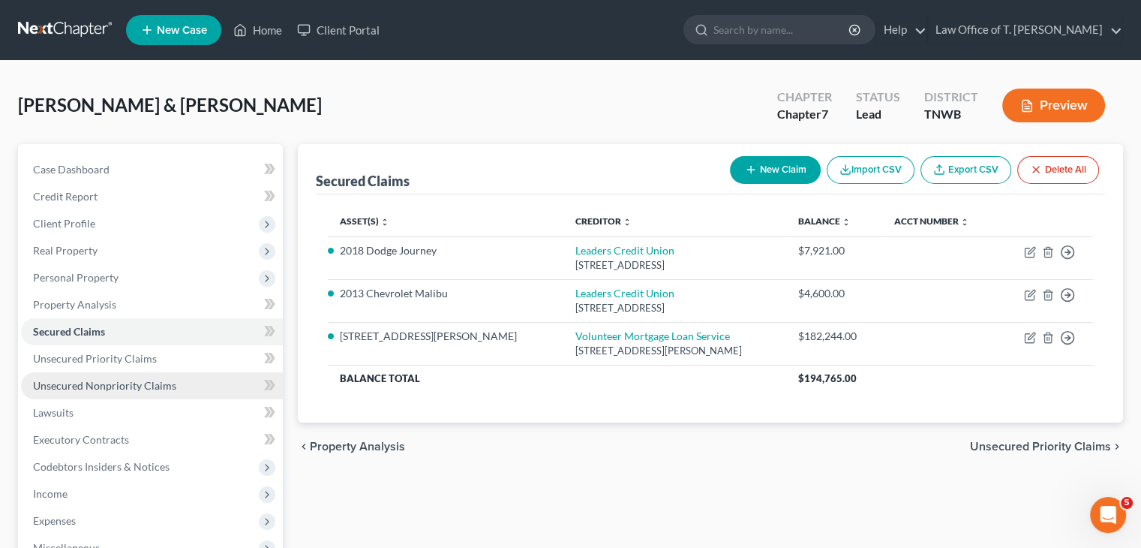
click at [69, 392] on link "Unsecured Nonpriority Claims" at bounding box center [152, 385] width 262 height 27
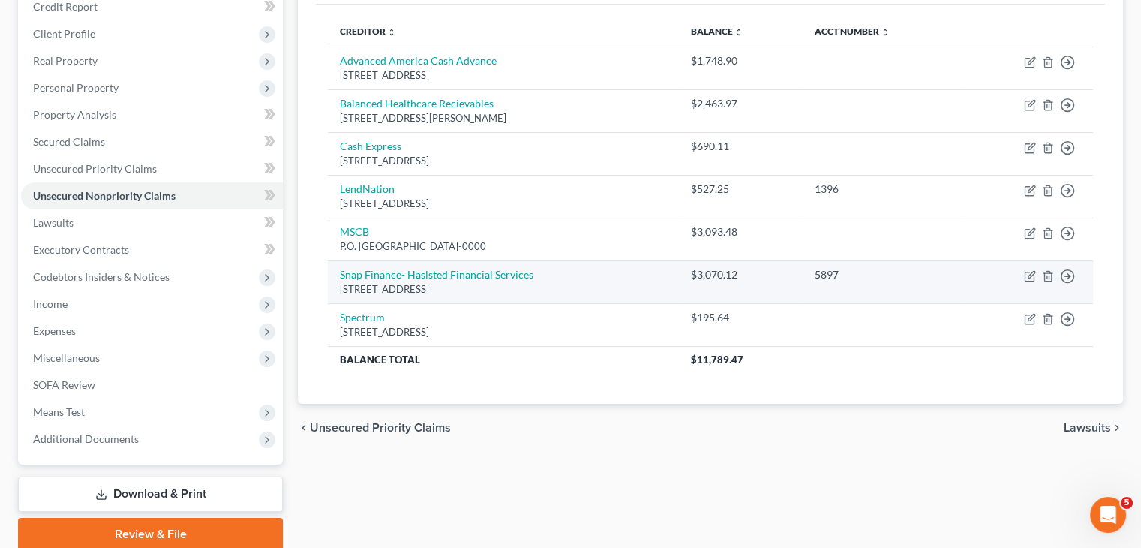
scroll to position [225, 0]
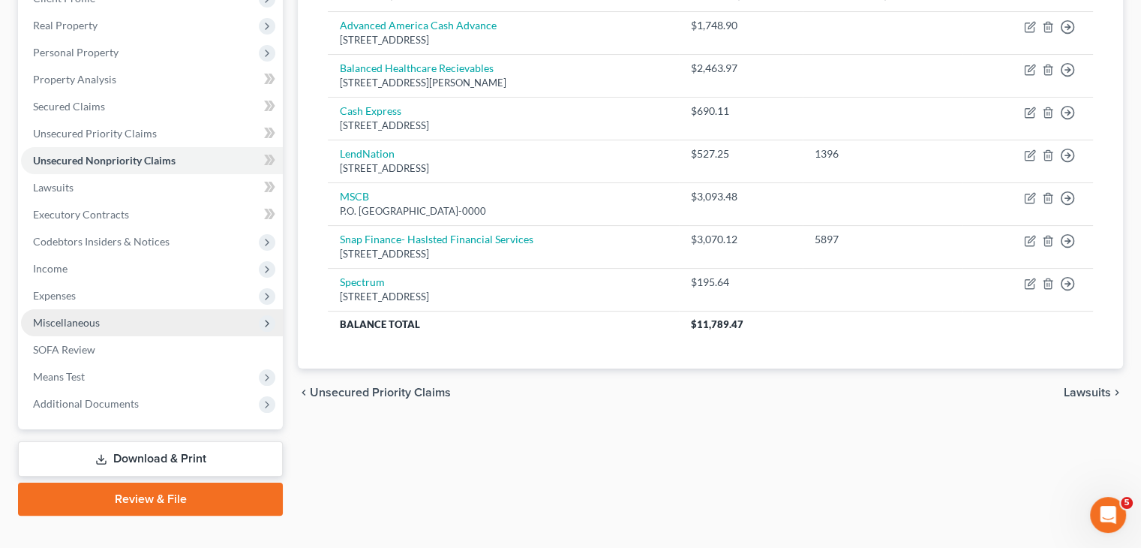
click at [100, 326] on span "Miscellaneous" at bounding box center [152, 322] width 262 height 27
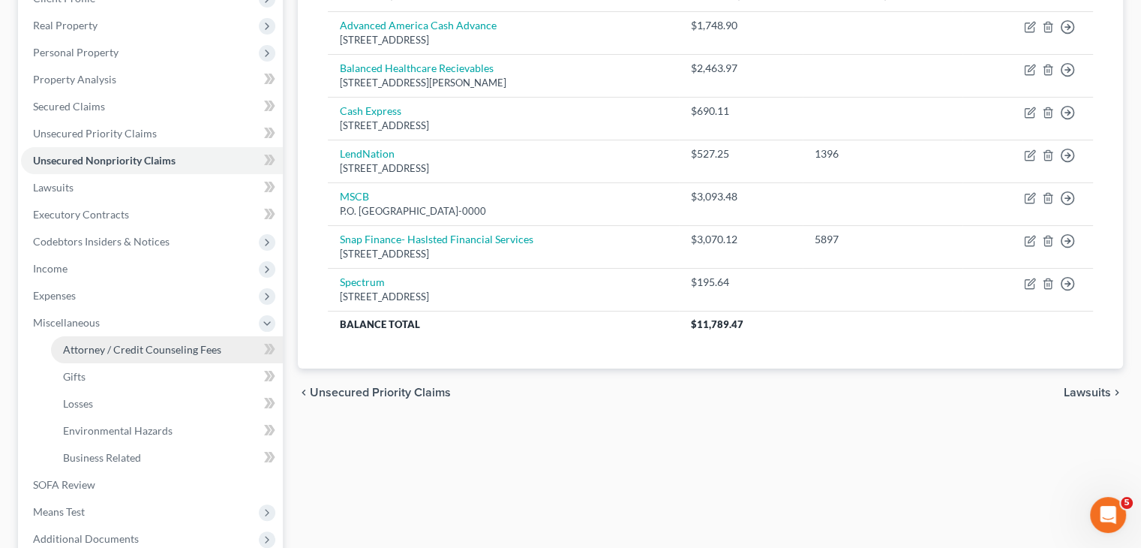
click at [146, 355] on span "Attorney / Credit Counseling Fees" at bounding box center [142, 349] width 158 height 13
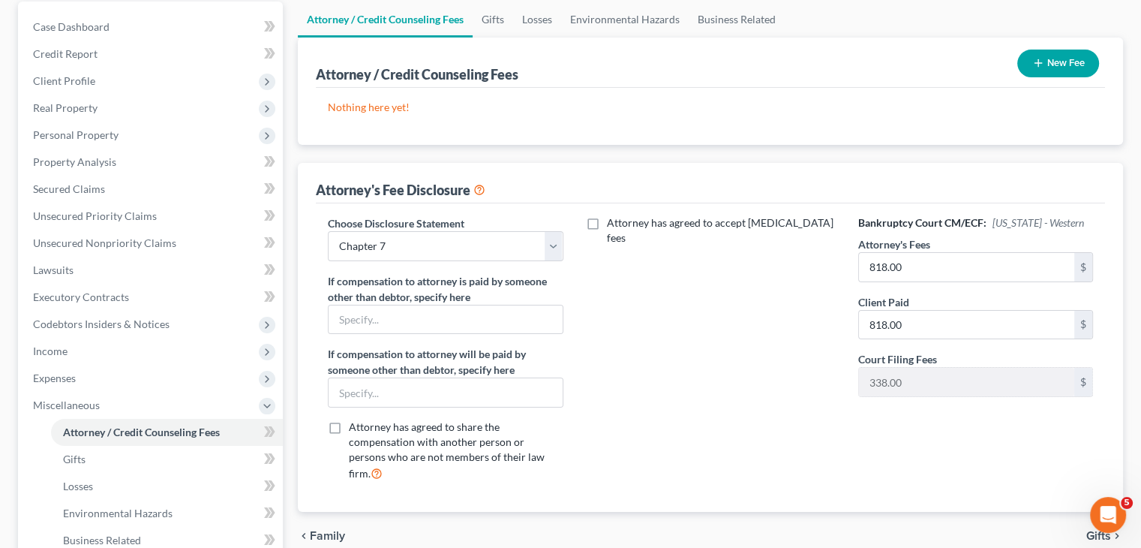
scroll to position [150, 0]
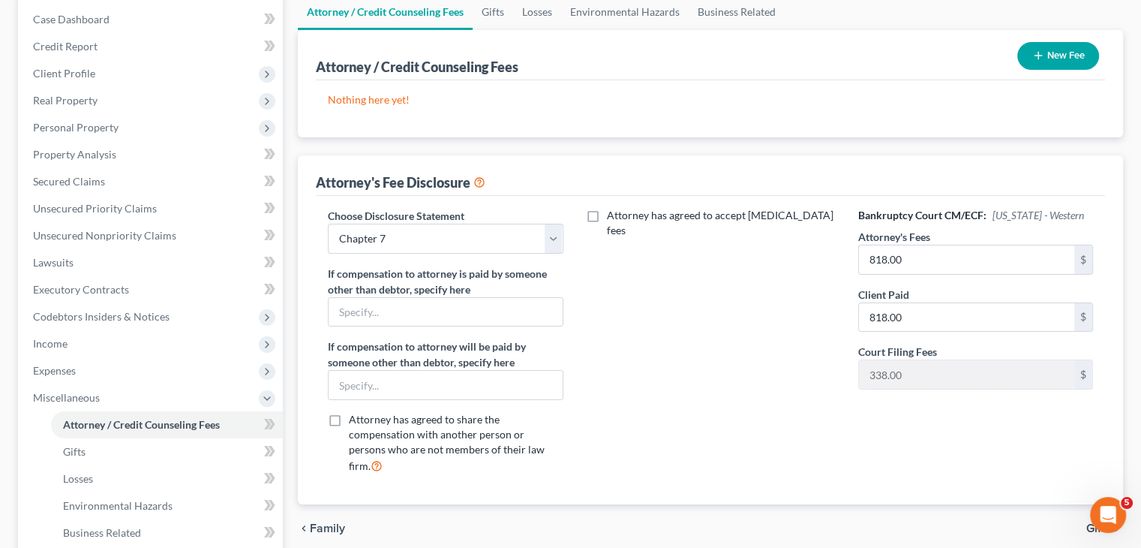
click at [1080, 58] on button "New Fee" at bounding box center [1058, 56] width 82 height 28
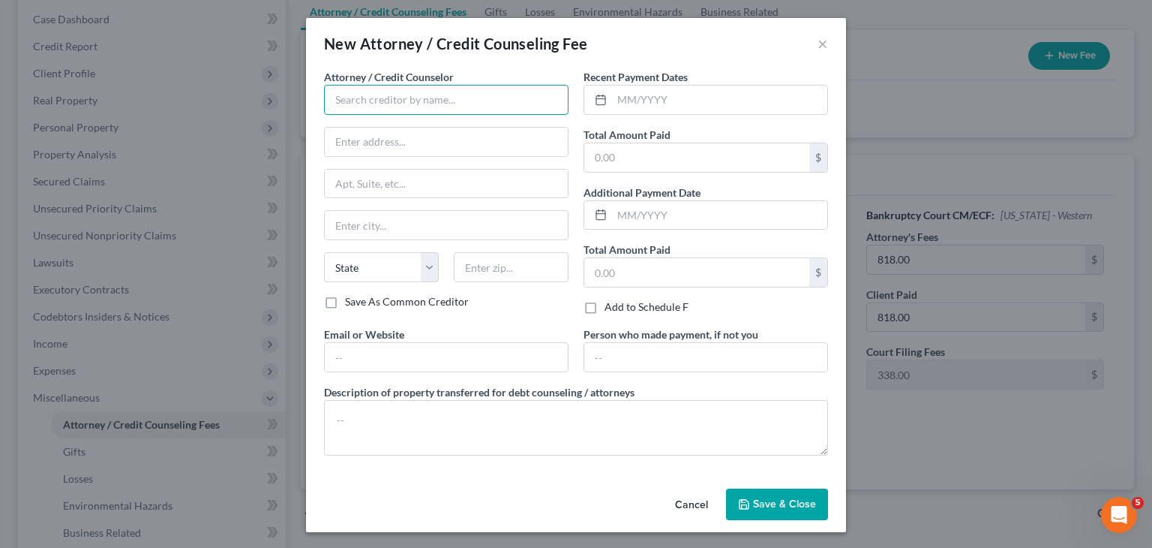
click at [435, 112] on input "text" at bounding box center [446, 100] width 245 height 30
click at [645, 153] on input "text" at bounding box center [696, 157] width 225 height 29
click at [712, 275] on input "text" at bounding box center [696, 272] width 225 height 29
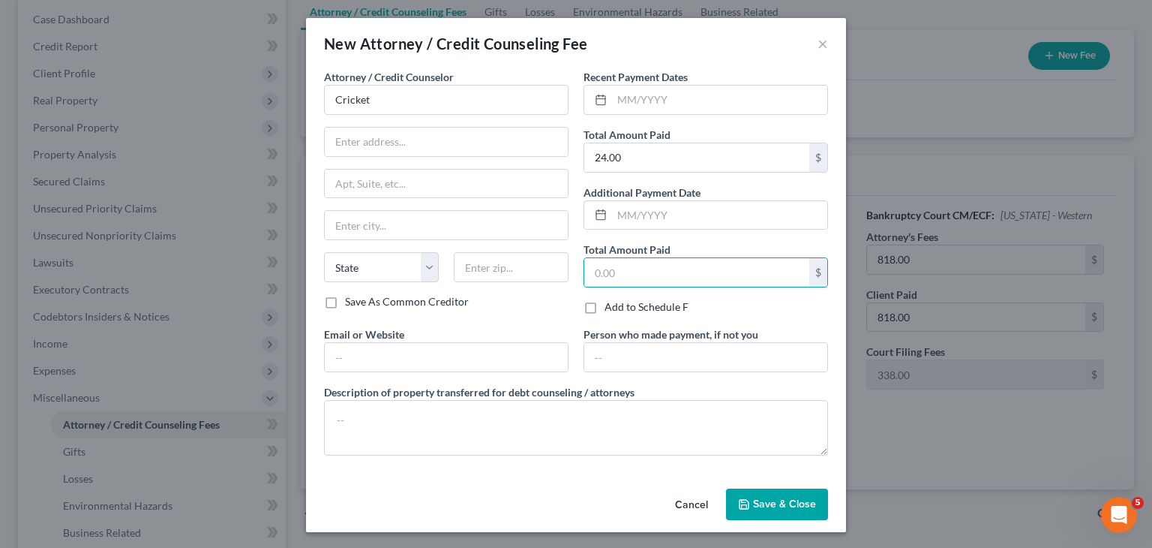
click at [784, 509] on button "Save & Close" at bounding box center [777, 504] width 102 height 32
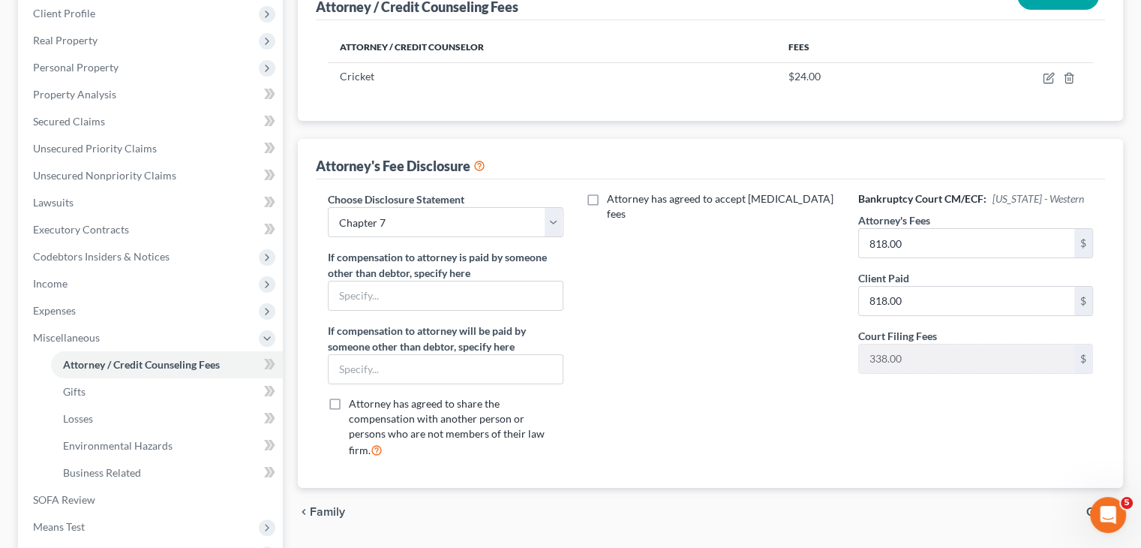
scroll to position [300, 0]
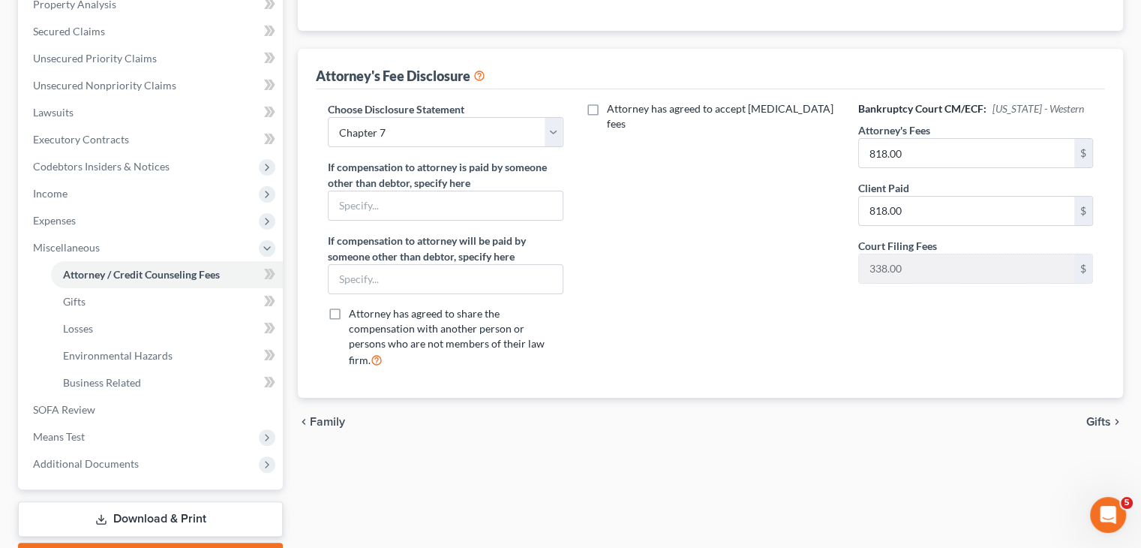
drag, startPoint x: 184, startPoint y: 512, endPoint x: 668, endPoint y: 427, distance: 492.1
click at [184, 512] on link "Download & Print" at bounding box center [150, 518] width 265 height 35
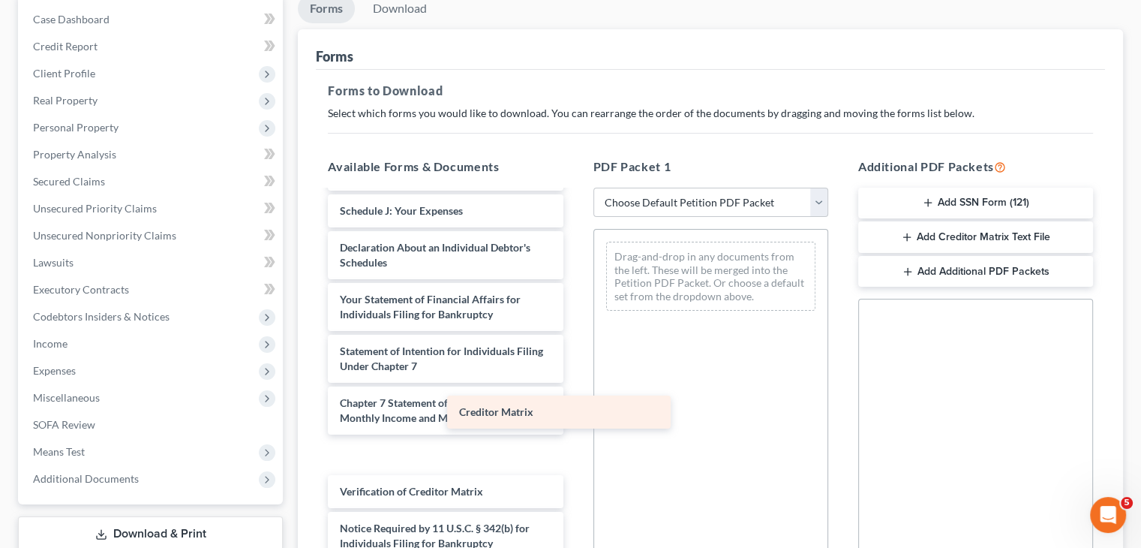
scroll to position [381, 0]
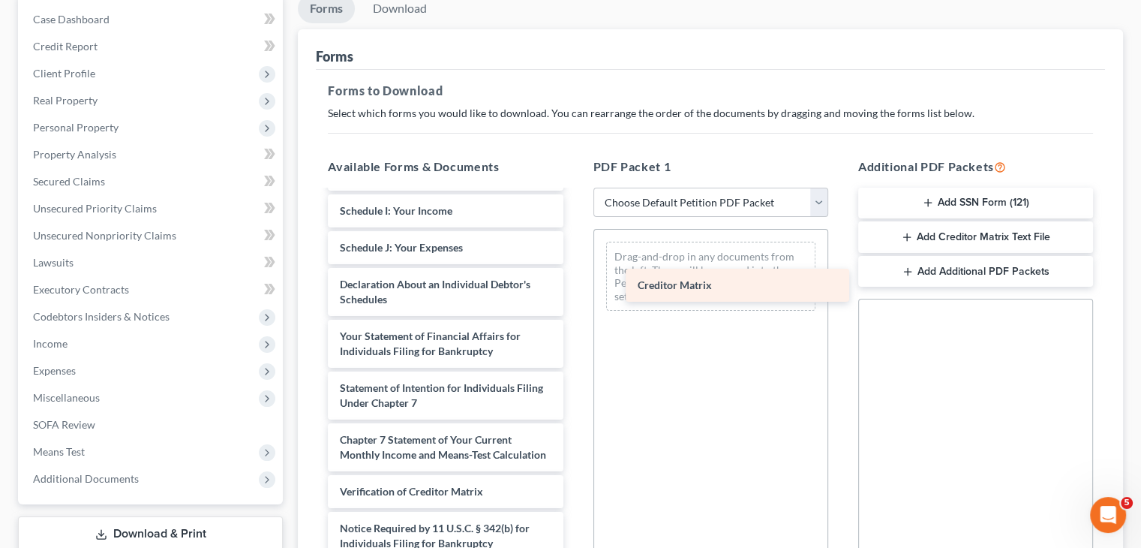
drag, startPoint x: 401, startPoint y: 454, endPoint x: 699, endPoint y: 285, distance: 342.3
click at [575, 285] on div "Creditor Matrix Voluntary Petition for Individuals Filing for Bankruptcy Summar…" at bounding box center [445, 210] width 259 height 771
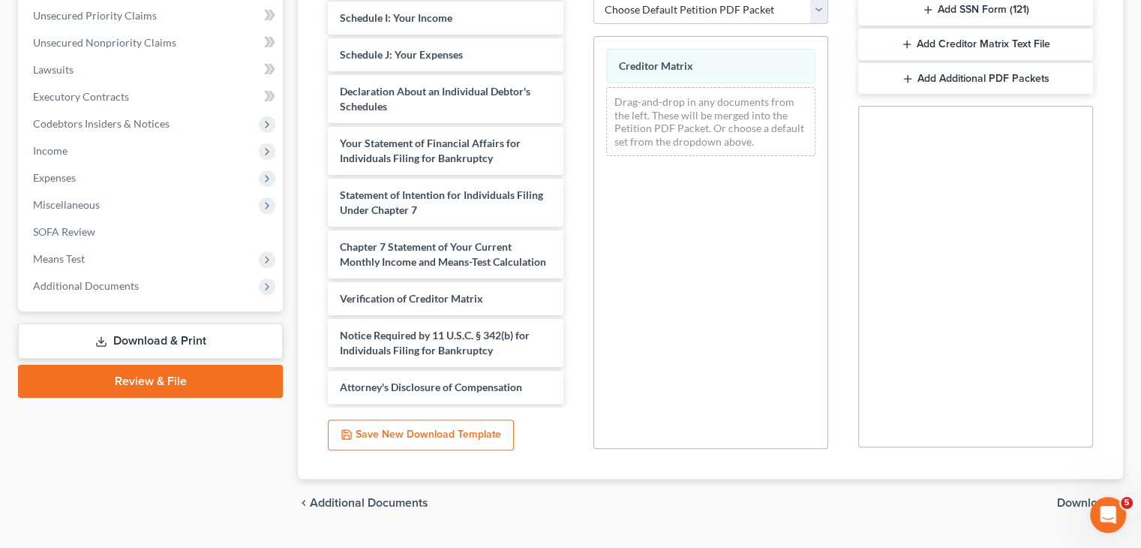
scroll to position [378, 0]
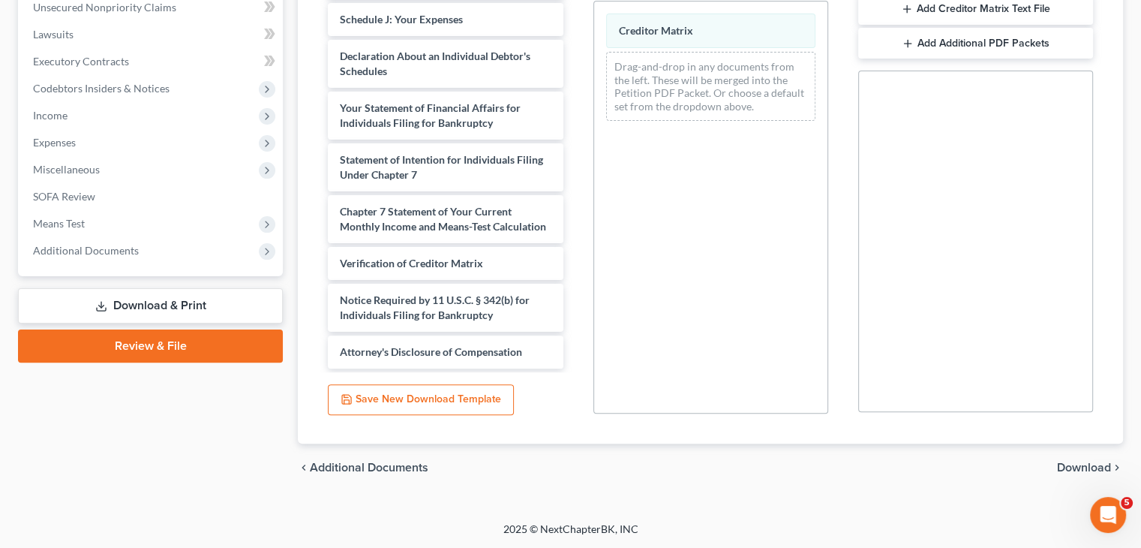
click at [1100, 470] on span "Download" at bounding box center [1084, 467] width 54 height 12
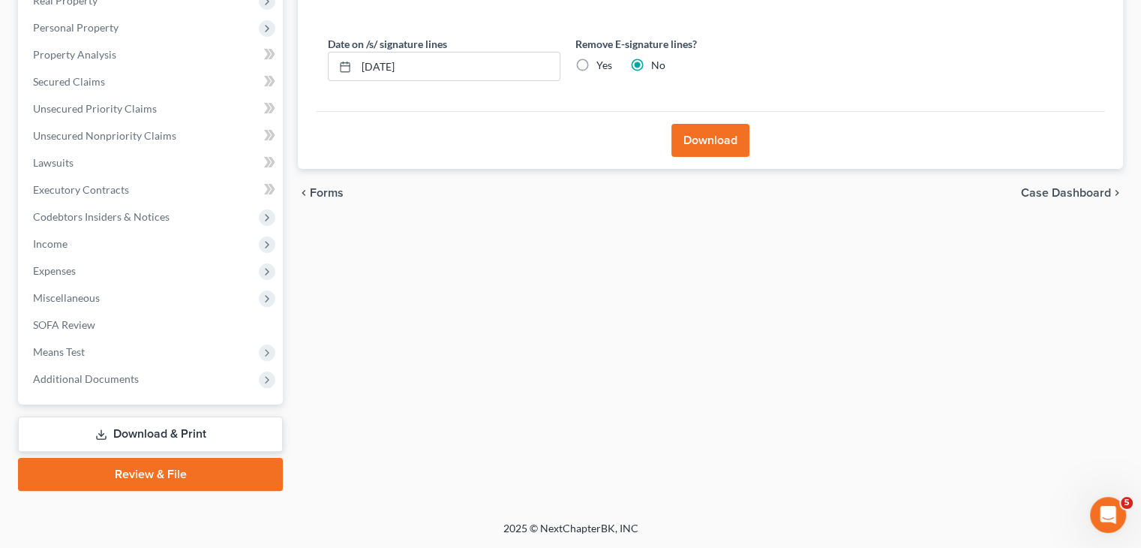
scroll to position [249, 0]
click at [732, 142] on button "Download" at bounding box center [710, 141] width 78 height 33
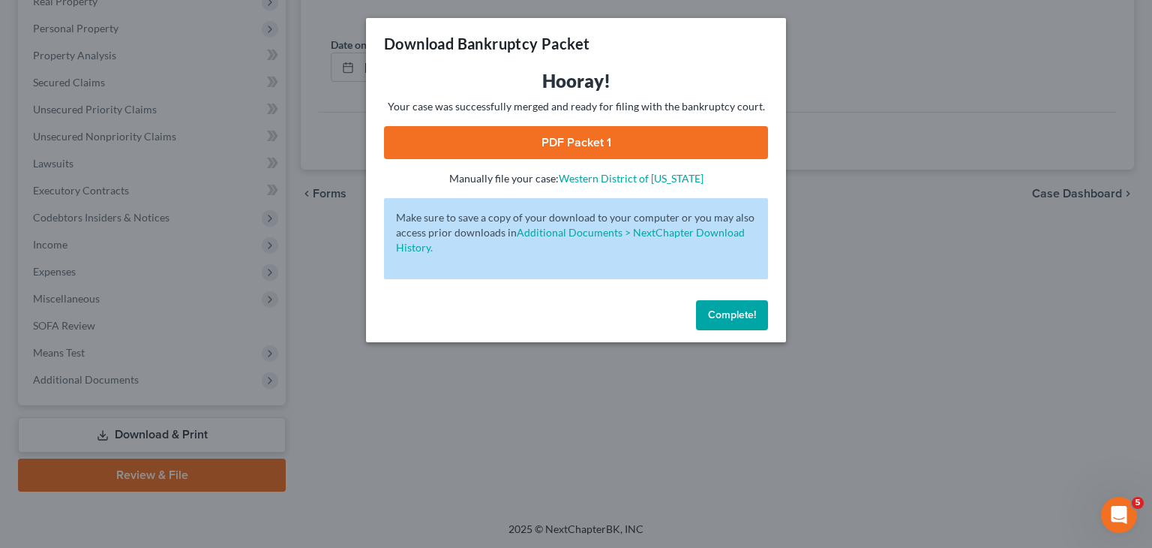
click at [665, 148] on link "PDF Packet 1" at bounding box center [576, 142] width 384 height 33
drag, startPoint x: 739, startPoint y: 313, endPoint x: 727, endPoint y: 347, distance: 35.8
click at [739, 314] on span "Complete!" at bounding box center [732, 314] width 48 height 13
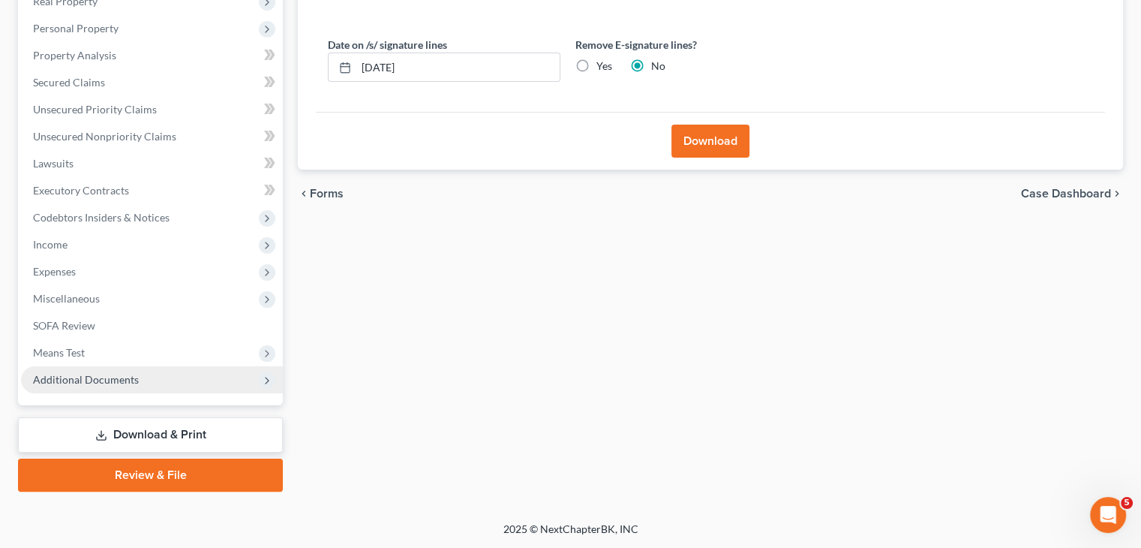
click at [126, 382] on span "Additional Documents" at bounding box center [86, 379] width 106 height 13
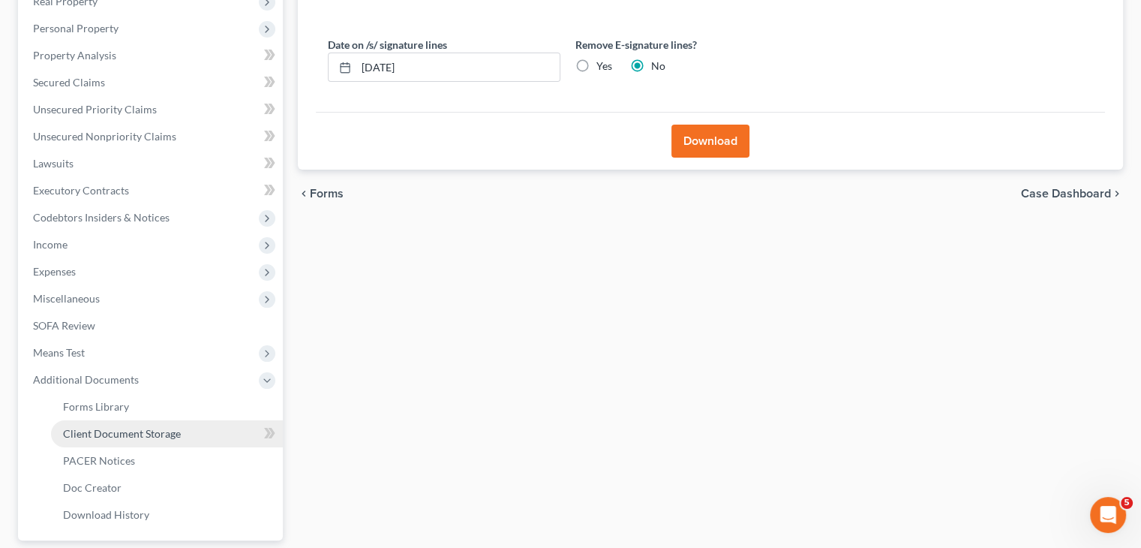
click at [173, 434] on span "Client Document Storage" at bounding box center [122, 433] width 118 height 13
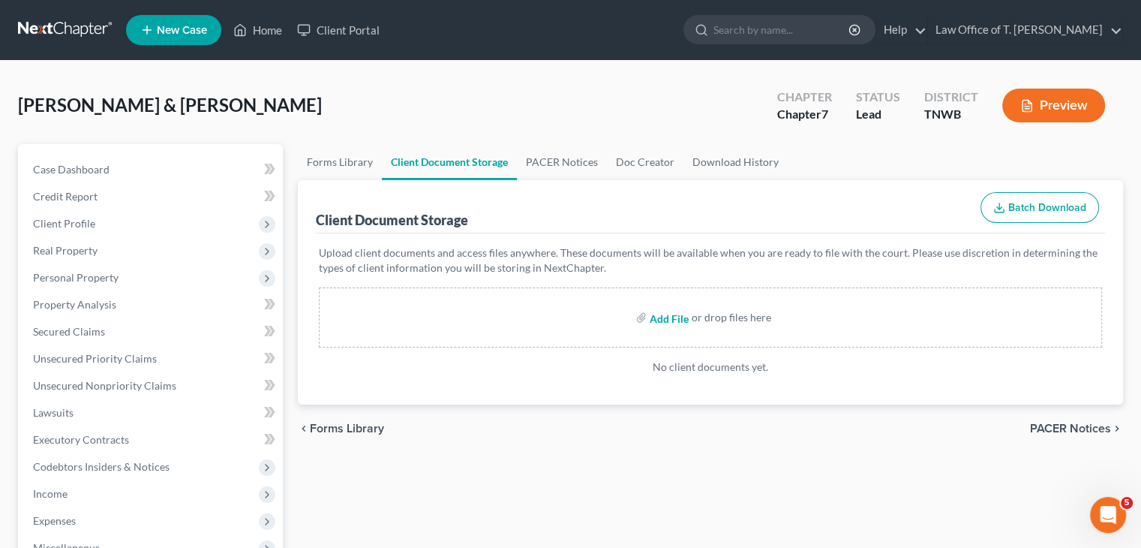
click at [669, 317] on input "file" at bounding box center [668, 317] width 36 height 27
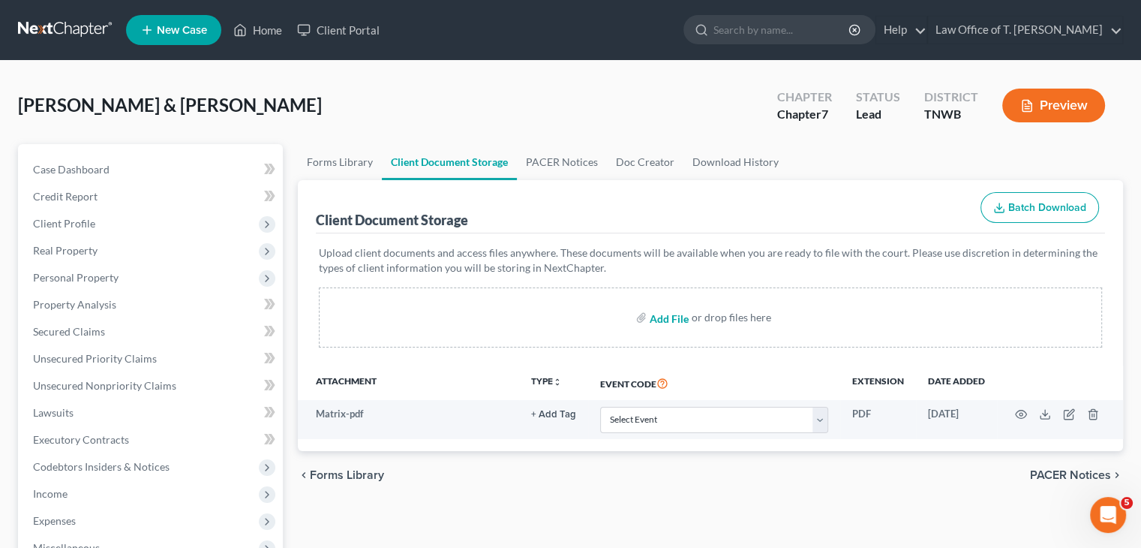
click at [677, 317] on input "file" at bounding box center [668, 317] width 36 height 27
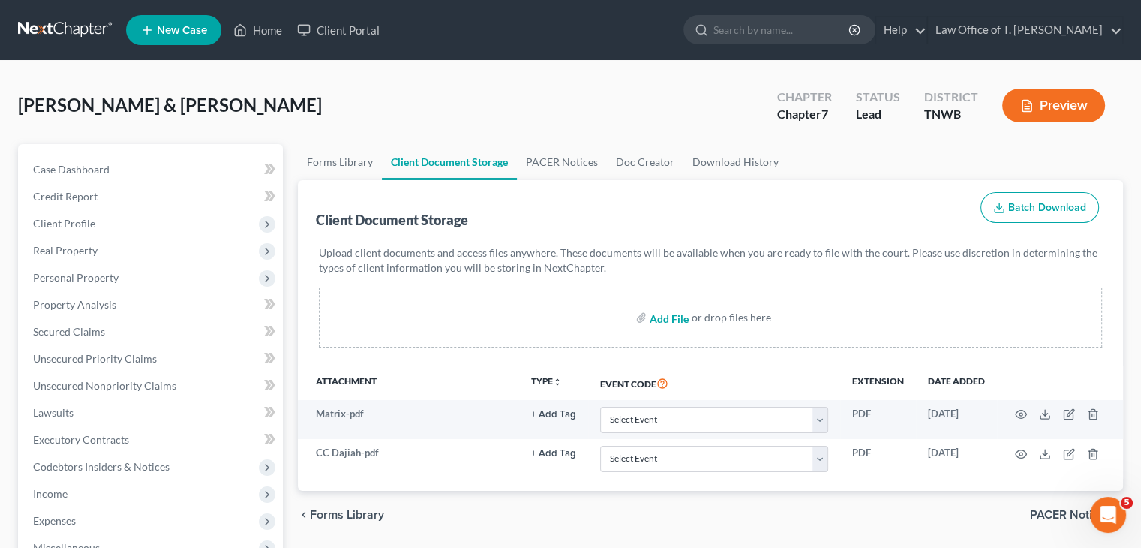
click at [673, 318] on input "file" at bounding box center [668, 317] width 36 height 27
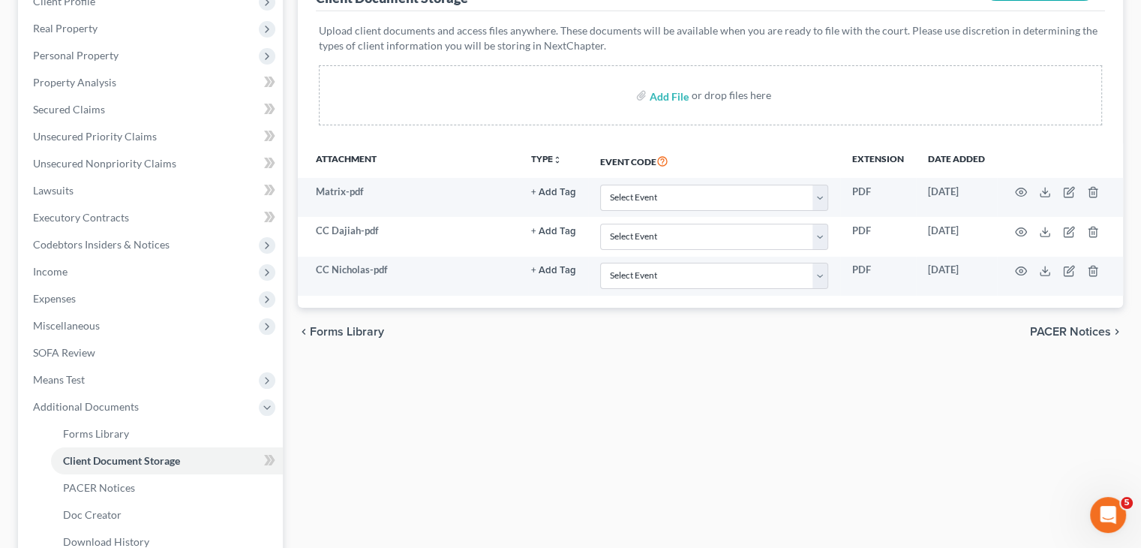
scroll to position [225, 0]
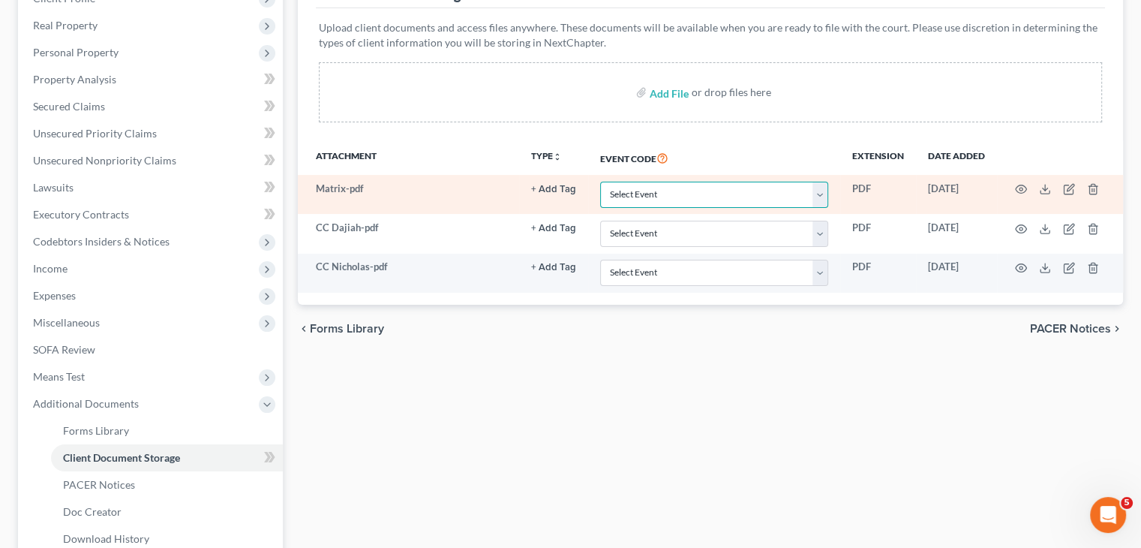
click at [816, 200] on select "Select Event 20 Largest Unsecured Creditors Amended Creditor Matrix (Fee) Amend…" at bounding box center [714, 195] width 228 height 26
click at [600, 182] on select "Select Event 20 Largest Unsecured Creditors Amended Creditor Matrix (Fee) Amend…" at bounding box center [714, 195] width 228 height 26
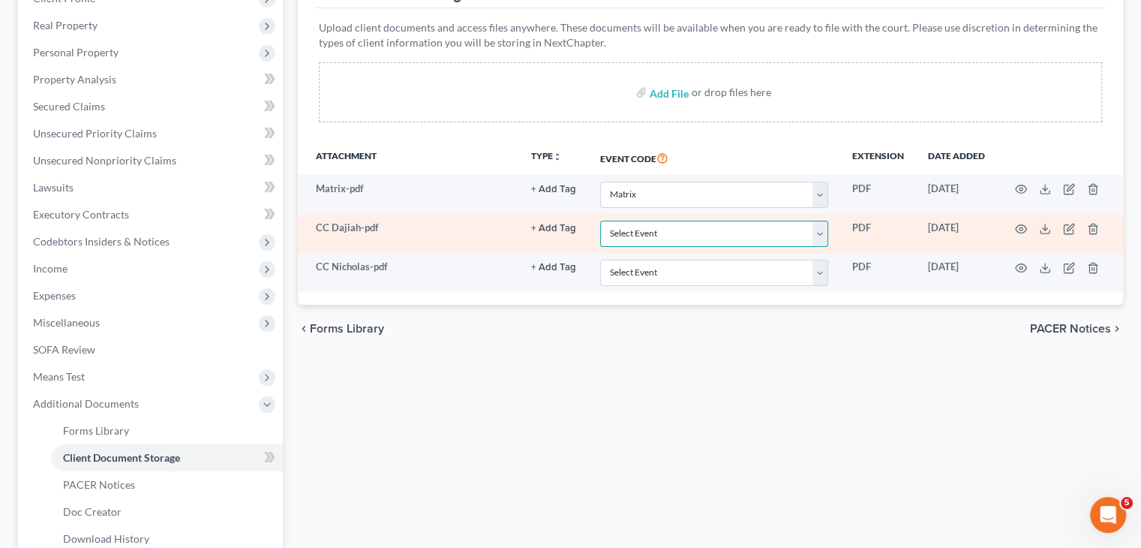
click at [825, 231] on select "Select Event 20 Largest Unsecured Creditors Amended Creditor Matrix (Fee) Amend…" at bounding box center [714, 234] width 228 height 26
click at [600, 221] on select "Select Event 20 Largest Unsecured Creditors Amended Creditor Matrix (Fee) Amend…" at bounding box center [714, 234] width 228 height 26
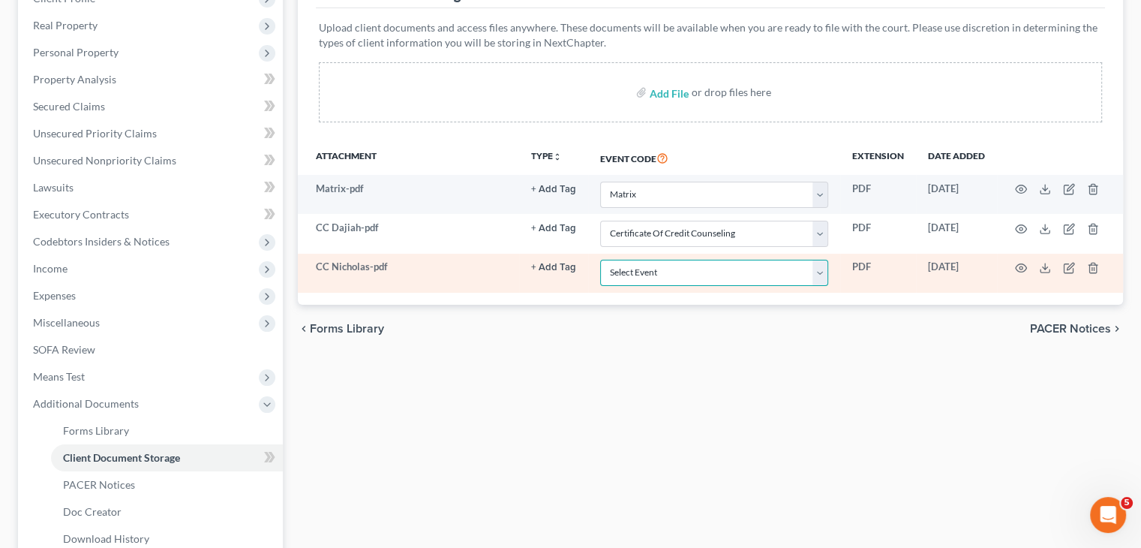
click at [817, 269] on select "Select Event 20 Largest Unsecured Creditors Amended Creditor Matrix (Fee) Amend…" at bounding box center [714, 273] width 228 height 26
click at [600, 260] on select "Select Event 20 Largest Unsecured Creditors Amended Creditor Matrix (Fee) Amend…" at bounding box center [714, 273] width 228 height 26
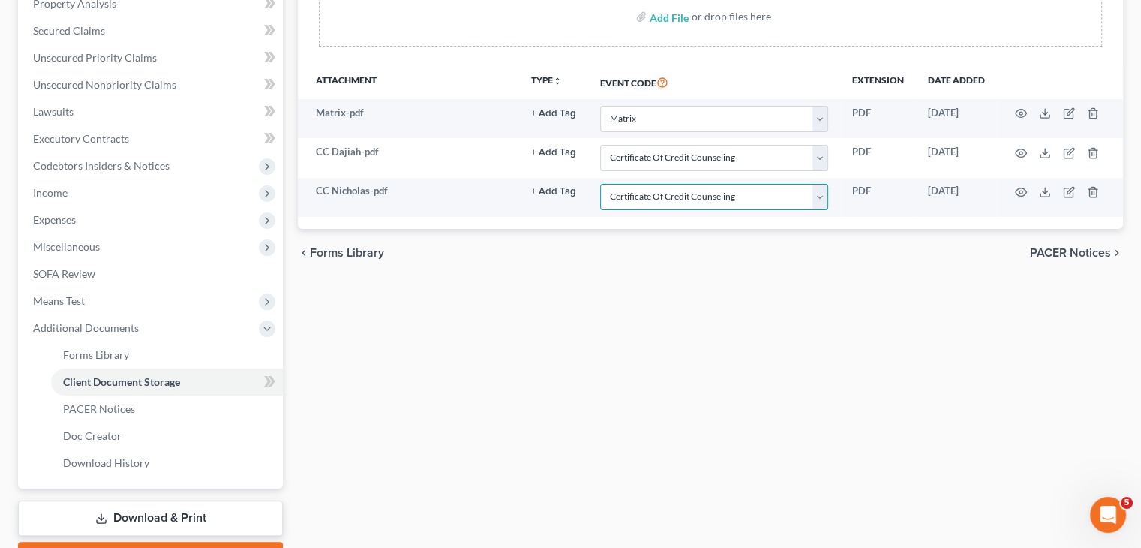
scroll to position [384, 0]
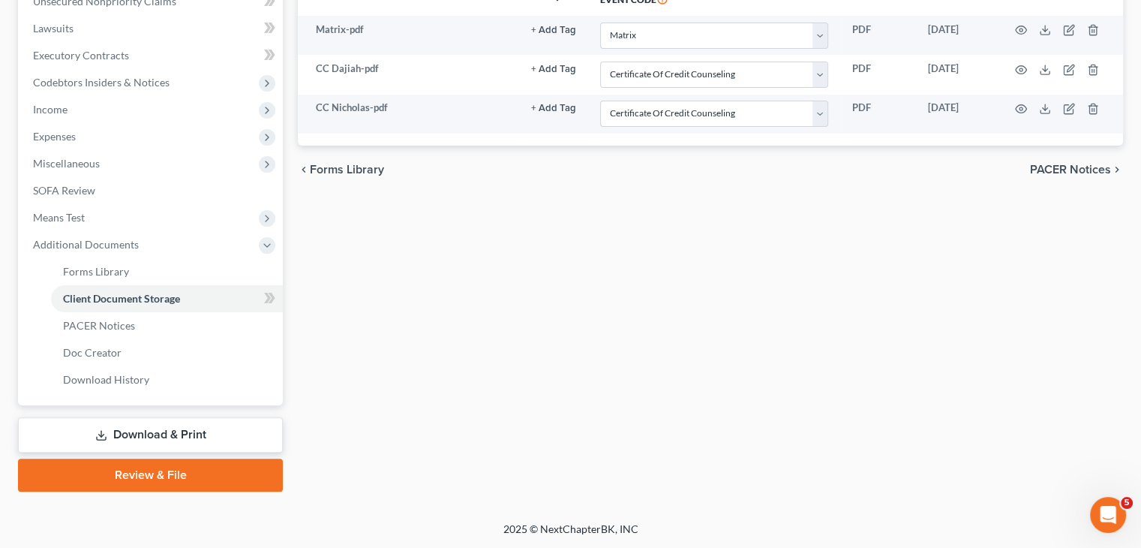
click at [220, 472] on link "Review & File" at bounding box center [150, 474] width 265 height 33
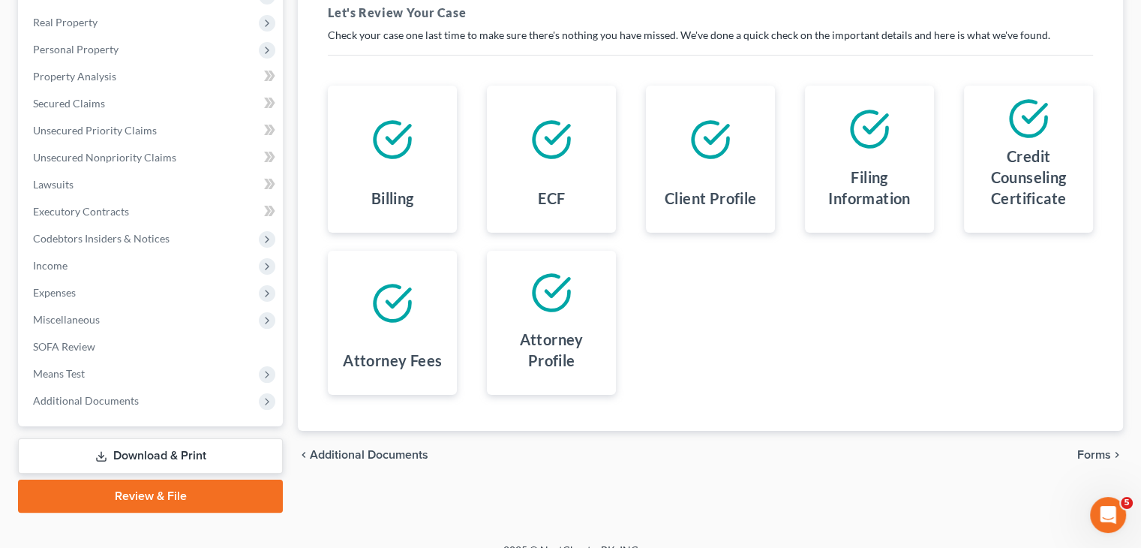
scroll to position [249, 0]
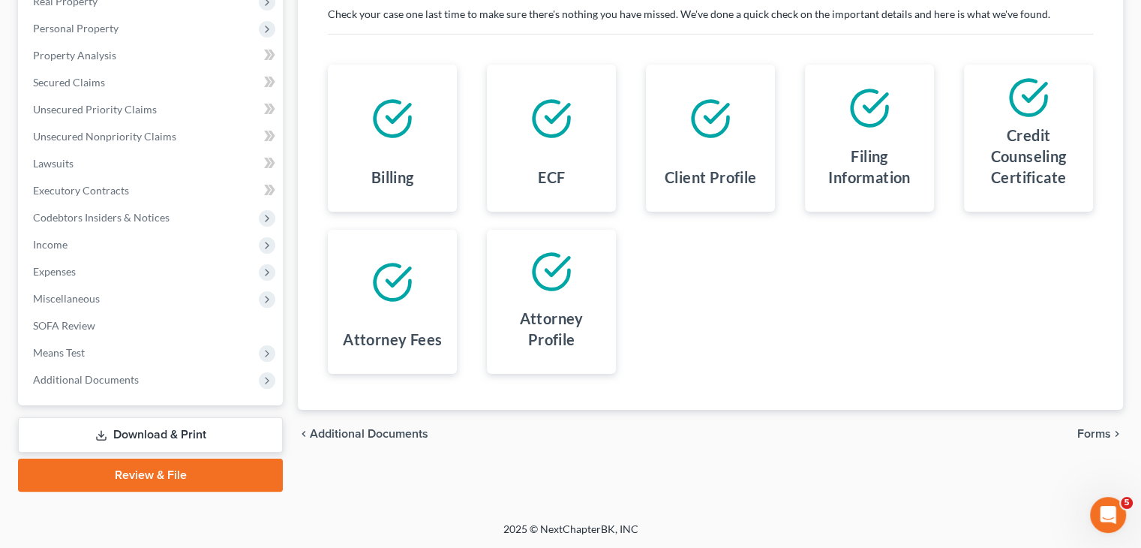
click at [1086, 437] on span "Forms" at bounding box center [1094, 434] width 34 height 12
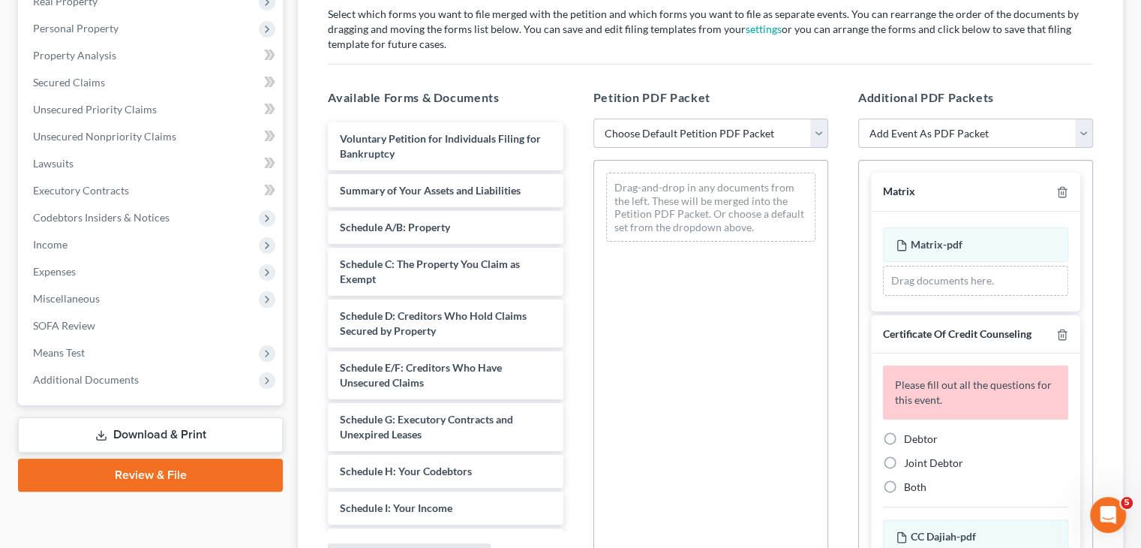
click at [815, 132] on select "Choose Default Petition PDF Packet Emergency Filing (Voluntary Petition and Cre…" at bounding box center [710, 134] width 235 height 30
click at [593, 119] on select "Choose Default Petition PDF Packet Emergency Filing (Voluntary Petition and Cre…" at bounding box center [710, 134] width 235 height 30
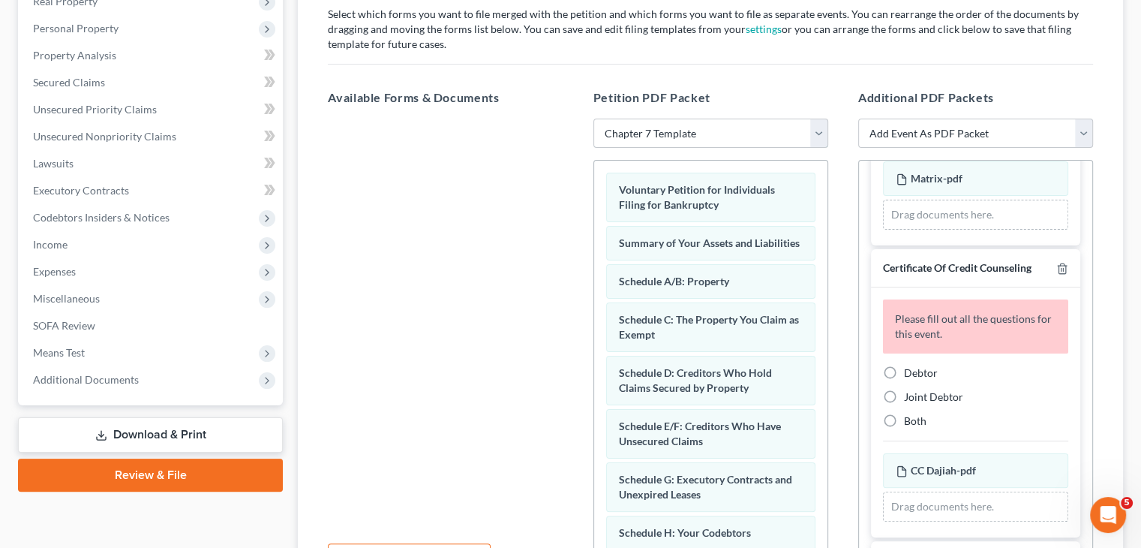
scroll to position [75, 0]
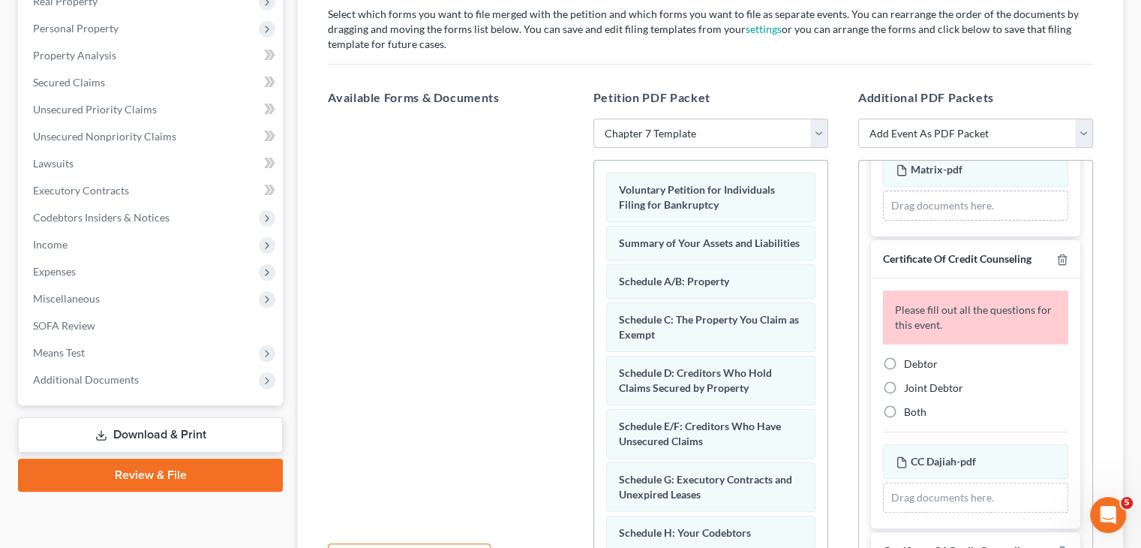
click at [904, 389] on label "Joint Debtor" at bounding box center [933, 387] width 59 height 15
click at [910, 389] on input "Joint Debtor" at bounding box center [915, 385] width 10 height 10
click at [888, 444] on div "CC Dajiah-pdf Amended CC Dajiah-pdf" at bounding box center [975, 461] width 185 height 35
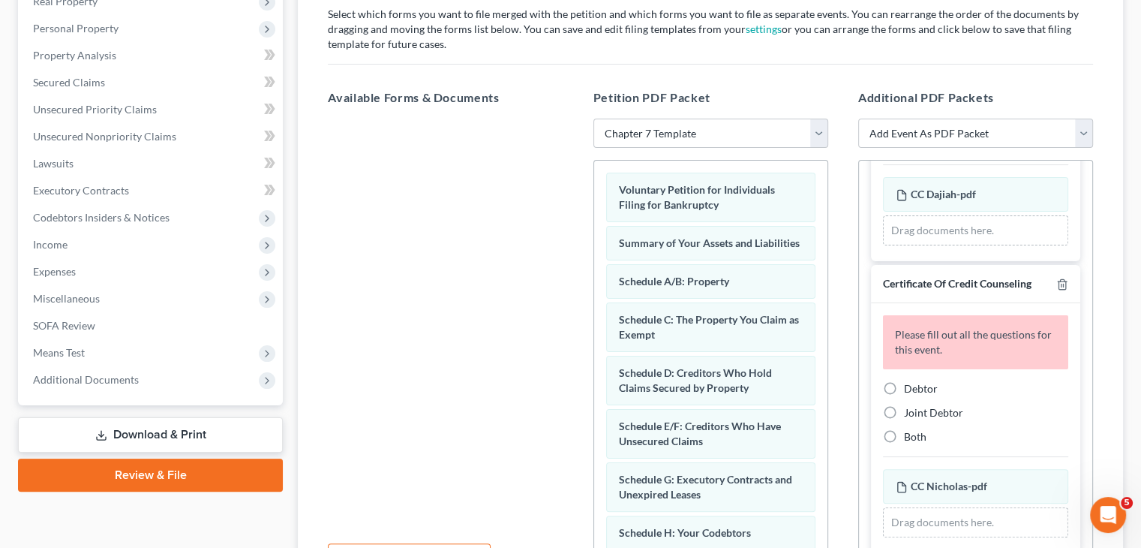
scroll to position [300, 0]
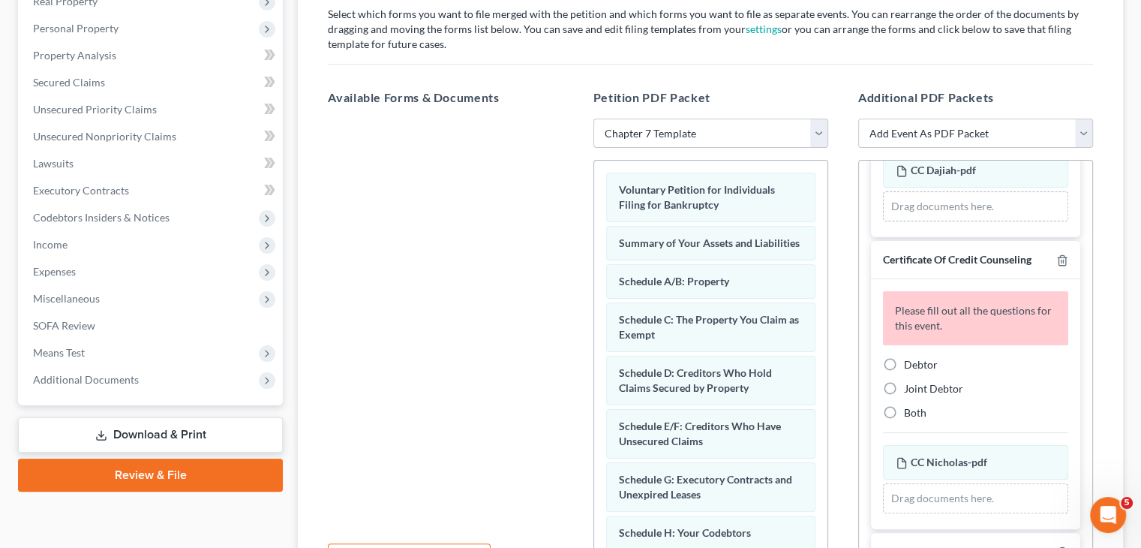
click at [904, 361] on label "Debtor" at bounding box center [921, 364] width 34 height 15
click at [910, 361] on input "Debtor" at bounding box center [915, 362] width 10 height 10
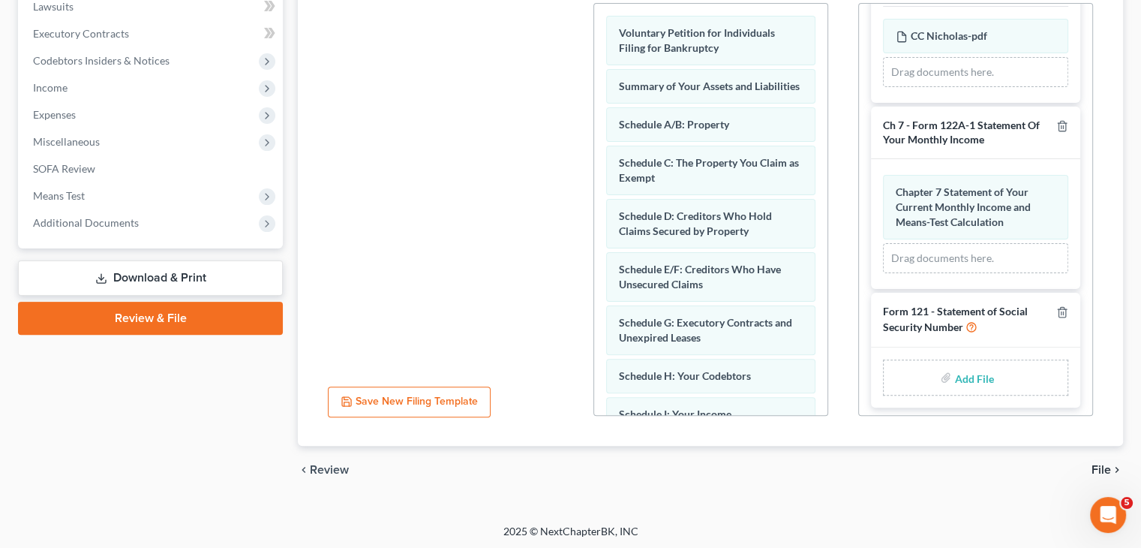
scroll to position [408, 0]
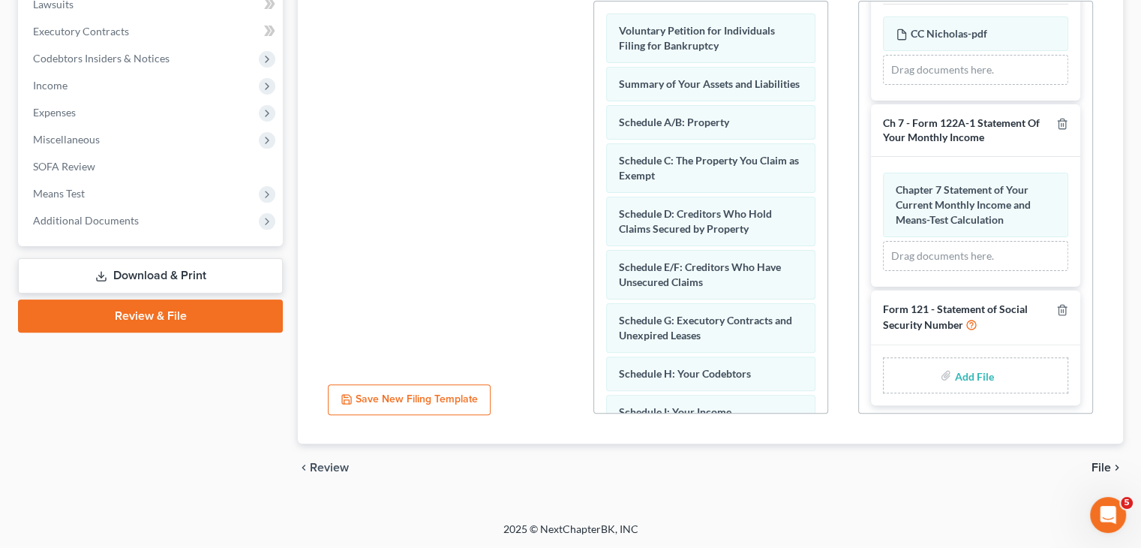
click at [1111, 465] on icon "chevron_right" at bounding box center [1117, 467] width 12 height 12
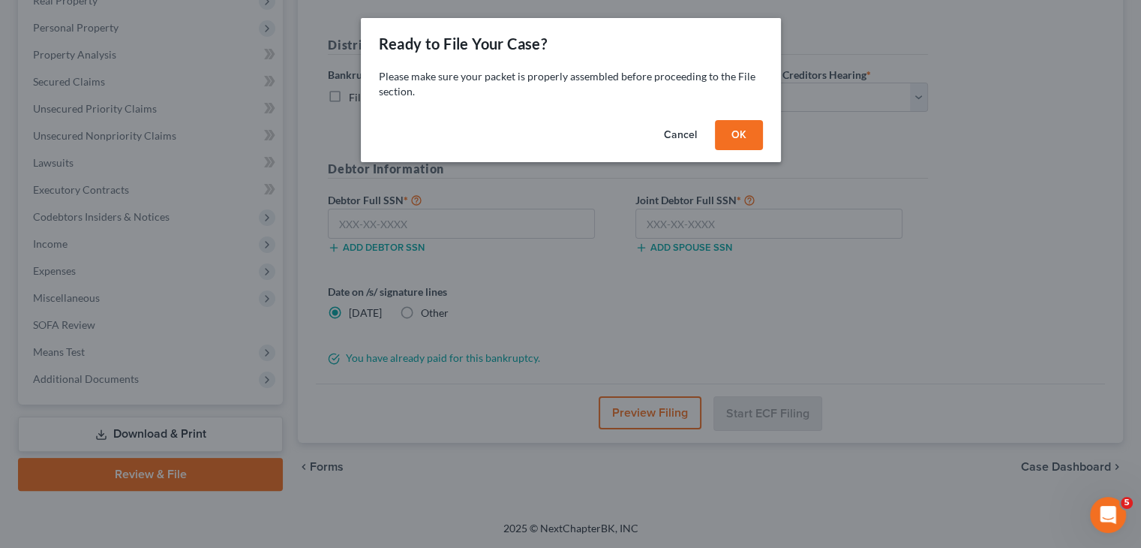
scroll to position [249, 0]
click at [757, 141] on button "OK" at bounding box center [744, 135] width 48 height 30
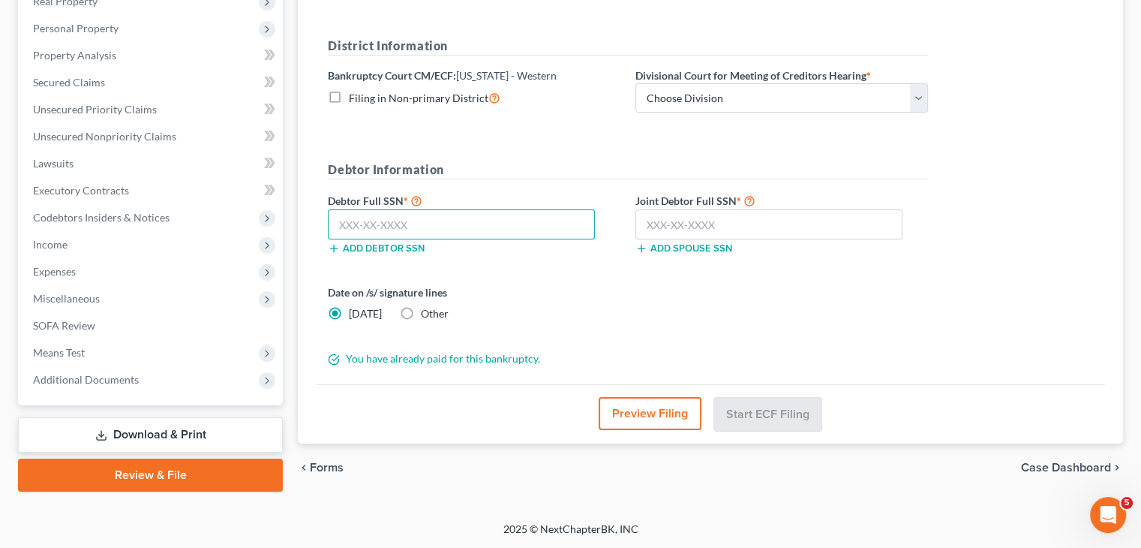
click at [402, 230] on input "text" at bounding box center [461, 224] width 267 height 30
click at [668, 224] on input "text" at bounding box center [768, 224] width 267 height 30
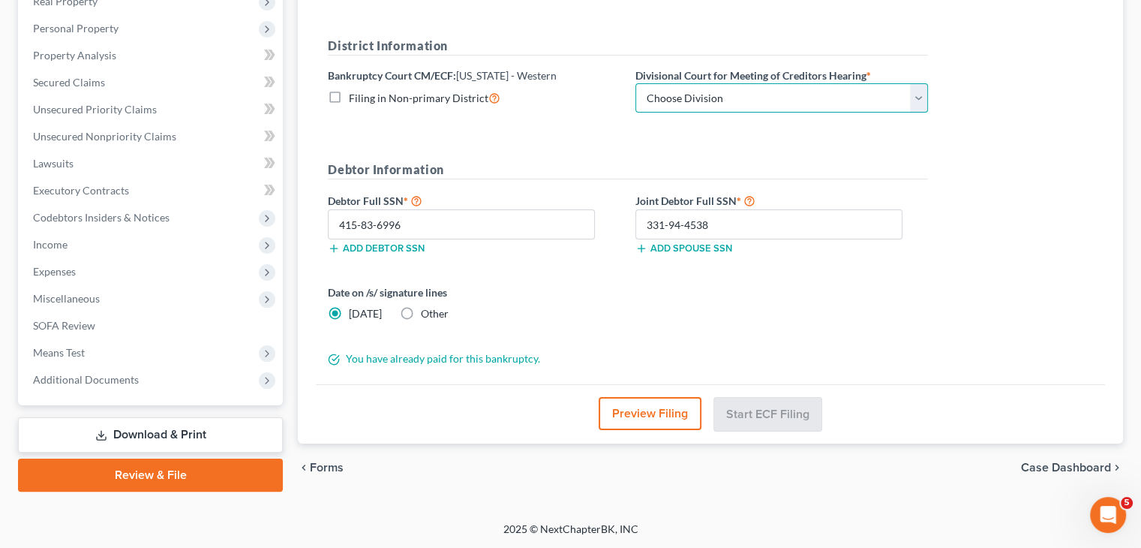
click at [925, 94] on select "Choose Division Jackson Memphis" at bounding box center [781, 98] width 293 height 30
click at [635, 83] on select "Choose Division Jackson Memphis" at bounding box center [781, 98] width 293 height 30
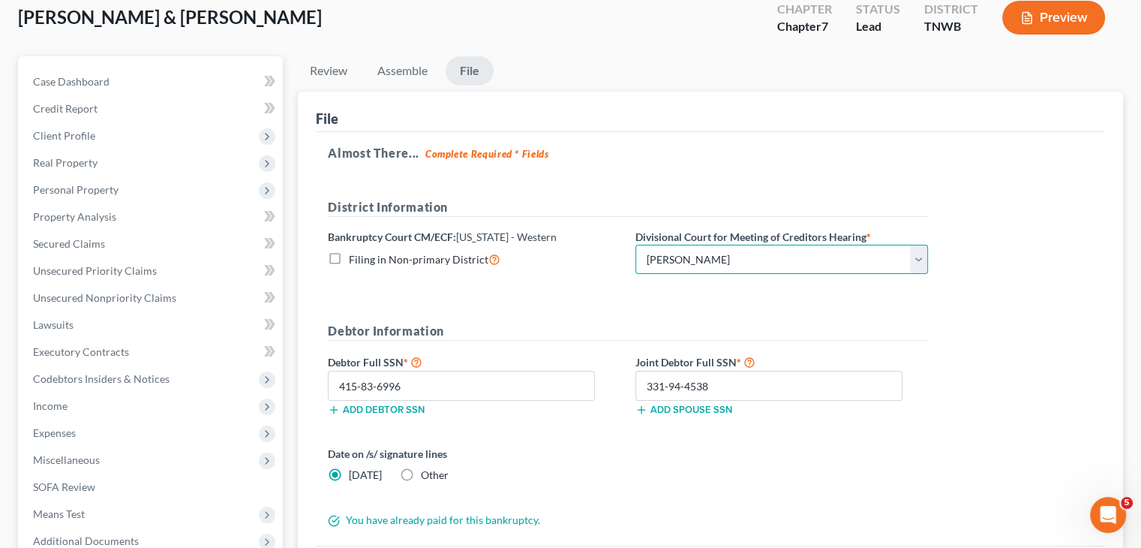
scroll to position [174, 0]
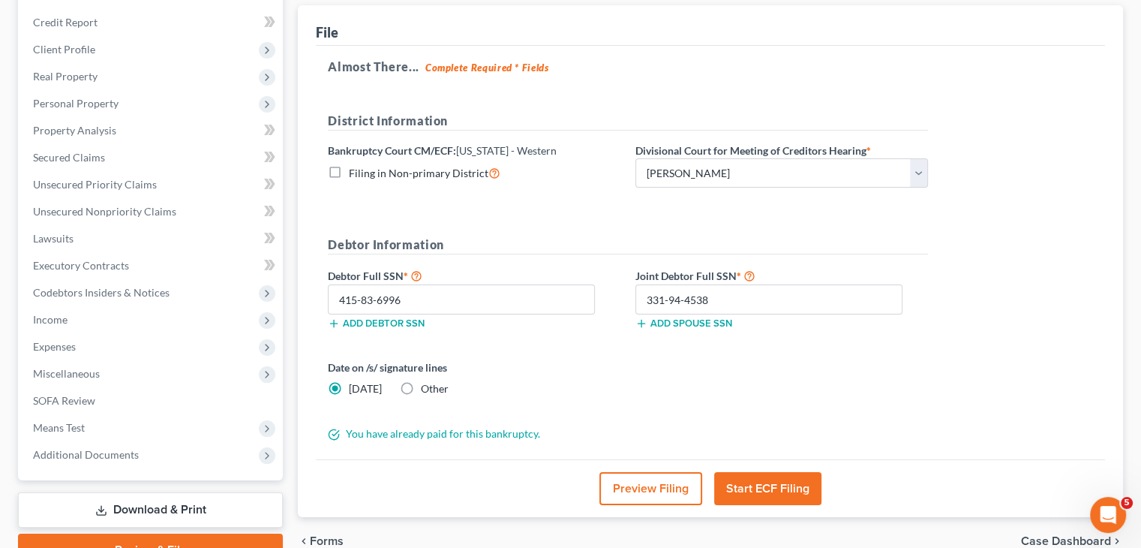
click at [784, 493] on button "Start ECF Filing" at bounding box center [767, 488] width 107 height 33
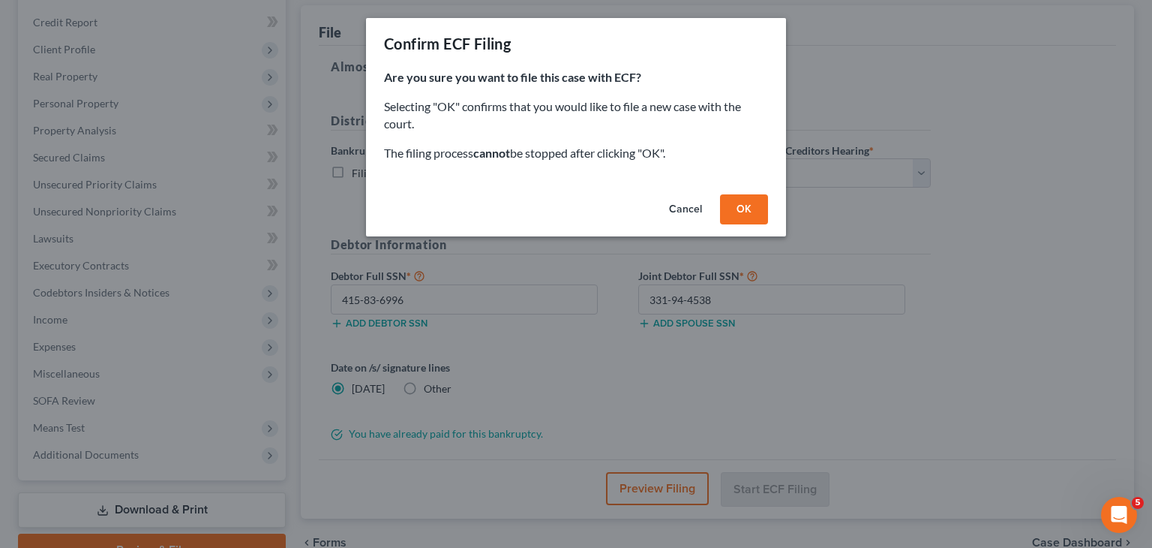
drag, startPoint x: 753, startPoint y: 212, endPoint x: 1013, endPoint y: 242, distance: 262.0
click at [752, 212] on button "OK" at bounding box center [744, 209] width 48 height 30
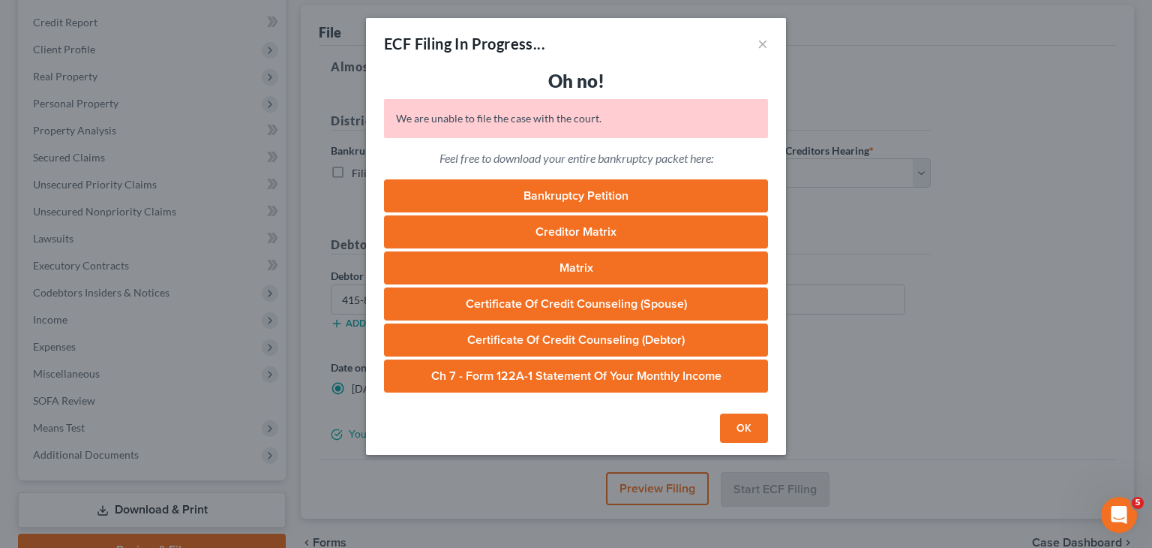
click at [745, 424] on button "OK" at bounding box center [744, 428] width 48 height 30
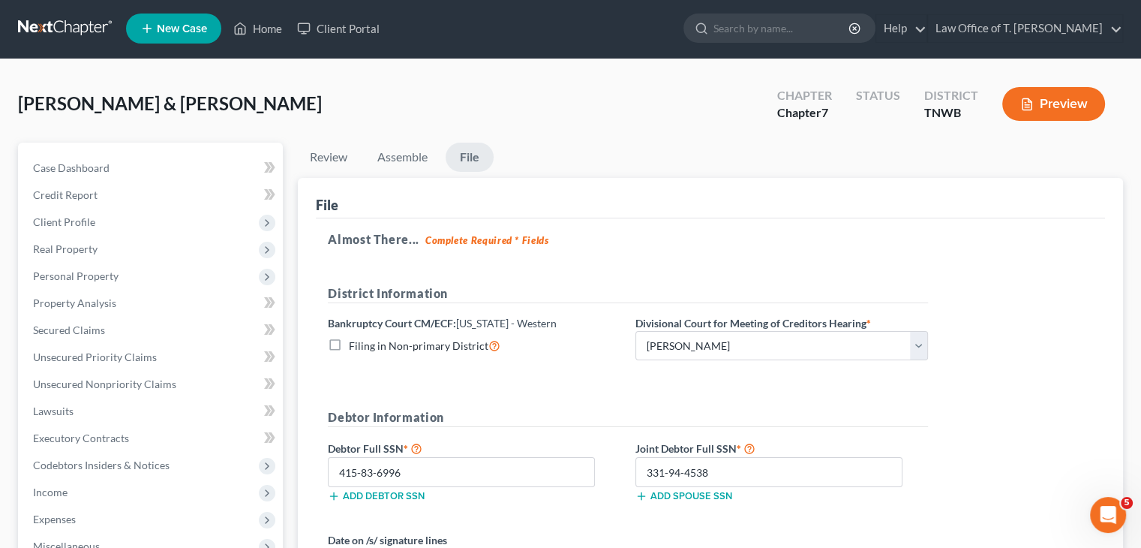
scroll to position [0, 0]
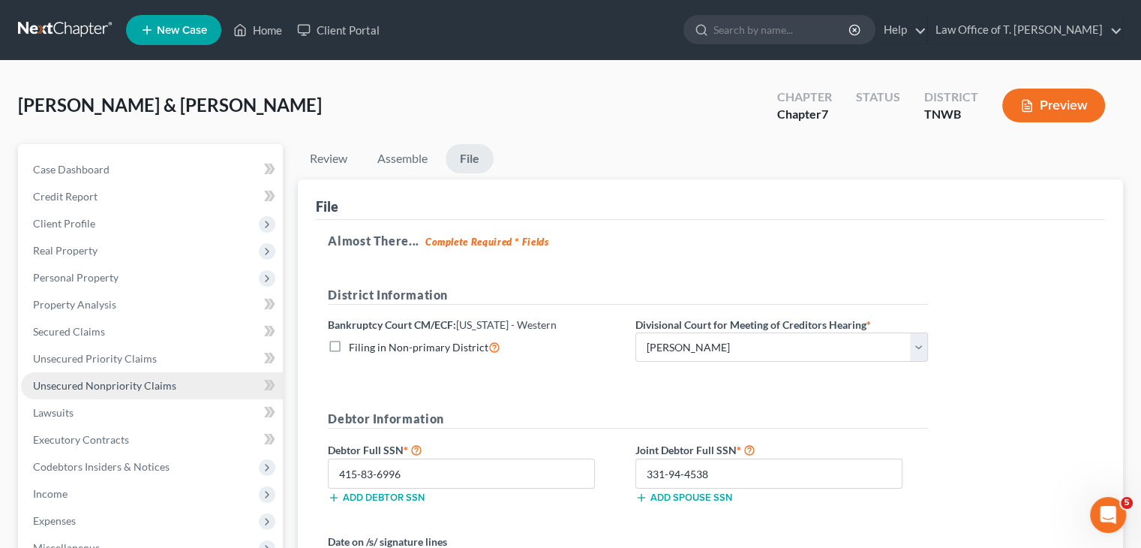
click at [128, 388] on span "Unsecured Nonpriority Claims" at bounding box center [104, 385] width 143 height 13
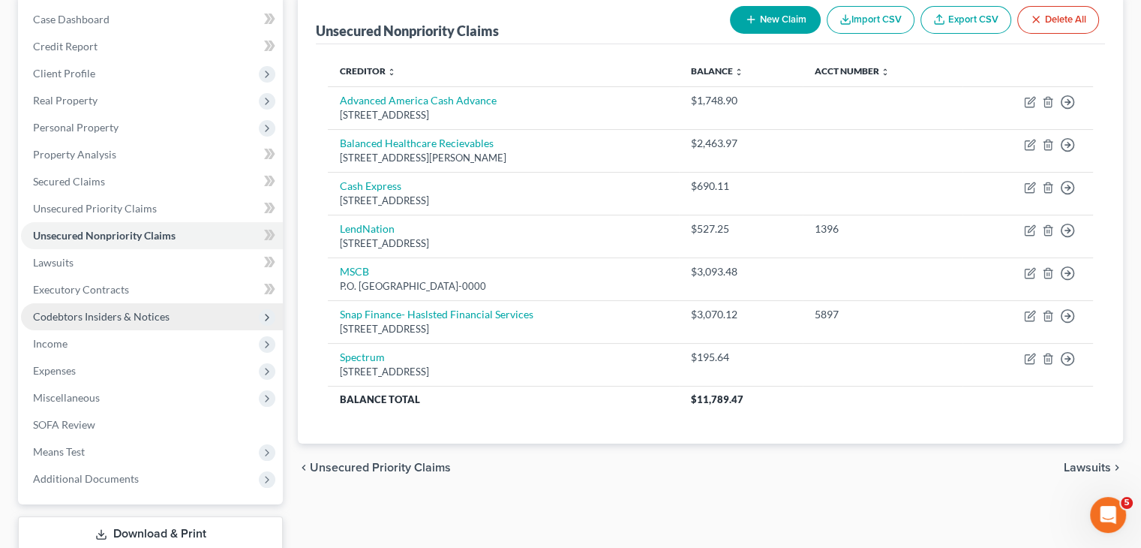
scroll to position [249, 0]
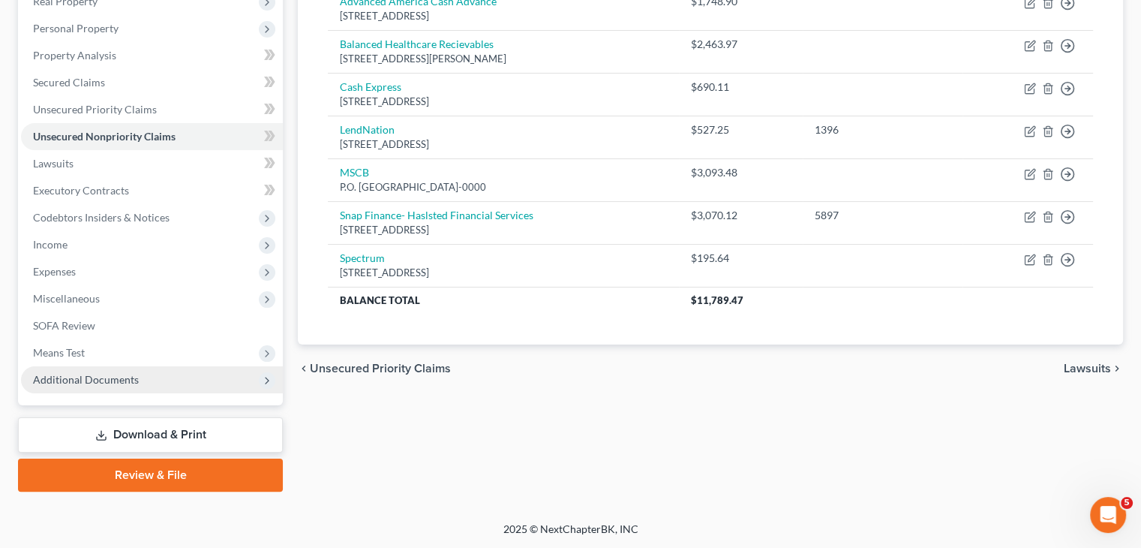
click at [174, 379] on span "Additional Documents" at bounding box center [152, 379] width 262 height 27
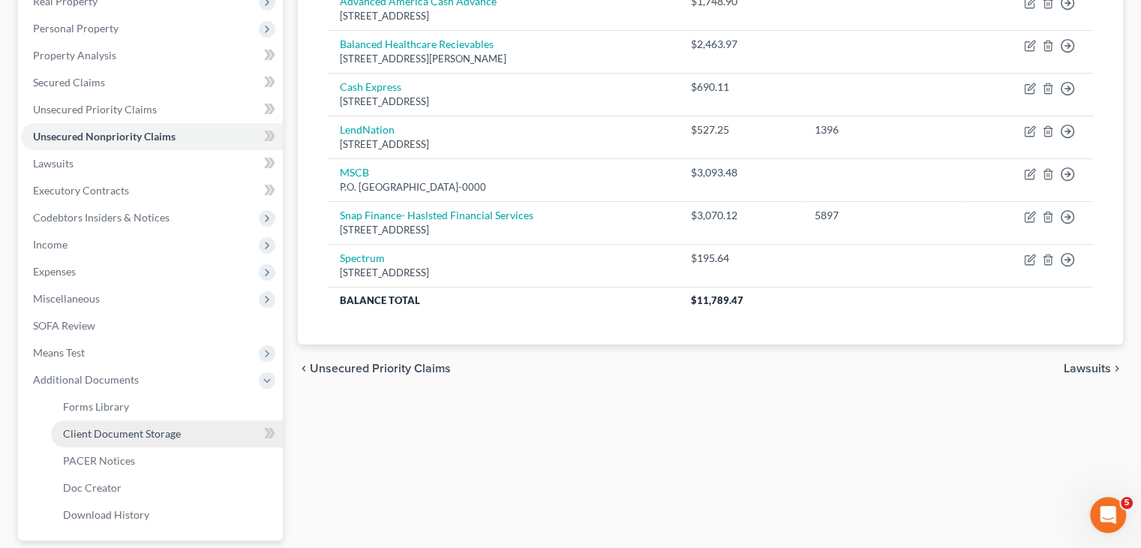
click at [195, 428] on link "Client Document Storage" at bounding box center [167, 433] width 232 height 27
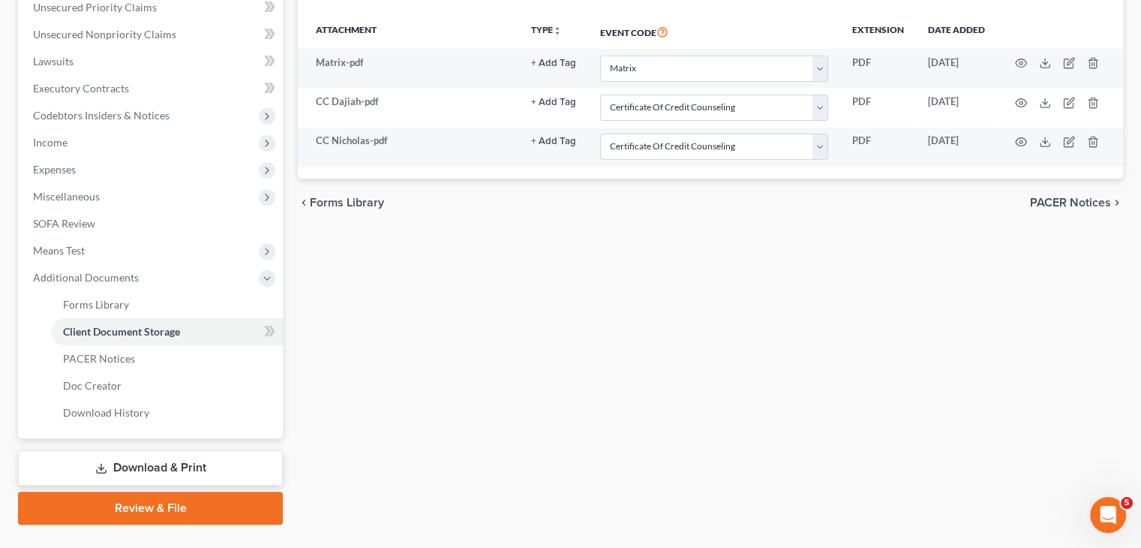
scroll to position [375, 0]
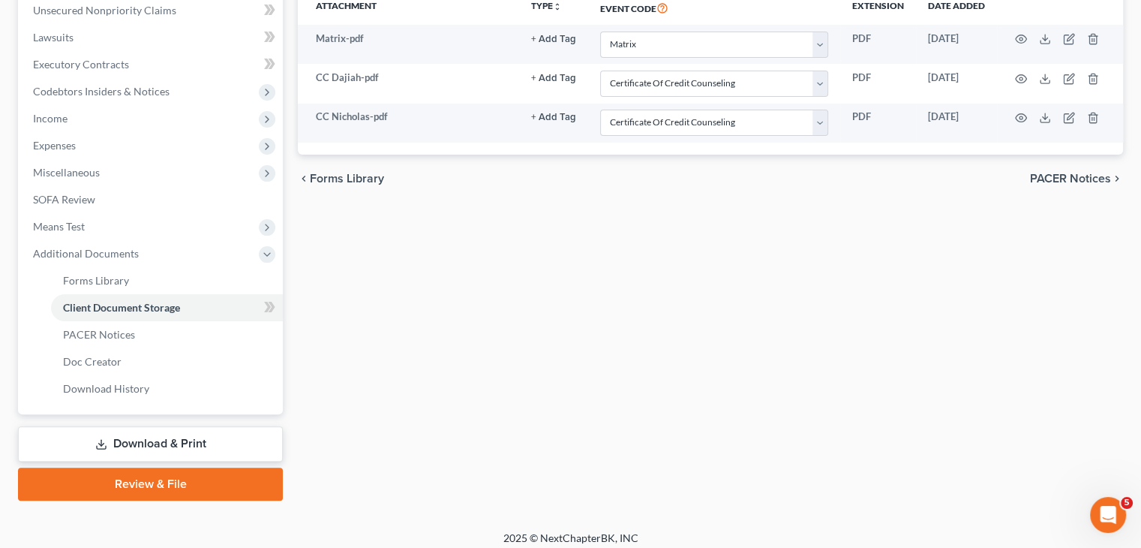
click at [188, 437] on link "Download & Print" at bounding box center [150, 443] width 265 height 35
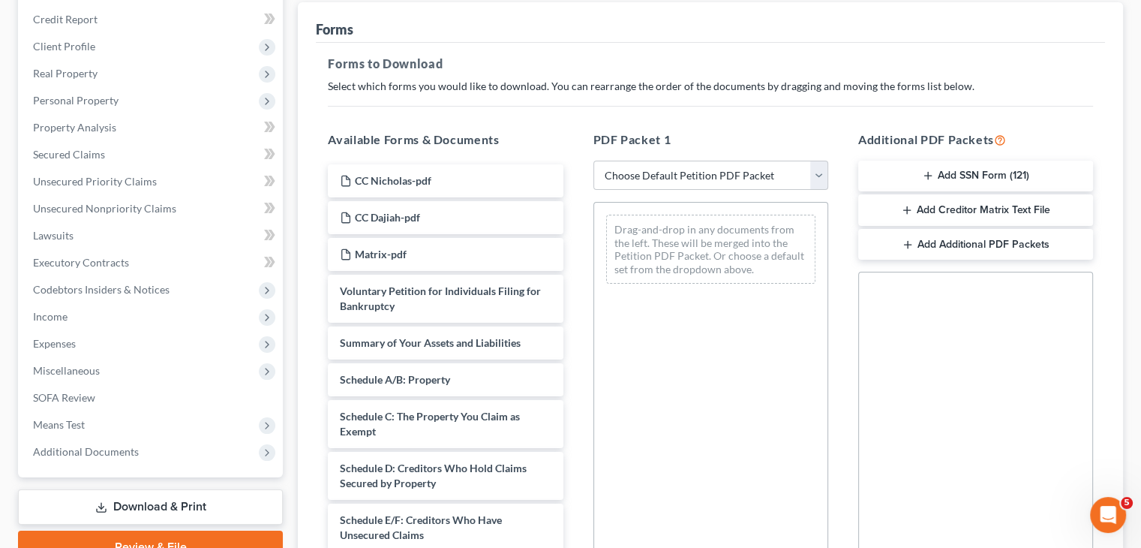
scroll to position [225, 0]
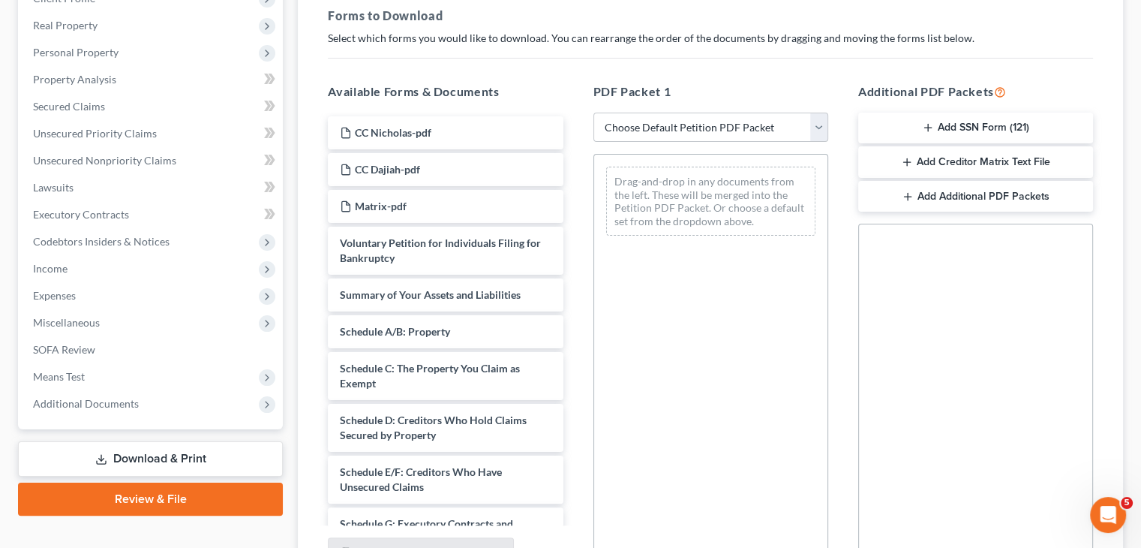
click at [231, 490] on link "Review & File" at bounding box center [150, 498] width 265 height 33
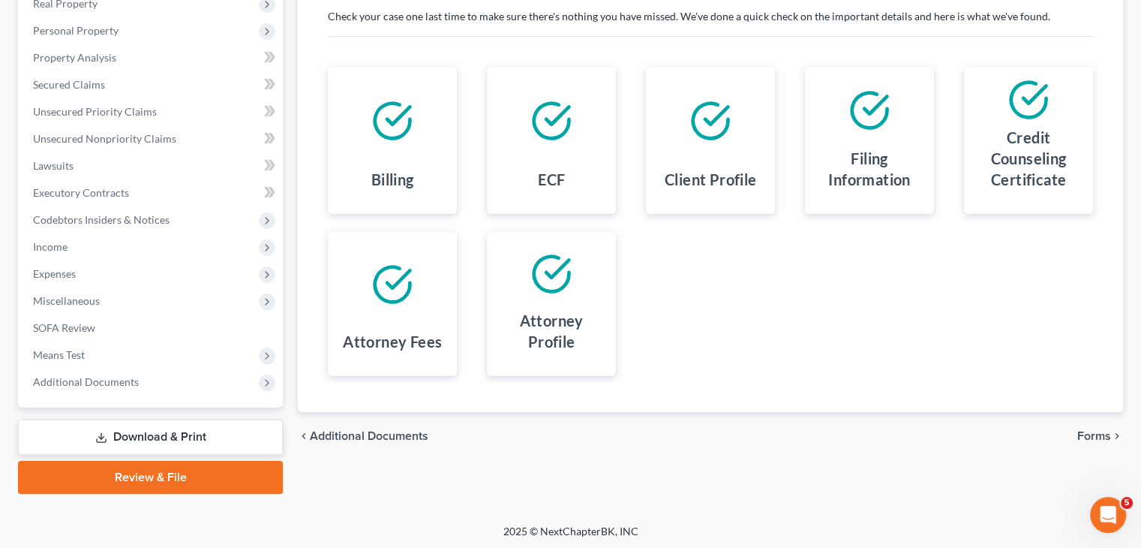
scroll to position [249, 0]
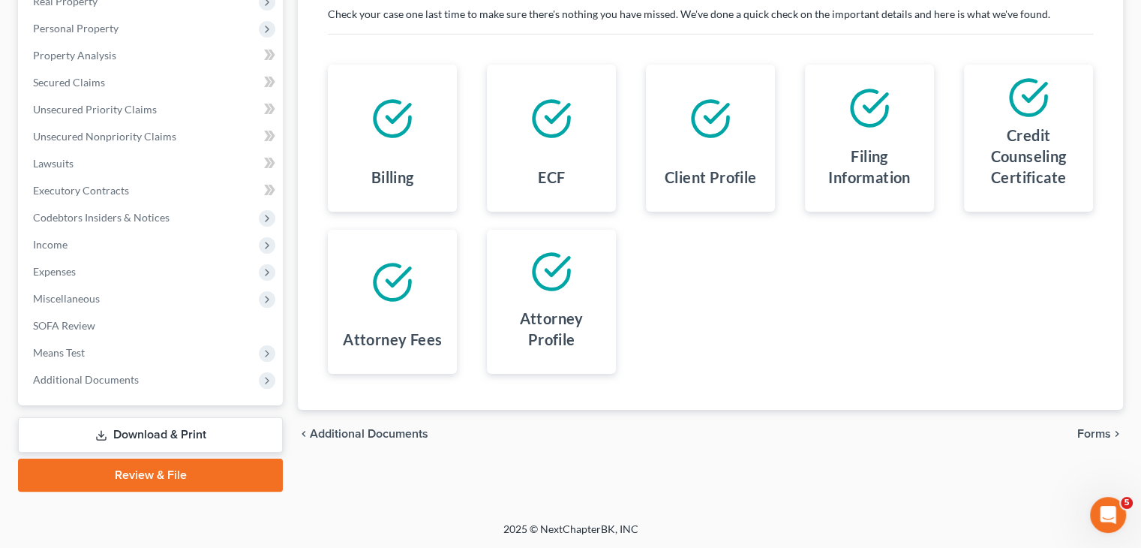
click at [1091, 431] on span "Forms" at bounding box center [1094, 434] width 34 height 12
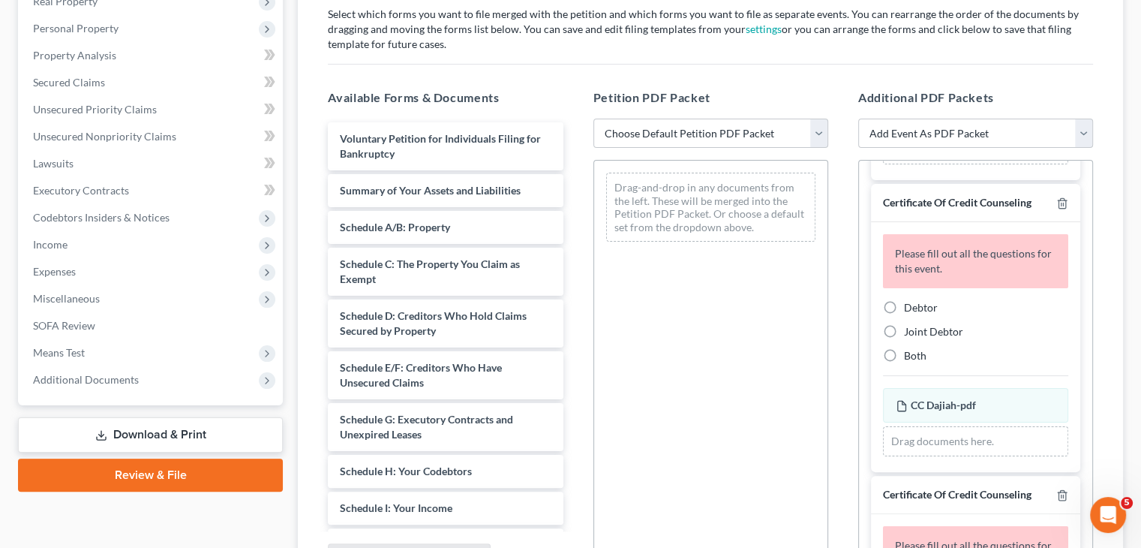
scroll to position [150, 0]
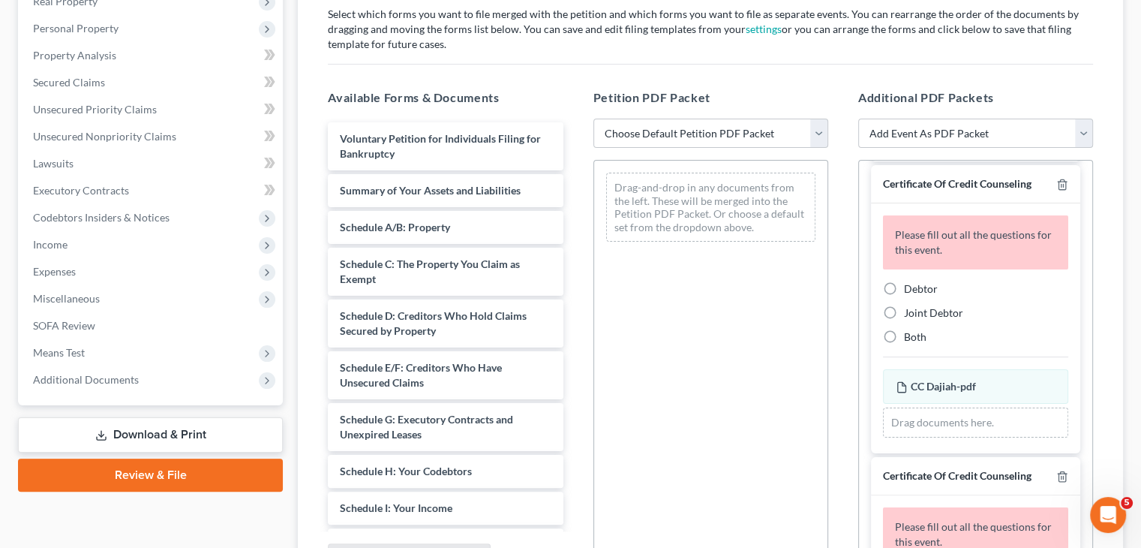
click at [904, 312] on label "Joint Debtor" at bounding box center [933, 312] width 59 height 15
click at [910, 312] on input "Joint Debtor" at bounding box center [915, 310] width 10 height 10
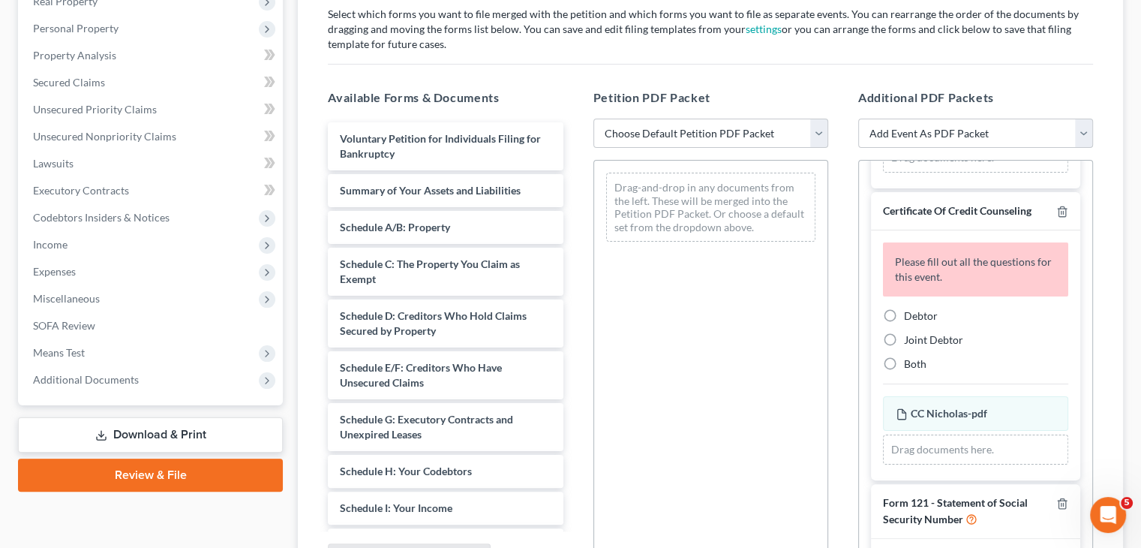
scroll to position [375, 0]
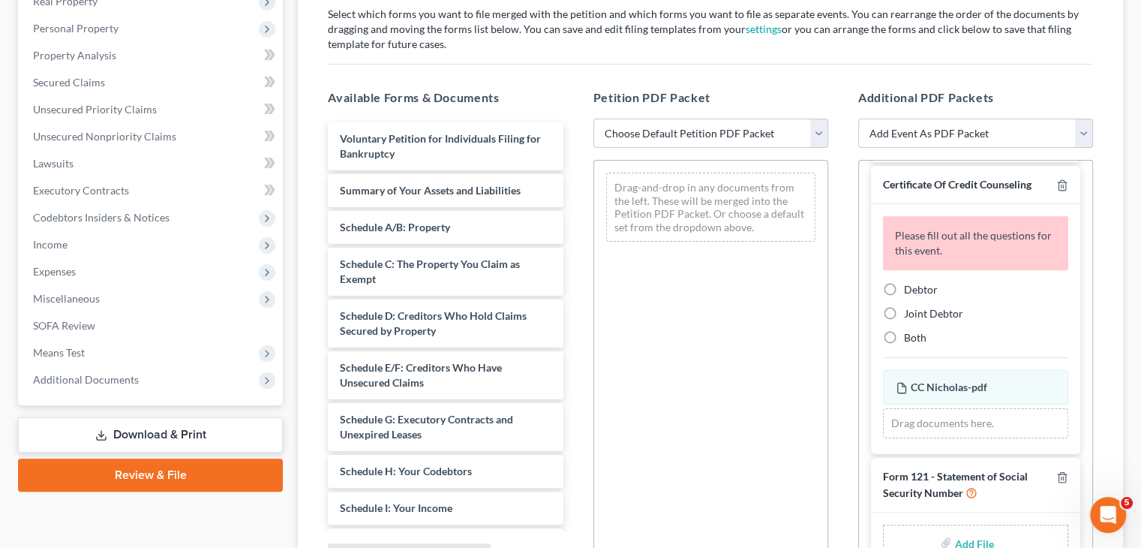
click at [904, 287] on label "Debtor" at bounding box center [921, 289] width 34 height 15
click at [910, 287] on input "Debtor" at bounding box center [915, 287] width 10 height 10
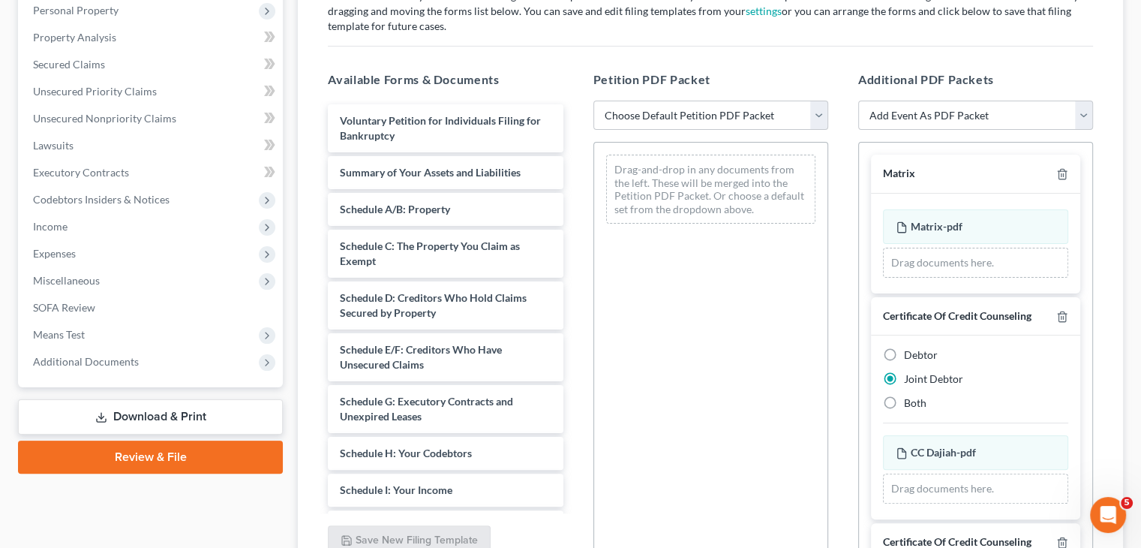
scroll to position [249, 0]
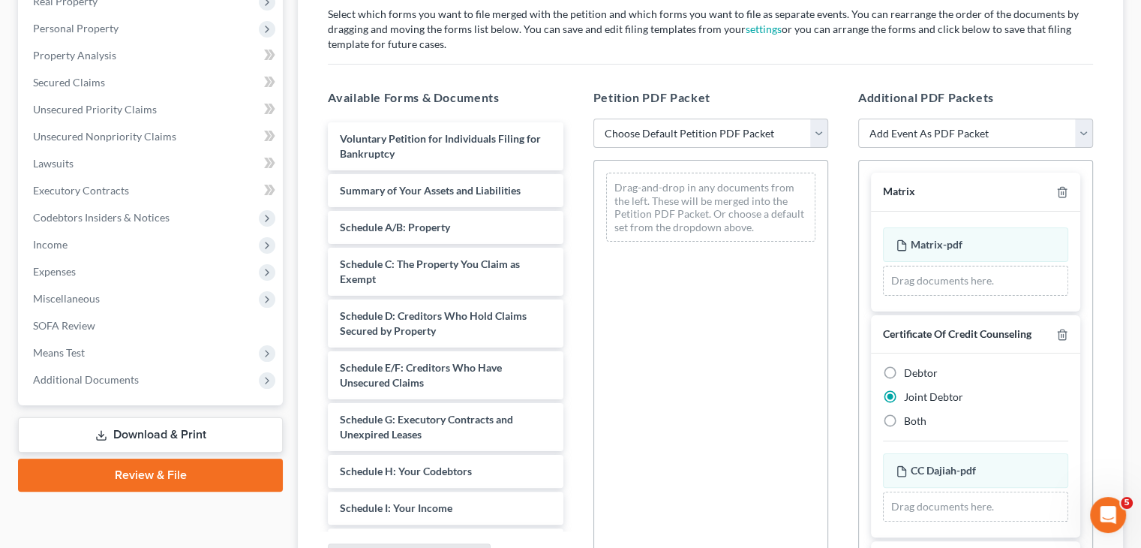
drag, startPoint x: 816, startPoint y: 135, endPoint x: 800, endPoint y: 146, distance: 19.6
click at [816, 135] on select "Choose Default Petition PDF Packet Emergency Filing (Voluntary Petition and Cre…" at bounding box center [710, 134] width 235 height 30
click at [593, 119] on select "Choose Default Petition PDF Packet Emergency Filing (Voluntary Petition and Cre…" at bounding box center [710, 134] width 235 height 30
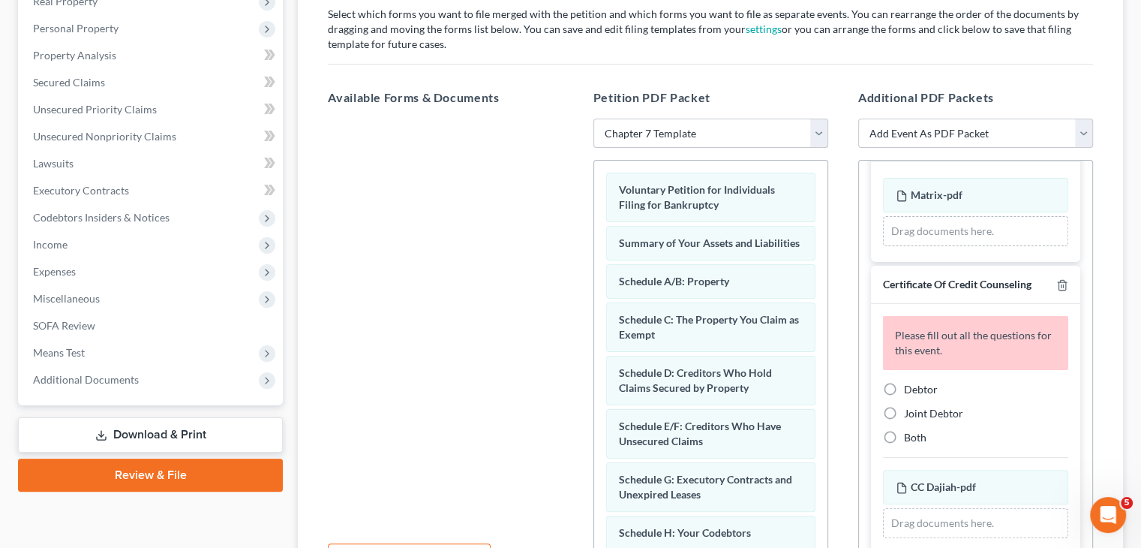
scroll to position [75, 0]
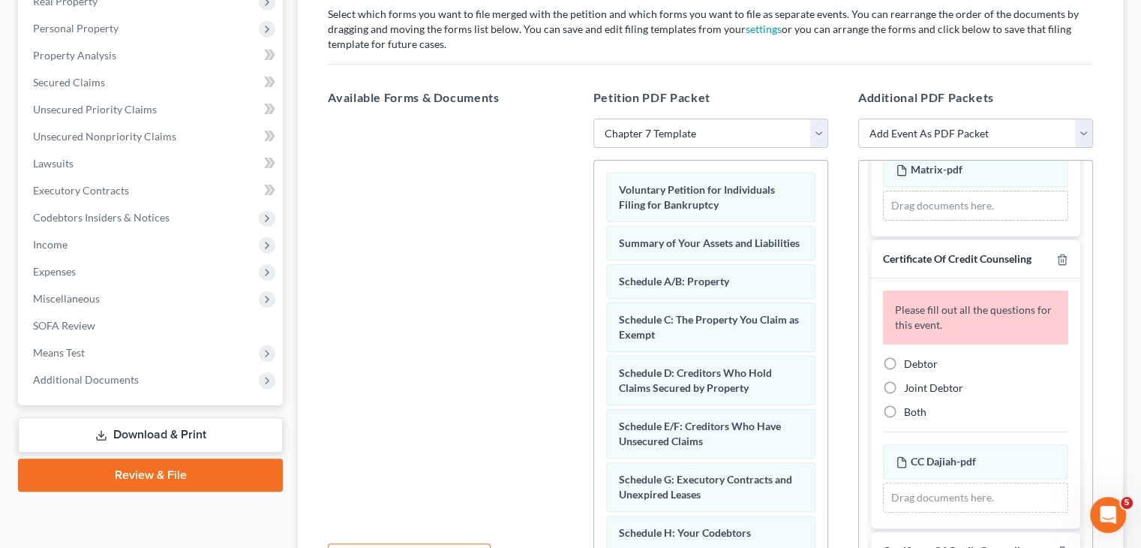
click at [904, 385] on label "Joint Debtor" at bounding box center [933, 387] width 59 height 15
click at [910, 385] on input "Joint Debtor" at bounding box center [915, 385] width 10 height 10
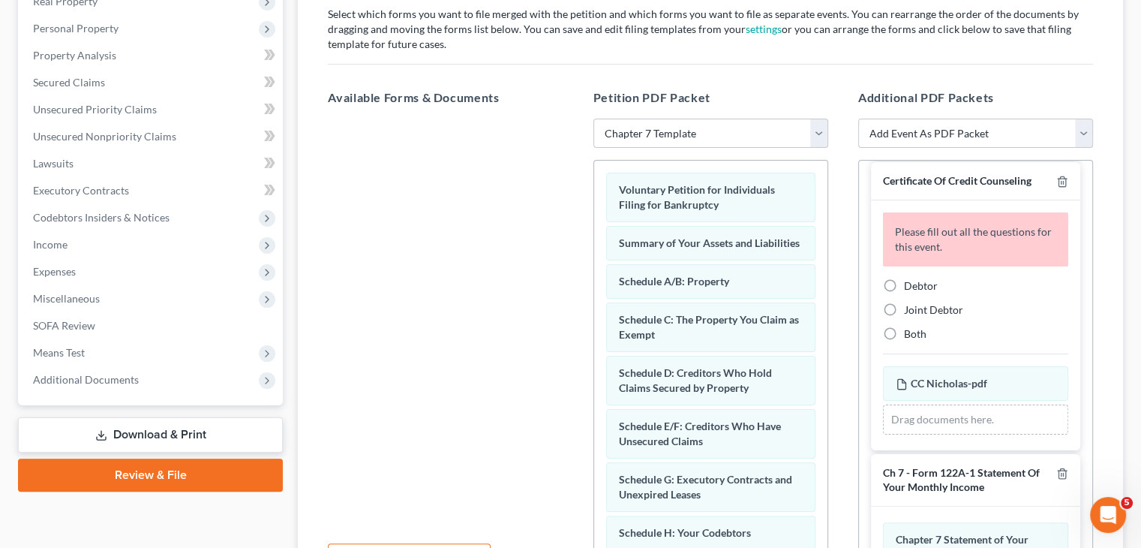
scroll to position [450, 0]
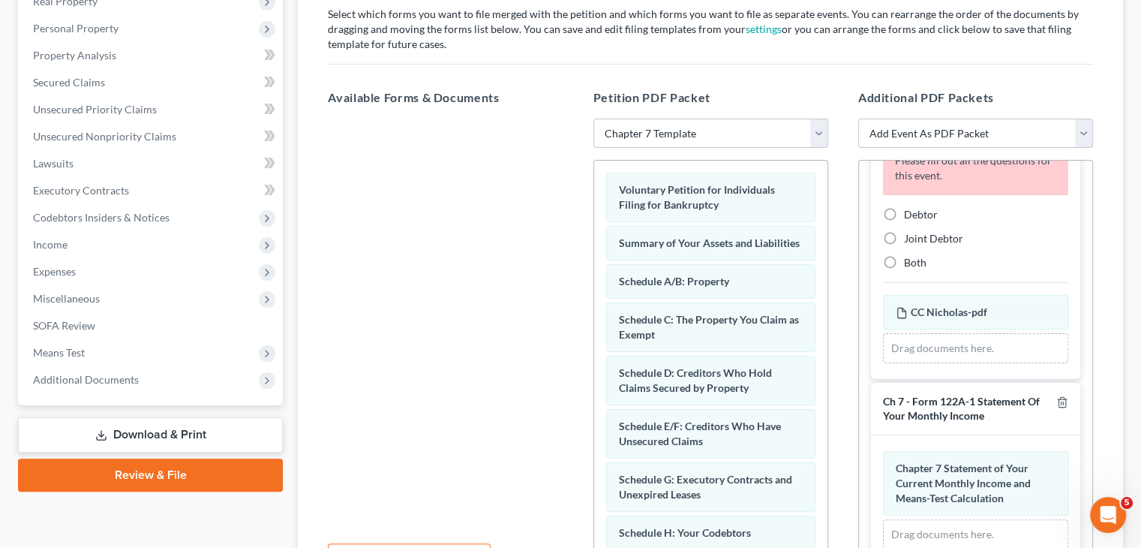
click at [904, 213] on label "Debtor" at bounding box center [921, 214] width 34 height 15
click at [910, 213] on input "Debtor" at bounding box center [915, 212] width 10 height 10
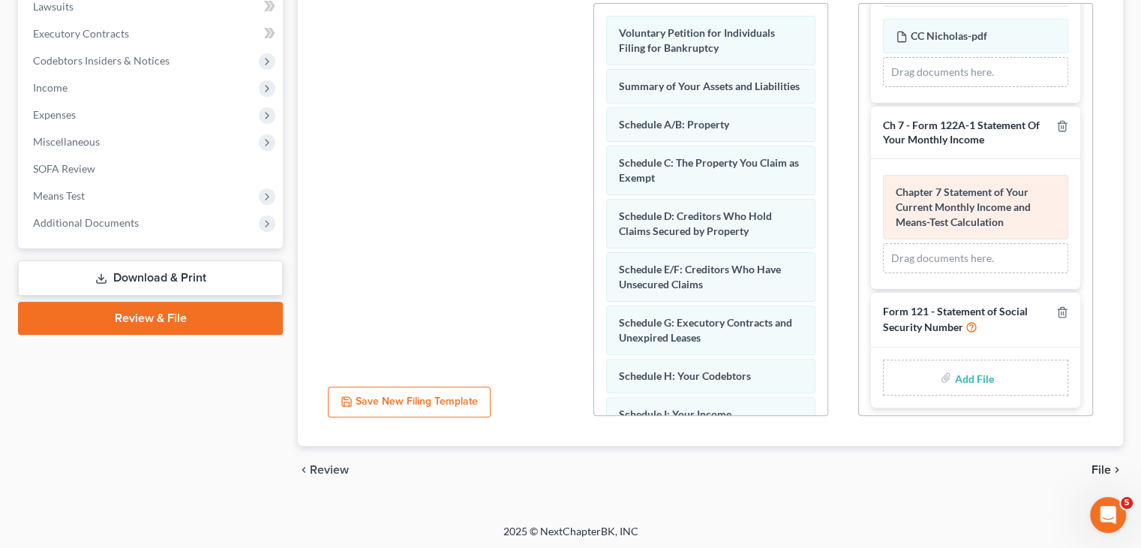
scroll to position [408, 0]
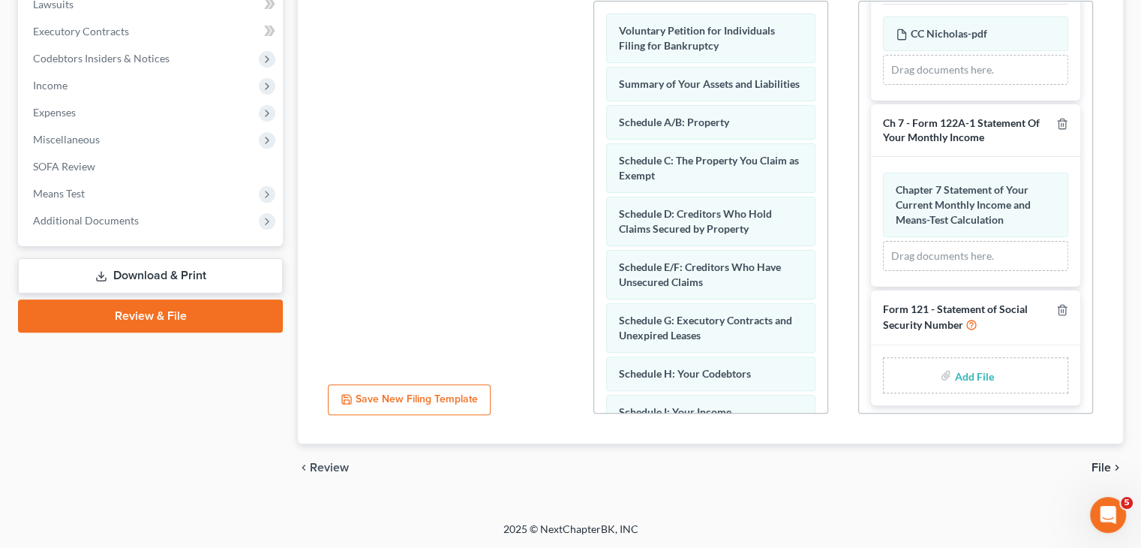
click at [1099, 469] on span "File" at bounding box center [1101, 467] width 20 height 12
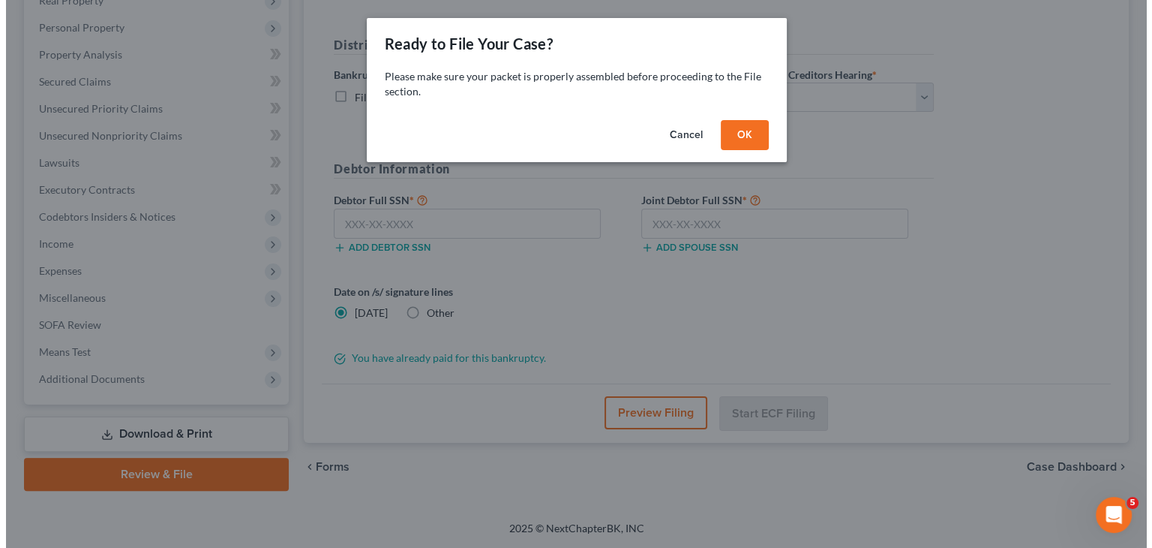
scroll to position [249, 0]
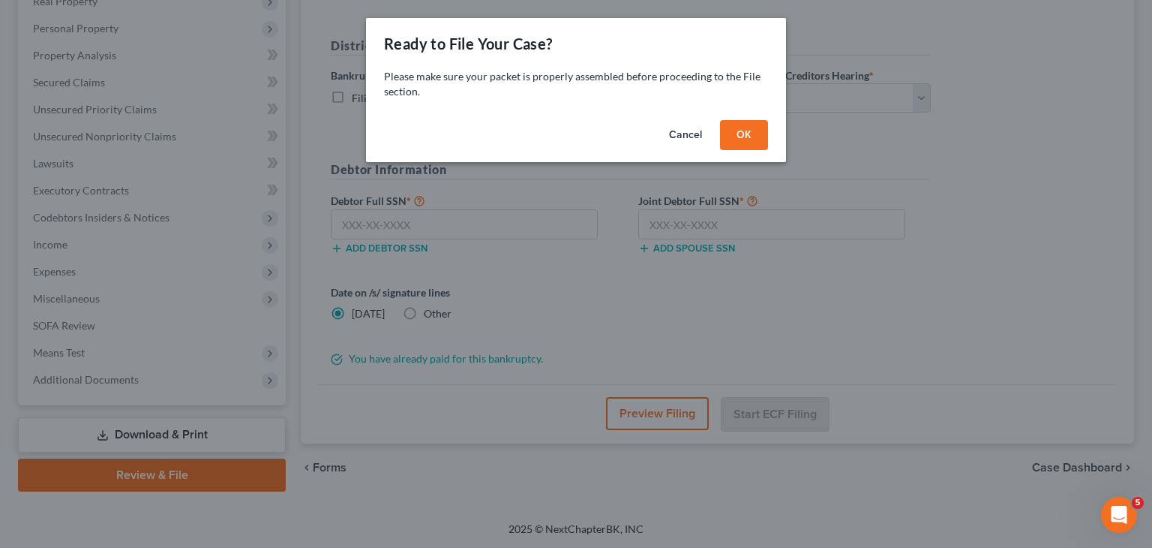
click at [752, 139] on button "OK" at bounding box center [744, 135] width 48 height 30
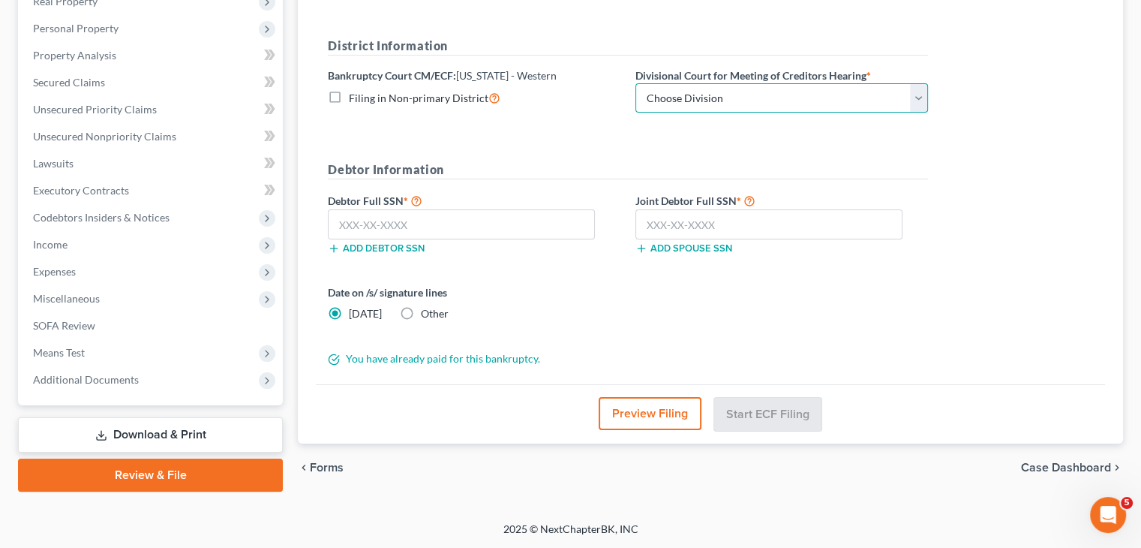
drag, startPoint x: 921, startPoint y: 102, endPoint x: 882, endPoint y: 110, distance: 39.7
click at [921, 102] on select "Choose Division Jackson Memphis" at bounding box center [781, 98] width 293 height 30
click at [635, 83] on select "Choose Division Jackson Memphis" at bounding box center [781, 98] width 293 height 30
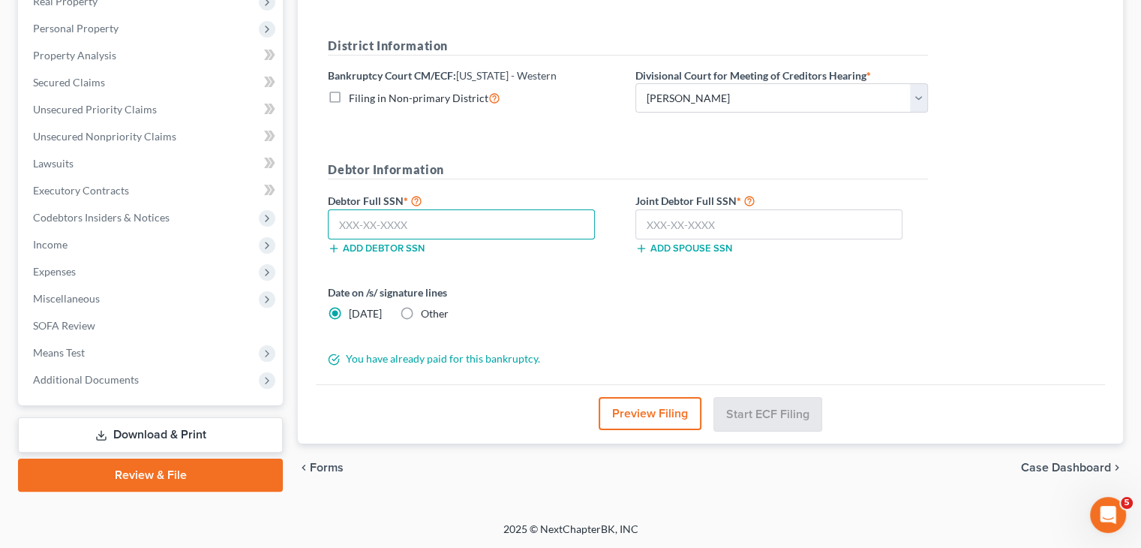
click at [496, 227] on input "text" at bounding box center [461, 224] width 267 height 30
click at [676, 218] on input "text" at bounding box center [768, 224] width 267 height 30
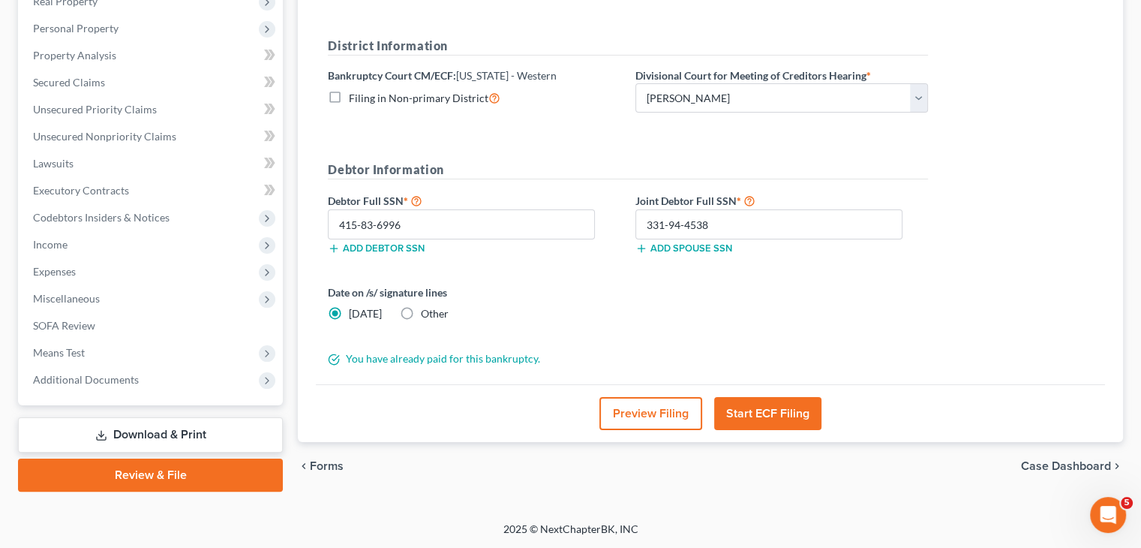
click at [782, 416] on button "Start ECF Filing" at bounding box center [767, 413] width 107 height 33
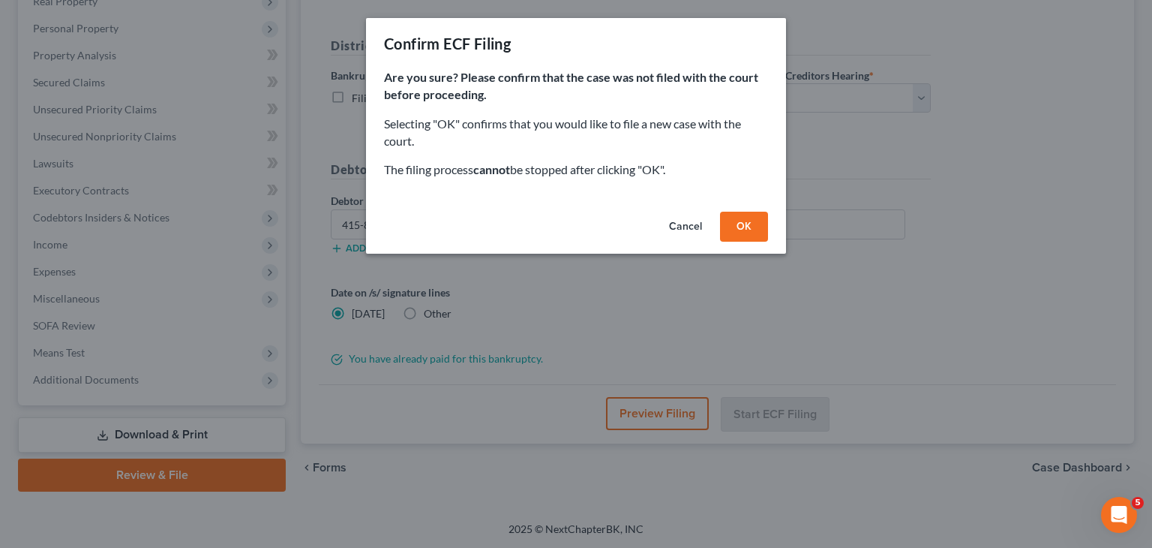
click at [755, 233] on button "OK" at bounding box center [744, 227] width 48 height 30
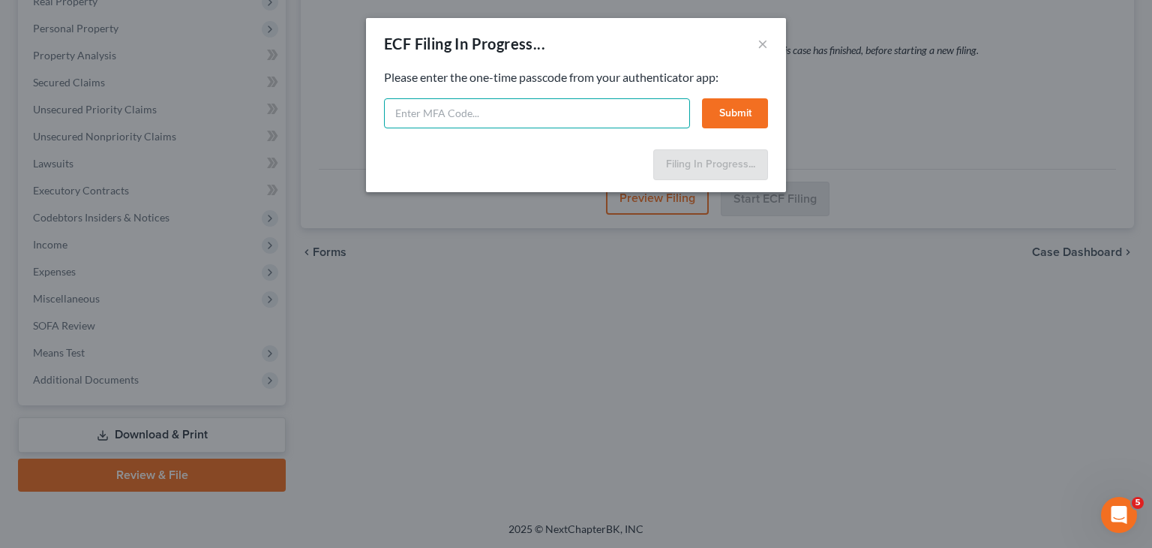
click at [533, 116] on input "text" at bounding box center [537, 113] width 306 height 30
click at [730, 119] on button "Submit" at bounding box center [735, 113] width 66 height 30
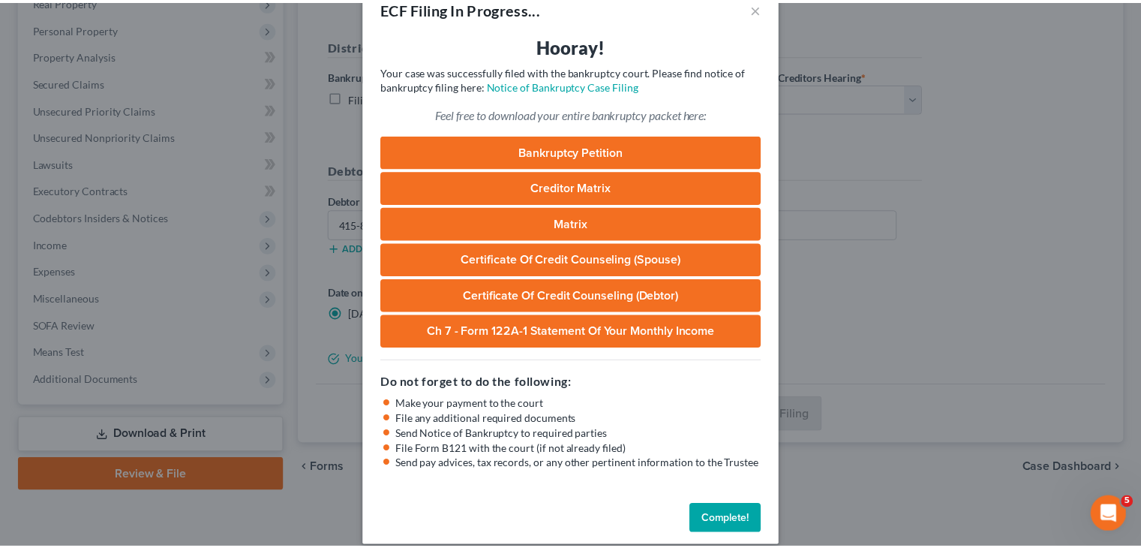
scroll to position [52, 0]
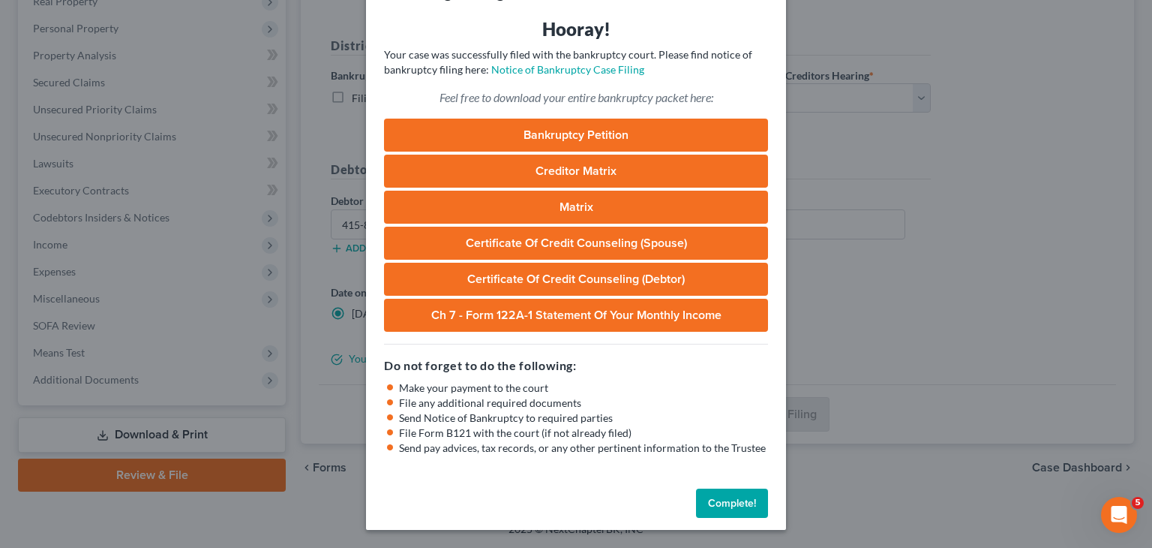
click at [599, 134] on link "Bankruptcy Petition" at bounding box center [576, 135] width 384 height 33
click at [636, 311] on link "Ch 7 - Form 122A-1 Statement Of Your Monthly Income" at bounding box center [576, 315] width 384 height 33
click at [720, 502] on button "Complete!" at bounding box center [732, 503] width 72 height 30
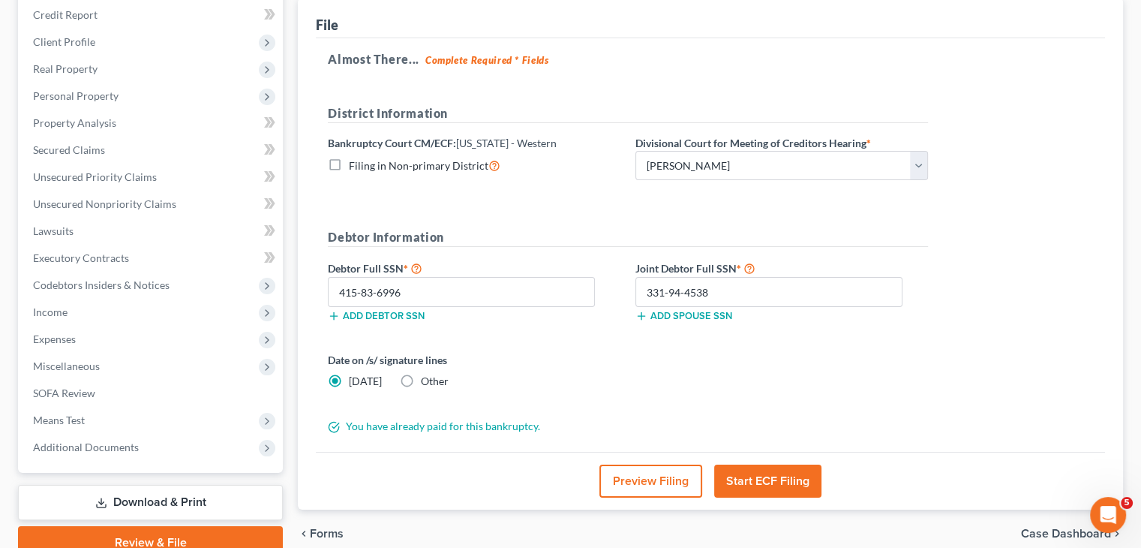
scroll to position [249, 0]
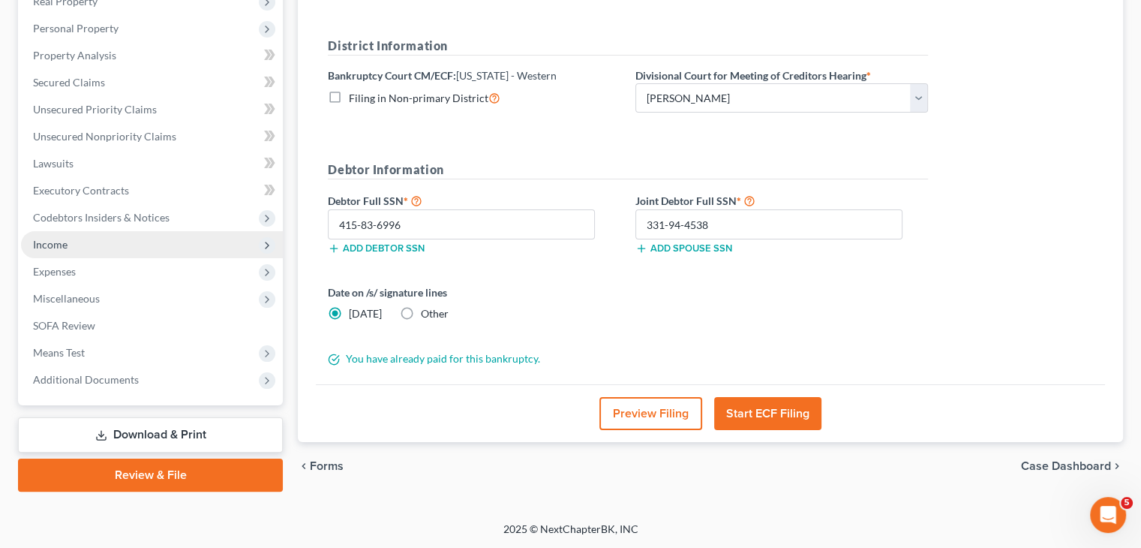
drag, startPoint x: 114, startPoint y: 221, endPoint x: 122, endPoint y: 237, distance: 17.4
click at [113, 221] on span "Codebtors Insiders & Notices" at bounding box center [101, 217] width 137 height 13
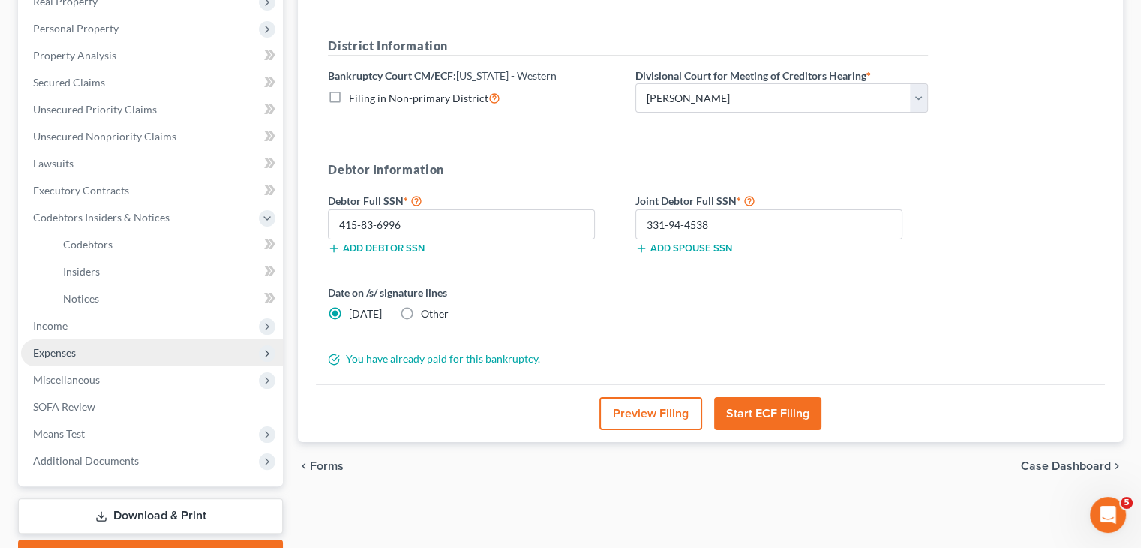
click at [62, 355] on span "Expenses" at bounding box center [54, 352] width 43 height 13
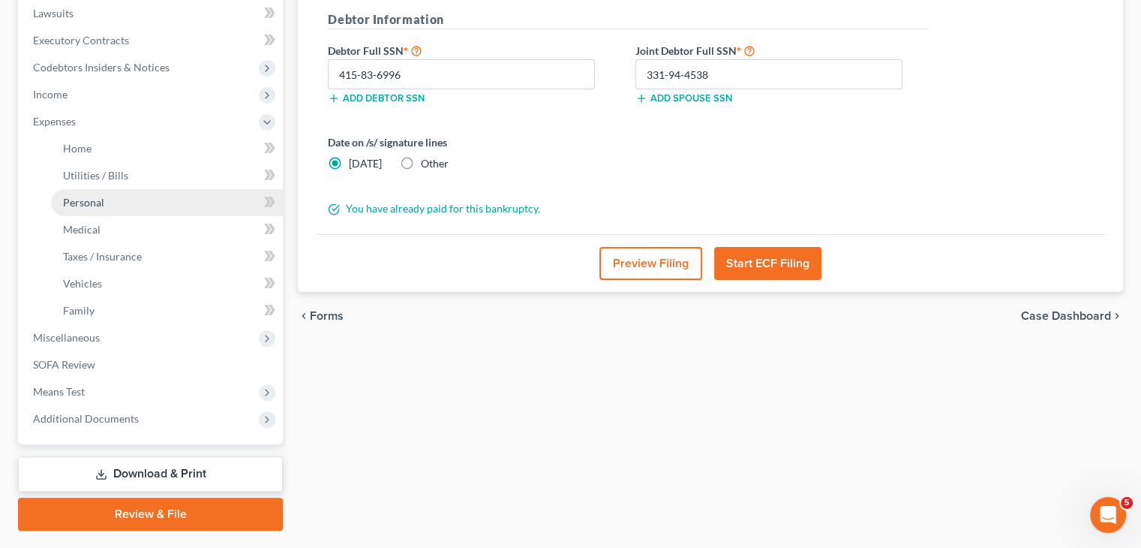
scroll to position [438, 0]
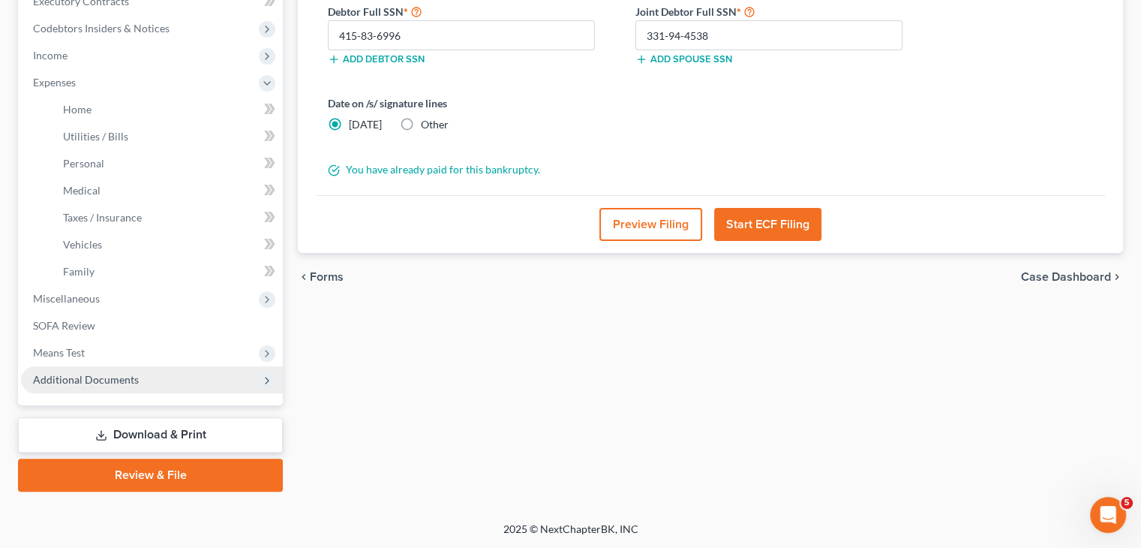
click at [122, 373] on span "Additional Documents" at bounding box center [86, 379] width 106 height 13
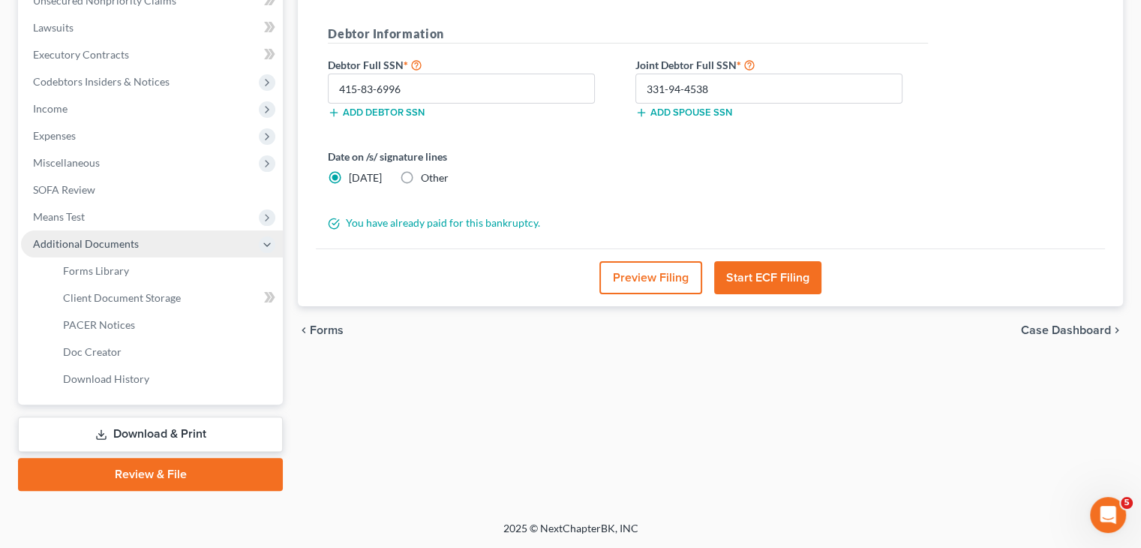
scroll to position [384, 0]
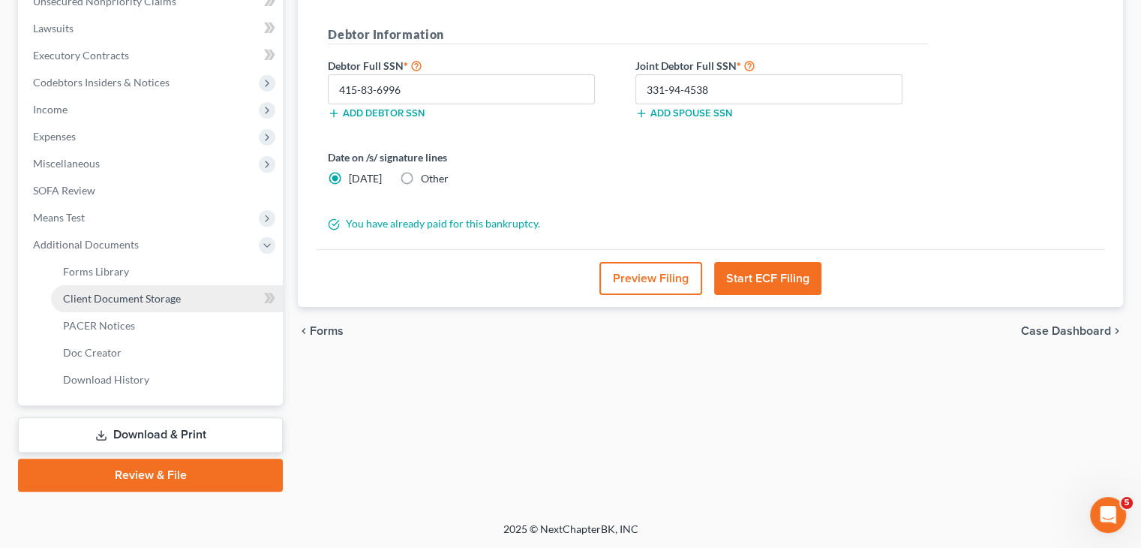
click at [165, 298] on span "Client Document Storage" at bounding box center [122, 298] width 118 height 13
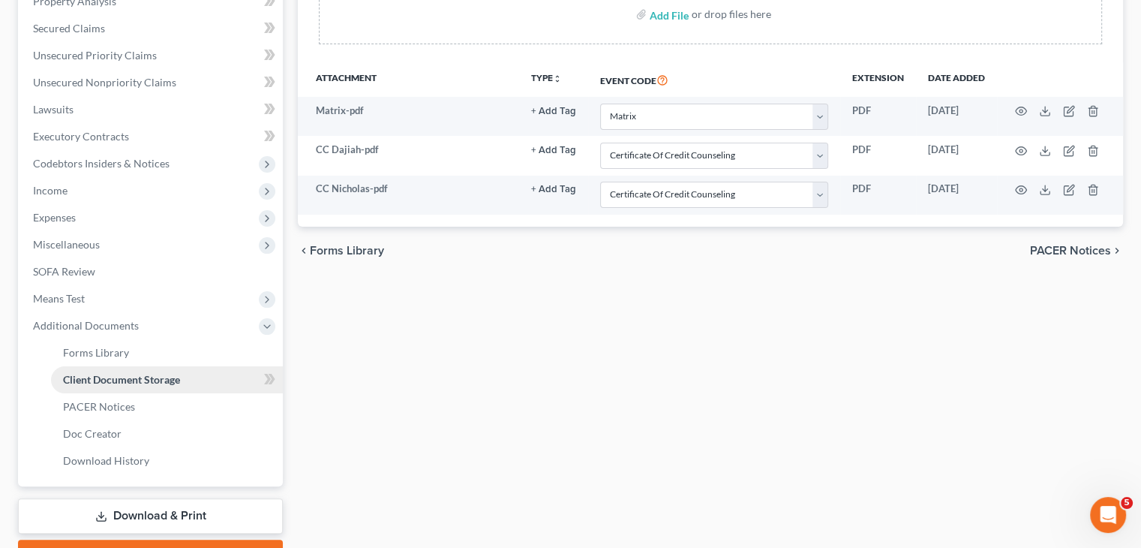
scroll to position [384, 0]
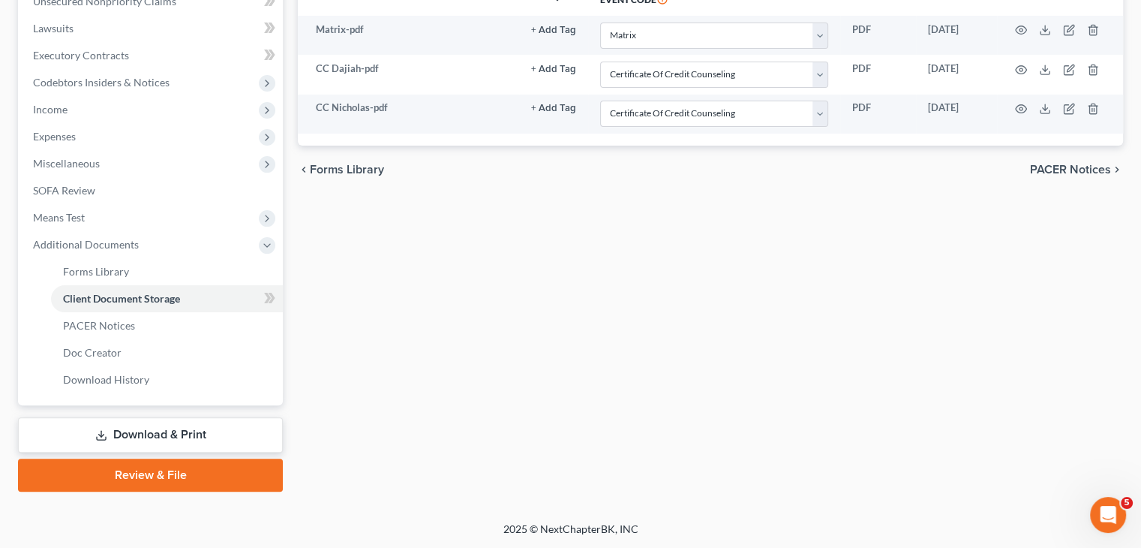
click at [169, 432] on link "Download & Print" at bounding box center [150, 434] width 265 height 35
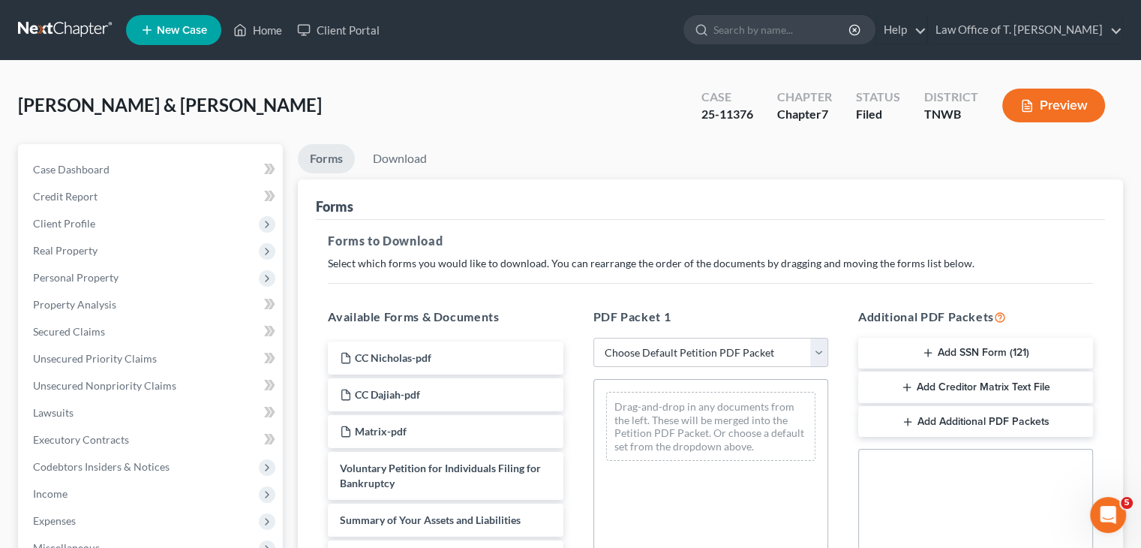
click at [1019, 350] on button "Add SSN Form (121)" at bounding box center [975, 354] width 235 height 32
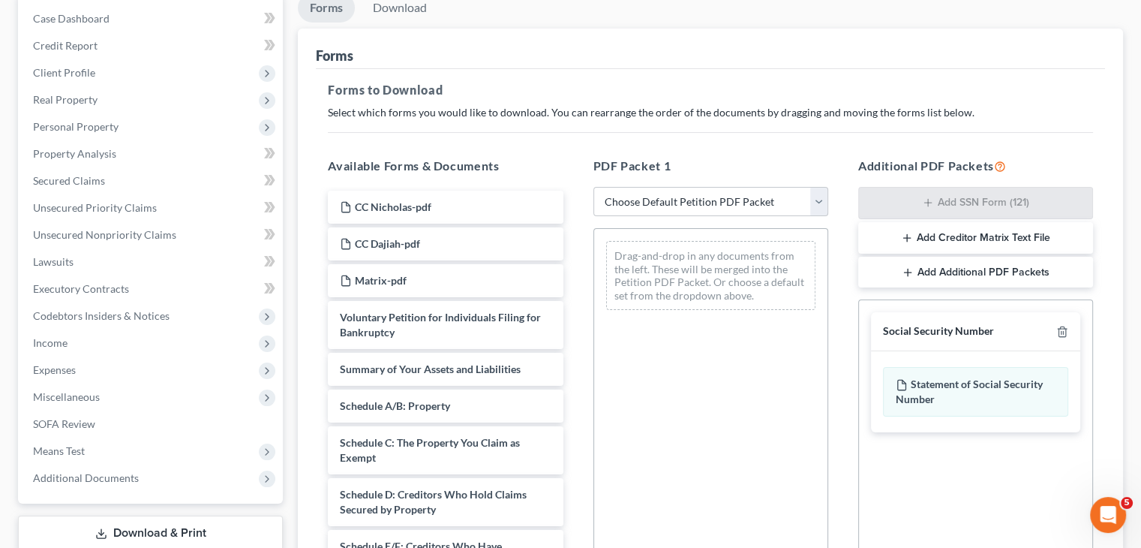
scroll to position [225, 0]
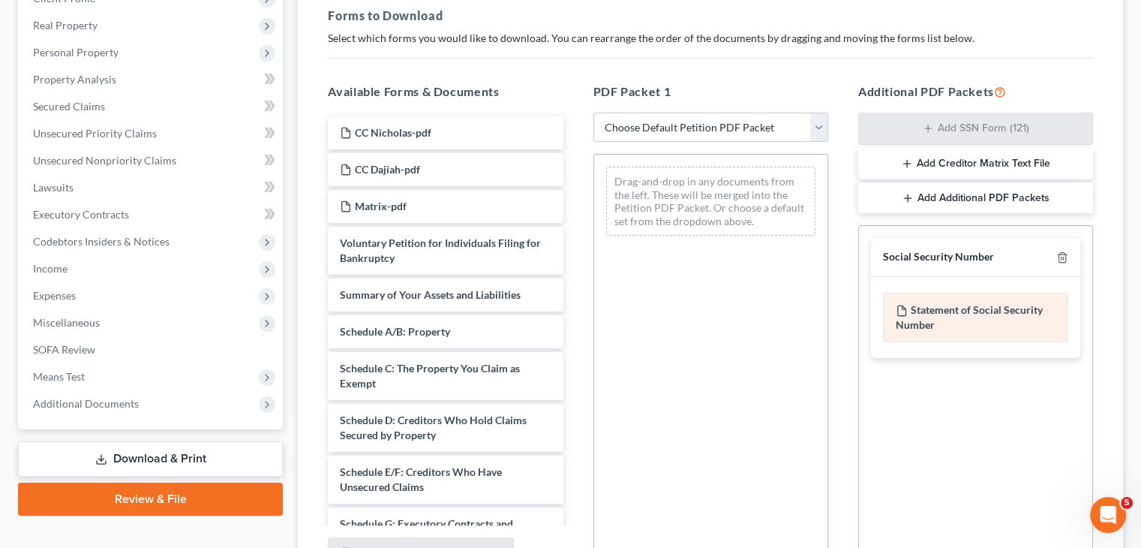
click at [975, 308] on div "Statement of Social Security Number" at bounding box center [975, 318] width 185 height 50
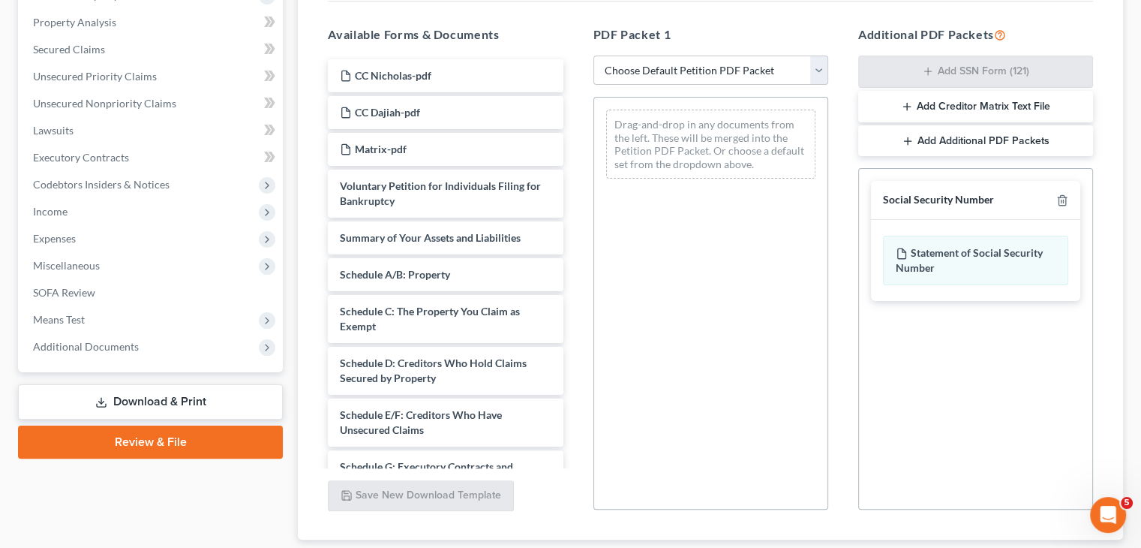
scroll to position [378, 0]
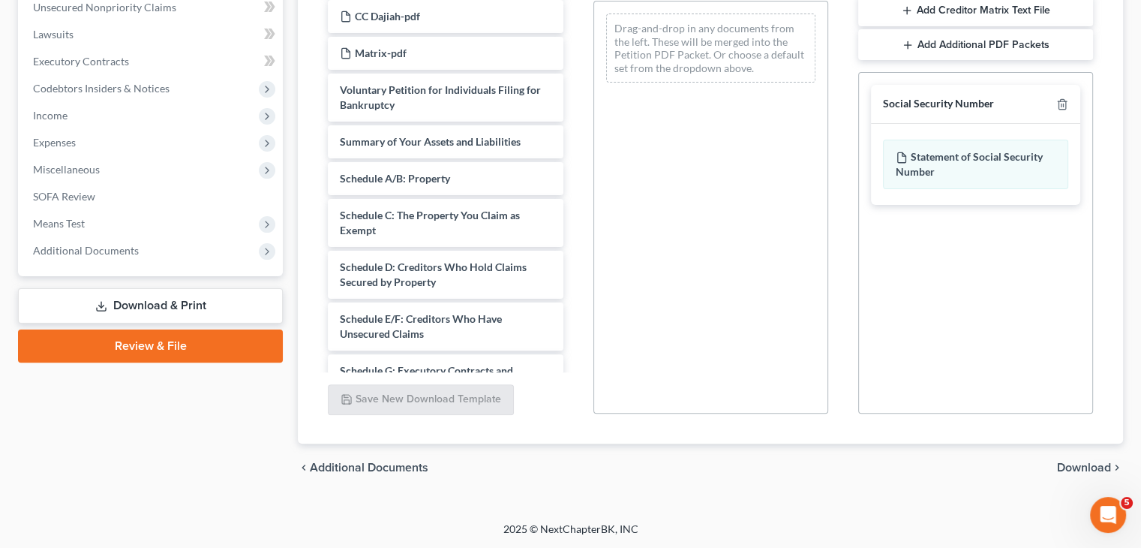
click at [1074, 461] on span "Download" at bounding box center [1084, 467] width 54 height 12
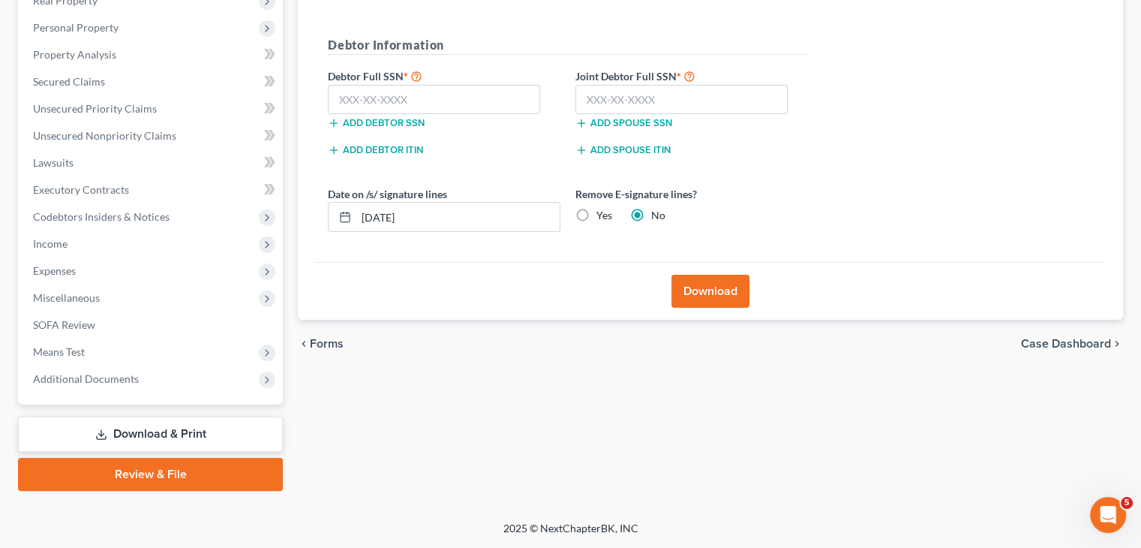
scroll to position [249, 0]
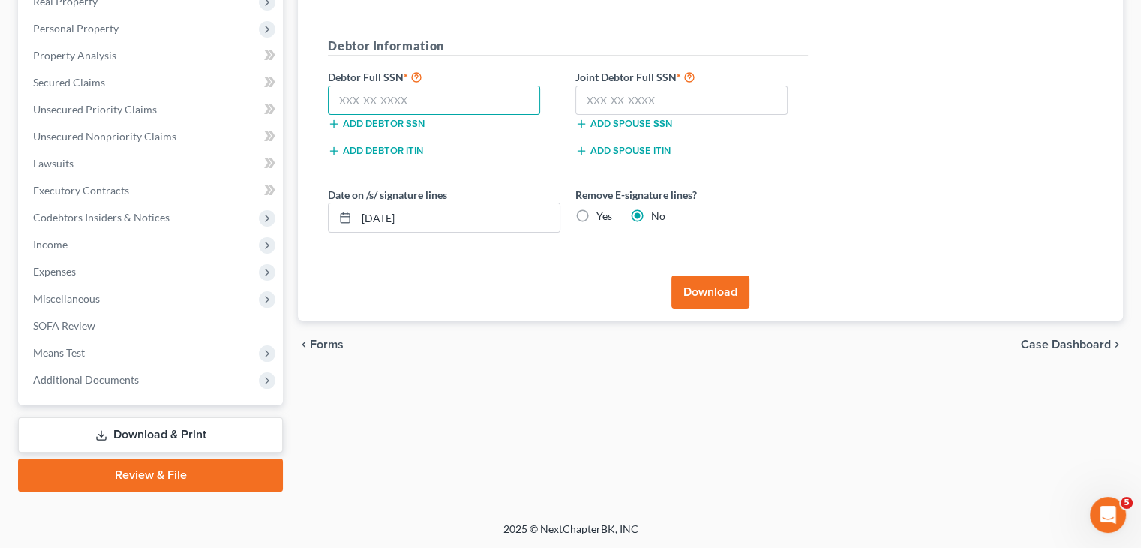
click at [504, 101] on input "text" at bounding box center [434, 101] width 212 height 30
click at [398, 103] on input "text" at bounding box center [434, 101] width 212 height 30
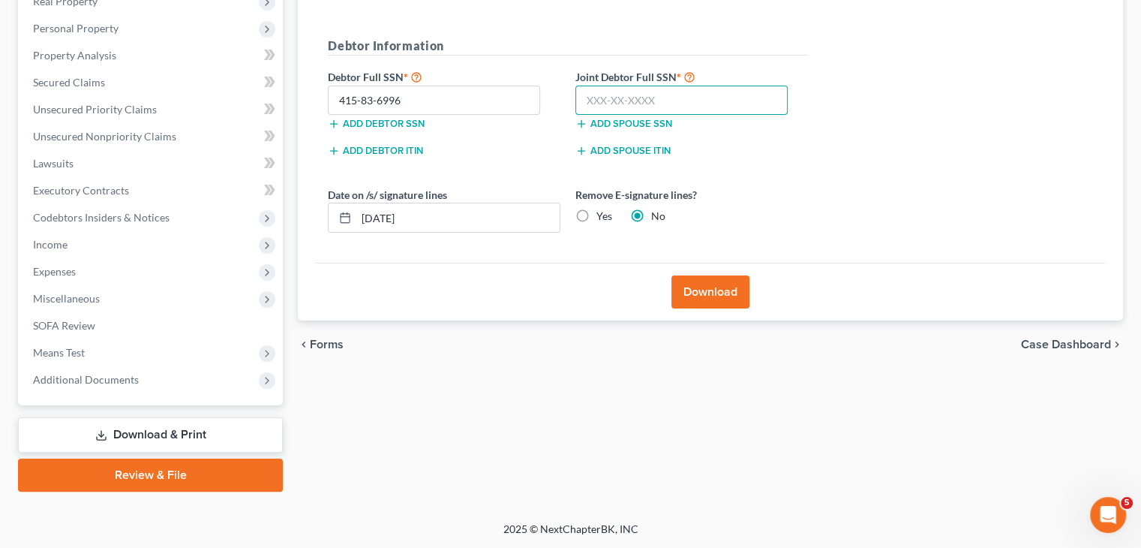
click at [611, 106] on input "text" at bounding box center [681, 101] width 212 height 30
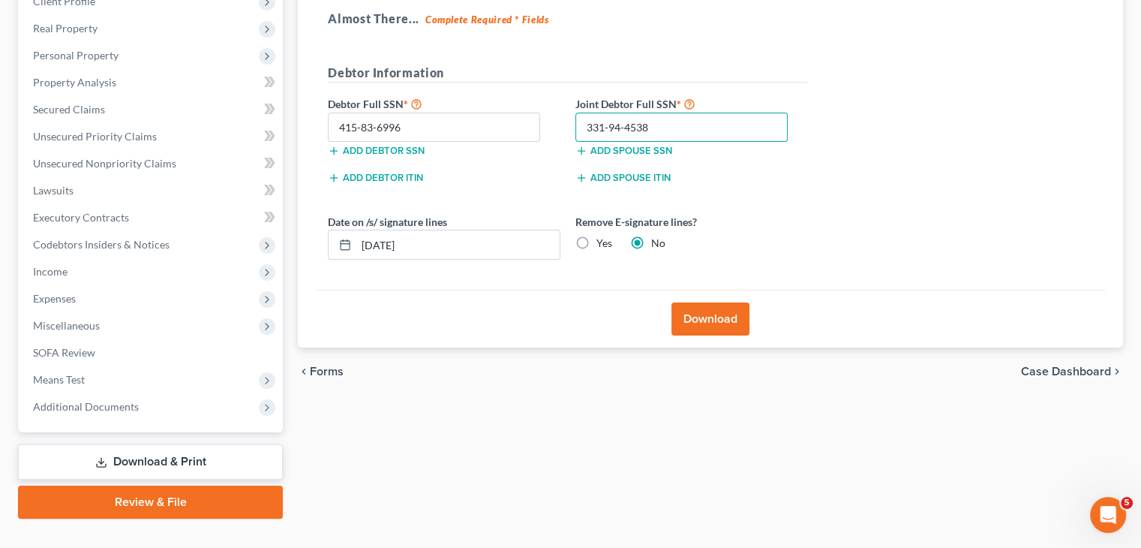
scroll to position [225, 0]
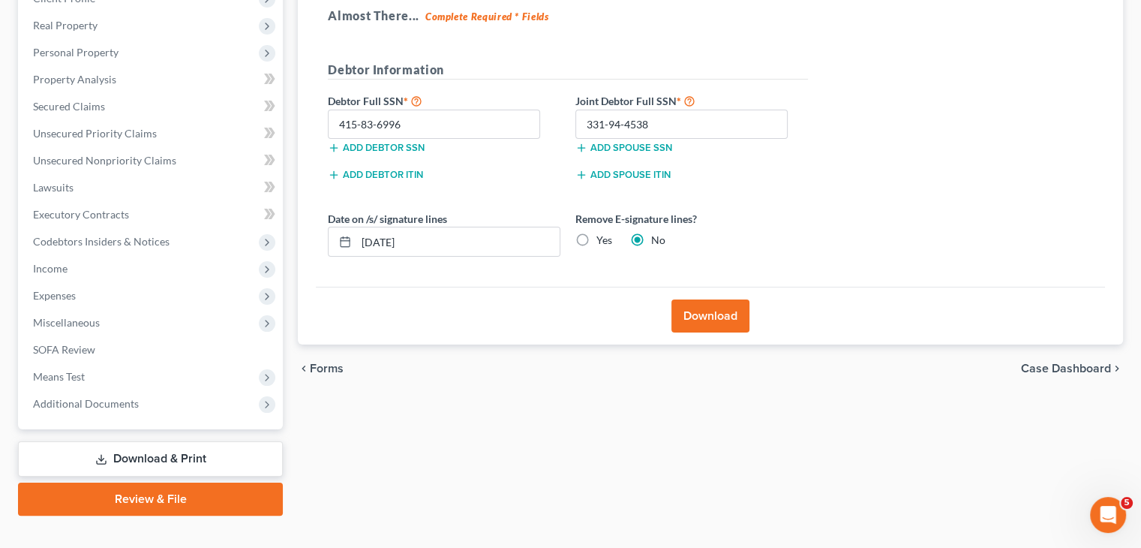
click at [726, 313] on button "Download" at bounding box center [710, 315] width 78 height 33
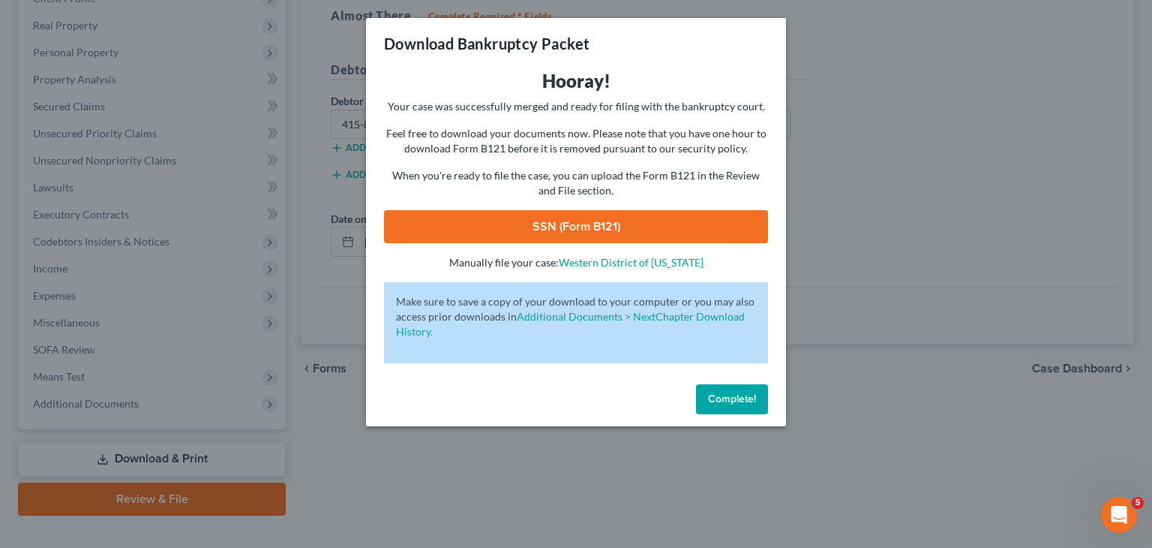
click at [603, 231] on link "SSN (Form B121)" at bounding box center [576, 226] width 384 height 33
click at [737, 400] on span "Complete!" at bounding box center [732, 398] width 48 height 13
